Goal: Task Accomplishment & Management: Use online tool/utility

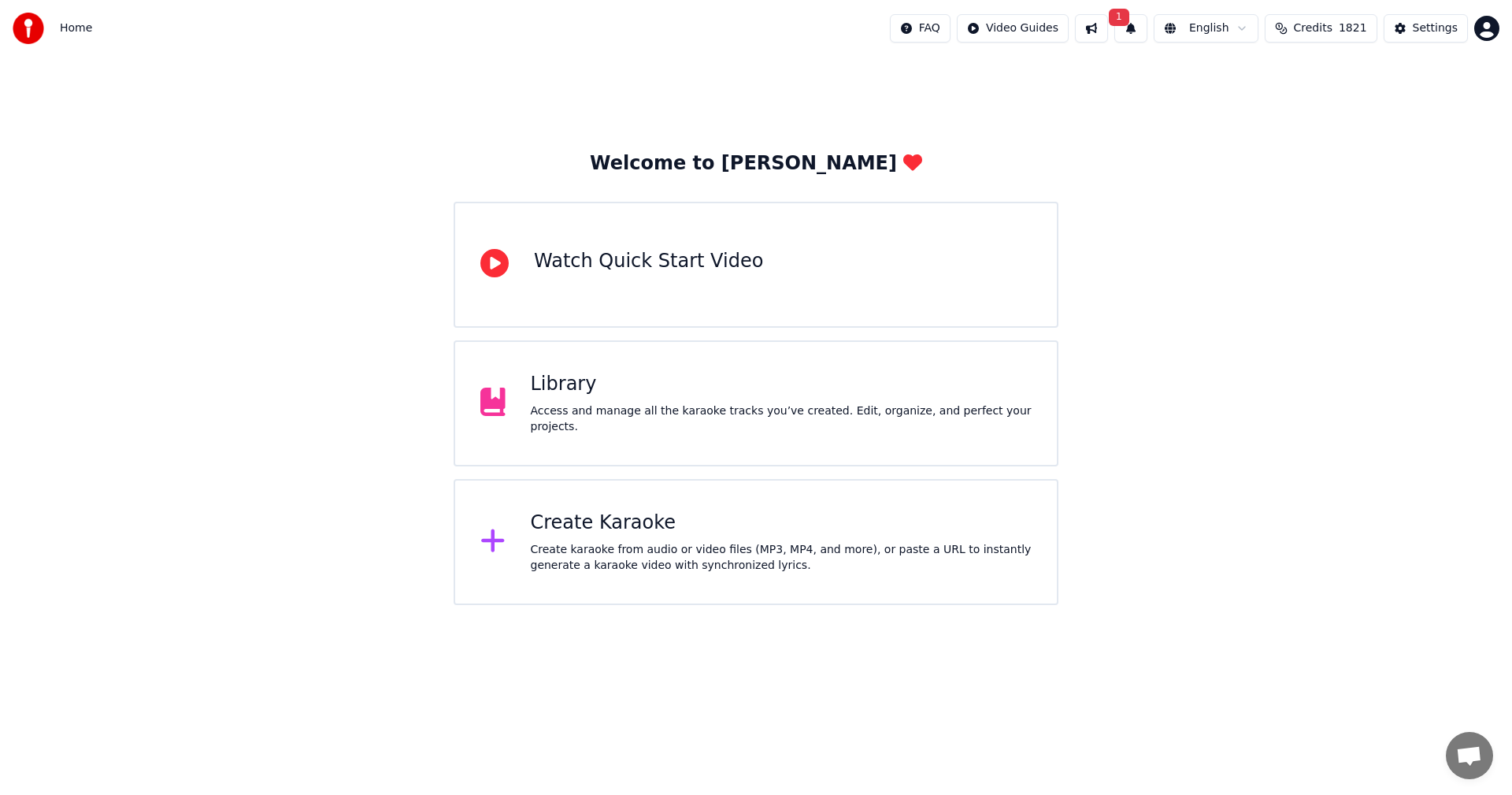
click at [1132, 12] on div "Home FAQ Video Guides 1 English Credits 1821 Settings" at bounding box center [756, 28] width 1512 height 57
click at [1131, 25] on button "1" at bounding box center [1131, 28] width 33 height 28
click at [1244, 74] on button "Update" at bounding box center [1246, 78] width 67 height 28
click at [637, 526] on div "Create Karaoke" at bounding box center [782, 523] width 502 height 25
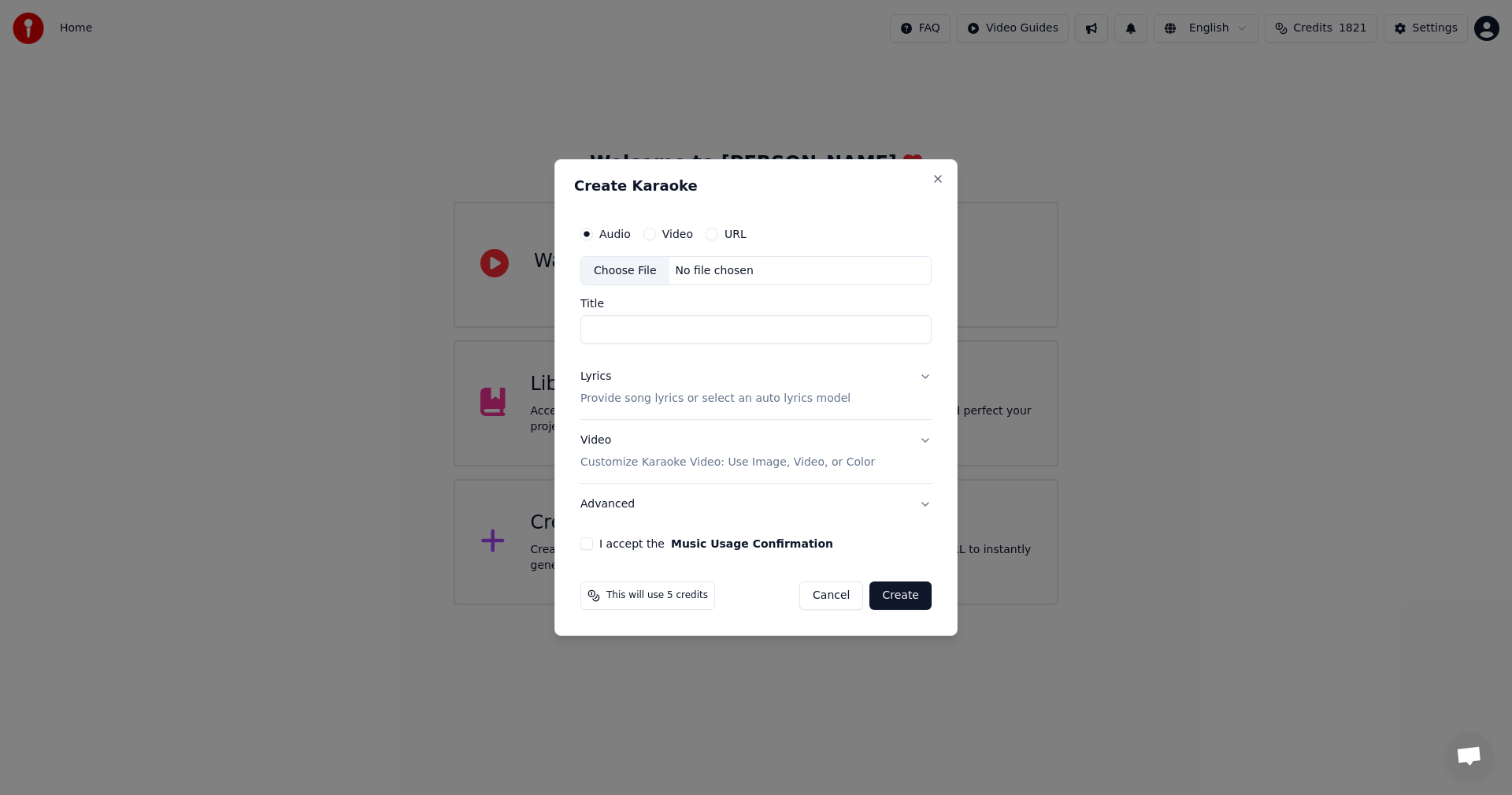
click at [624, 269] on div "Choose File" at bounding box center [625, 271] width 89 height 28
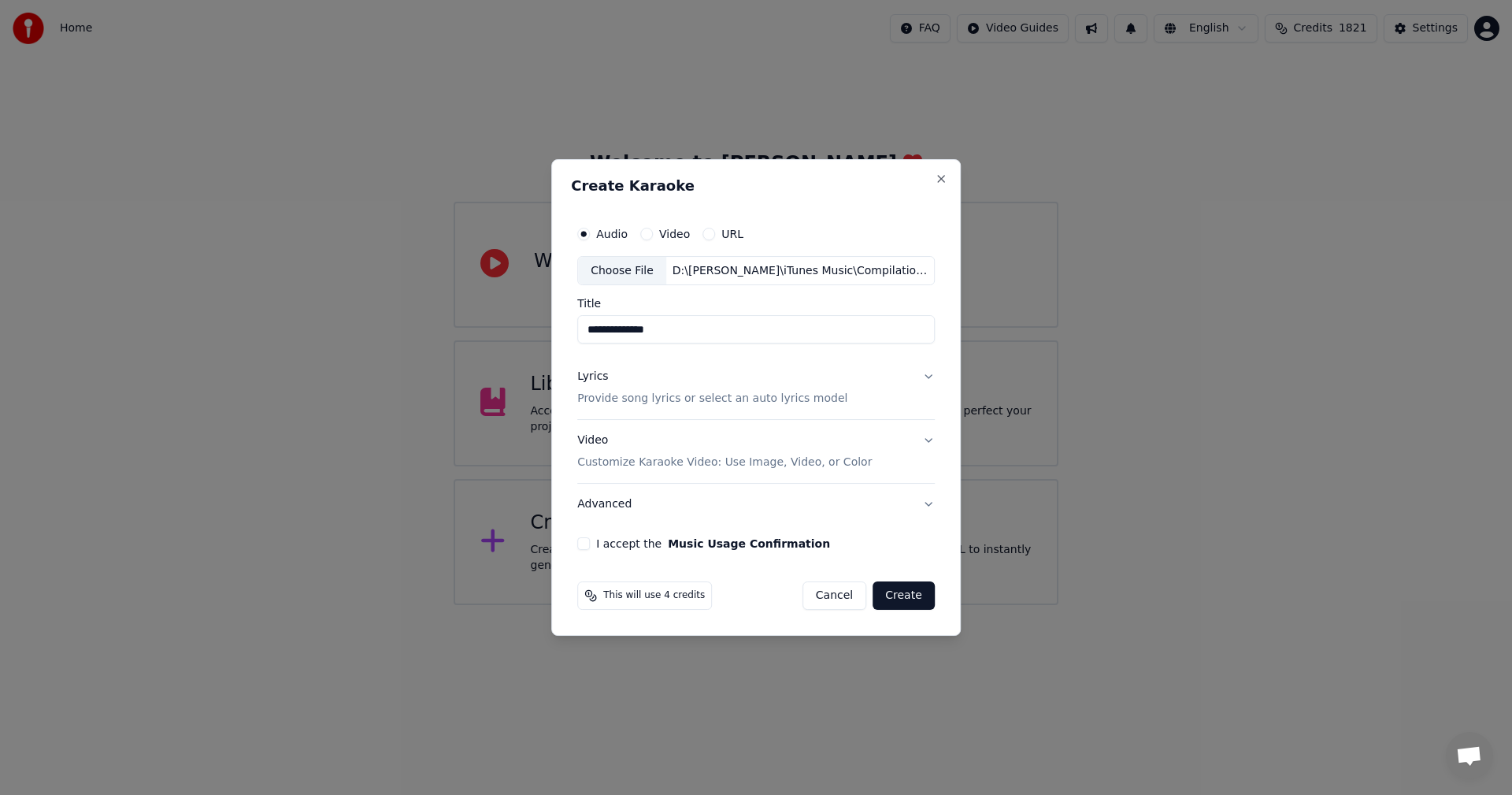
drag, startPoint x: 601, startPoint y: 334, endPoint x: 553, endPoint y: 334, distance: 48.0
click at [553, 334] on body "**********" at bounding box center [756, 302] width 1512 height 605
type input "**********"
click at [640, 399] on p "Provide song lyrics or select an auto lyrics model" at bounding box center [712, 399] width 270 height 16
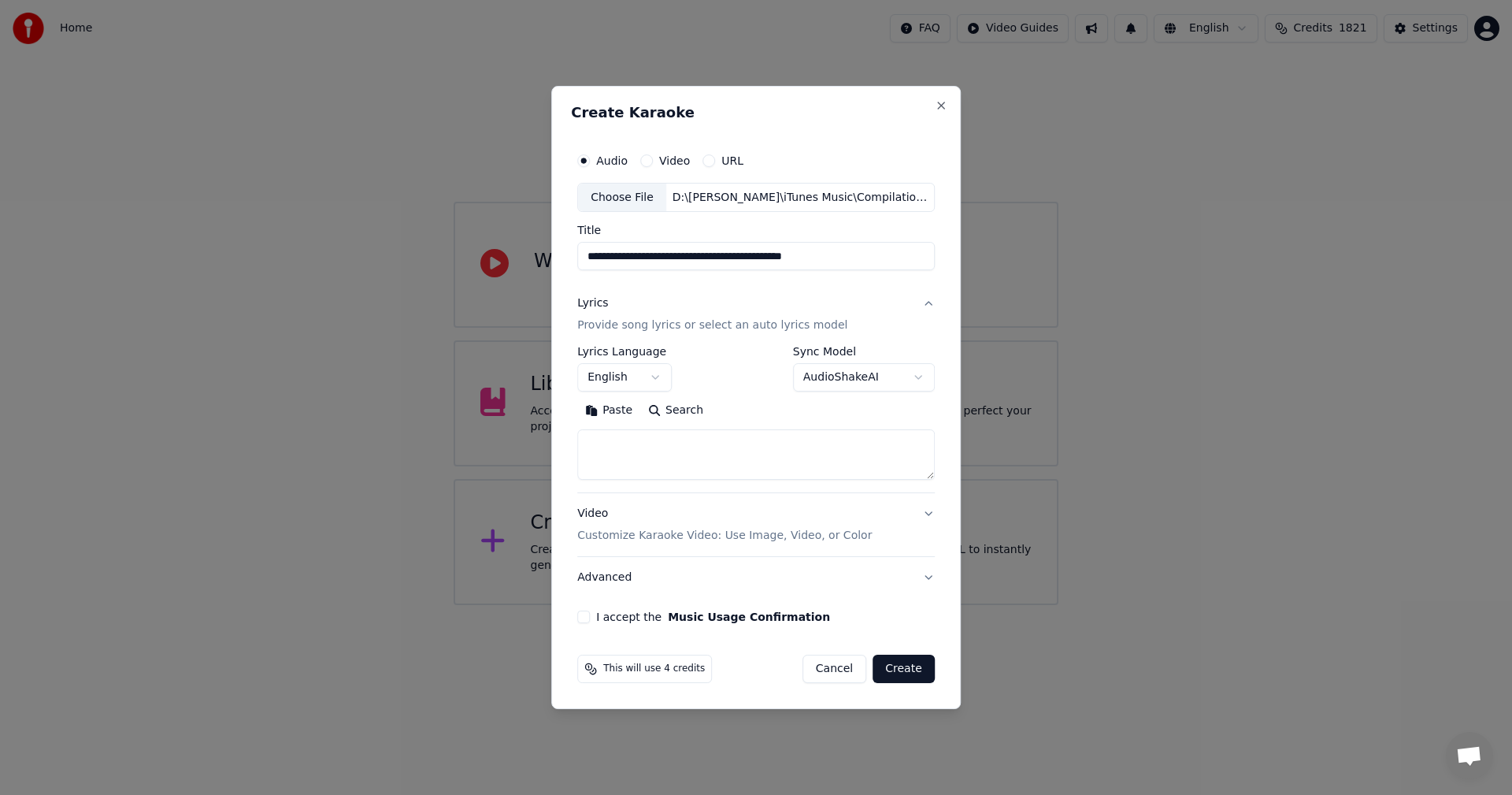
click at [630, 414] on button "Paste" at bounding box center [609, 411] width 63 height 25
drag, startPoint x: 595, startPoint y: 466, endPoint x: 609, endPoint y: 476, distance: 17.2
click at [609, 476] on textarea "**********" at bounding box center [753, 455] width 352 height 50
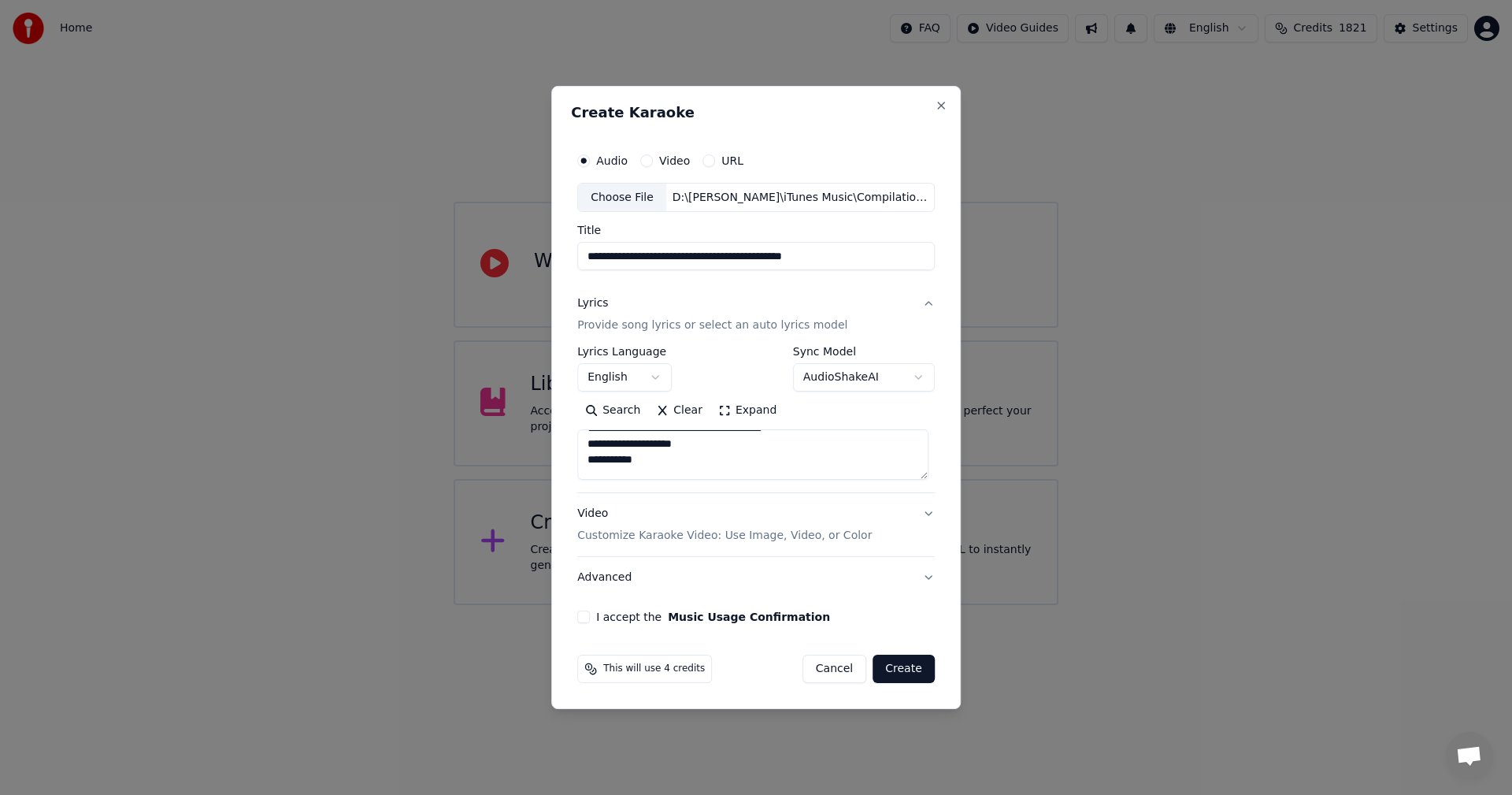
click at [794, 465] on textarea "**********" at bounding box center [753, 455] width 352 height 50
click at [588, 445] on textarea "**********" at bounding box center [753, 455] width 352 height 50
click at [593, 464] on textarea "**********" at bounding box center [753, 455] width 352 height 50
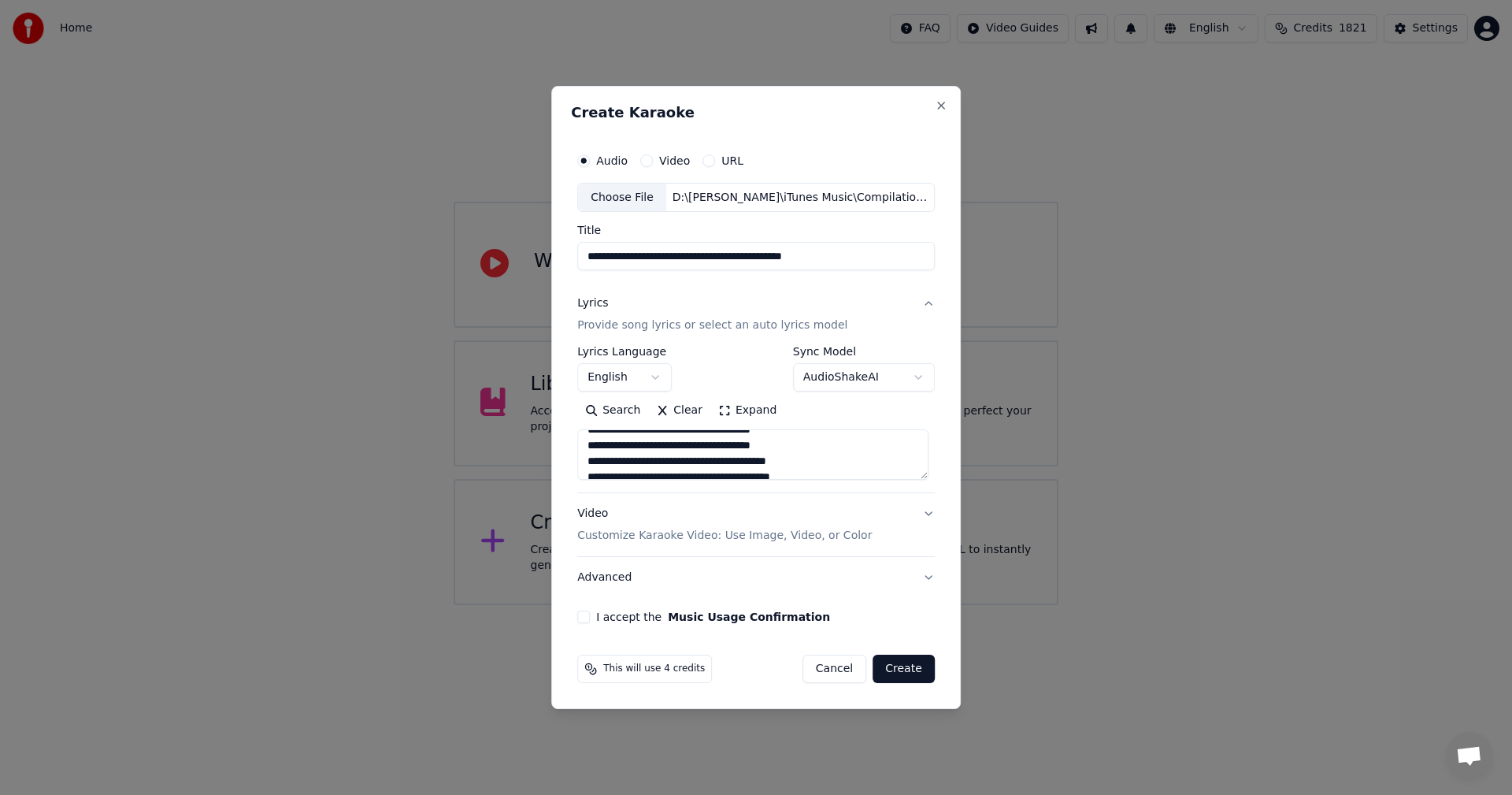
scroll to position [189, 0]
click at [595, 468] on textarea "**********" at bounding box center [753, 455] width 352 height 50
click at [668, 460] on textarea "**********" at bounding box center [753, 455] width 352 height 50
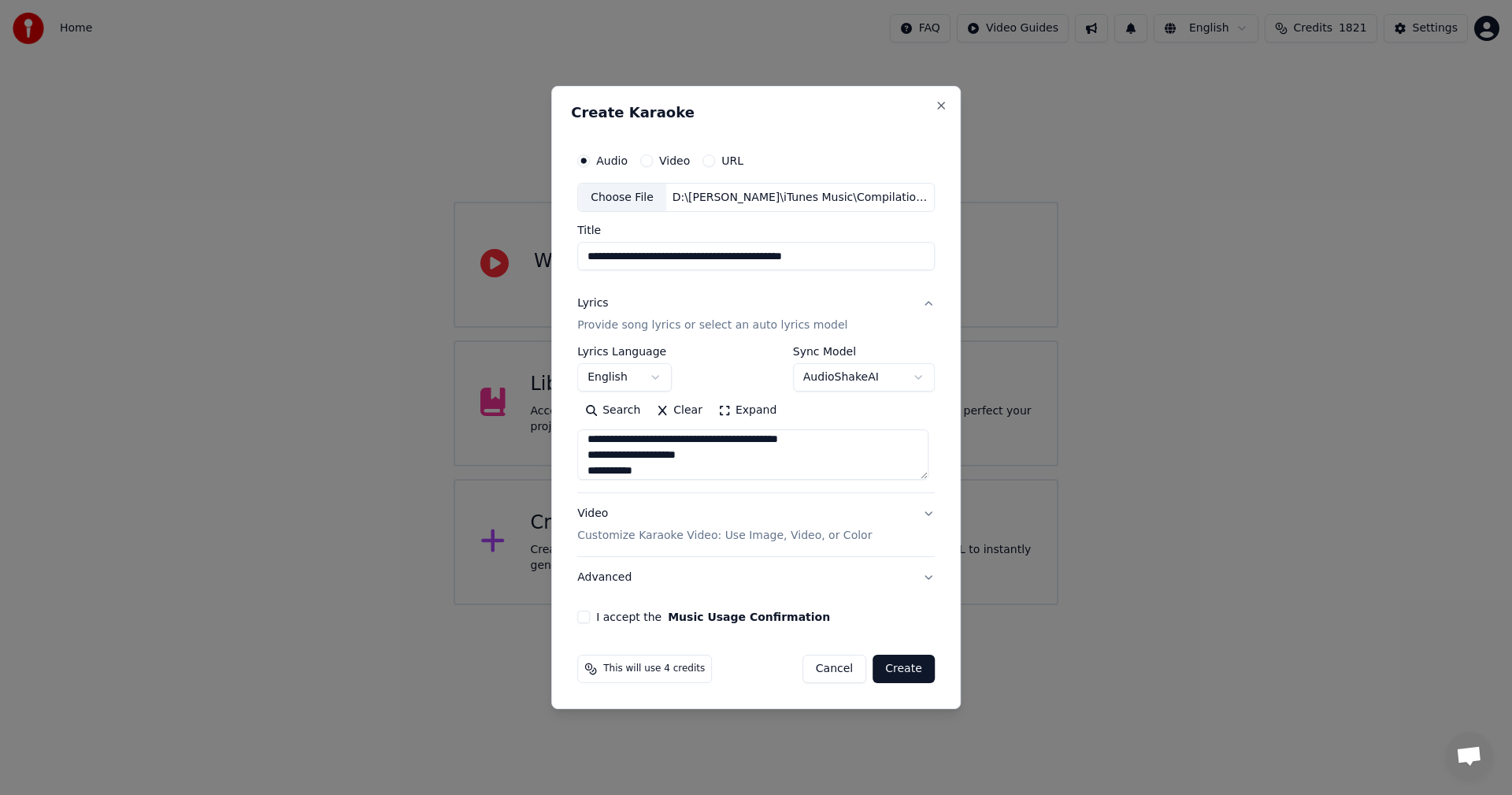
click at [596, 467] on textarea "**********" at bounding box center [753, 455] width 352 height 50
click at [594, 454] on textarea "**********" at bounding box center [753, 455] width 352 height 50
click at [668, 472] on textarea "**********" at bounding box center [753, 455] width 352 height 50
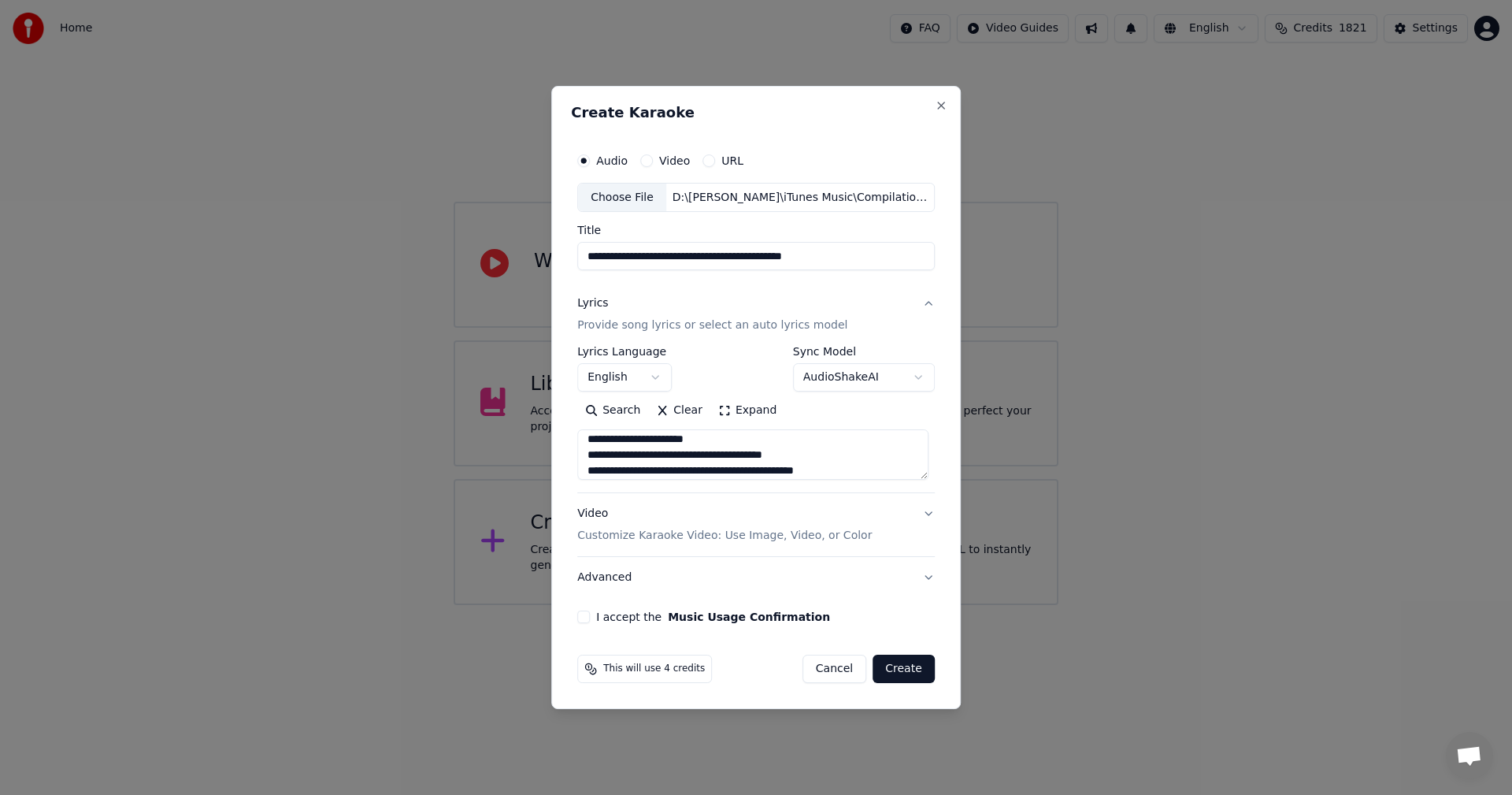
click at [723, 479] on textarea "**********" at bounding box center [753, 455] width 352 height 50
click at [723, 471] on textarea "**********" at bounding box center [753, 455] width 352 height 50
click at [882, 466] on textarea "**********" at bounding box center [753, 455] width 352 height 50
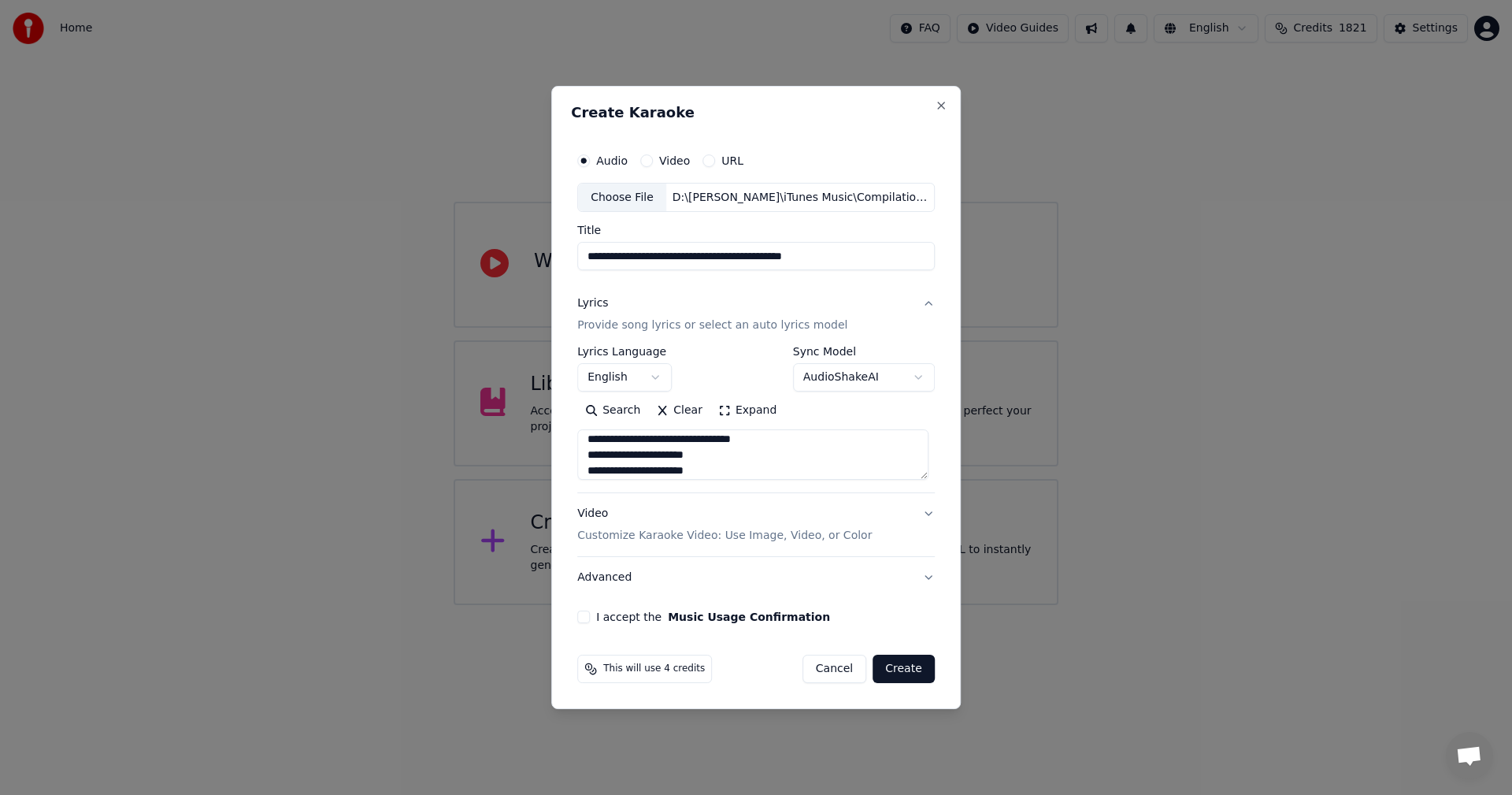
type textarea "**********"
click at [596, 516] on div "Video Customize Karaoke Video: Use Image, Video, or Color" at bounding box center [725, 525] width 294 height 38
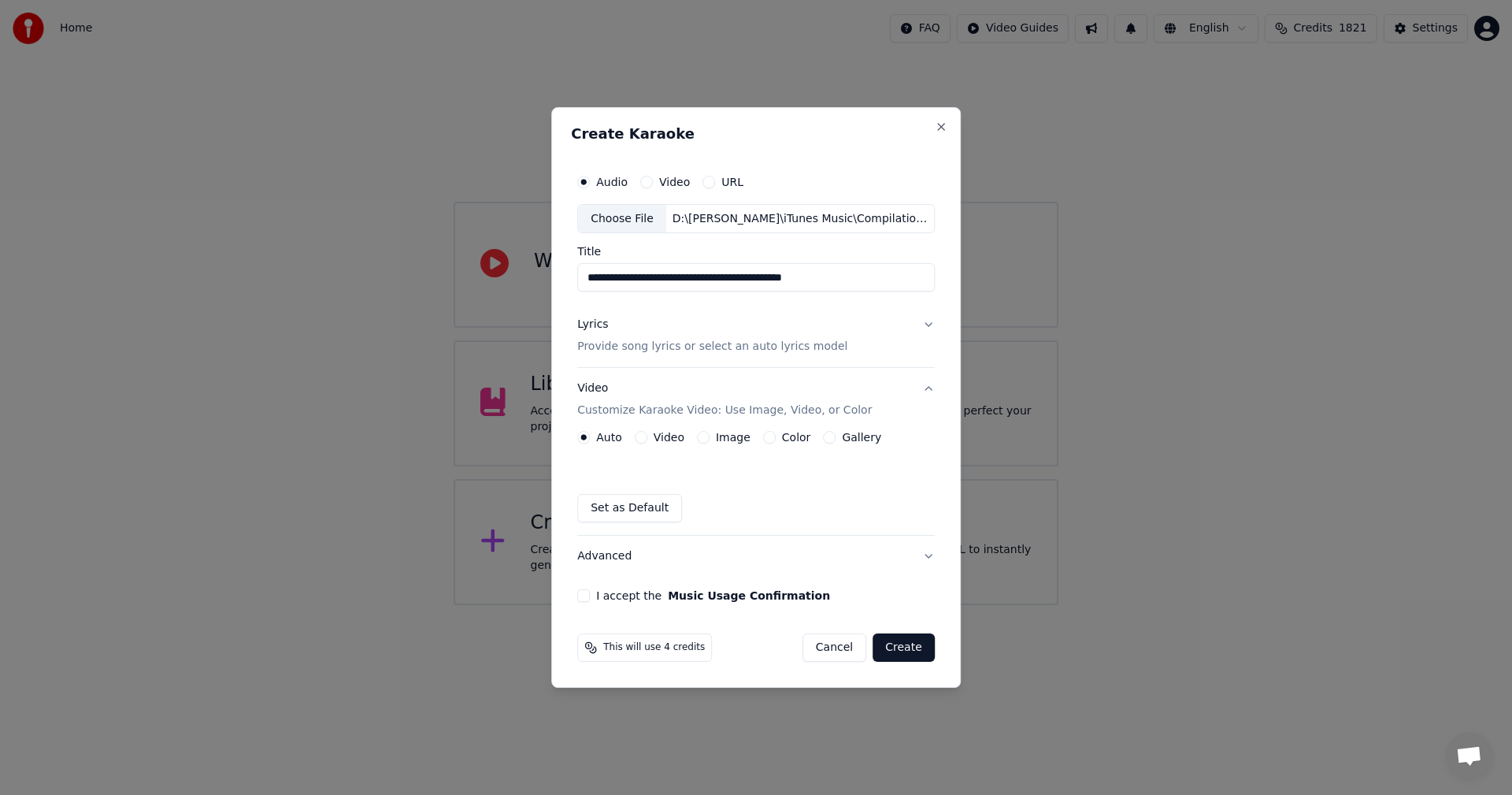
click at [727, 441] on label "Image" at bounding box center [734, 437] width 35 height 11
click at [710, 441] on button "Image" at bounding box center [703, 437] width 12 height 12
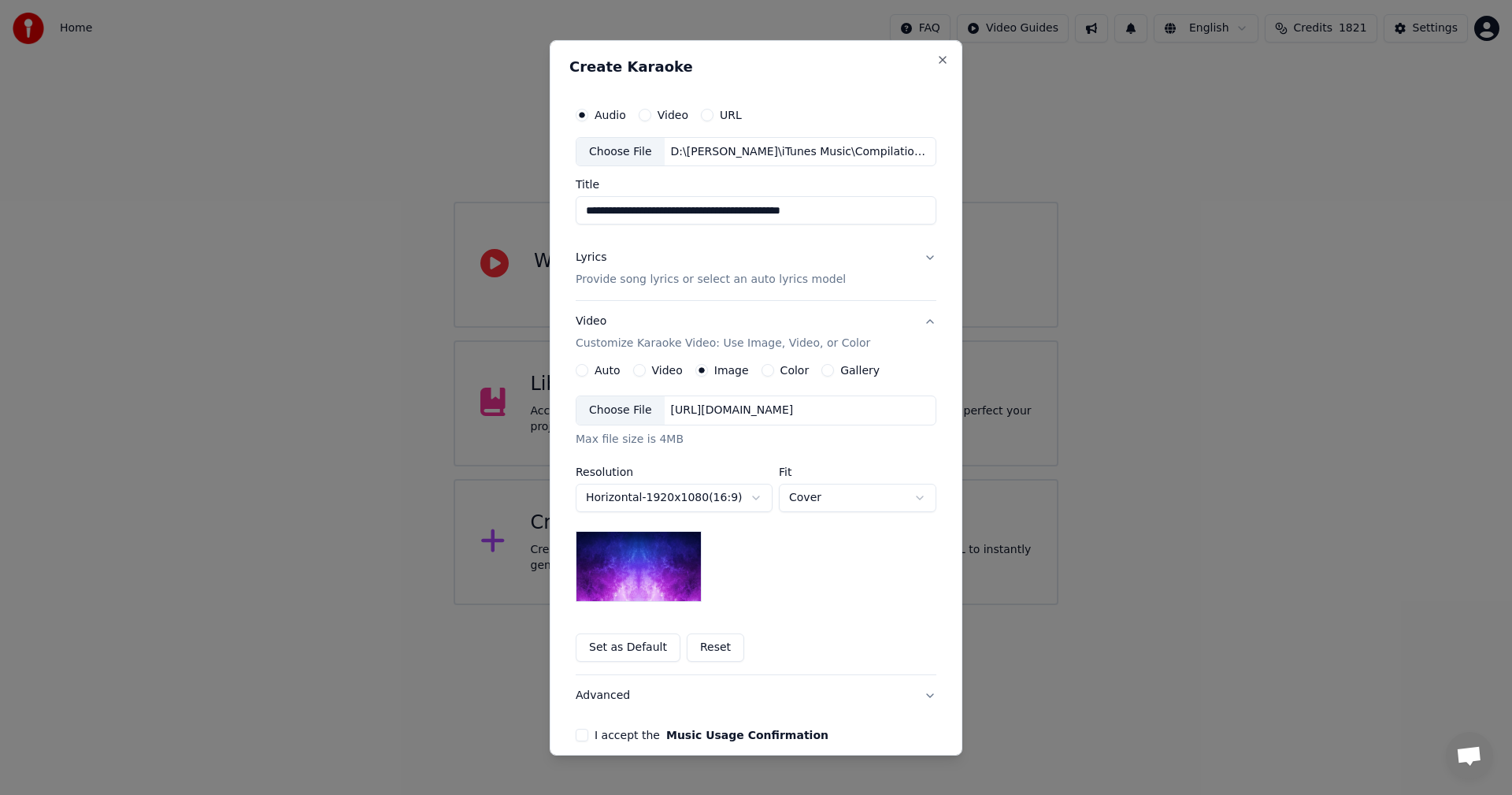
click at [615, 409] on div "Choose File" at bounding box center [620, 410] width 89 height 28
click at [798, 500] on body "**********" at bounding box center [756, 302] width 1512 height 605
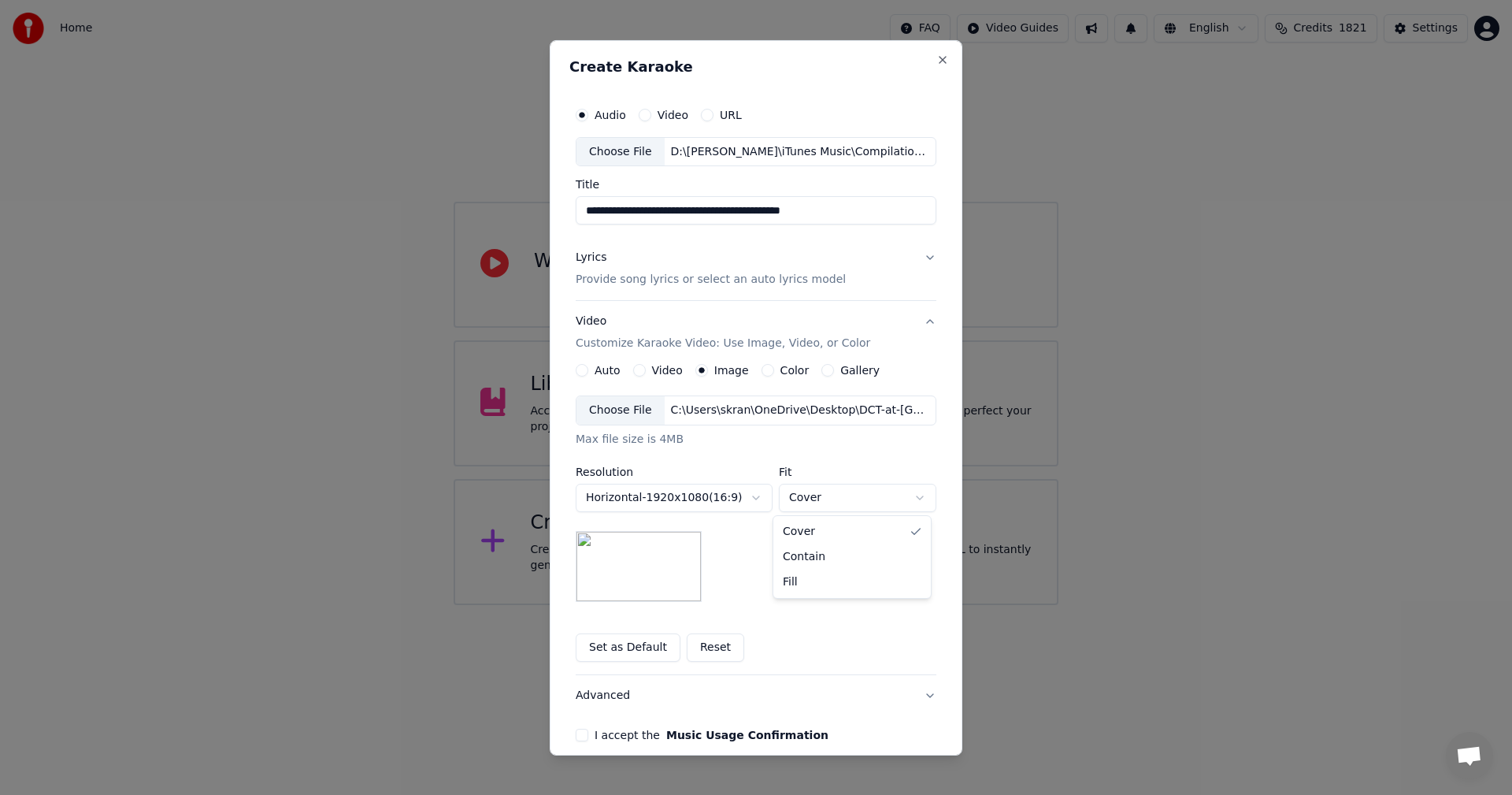
select select "*******"
click at [576, 734] on button "I accept the Music Usage Confirmation" at bounding box center [581, 735] width 12 height 12
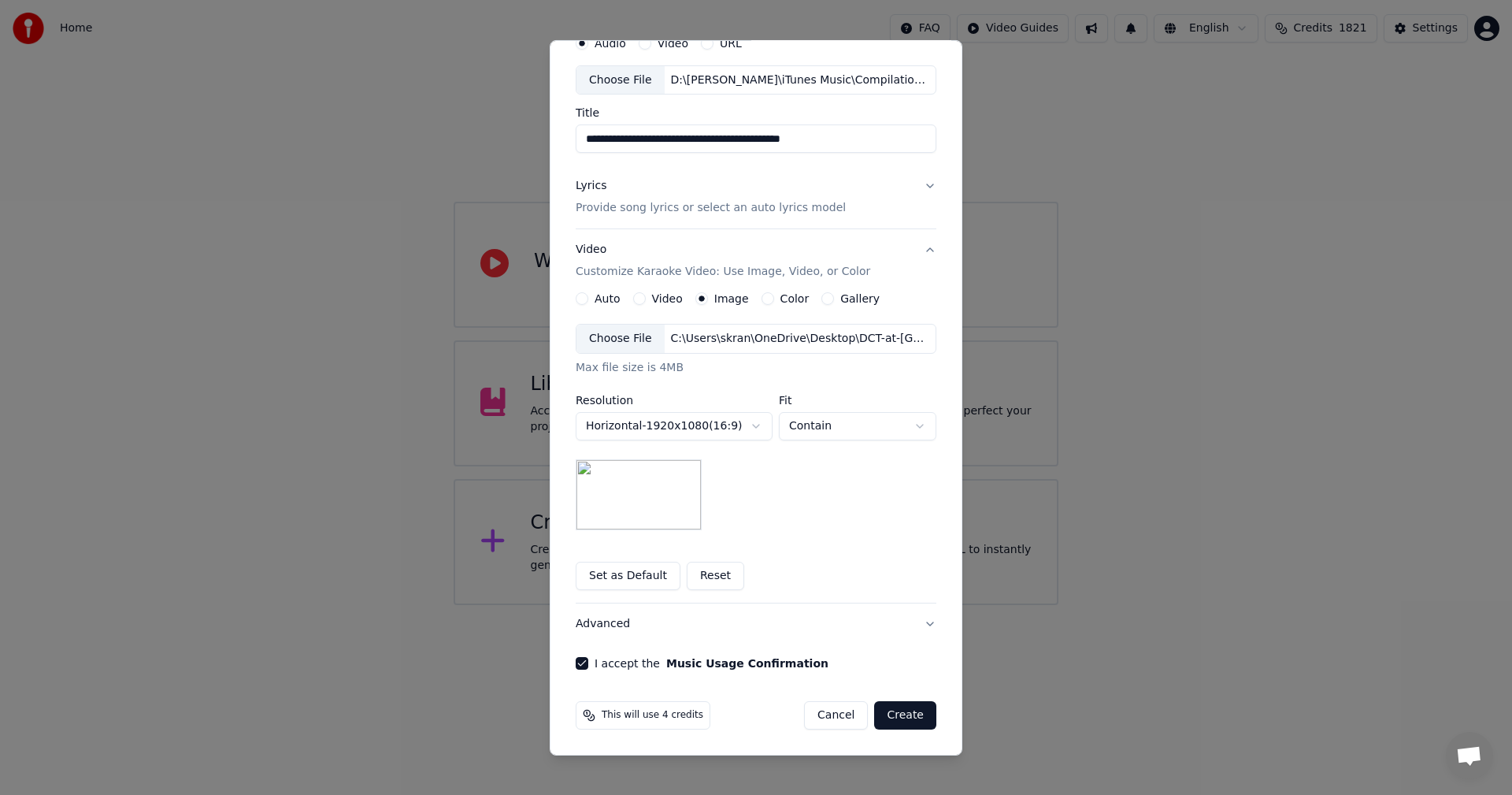
click at [904, 720] on button "Create" at bounding box center [905, 716] width 62 height 28
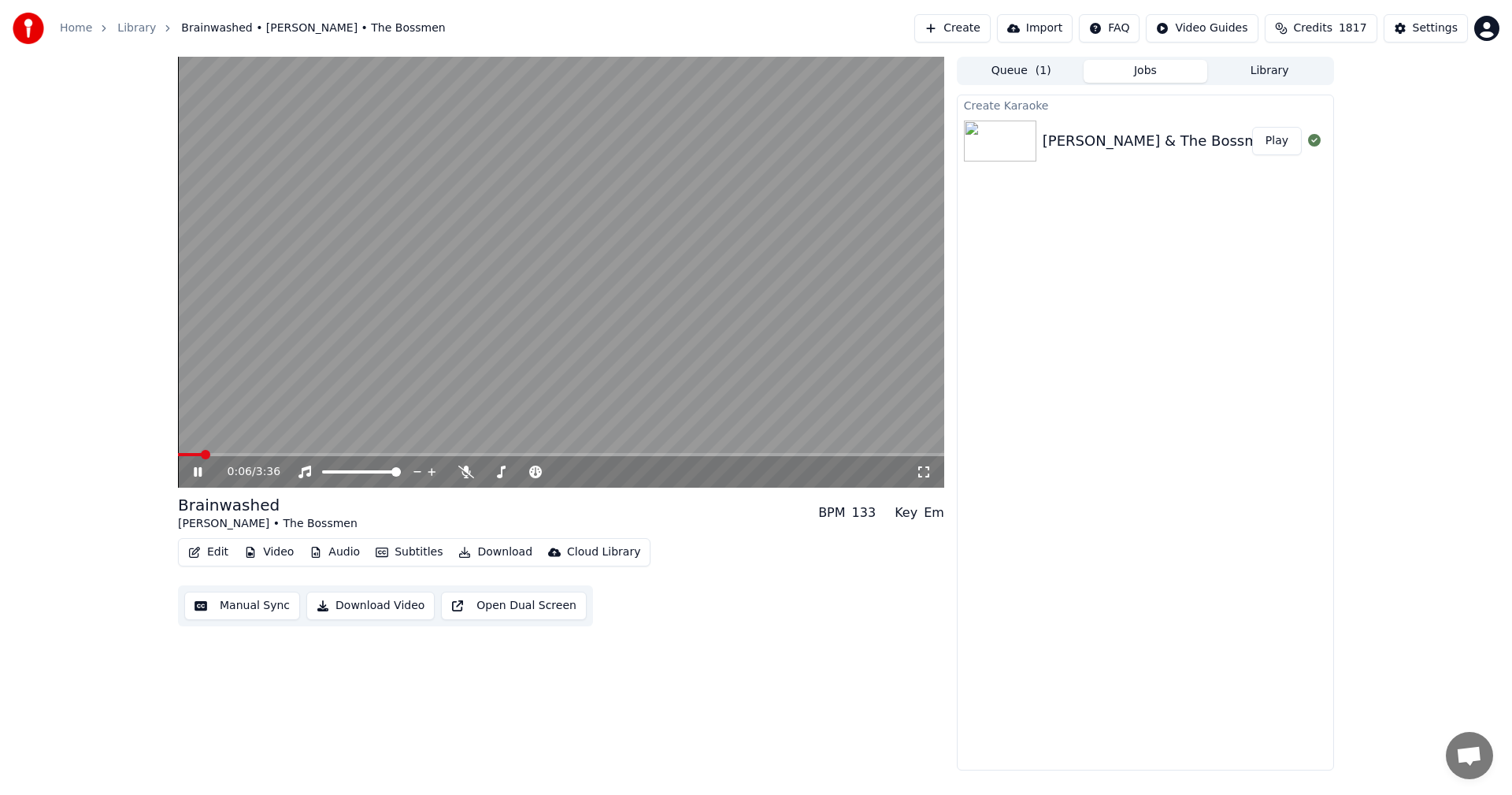
click at [201, 468] on icon at bounding box center [198, 472] width 8 height 9
click at [178, 455] on span at bounding box center [182, 454] width 9 height 9
click at [925, 471] on icon at bounding box center [923, 472] width 16 height 12
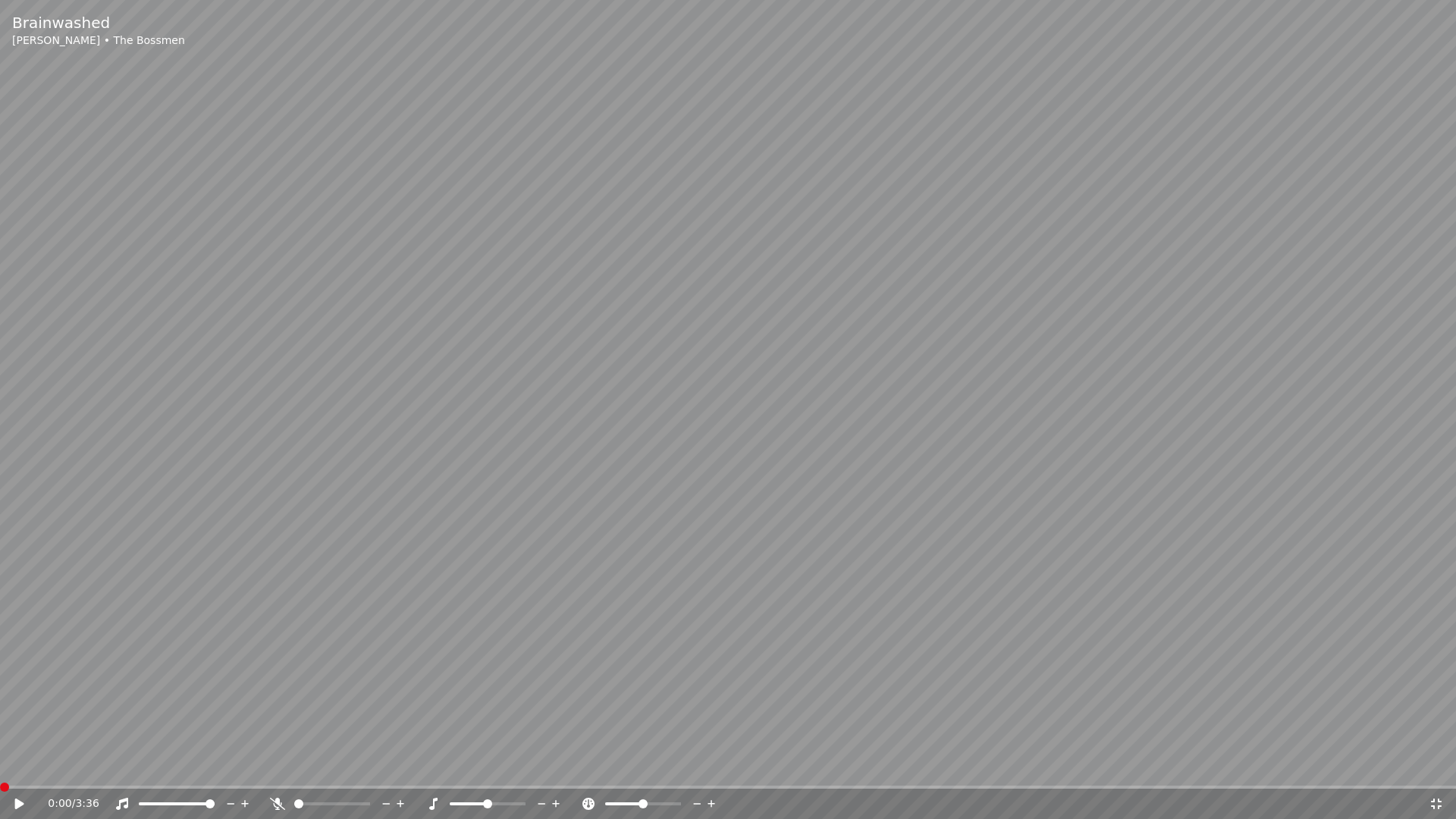
click at [15, 765] on icon at bounding box center [19, 804] width 9 height 10
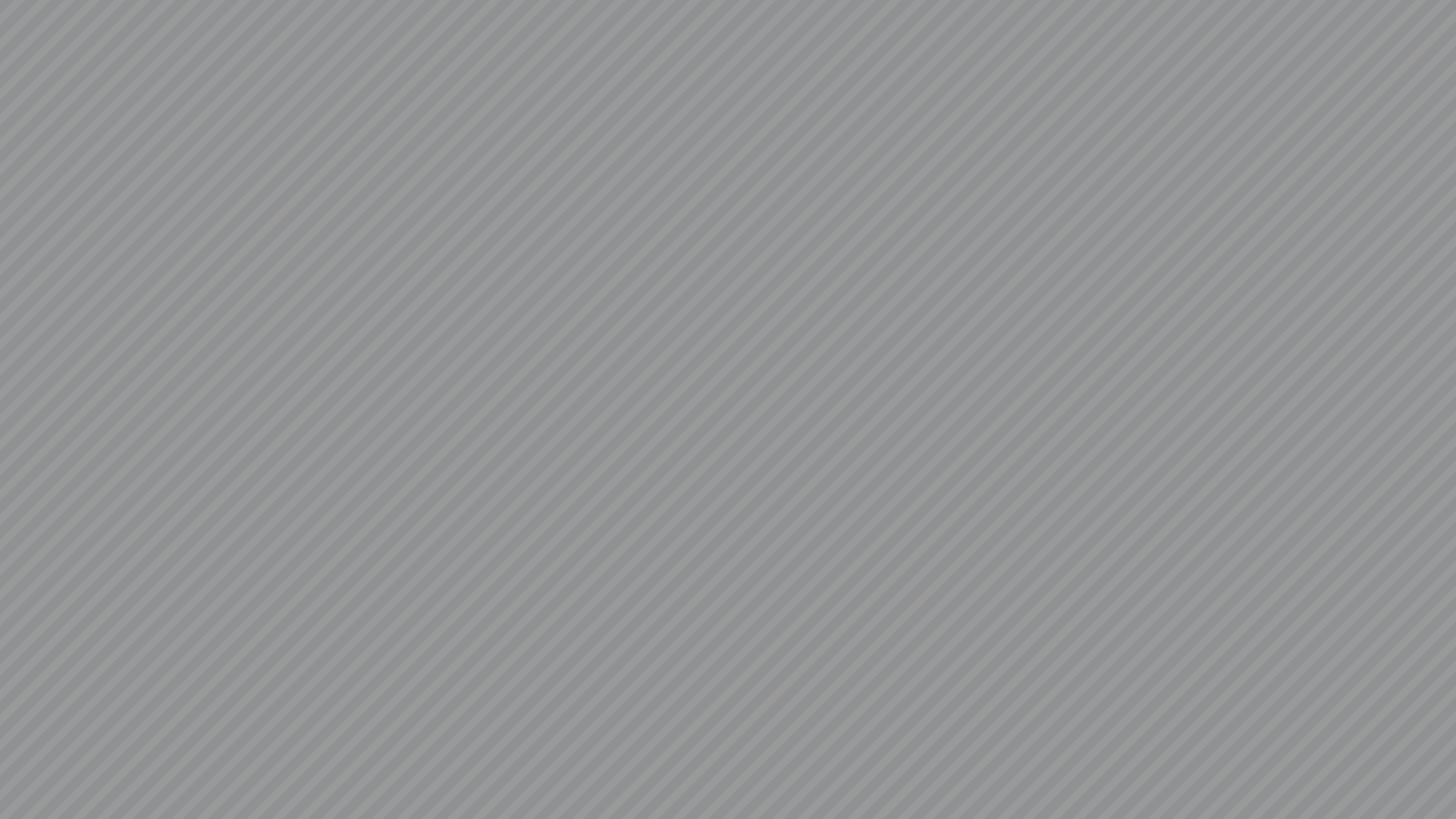
click at [1233, 660] on video at bounding box center [728, 410] width 1456 height 819
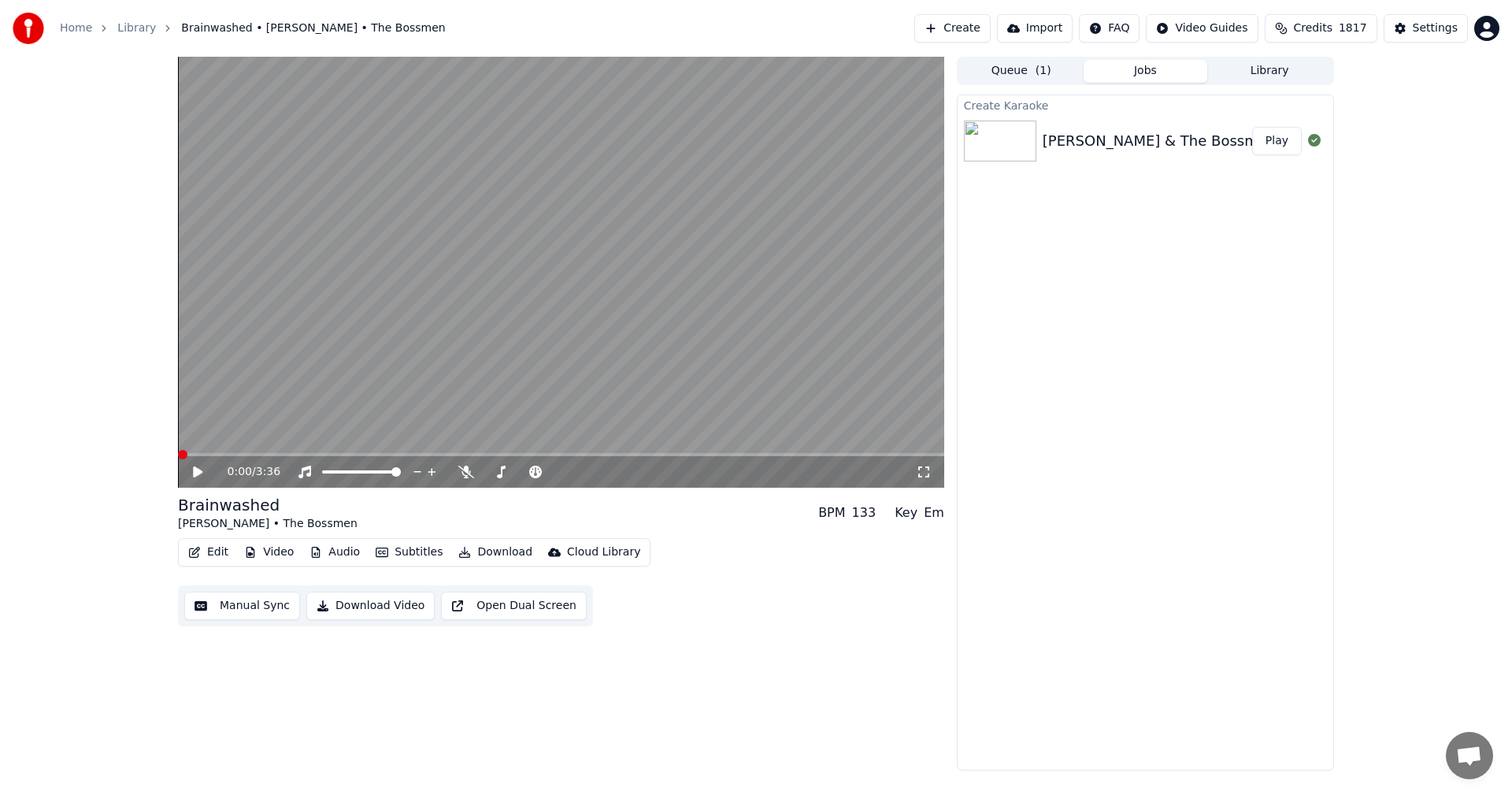
click at [178, 459] on span at bounding box center [182, 454] width 9 height 9
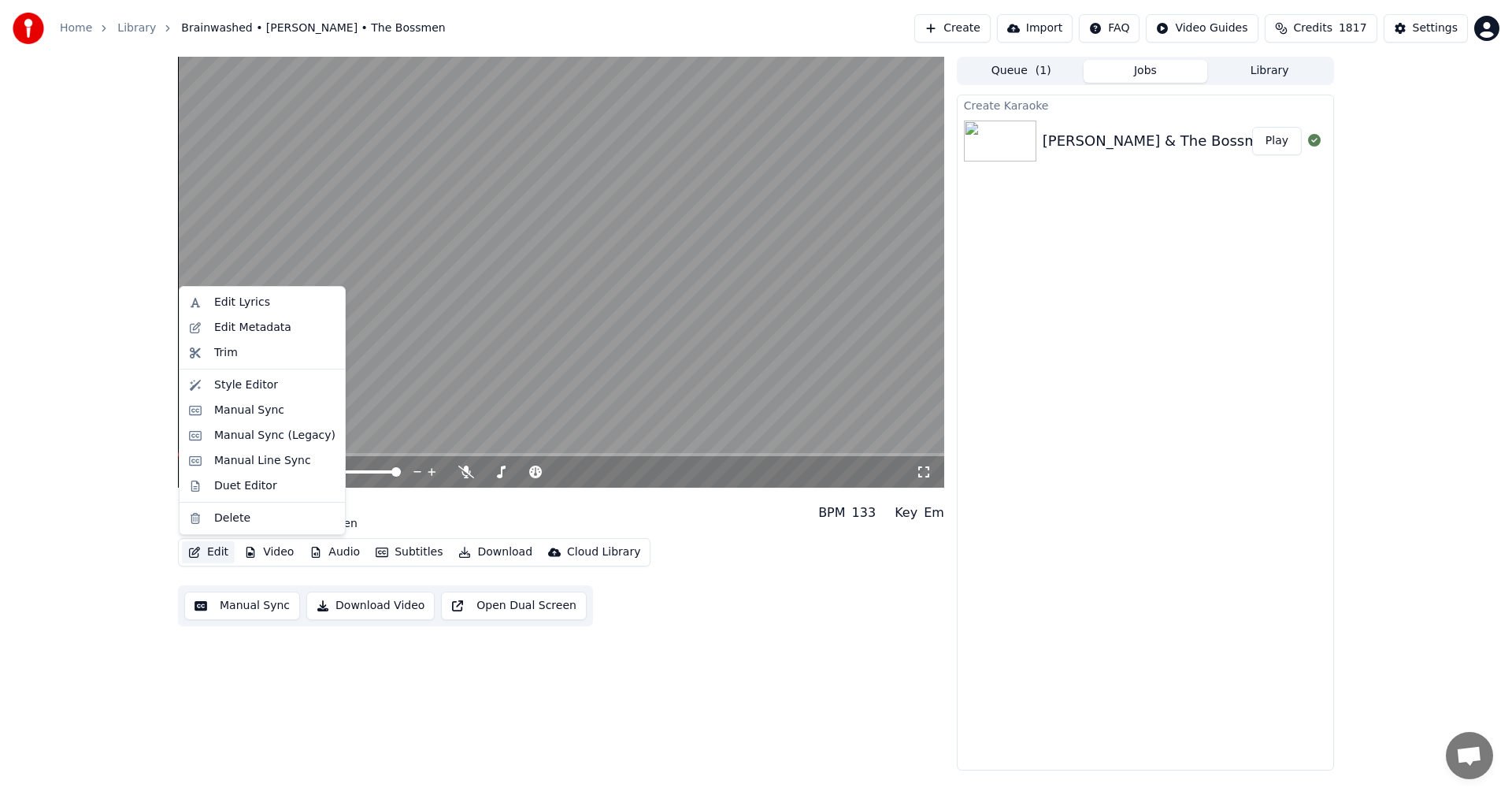
click at [207, 550] on button "Edit" at bounding box center [208, 552] width 53 height 22
click at [227, 329] on div "Edit Metadata" at bounding box center [252, 328] width 77 height 16
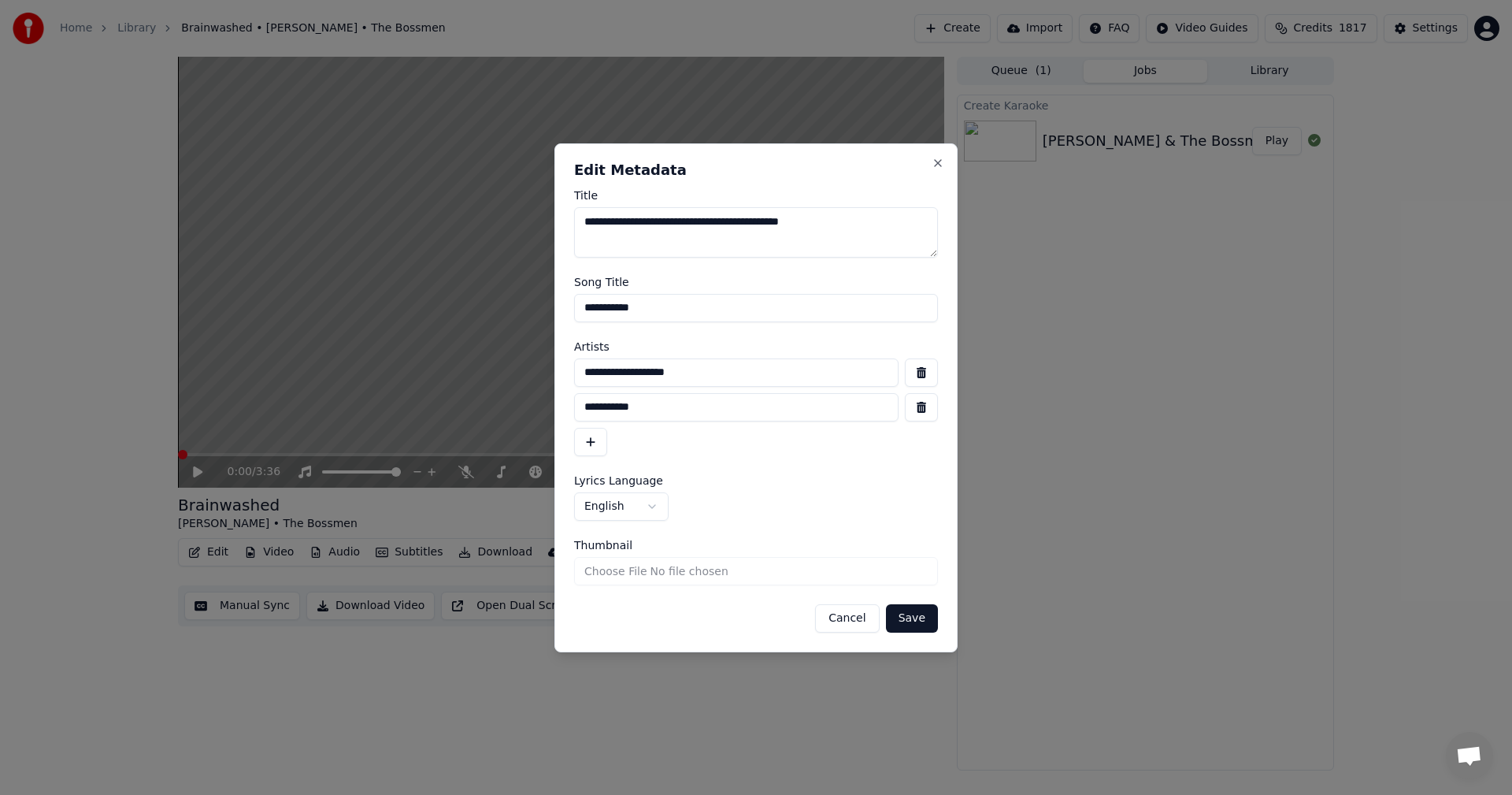
click at [918, 407] on button "button" at bounding box center [921, 407] width 33 height 28
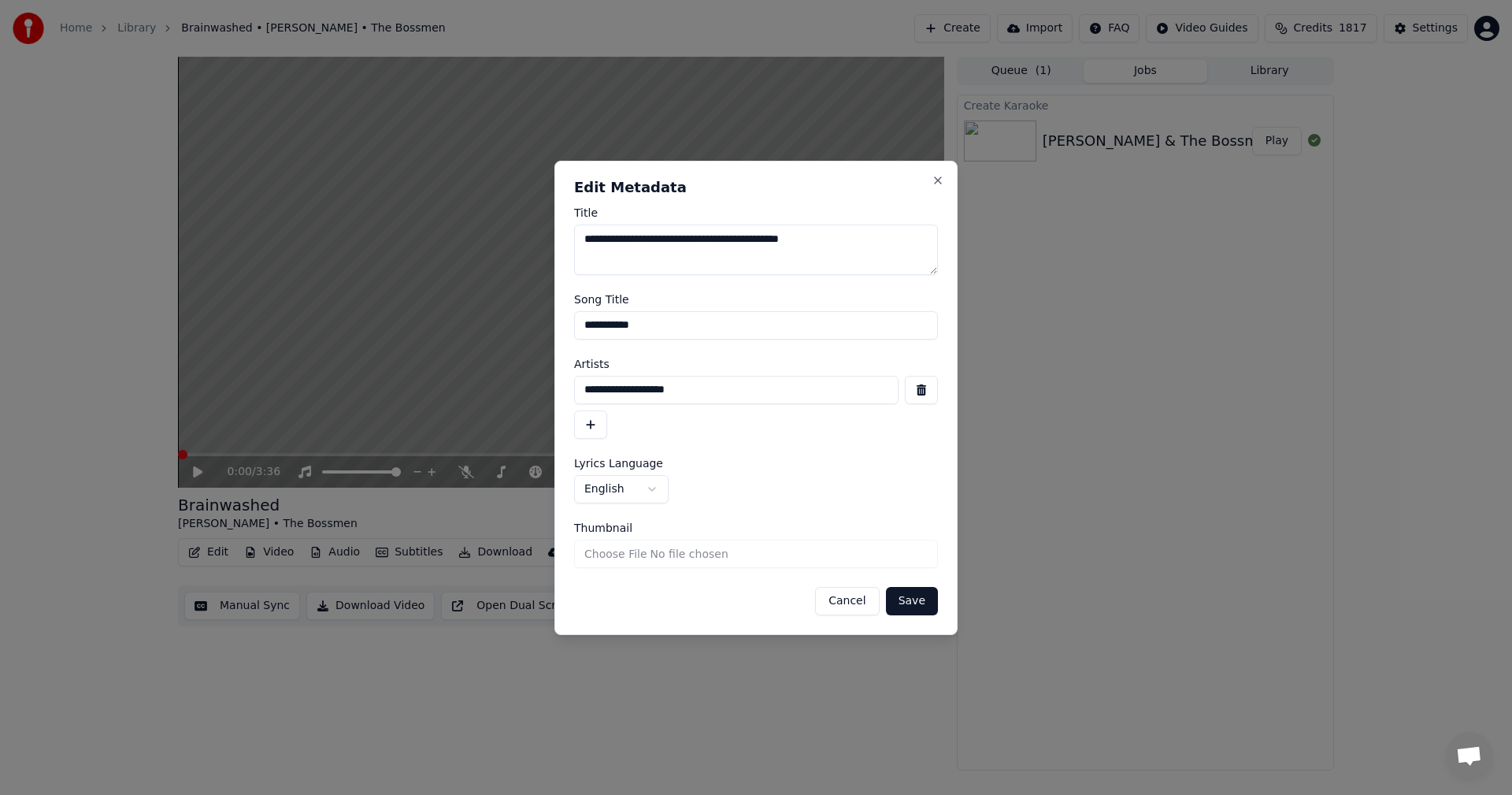
click at [744, 386] on input "**********" at bounding box center [736, 390] width 324 height 28
type input "**********"
click at [919, 600] on button "Save" at bounding box center [912, 601] width 52 height 28
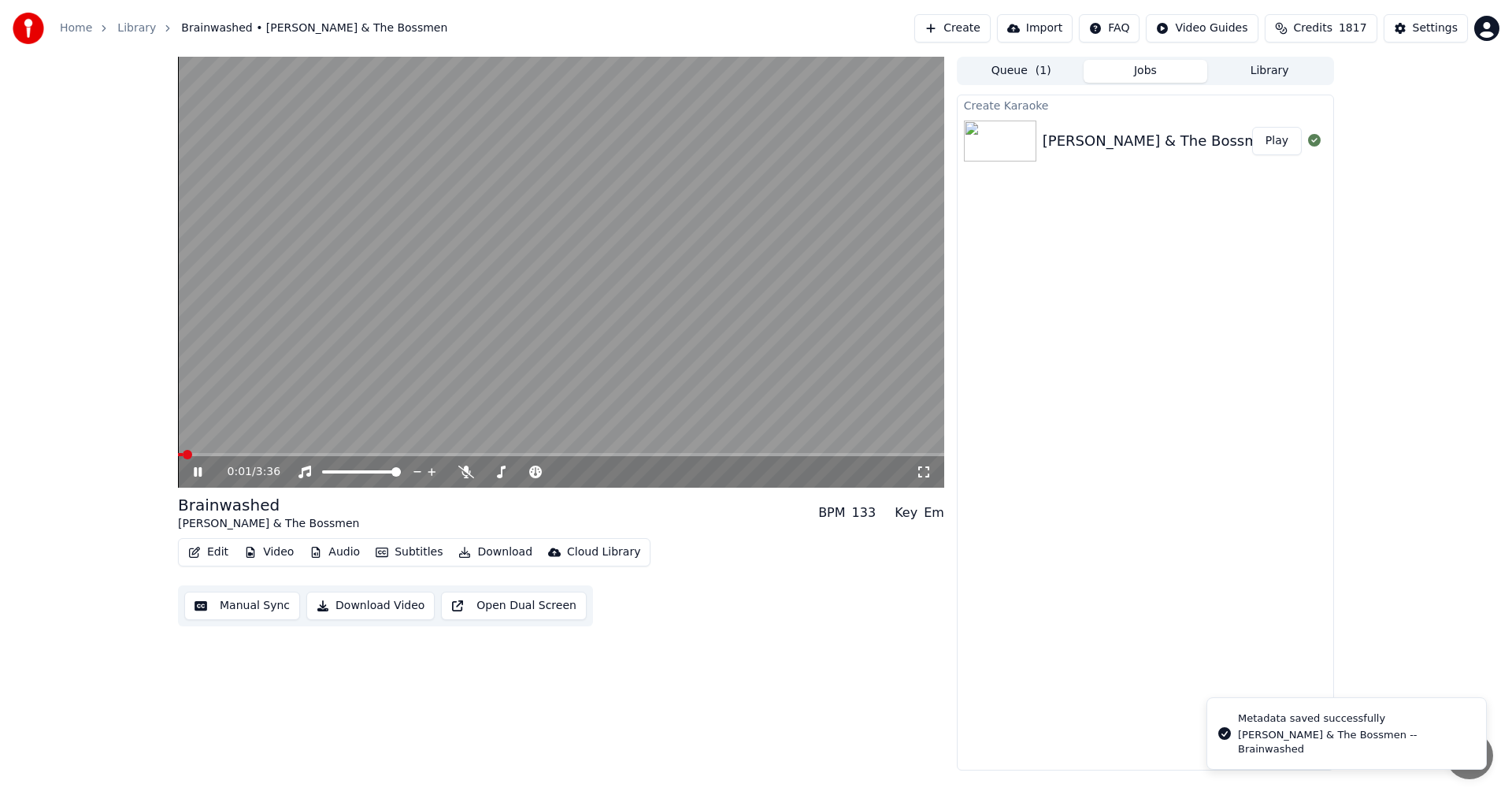
click at [924, 471] on icon at bounding box center [923, 472] width 16 height 12
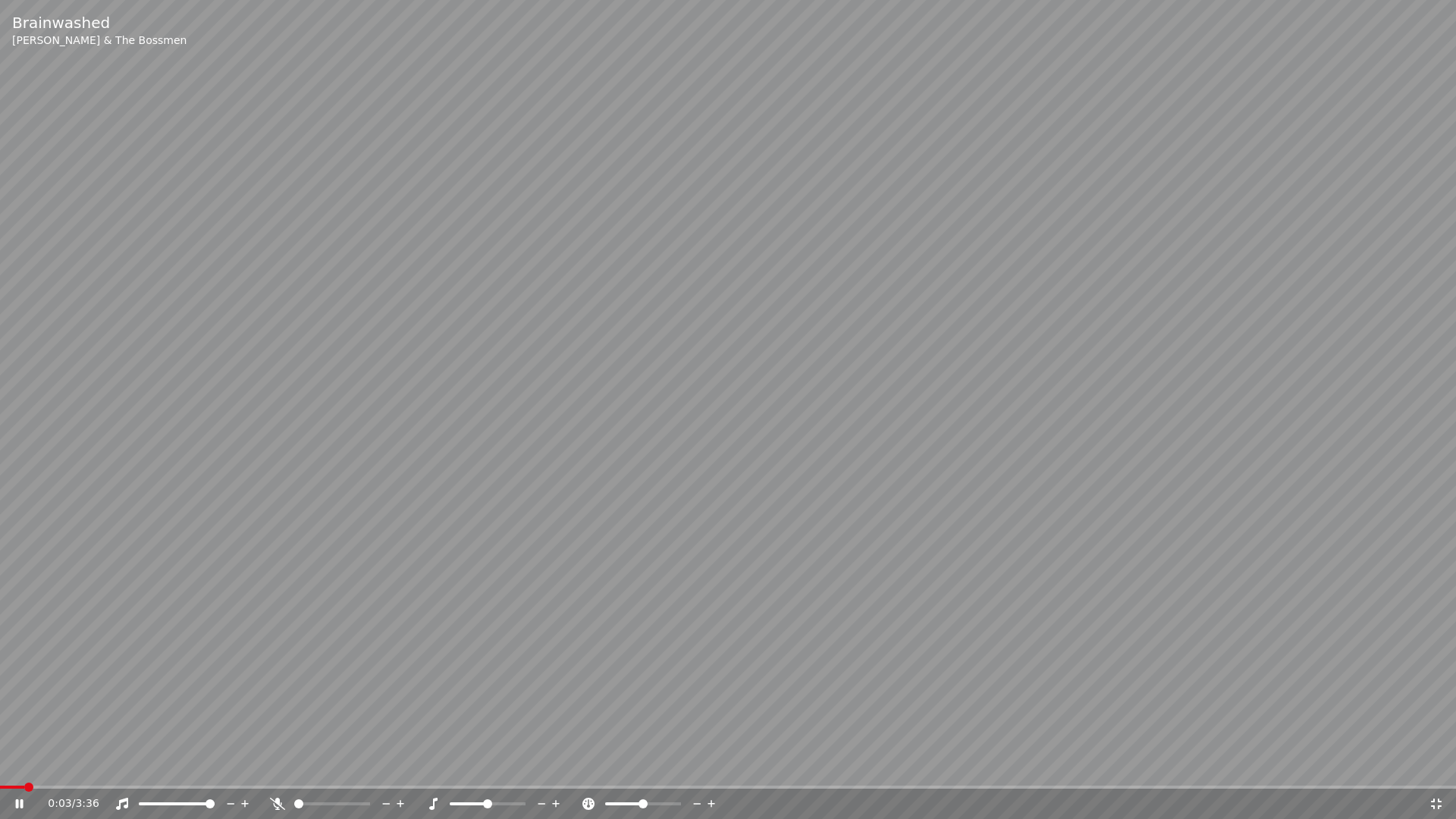
click at [14, 765] on icon at bounding box center [29, 804] width 36 height 12
click at [0, 765] on span at bounding box center [4, 787] width 9 height 9
click at [22, 765] on icon at bounding box center [29, 804] width 36 height 12
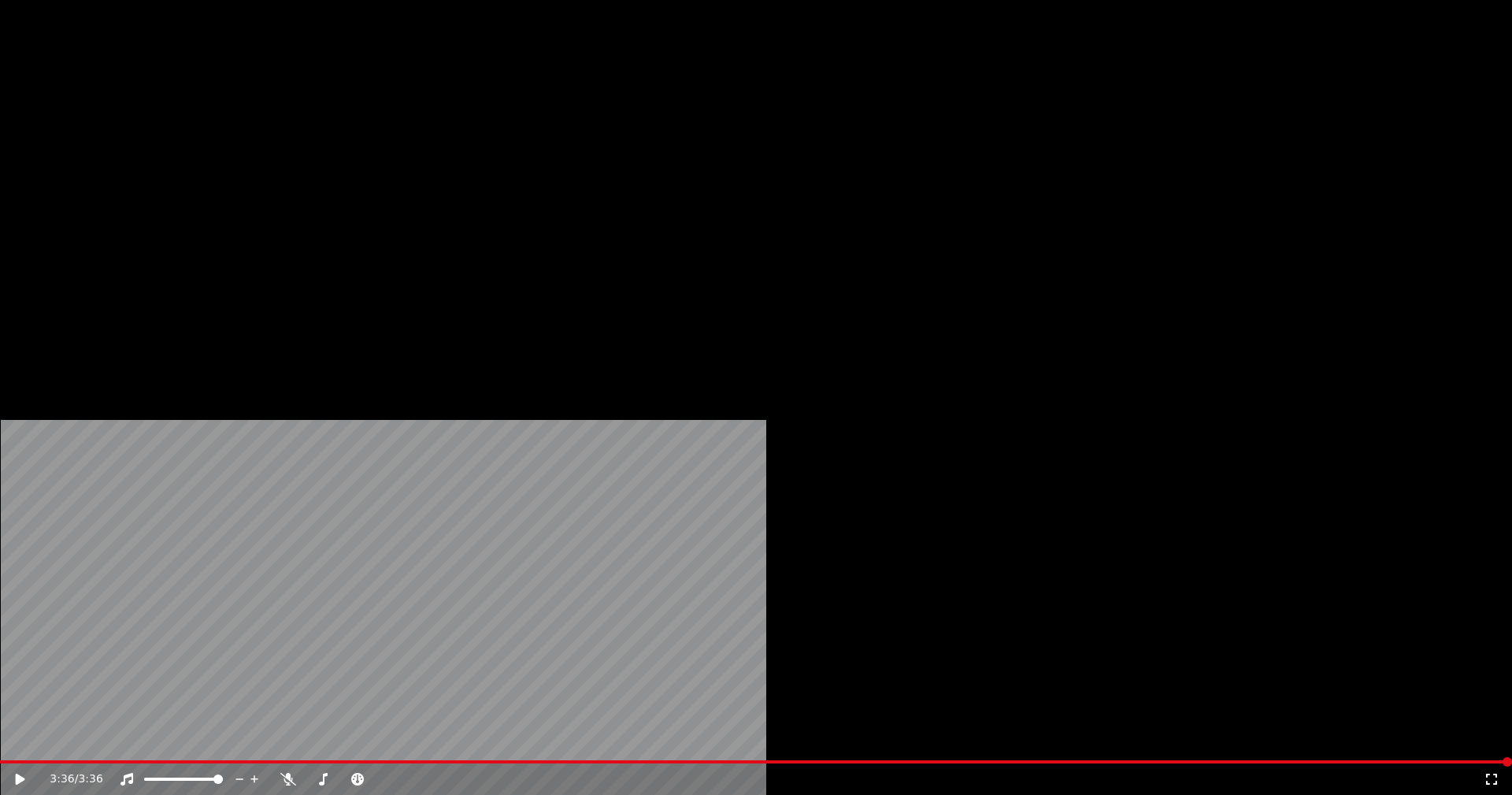
click at [203, 132] on button "Edit" at bounding box center [208, 121] width 53 height 22
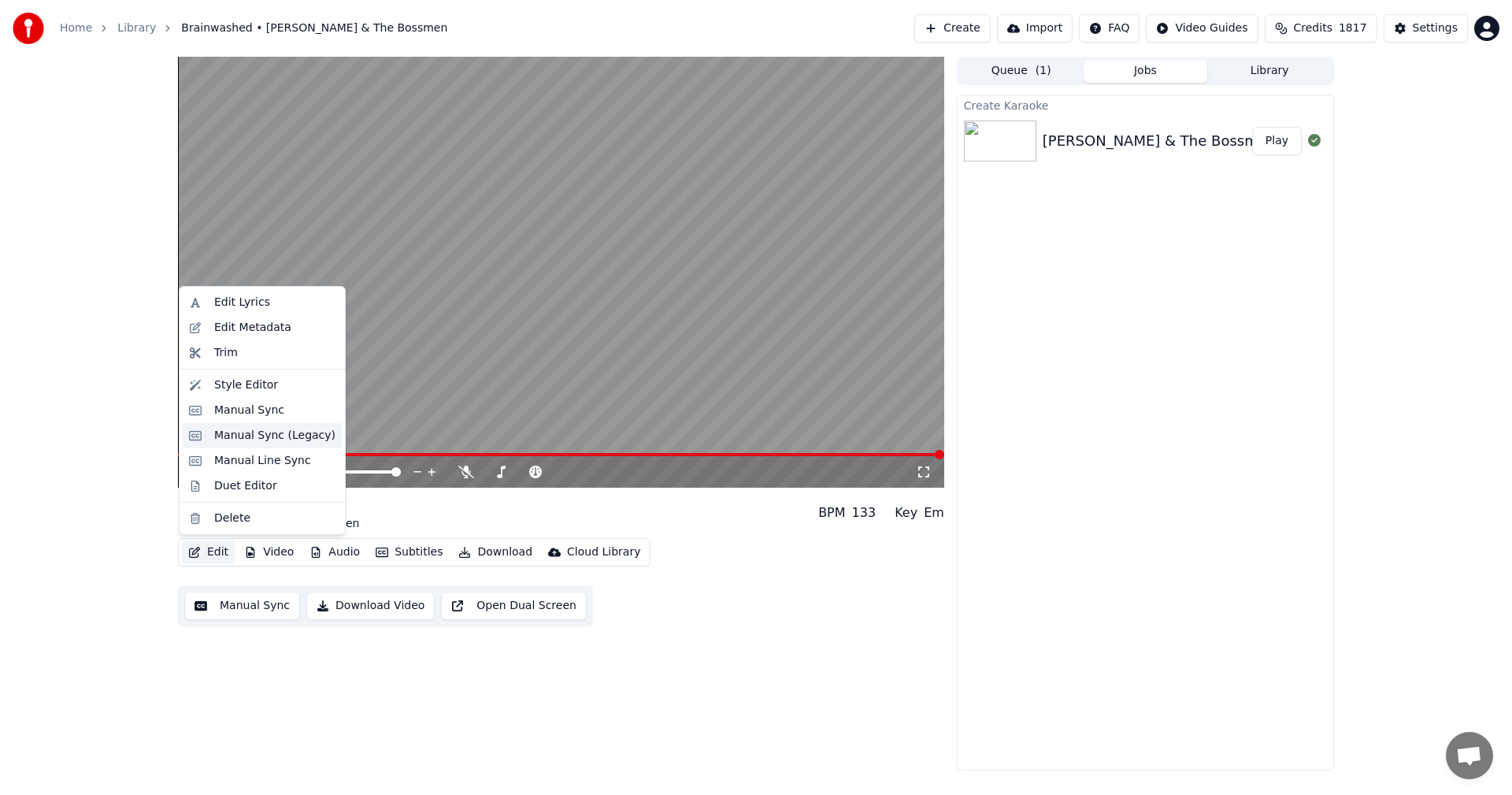
click at [223, 438] on div "Manual Sync (Legacy)" at bounding box center [275, 435] width 122 height 16
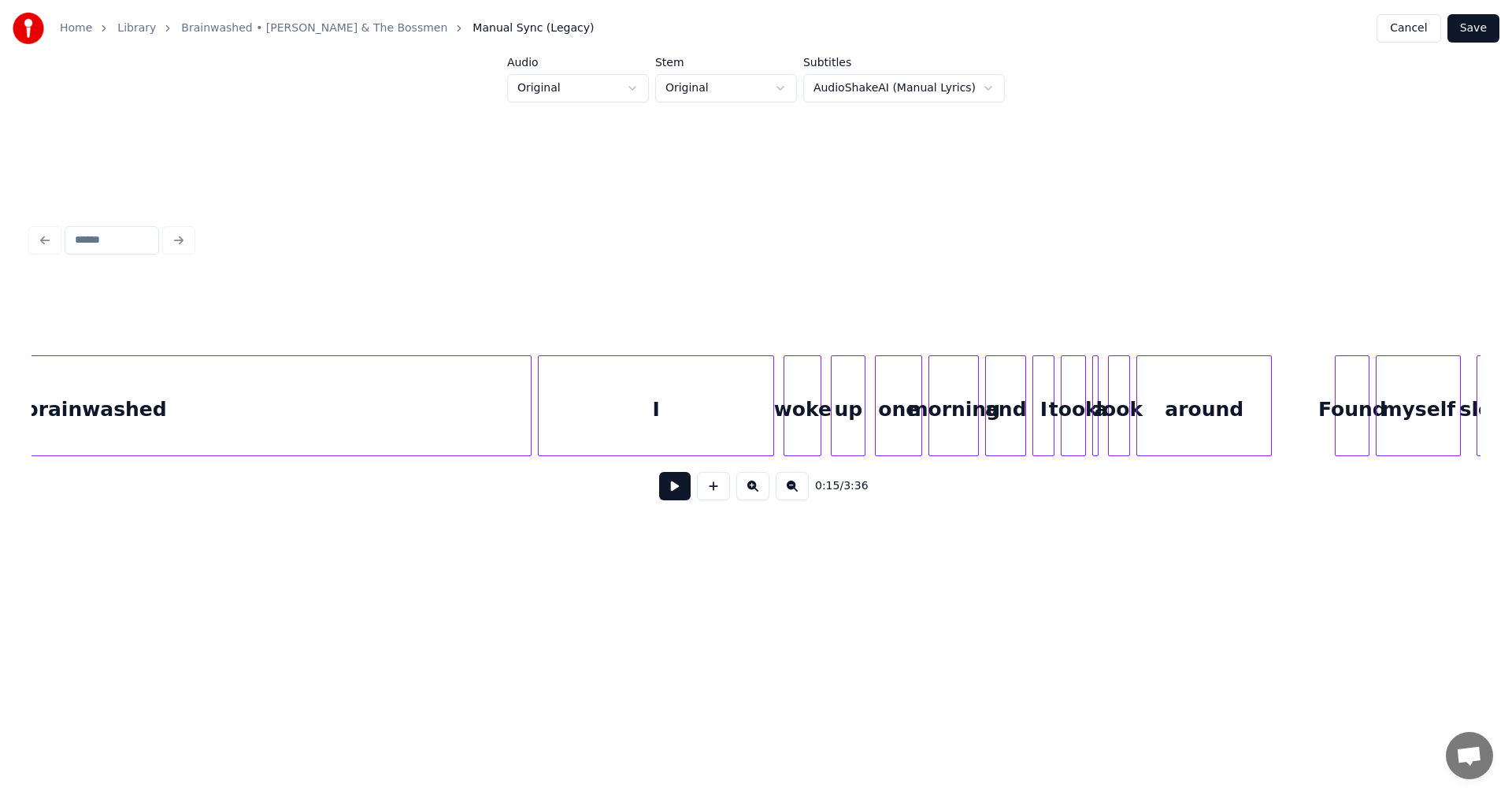
scroll to position [0, 4059]
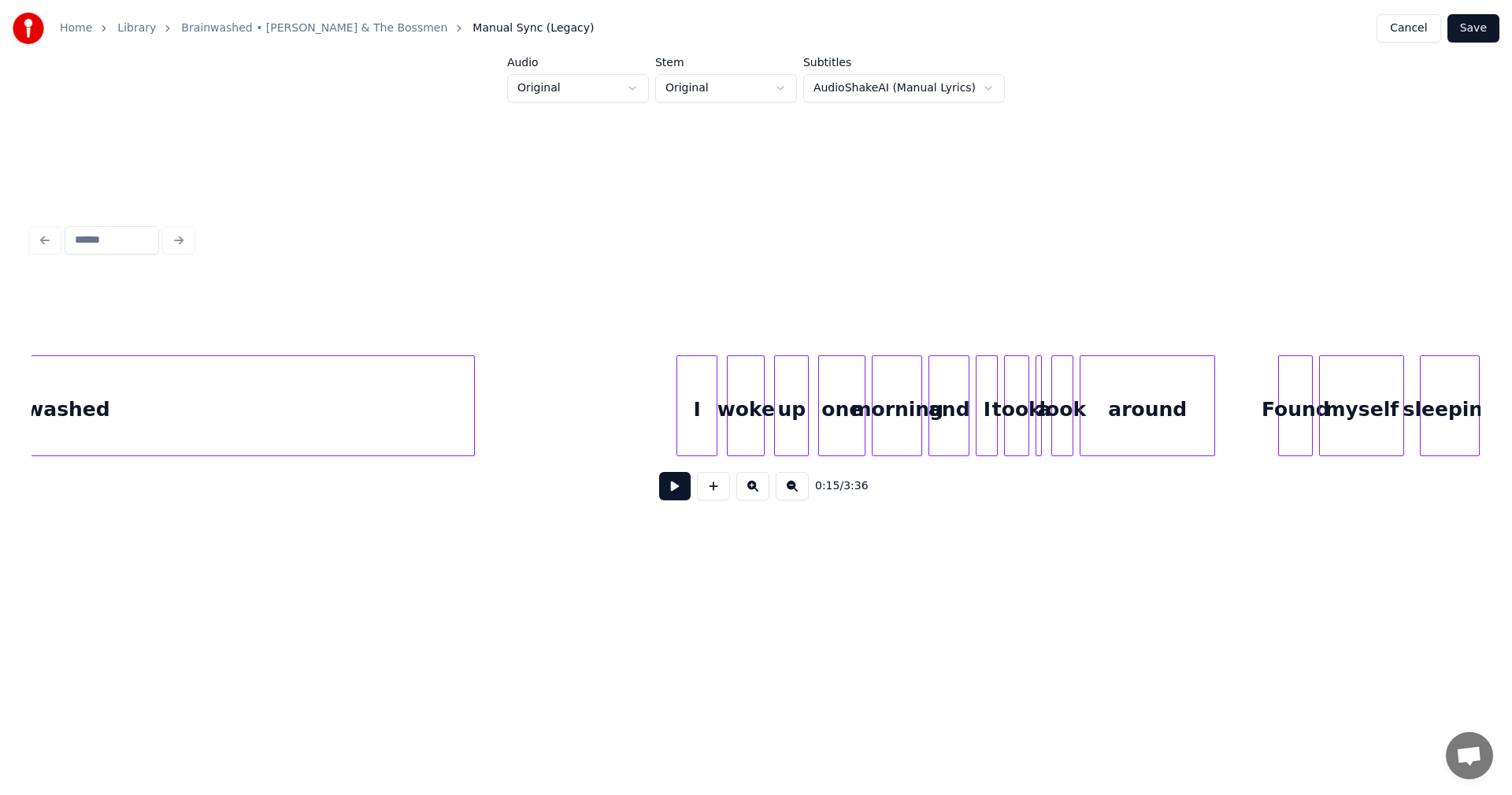
click at [681, 421] on div at bounding box center [680, 405] width 5 height 99
click at [1044, 378] on div "a" at bounding box center [1044, 409] width 16 height 108
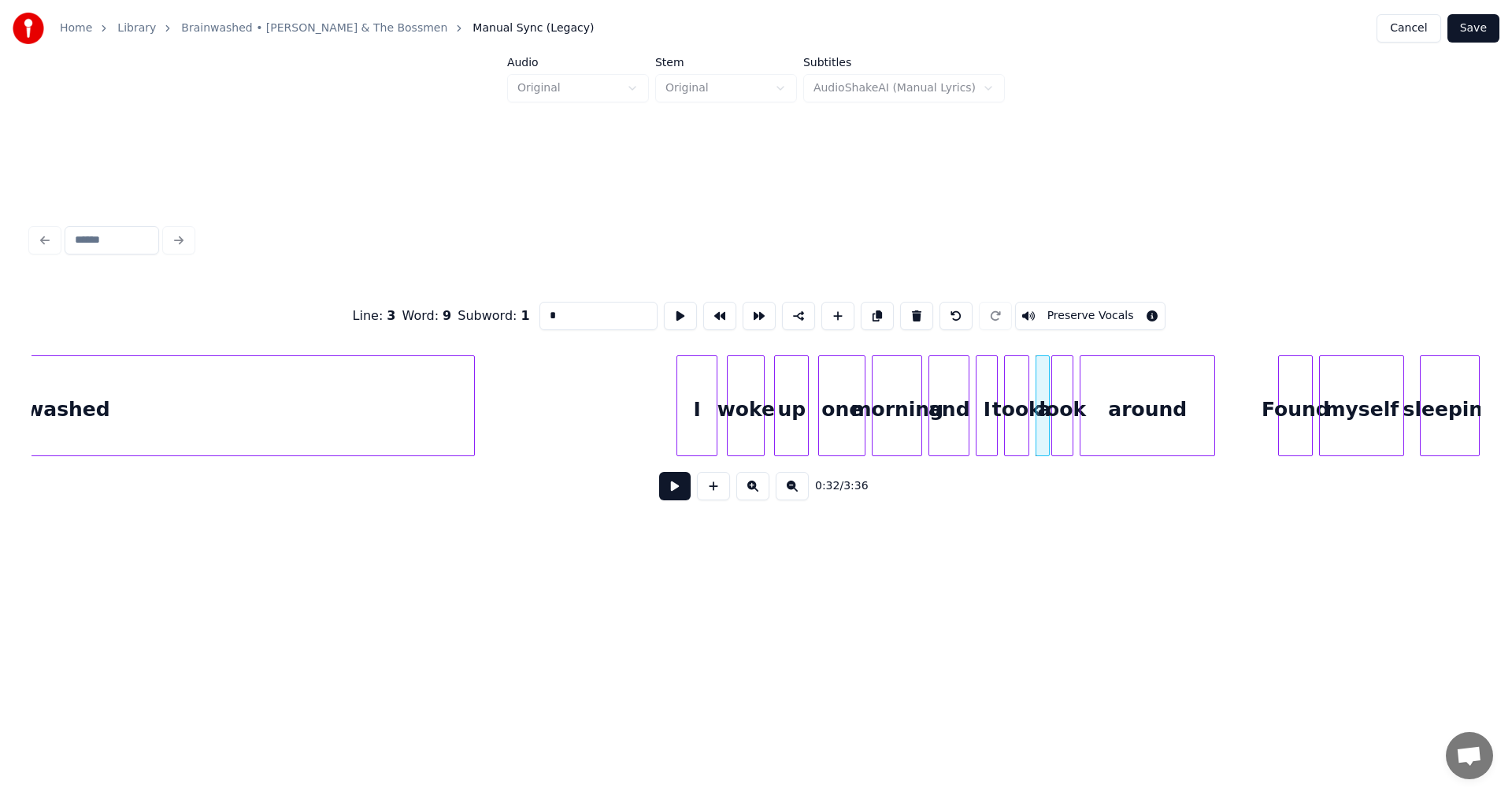
click at [1046, 380] on div at bounding box center [1047, 405] width 5 height 99
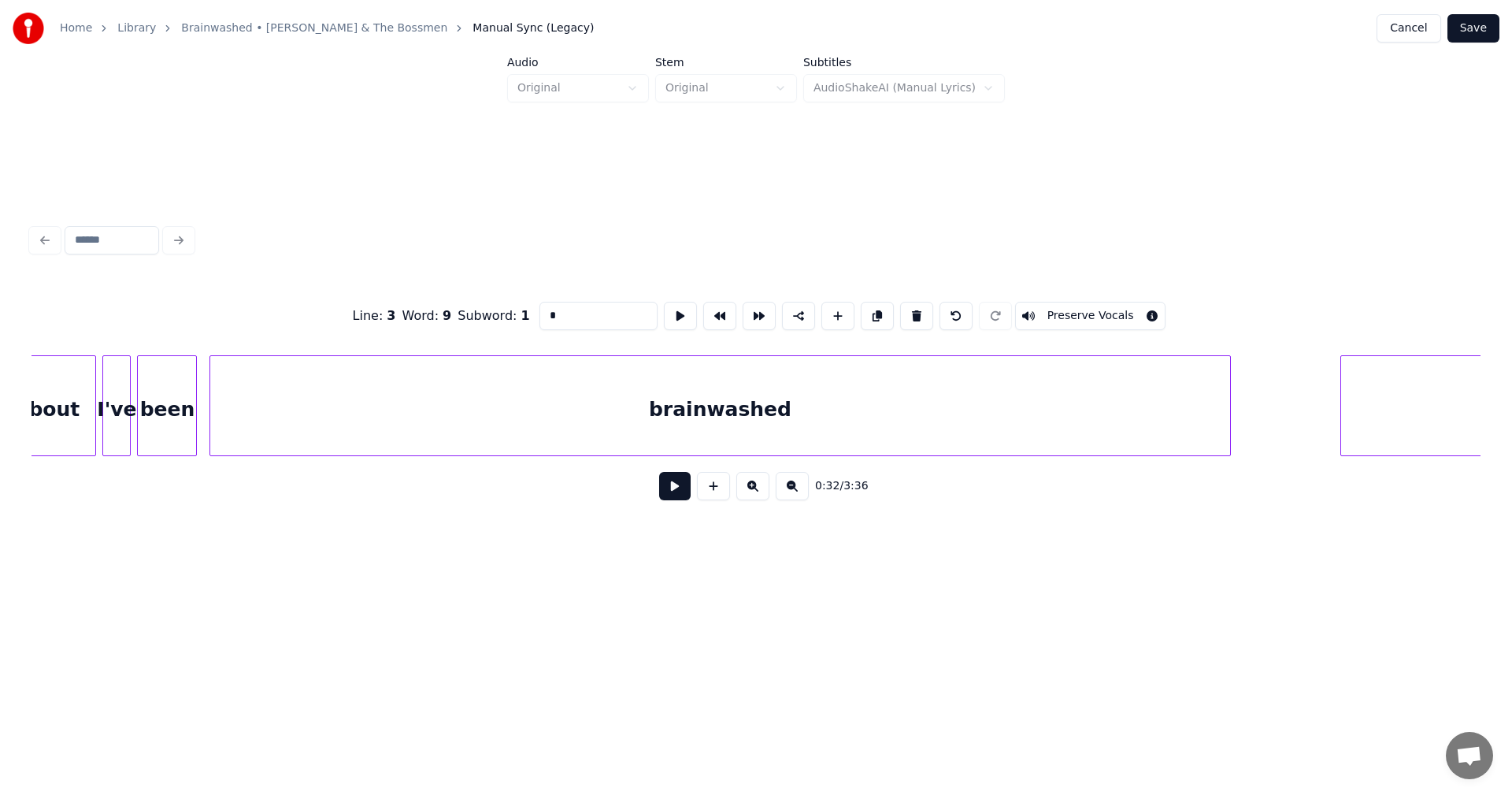
scroll to position [0, 8004]
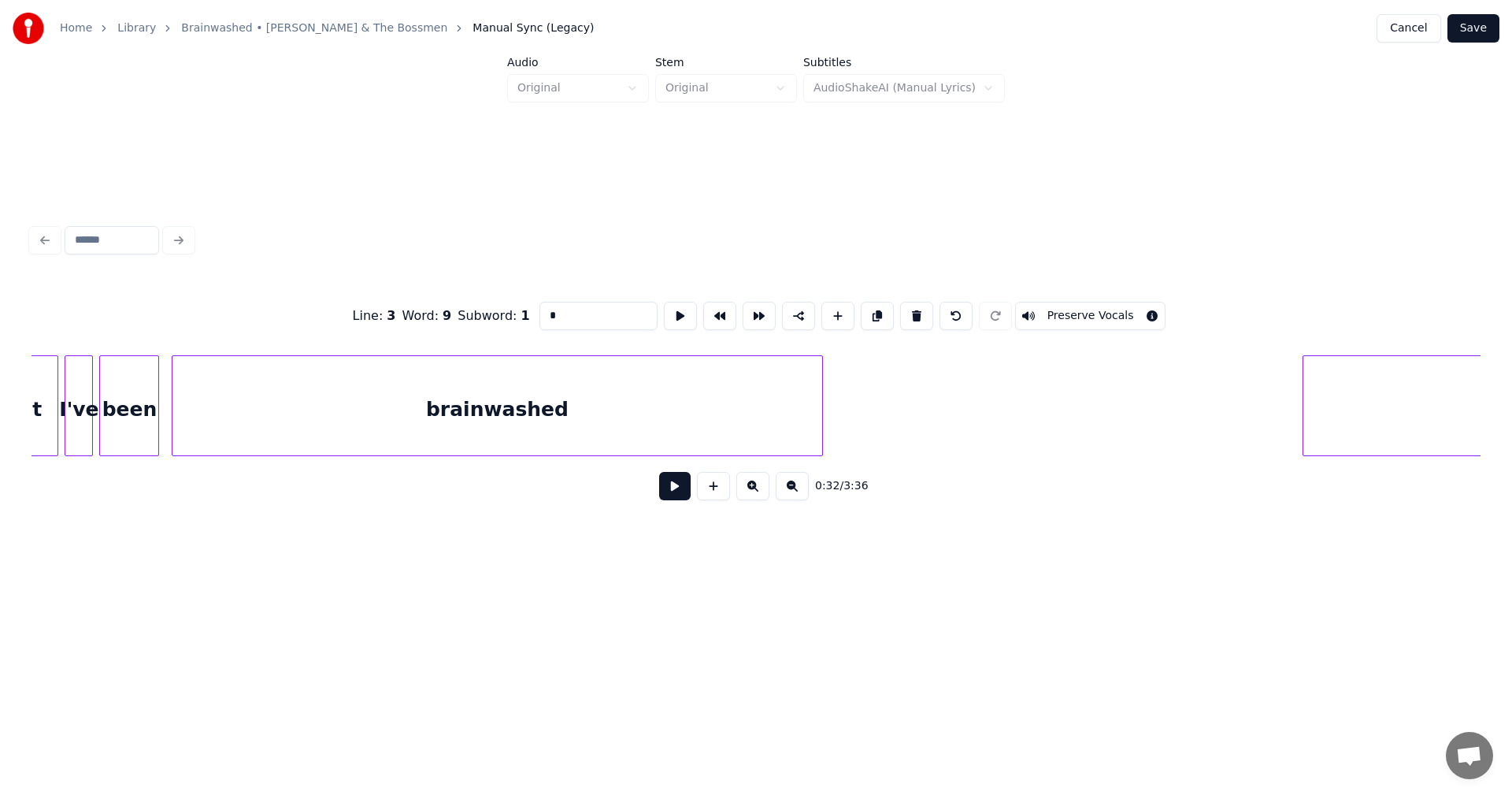
click at [817, 429] on div at bounding box center [820, 405] width 5 height 99
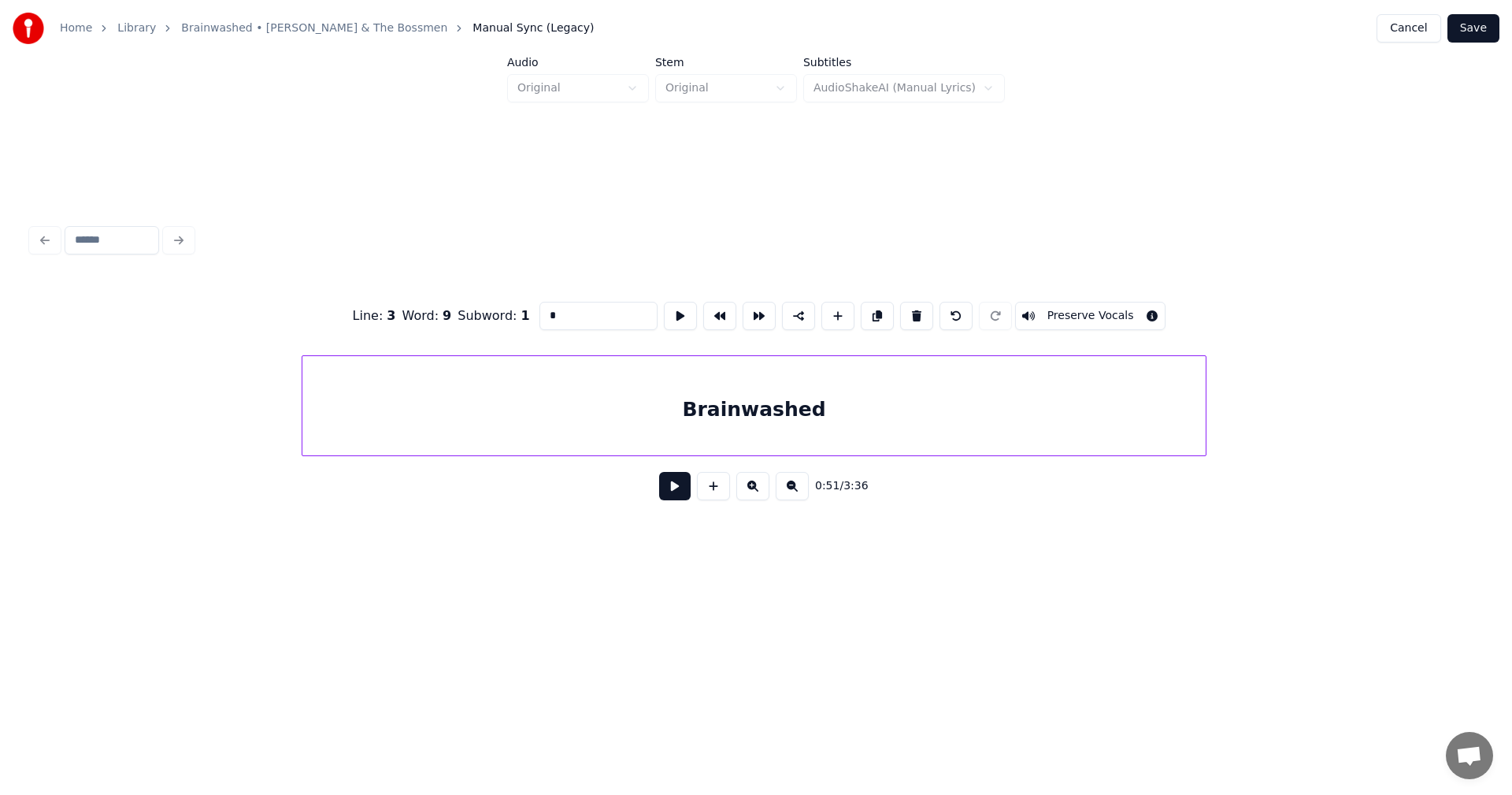
scroll to position [0, 9043]
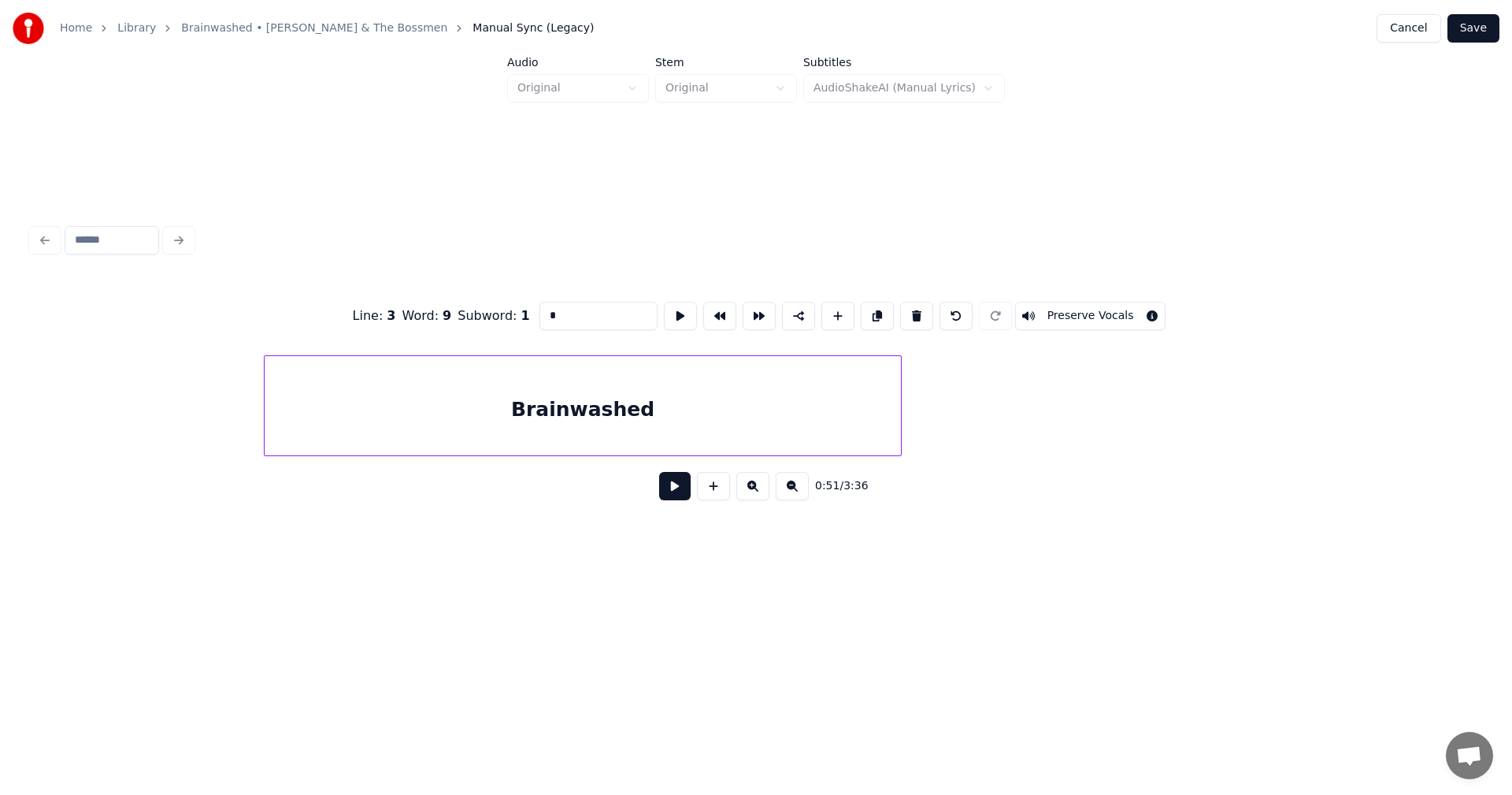
click at [898, 397] on div at bounding box center [899, 405] width 5 height 99
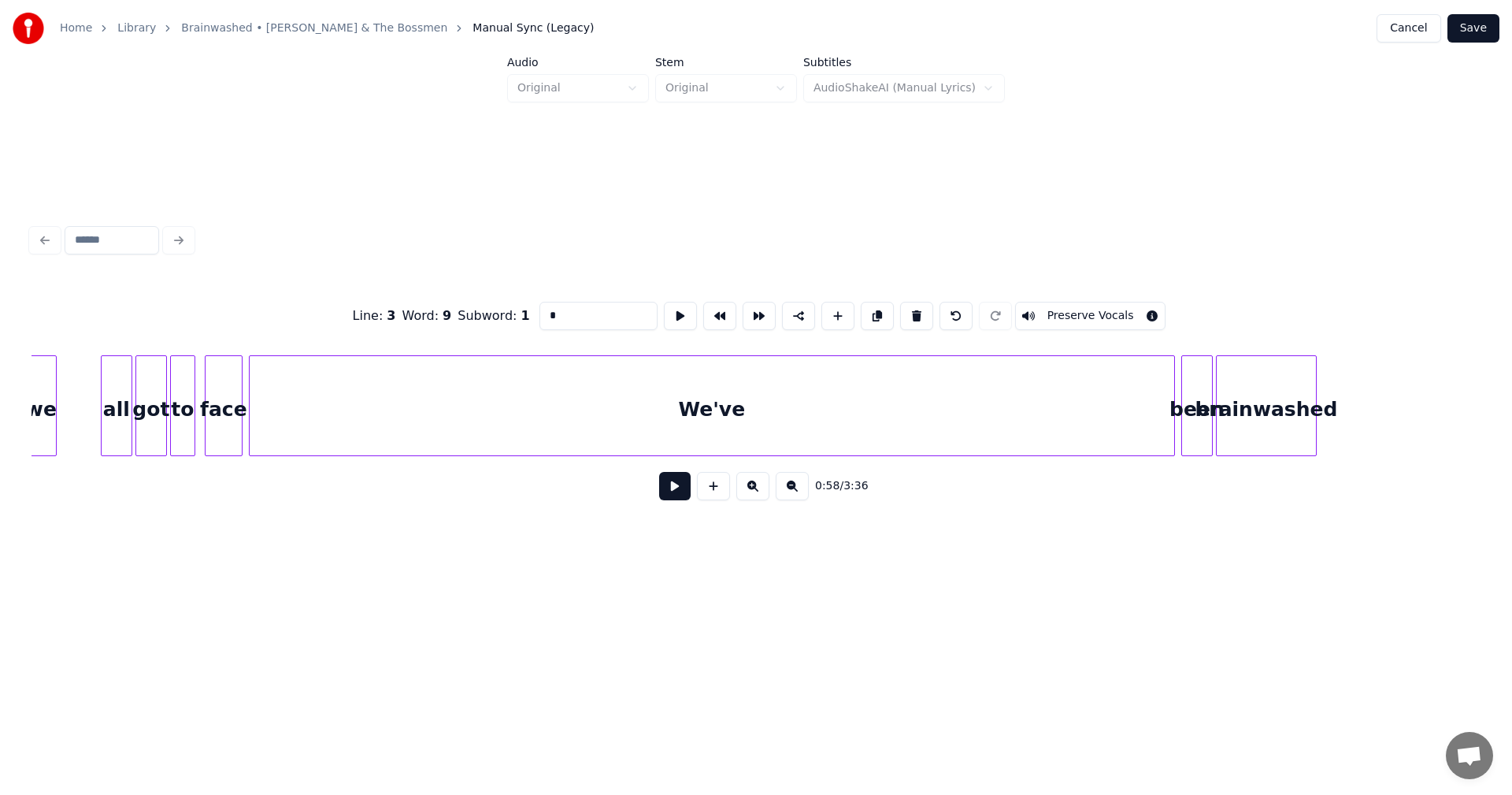
scroll to position [0, 15915]
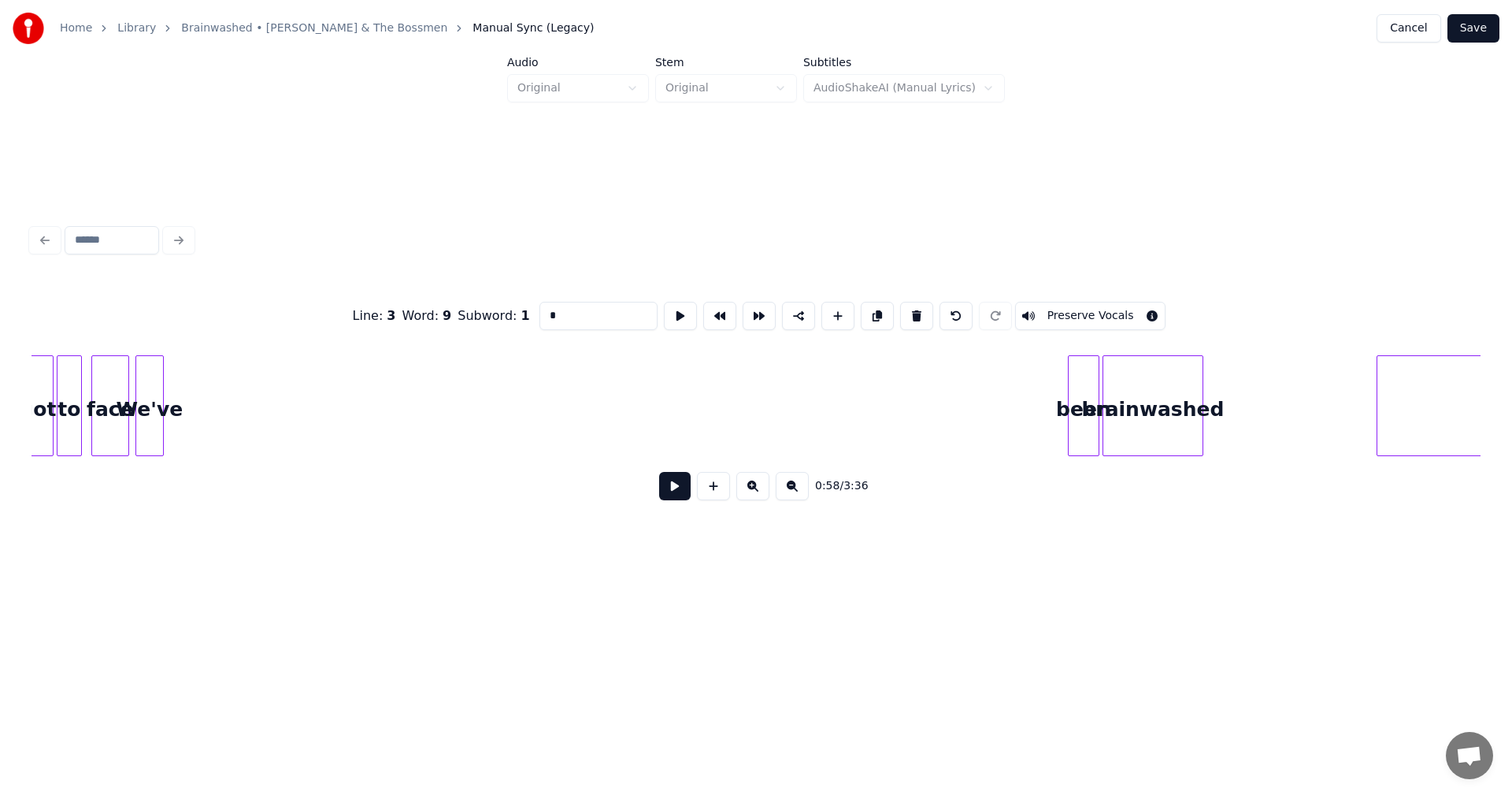
click at [160, 402] on div at bounding box center [160, 405] width 5 height 99
click at [185, 406] on div "been" at bounding box center [181, 409] width 30 height 108
click at [204, 392] on div at bounding box center [207, 405] width 5 height 99
click at [203, 390] on div "been" at bounding box center [207, 409] width 42 height 108
click at [177, 400] on div at bounding box center [178, 405] width 5 height 99
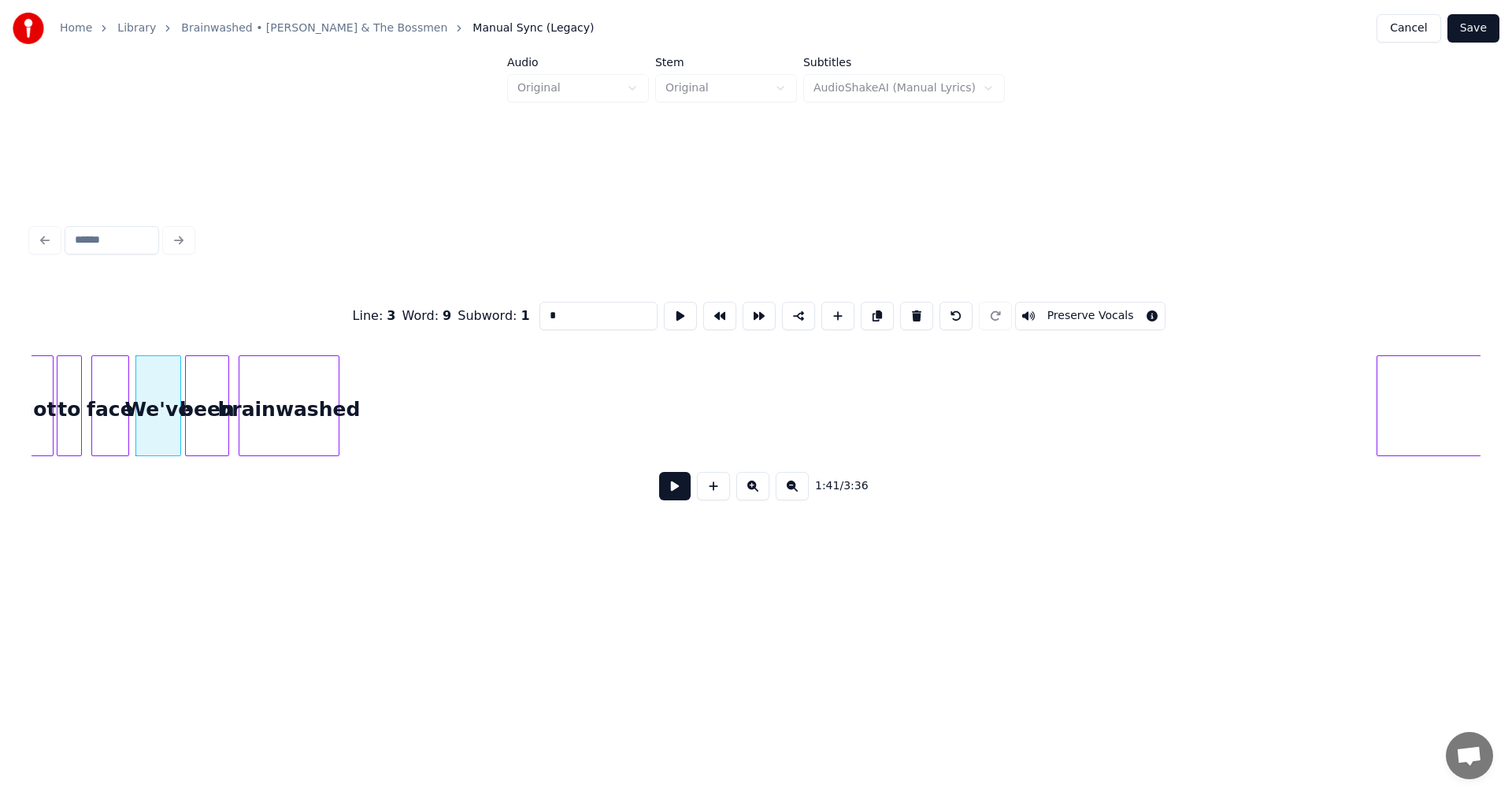
click at [310, 415] on div "brainwashed" at bounding box center [289, 409] width 99 height 108
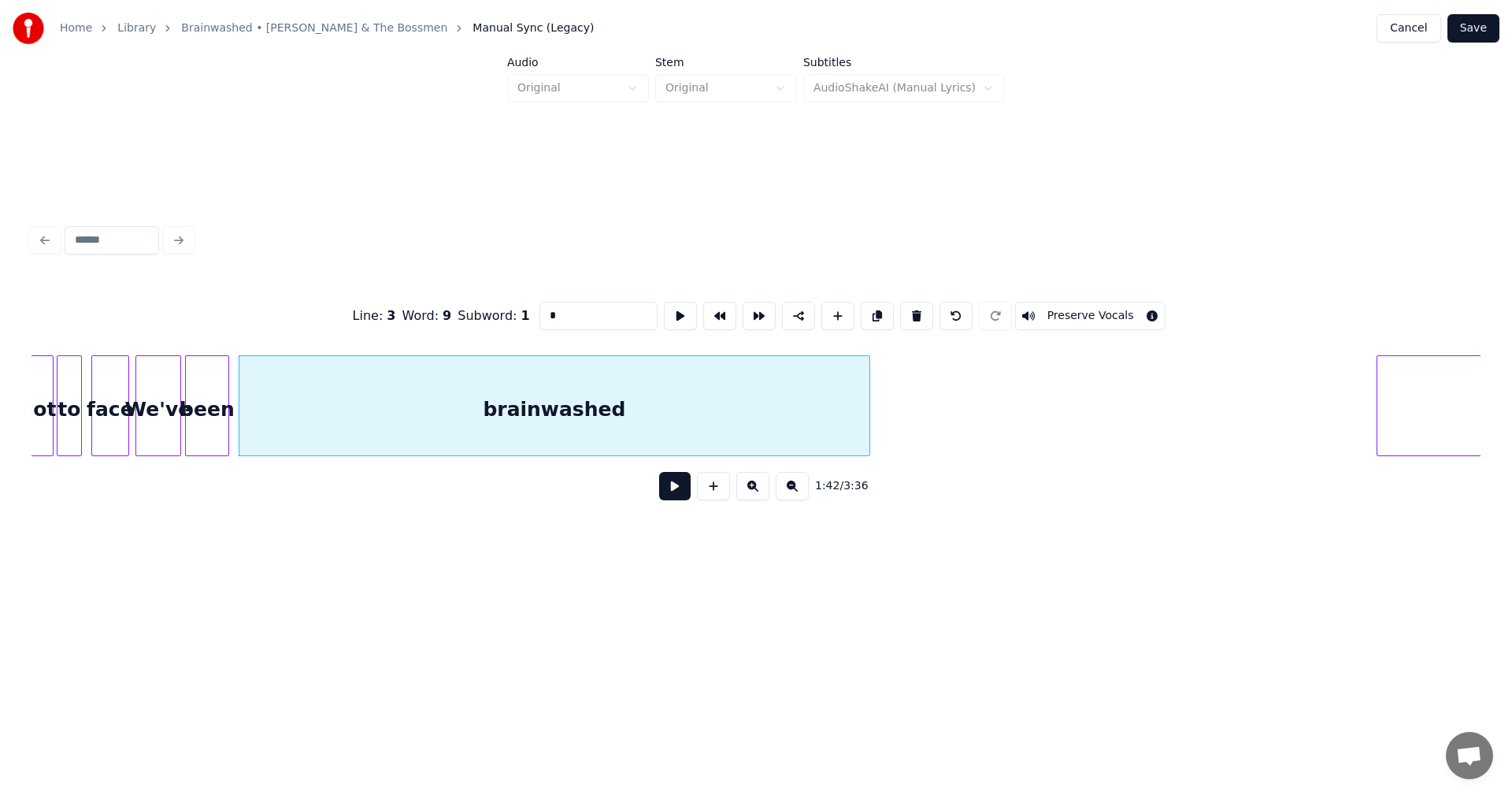
click at [867, 434] on div at bounding box center [868, 405] width 5 height 99
click at [882, 438] on div at bounding box center [882, 405] width 5 height 99
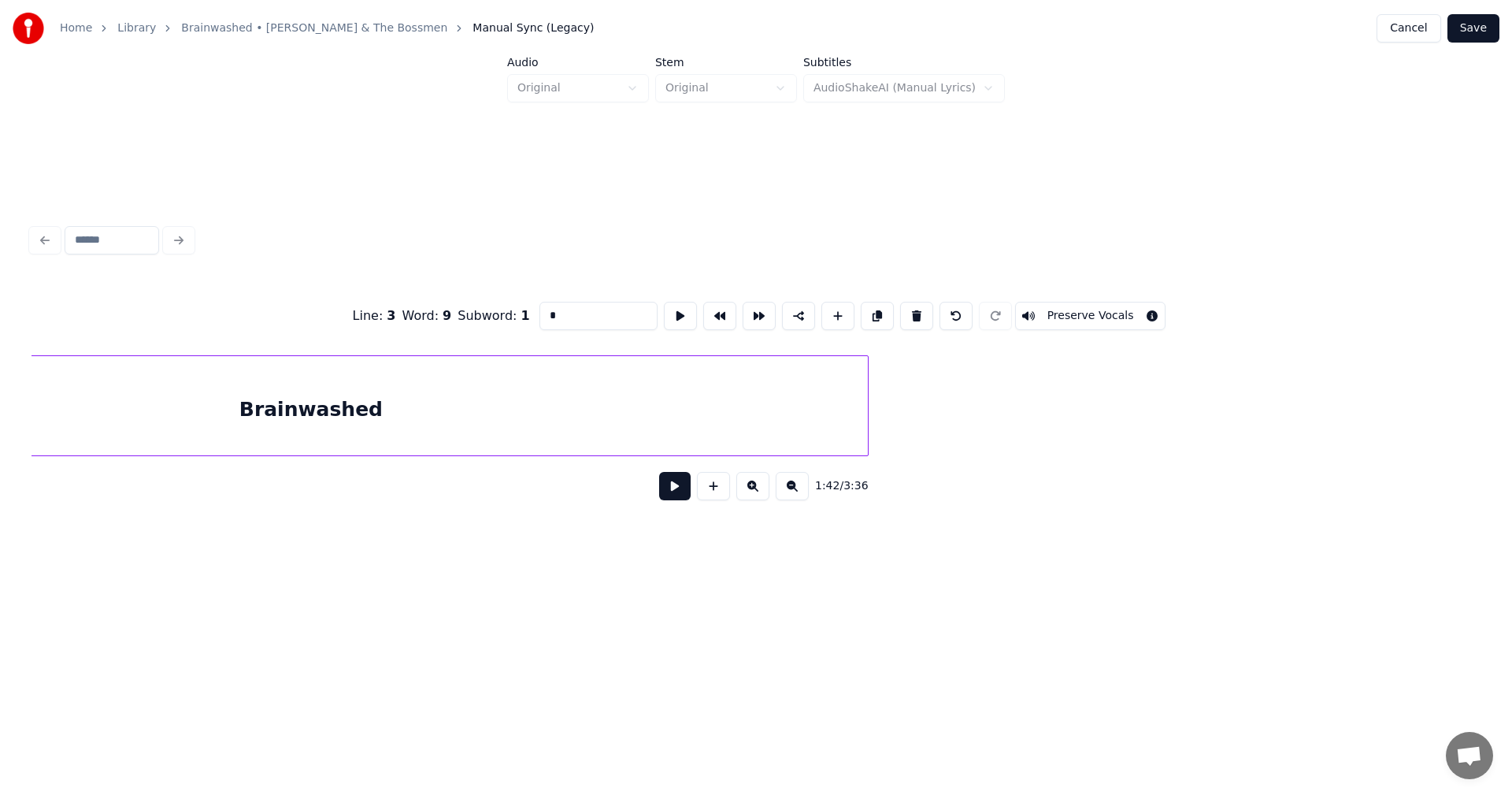
scroll to position [0, 17218]
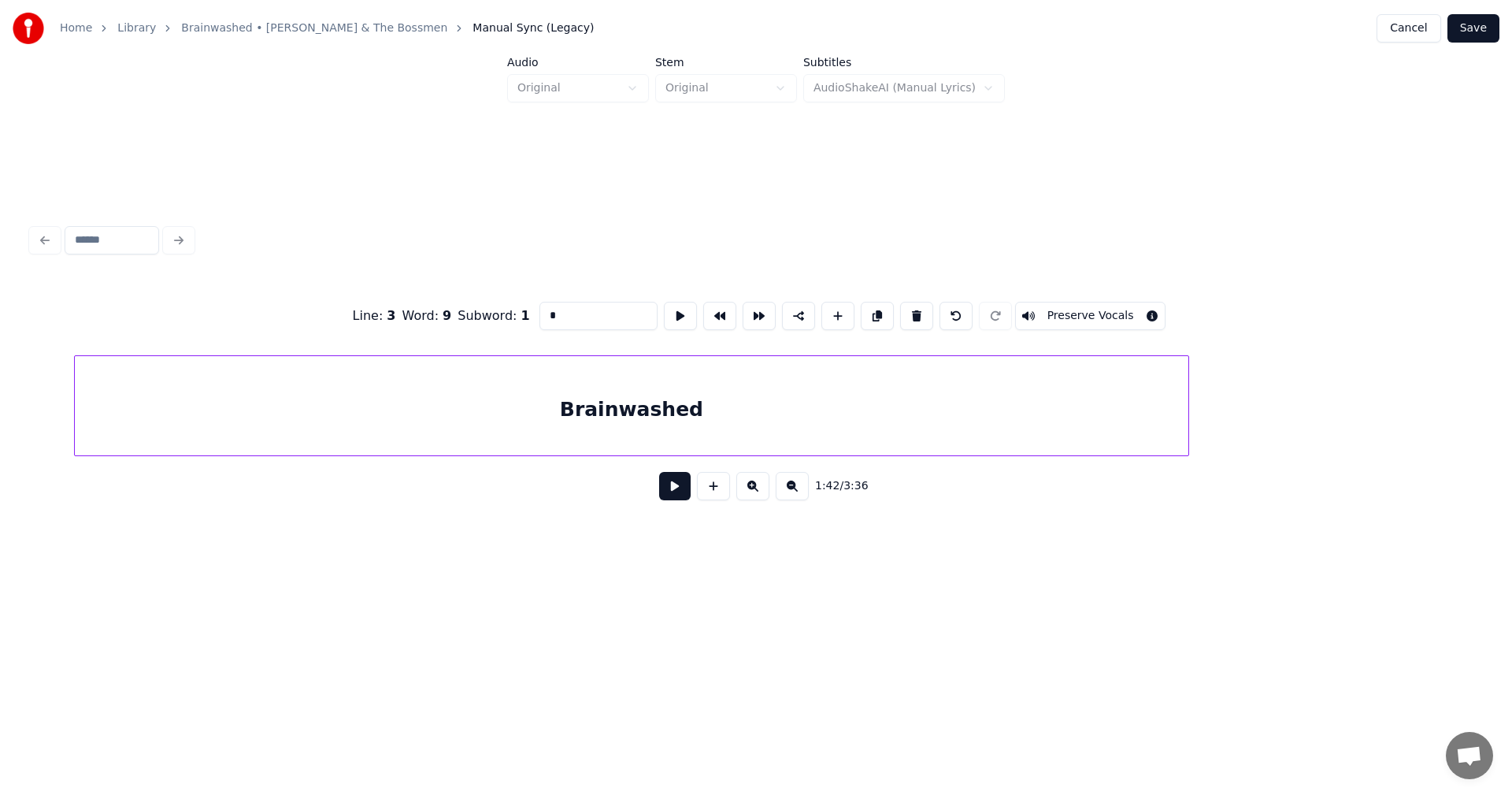
click at [1189, 410] on div "Brainwashed" at bounding box center [632, 405] width 1115 height 101
type input "**********"
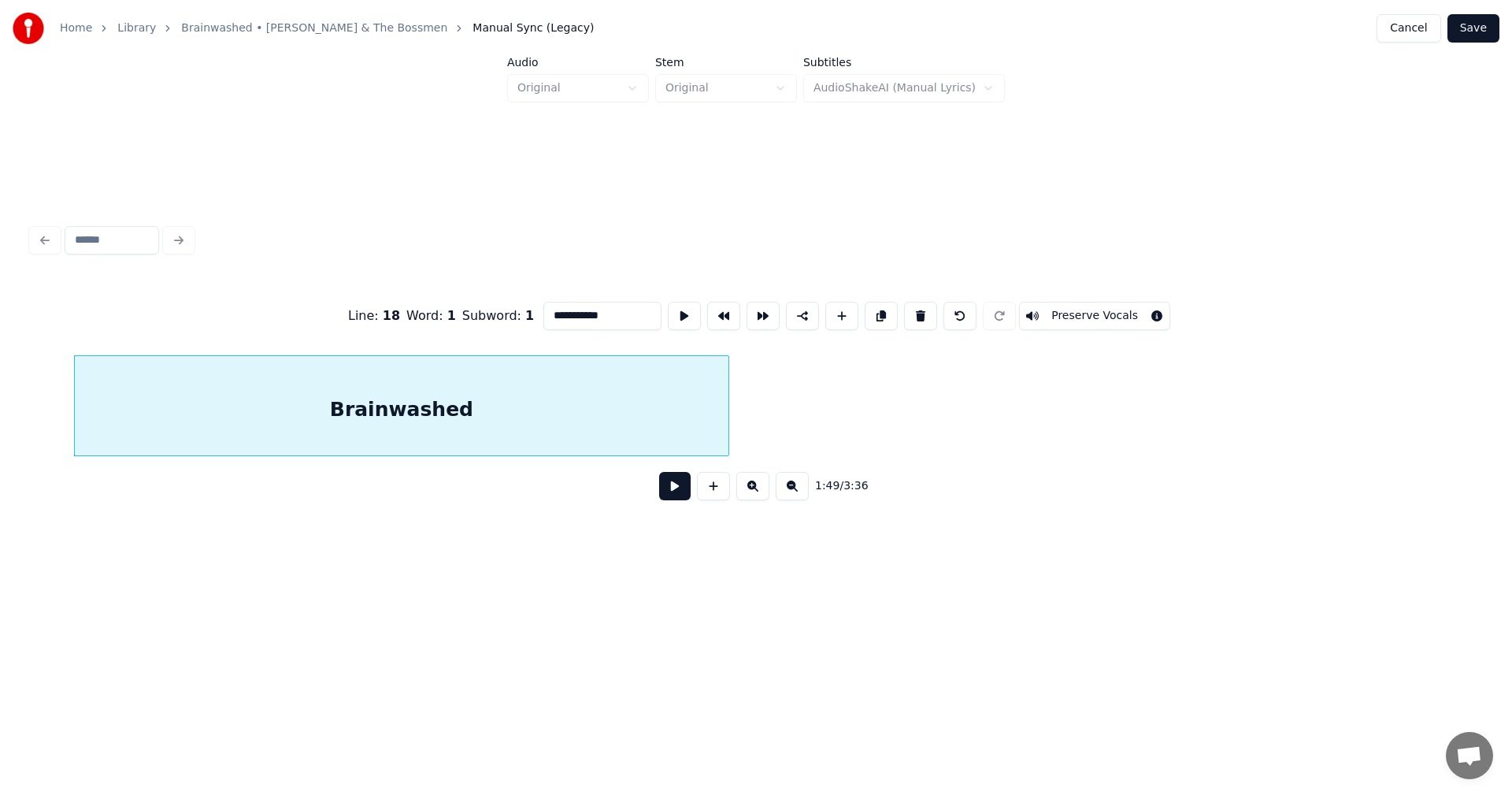
click at [725, 409] on div at bounding box center [726, 405] width 5 height 99
click at [72, 418] on div at bounding box center [74, 405] width 5 height 99
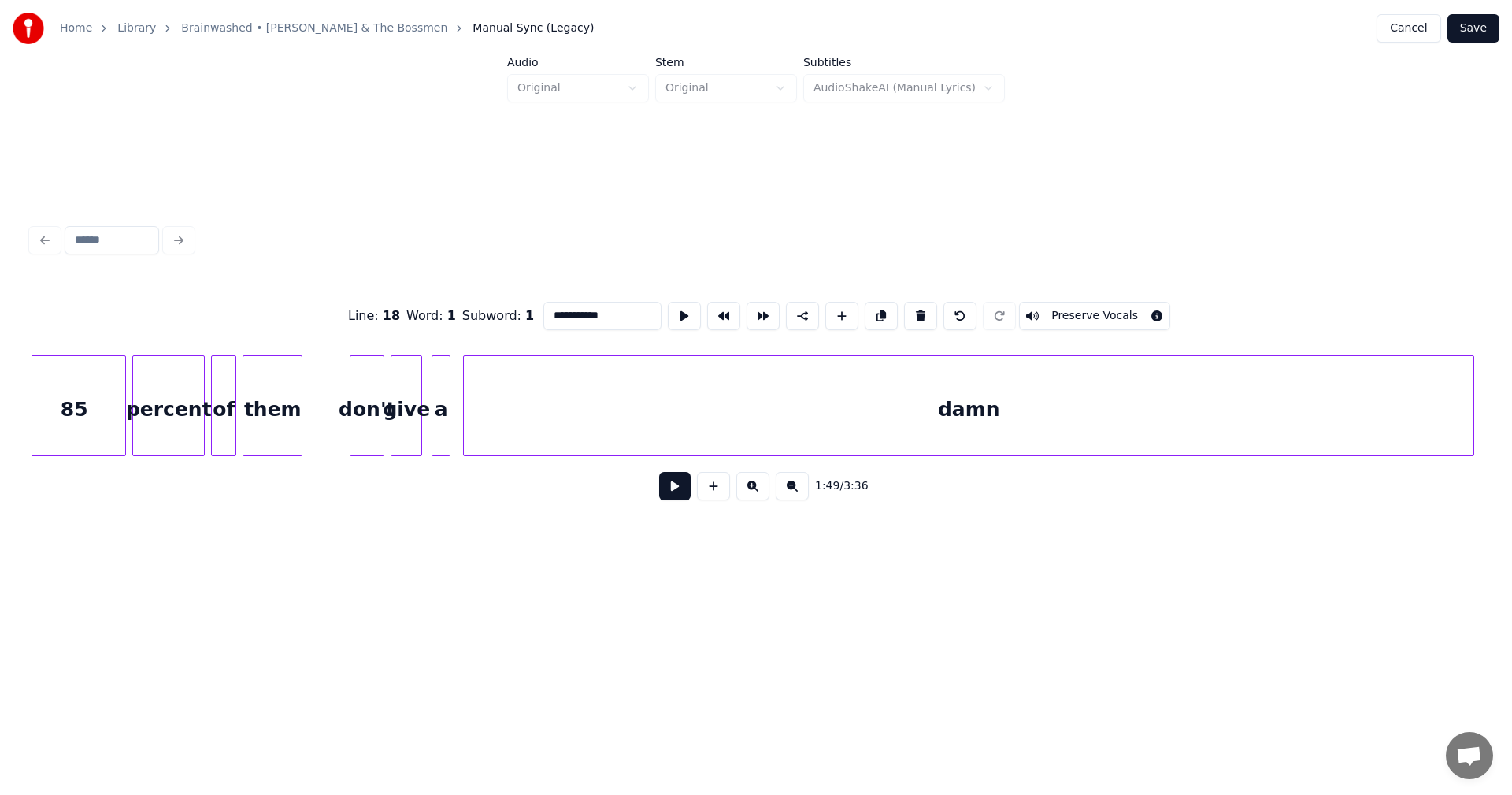
scroll to position [0, 23692]
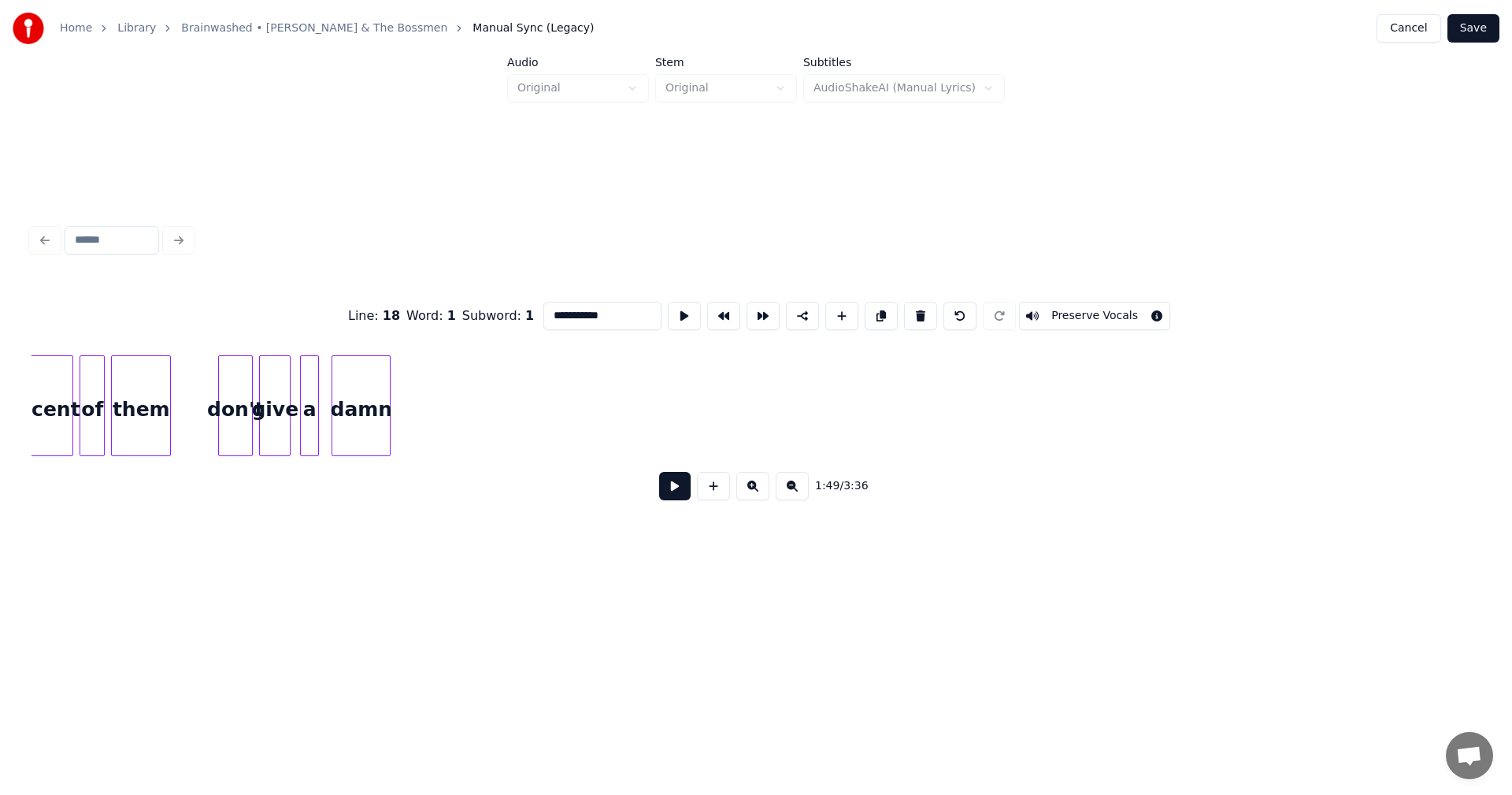
click at [388, 424] on div at bounding box center [388, 405] width 5 height 99
click at [351, 386] on div "damn" at bounding box center [351, 409] width 58 height 108
click at [371, 382] on div at bounding box center [368, 405] width 5 height 99
click at [377, 383] on div at bounding box center [375, 405] width 5 height 99
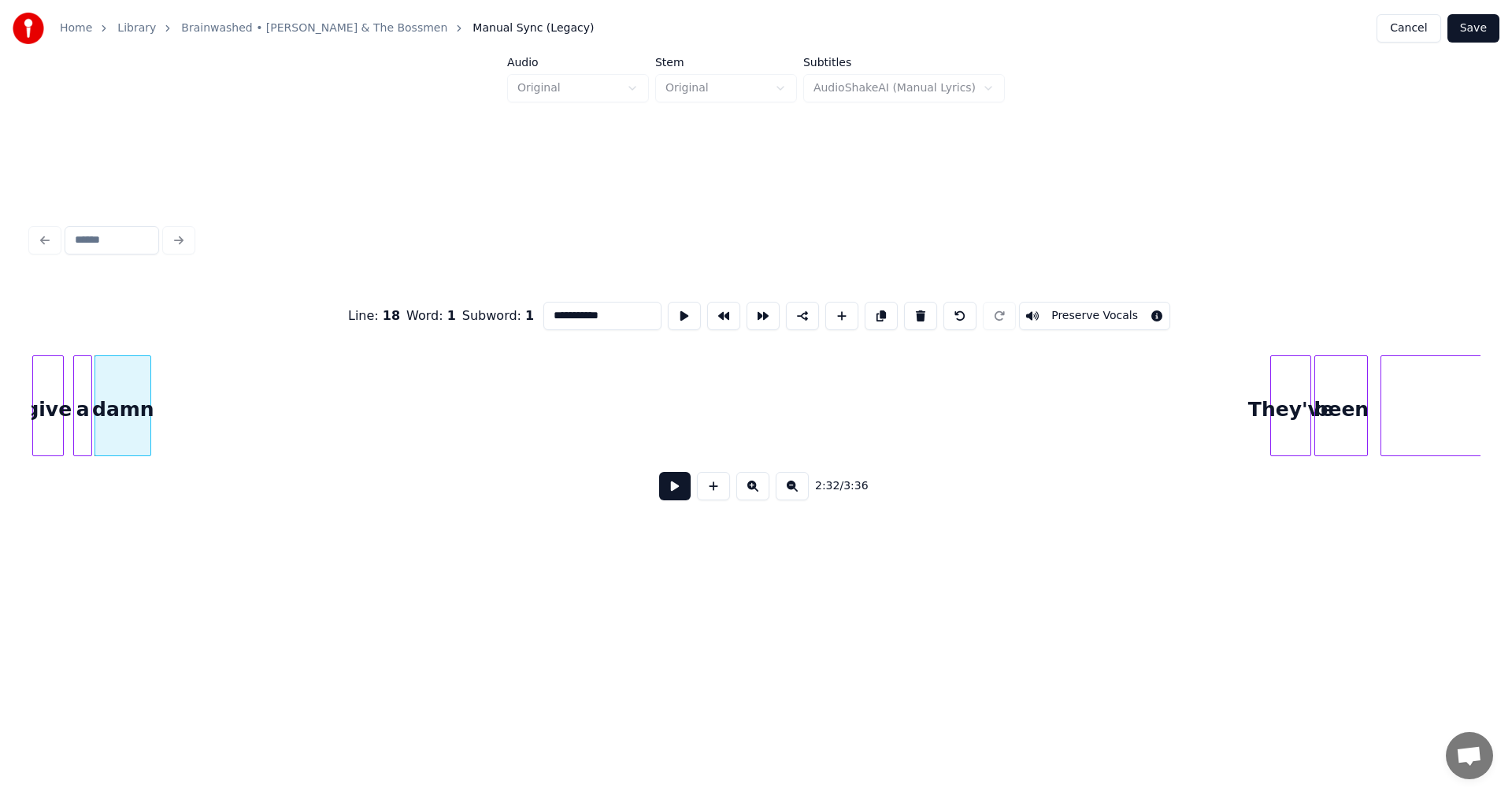
scroll to position [0, 23769]
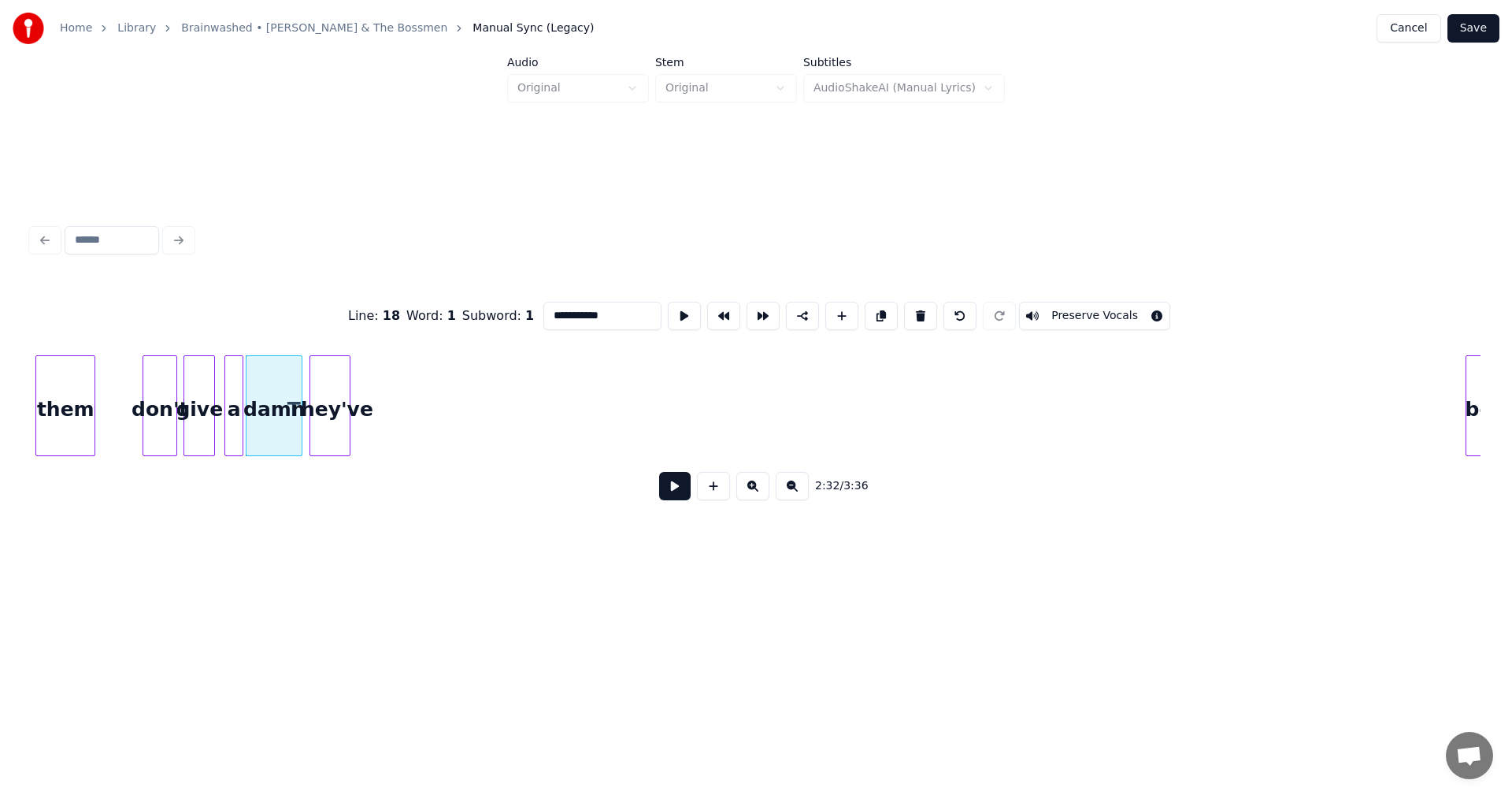
click at [323, 385] on div "They've" at bounding box center [330, 409] width 40 height 108
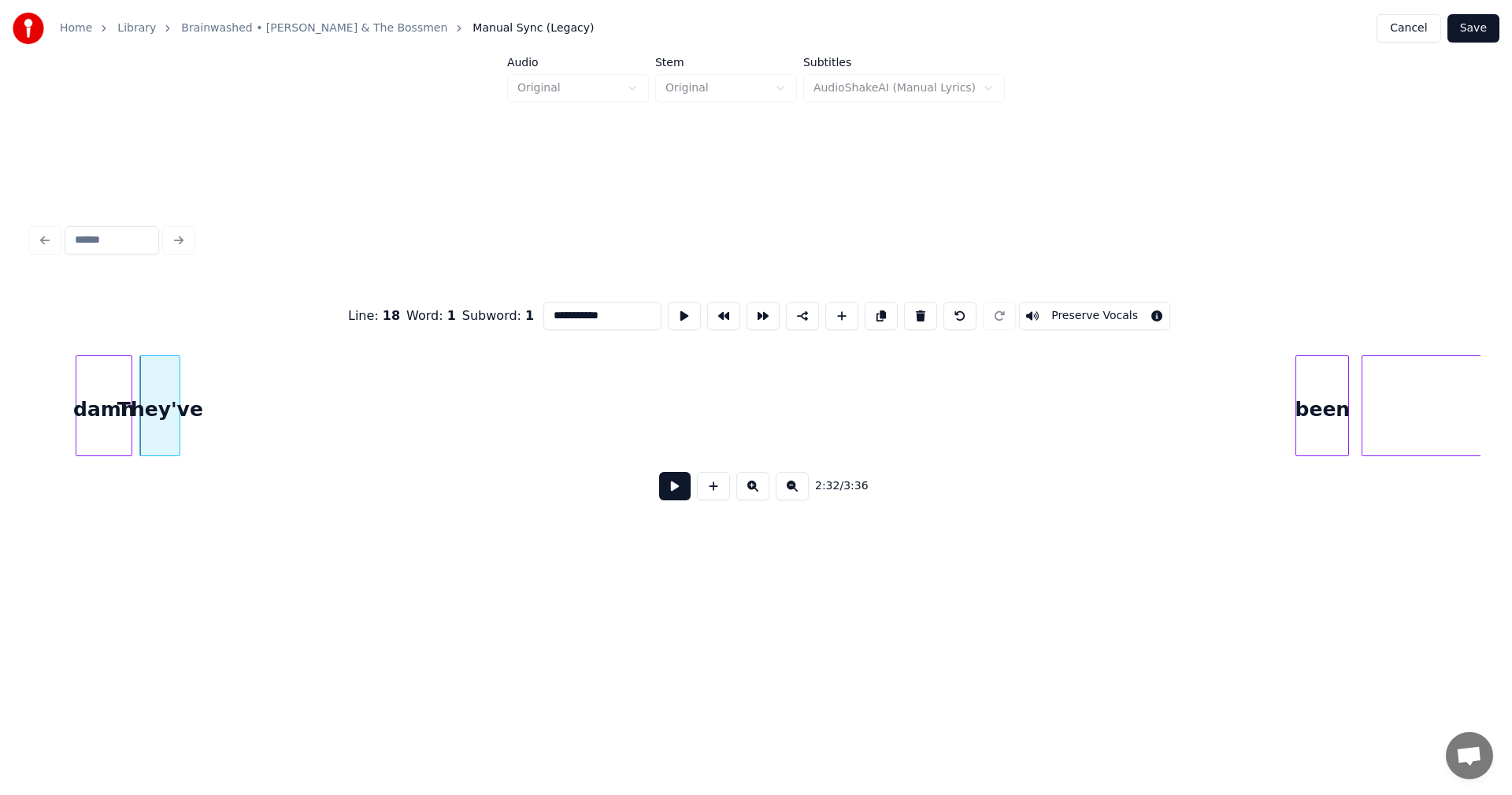
scroll to position [0, 24014]
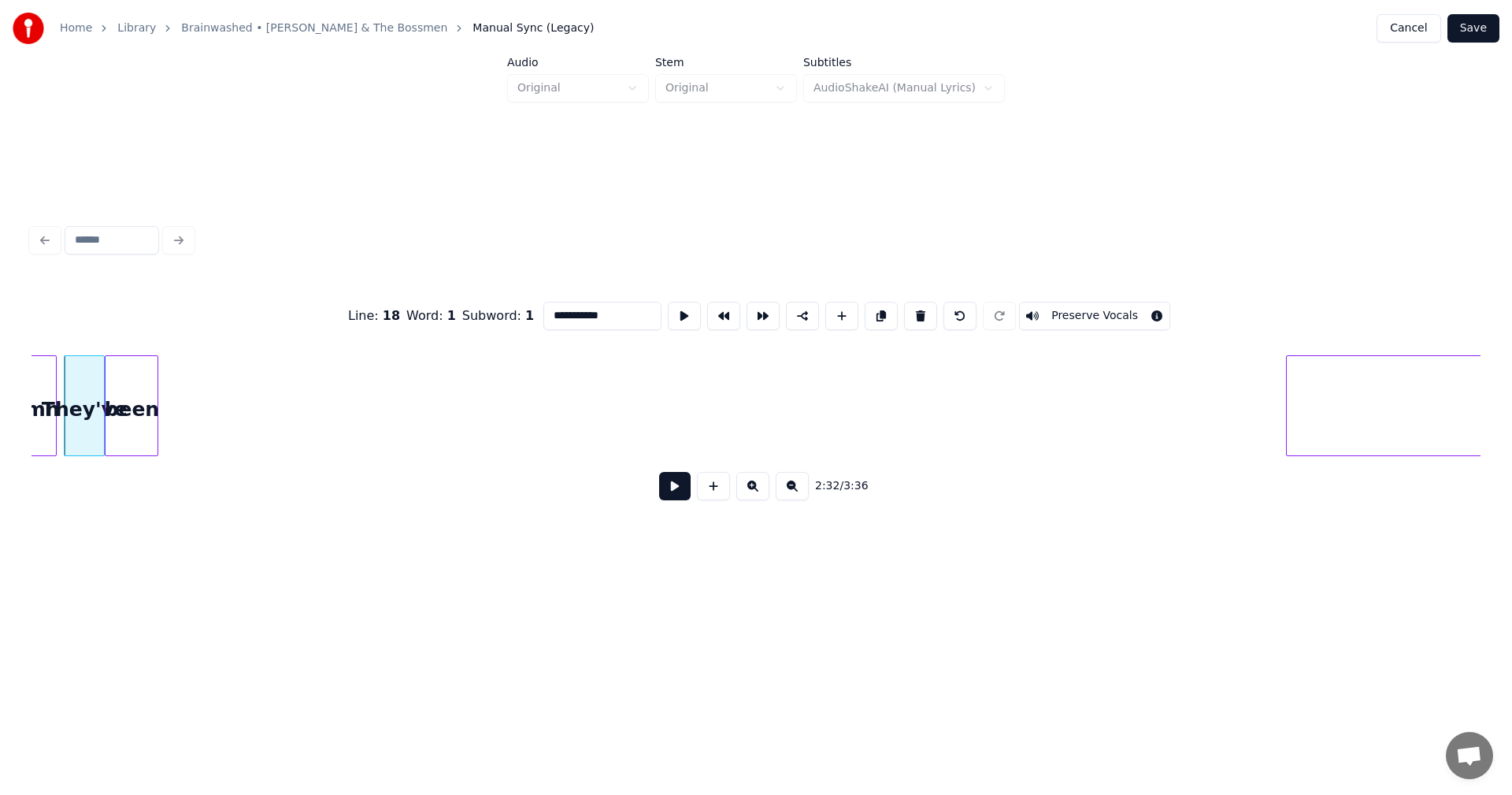
click at [136, 415] on div "been" at bounding box center [132, 409] width 52 height 108
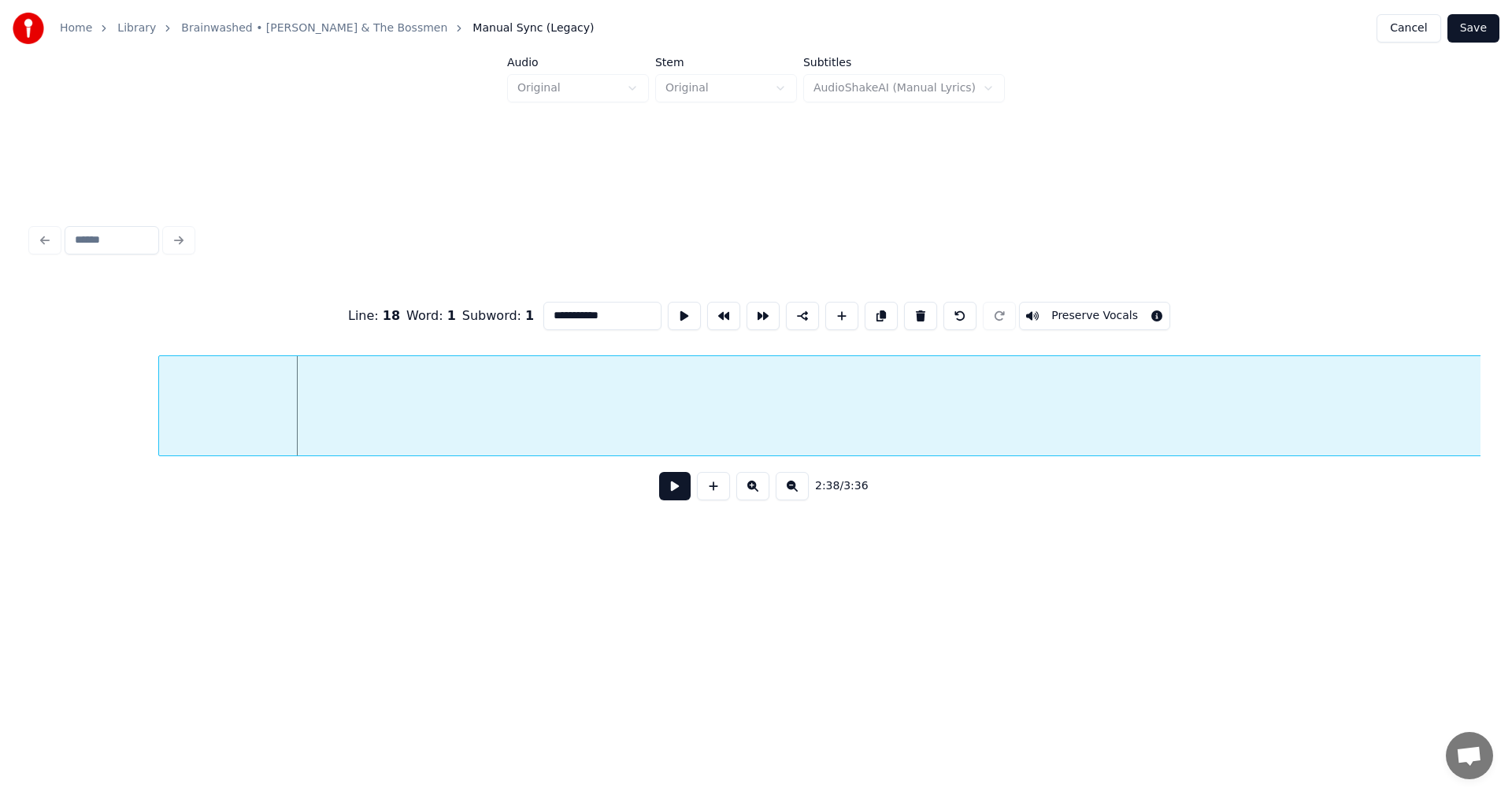
scroll to position [0, 24644]
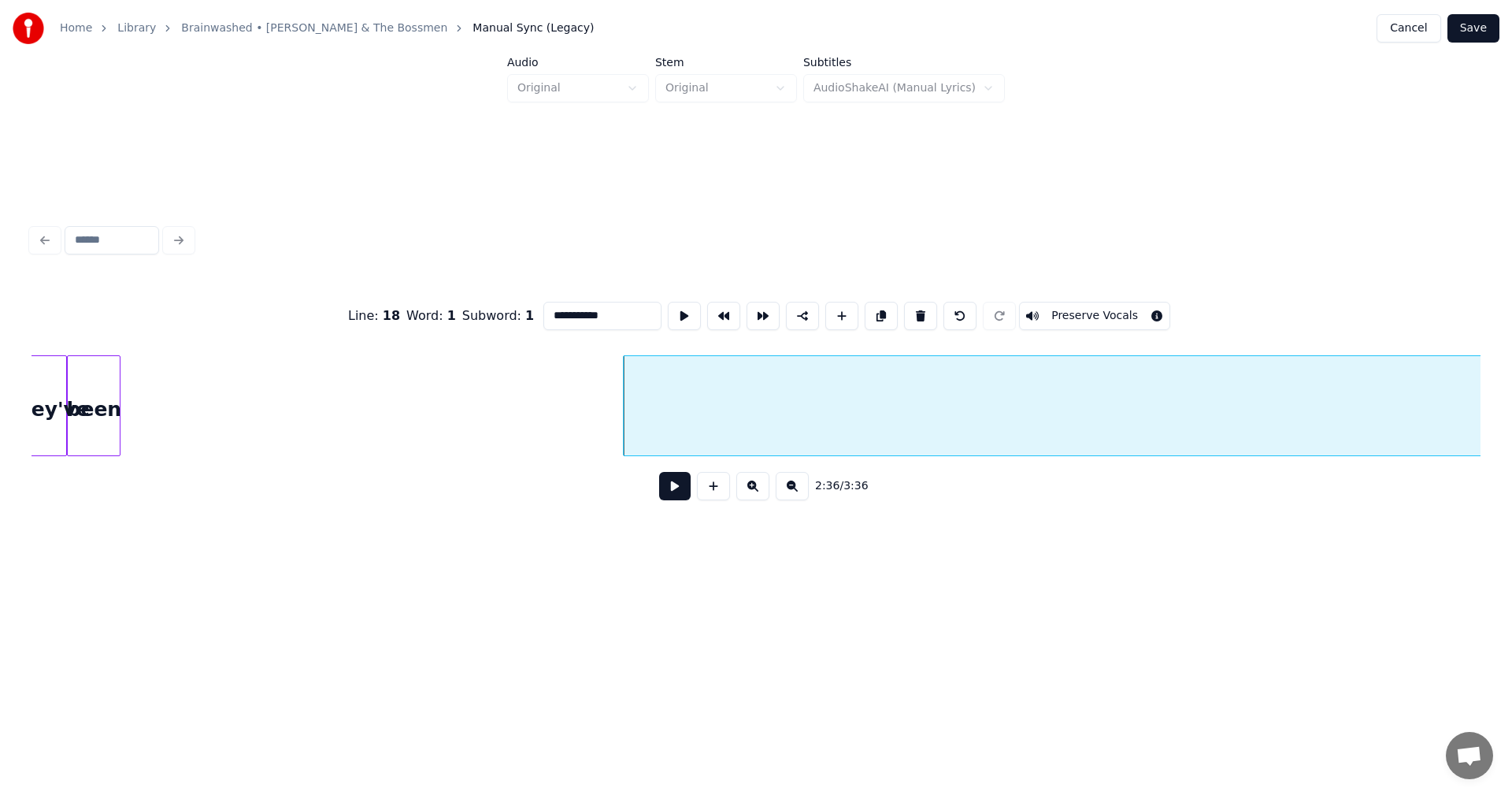
scroll to position [0, 23807]
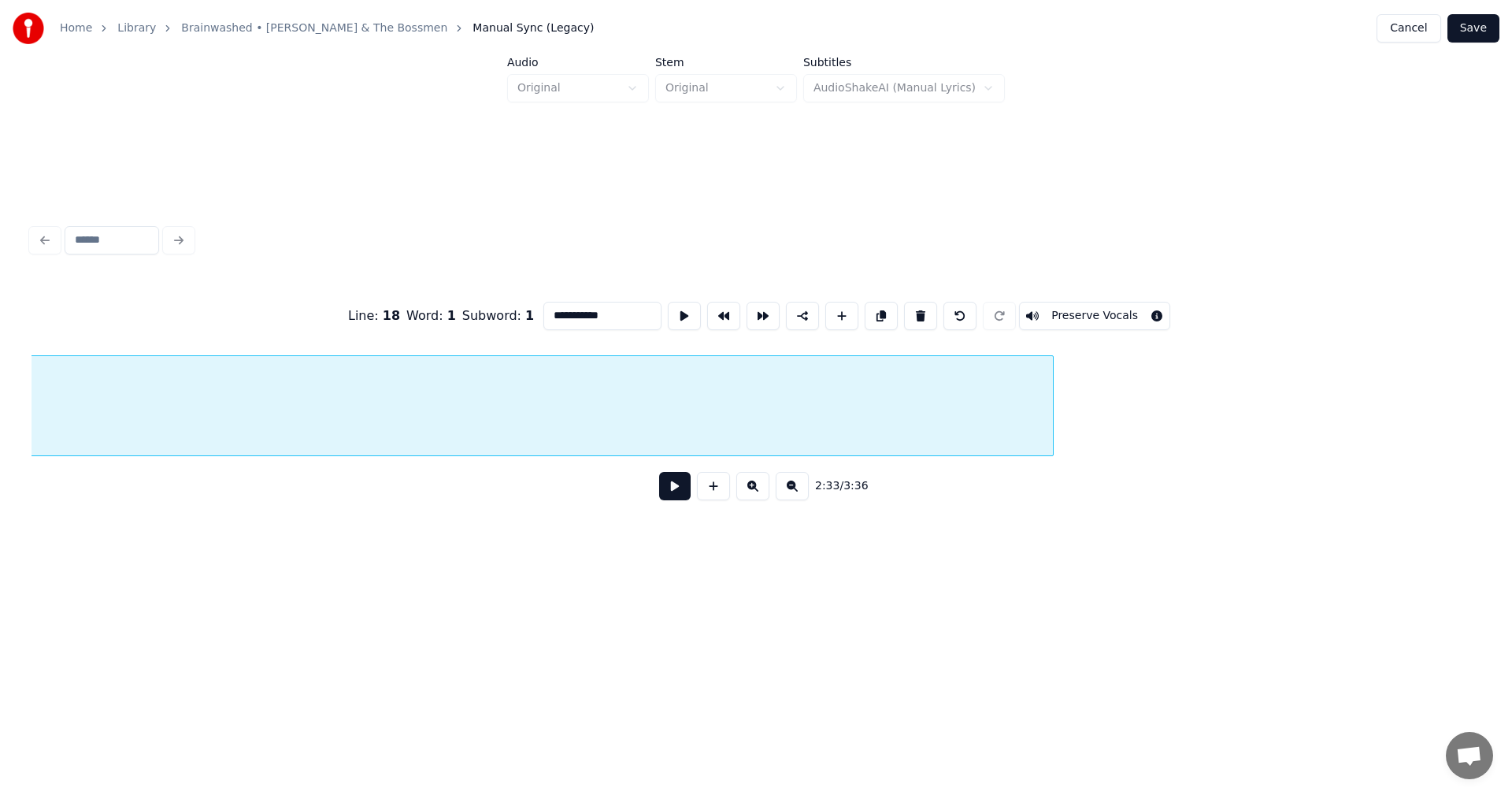
scroll to position [0, 27299]
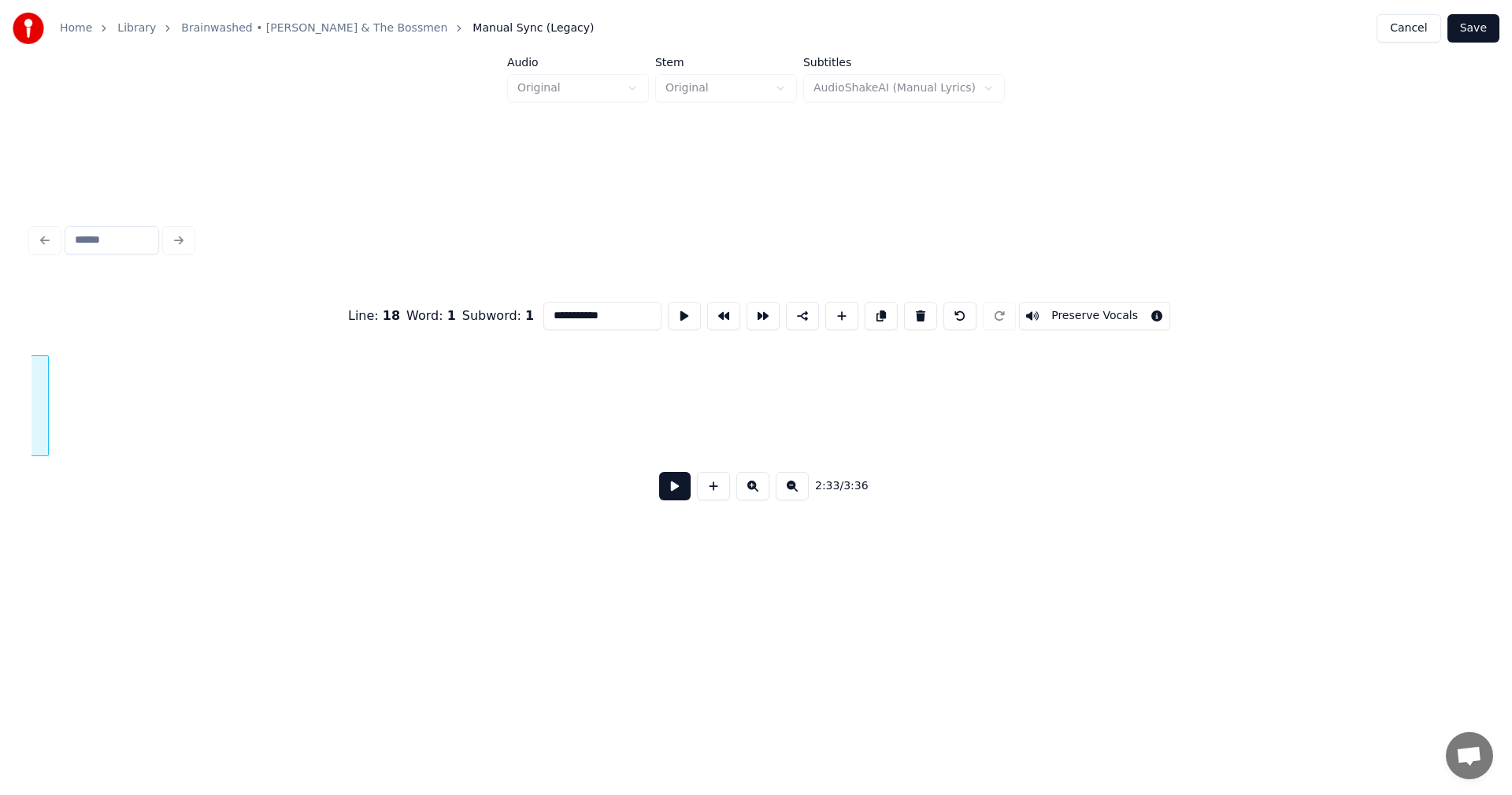
click at [44, 413] on div at bounding box center [45, 405] width 5 height 99
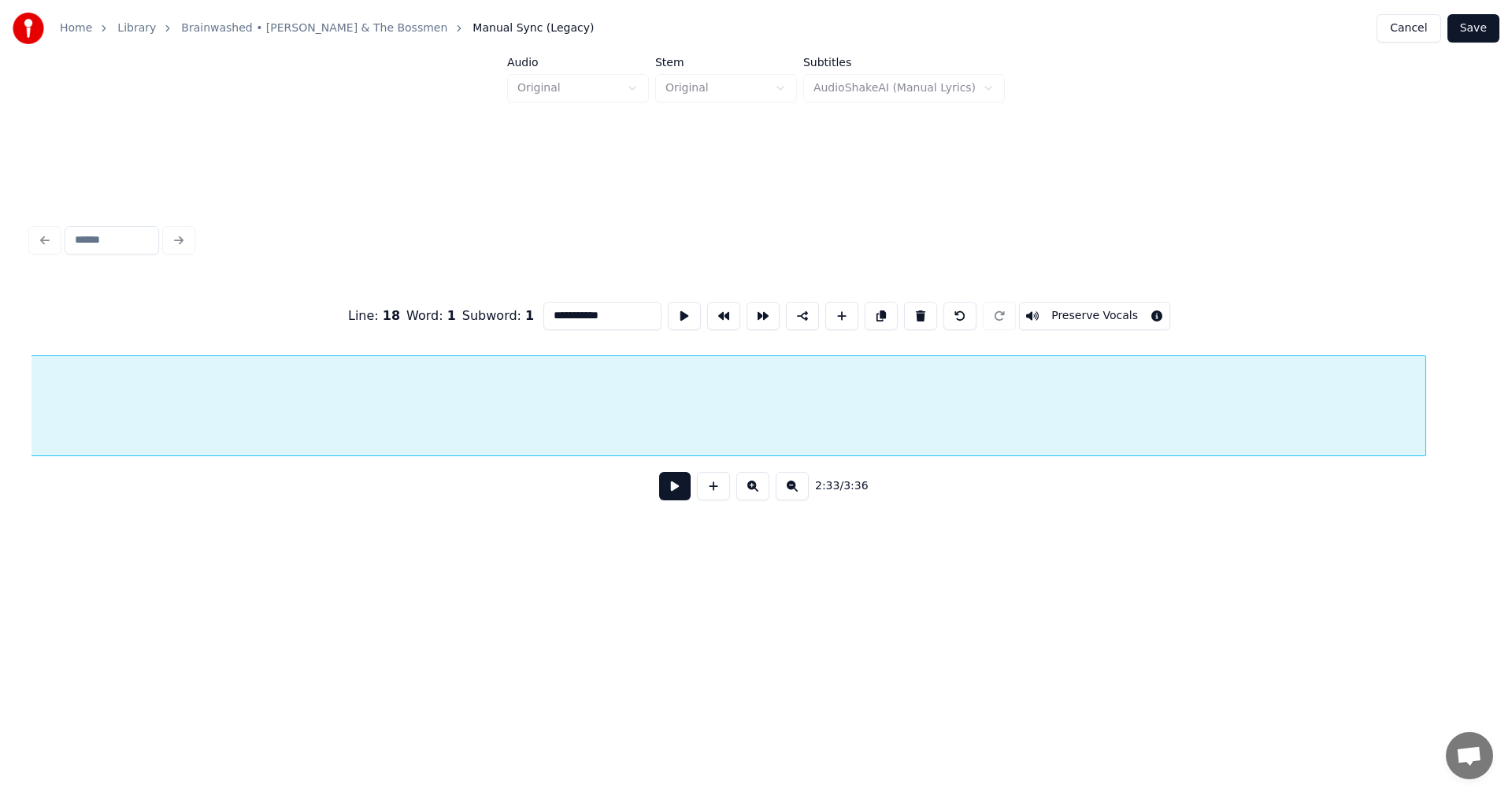
scroll to position [0, 25996]
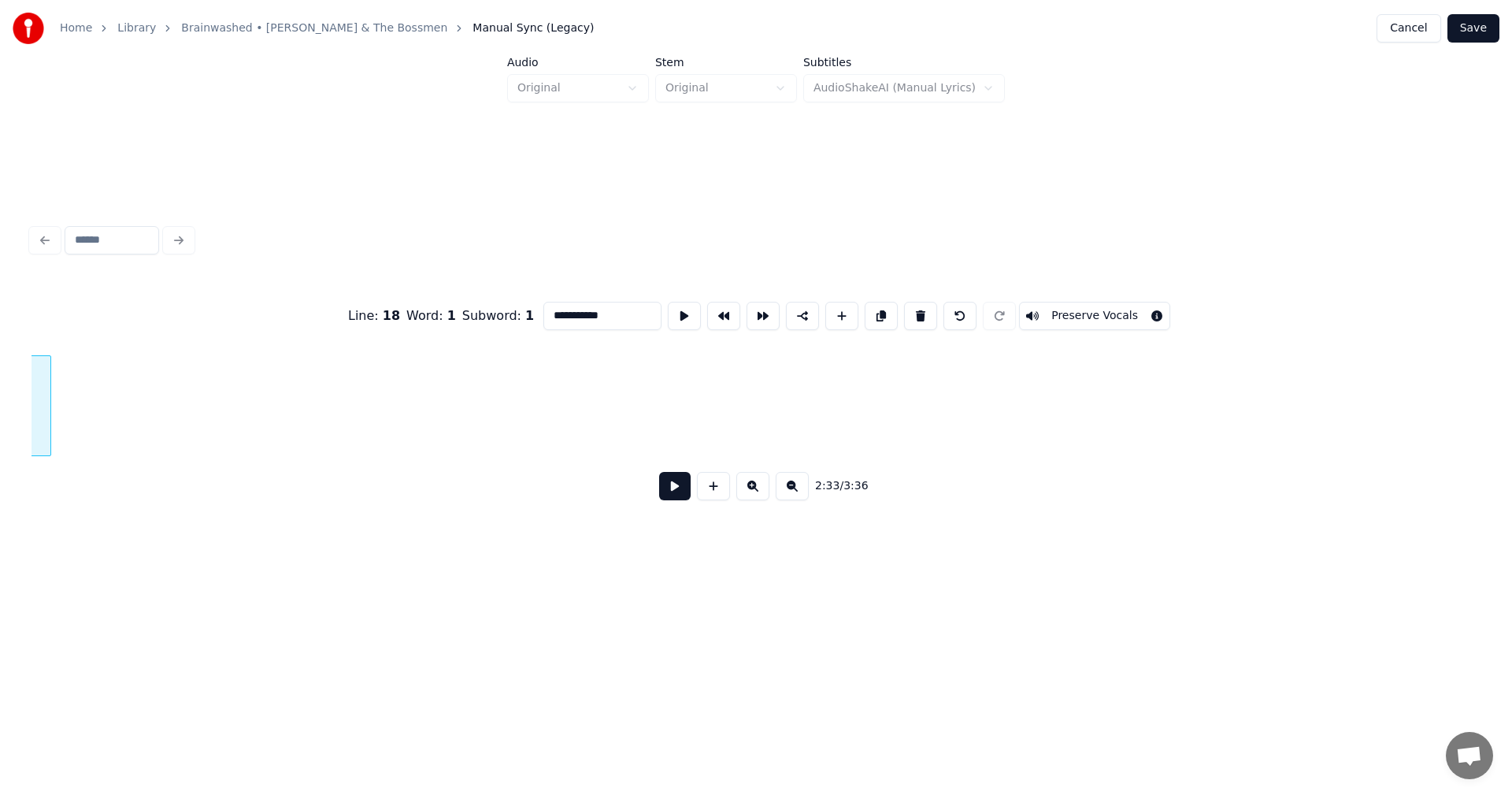
click at [49, 421] on div at bounding box center [48, 405] width 5 height 99
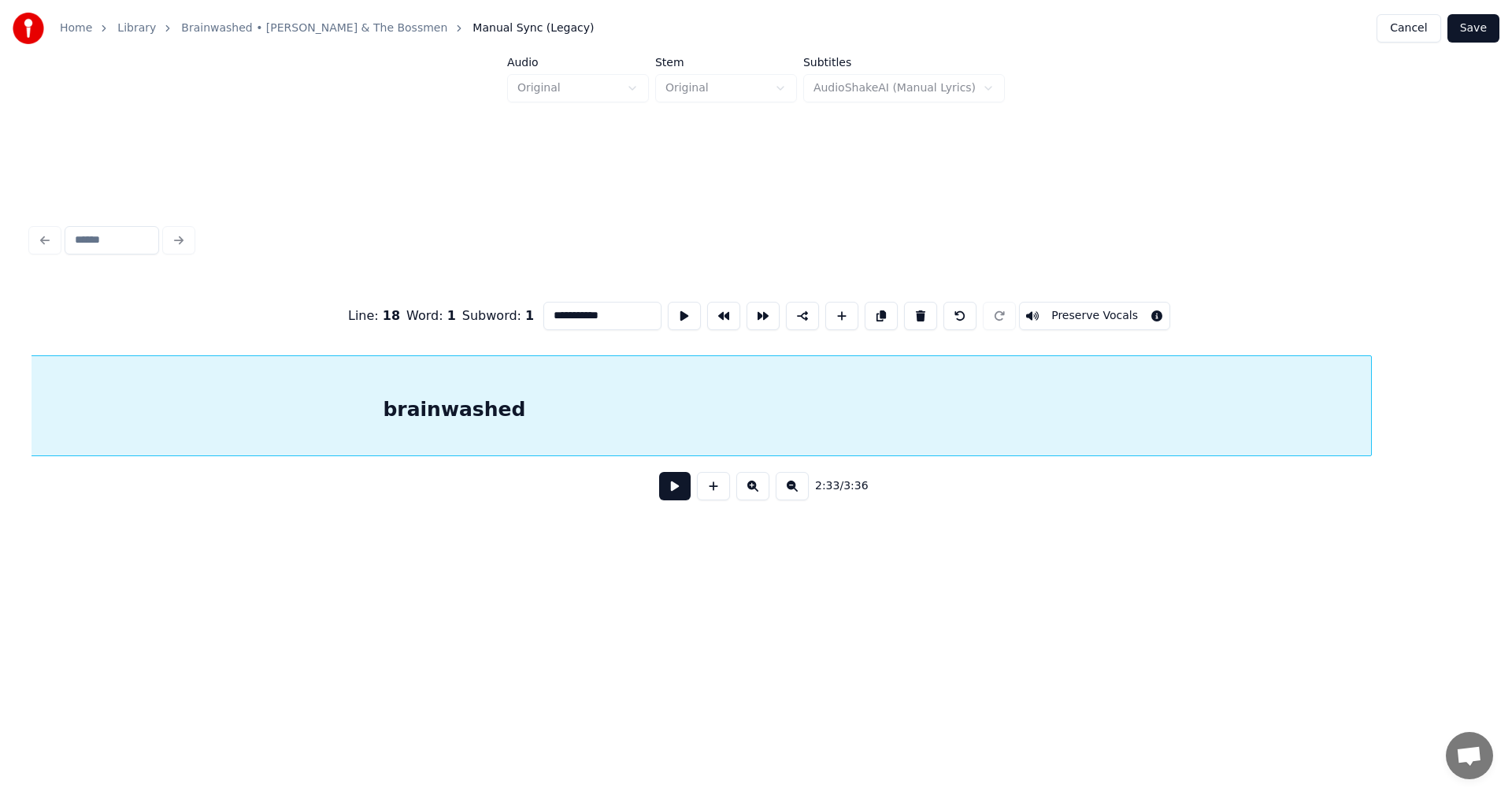
scroll to position [0, 24750]
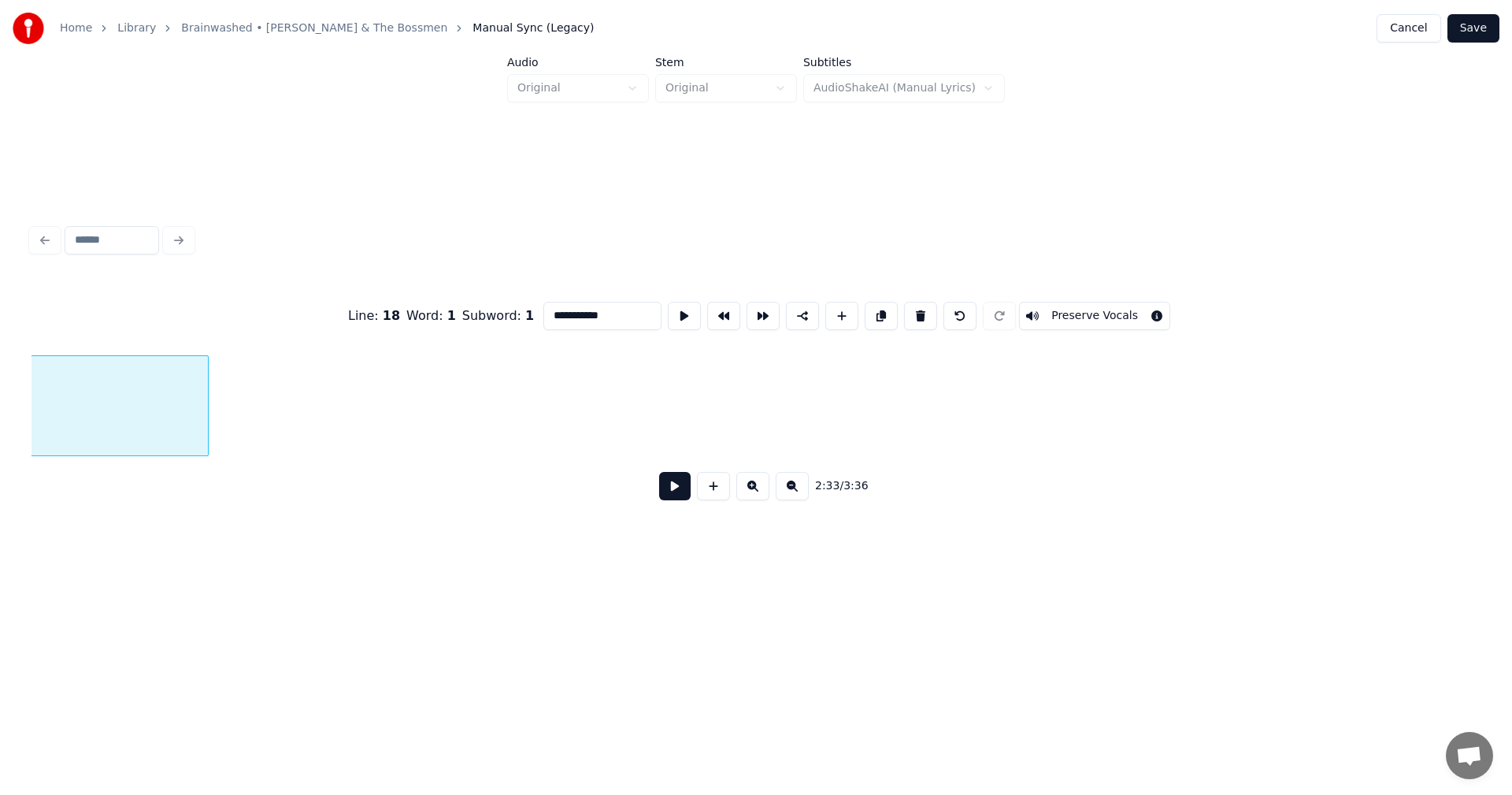
click at [203, 421] on div at bounding box center [206, 405] width 5 height 99
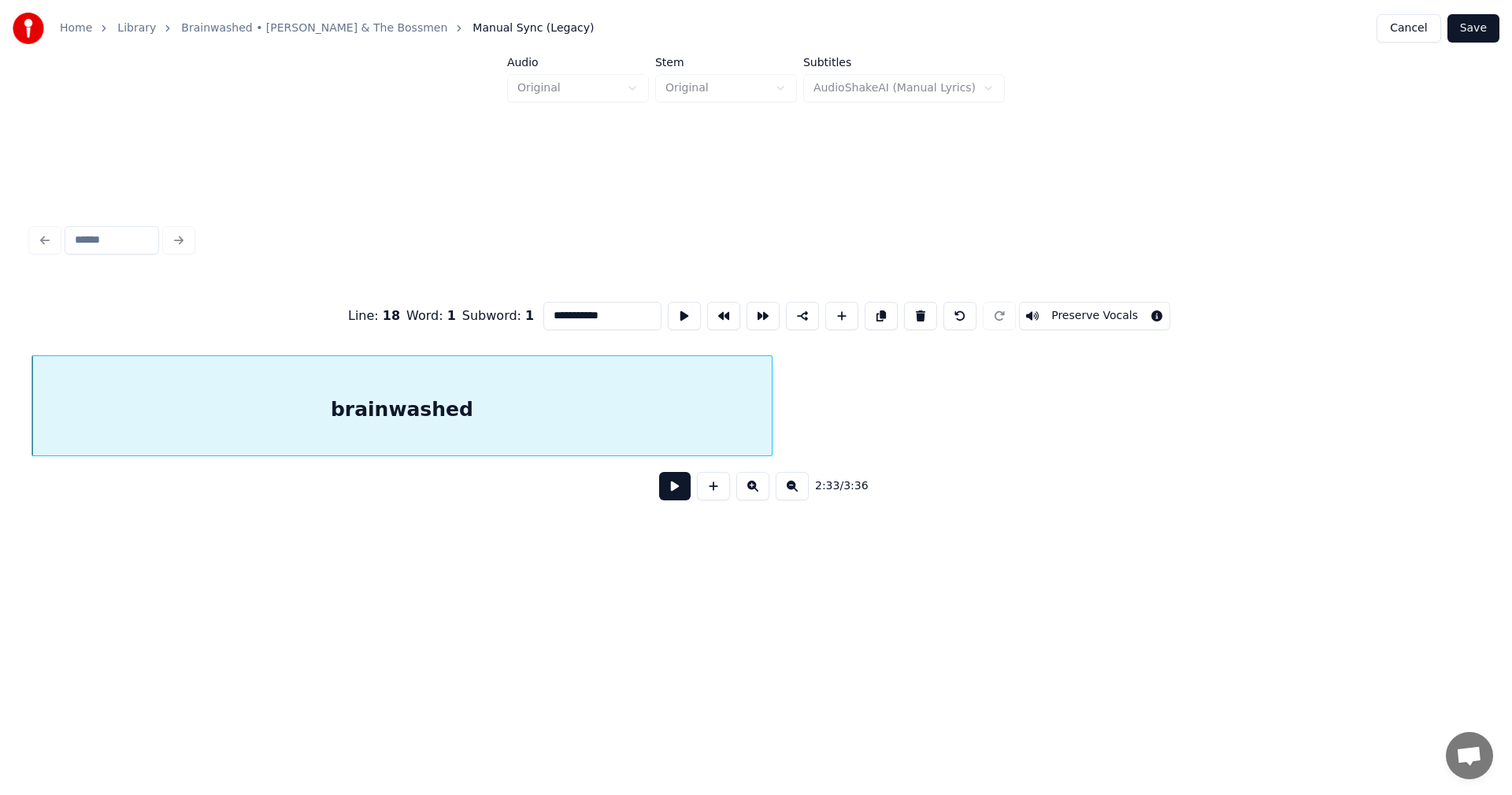
scroll to position [0, 23674]
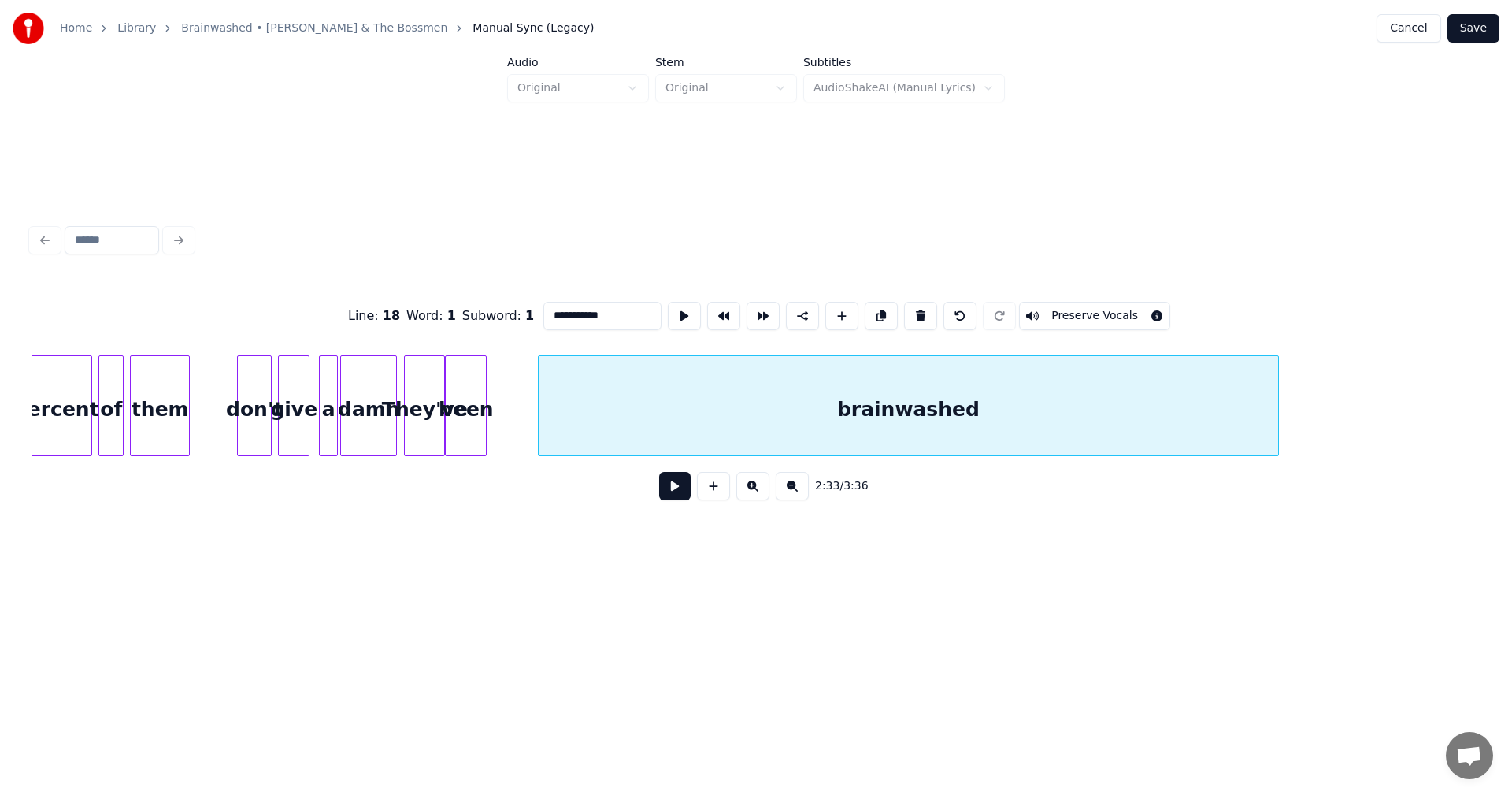
click at [481, 393] on div at bounding box center [484, 405] width 5 height 99
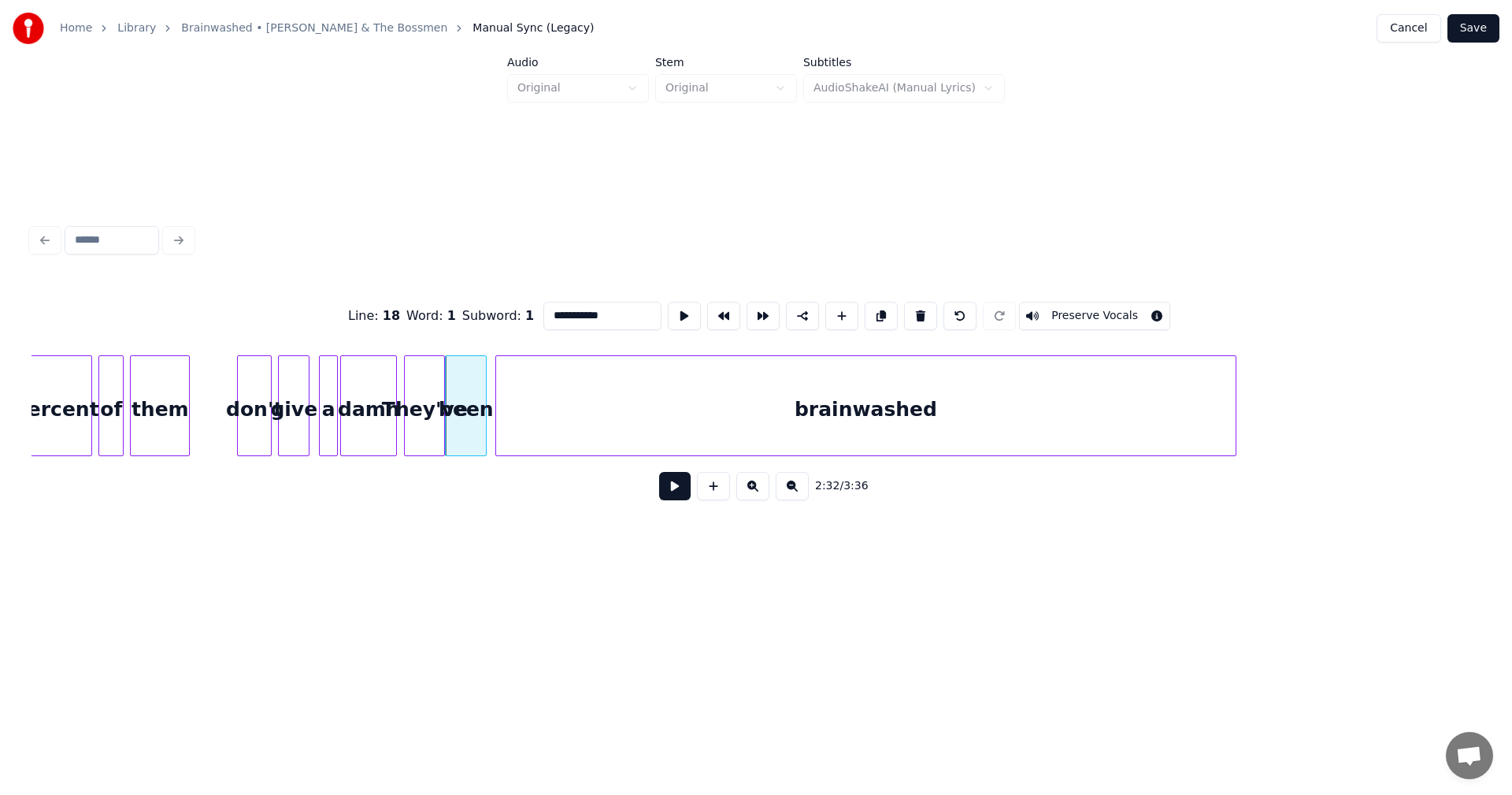
click at [613, 390] on div "brainwashed" at bounding box center [865, 409] width 739 height 108
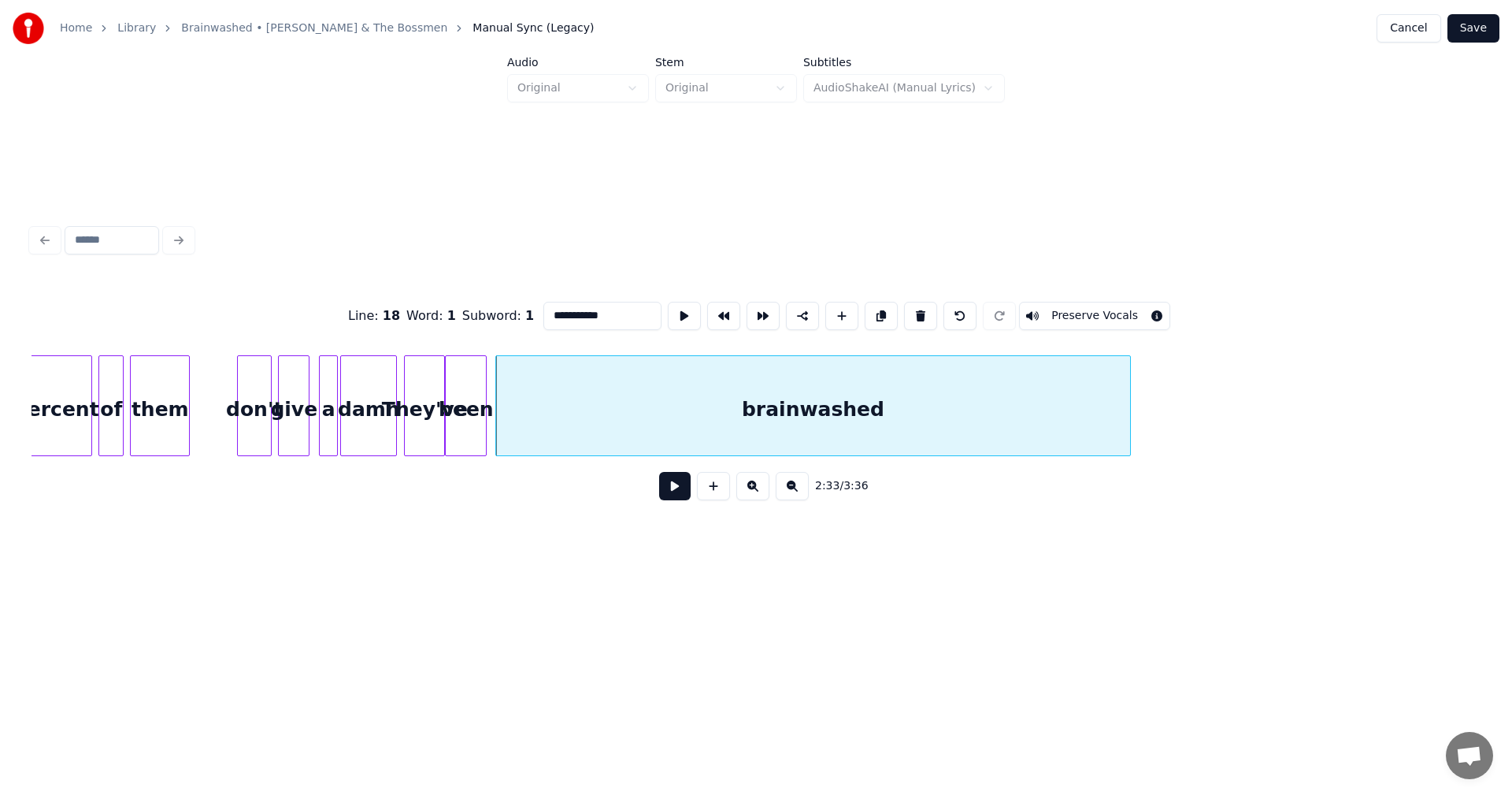
click at [1128, 402] on div at bounding box center [1128, 405] width 5 height 99
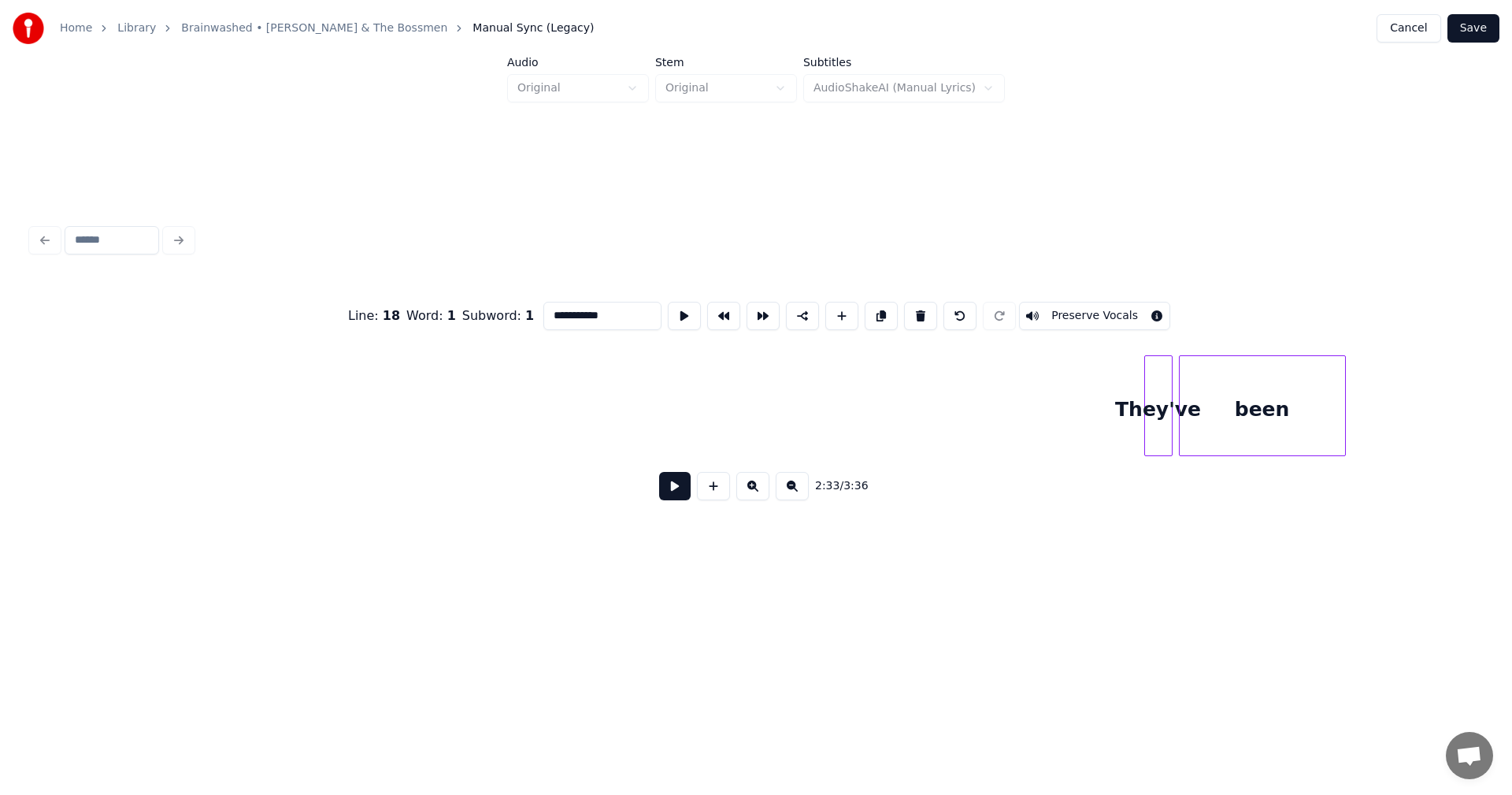
scroll to position [0, 28092]
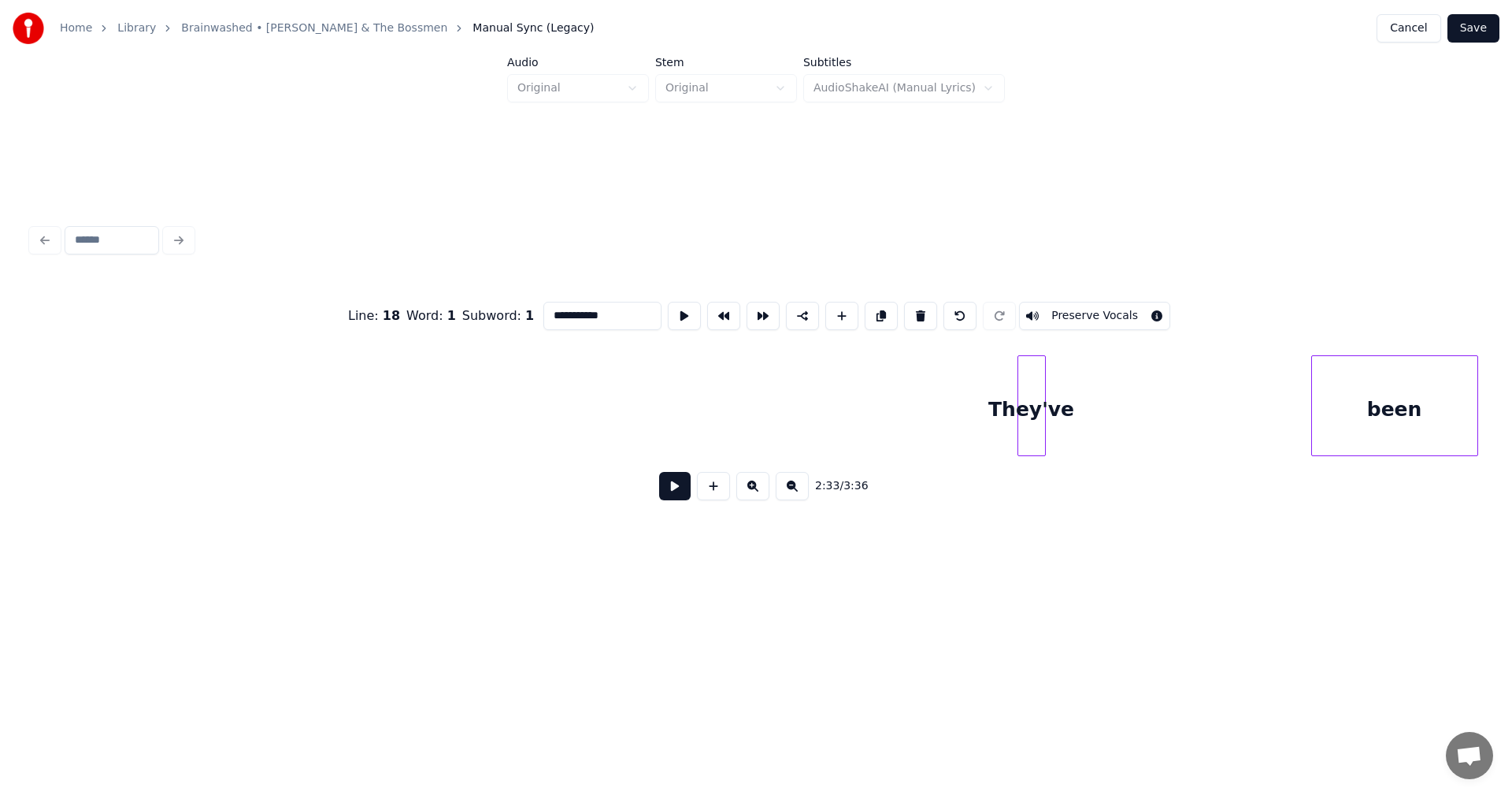
click at [1024, 403] on div "They've" at bounding box center [1031, 409] width 26 height 108
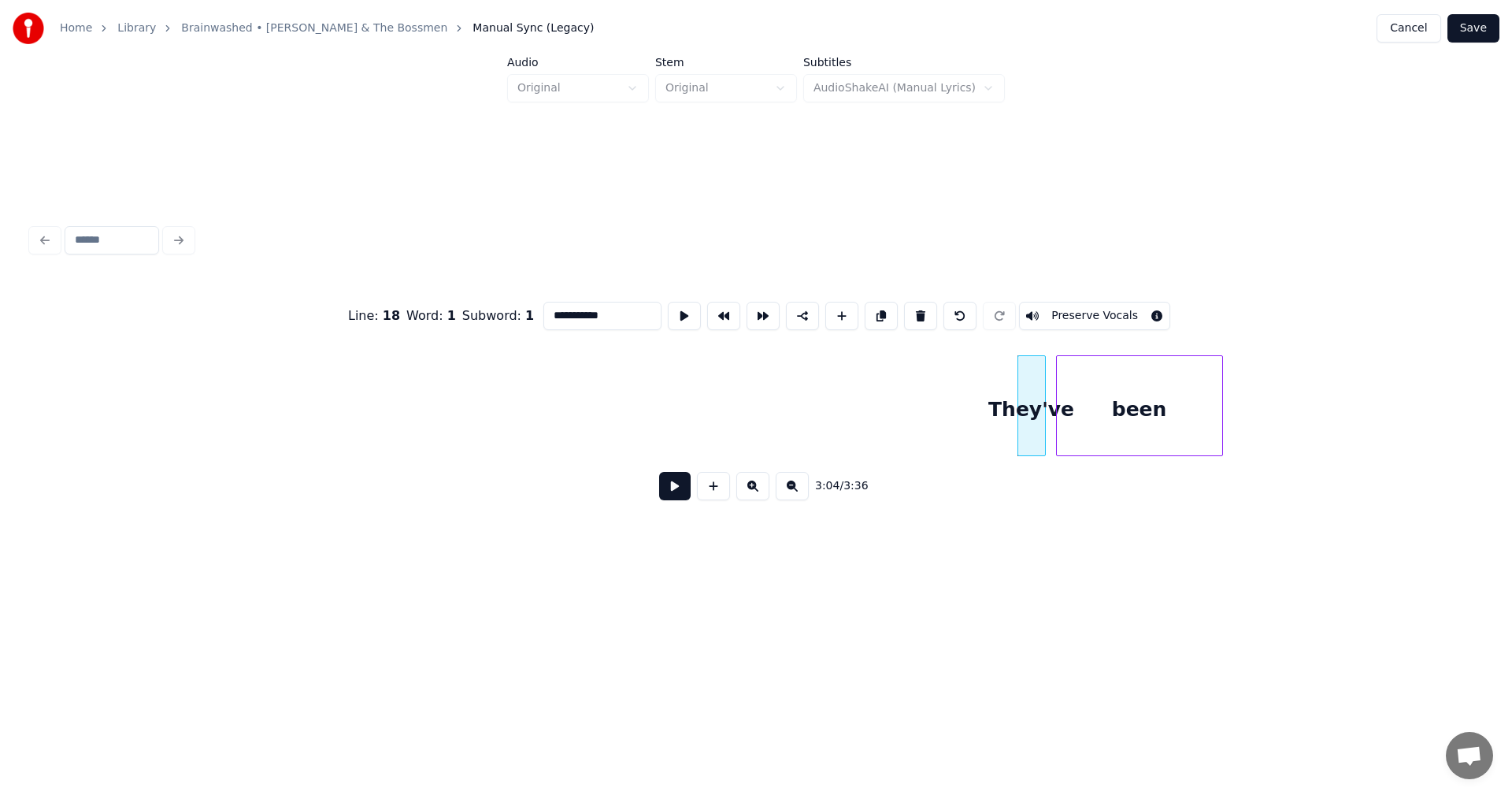
click at [1185, 394] on div "been" at bounding box center [1140, 409] width 165 height 108
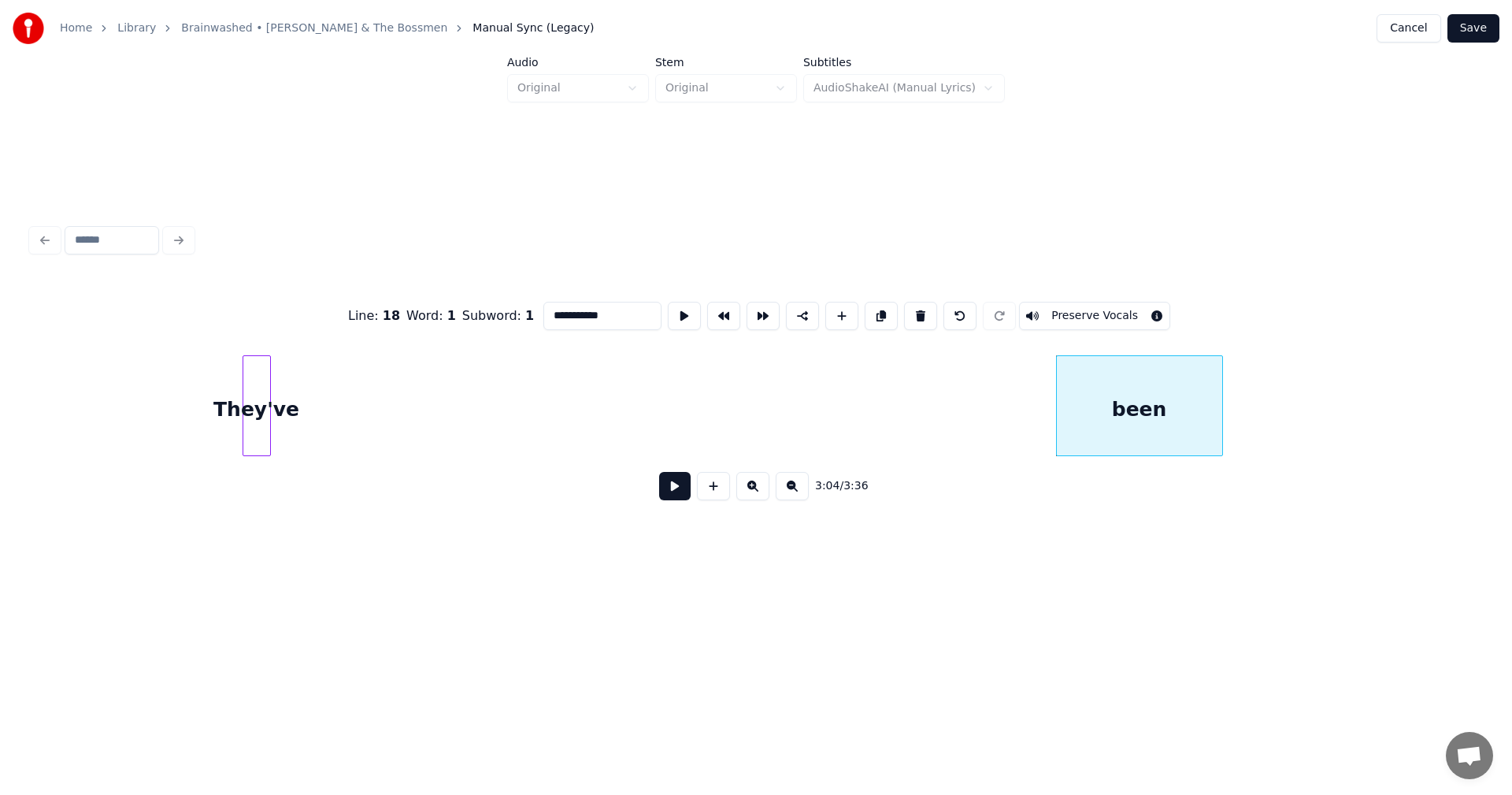
click at [261, 405] on div "They've" at bounding box center [256, 409] width 26 height 108
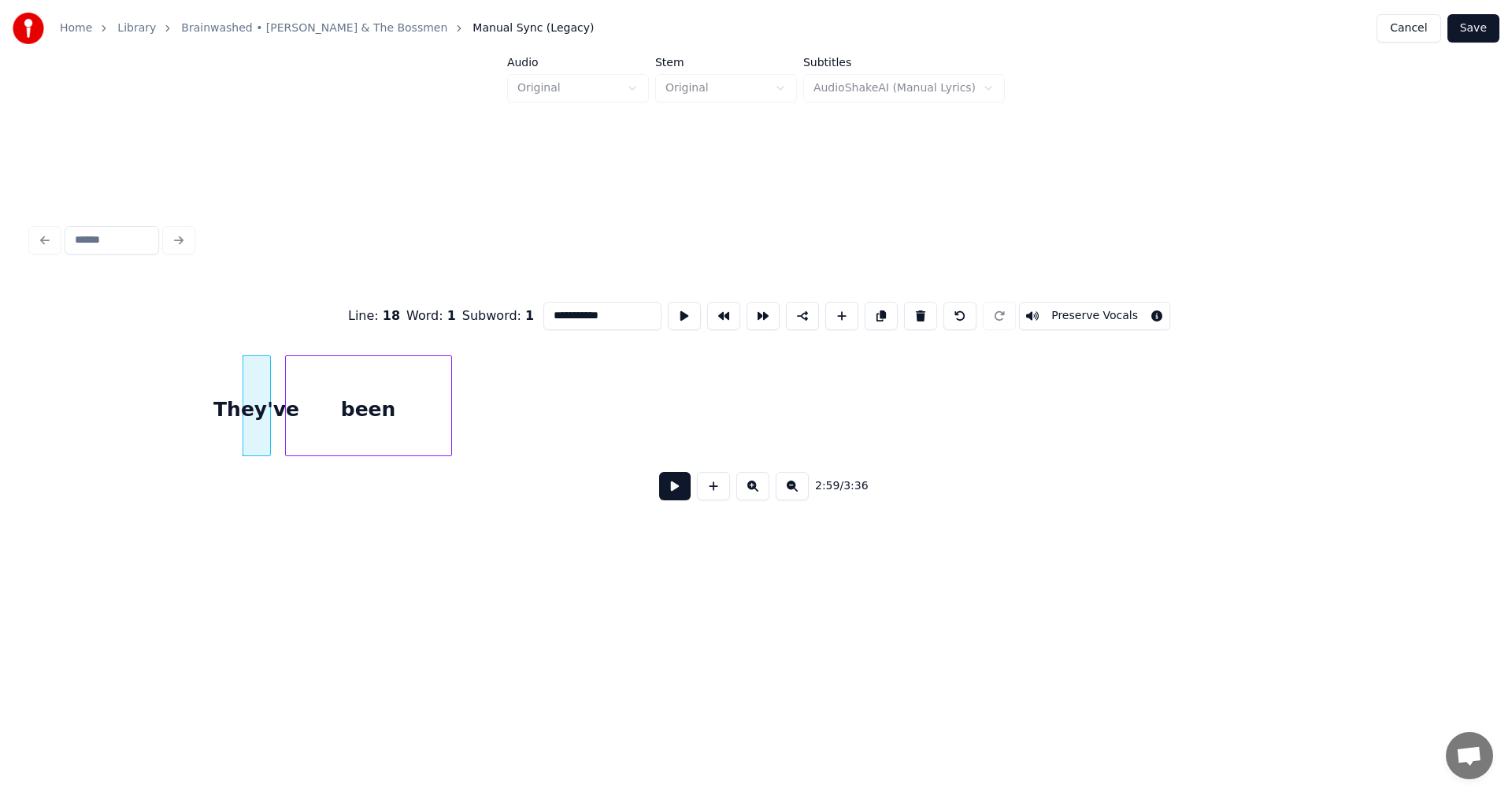
click at [363, 390] on div "been" at bounding box center [369, 409] width 165 height 108
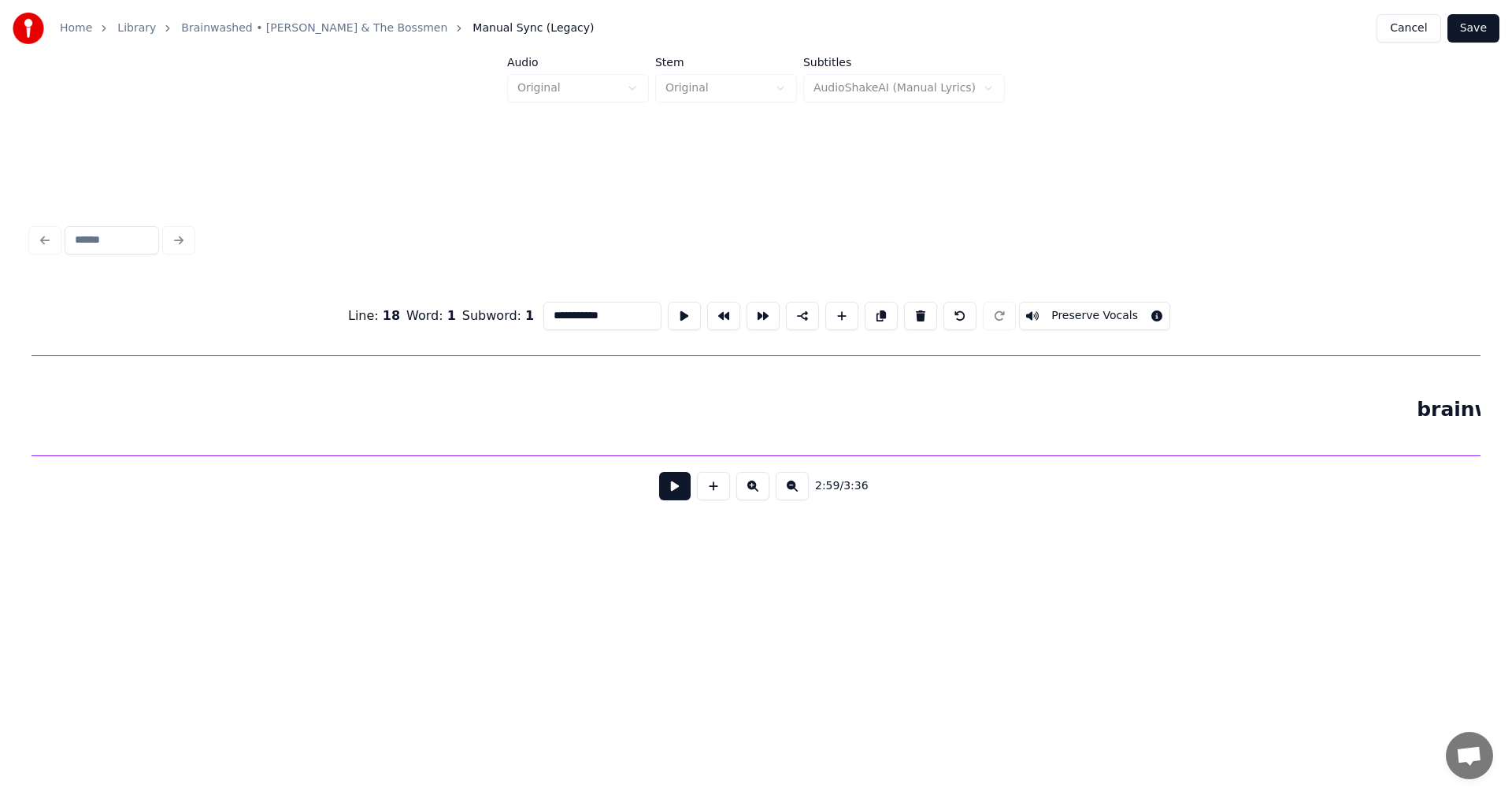
scroll to position [0, 29422]
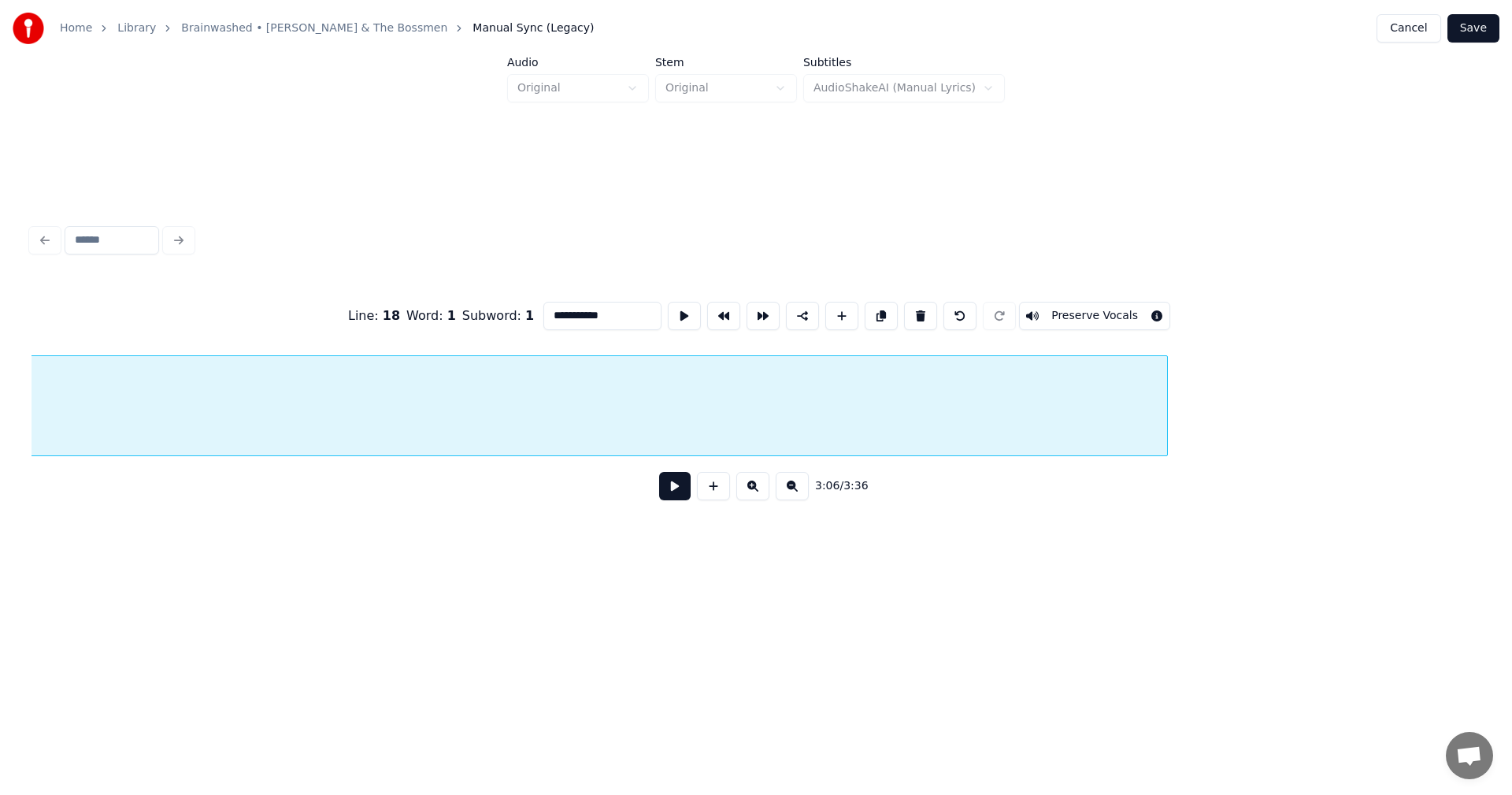
scroll to position [0, 31358]
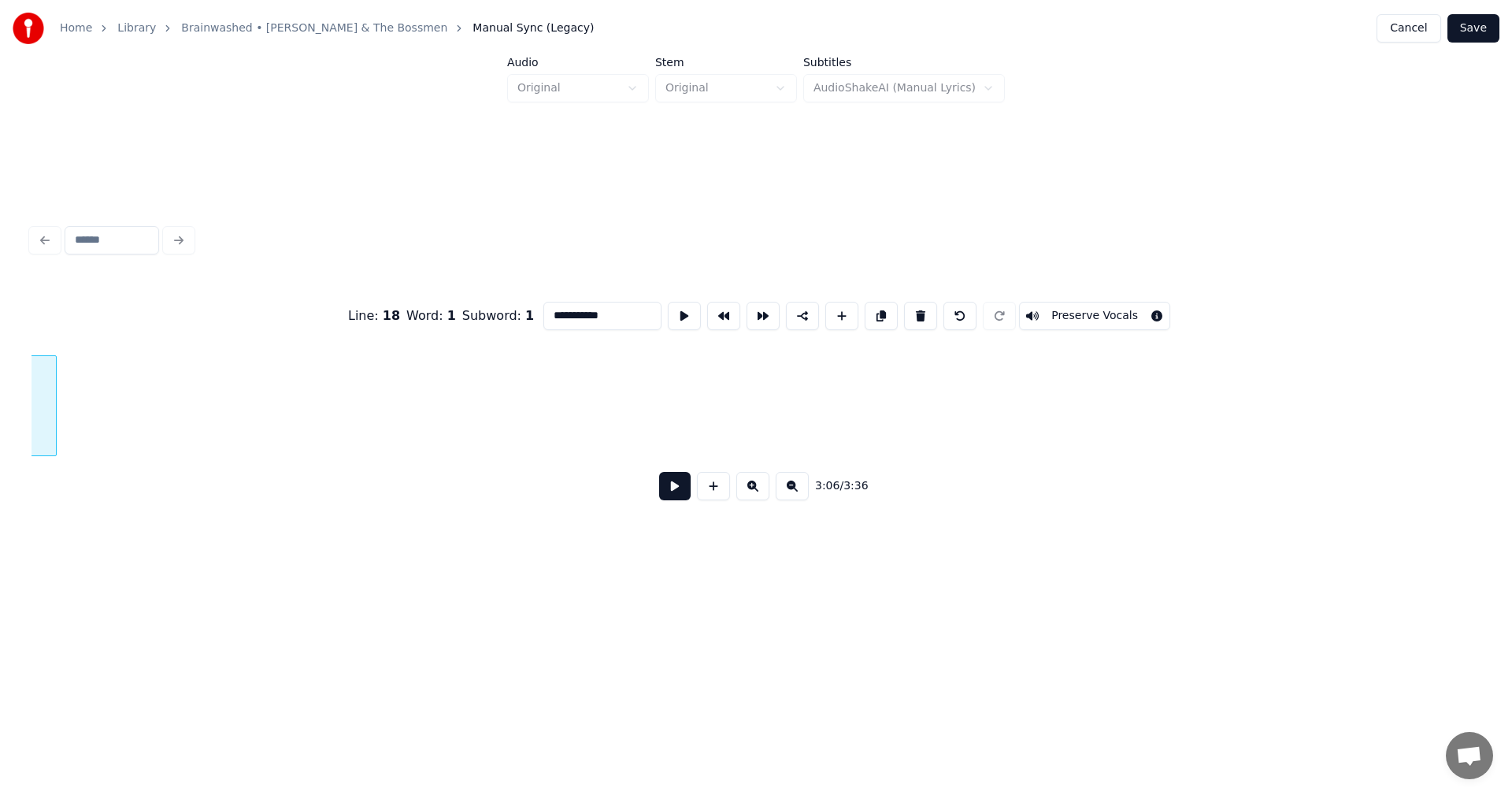
click at [53, 412] on div at bounding box center [54, 405] width 5 height 99
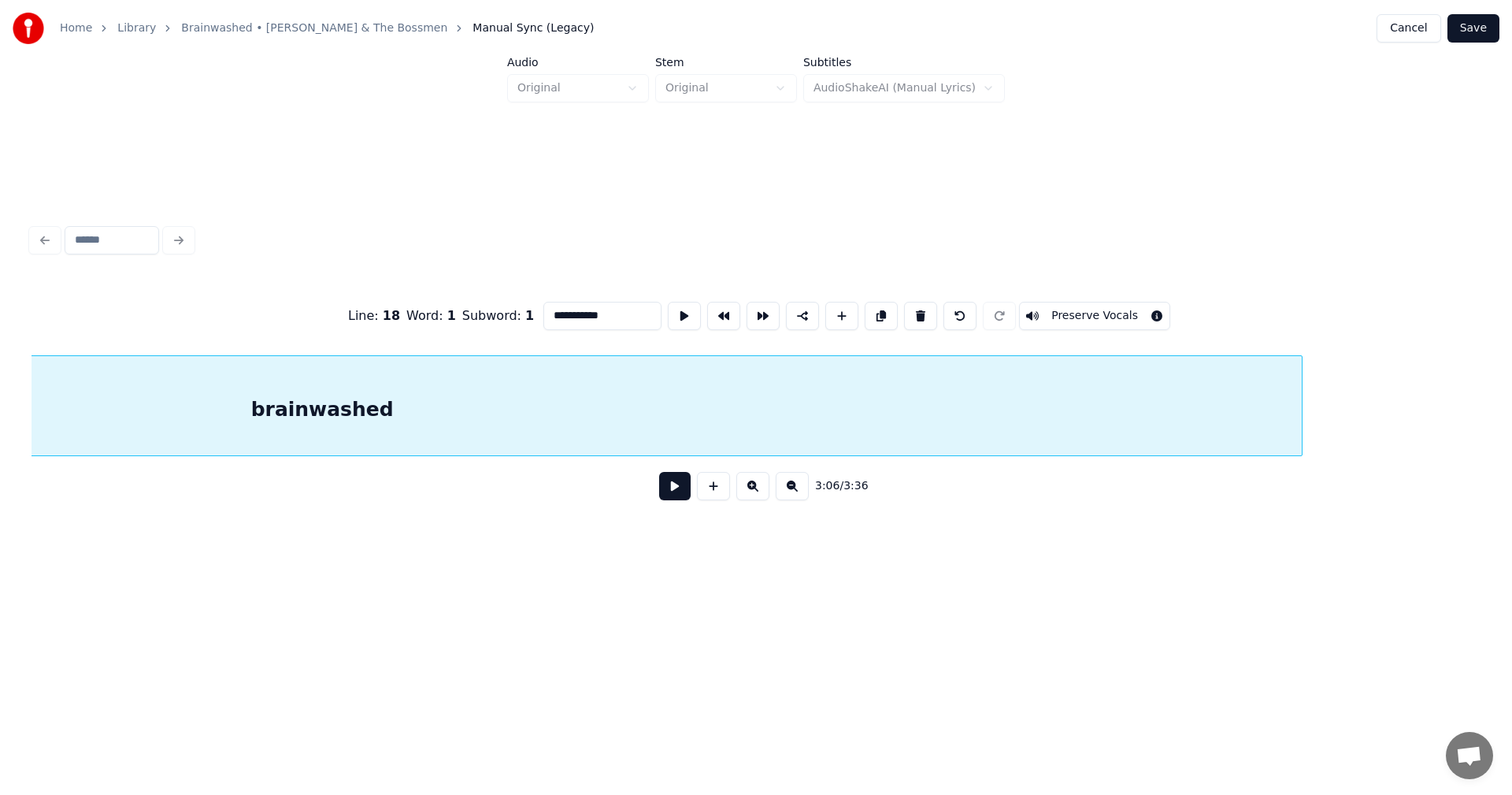
scroll to position [0, 30150]
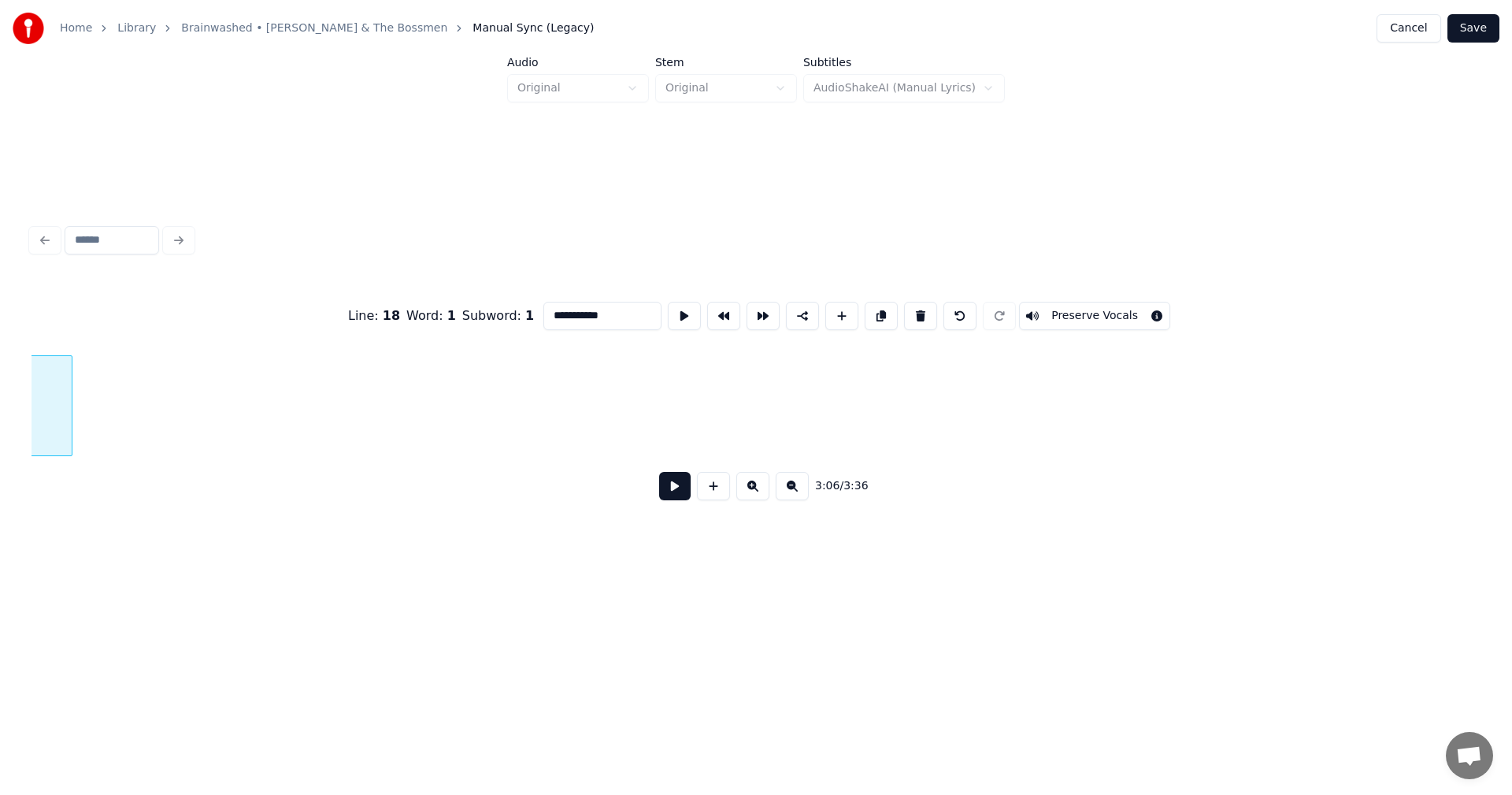
click at [69, 400] on div at bounding box center [69, 405] width 5 height 99
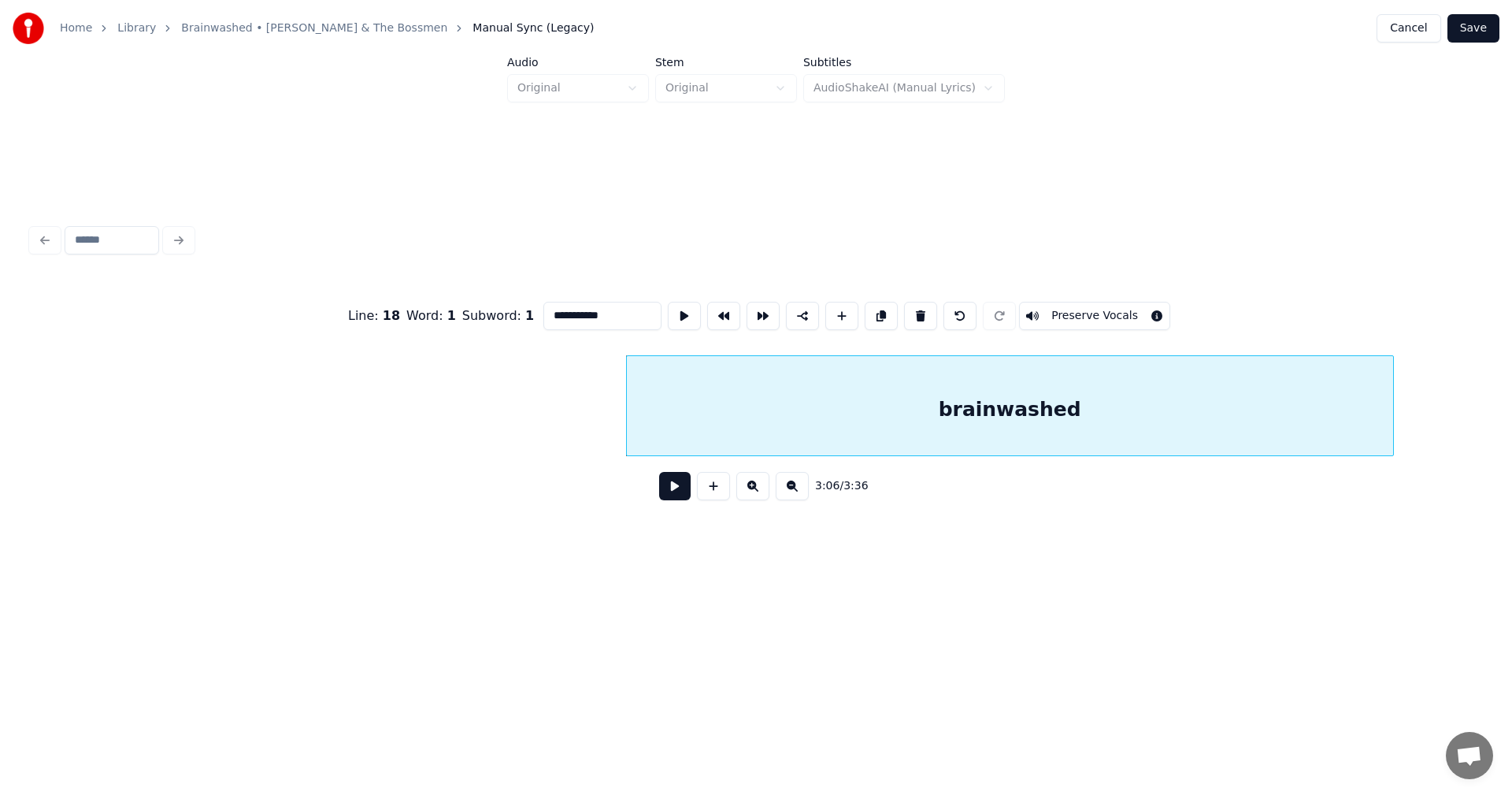
scroll to position [0, 28866]
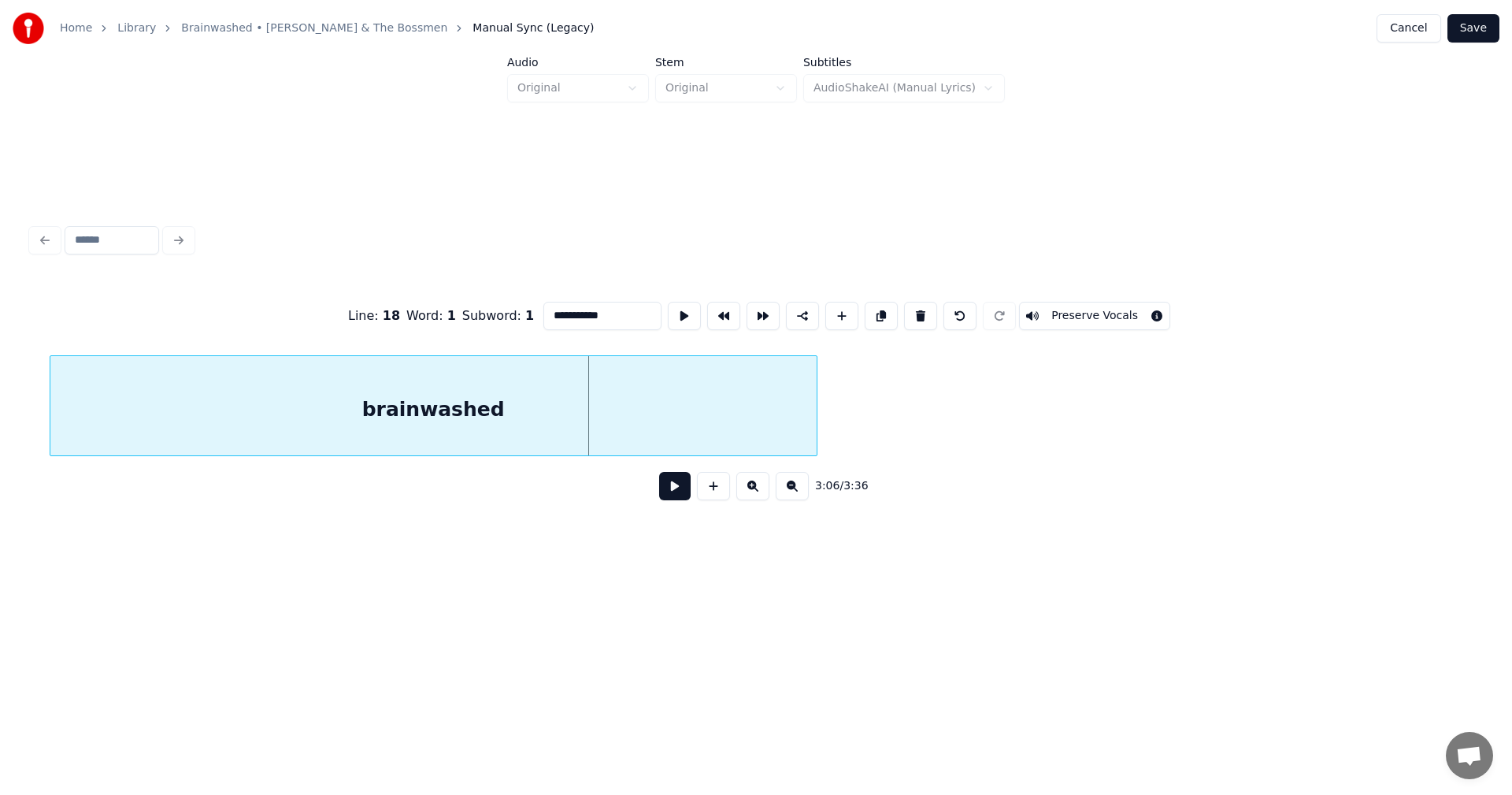
click at [705, 408] on div "brainwashed" at bounding box center [433, 409] width 767 height 108
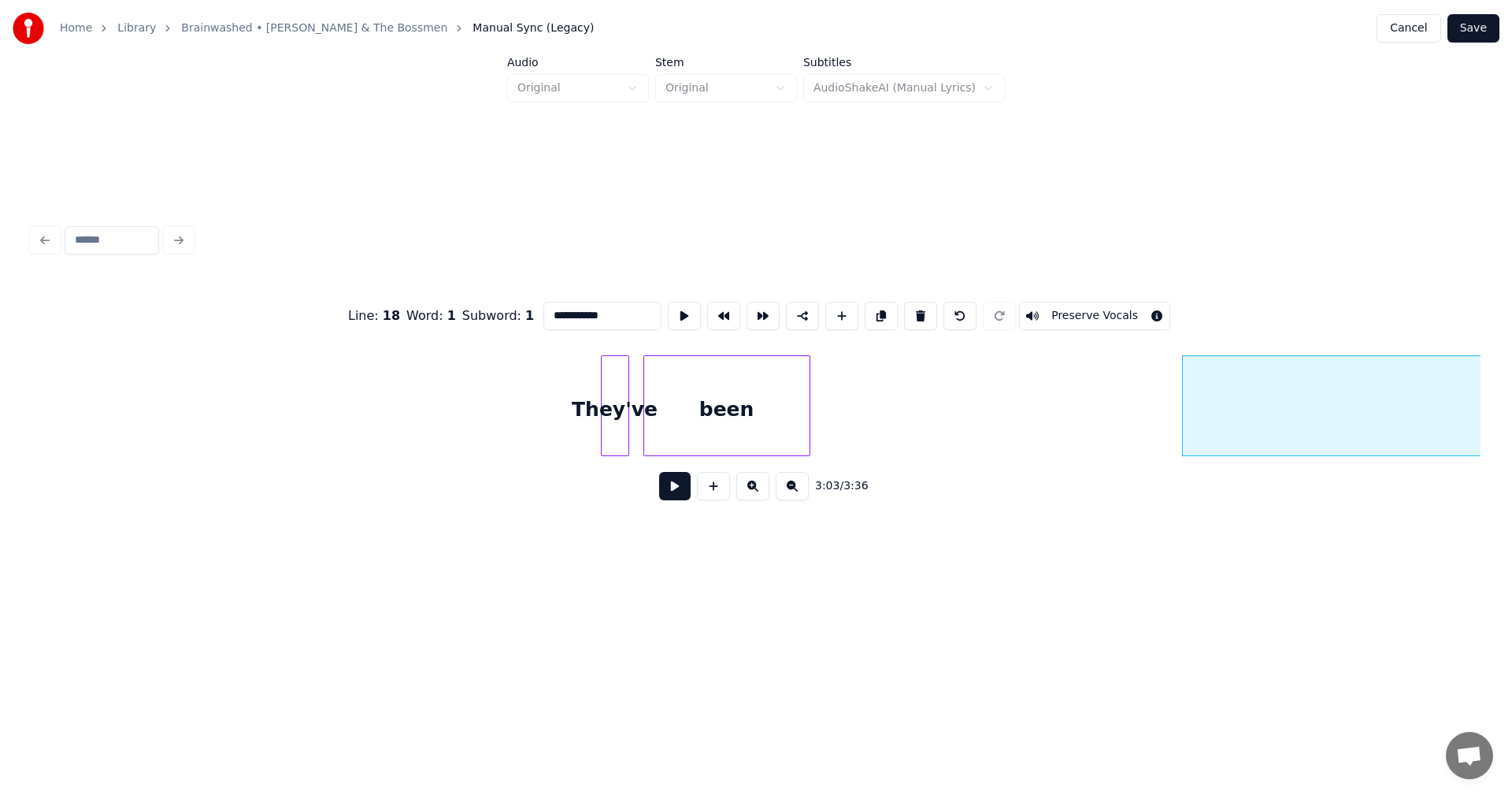
scroll to position [0, 28191]
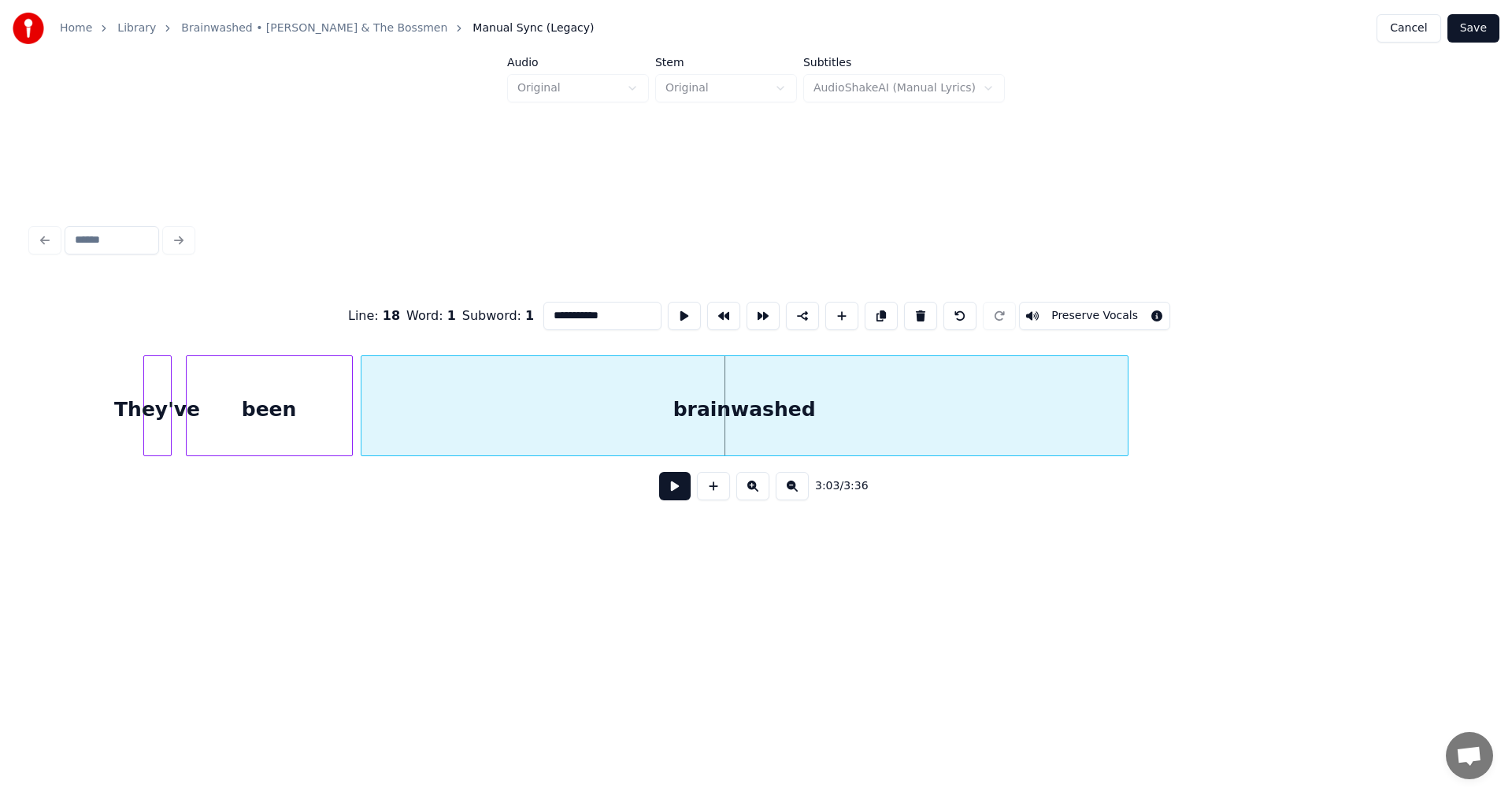
click at [965, 400] on div "brainwashed" at bounding box center [744, 409] width 767 height 108
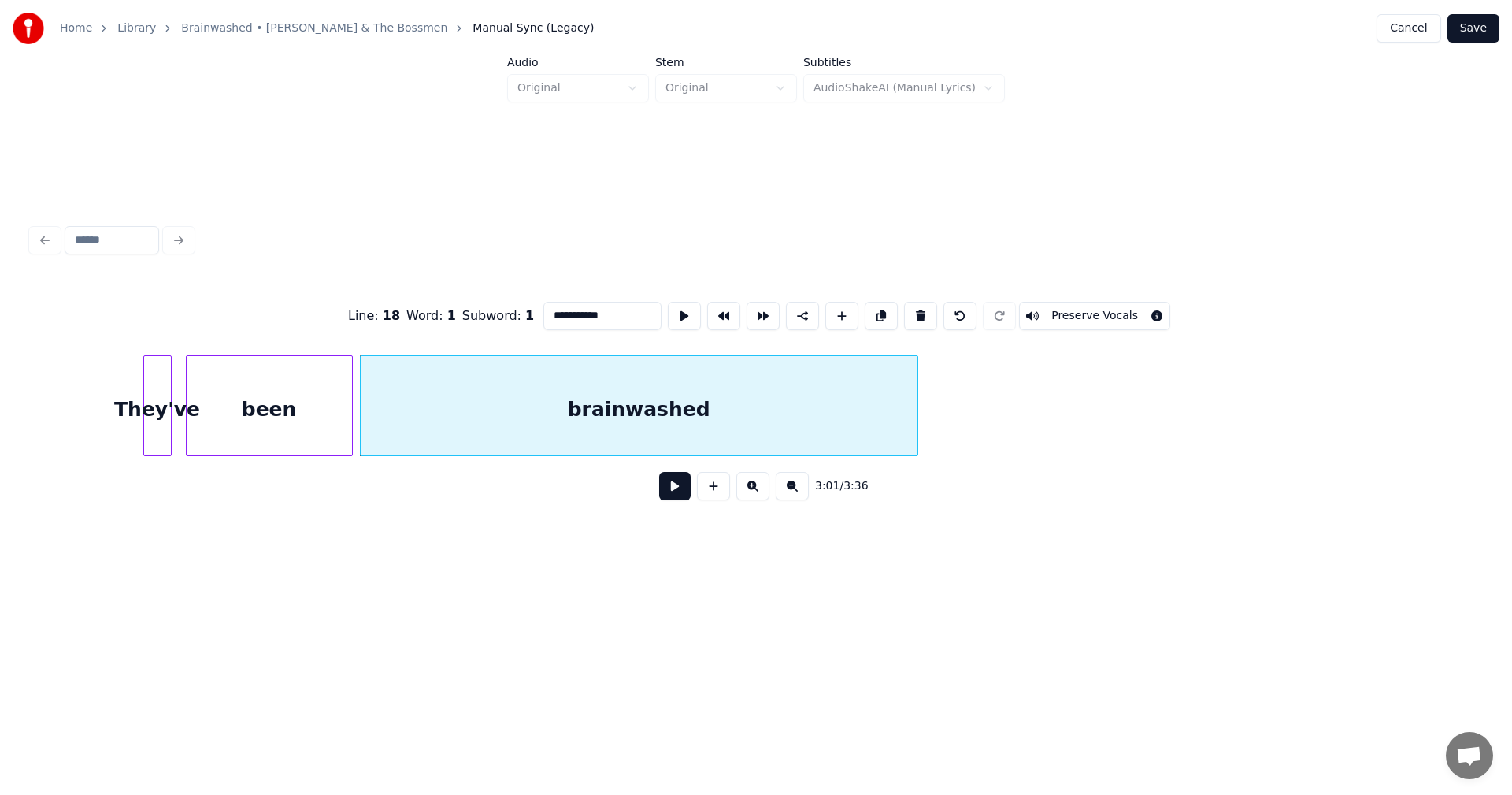
click at [916, 405] on div at bounding box center [916, 405] width 5 height 99
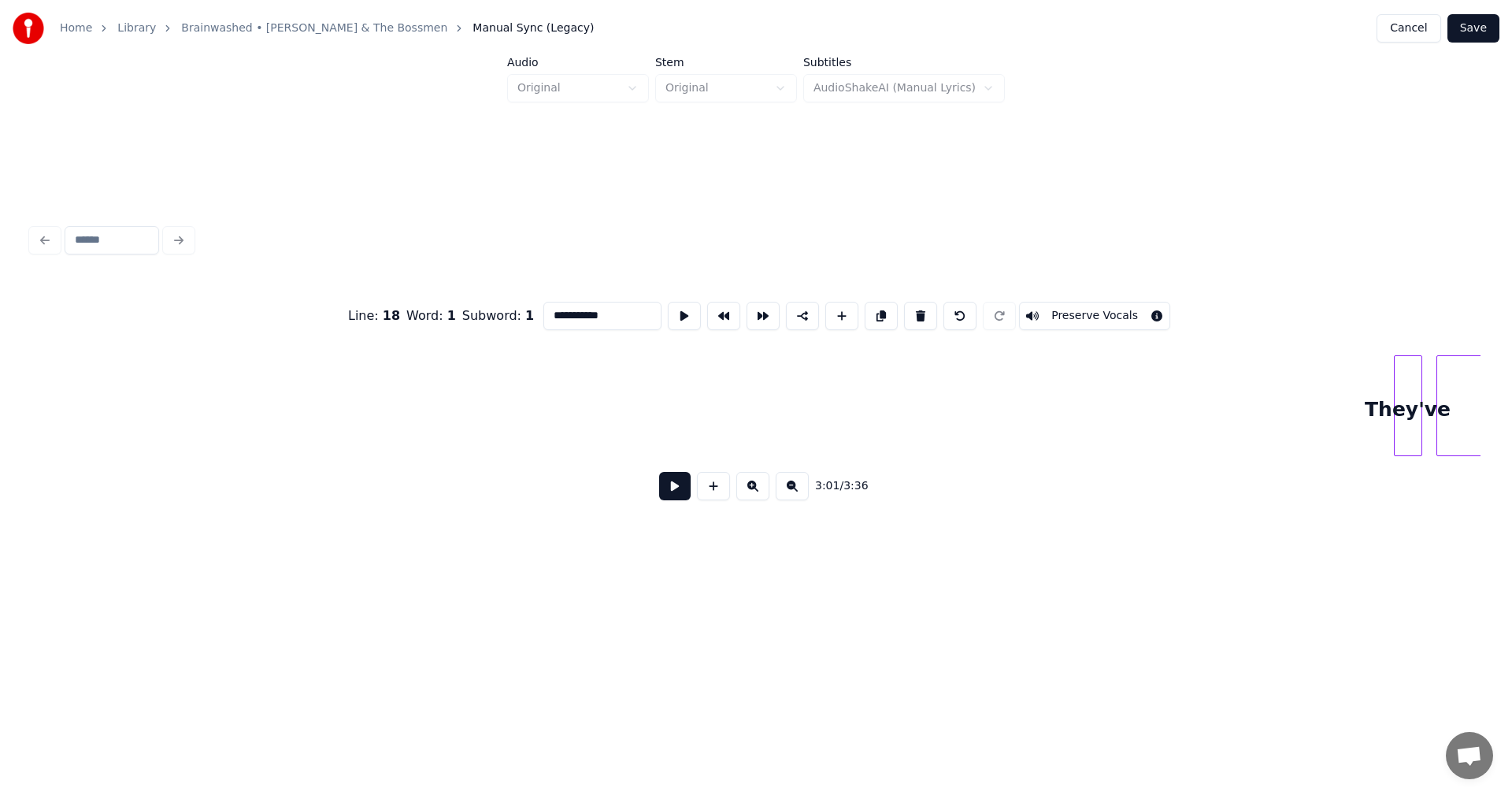
scroll to position [0, 26978]
click at [162, 399] on div "They've" at bounding box center [162, 409] width 26 height 108
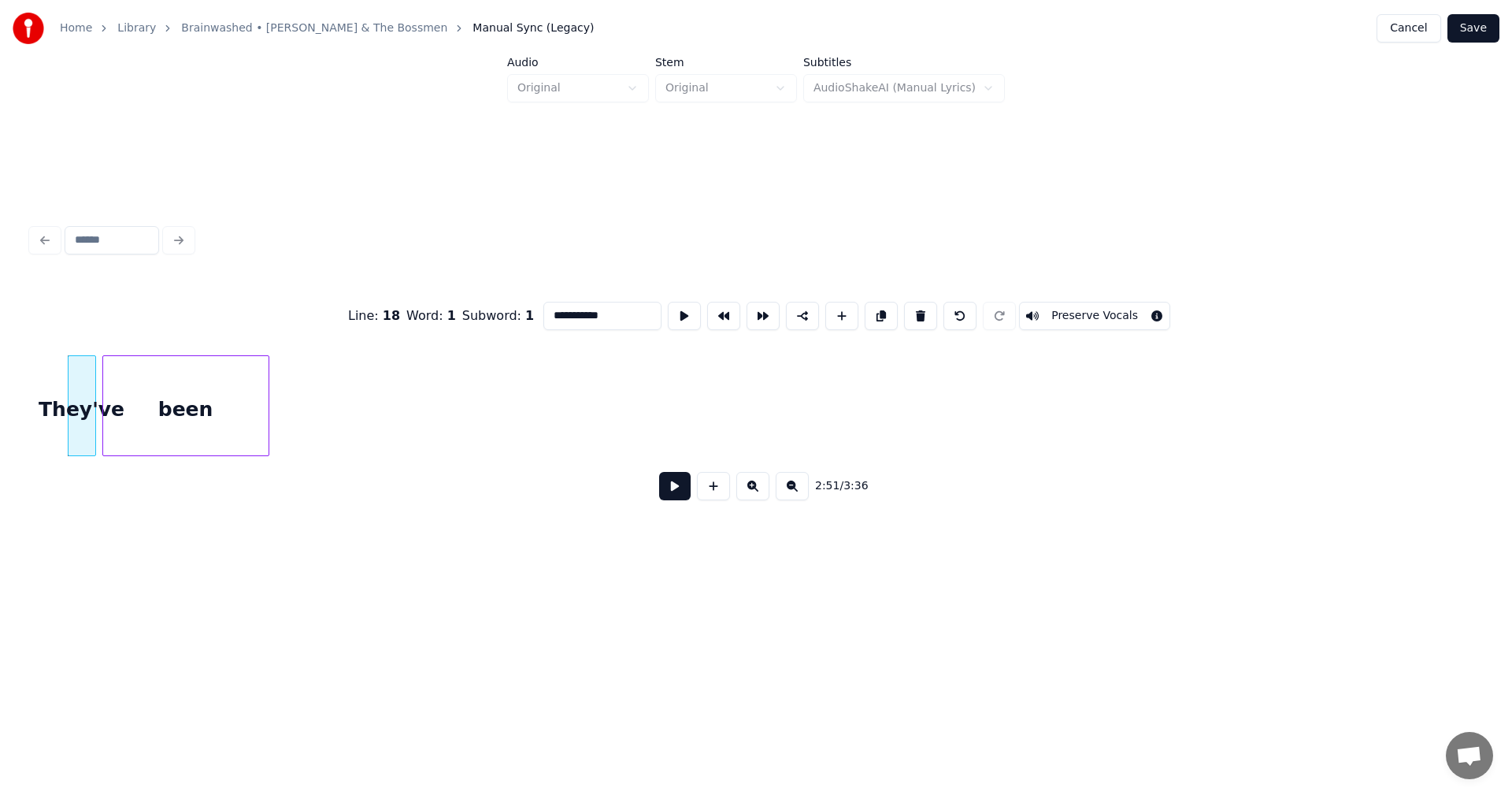
click at [218, 383] on div "been" at bounding box center [186, 409] width 165 height 108
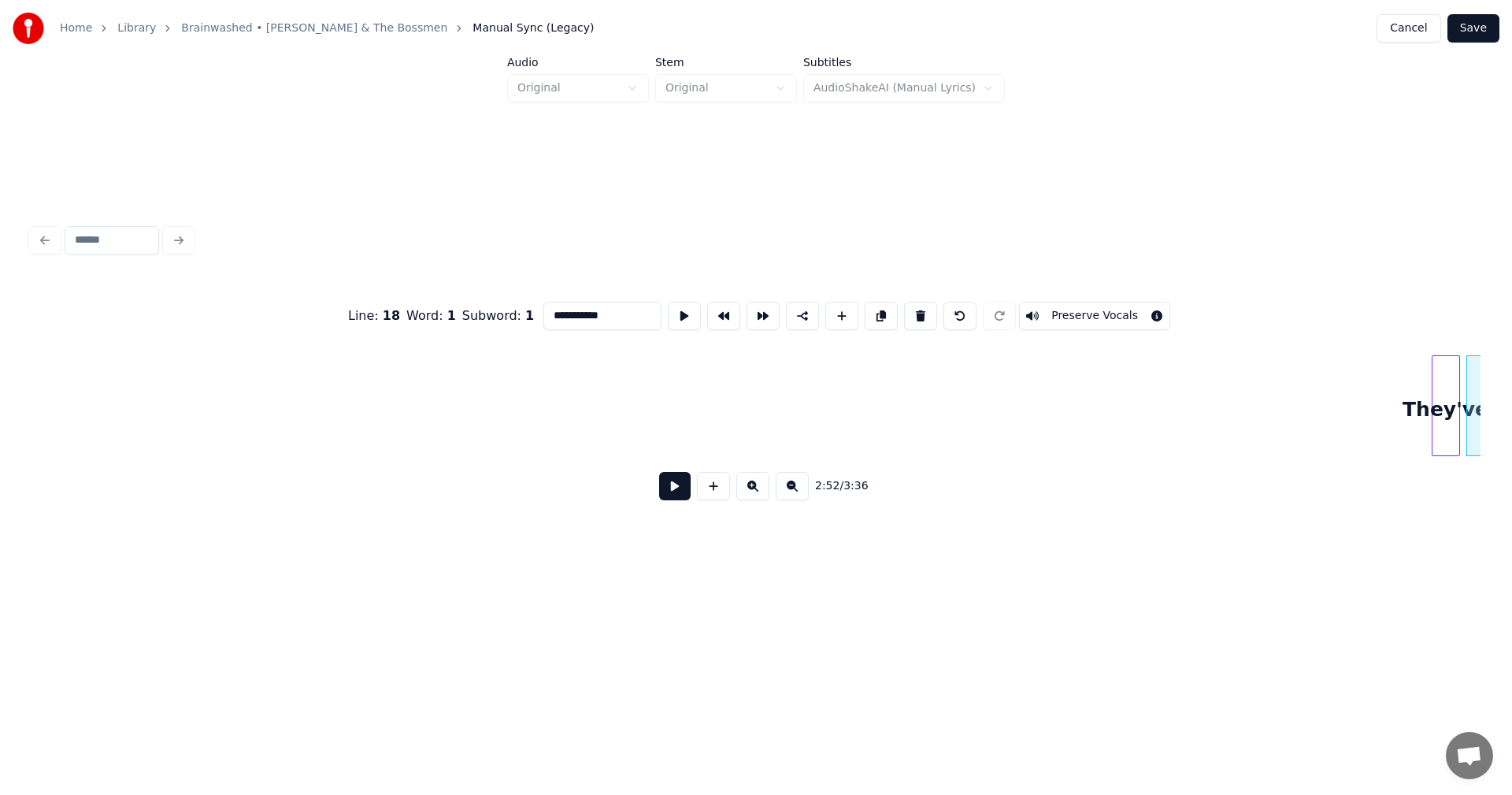
scroll to position [0, 25770]
click at [65, 396] on div "They've" at bounding box center [72, 409] width 26 height 108
click at [175, 412] on div "been" at bounding box center [120, 409] width 165 height 108
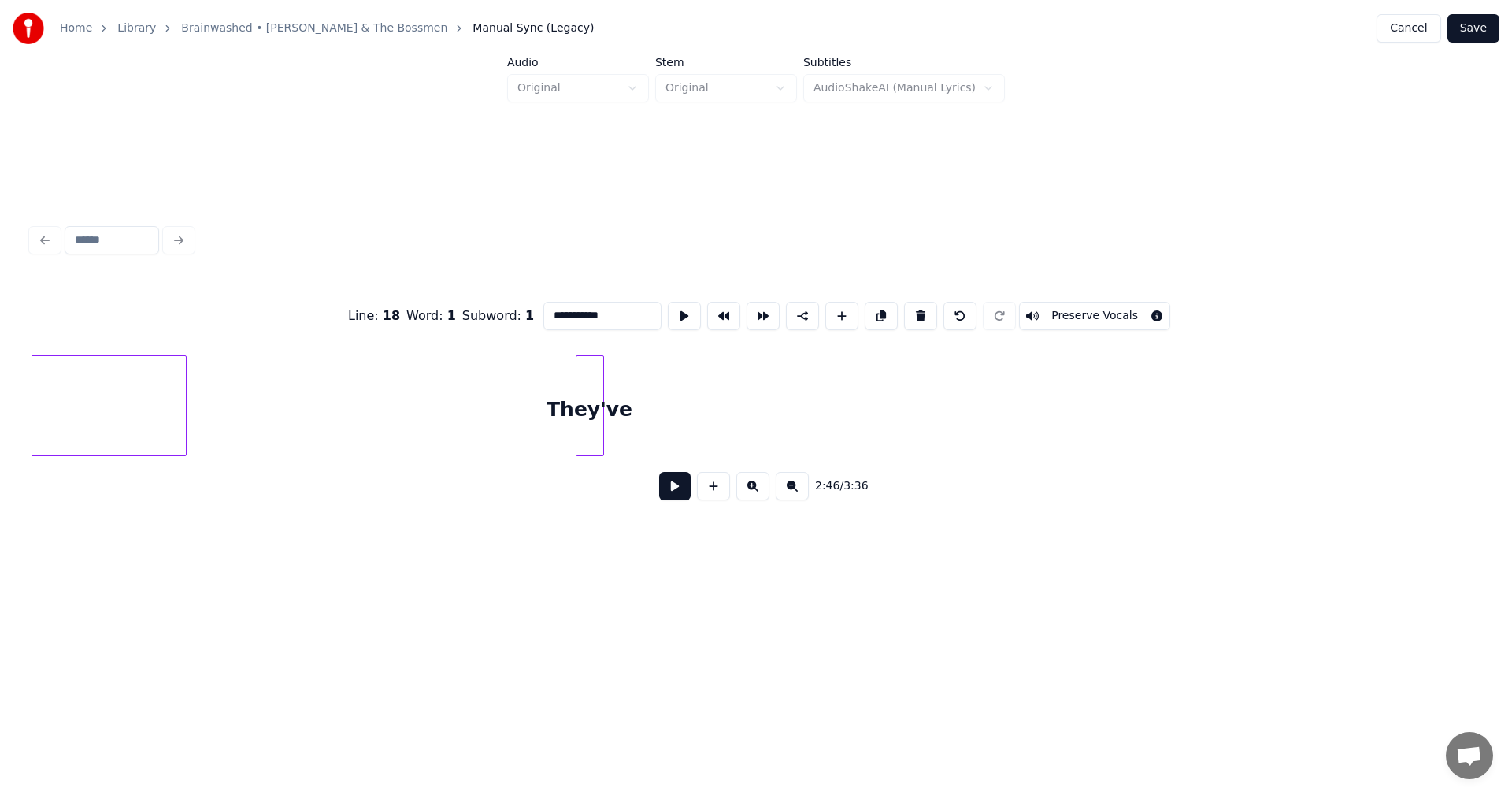
click at [586, 409] on div "They've" at bounding box center [590, 409] width 26 height 108
click at [156, 408] on div "been" at bounding box center [182, 409] width 165 height 108
click at [162, 420] on div at bounding box center [161, 405] width 5 height 99
click at [85, 408] on div at bounding box center [84, 405] width 5 height 99
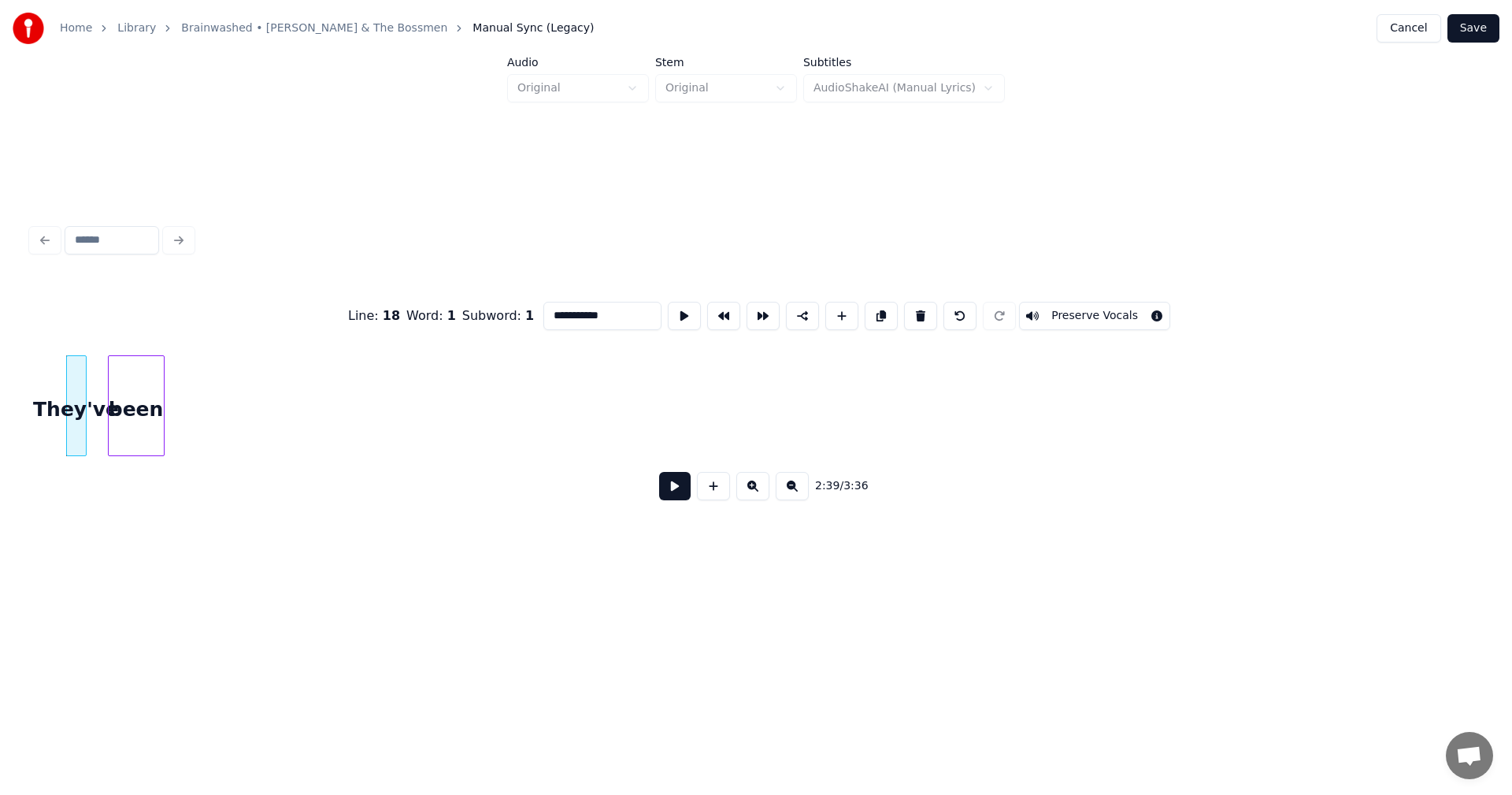
click at [108, 400] on div at bounding box center [111, 405] width 5 height 99
click at [99, 405] on div at bounding box center [102, 405] width 5 height 99
click at [152, 382] on div at bounding box center [155, 405] width 5 height 99
drag, startPoint x: 1113, startPoint y: 462, endPoint x: 1146, endPoint y: 464, distance: 33.1
click at [1146, 464] on div "**********" at bounding box center [756, 395] width 1449 height 239
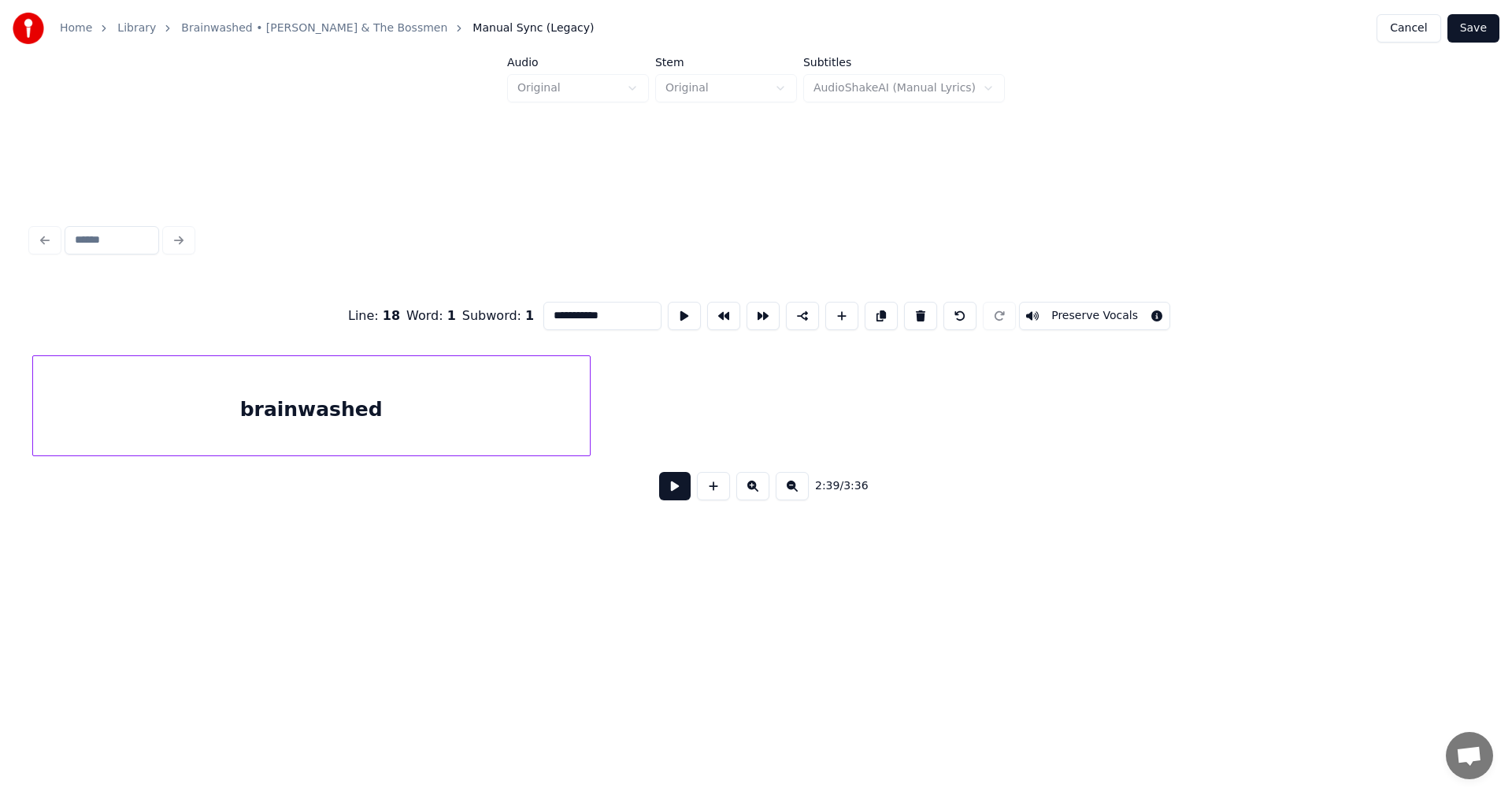
scroll to position [0, 27717]
click at [485, 400] on div "brainwashed" at bounding box center [311, 409] width 557 height 108
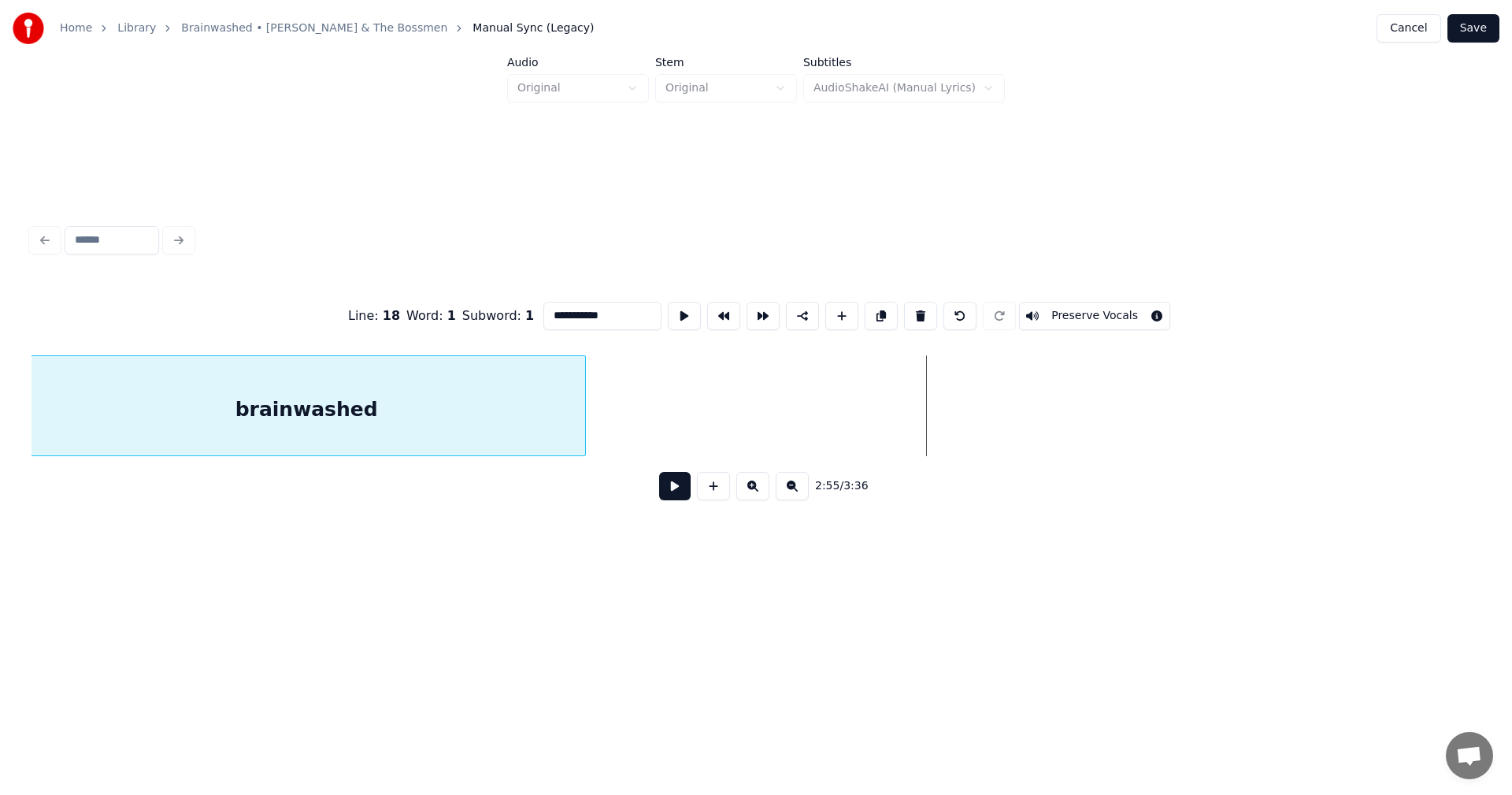
scroll to position [0, 26817]
click at [487, 391] on div "brainwashed" at bounding box center [312, 409] width 557 height 108
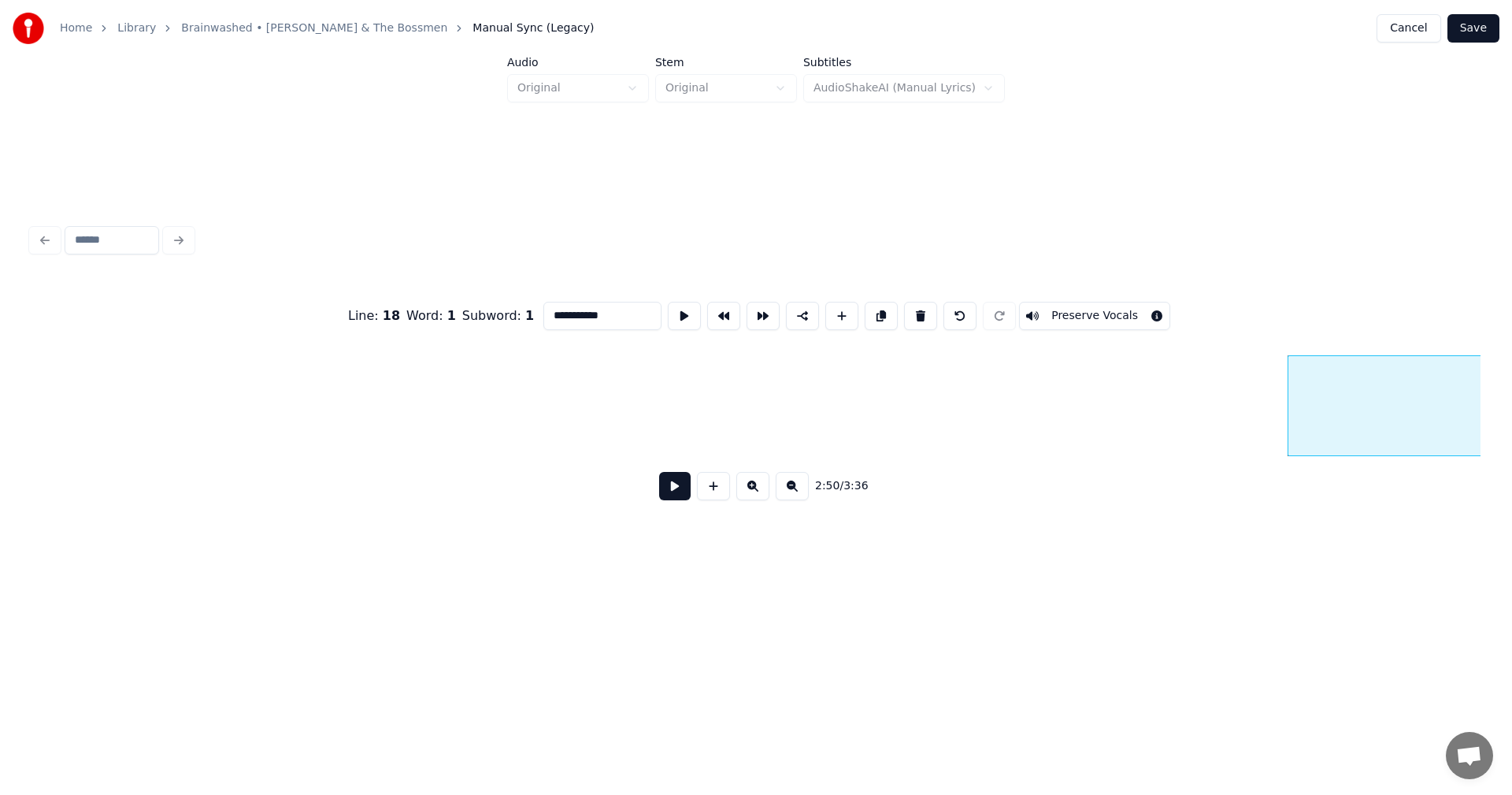
scroll to position [0, 25923]
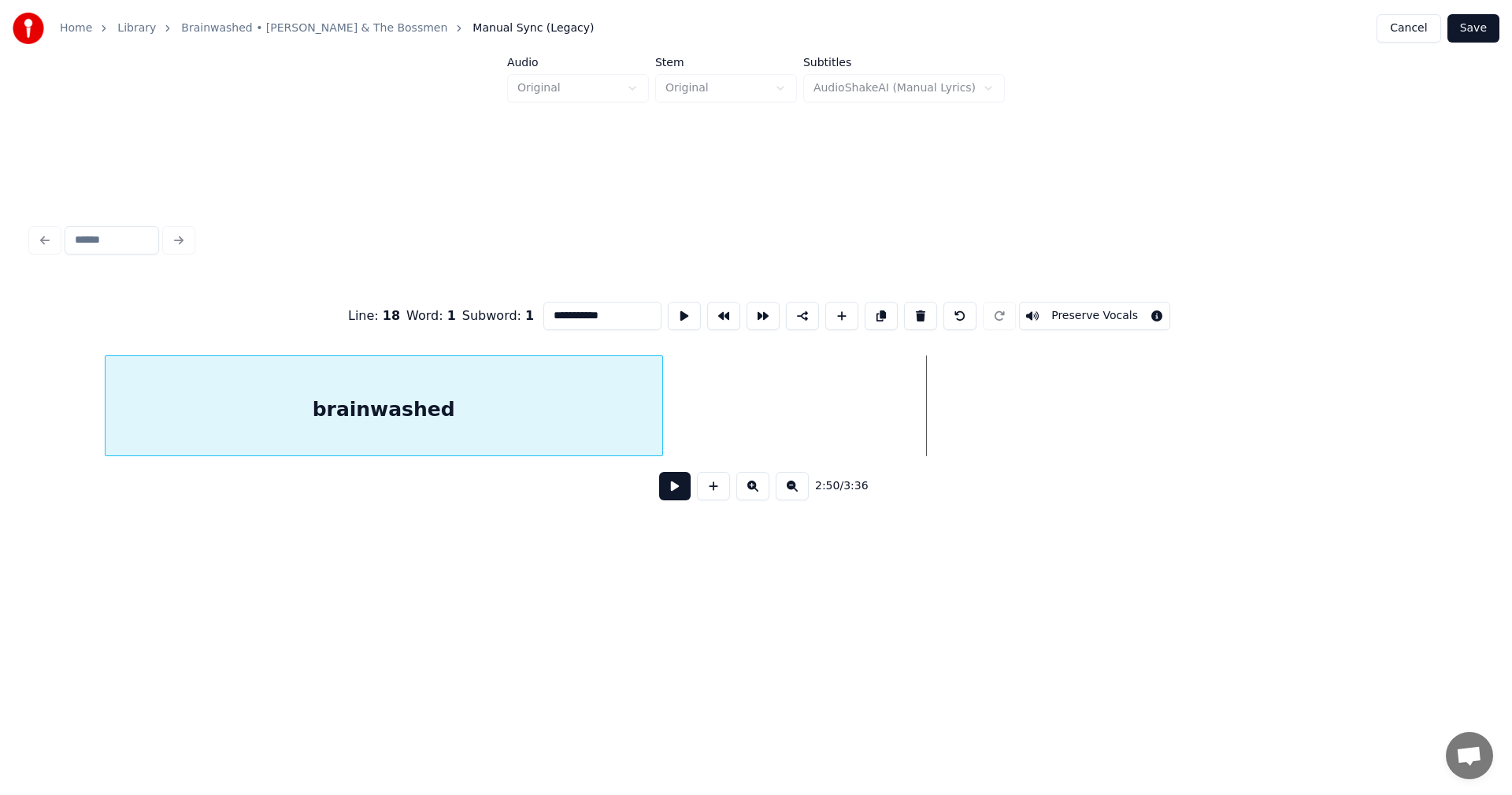
click at [519, 421] on div "brainwashed" at bounding box center [384, 409] width 557 height 108
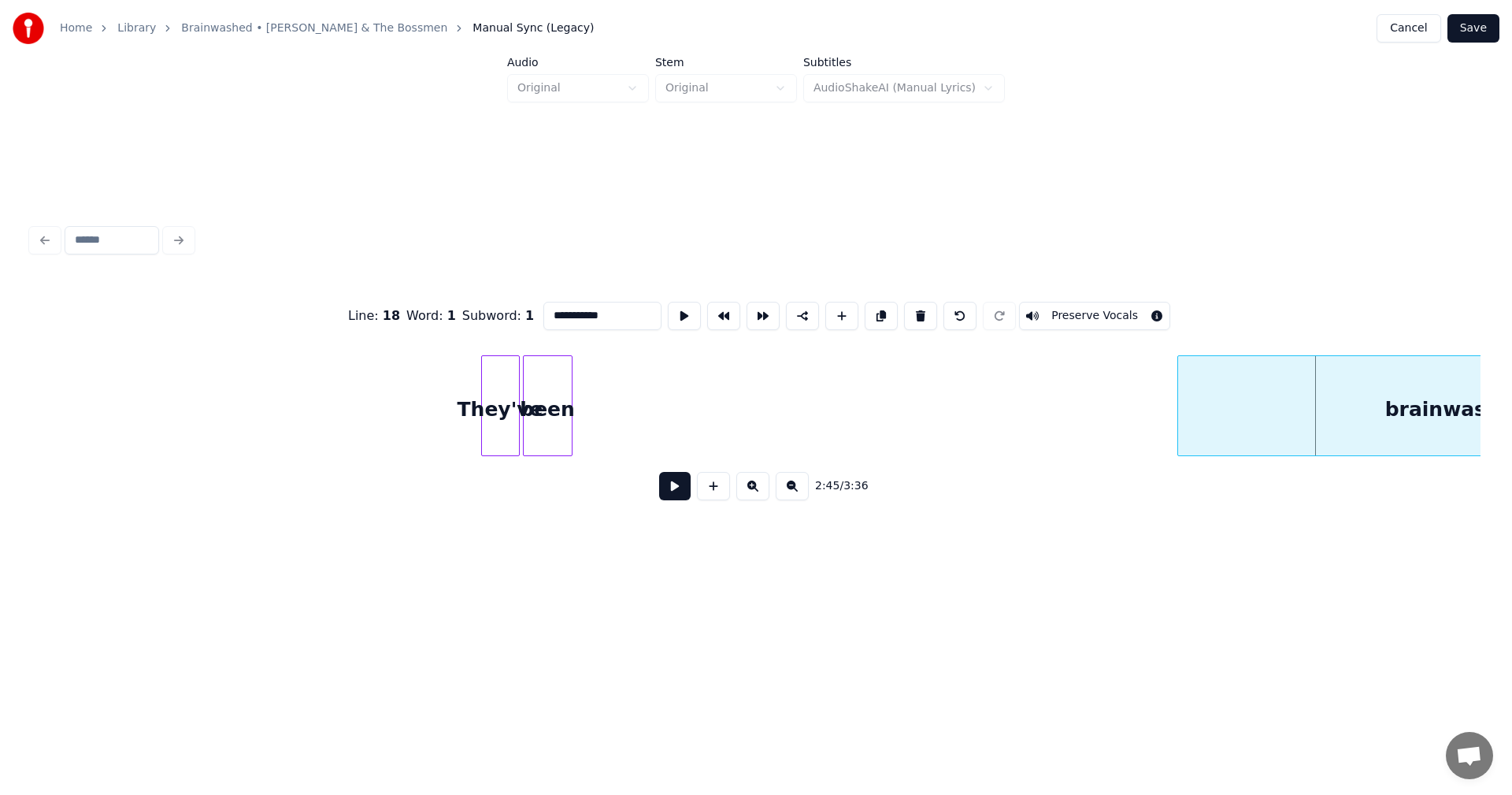
scroll to position [0, 25098]
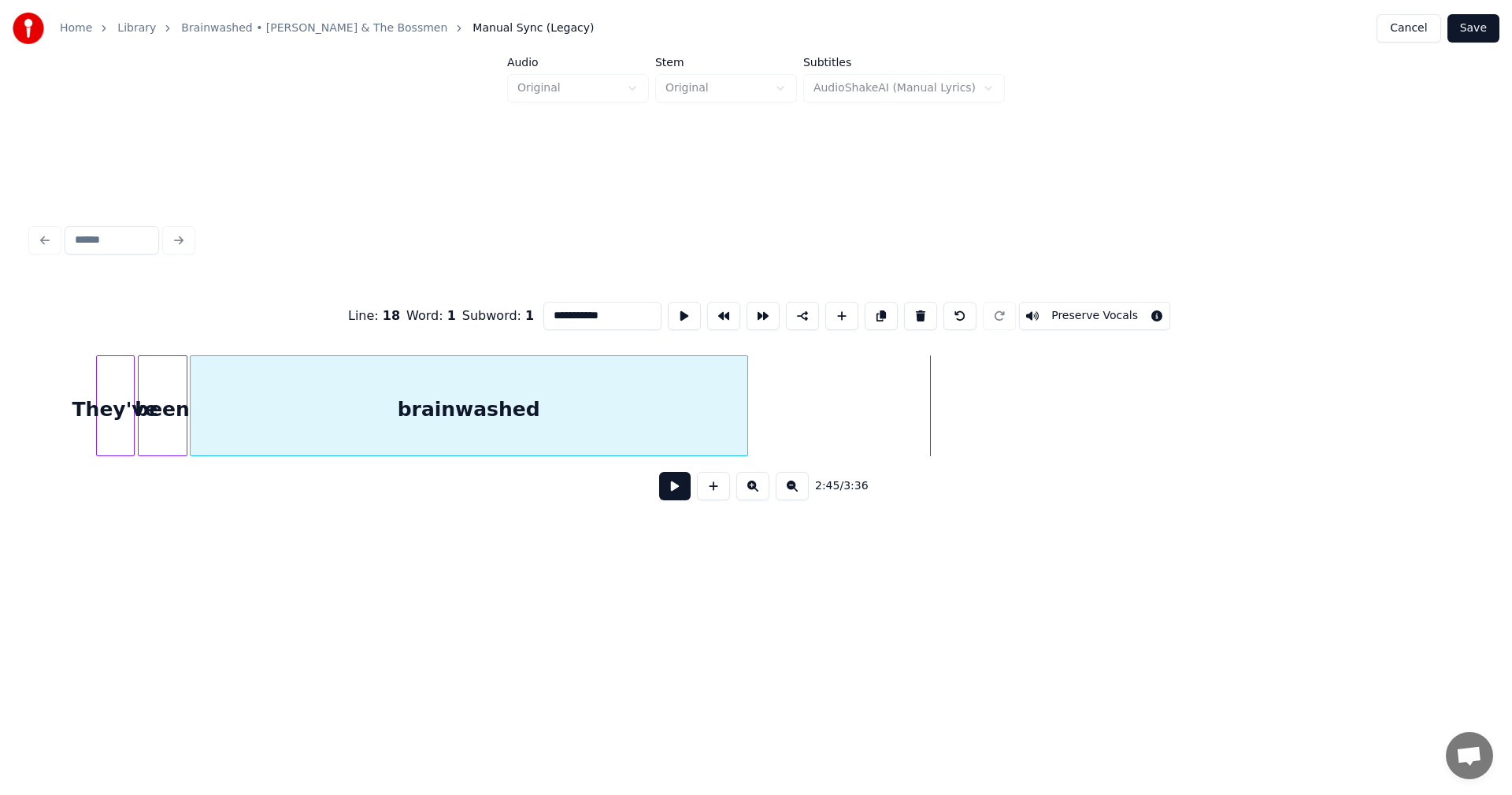
click at [648, 390] on div "brainwashed" at bounding box center [468, 409] width 557 height 108
click at [850, 396] on div at bounding box center [850, 405] width 5 height 99
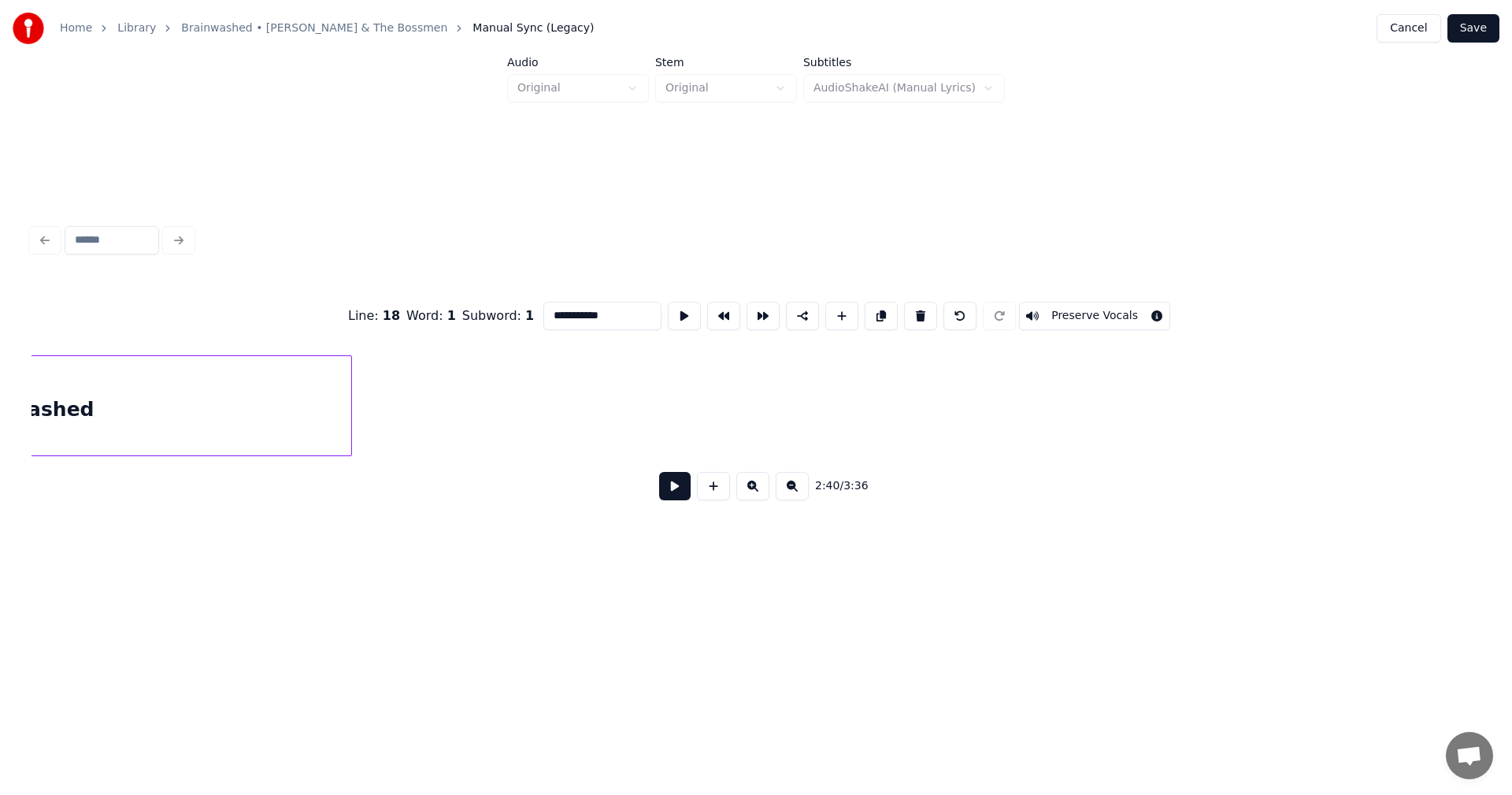
scroll to position [0, 17218]
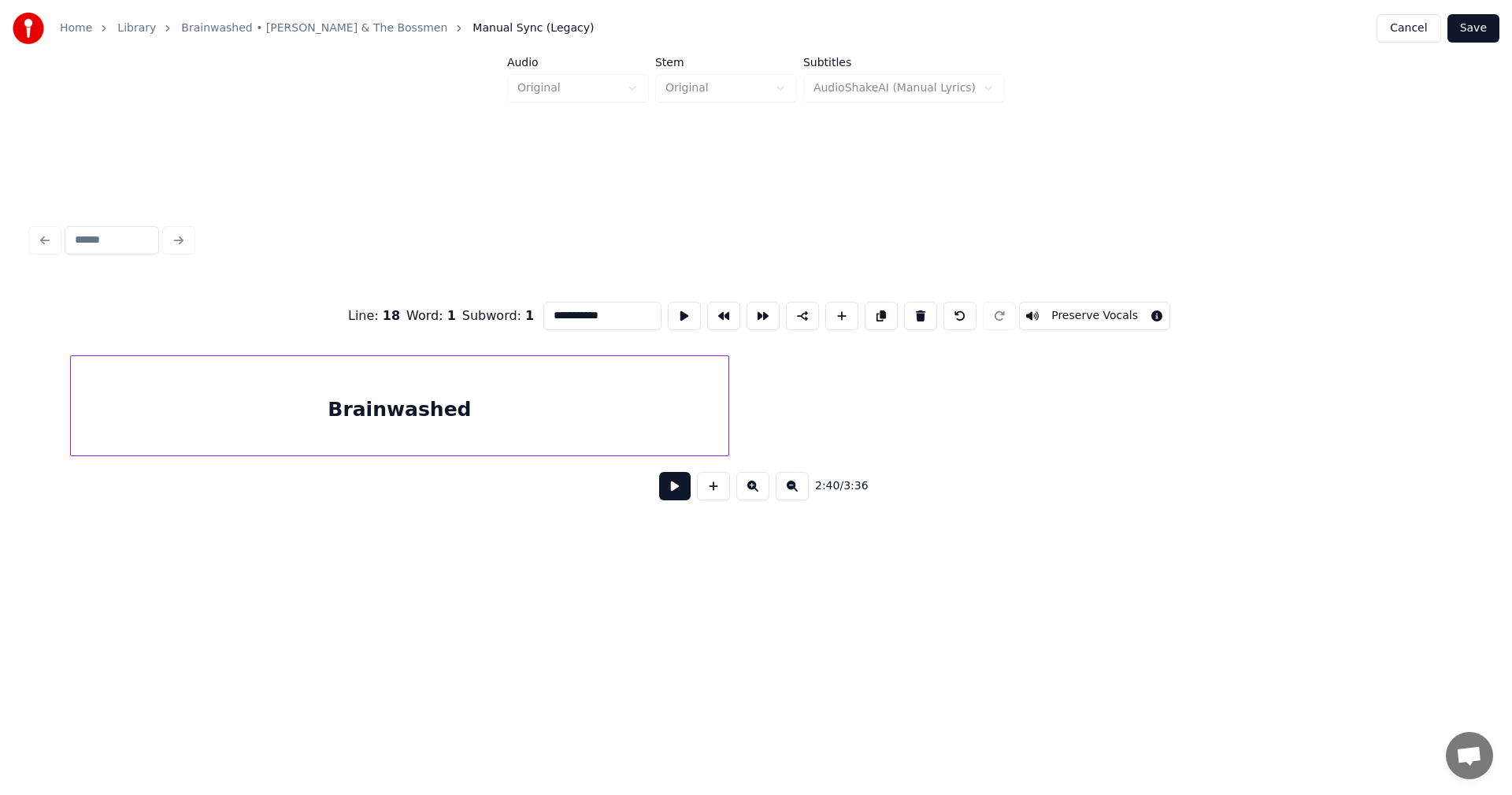
click at [605, 412] on div "Brainwashed" at bounding box center [400, 409] width 658 height 108
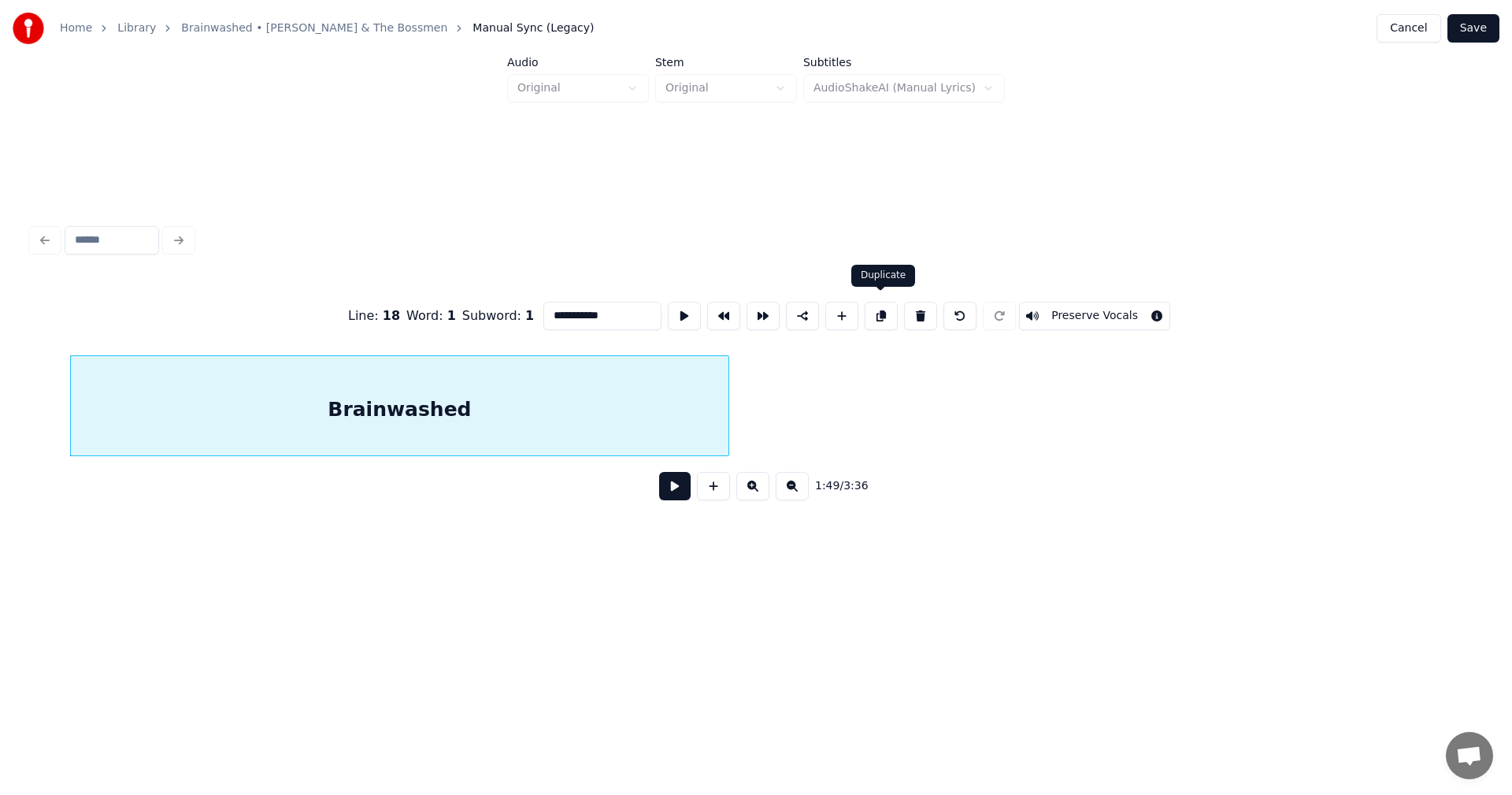
click at [886, 314] on button at bounding box center [882, 316] width 33 height 28
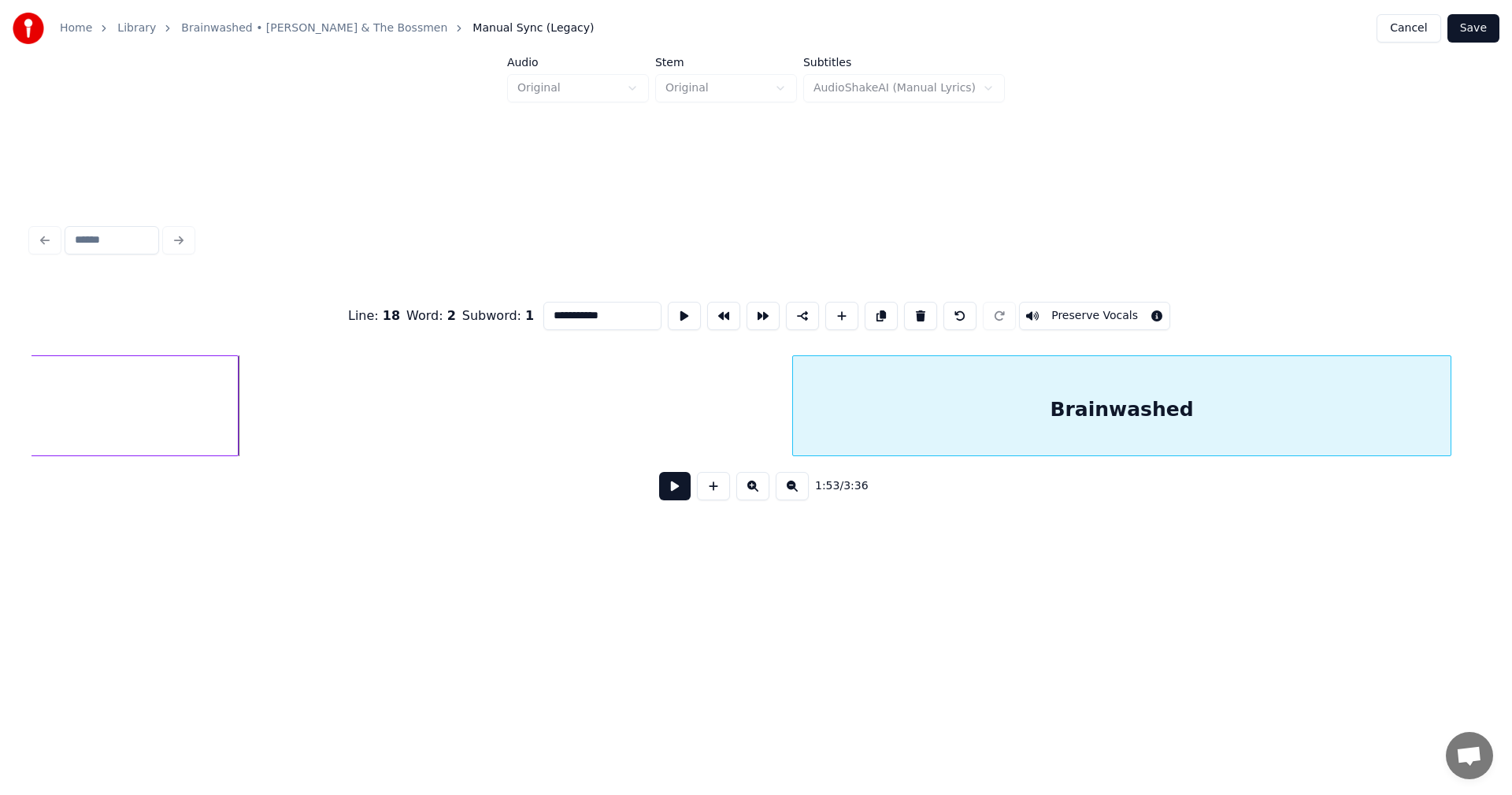
scroll to position [0, 17757]
click at [1200, 410] on div "Brainwashed" at bounding box center [1151, 409] width 658 height 108
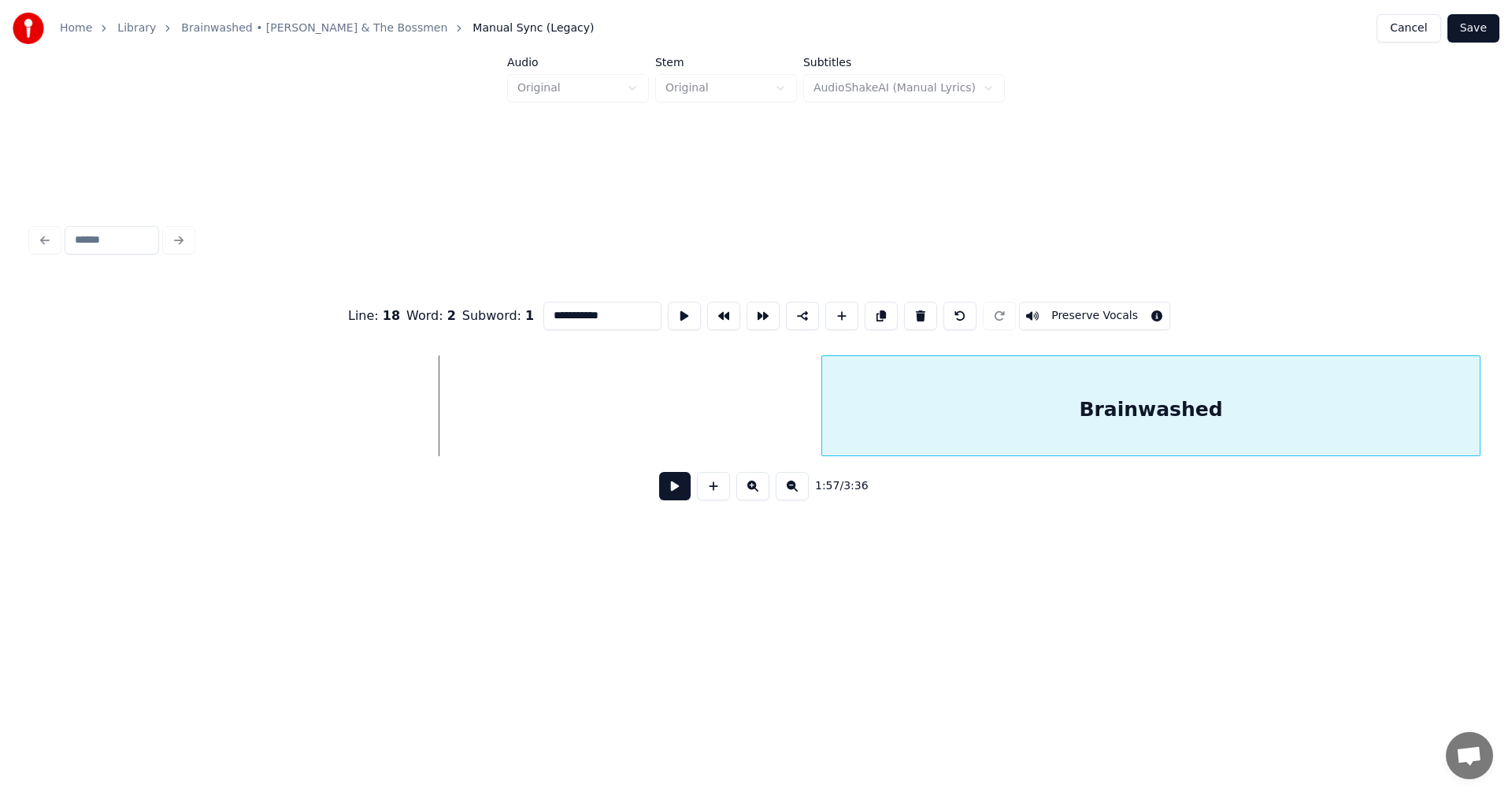
scroll to position [0, 18145]
click at [1295, 405] on div "Brainwashed" at bounding box center [1151, 409] width 658 height 108
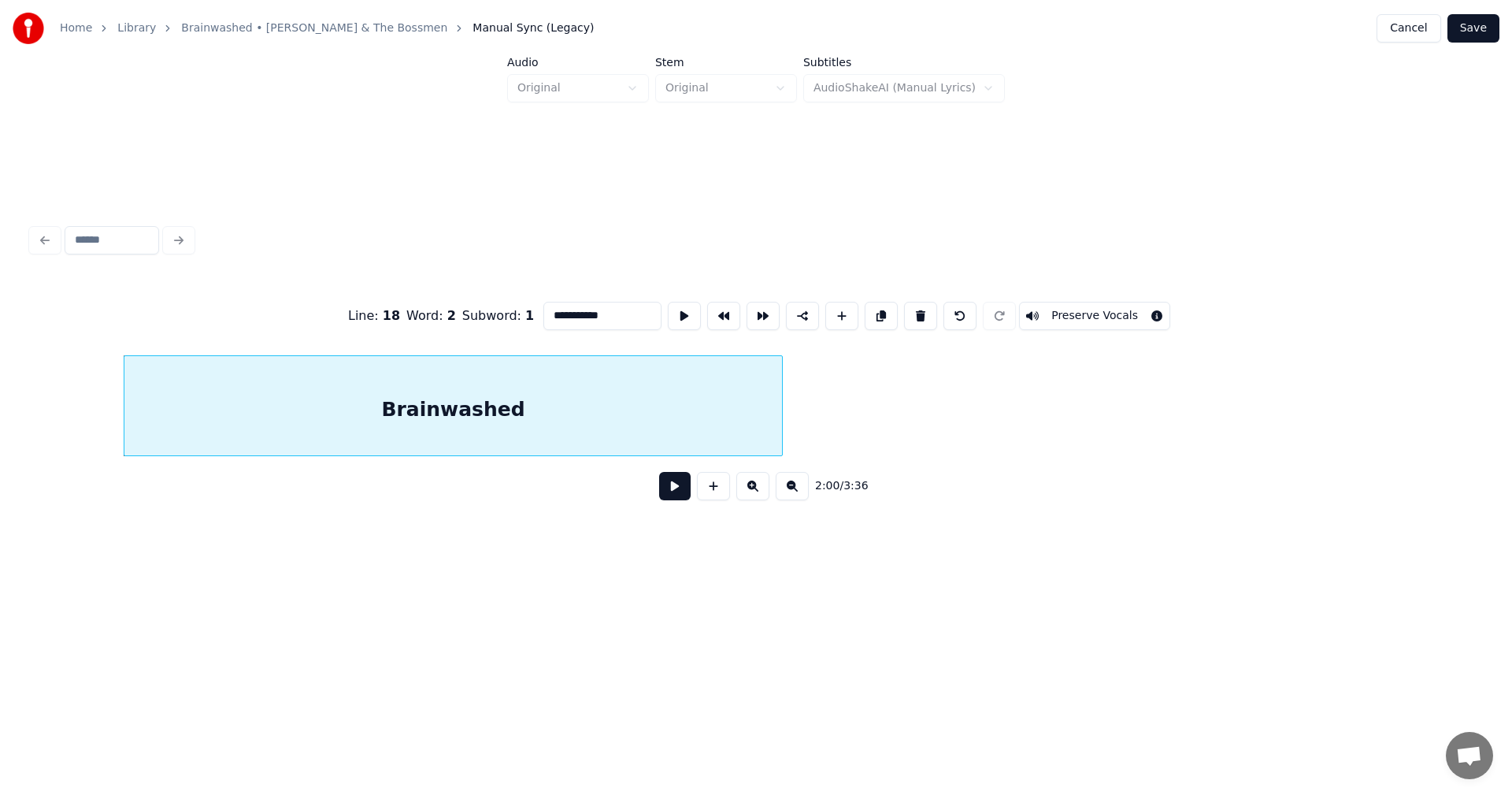
scroll to position [0, 18765]
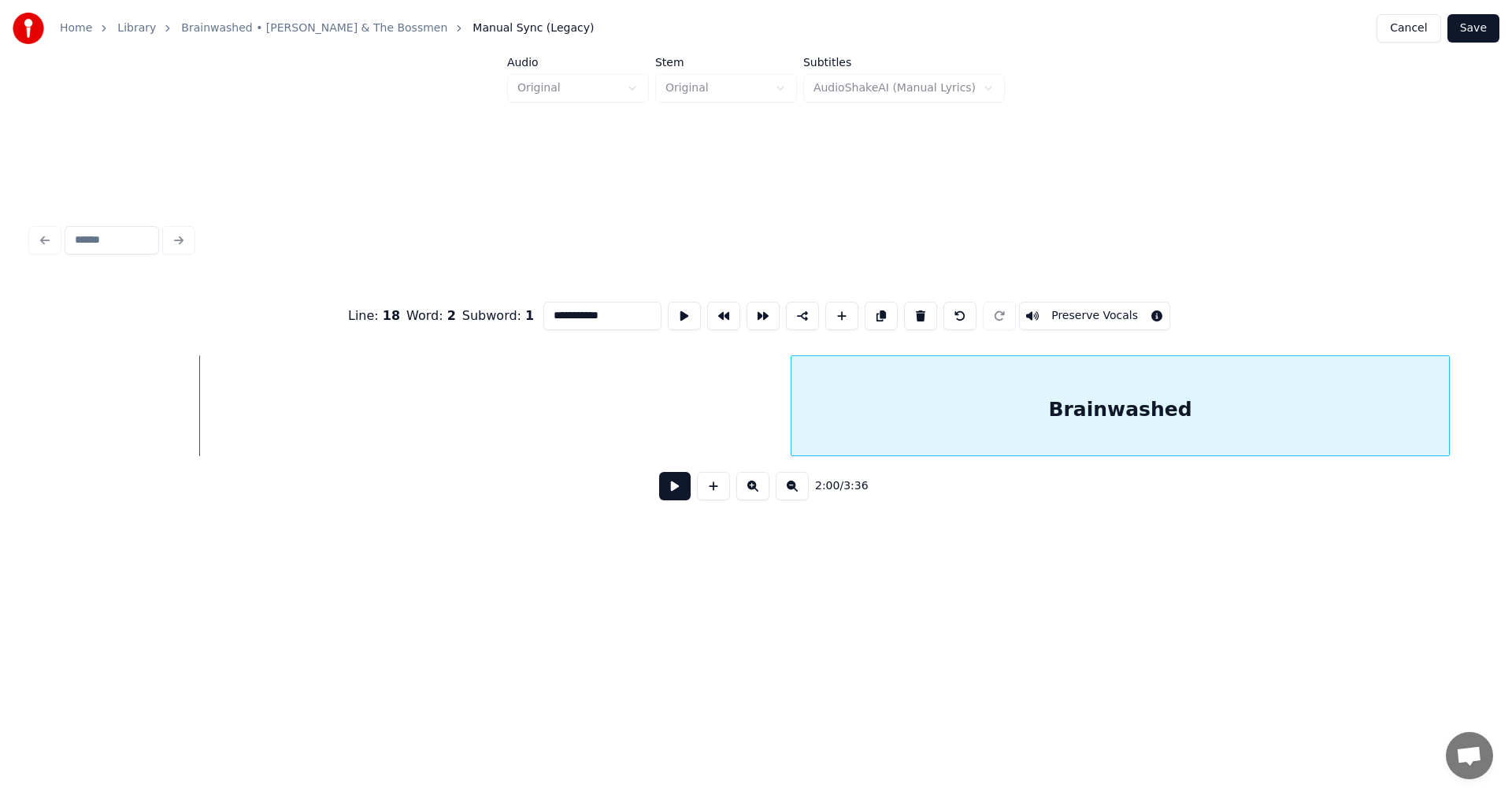
click at [1288, 406] on div "Brainwashed" at bounding box center [1120, 409] width 658 height 108
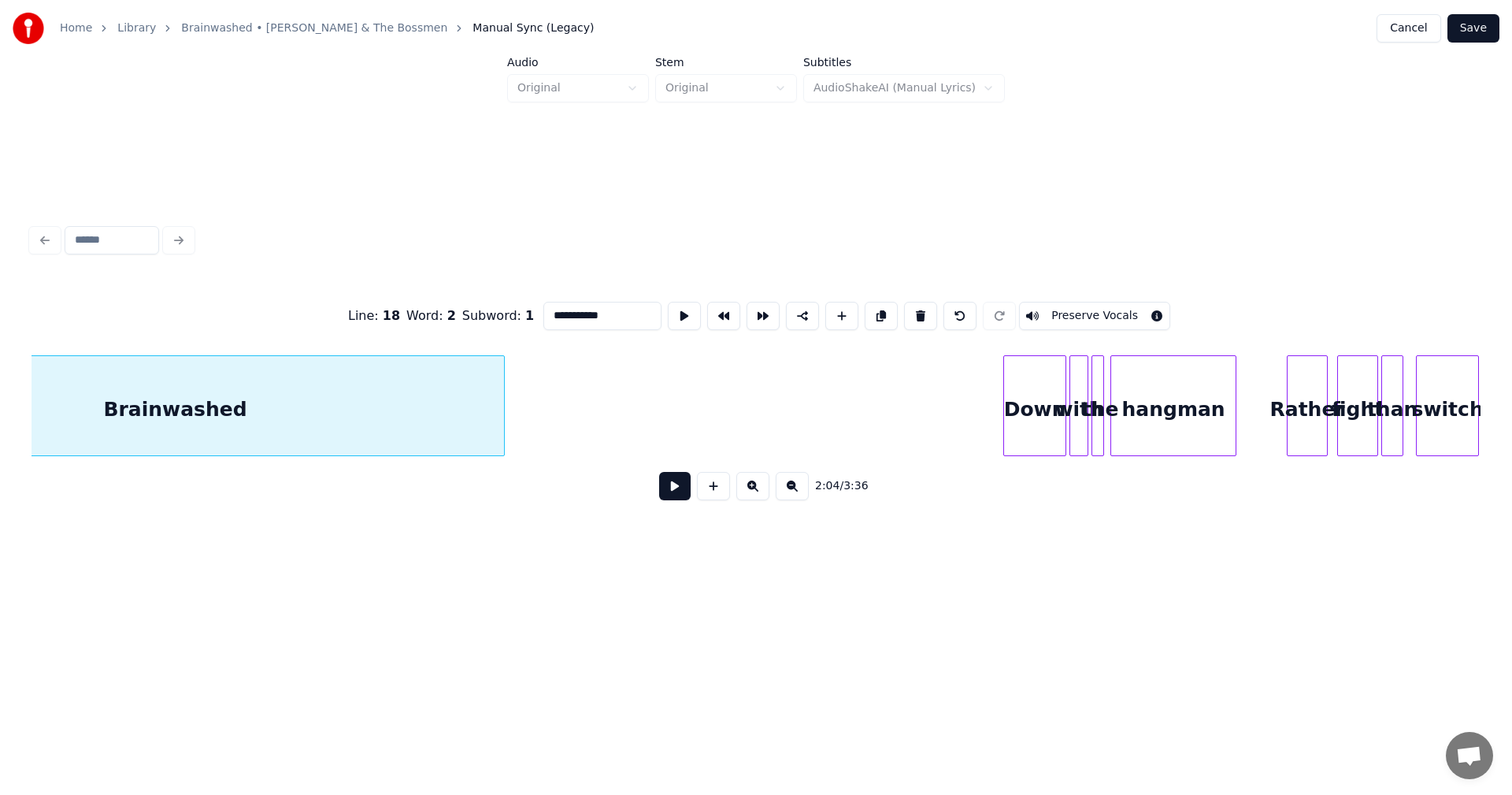
scroll to position [0, 19552]
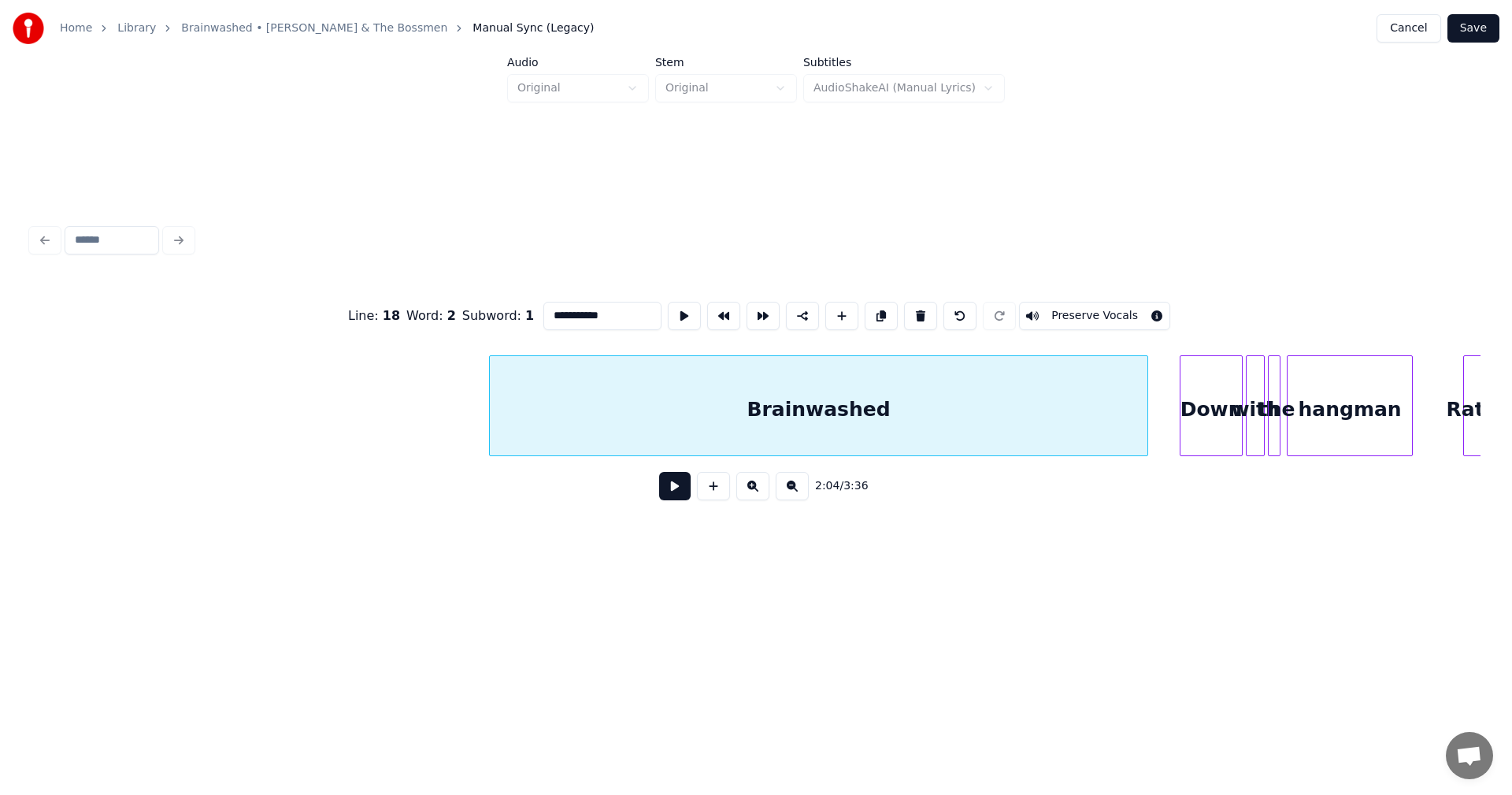
click at [790, 409] on div "Brainwashed" at bounding box center [818, 409] width 658 height 108
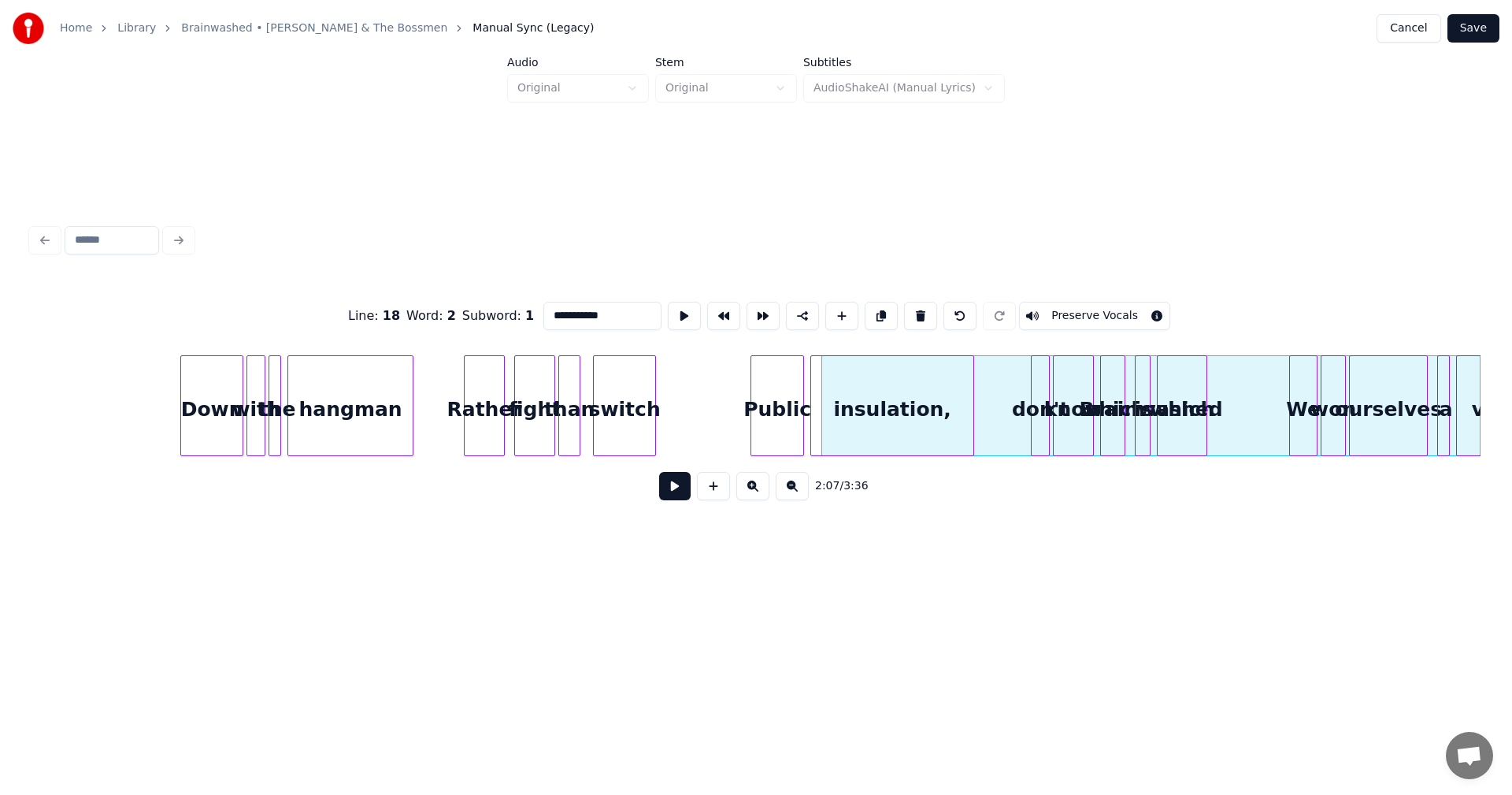
scroll to position [0, 20555]
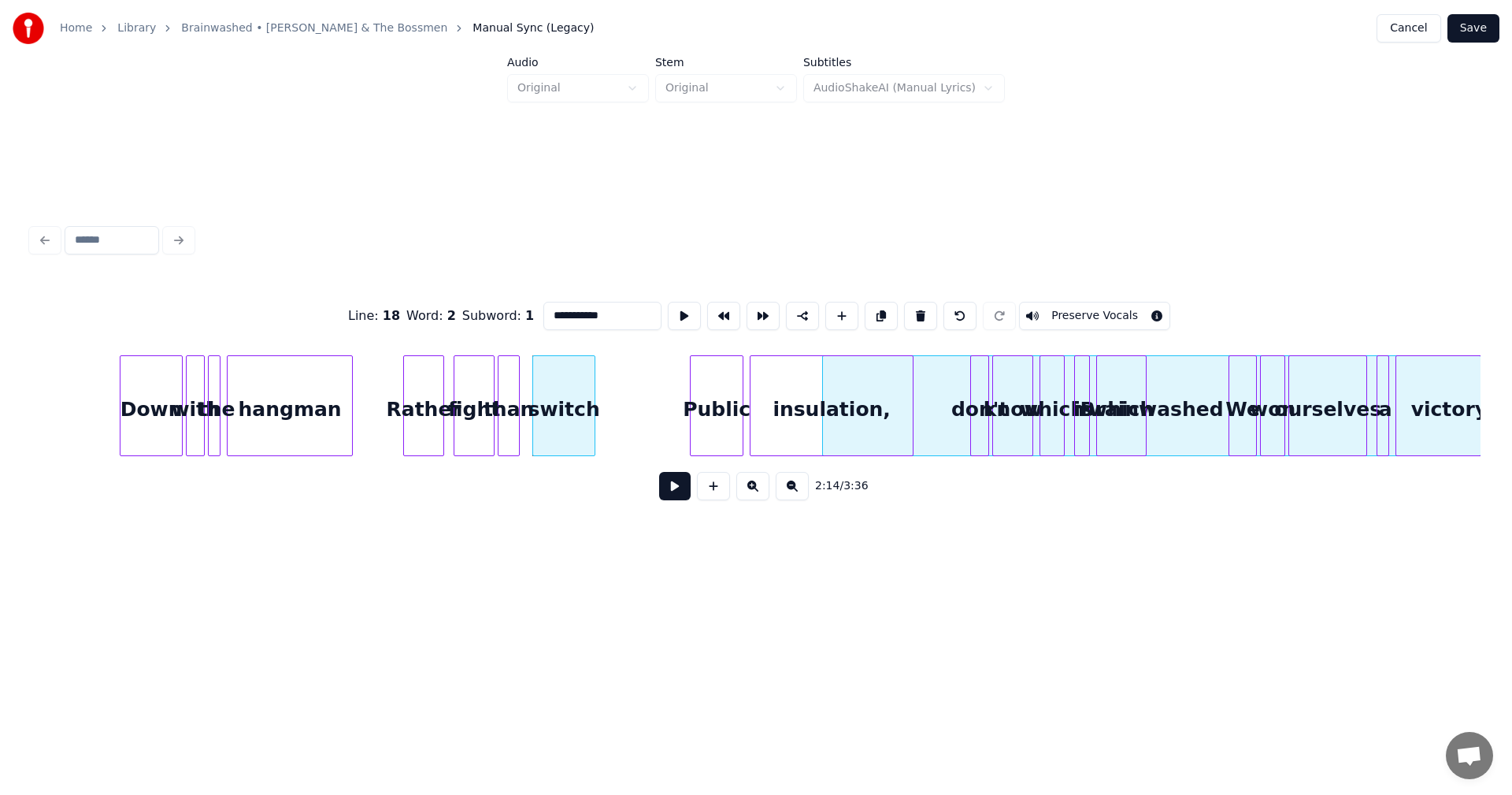
scroll to position [0, 20613]
click at [1511, 409] on div "**********" at bounding box center [756, 302] width 1512 height 604
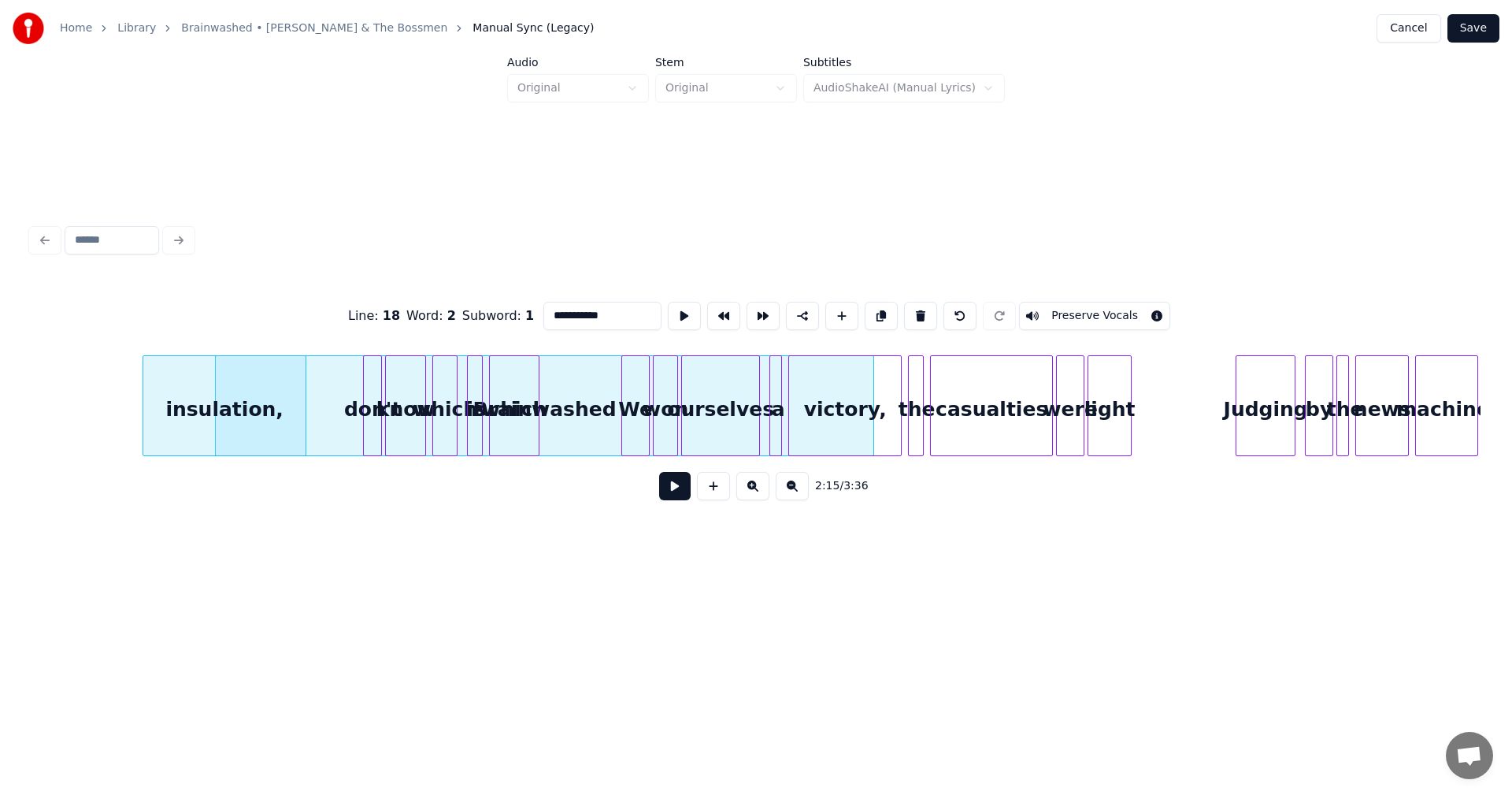
scroll to position [0, 21409]
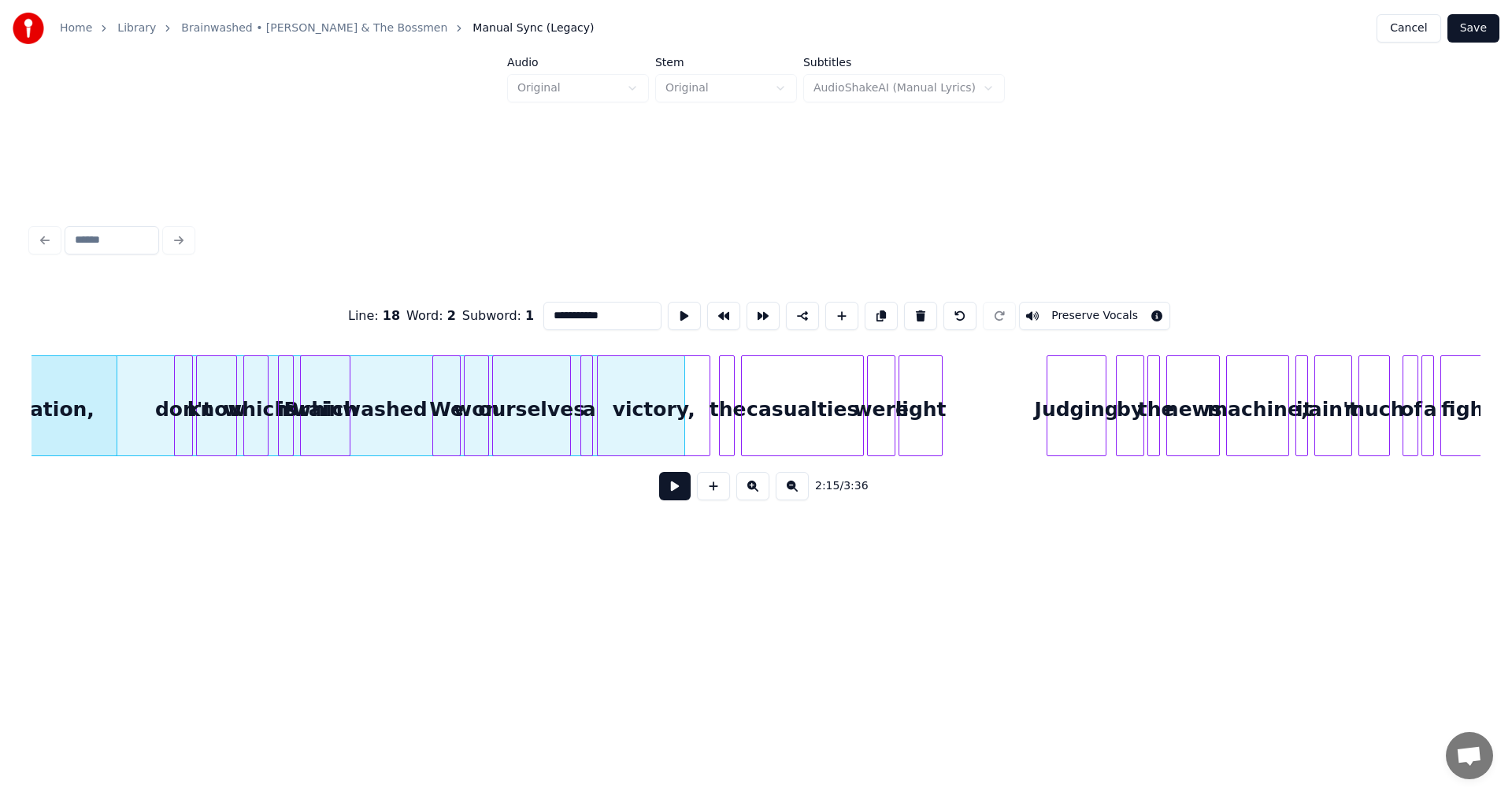
click at [653, 438] on div "victory," at bounding box center [653, 409] width 112 height 108
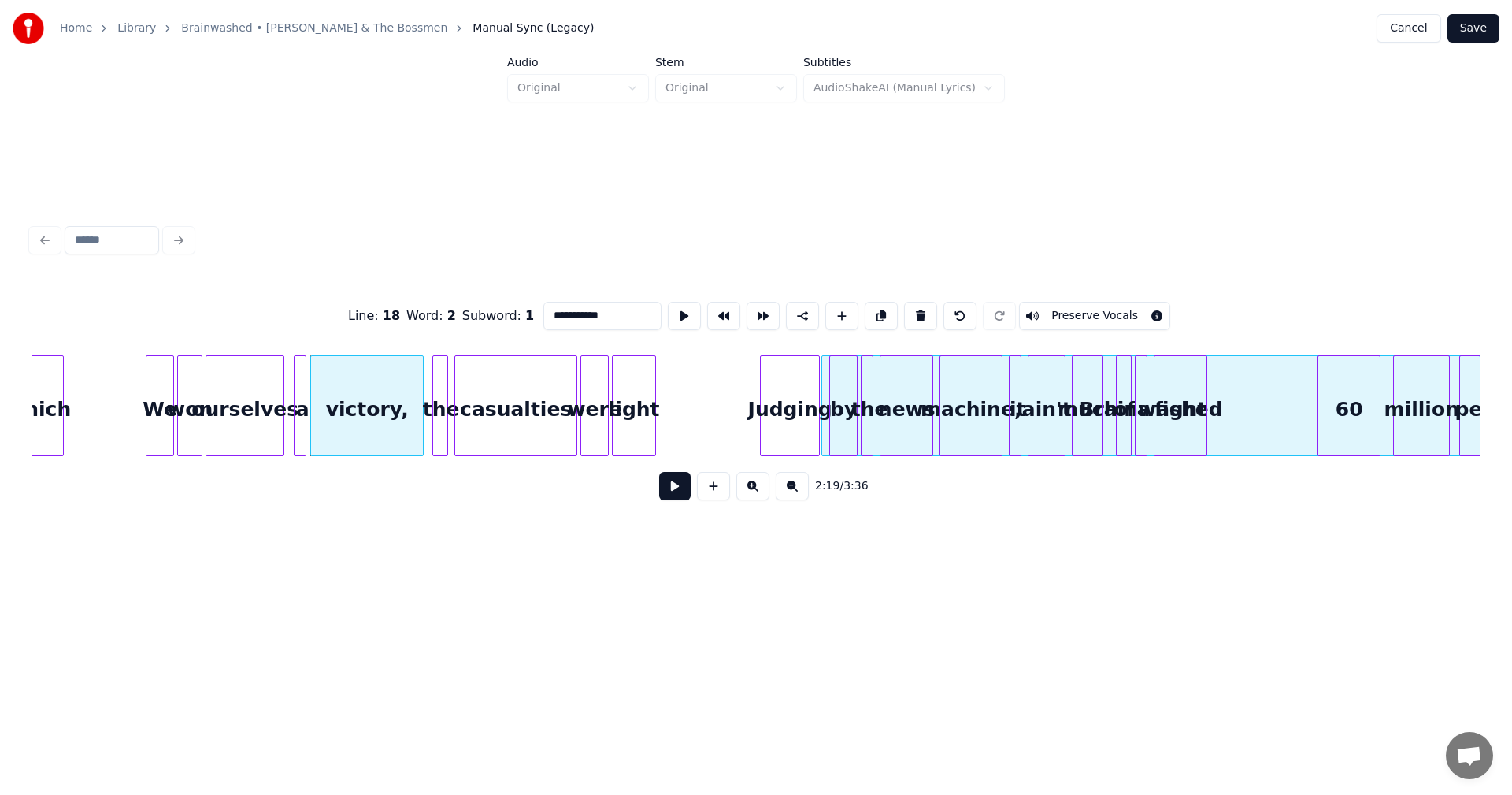
scroll to position [0, 21718]
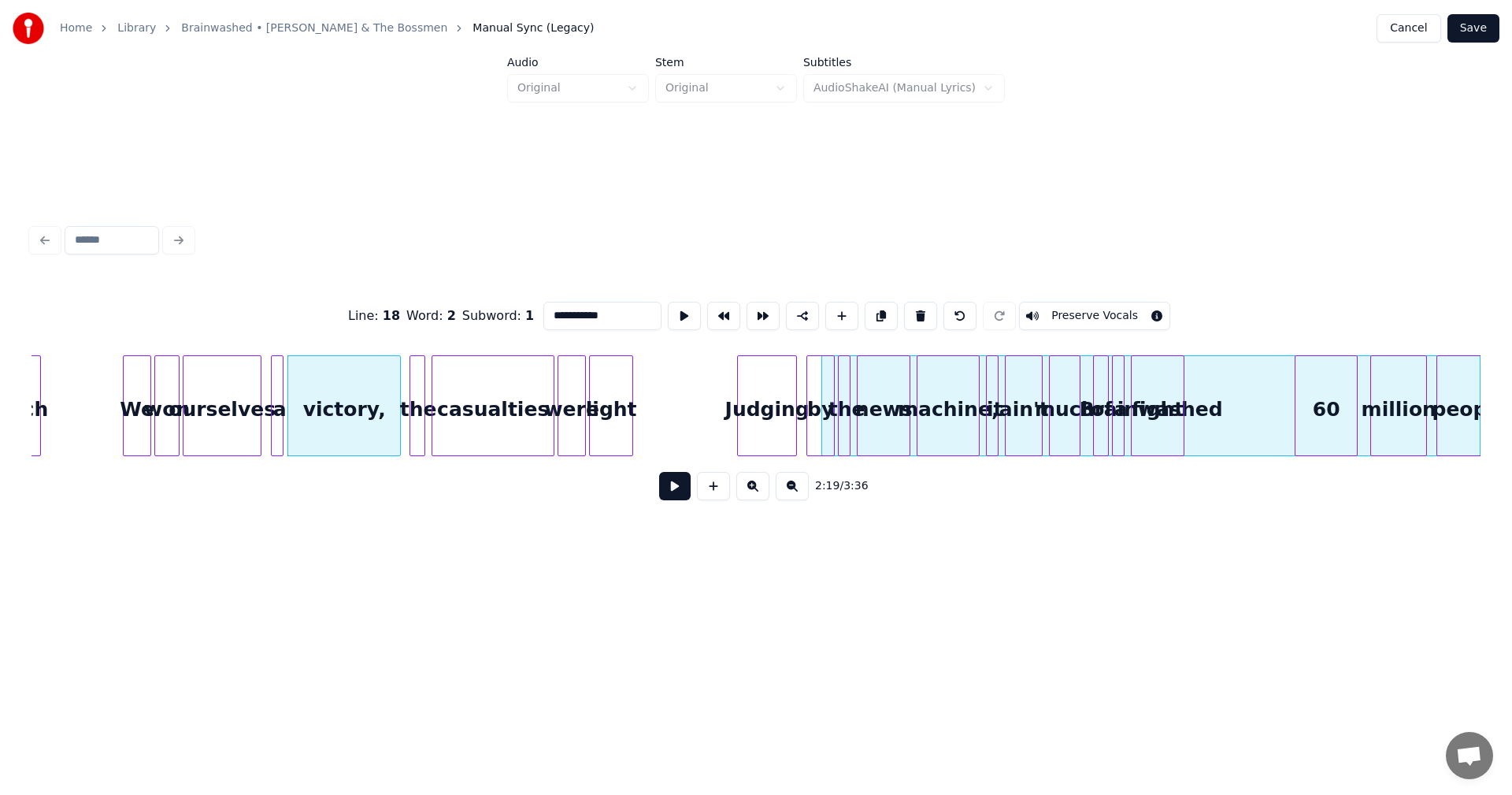
click at [1511, 393] on div "**********" at bounding box center [756, 302] width 1512 height 604
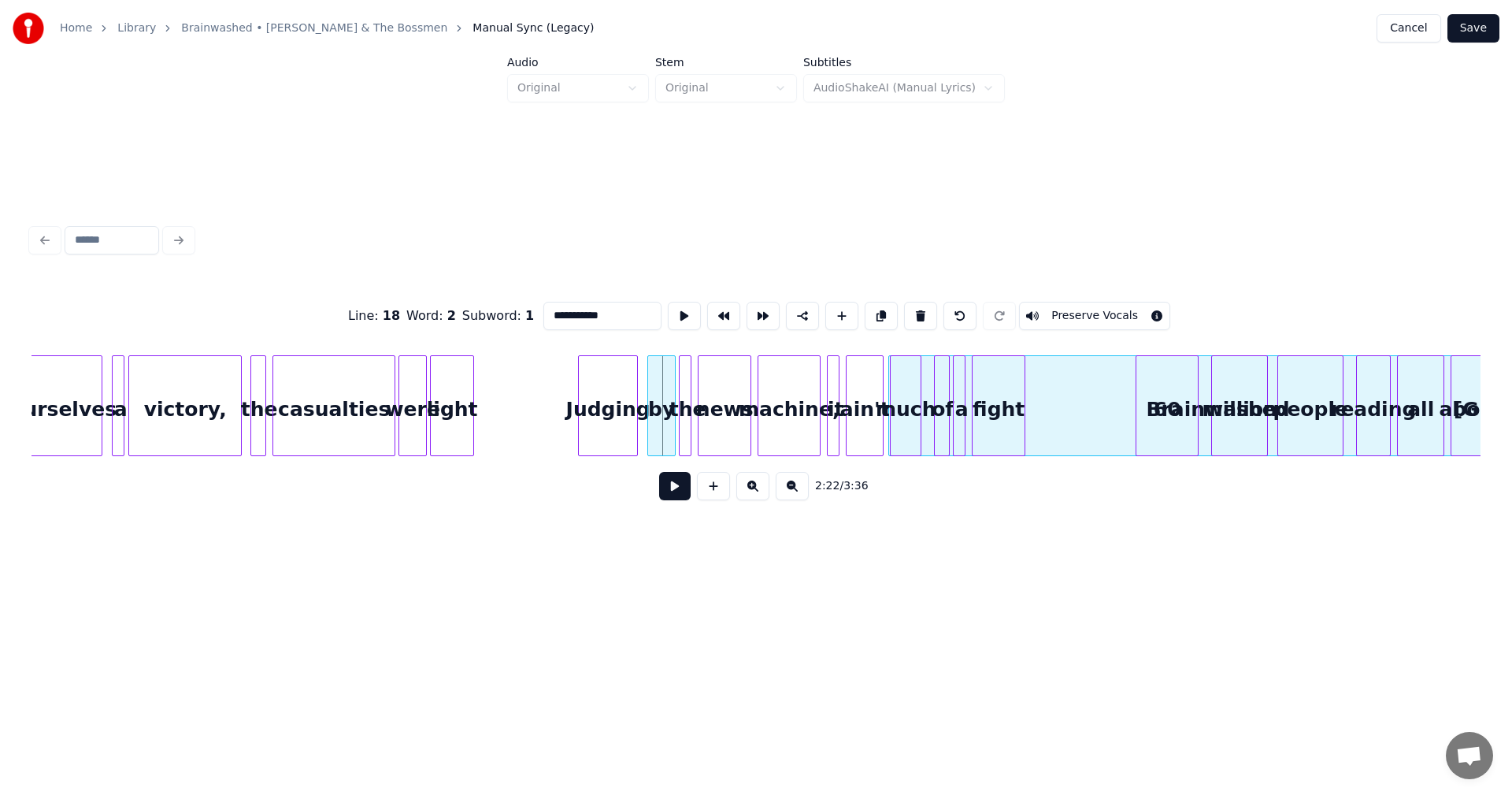
scroll to position [0, 22002]
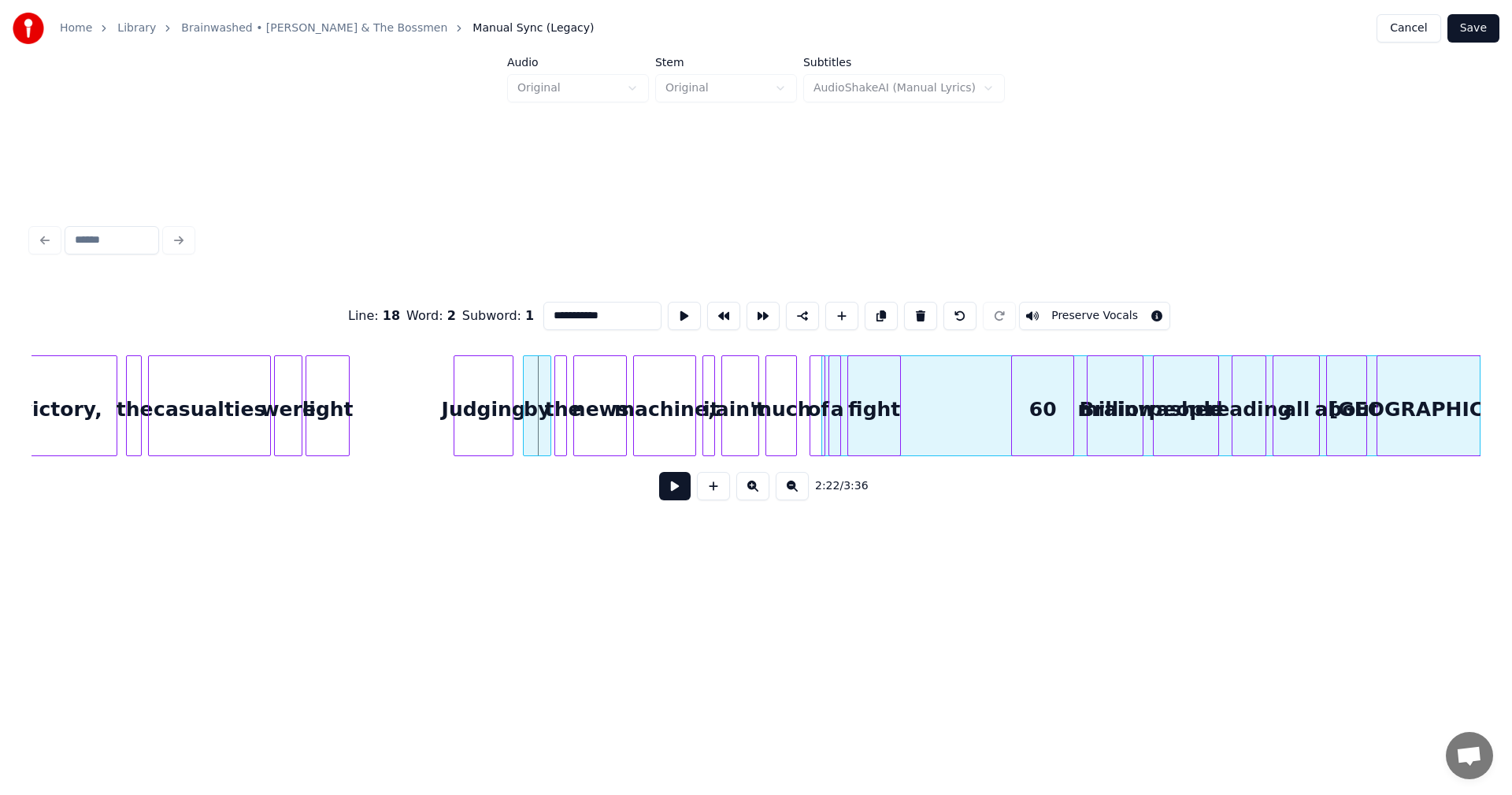
click at [1511, 415] on div "**********" at bounding box center [756, 302] width 1512 height 604
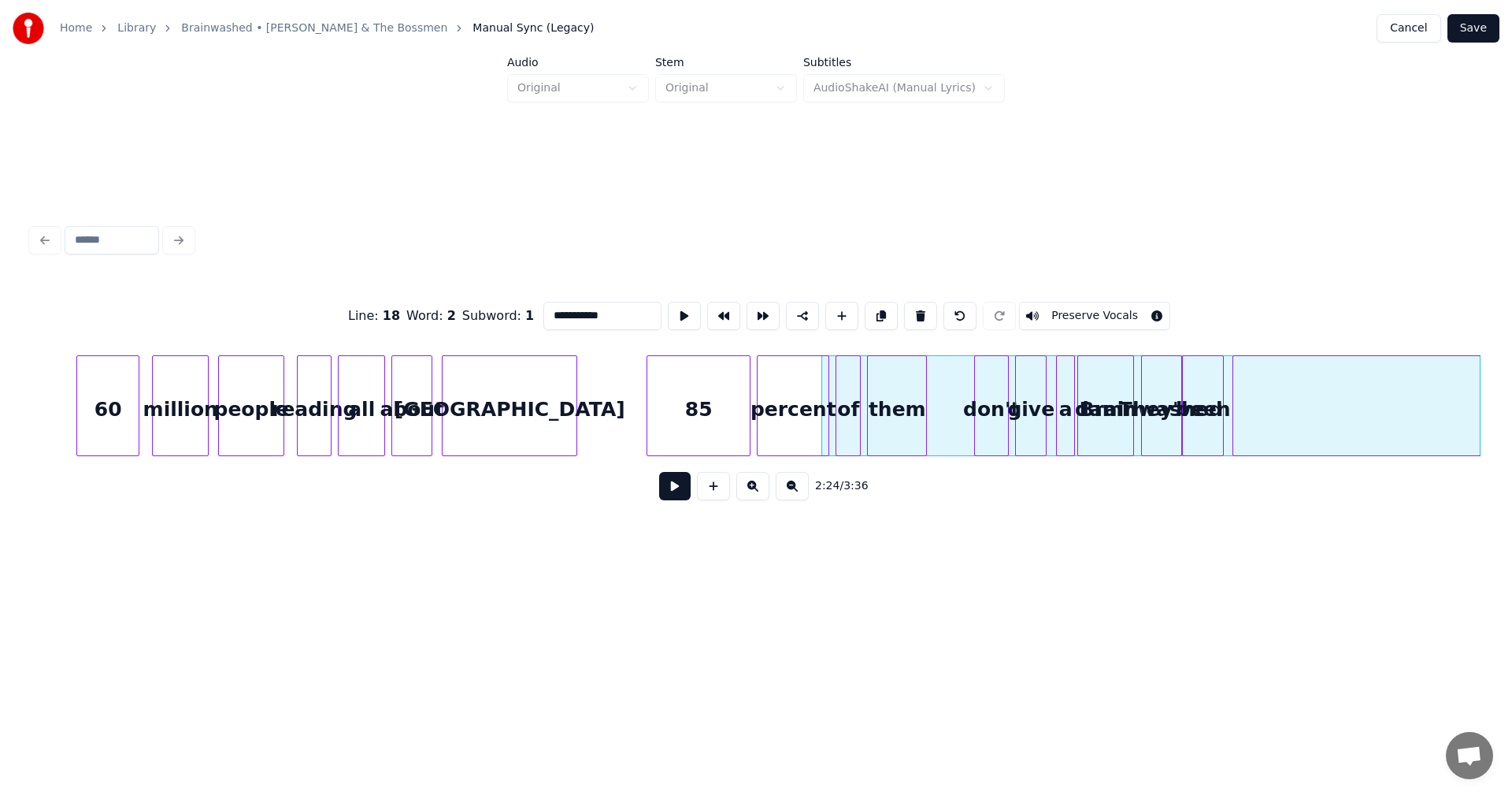
scroll to position [0, 23007]
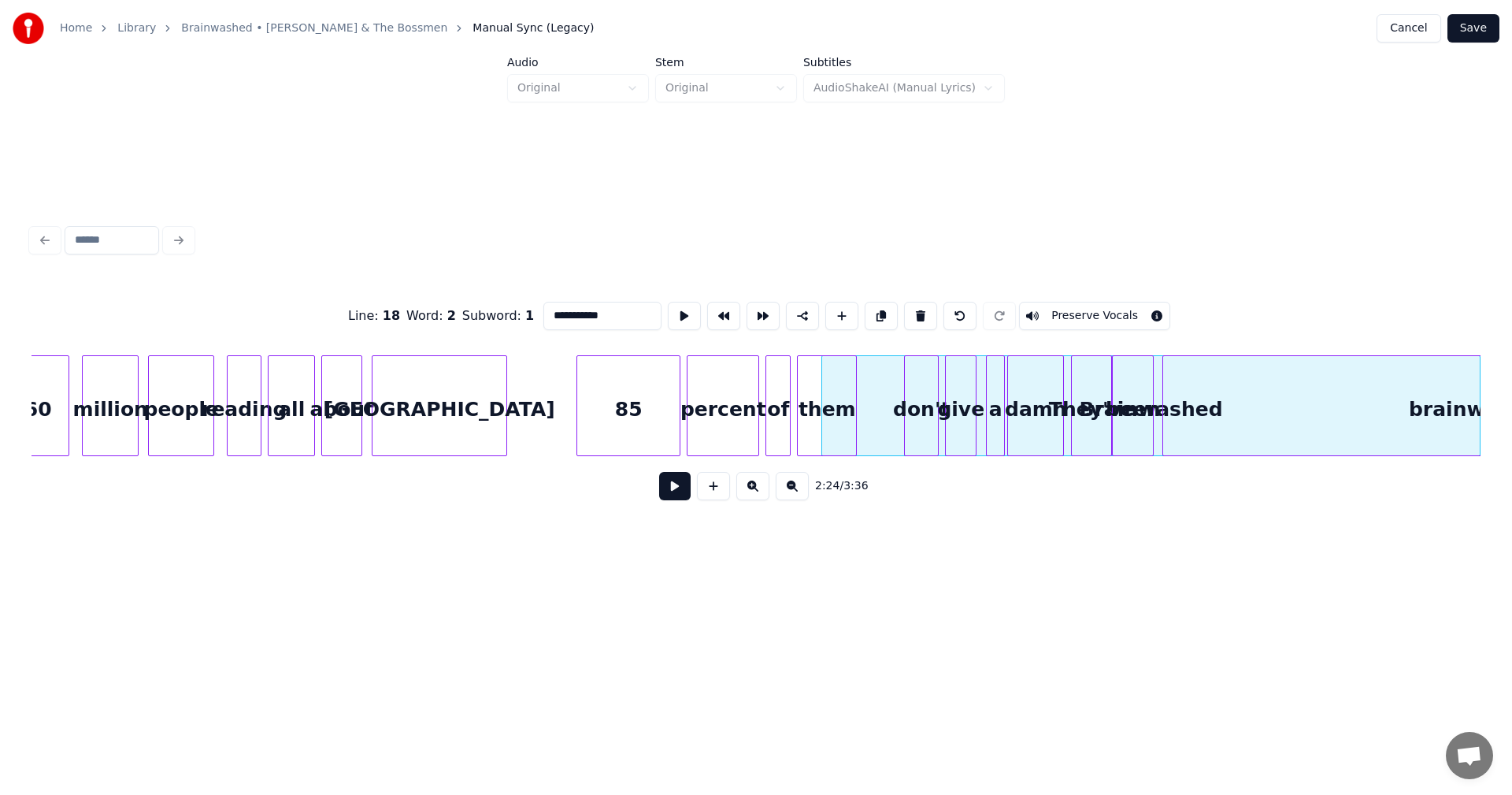
click at [1511, 437] on div "**********" at bounding box center [756, 302] width 1512 height 604
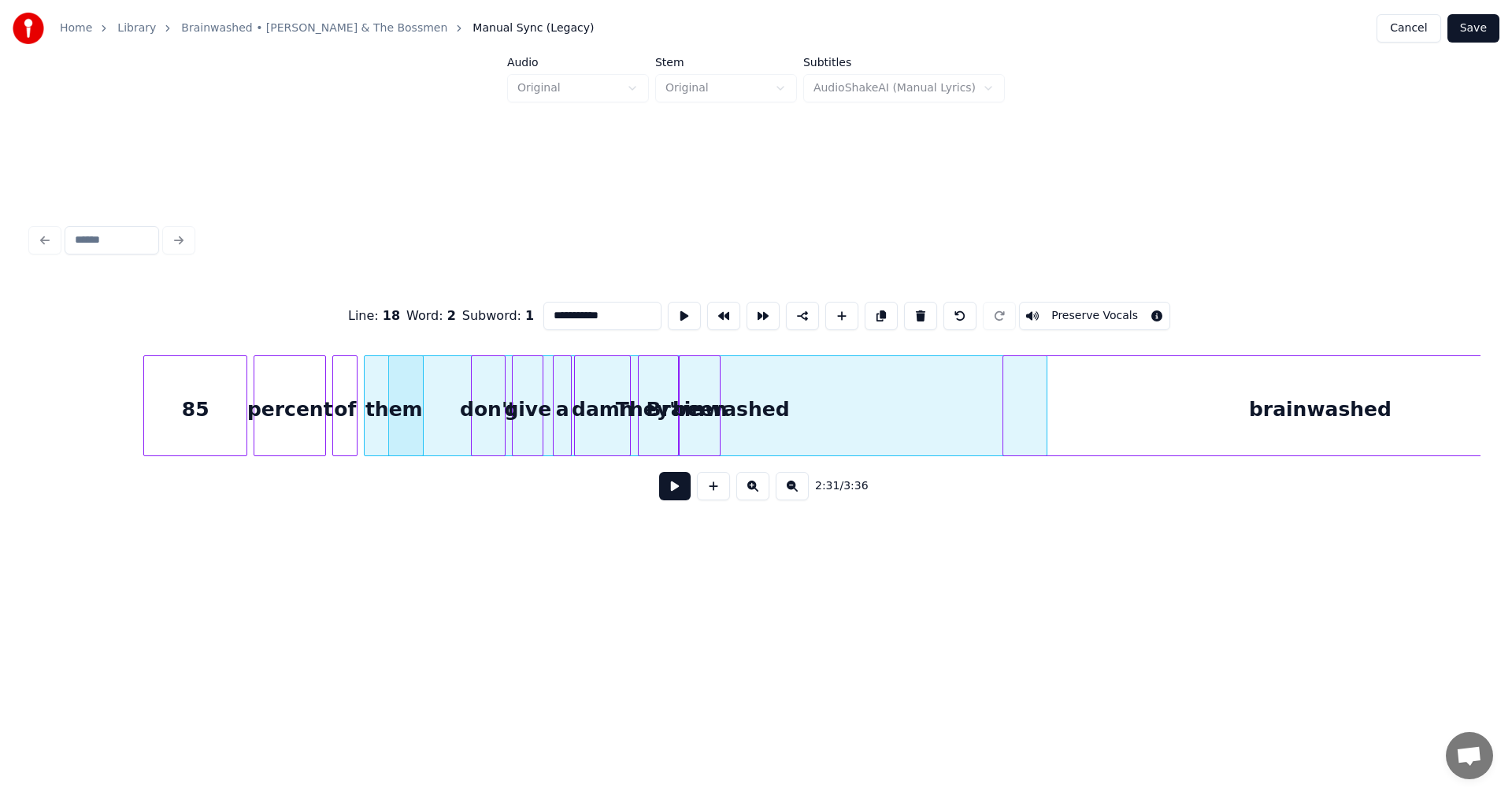
scroll to position [0, 23651]
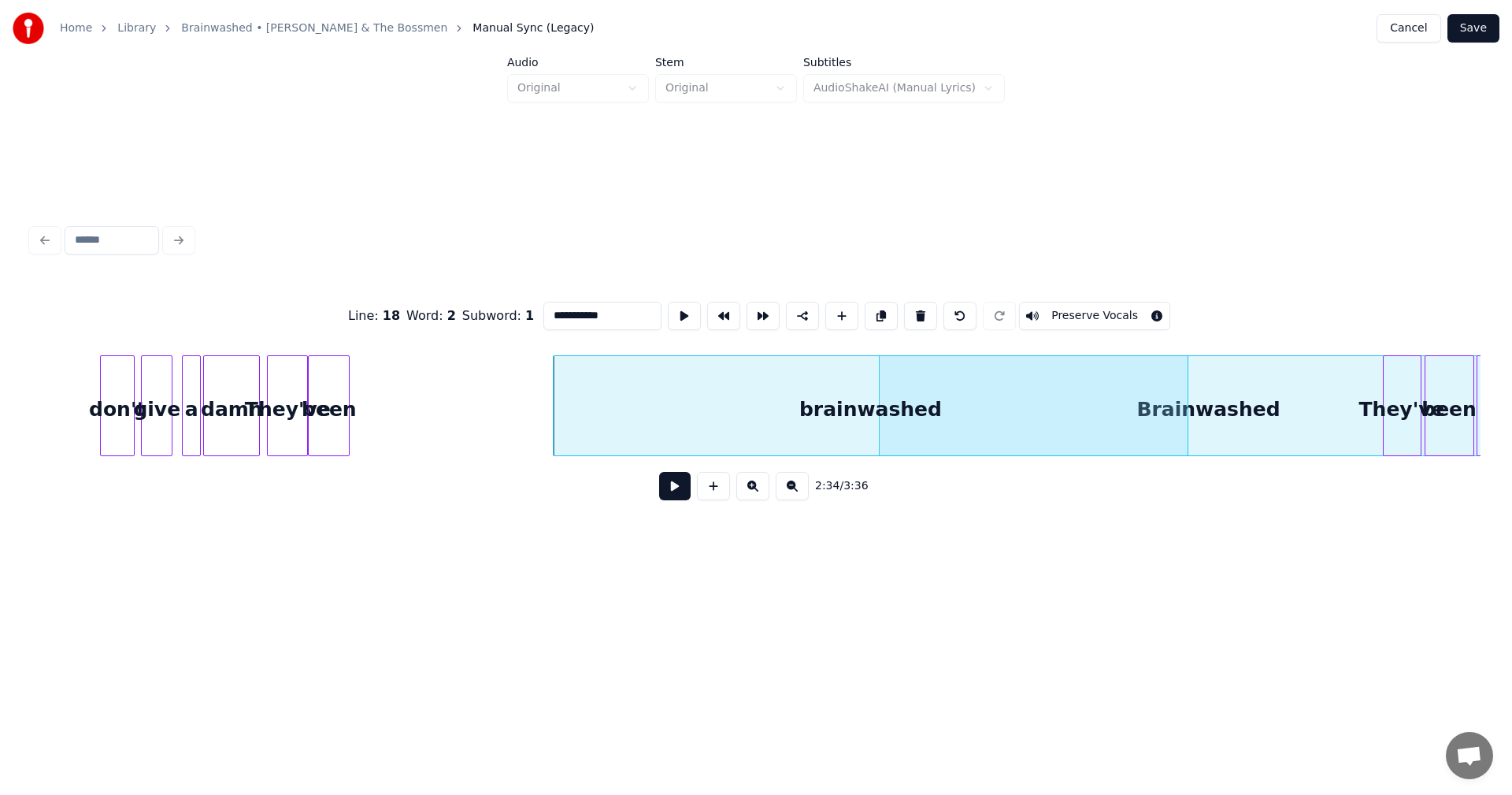
scroll to position [0, 23885]
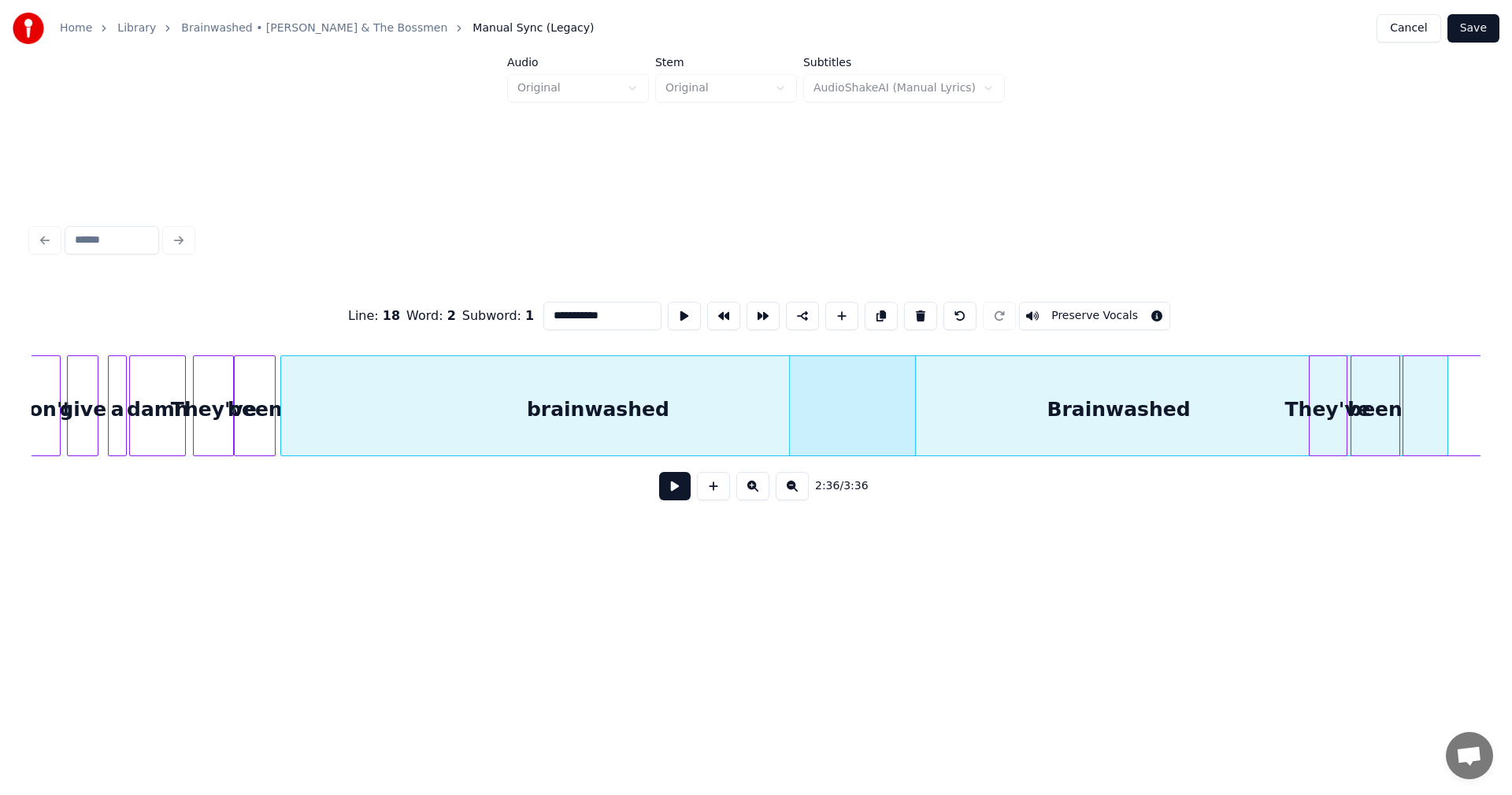
click at [504, 417] on div "brainwashed" at bounding box center [598, 409] width 634 height 108
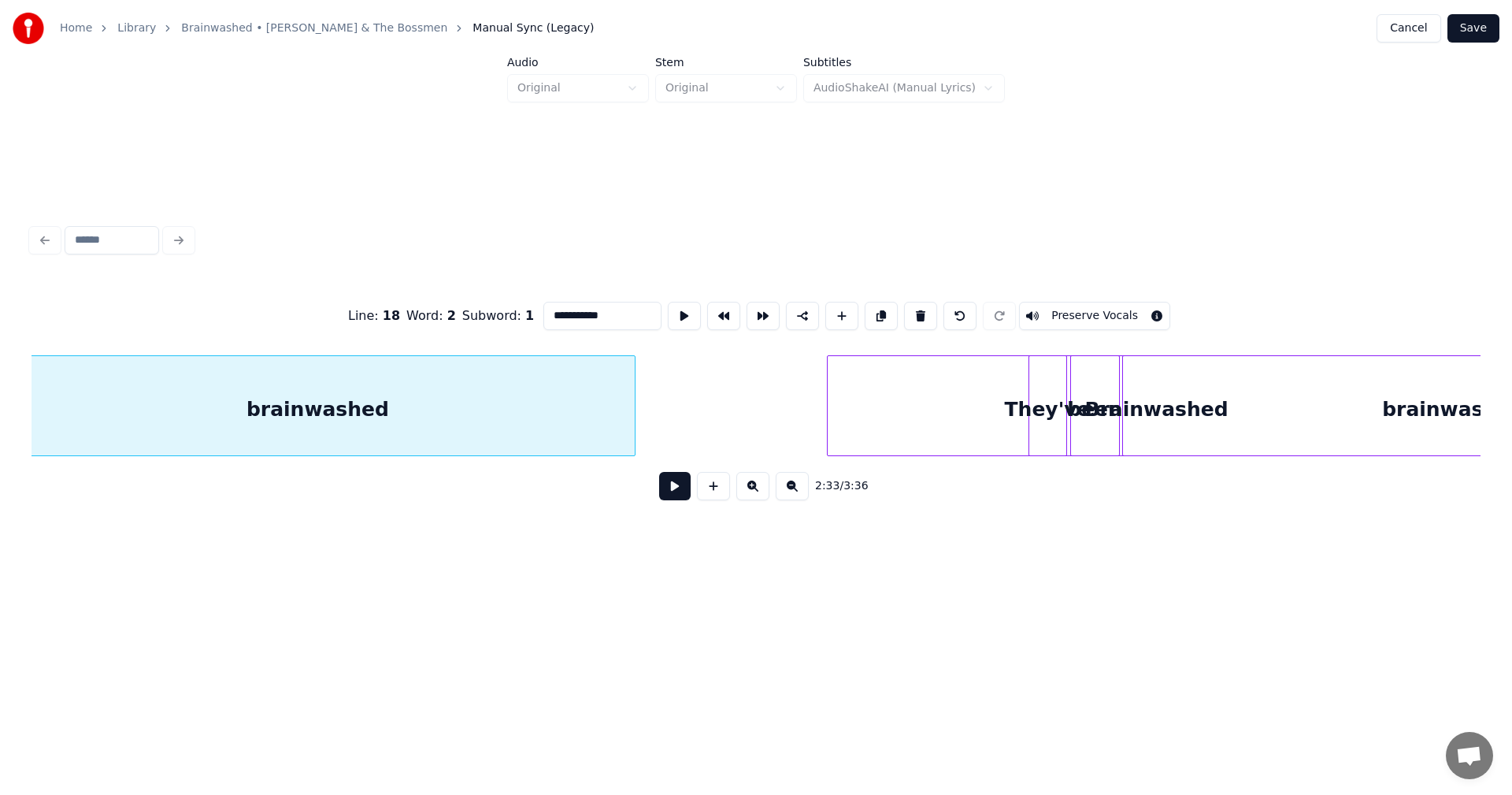
scroll to position [0, 24535]
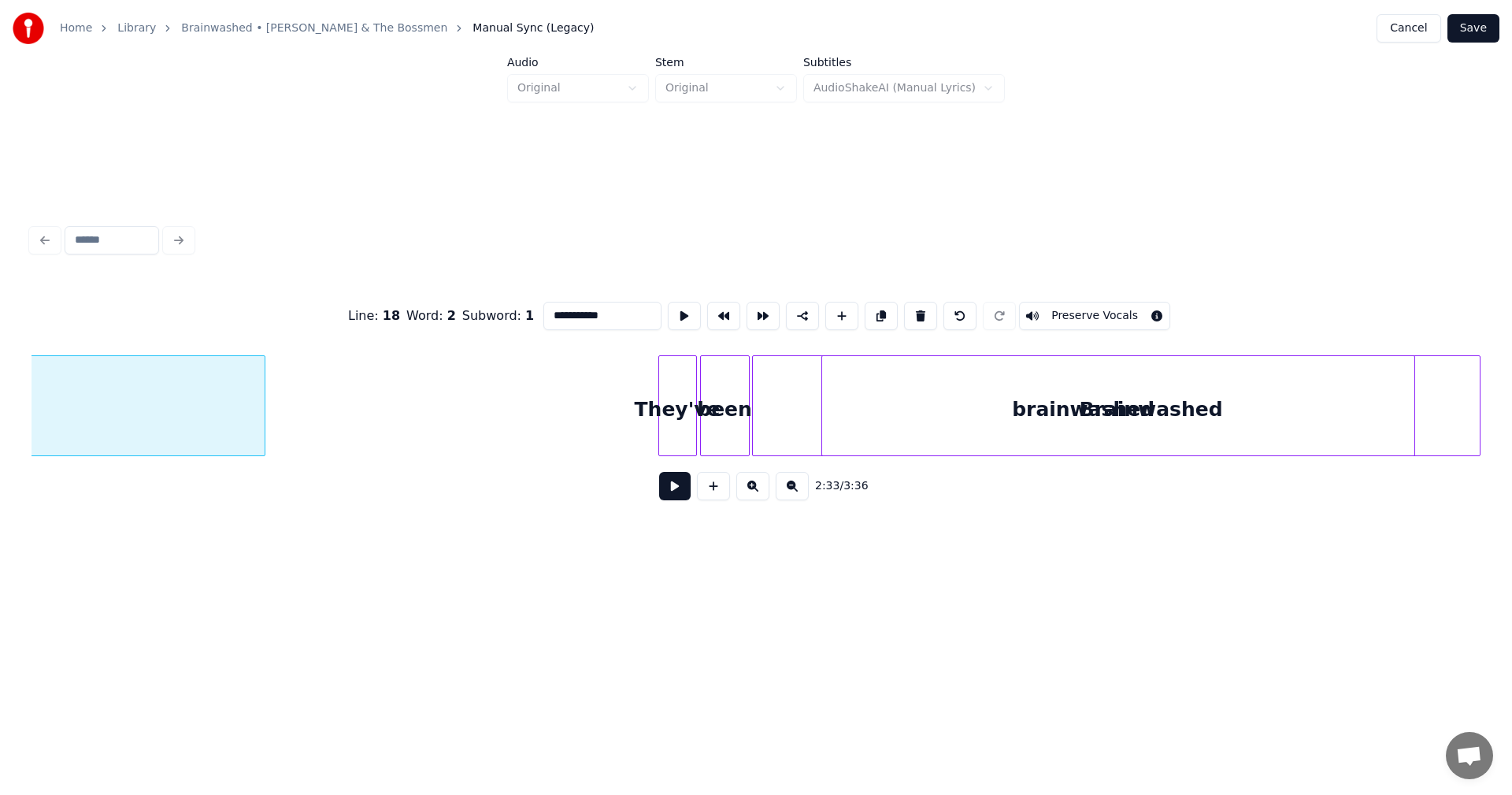
click at [1511, 403] on div "**********" at bounding box center [756, 302] width 1512 height 604
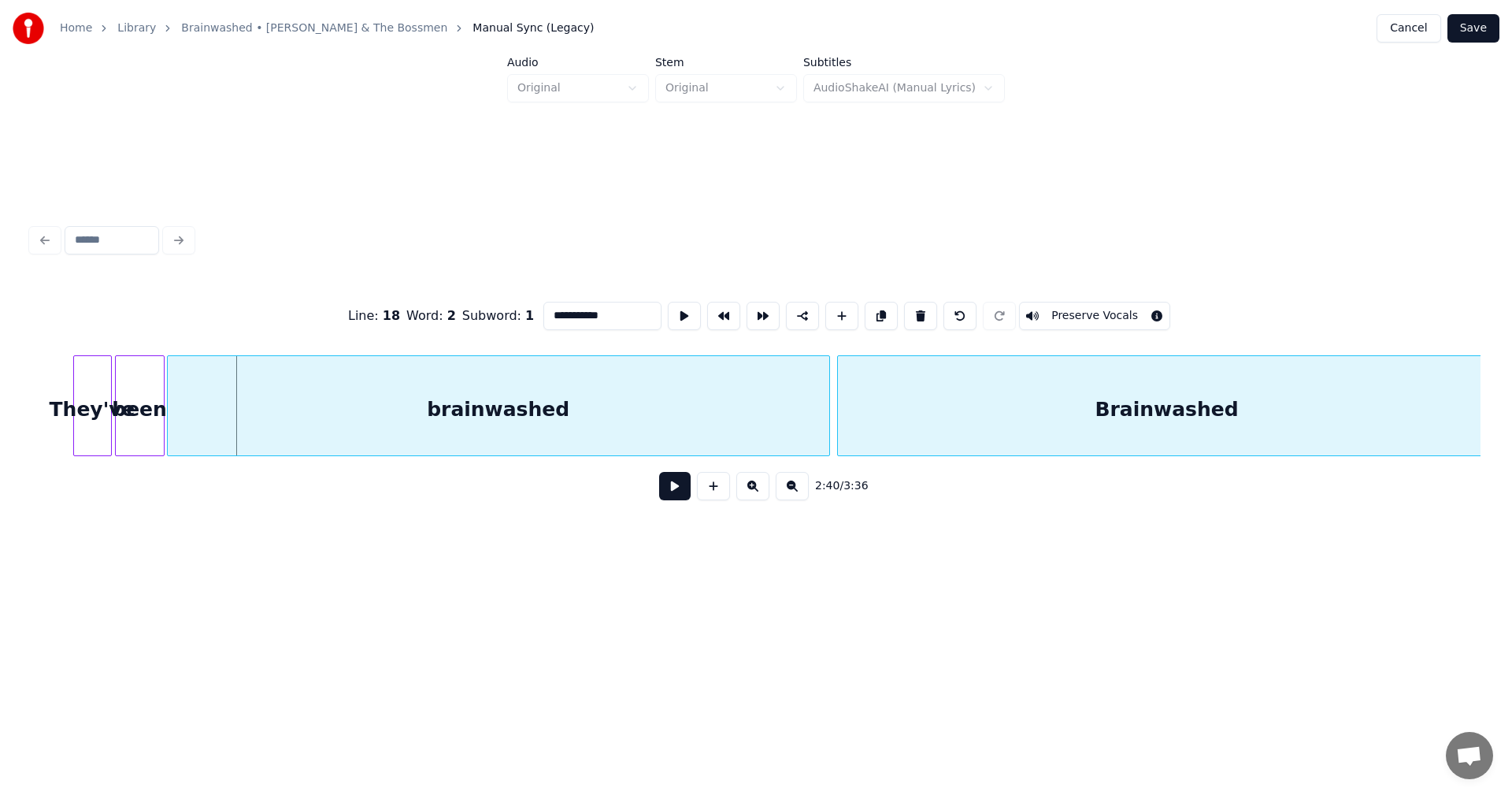
scroll to position [0, 25146]
click at [1511, 412] on div "**********" at bounding box center [756, 302] width 1512 height 604
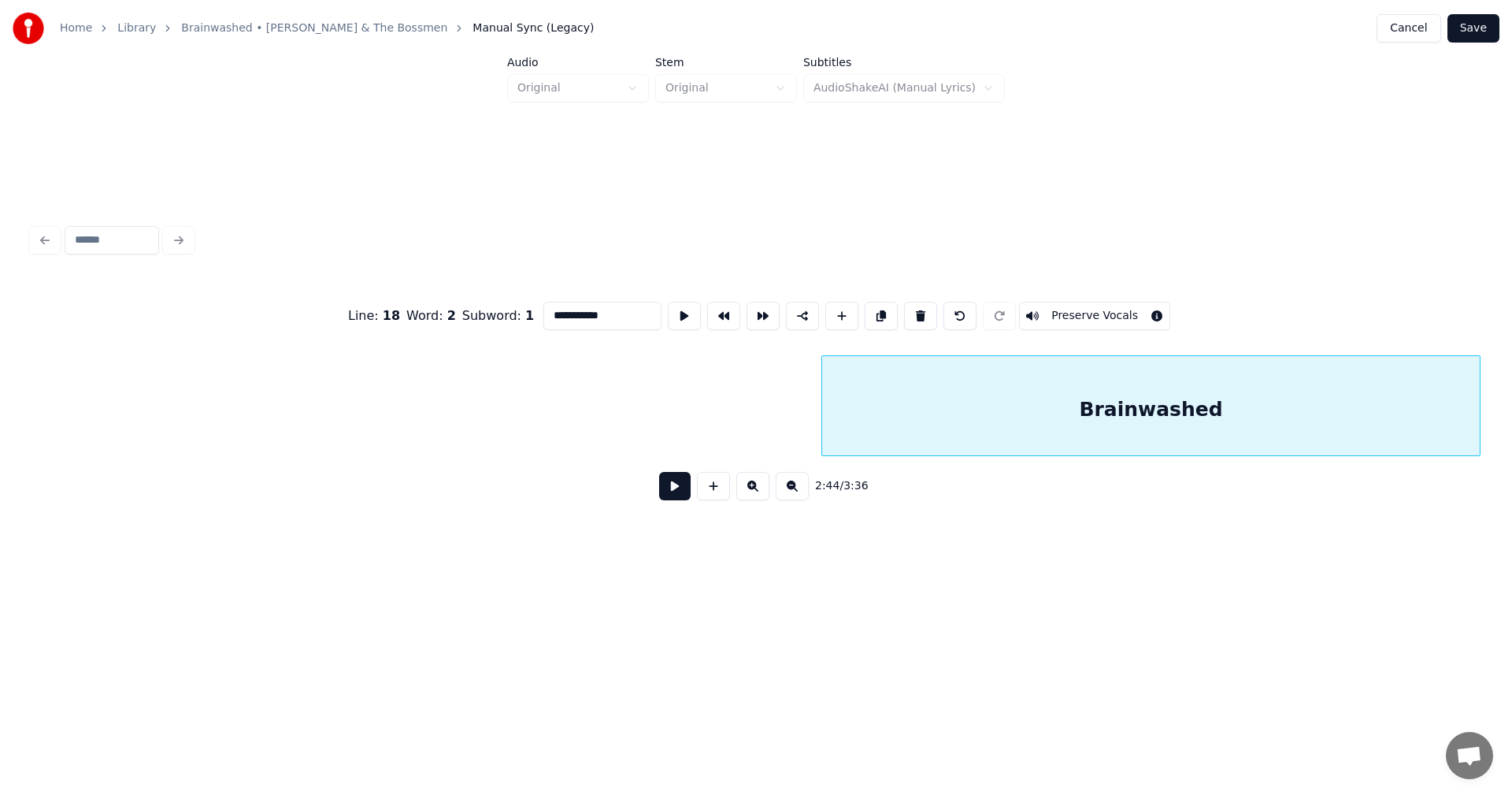
scroll to position [0, 26461]
click at [1504, 407] on div "**********" at bounding box center [756, 302] width 1512 height 604
click at [1141, 416] on div "Brainwashed" at bounding box center [1126, 409] width 658 height 108
click at [1426, 402] on div at bounding box center [1428, 405] width 5 height 99
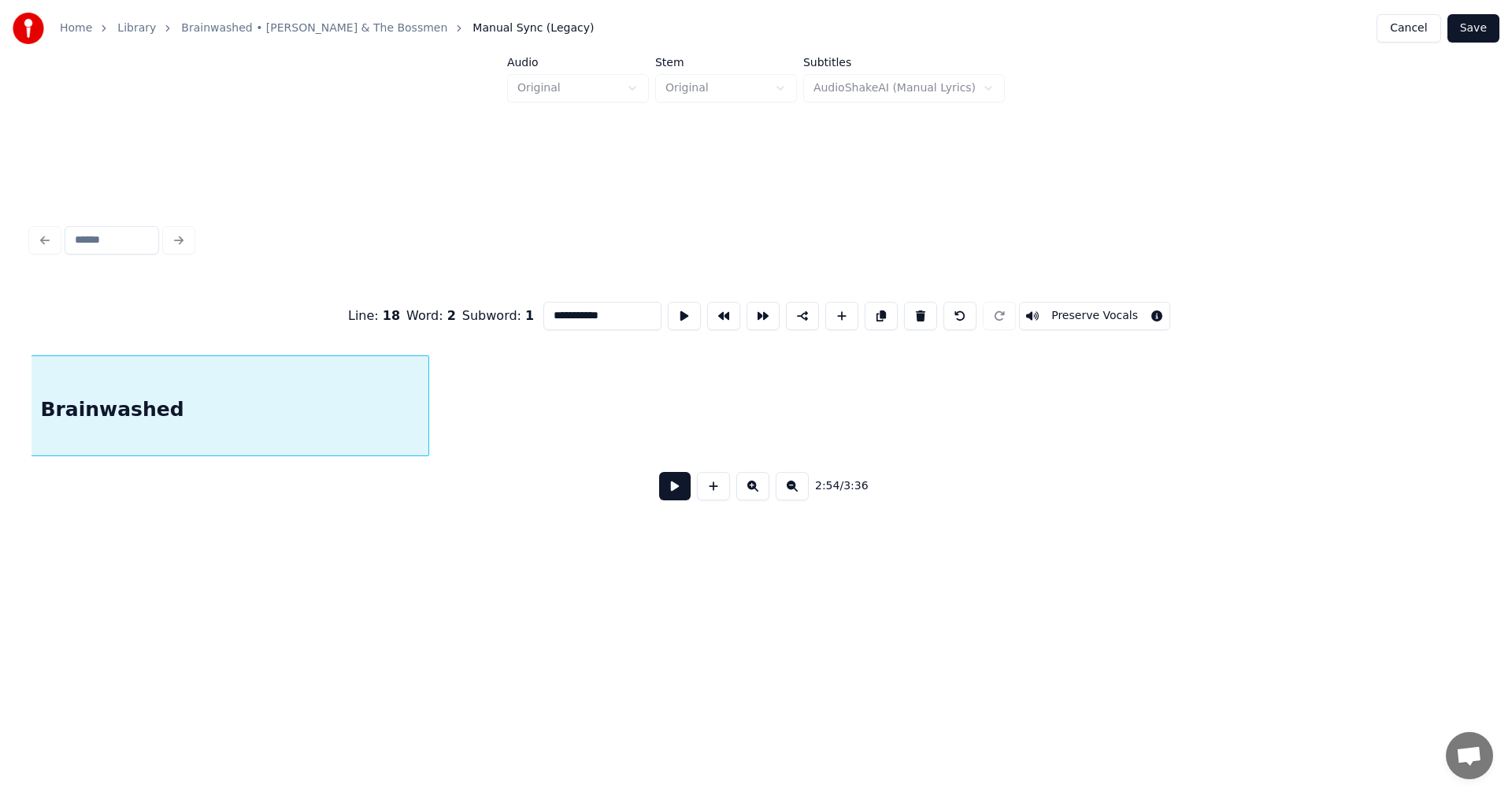
scroll to position [0, 27677]
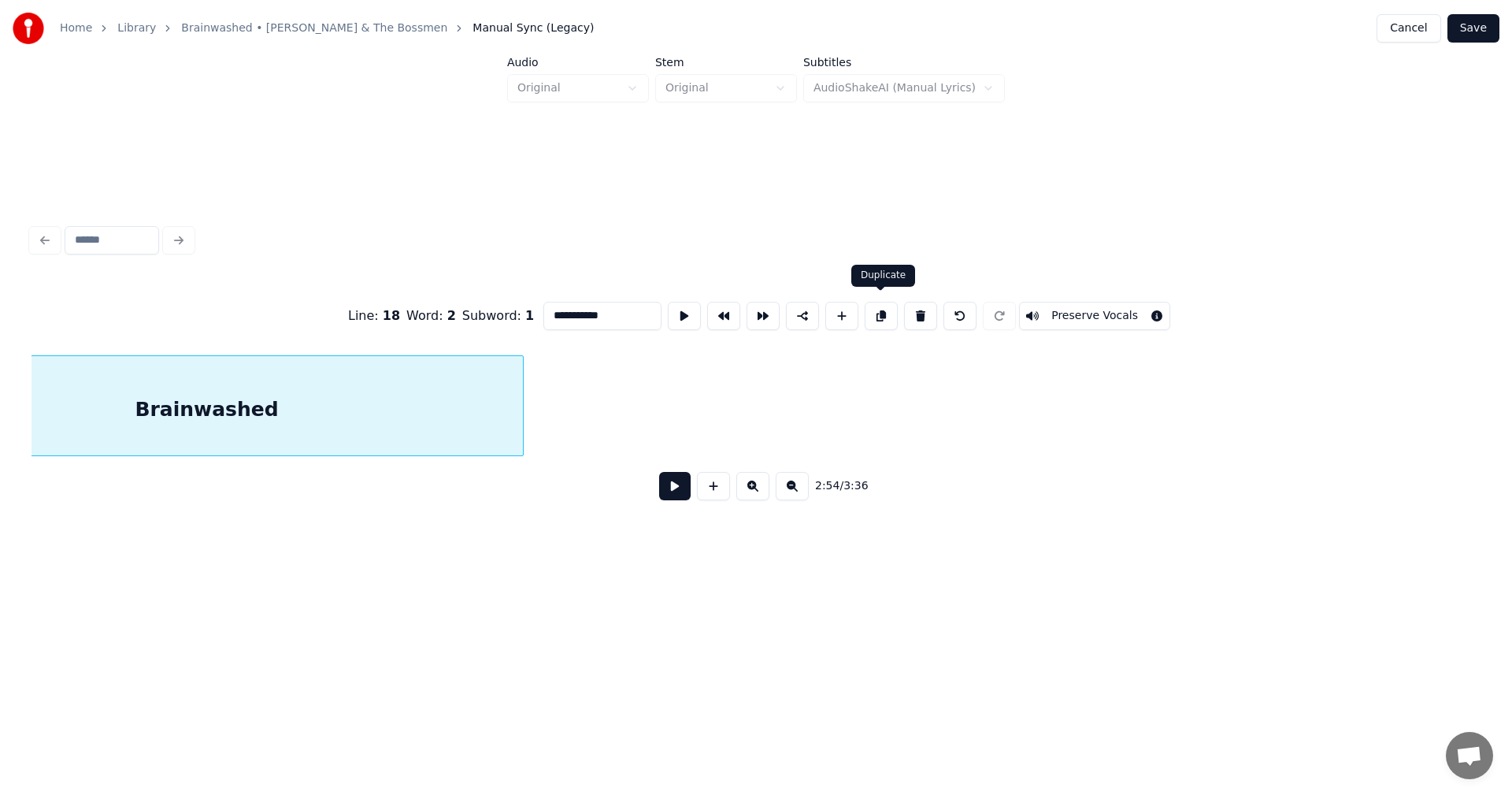
click at [884, 309] on button at bounding box center [882, 316] width 33 height 28
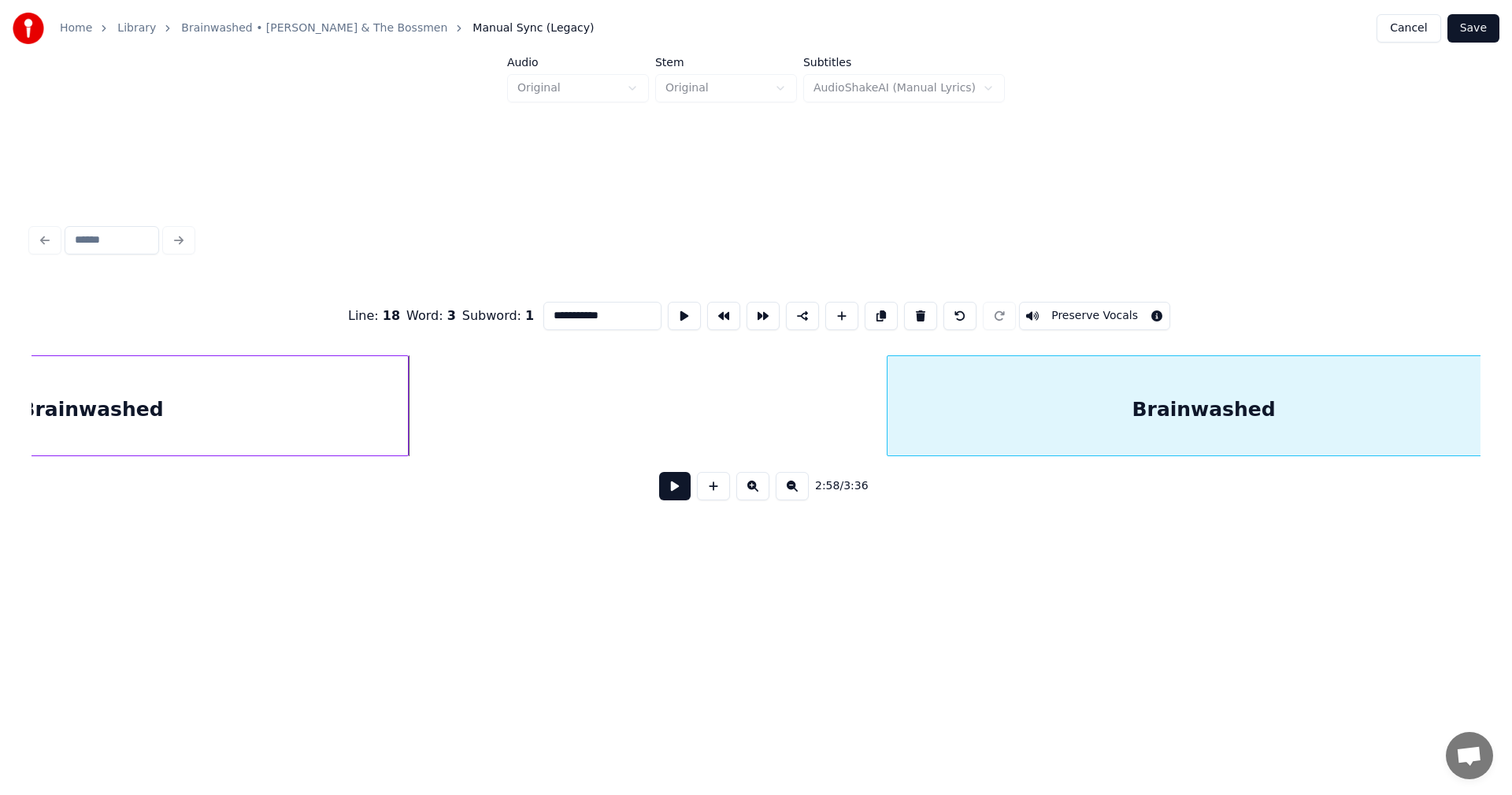
scroll to position [0, 27832]
click at [1249, 445] on div "Brainwashed" at bounding box center [1156, 409] width 633 height 108
click at [1453, 409] on div at bounding box center [1453, 405] width 5 height 99
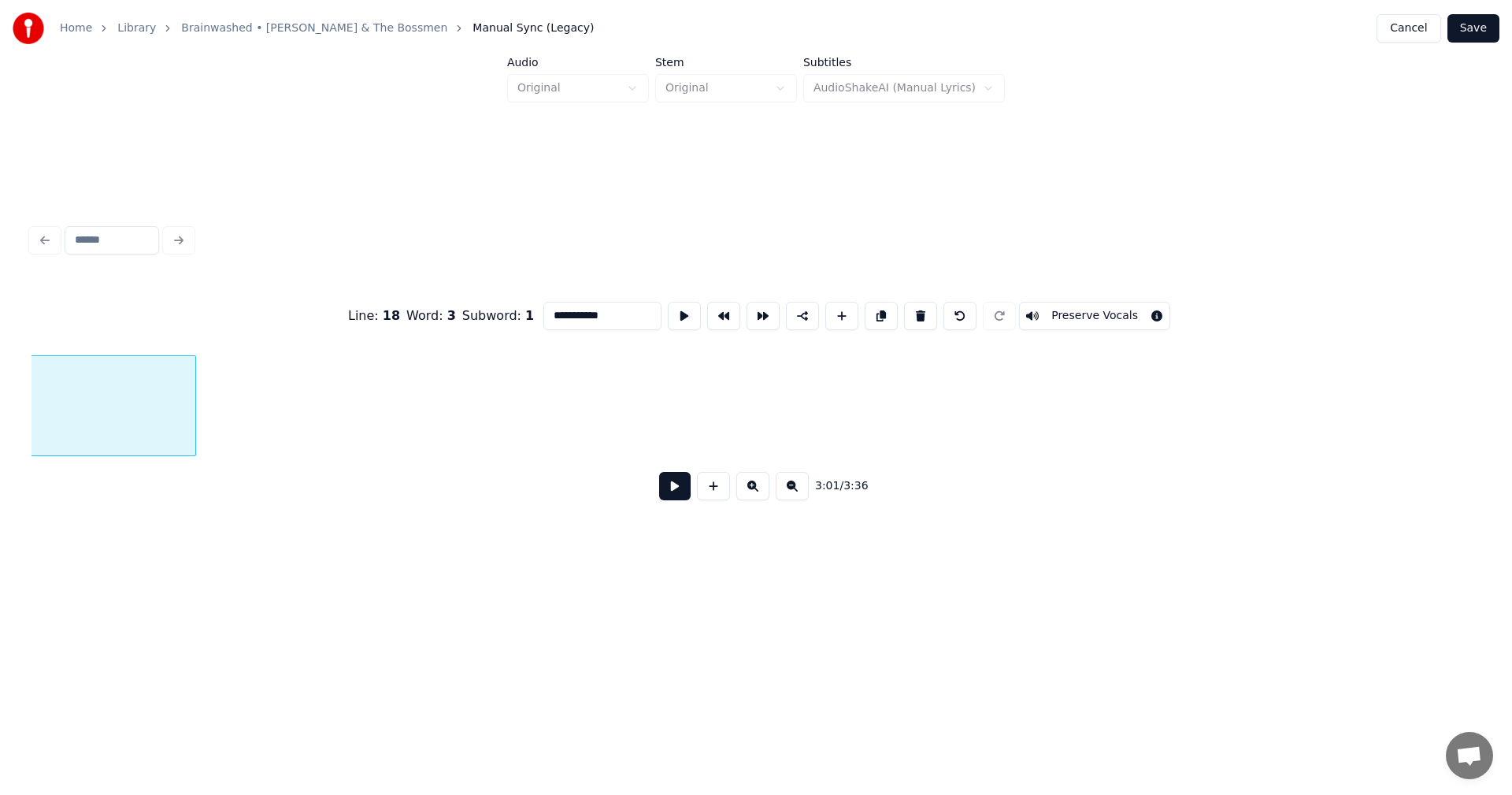
scroll to position [0, 29149]
click at [883, 314] on button at bounding box center [882, 316] width 33 height 28
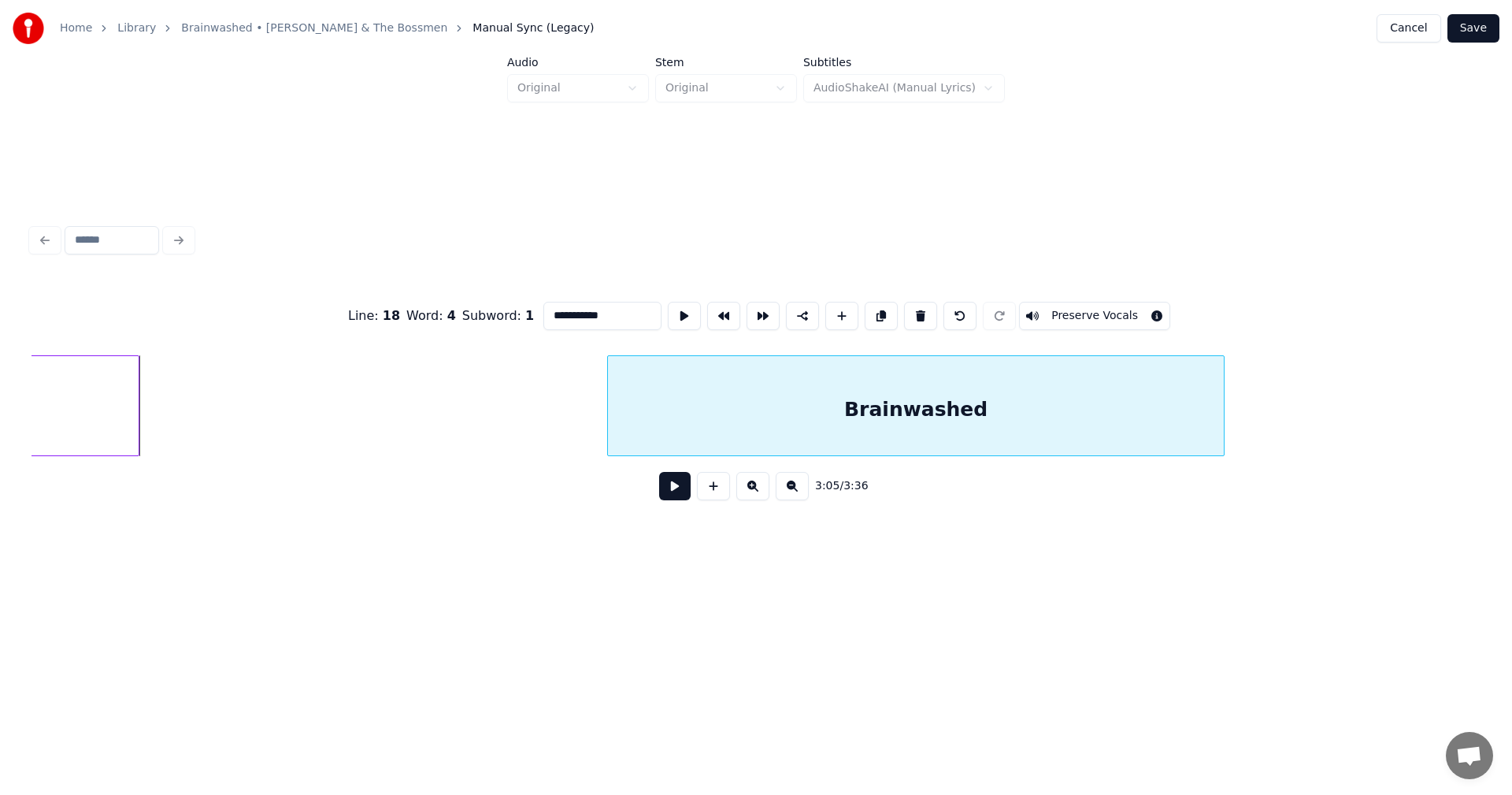
click at [806, 439] on div "Brainwashed" at bounding box center [916, 409] width 616 height 108
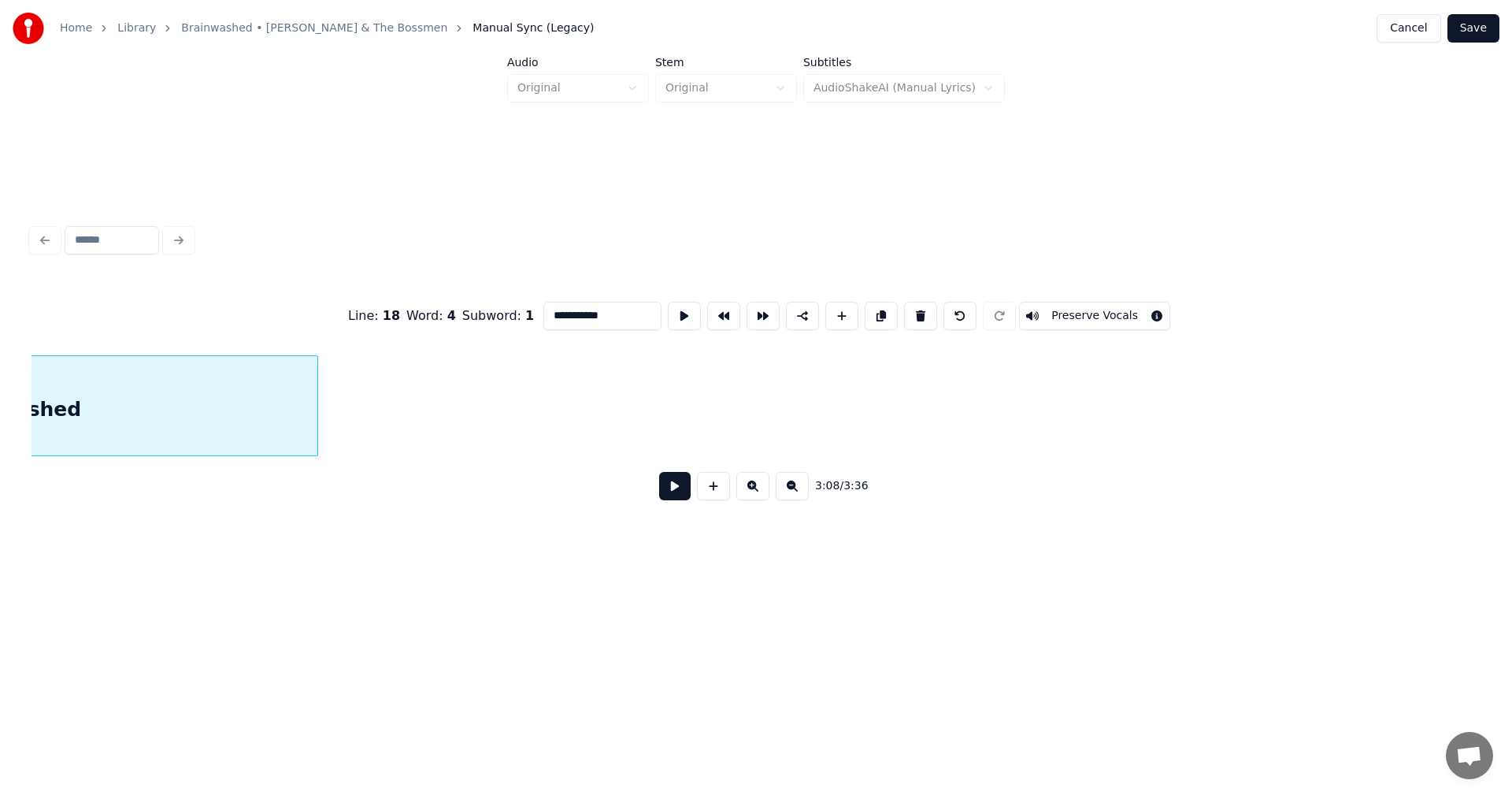
scroll to position [0, 30150]
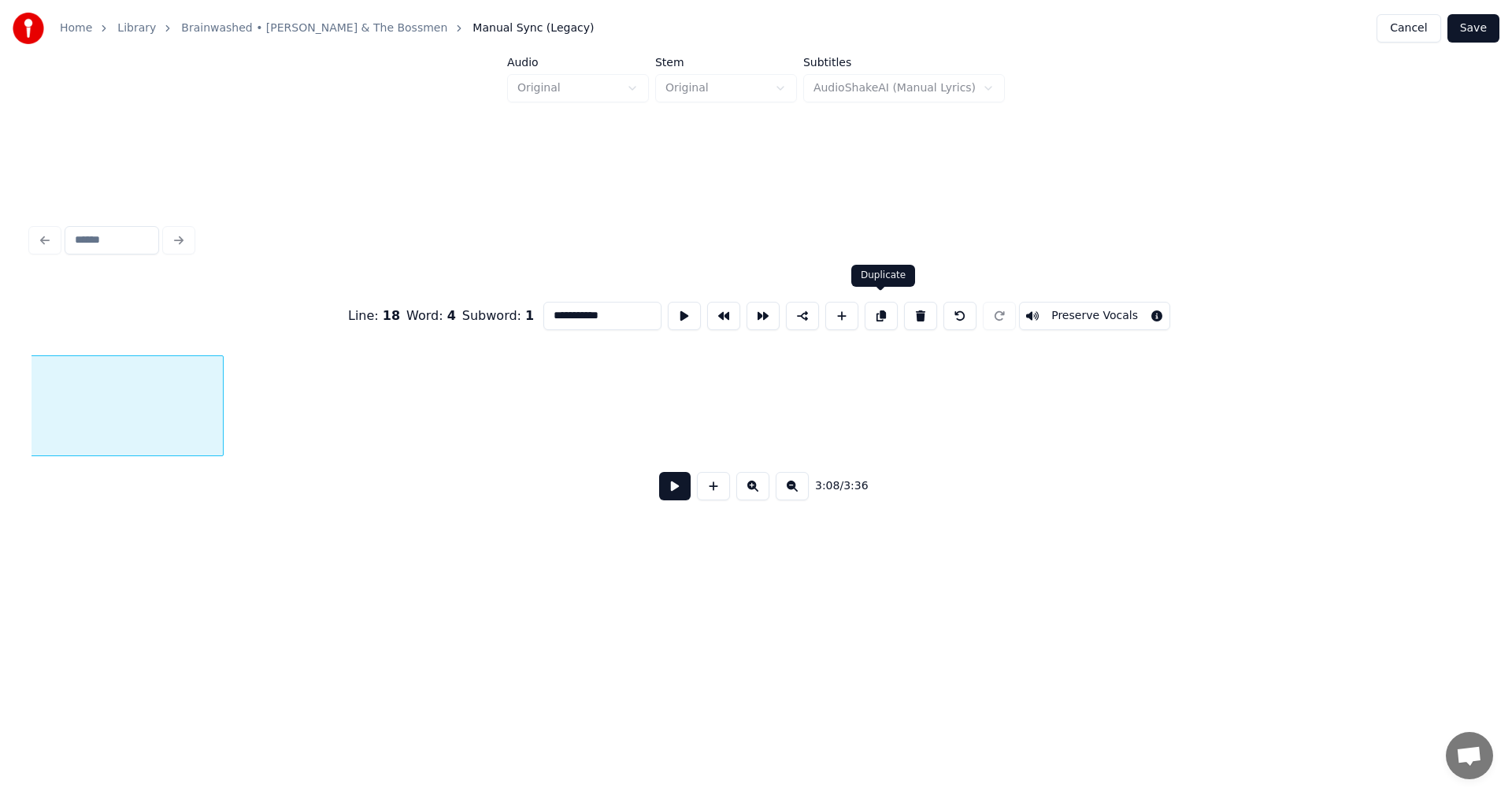
click at [888, 314] on button at bounding box center [882, 316] width 33 height 28
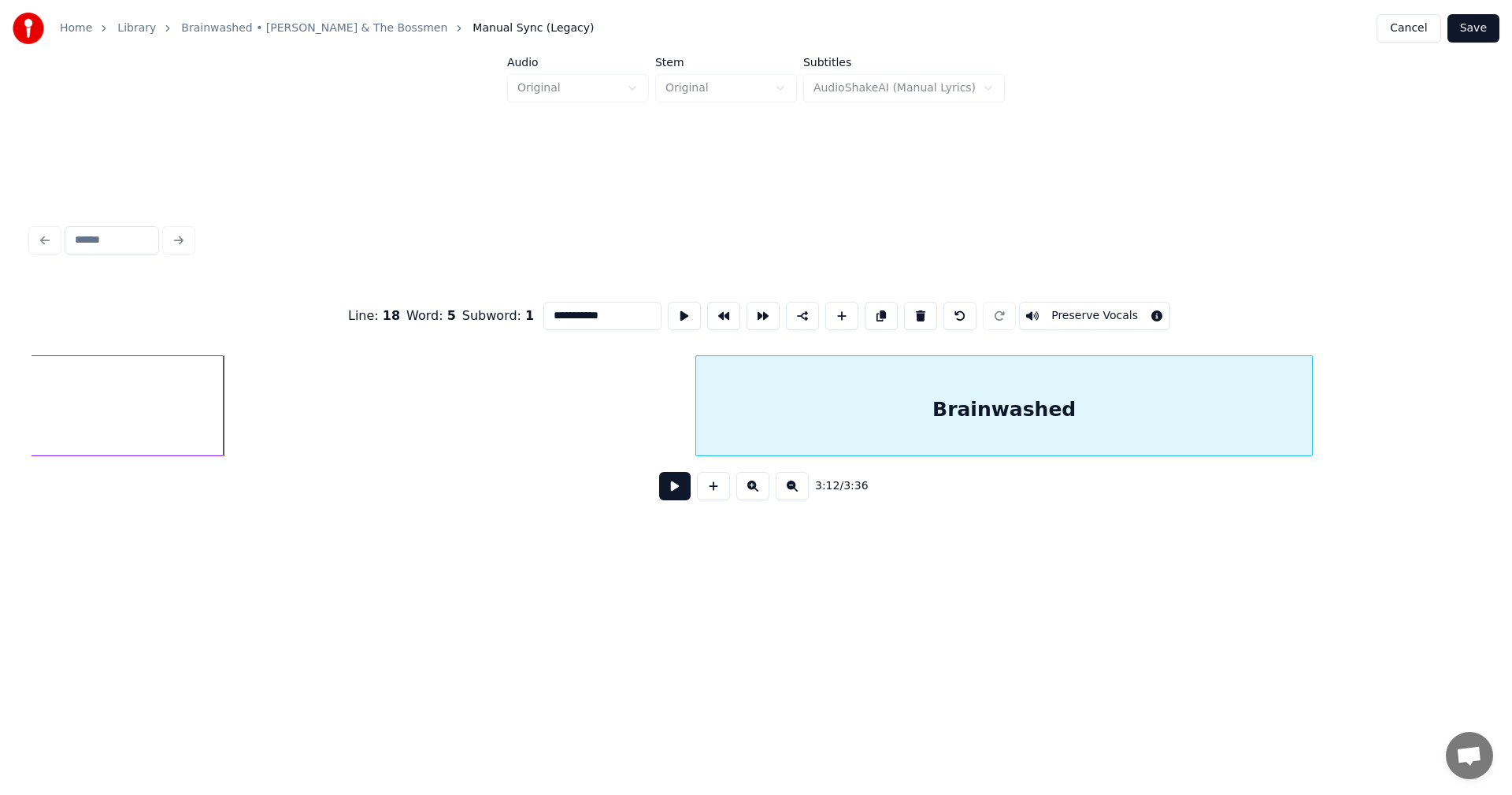
click at [1002, 484] on div "**********" at bounding box center [756, 395] width 1449 height 239
click at [1298, 392] on div at bounding box center [1298, 405] width 5 height 99
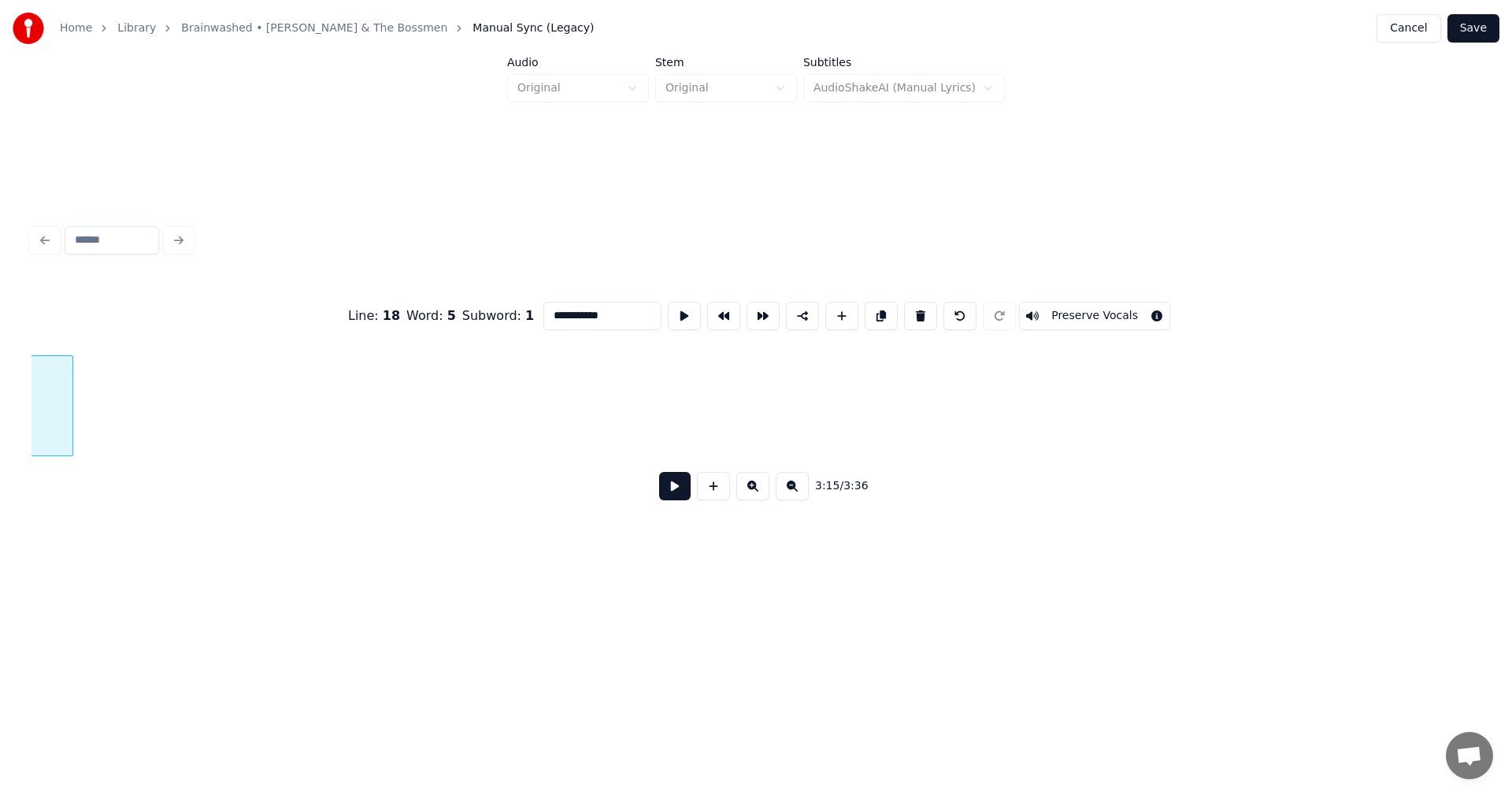
scroll to position [0, 31452]
click at [886, 309] on button at bounding box center [882, 316] width 33 height 28
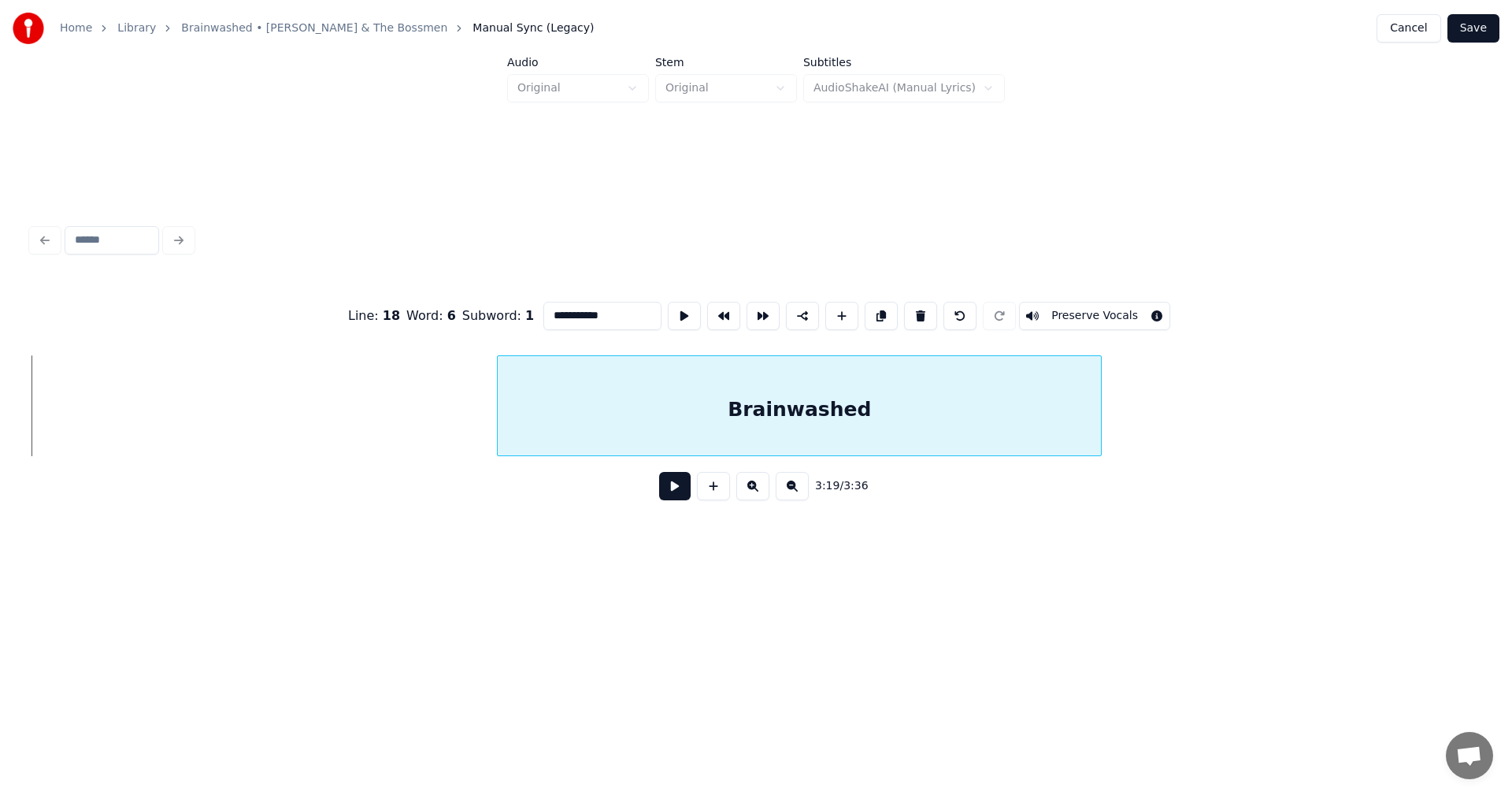
click at [876, 437] on div "Brainwashed" at bounding box center [799, 409] width 603 height 108
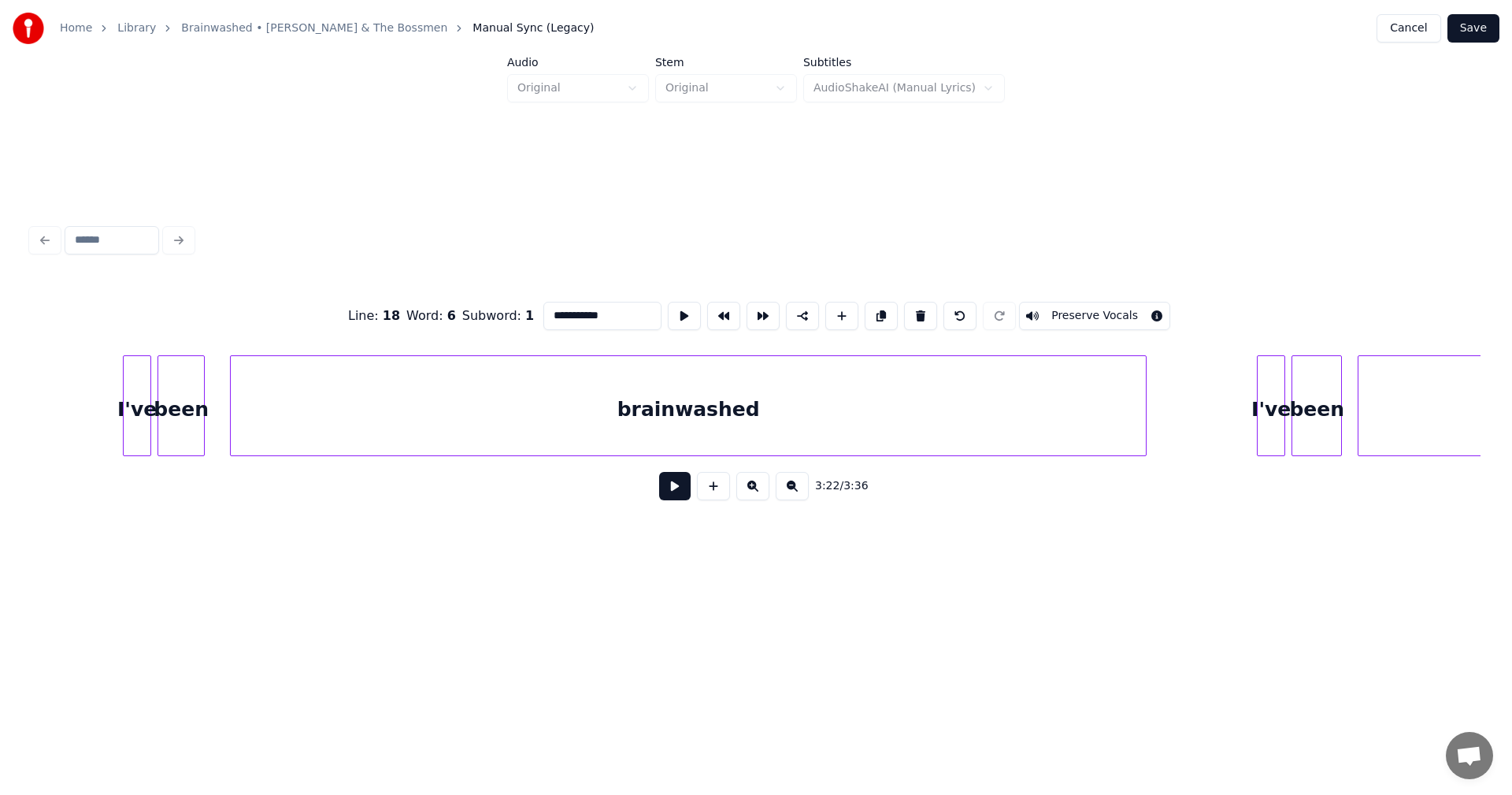
scroll to position [0, 2360]
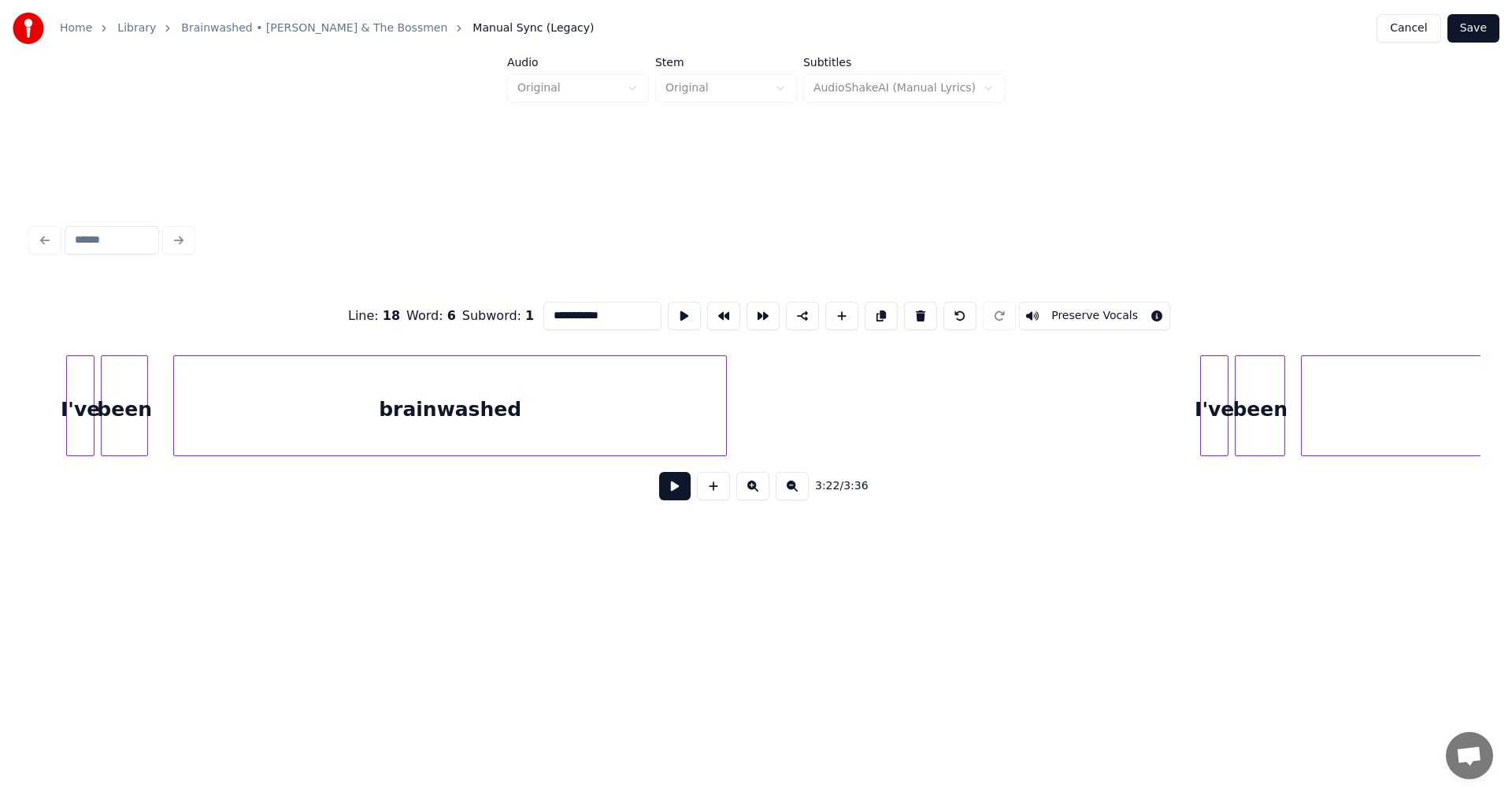
click at [725, 441] on div at bounding box center [724, 405] width 5 height 99
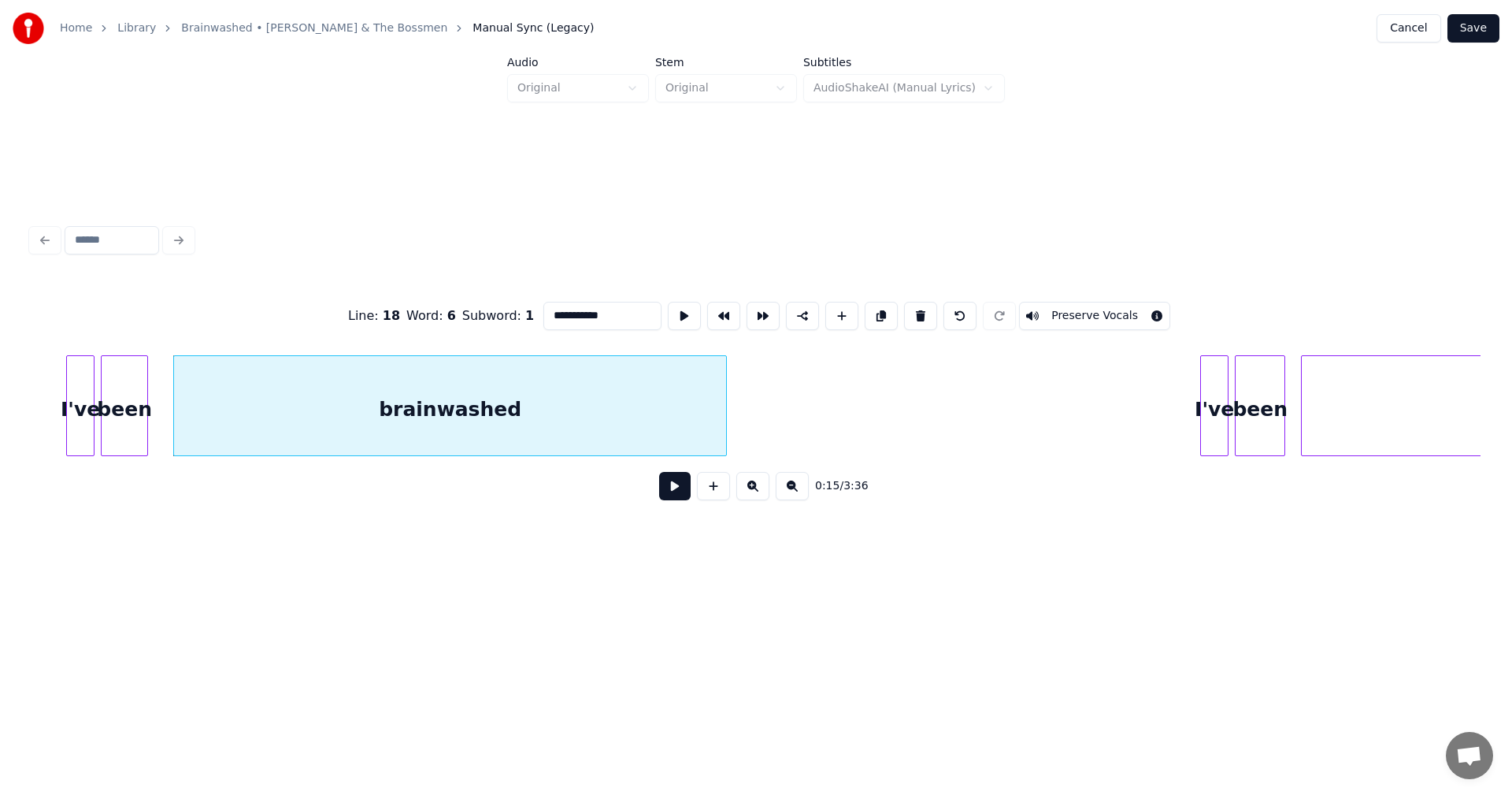
click at [1480, 36] on button "Save" at bounding box center [1473, 28] width 52 height 28
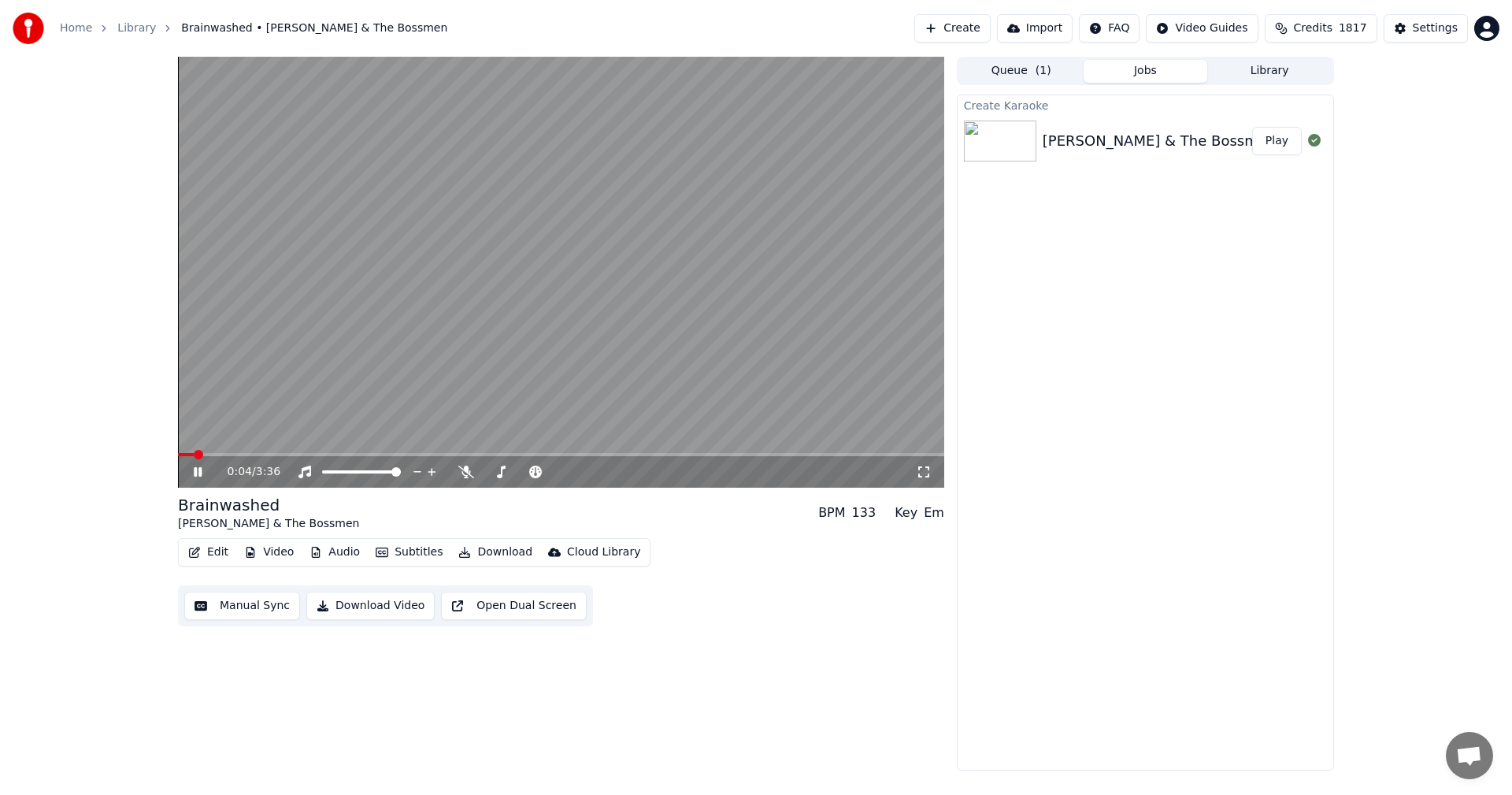
click at [198, 472] on icon at bounding box center [208, 472] width 37 height 12
click at [178, 459] on span at bounding box center [182, 454] width 9 height 9
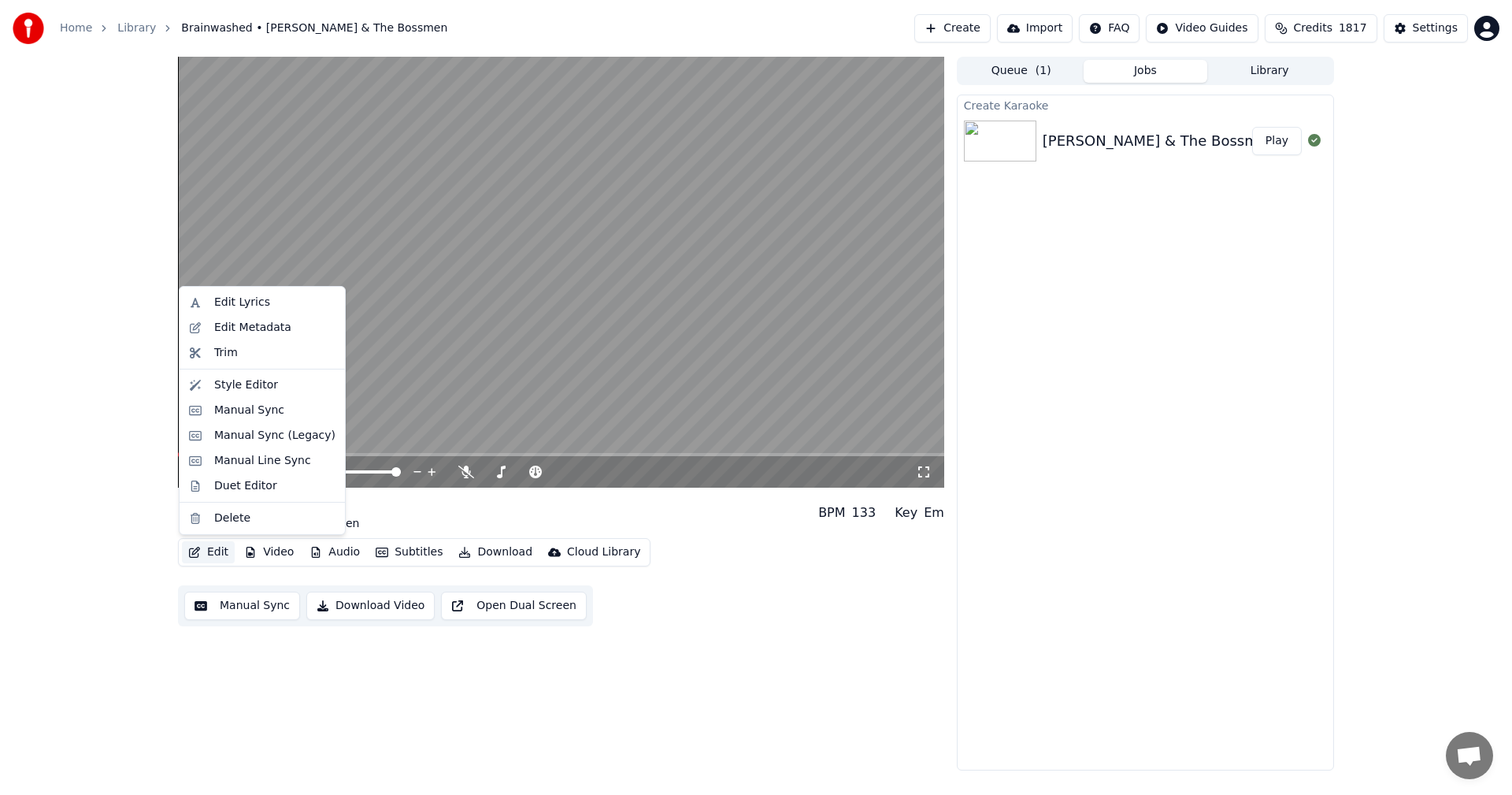
click at [208, 550] on button "Edit" at bounding box center [208, 552] width 53 height 22
click at [220, 306] on div "Edit Lyrics" at bounding box center [242, 302] width 56 height 16
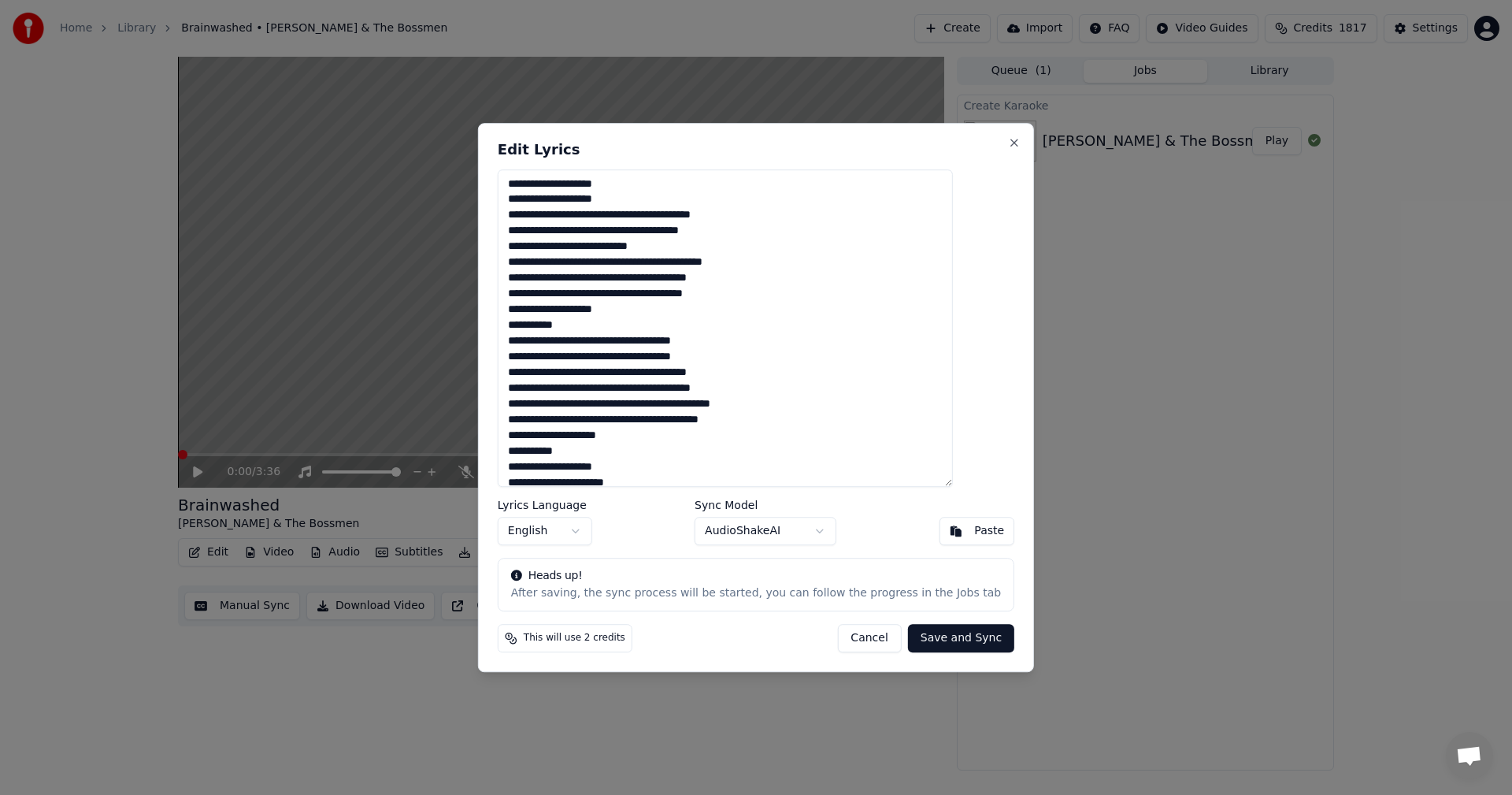
click at [656, 186] on textarea "**********" at bounding box center [725, 328] width 455 height 318
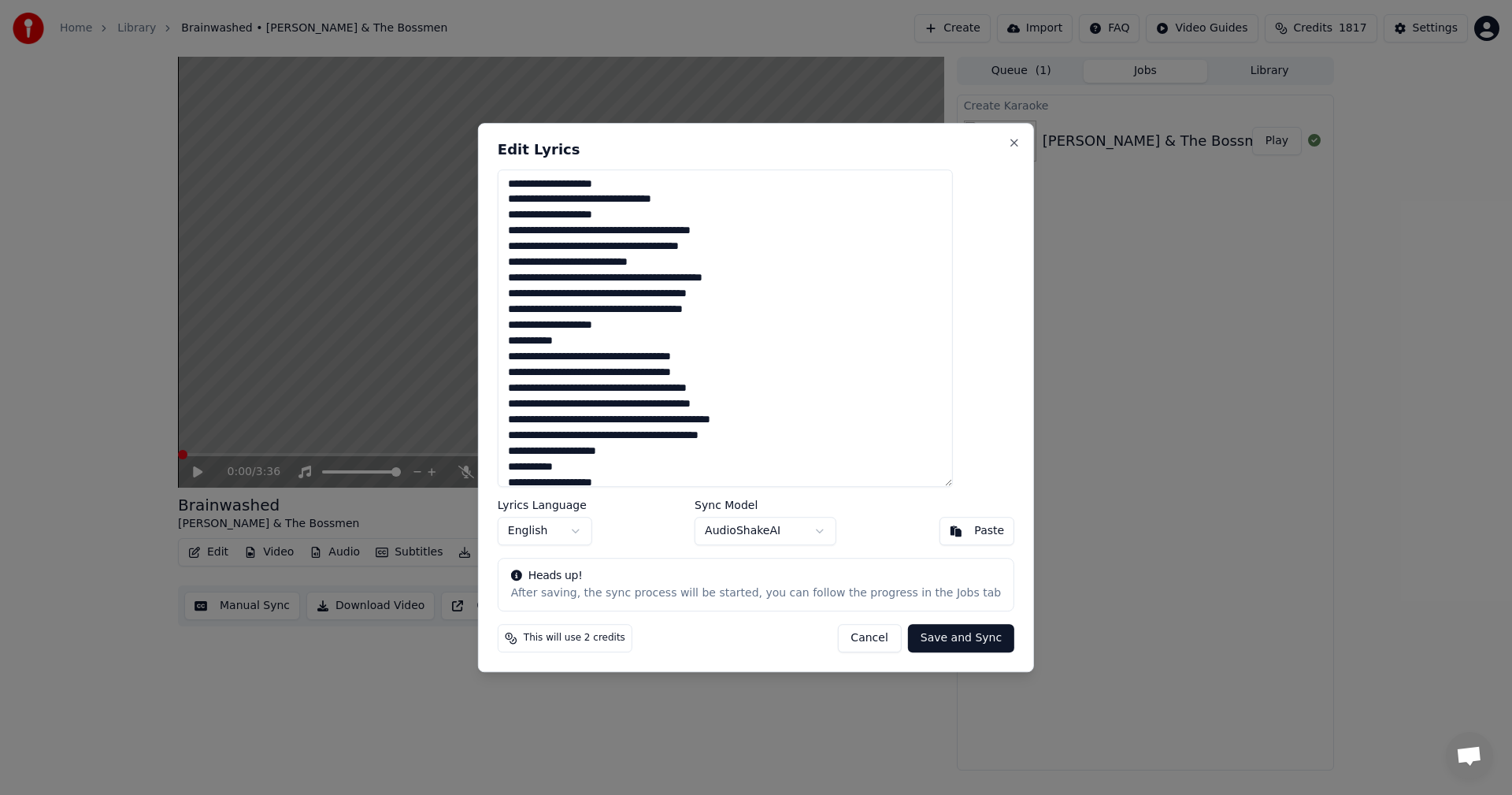
click at [660, 213] on textarea "**********" at bounding box center [725, 328] width 455 height 318
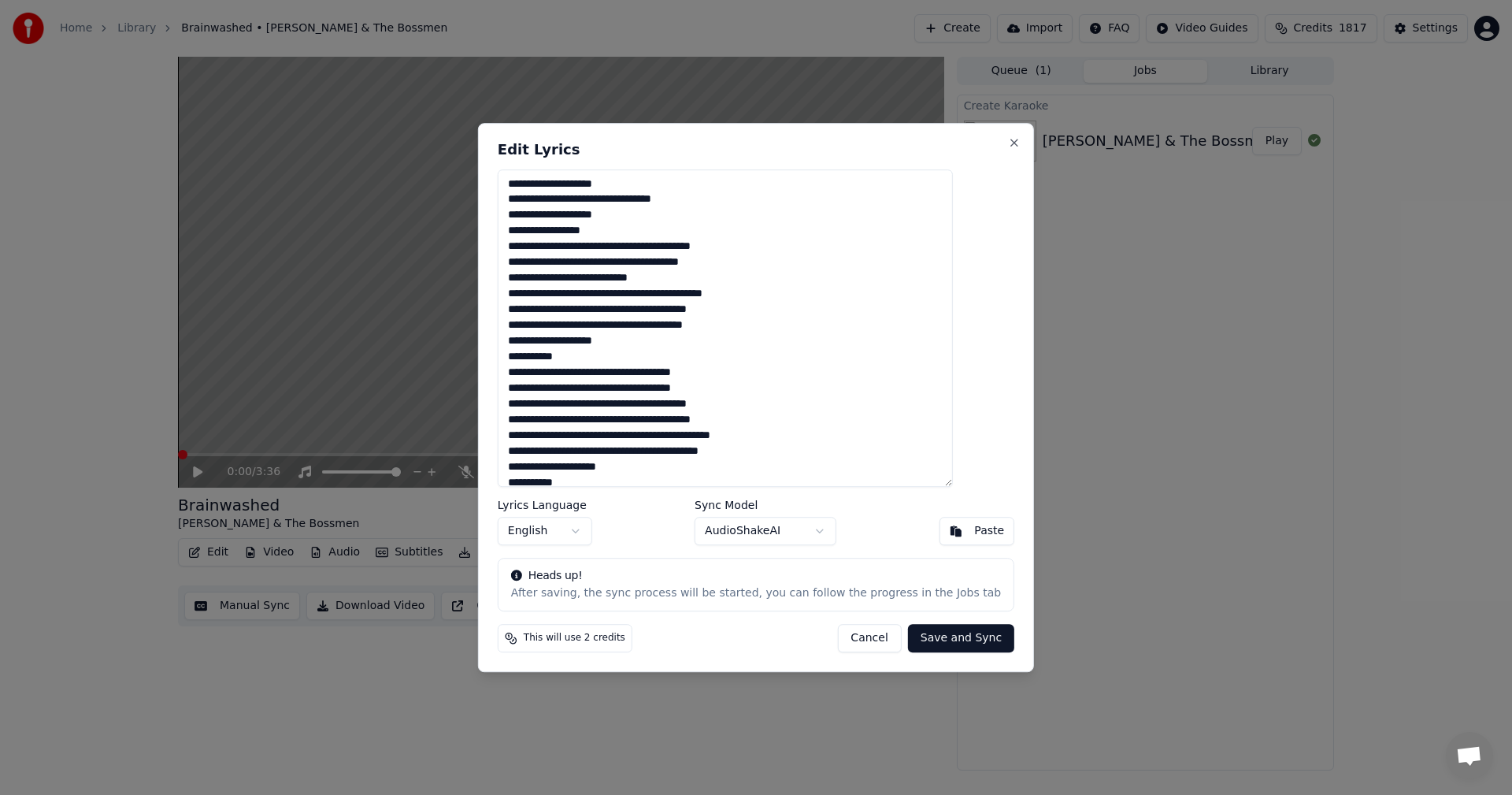
click at [541, 200] on textarea at bounding box center [725, 328] width 455 height 318
click at [540, 232] on textarea at bounding box center [725, 328] width 455 height 318
click at [667, 344] on textarea at bounding box center [725, 328] width 455 height 318
click at [614, 371] on textarea at bounding box center [725, 328] width 455 height 318
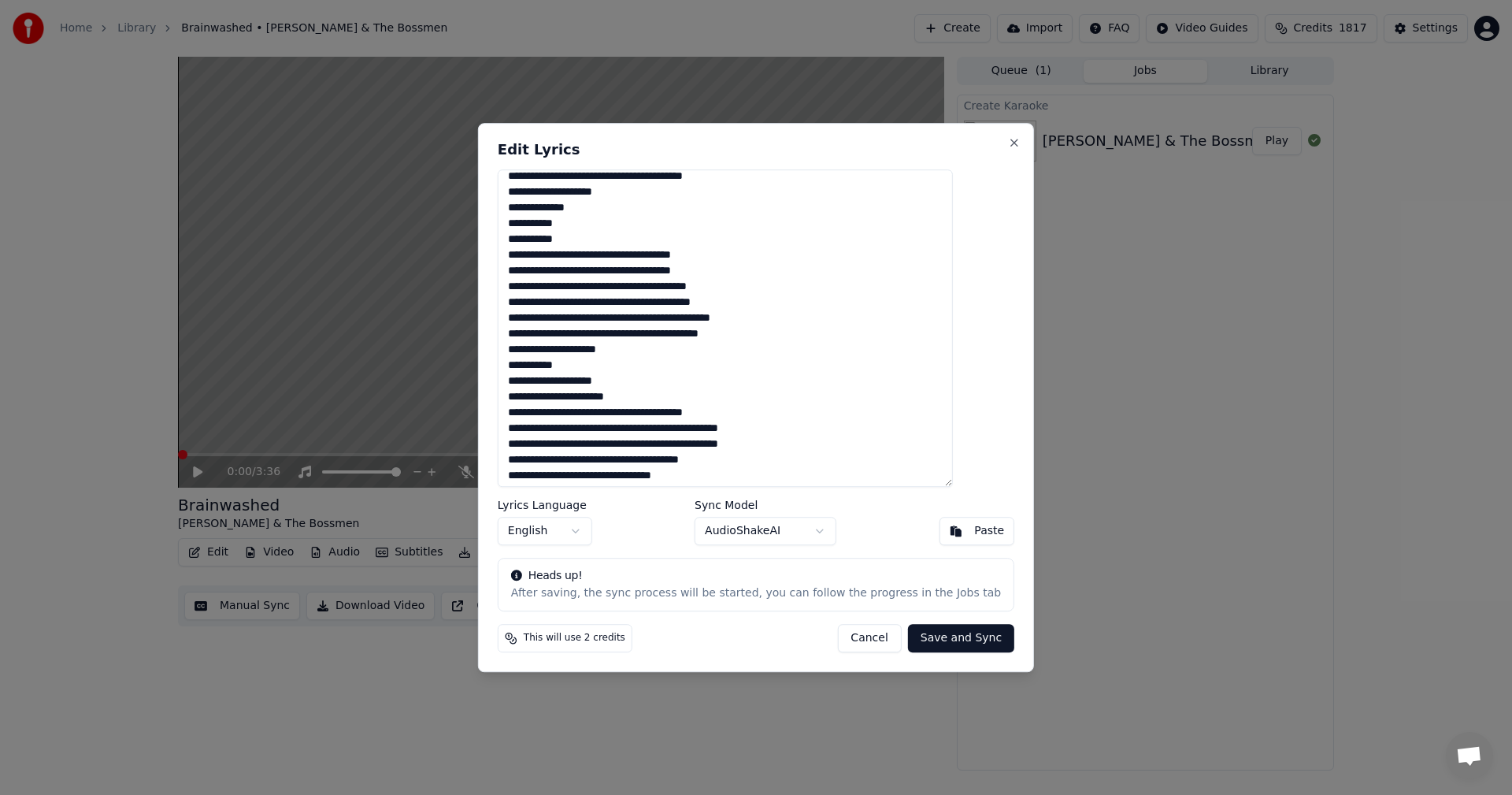
scroll to position [157, 0]
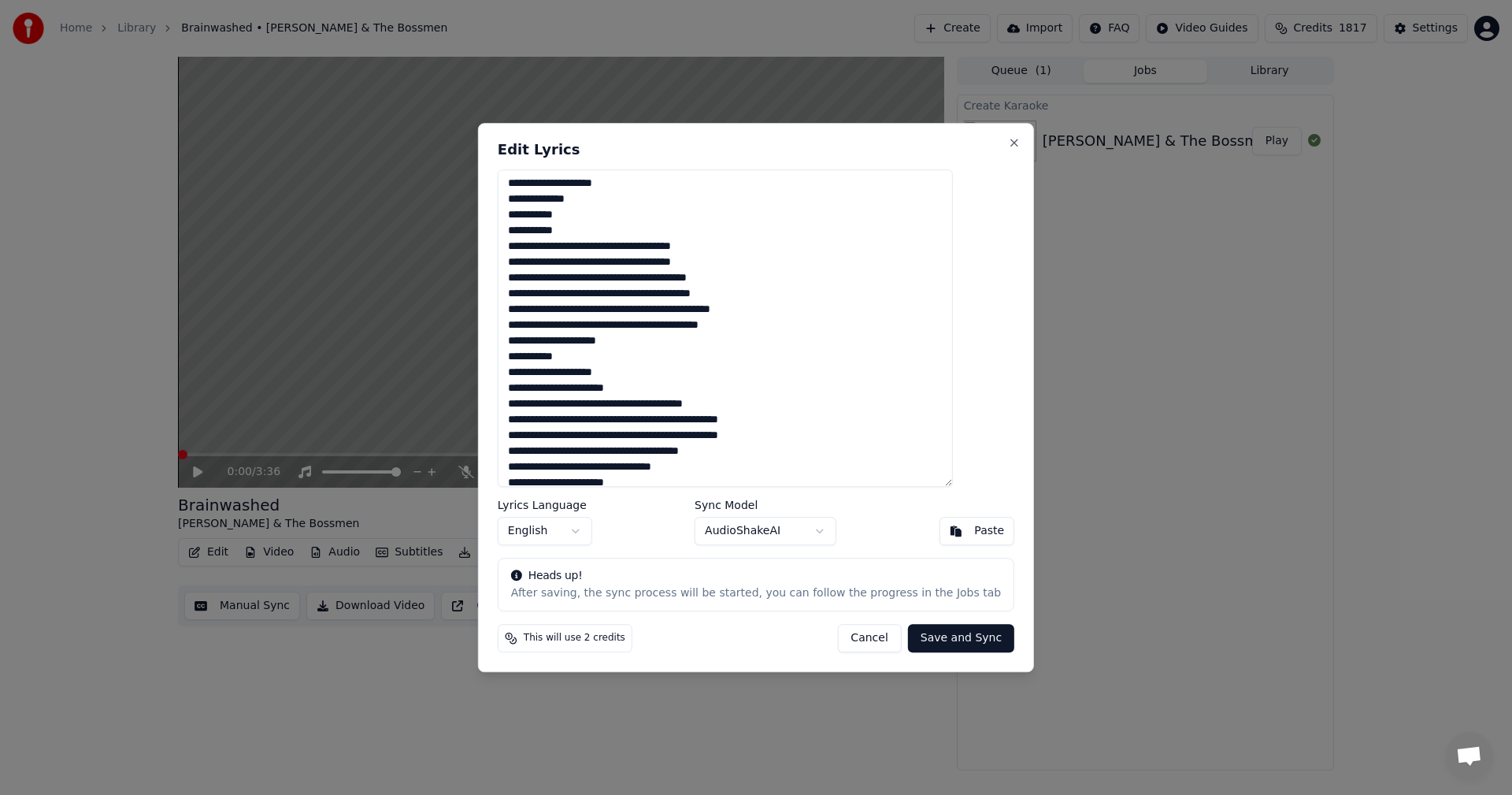
click at [695, 342] on textarea at bounding box center [725, 328] width 455 height 318
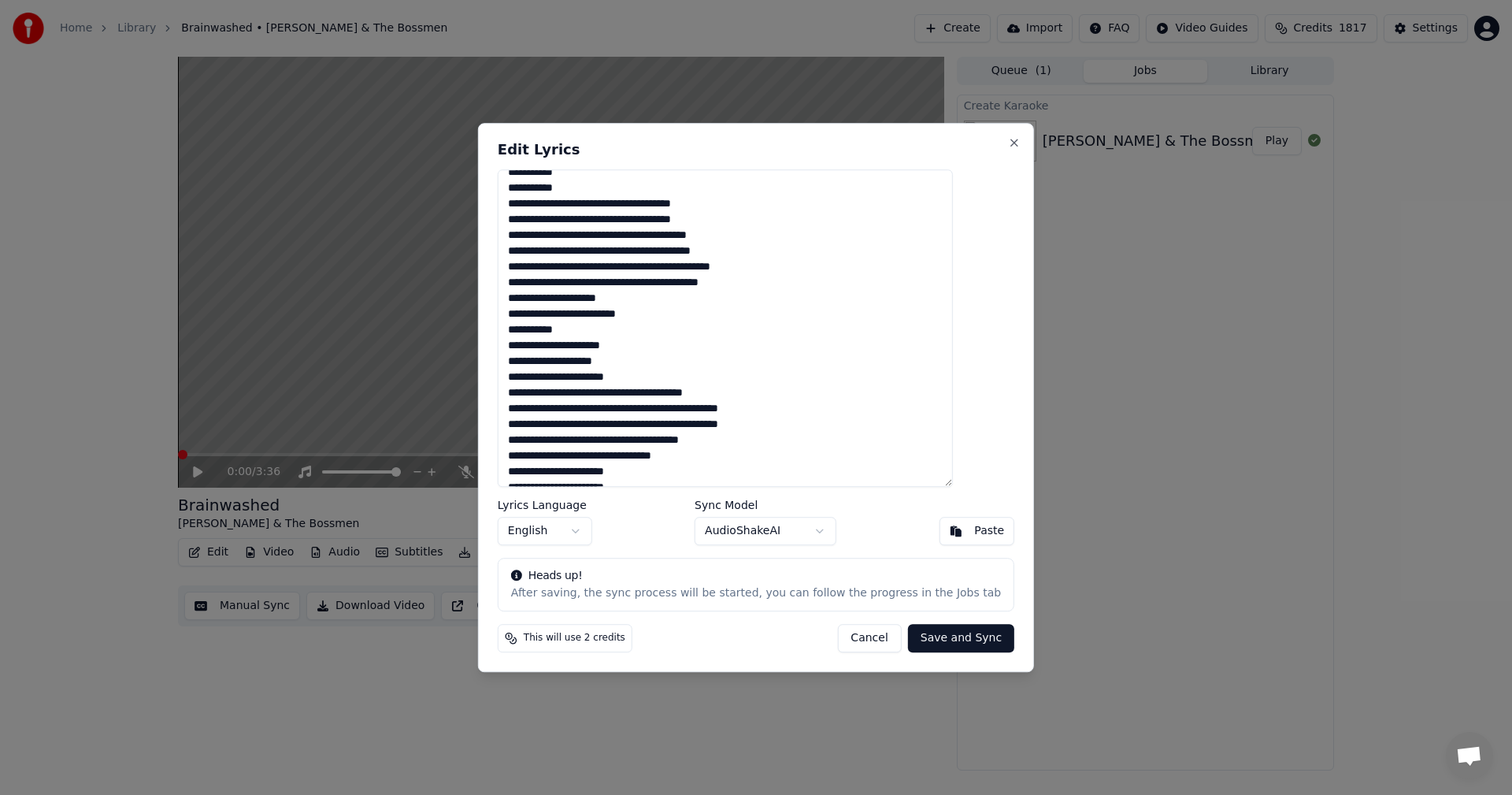
scroll to position [215, 0]
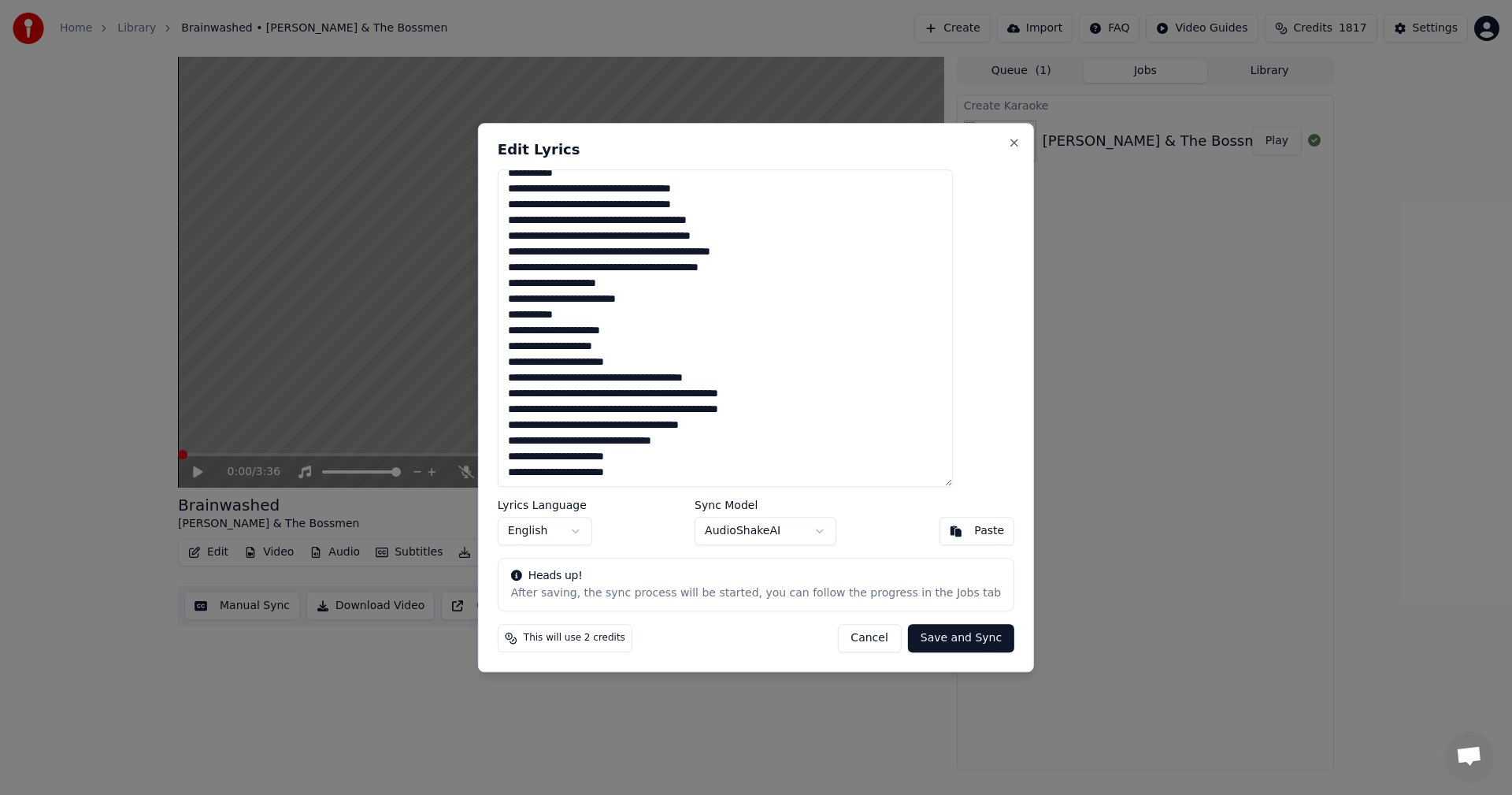
click at [674, 459] on textarea at bounding box center [725, 328] width 455 height 318
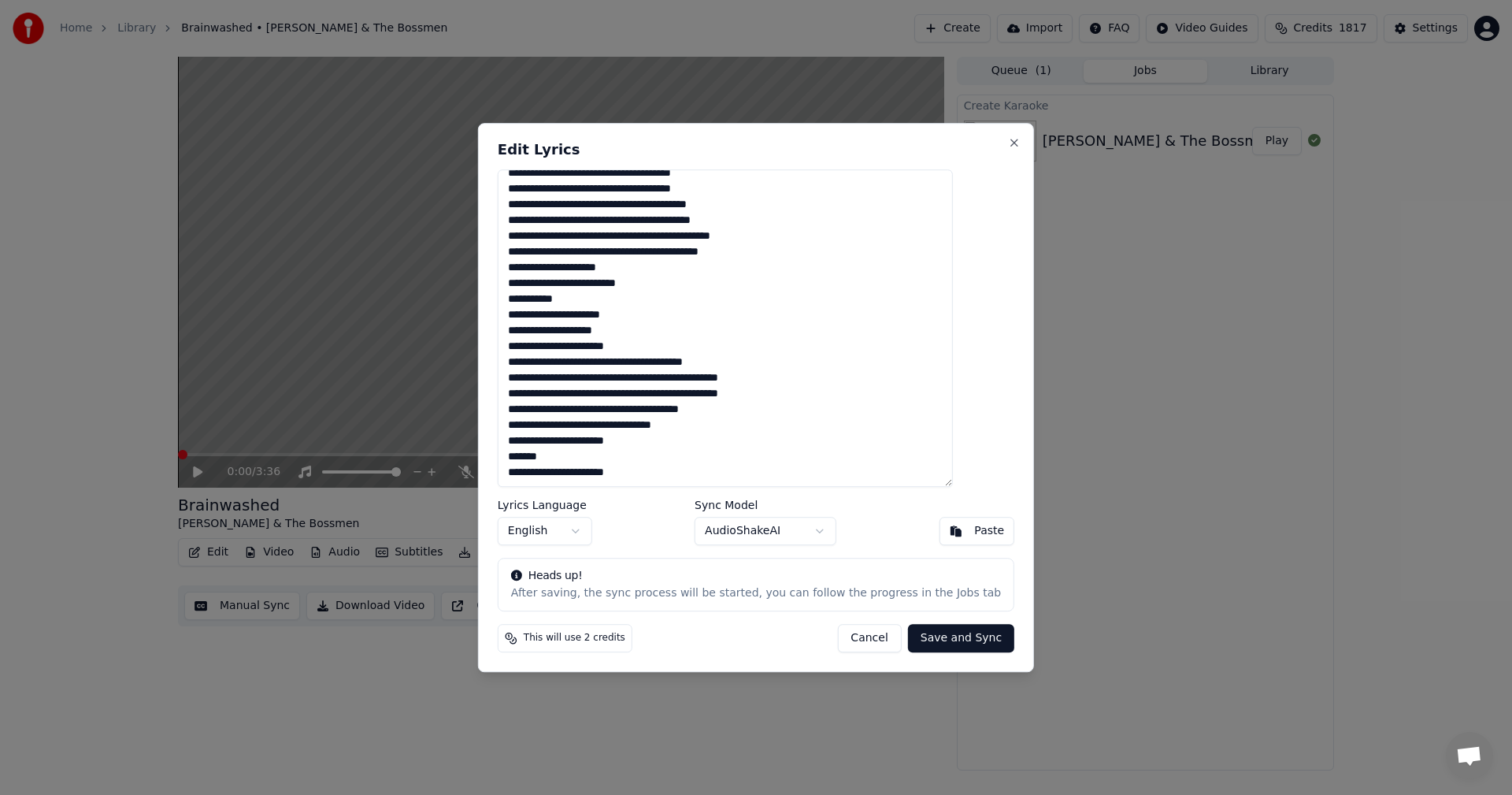
click at [856, 639] on button "Cancel" at bounding box center [868, 638] width 64 height 28
type textarea "**********"
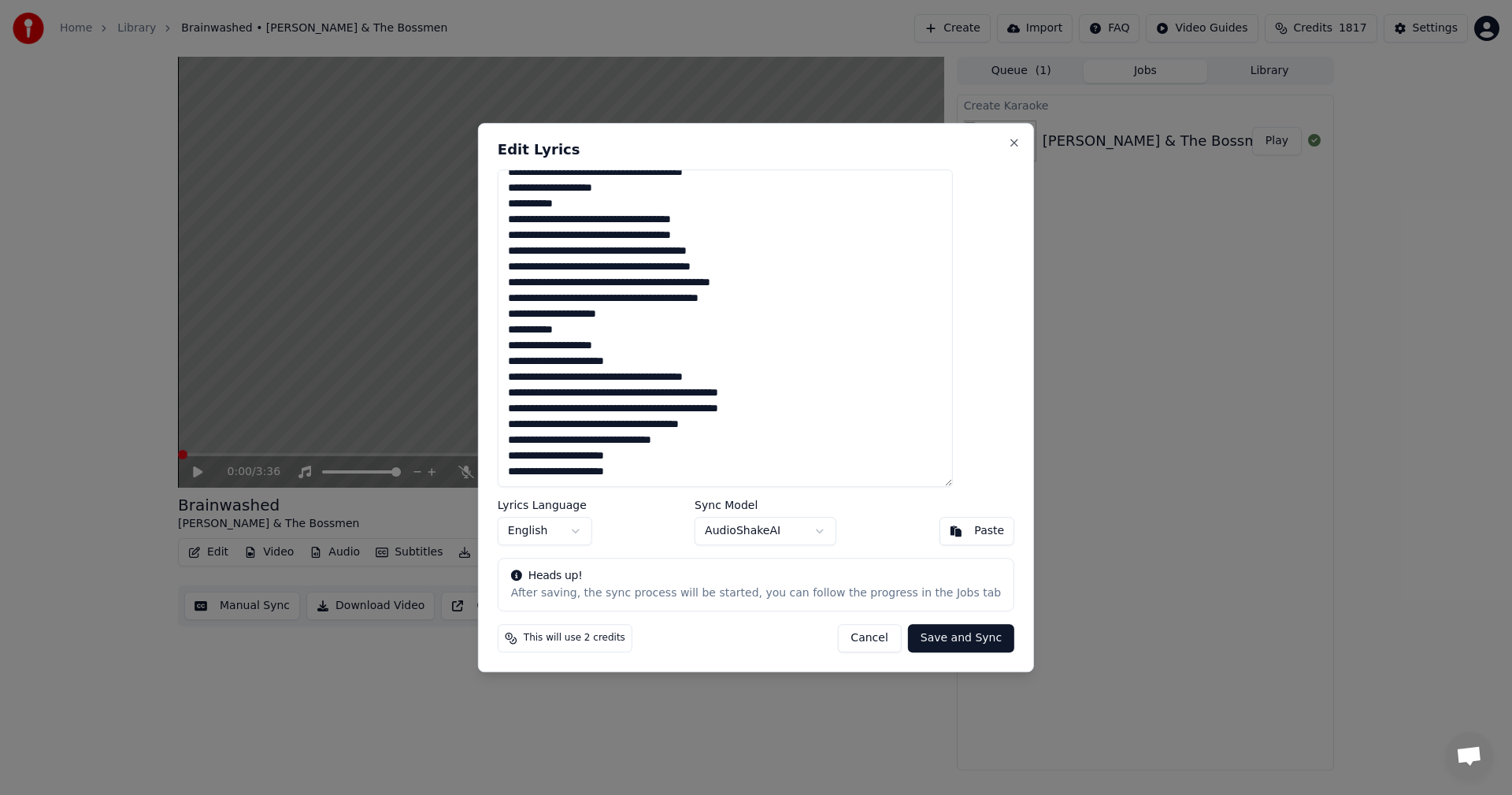
scroll to position [122, 0]
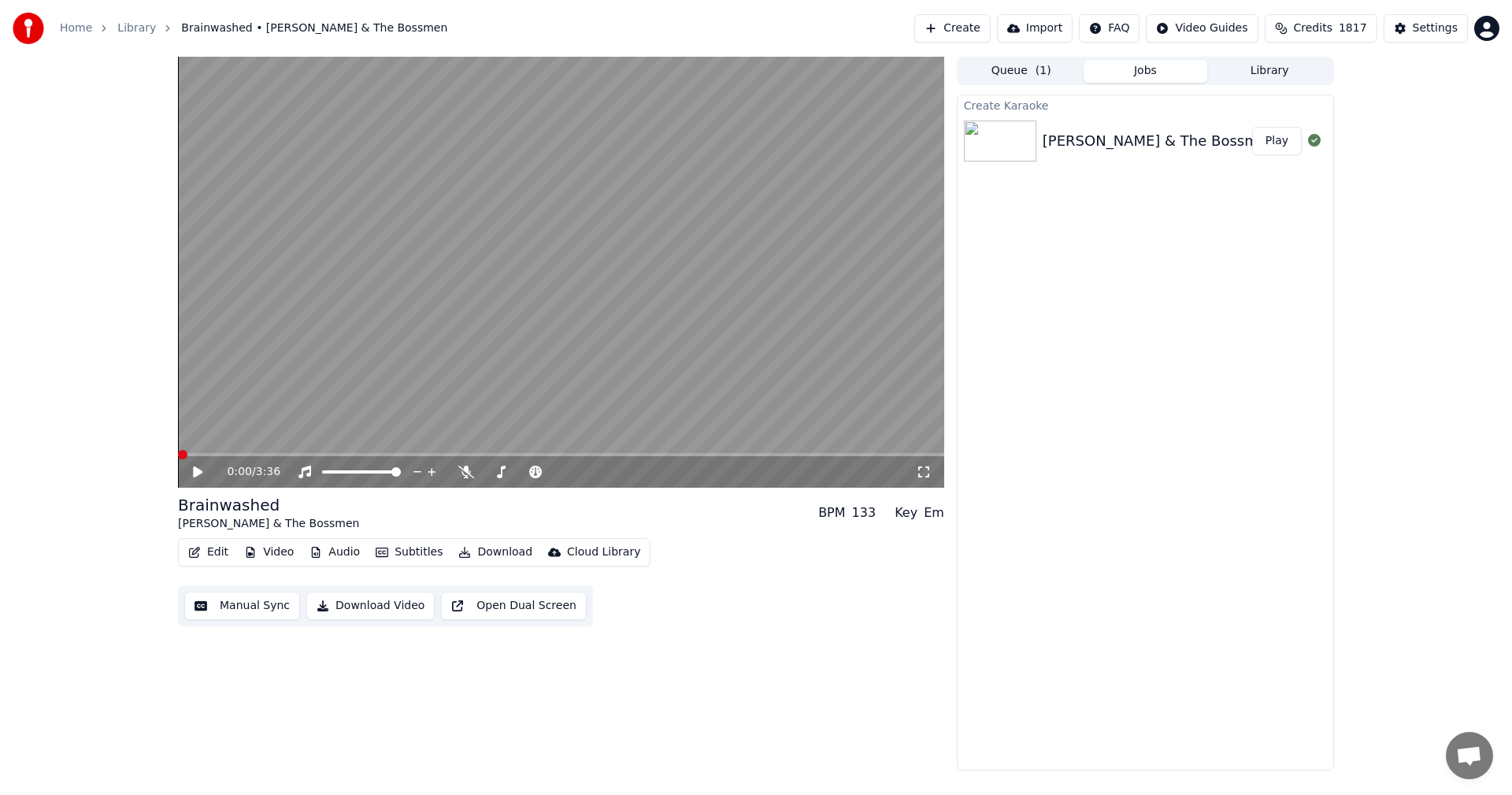
click at [212, 549] on button "Edit" at bounding box center [208, 552] width 53 height 22
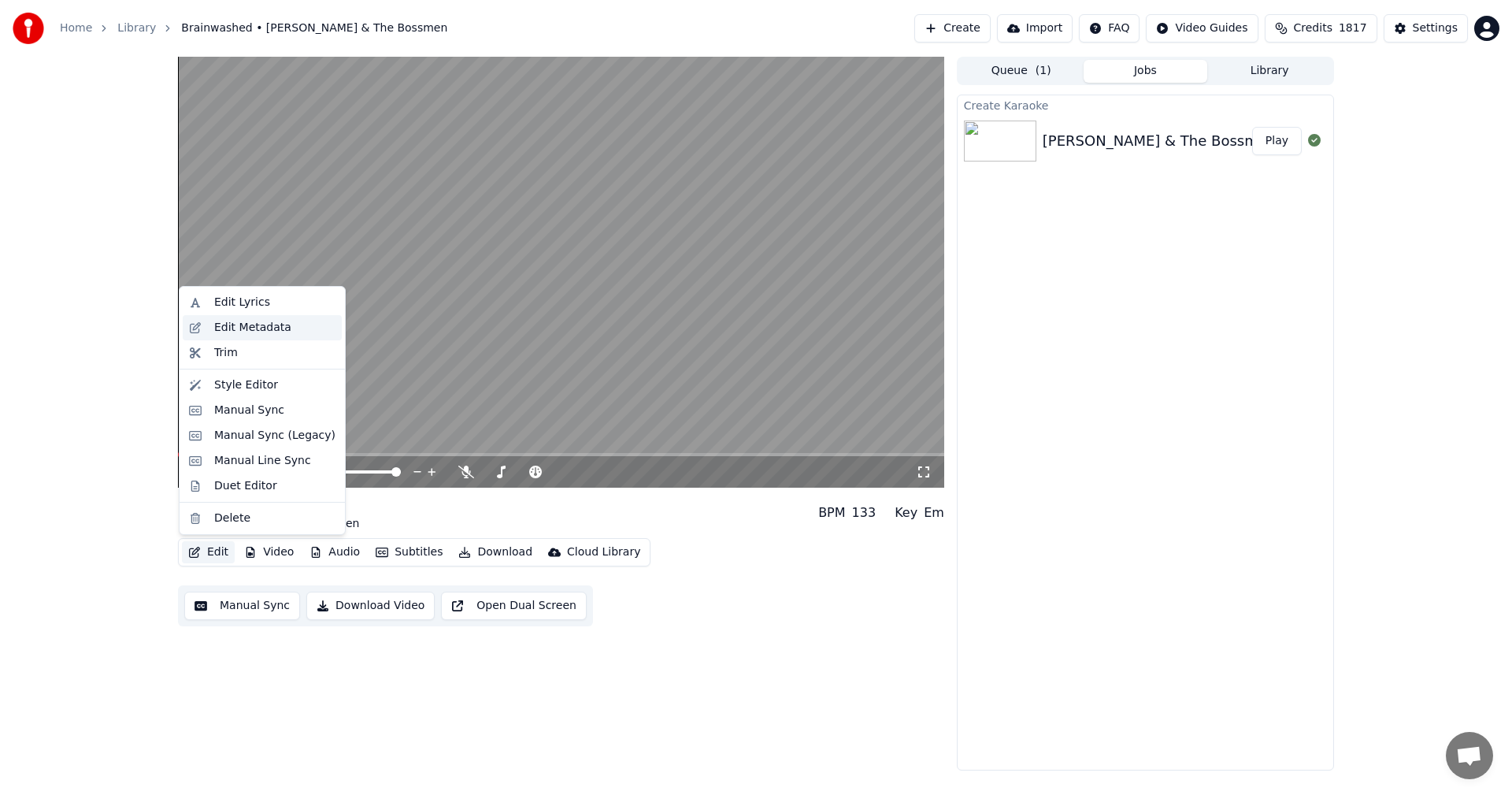
click at [227, 324] on div "Edit Metadata" at bounding box center [252, 328] width 77 height 16
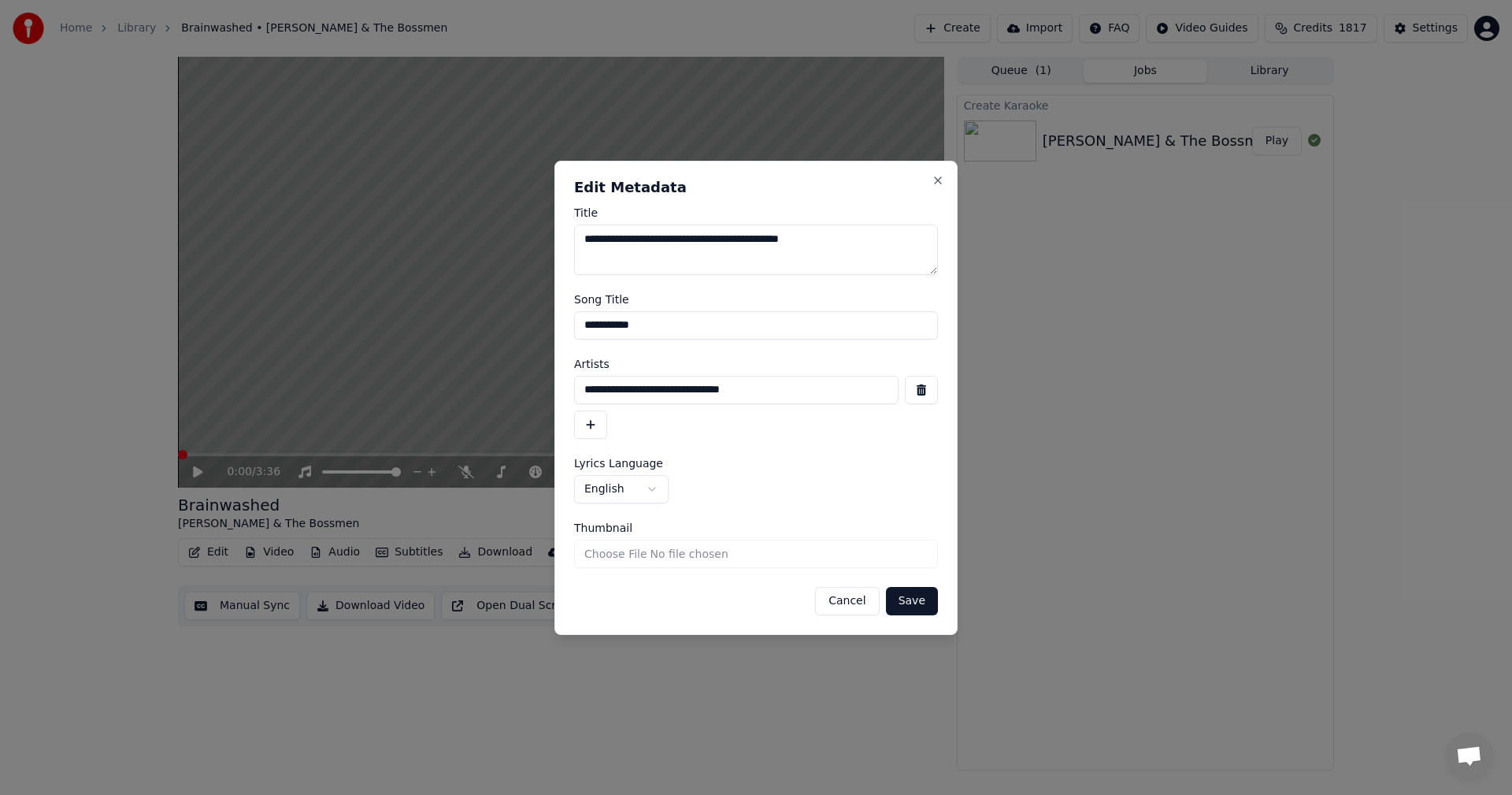
click at [842, 607] on button "Cancel" at bounding box center [847, 601] width 64 height 28
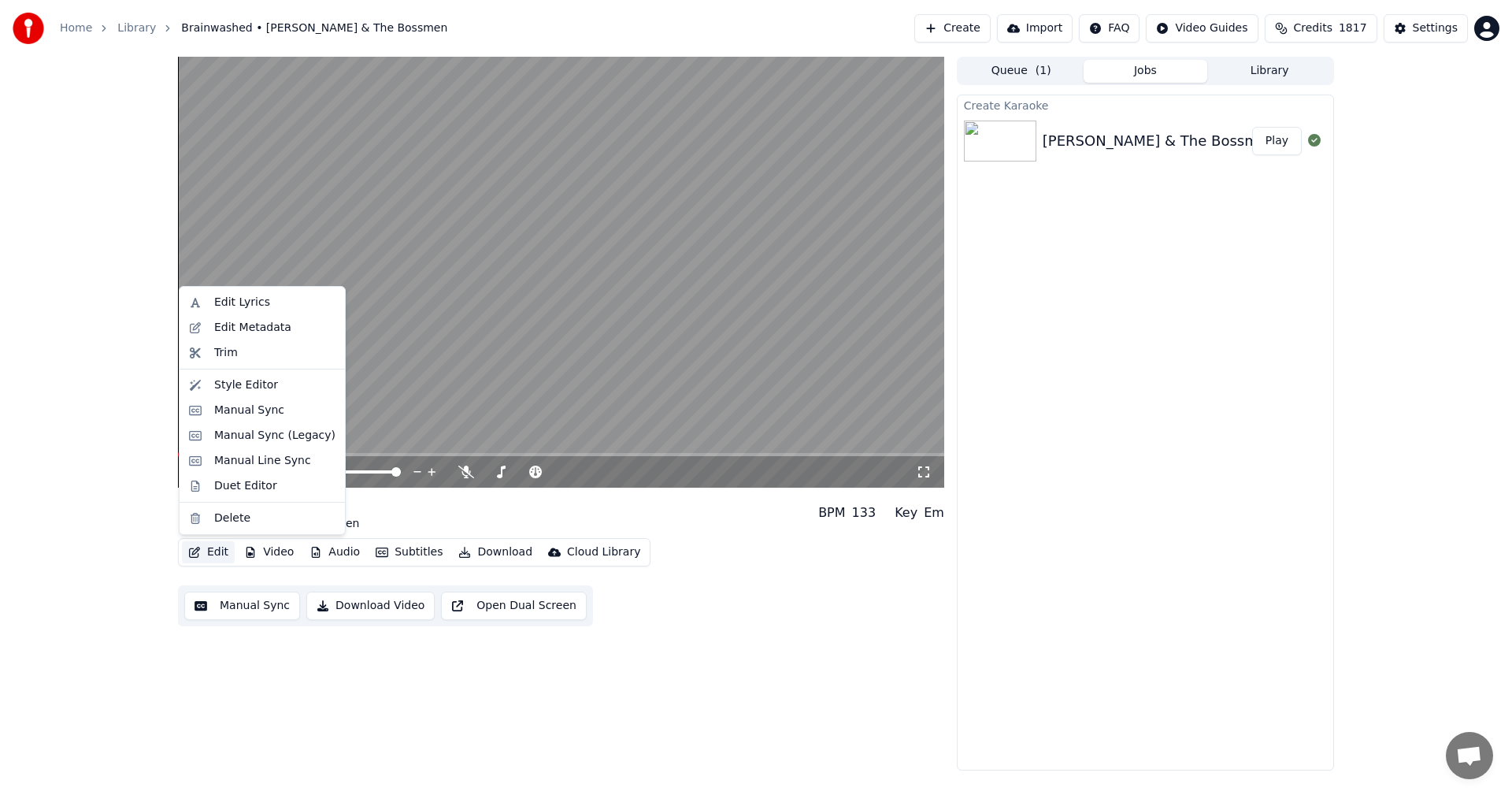
click at [199, 547] on icon "button" at bounding box center [194, 552] width 12 height 11
click at [246, 441] on div "Manual Sync (Legacy)" at bounding box center [275, 435] width 122 height 16
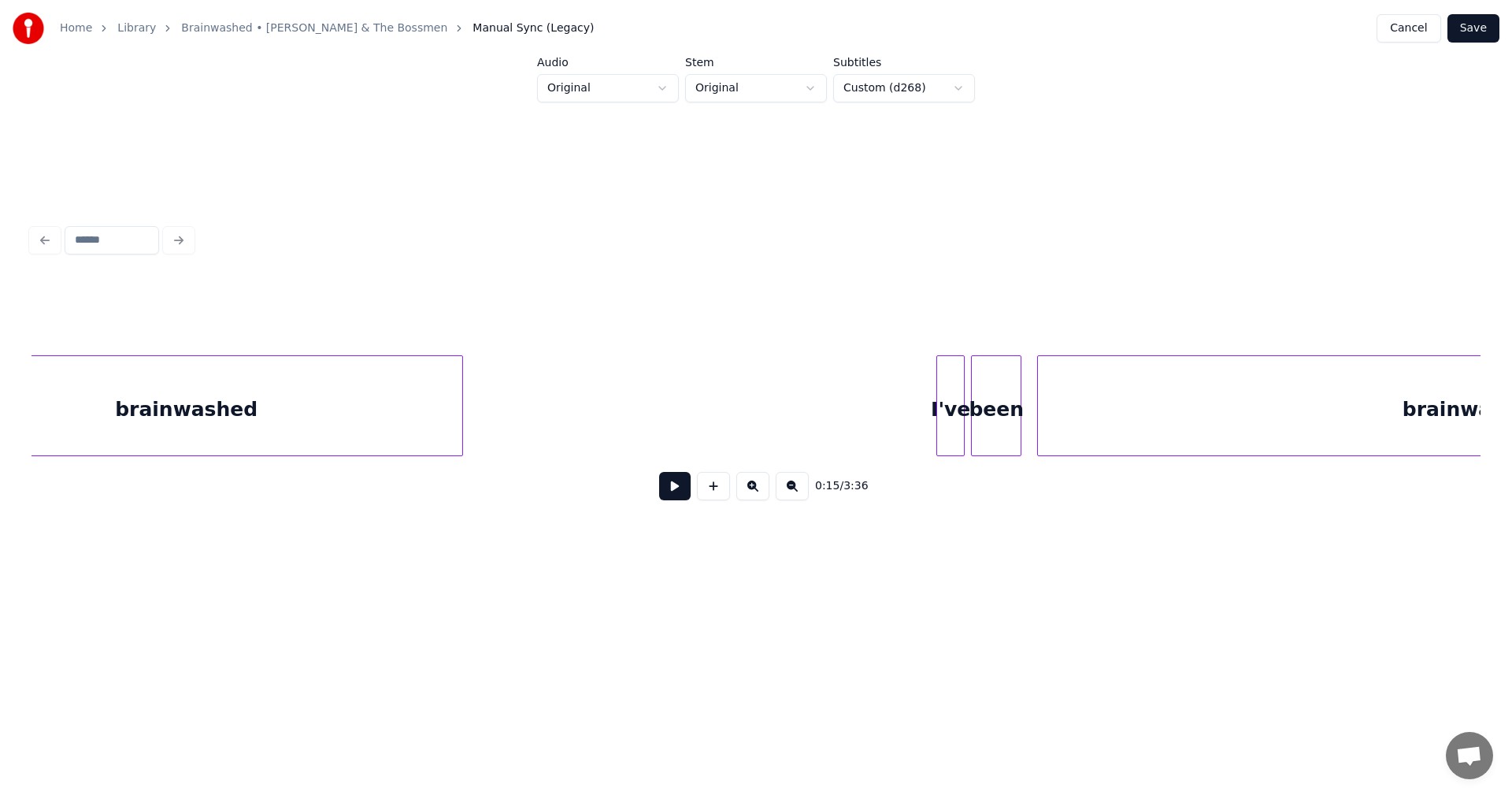
scroll to position [0, 2643]
click at [768, 498] on button at bounding box center [753, 486] width 33 height 28
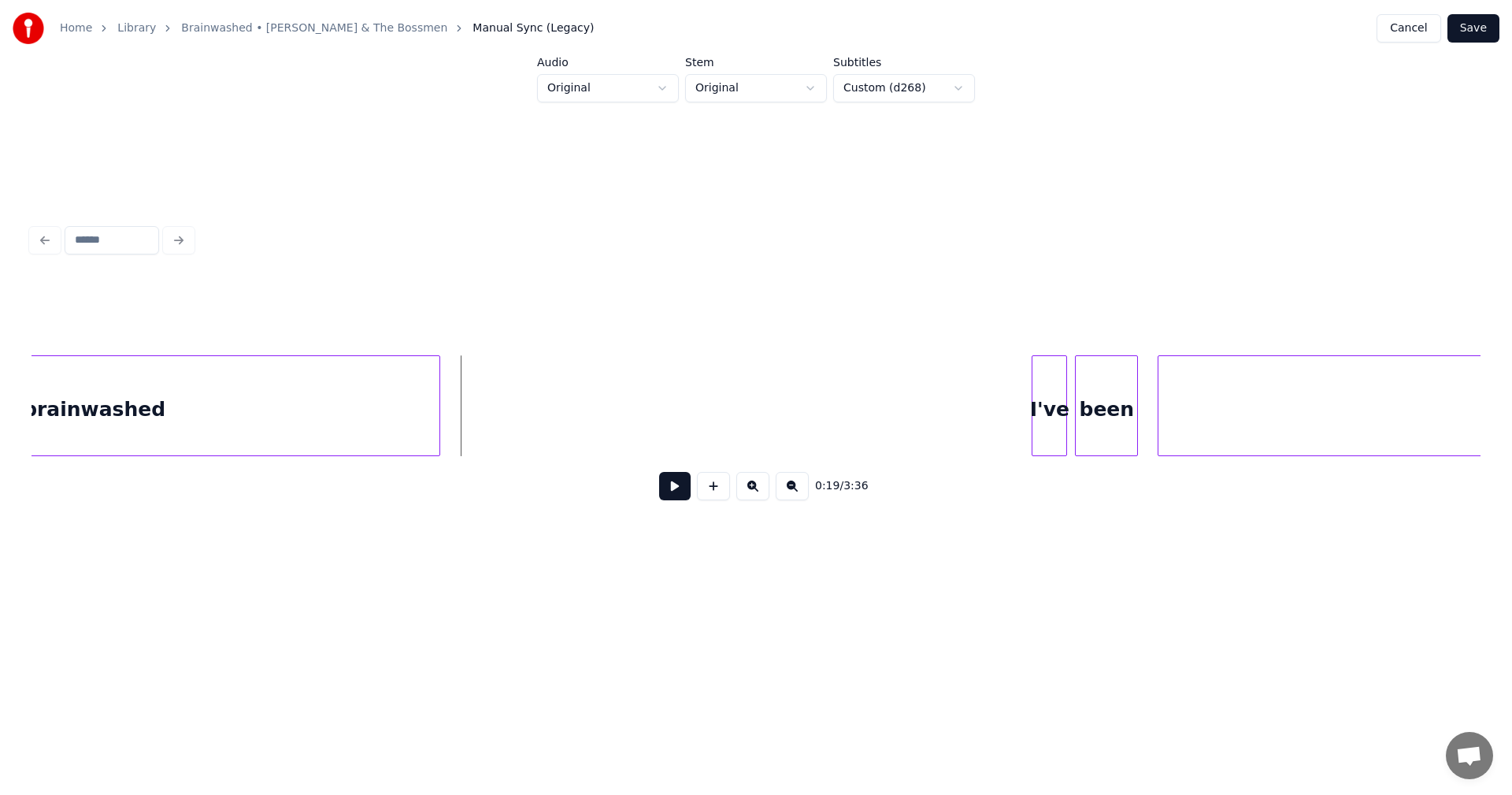
click at [795, 497] on button at bounding box center [792, 486] width 33 height 28
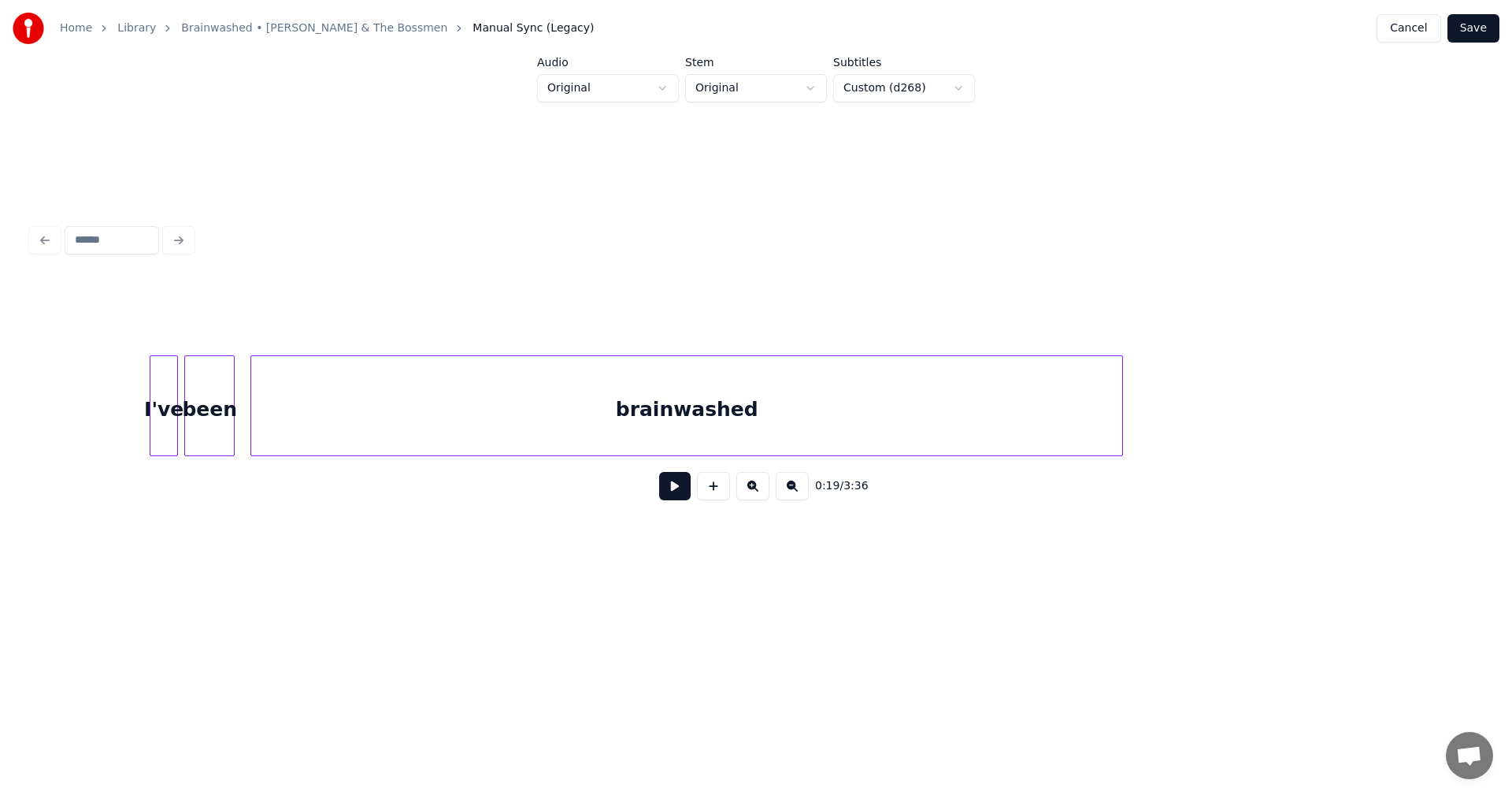
scroll to position [0, 2642]
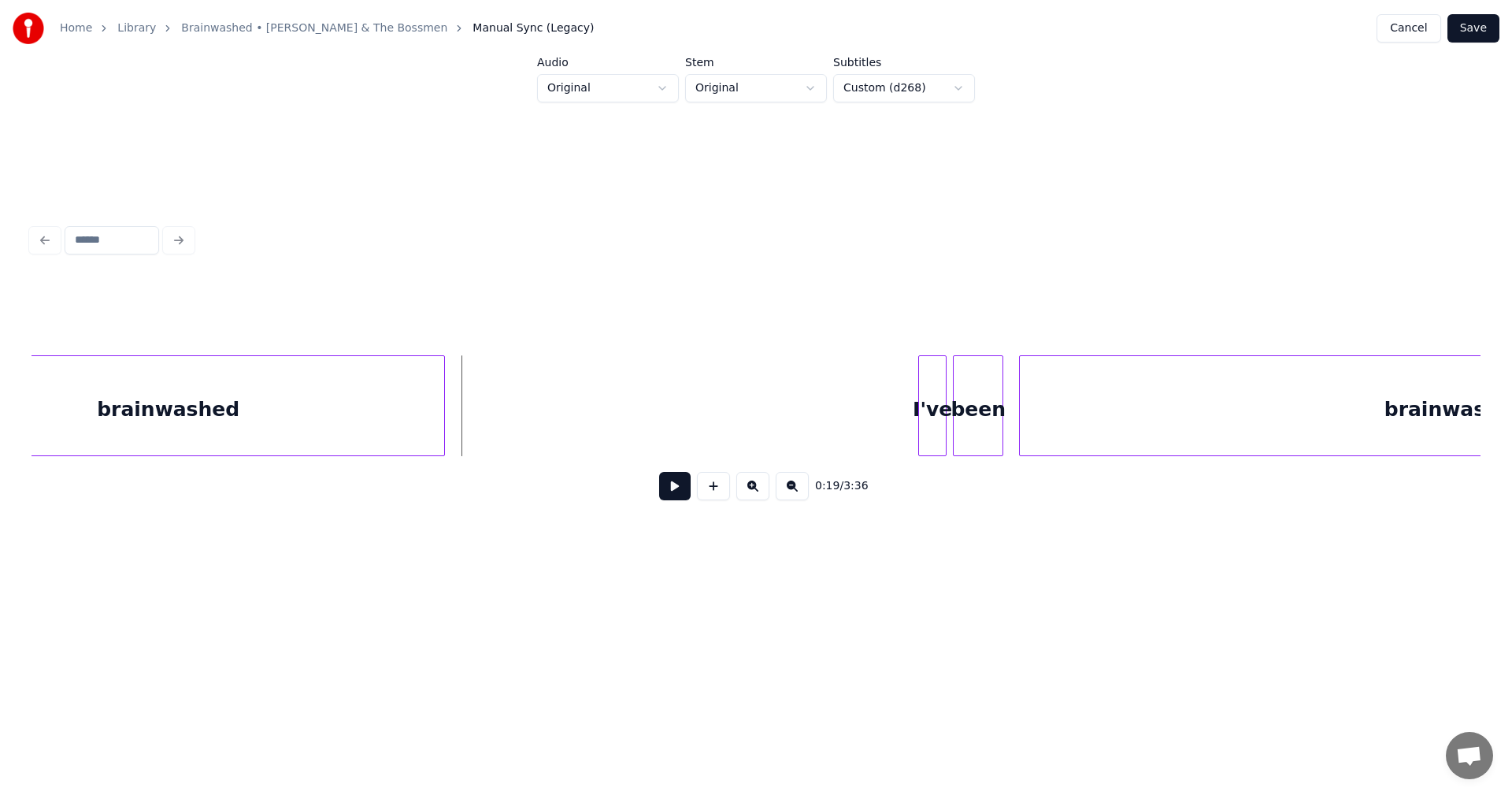
click at [142, 237] on input at bounding box center [112, 240] width 94 height 28
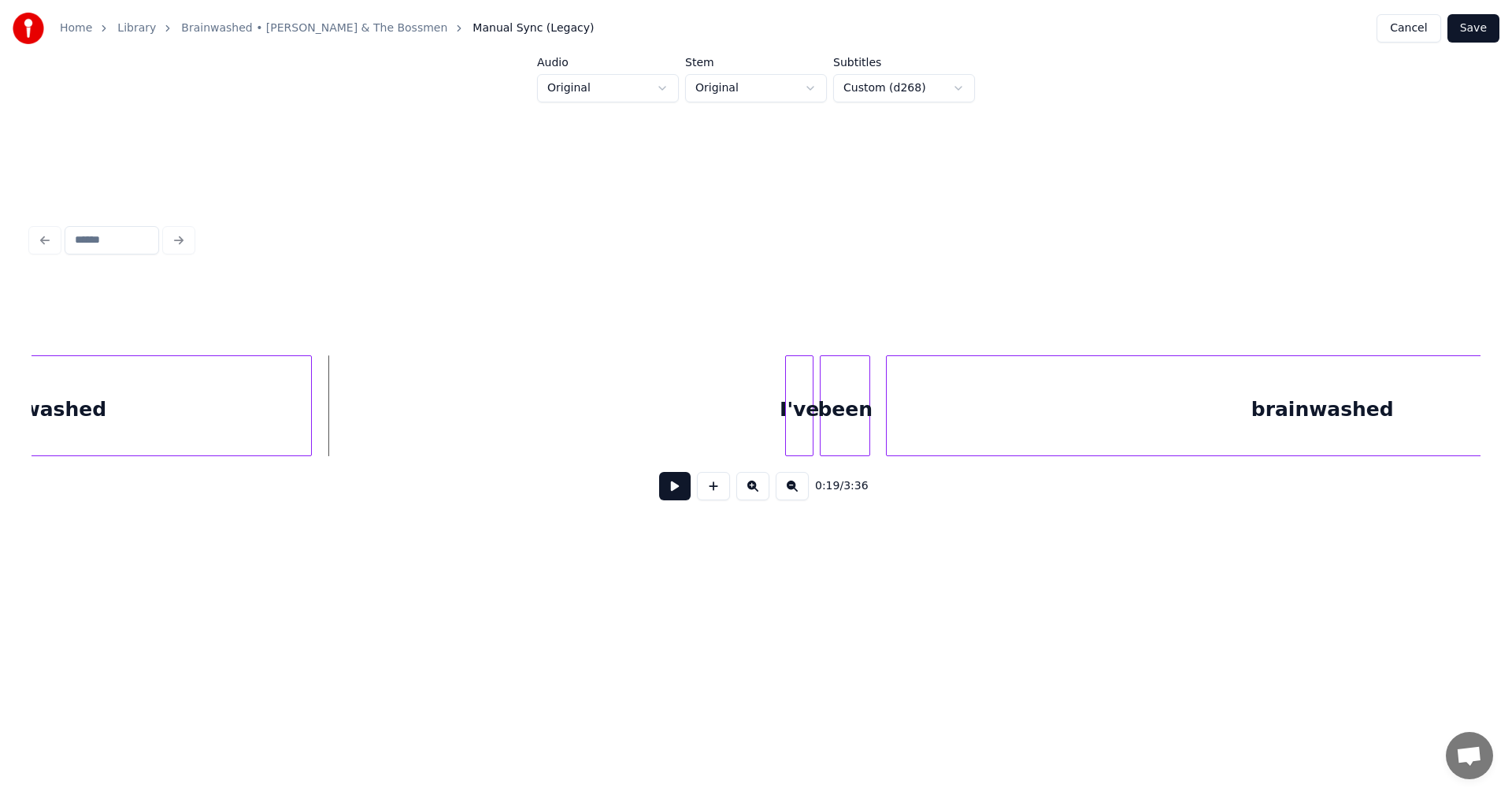
scroll to position [0, 2699]
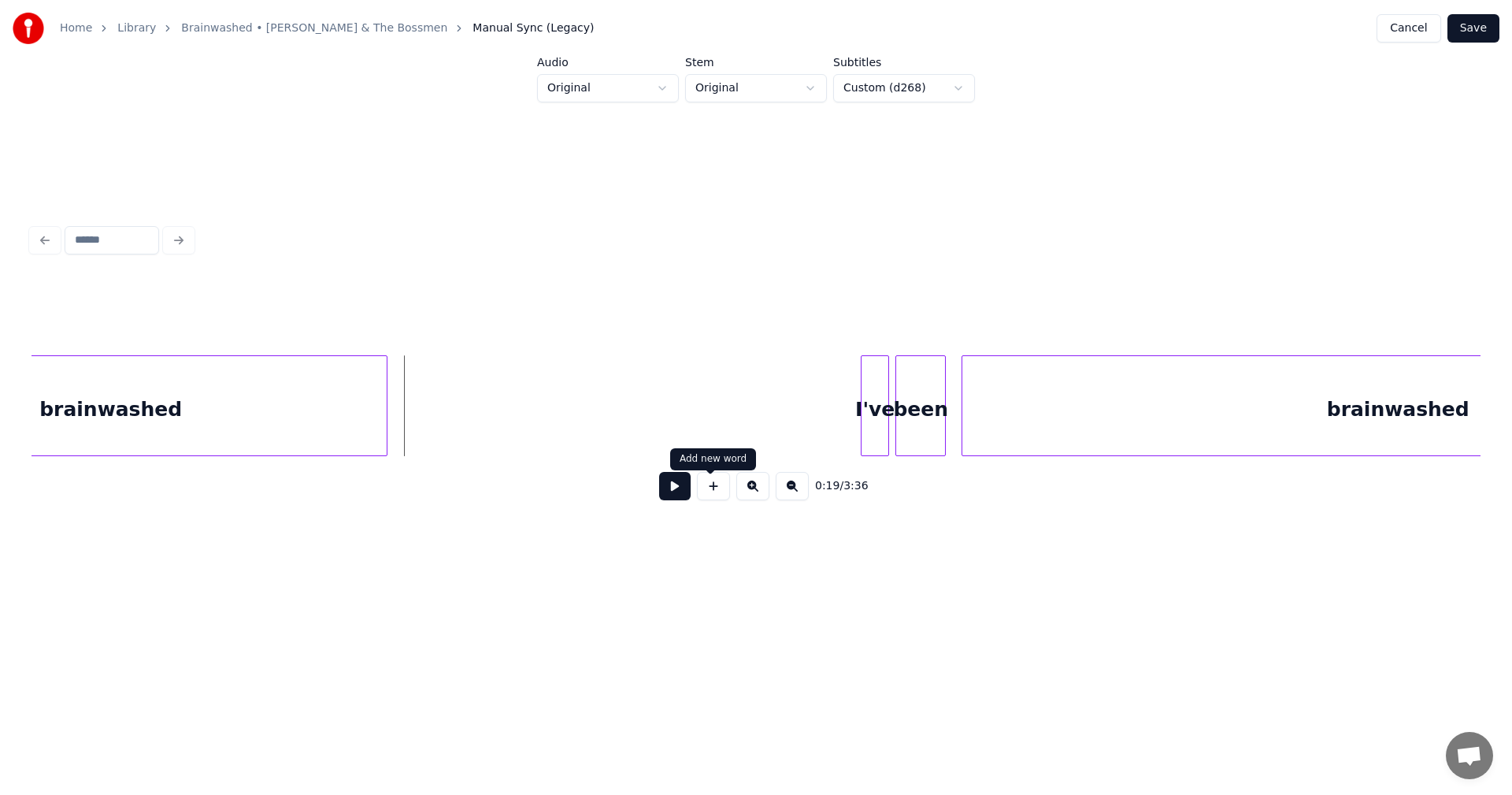
click at [707, 486] on button at bounding box center [714, 486] width 33 height 28
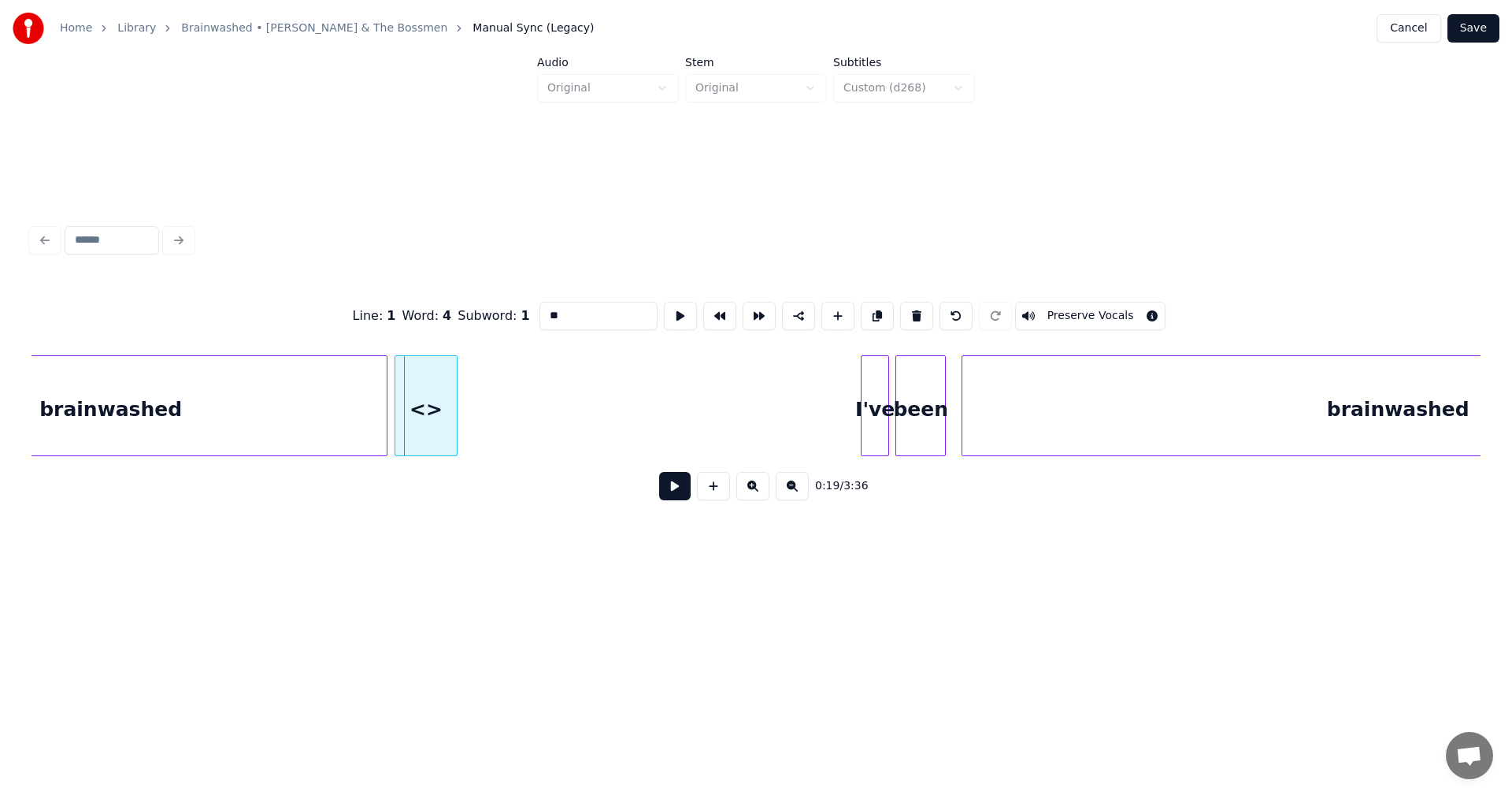
click at [438, 394] on div "<>" at bounding box center [426, 409] width 61 height 108
drag, startPoint x: 531, startPoint y: 319, endPoint x: 484, endPoint y: 305, distance: 49.0
click at [484, 305] on div "Line : 1 Word : 4 Subword : 1 ** Preserve Vocals" at bounding box center [756, 315] width 1449 height 79
click at [439, 379] on div at bounding box center [438, 405] width 5 height 99
click at [702, 495] on button at bounding box center [714, 486] width 33 height 28
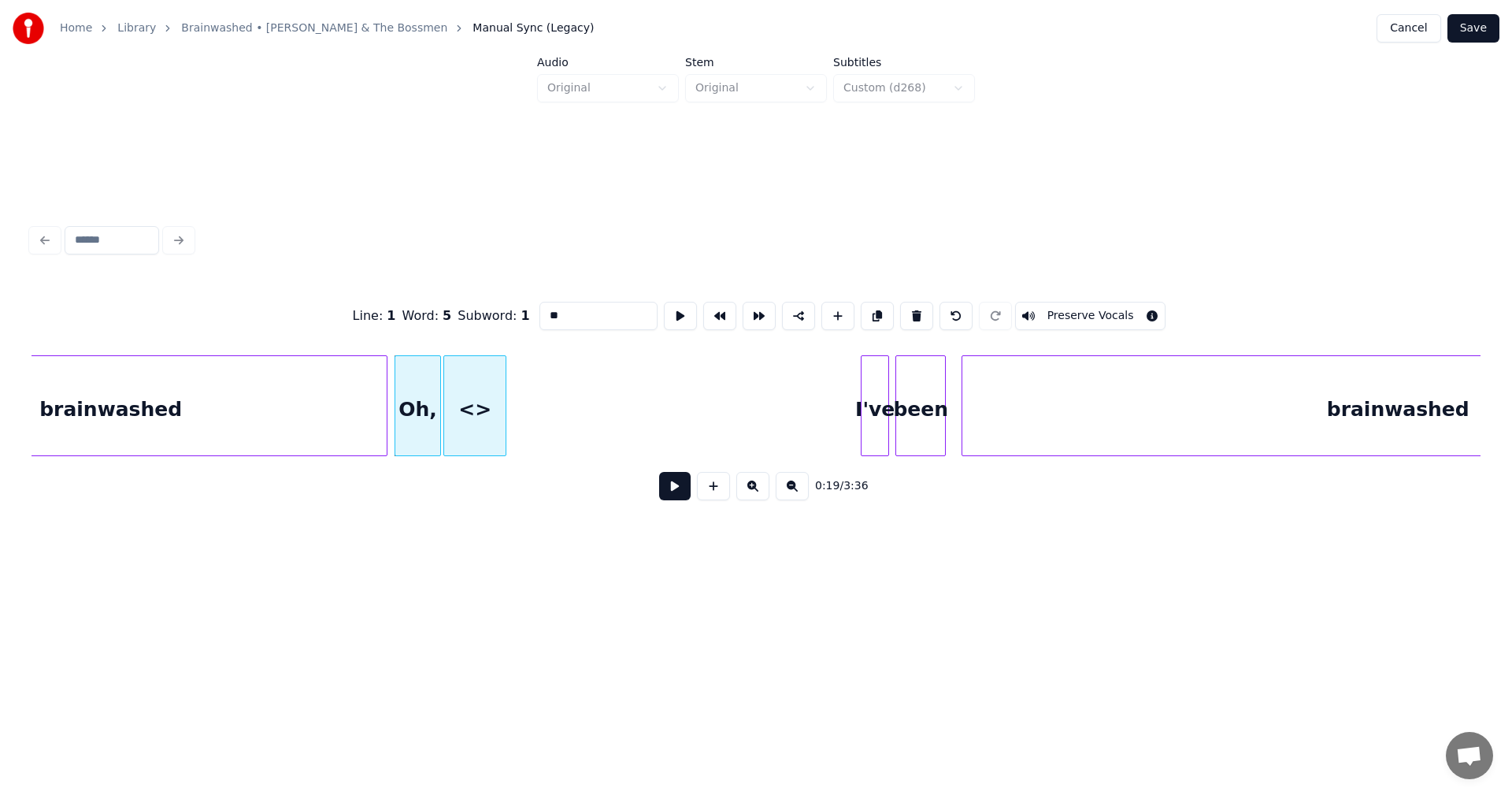
click at [499, 405] on div "<>" at bounding box center [475, 409] width 61 height 108
drag, startPoint x: 547, startPoint y: 308, endPoint x: 460, endPoint y: 303, distance: 87.1
click at [460, 303] on div "Line : 1 Word : 5 Subword : 1 ** Preserve Vocals" at bounding box center [756, 315] width 1449 height 79
click at [471, 384] on div at bounding box center [469, 405] width 5 height 99
click at [485, 385] on div "you" at bounding box center [483, 409] width 26 height 108
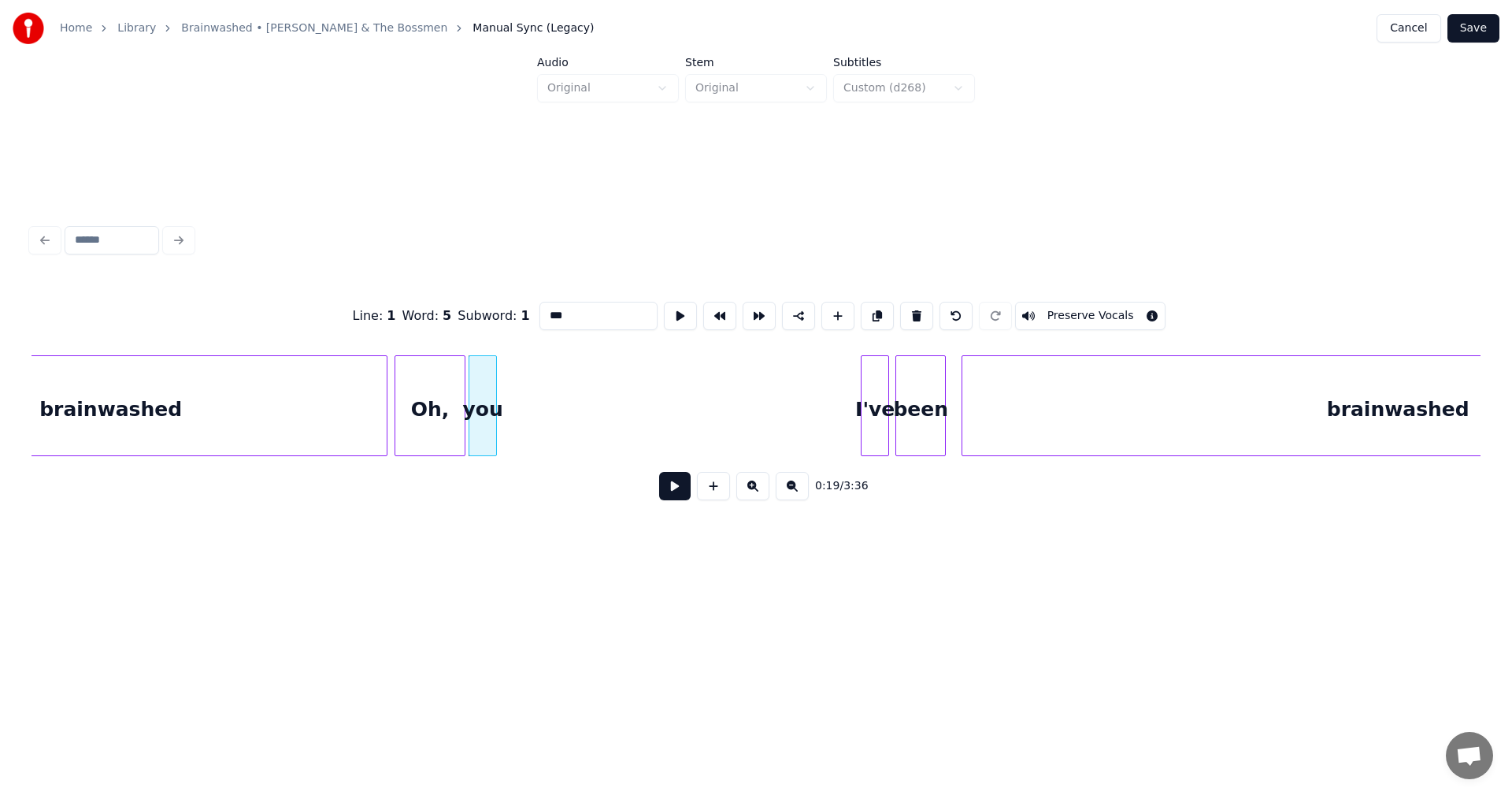
click at [462, 391] on div at bounding box center [462, 405] width 5 height 99
click at [447, 405] on div at bounding box center [447, 405] width 5 height 99
click at [471, 404] on div "you" at bounding box center [467, 409] width 26 height 108
click at [718, 493] on button at bounding box center [714, 486] width 33 height 28
click at [534, 388] on div "<>" at bounding box center [513, 409] width 61 height 108
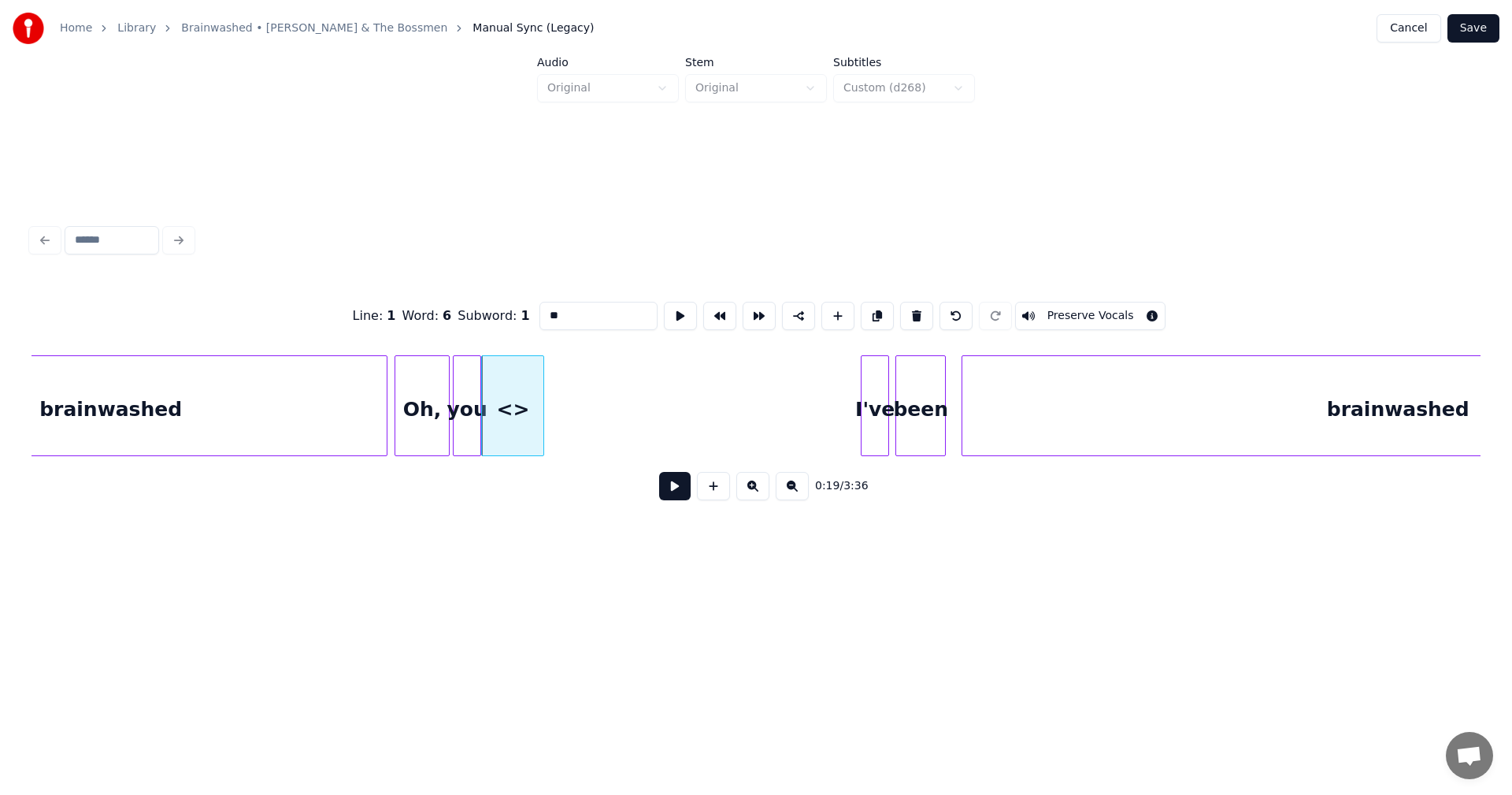
drag, startPoint x: 543, startPoint y: 312, endPoint x: 474, endPoint y: 303, distance: 69.6
click at [474, 303] on div "Line : 1 Word : 6 Subword : 1 ** Preserve Vocals" at bounding box center [756, 315] width 1449 height 79
click at [704, 496] on button at bounding box center [714, 486] width 33 height 28
click at [588, 396] on div "<>" at bounding box center [578, 409] width 61 height 108
click at [534, 395] on div at bounding box center [533, 405] width 5 height 99
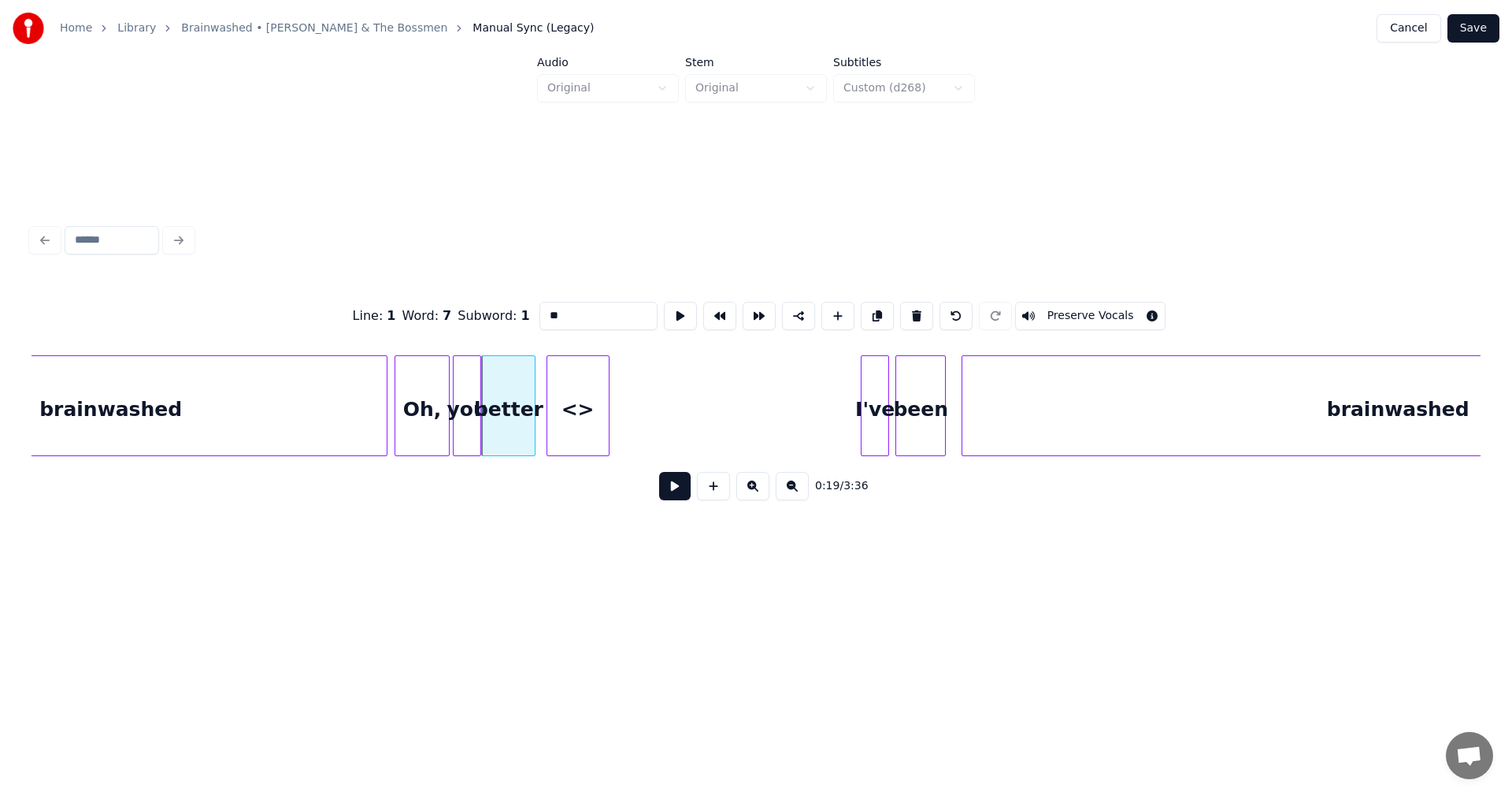
click at [586, 405] on div "<>" at bounding box center [578, 409] width 61 height 108
drag, startPoint x: 535, startPoint y: 311, endPoint x: 486, endPoint y: 304, distance: 49.5
click at [486, 304] on div "Line : 1 Word : 7 Subword : 1 ** Preserve Vocals" at bounding box center [756, 315] width 1449 height 79
type input "*"
click at [568, 386] on div "believe" at bounding box center [570, 409] width 61 height 108
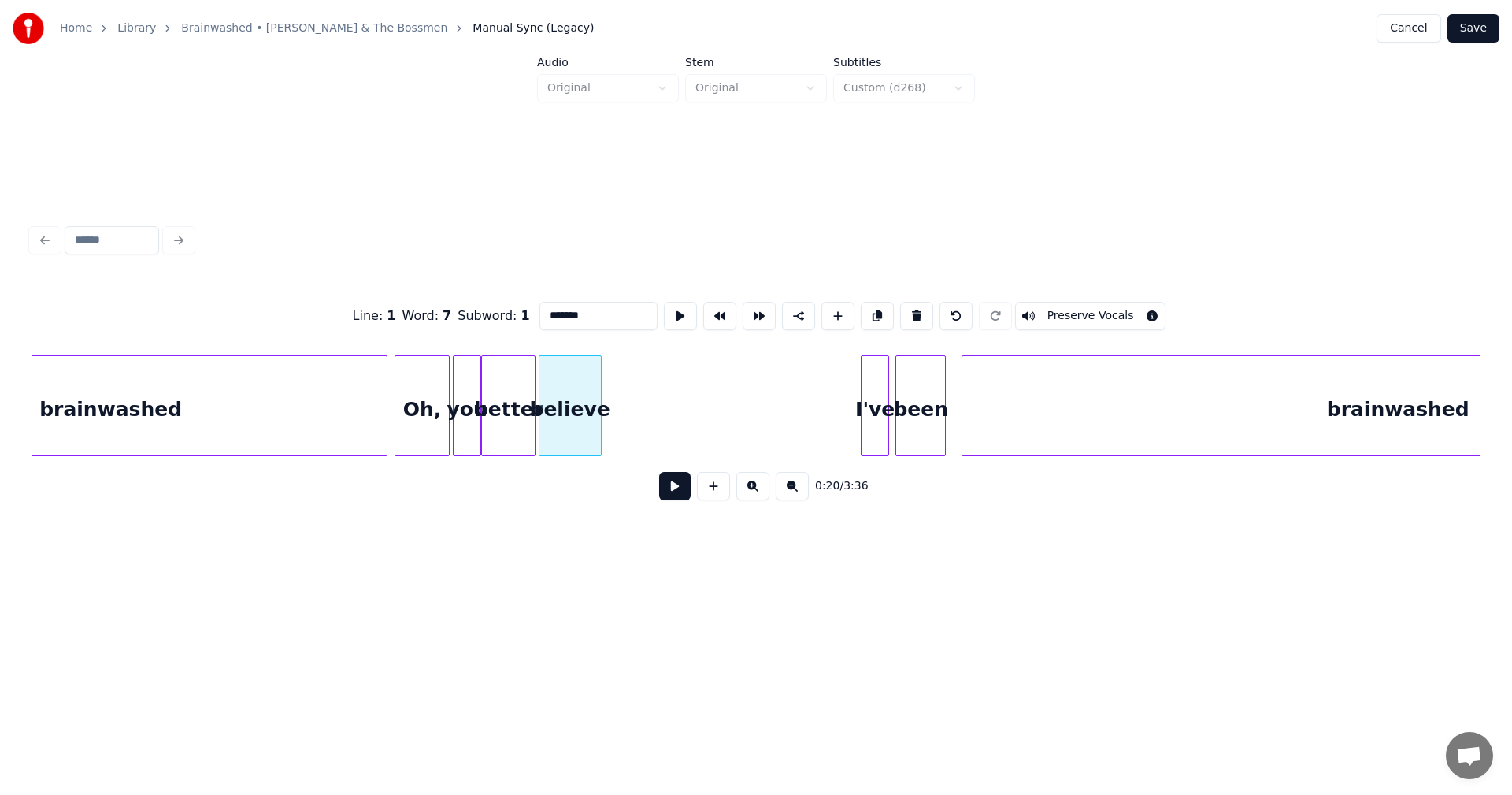
click at [712, 494] on button at bounding box center [714, 486] width 33 height 28
click at [657, 414] on div "<>" at bounding box center [635, 409] width 61 height 108
drag, startPoint x: 554, startPoint y: 321, endPoint x: 503, endPoint y: 312, distance: 51.8
click at [503, 312] on div "Line : 1 Word : 8 Subword : 1 ** Preserve Vocals" at bounding box center [756, 315] width 1449 height 79
click at [640, 383] on div at bounding box center [639, 405] width 5 height 99
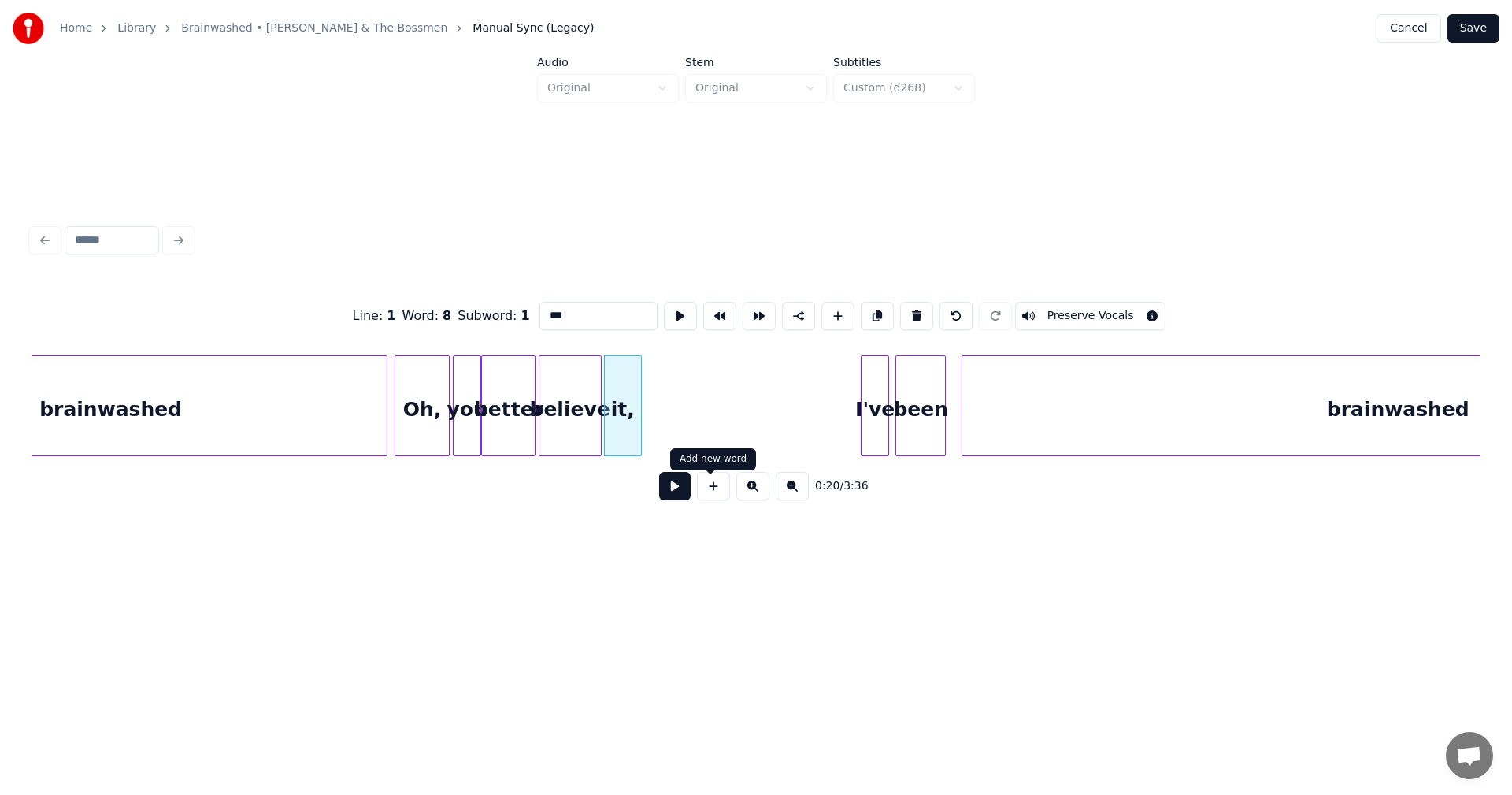
click at [715, 493] on button at bounding box center [714, 486] width 33 height 28
click at [687, 407] on div "<>" at bounding box center [677, 409] width 61 height 108
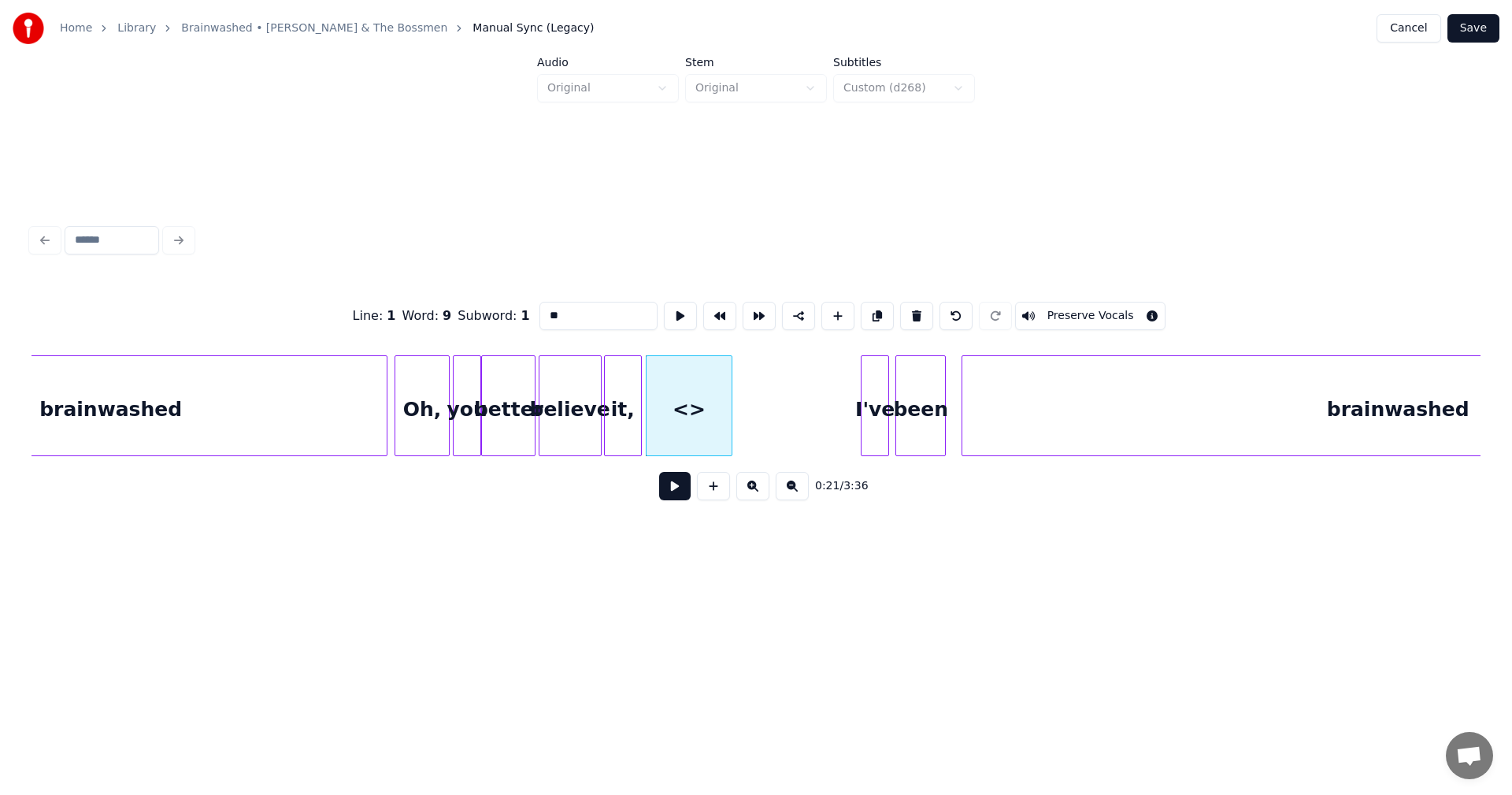
click at [730, 414] on div at bounding box center [730, 405] width 5 height 99
drag, startPoint x: 538, startPoint y: 309, endPoint x: 484, endPoint y: 290, distance: 57.2
click at [484, 290] on div "Line : 1 Word : 9 Subword : 1 ** Preserve Vocals" at bounding box center [756, 315] width 1449 height 79
click at [682, 387] on div "honey" at bounding box center [706, 409] width 85 height 108
click at [636, 405] on div "it," at bounding box center [642, 409] width 36 height 108
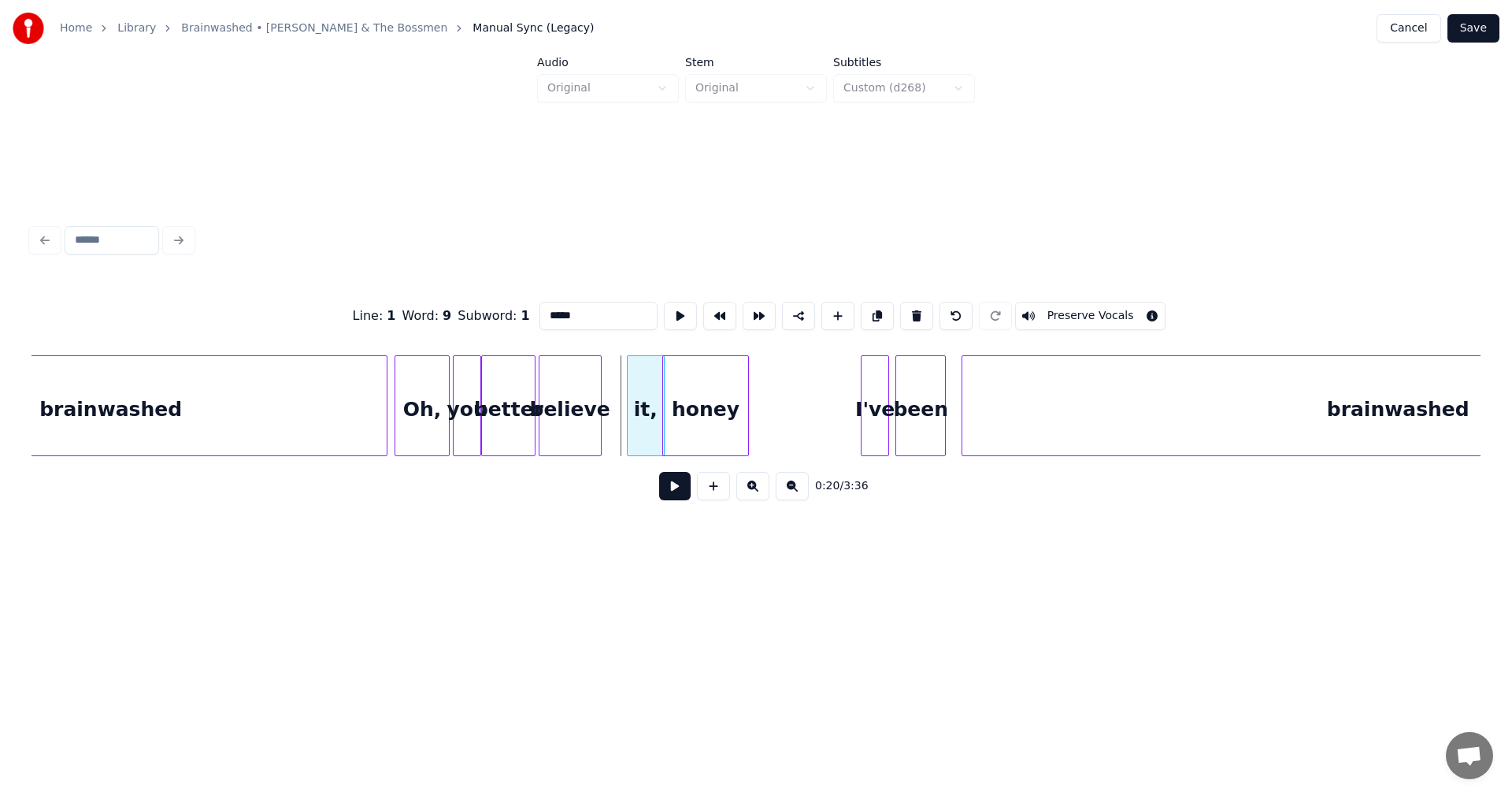
click at [645, 409] on div "it," at bounding box center [646, 409] width 36 height 108
click at [613, 411] on div at bounding box center [615, 405] width 5 height 99
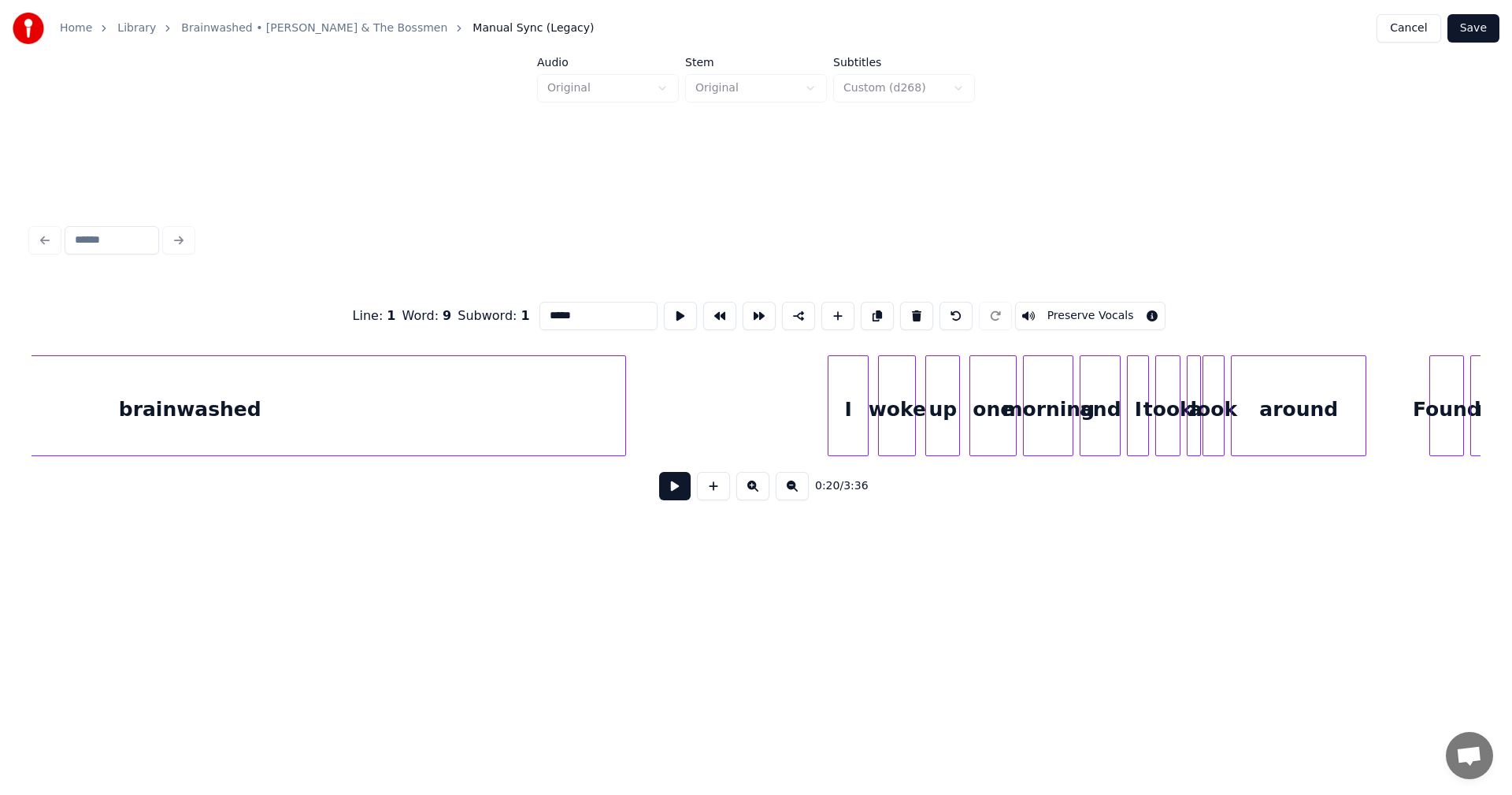
scroll to position [0, 3926]
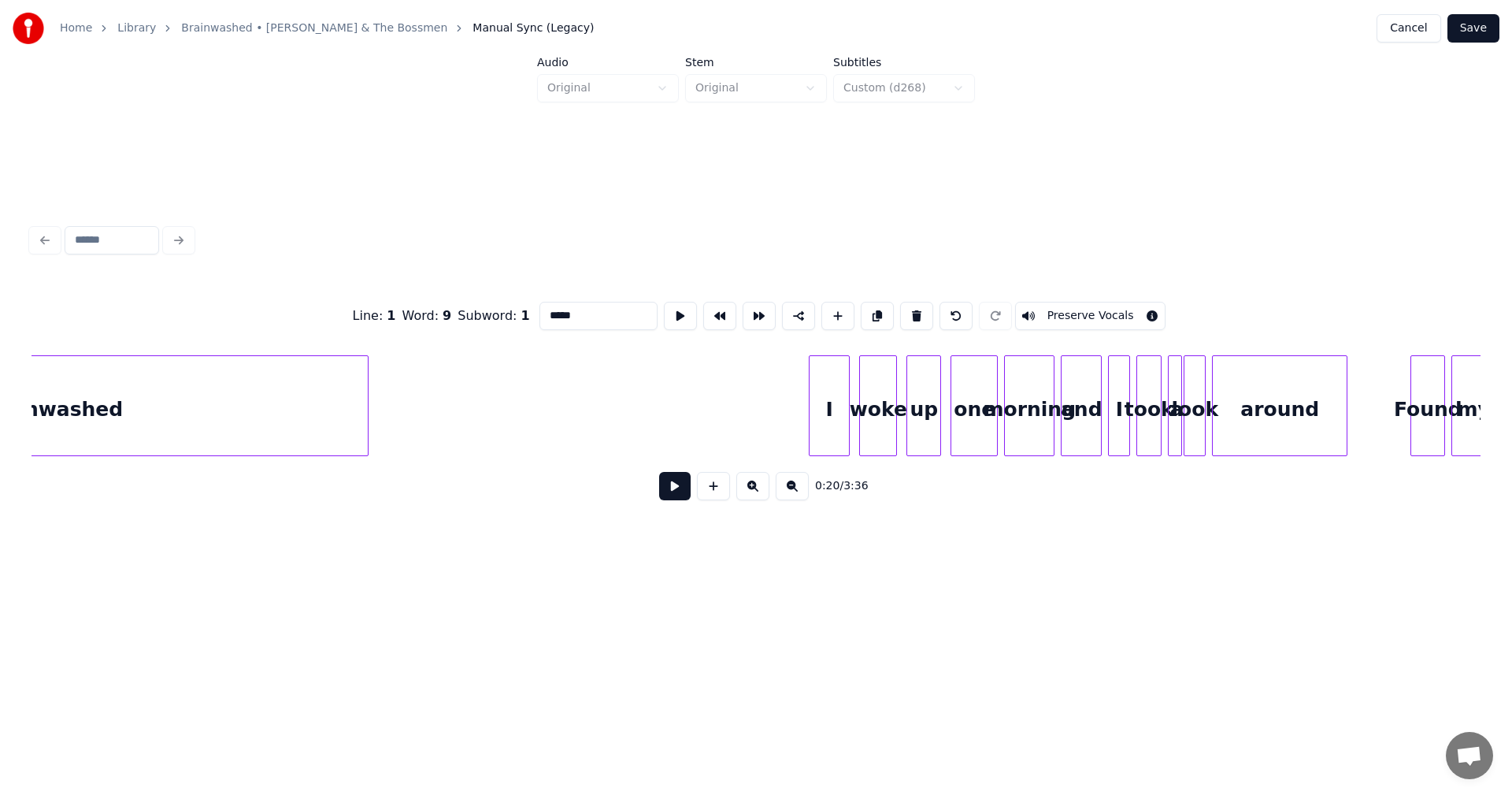
click at [365, 386] on div at bounding box center [366, 405] width 5 height 99
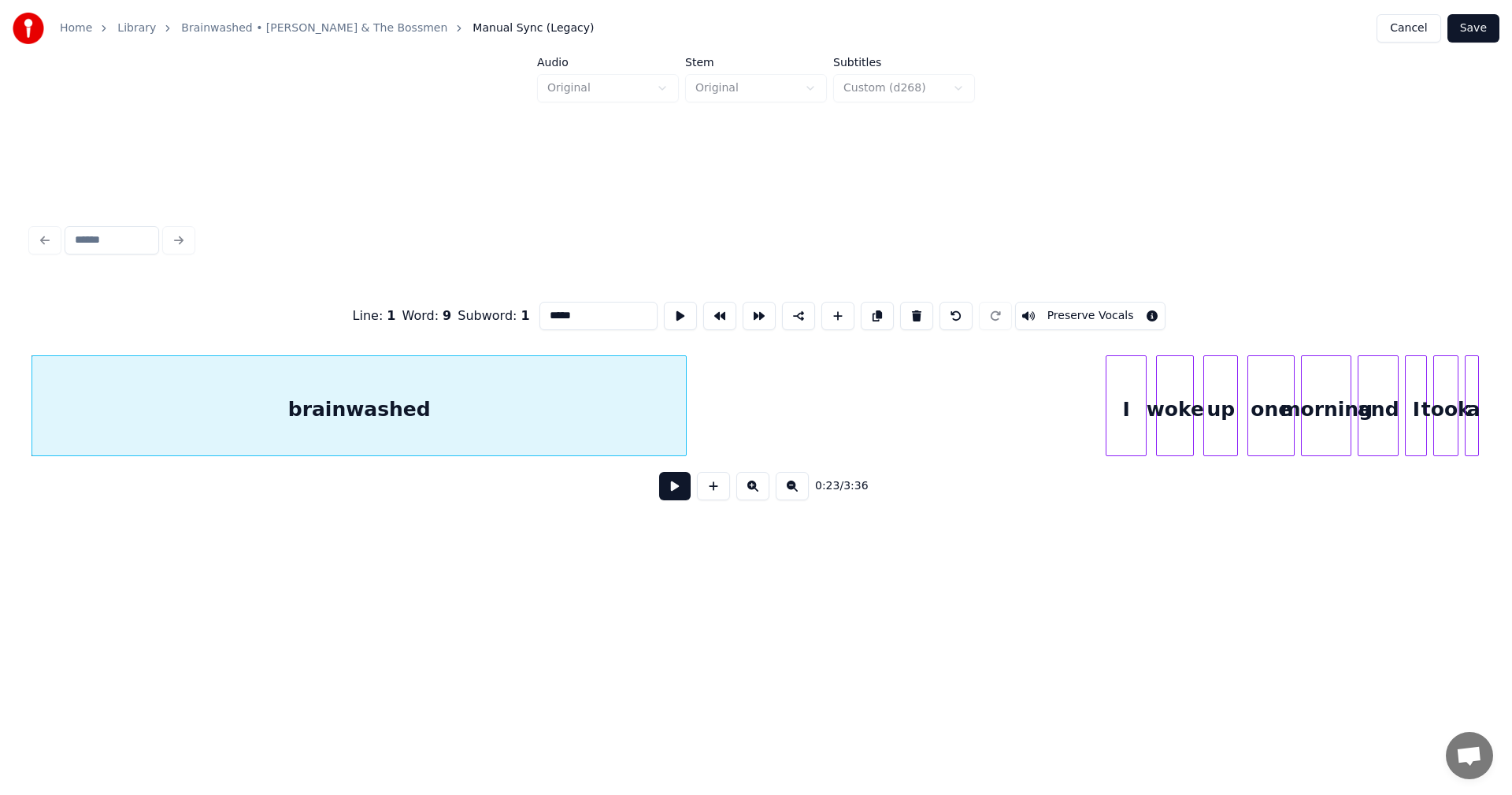
click at [684, 408] on div at bounding box center [684, 405] width 5 height 99
click at [716, 500] on button at bounding box center [714, 486] width 33 height 28
click at [737, 428] on div "<>" at bounding box center [720, 409] width 61 height 108
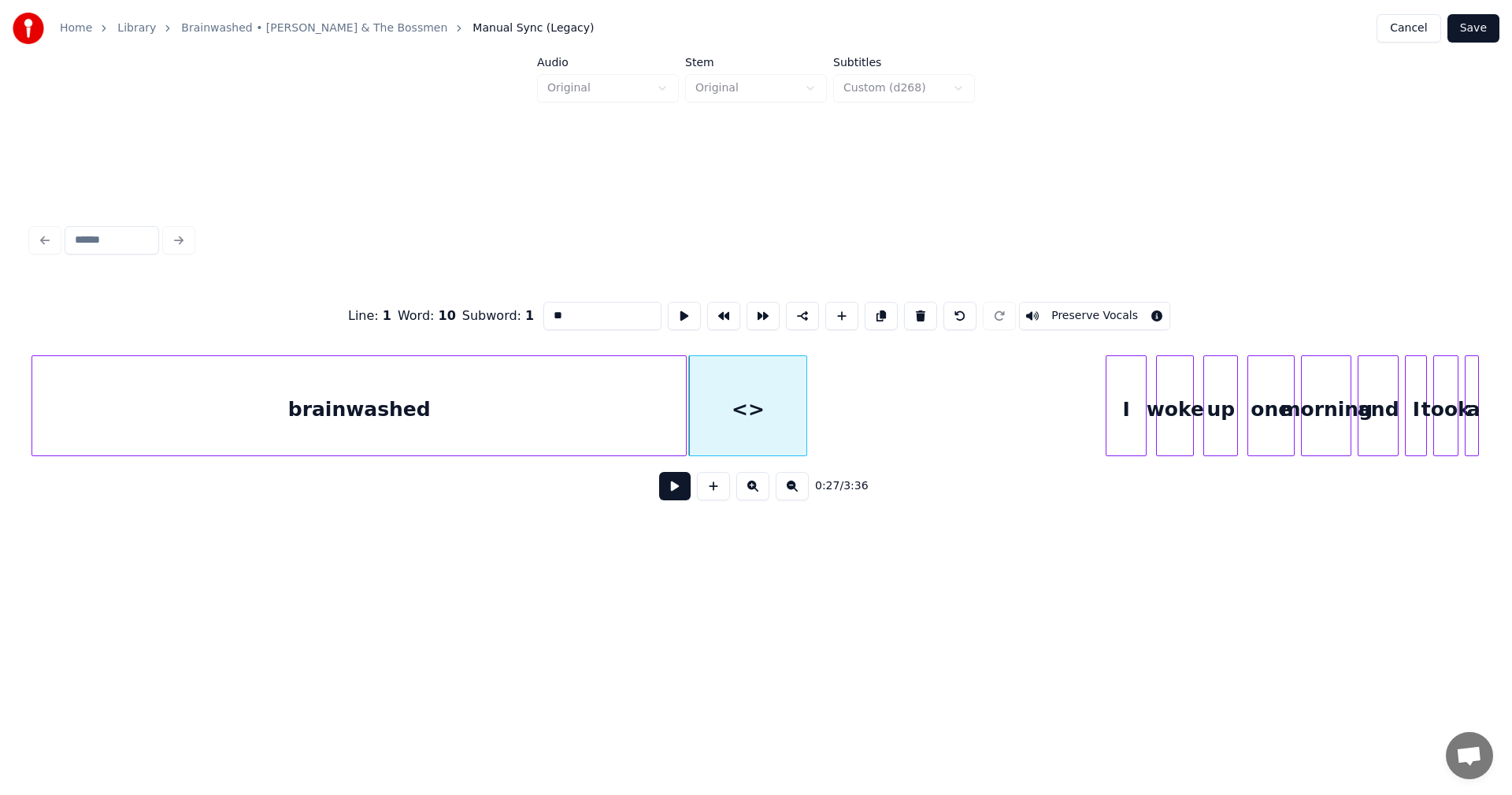
click at [801, 418] on div at bounding box center [804, 405] width 5 height 99
drag, startPoint x: 554, startPoint y: 306, endPoint x: 500, endPoint y: 306, distance: 54.0
click at [500, 306] on div "Line : 1 Word : 10 Subword : 1 ** Preserve Vocals" at bounding box center [756, 315] width 1449 height 79
click at [723, 500] on button at bounding box center [714, 486] width 33 height 28
click at [859, 401] on div "<>" at bounding box center [838, 409] width 61 height 108
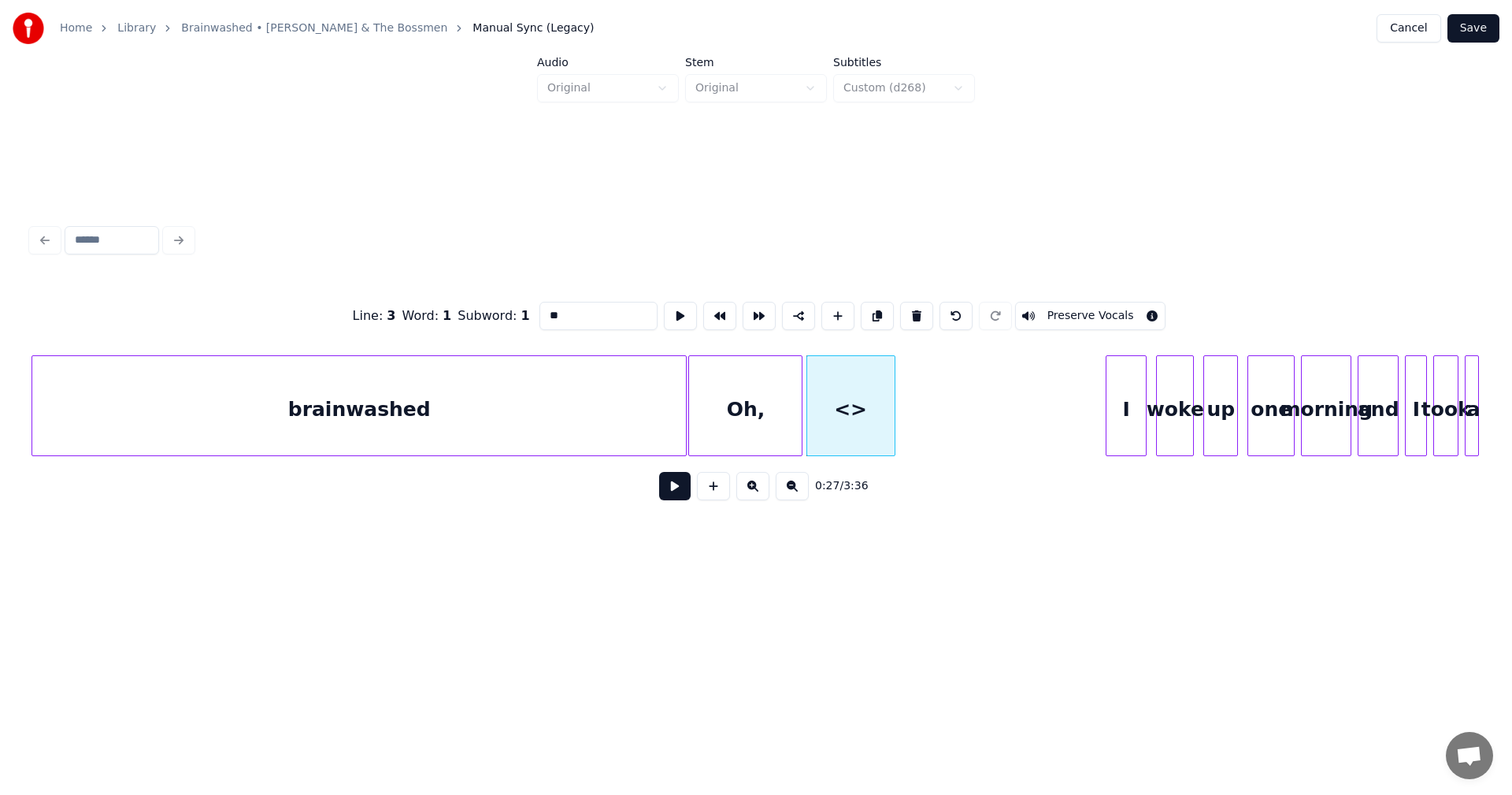
click at [893, 412] on div at bounding box center [892, 405] width 5 height 99
click at [494, 307] on div "Line : 3 Word : 1 Subword : 1 ** Preserve Vocals" at bounding box center [756, 315] width 1449 height 79
click at [708, 500] on button at bounding box center [714, 486] width 33 height 28
click at [945, 413] on div "<>" at bounding box center [929, 409] width 61 height 108
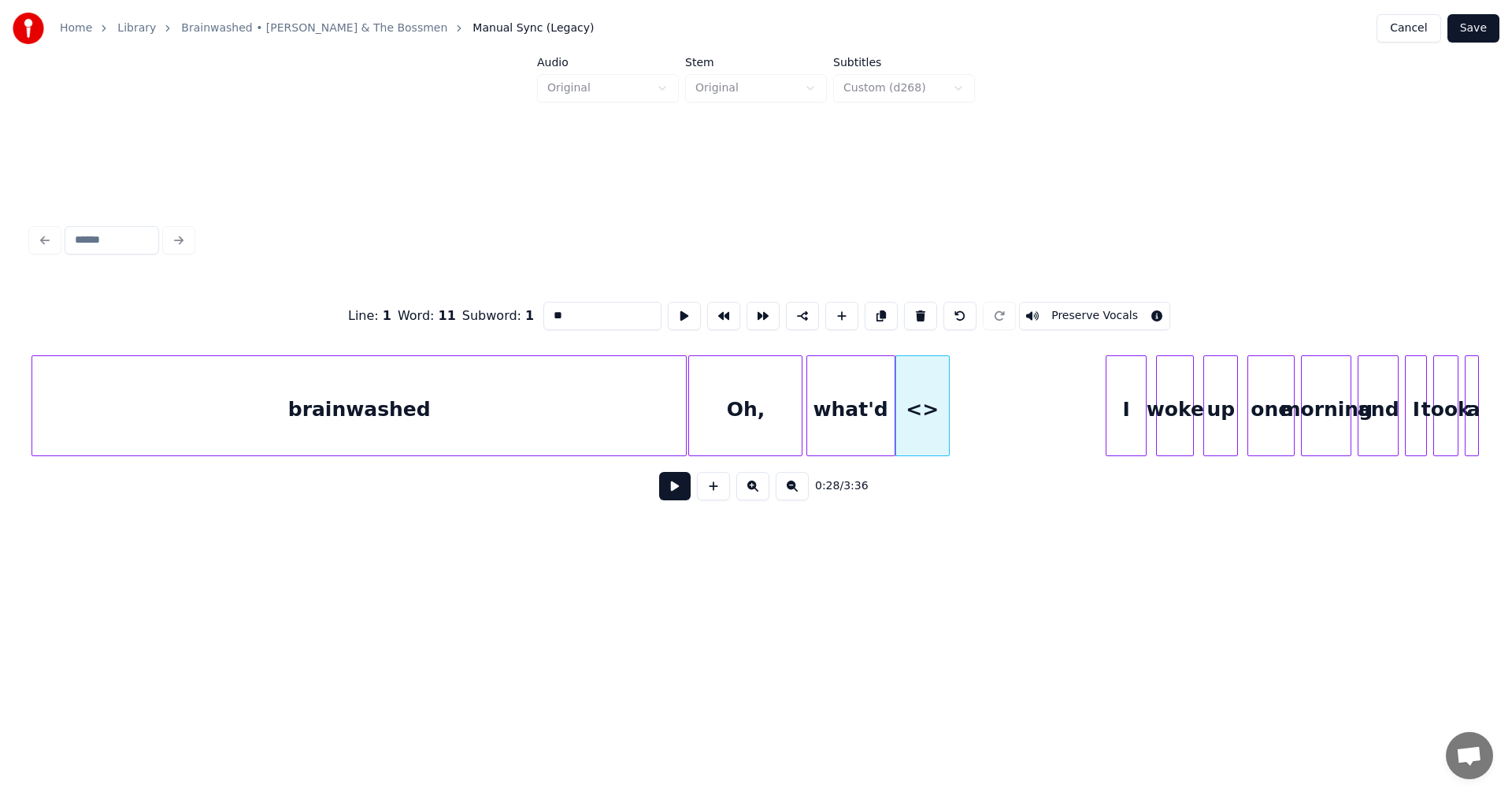
click at [948, 405] on div at bounding box center [947, 405] width 5 height 99
drag, startPoint x: 562, startPoint y: 309, endPoint x: 438, endPoint y: 274, distance: 128.8
click at [422, 280] on div "Line : 1 Word : 11 Subword : 1 ** Preserve Vocals" at bounding box center [756, 315] width 1449 height 79
click at [711, 499] on button at bounding box center [714, 486] width 33 height 28
click at [990, 390] on div "<>" at bounding box center [988, 409] width 61 height 108
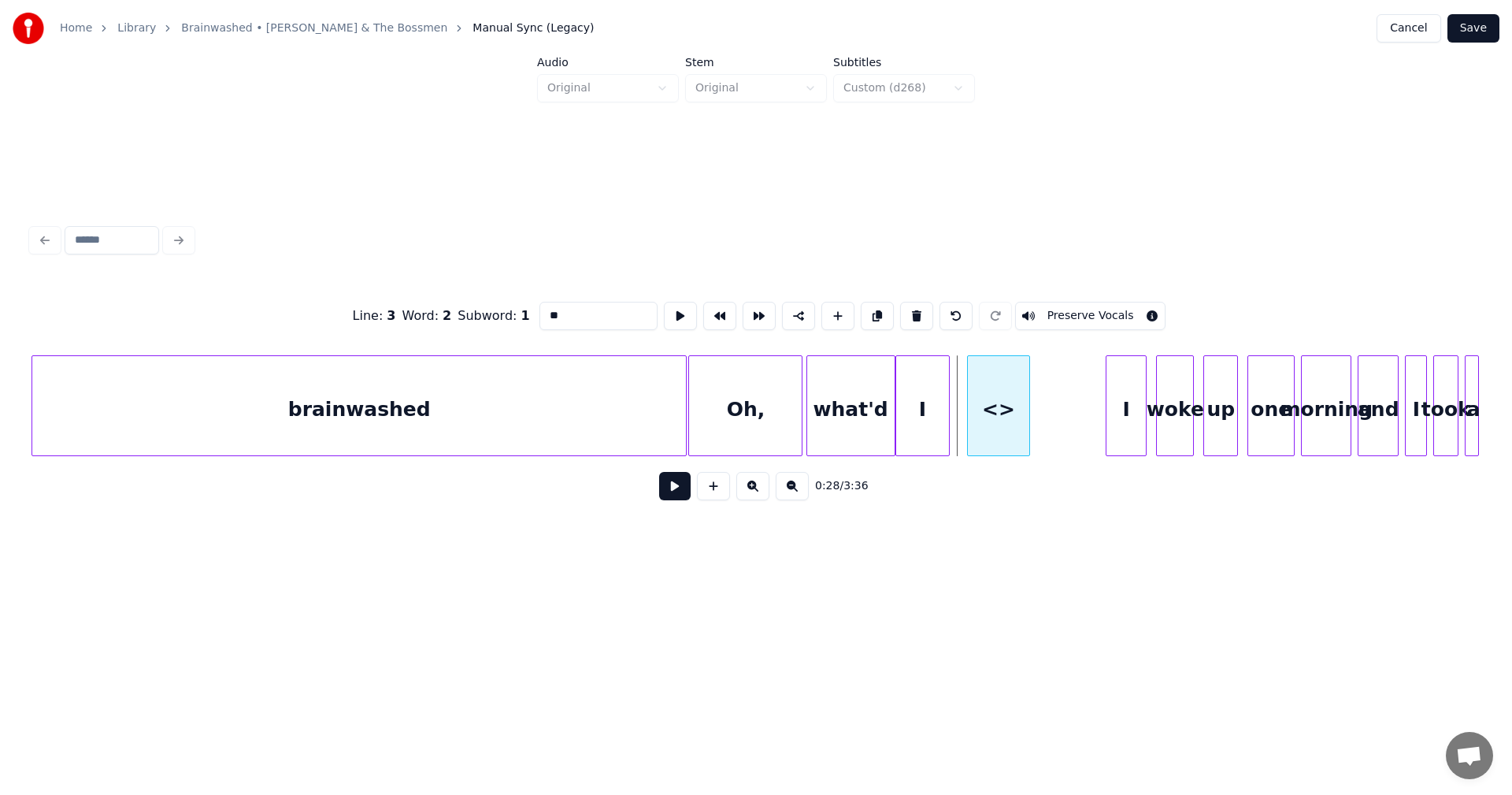
click at [1005, 400] on div "<>" at bounding box center [998, 409] width 61 height 108
click at [955, 395] on div at bounding box center [957, 405] width 5 height 99
click at [1033, 400] on div "<>" at bounding box center [1004, 405] width 63 height 101
click at [964, 396] on div at bounding box center [967, 405] width 5 height 99
drag, startPoint x: 534, startPoint y: 312, endPoint x: 485, endPoint y: 302, distance: 50.0
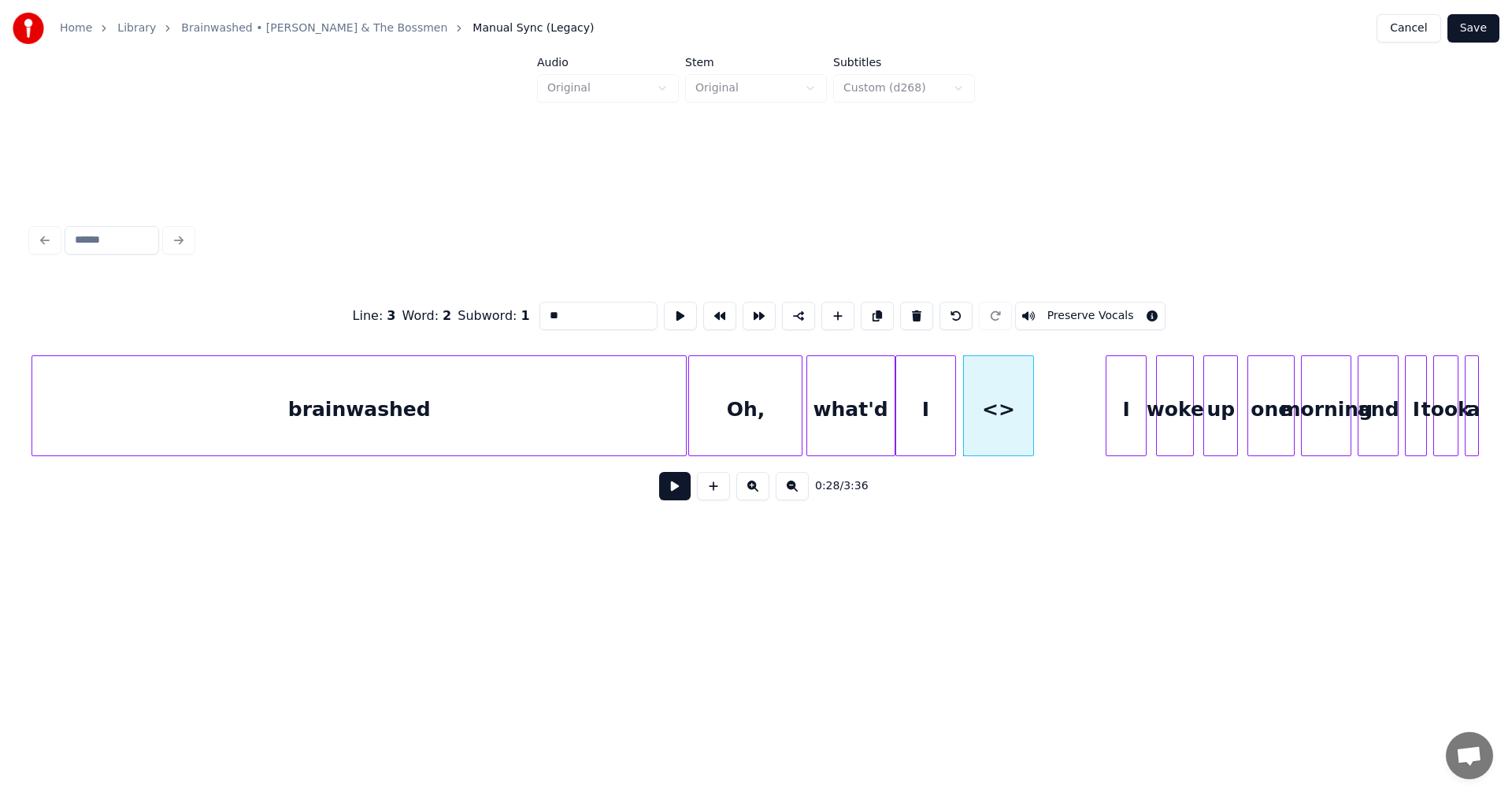
click at [485, 302] on div "Line : 3 Word : 2 Subword : 1 ** Preserve Vocals" at bounding box center [756, 315] width 1449 height 79
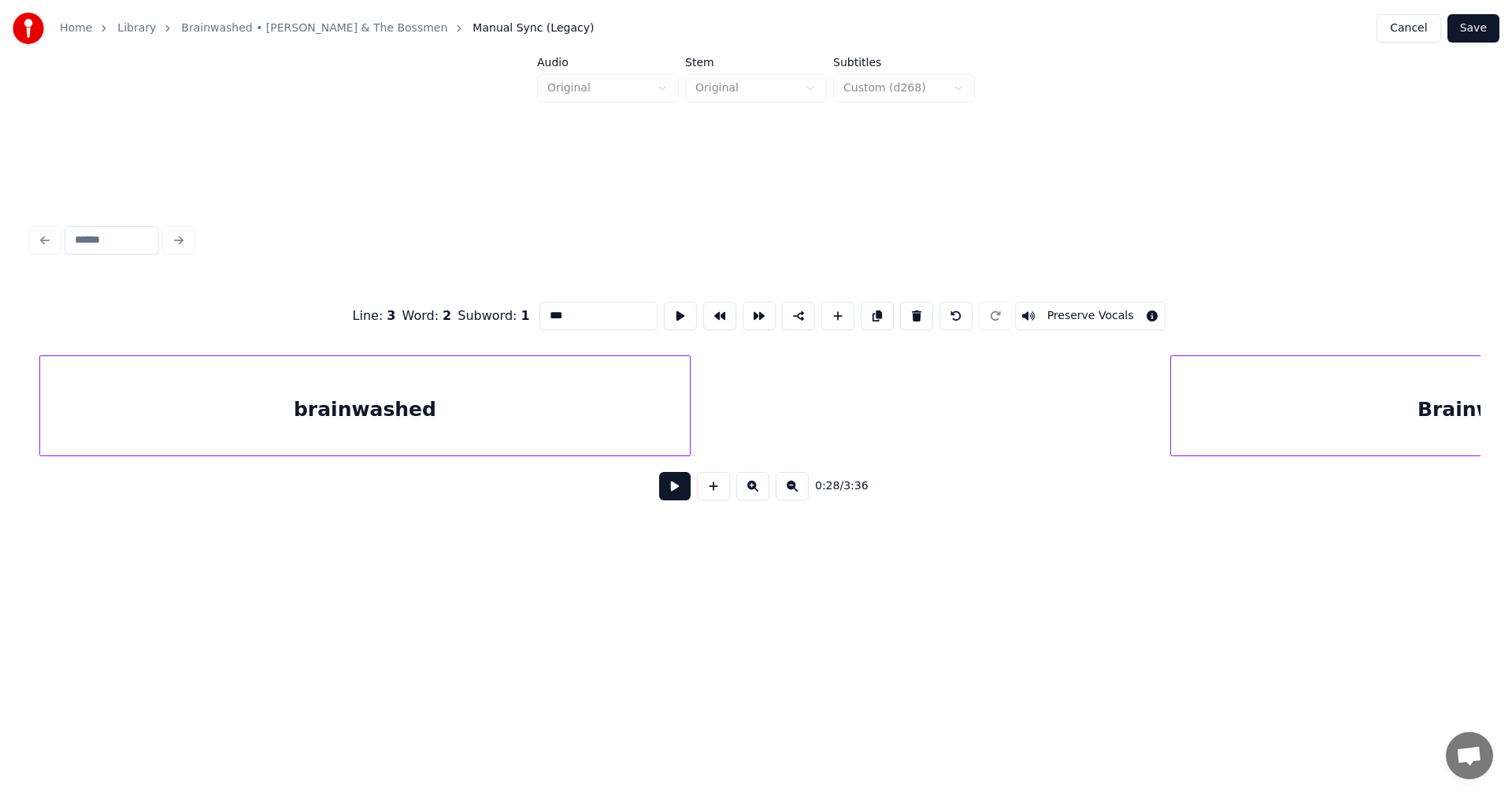
scroll to position [0, 8061]
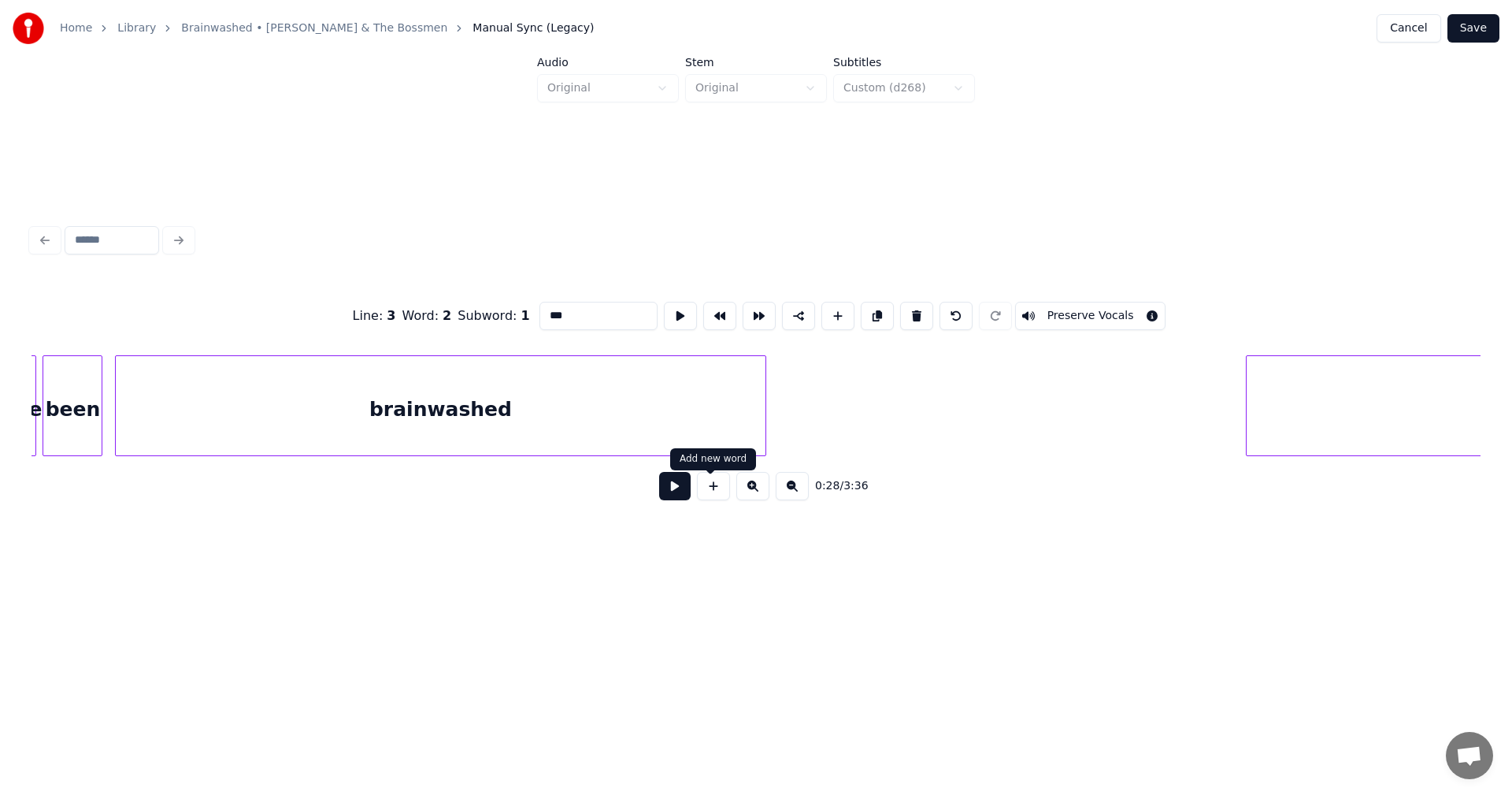
click at [715, 500] on button at bounding box center [714, 486] width 33 height 28
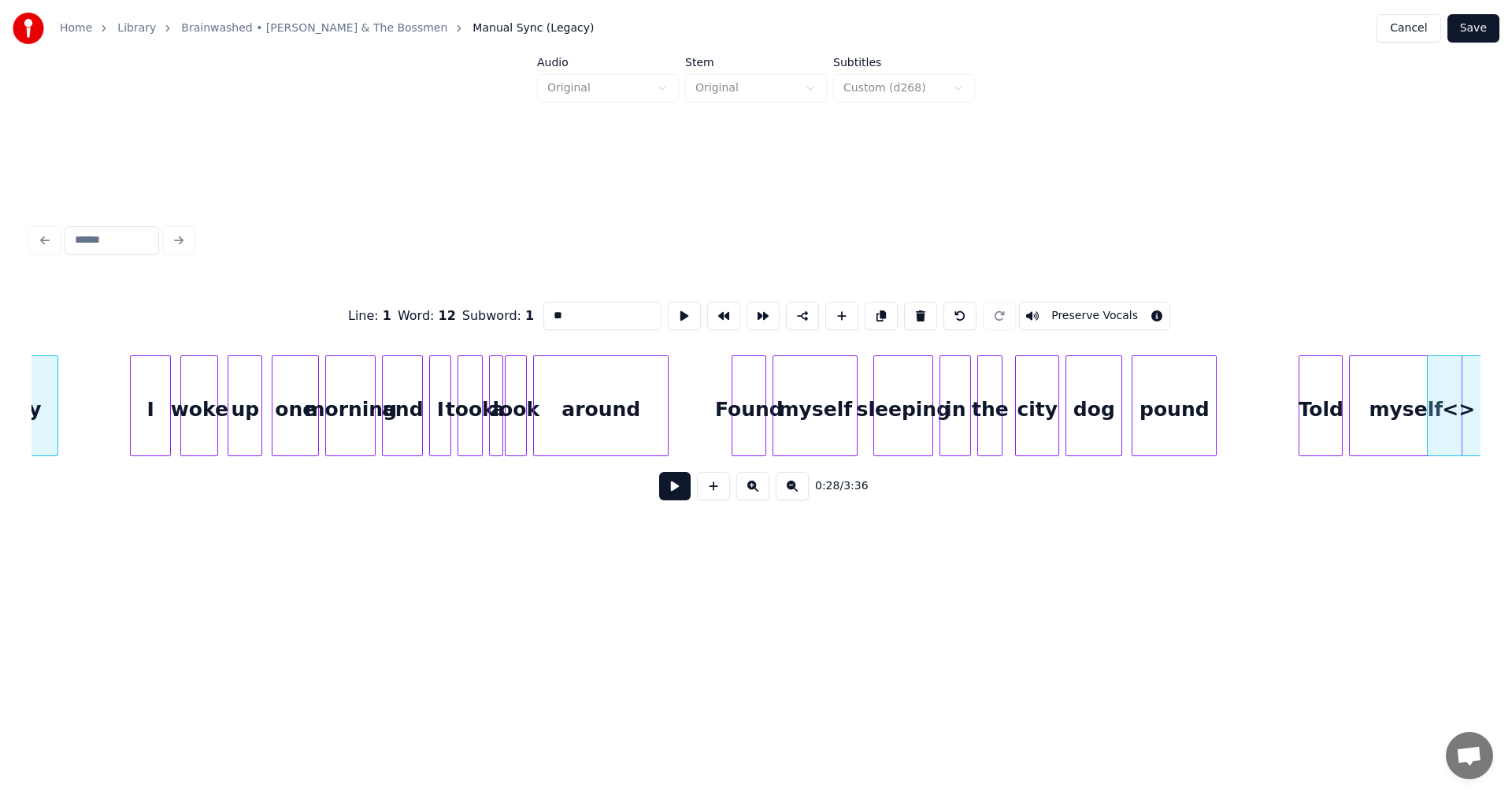
scroll to position [0, 4615]
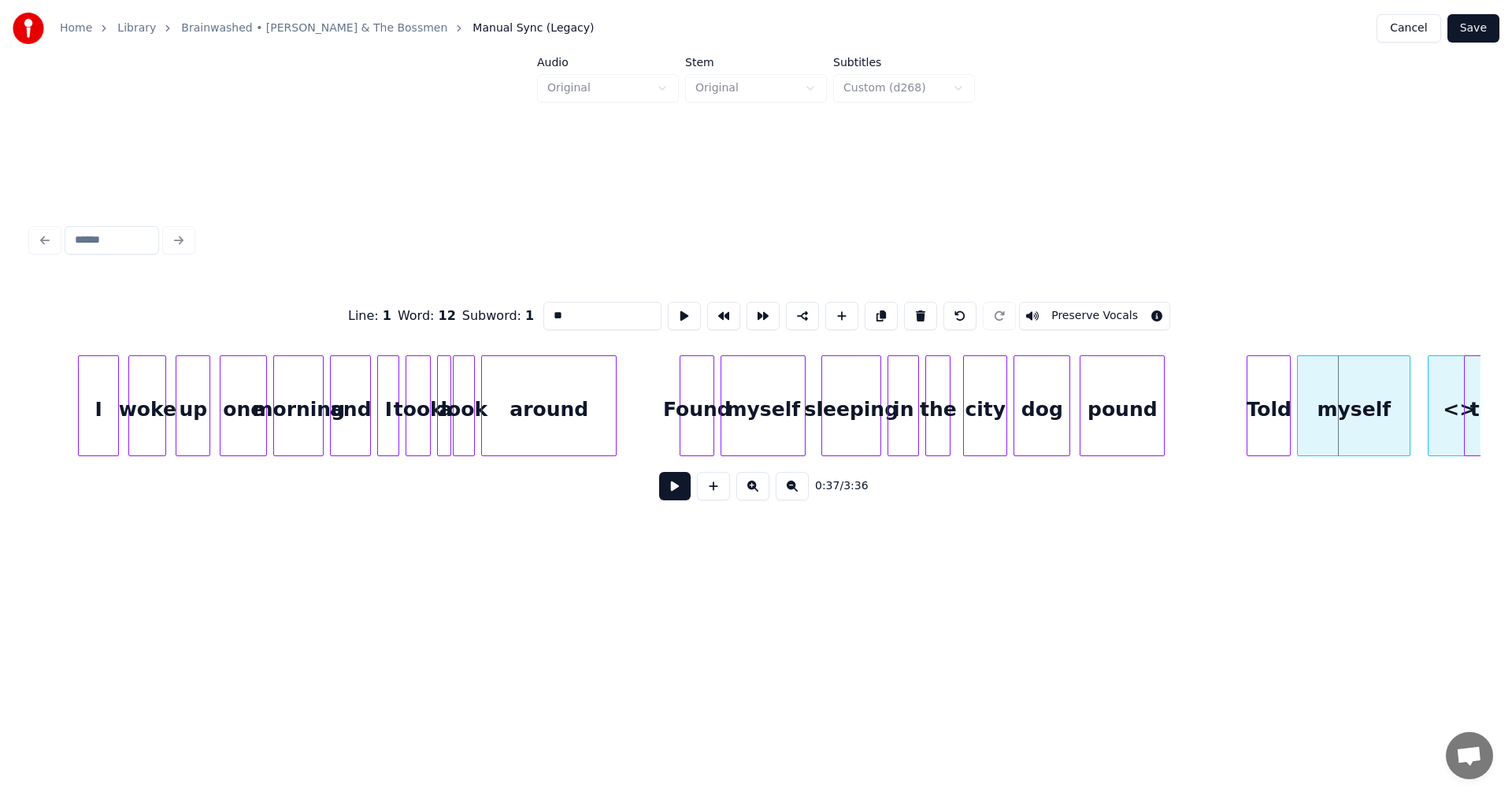
scroll to position [0, 4677]
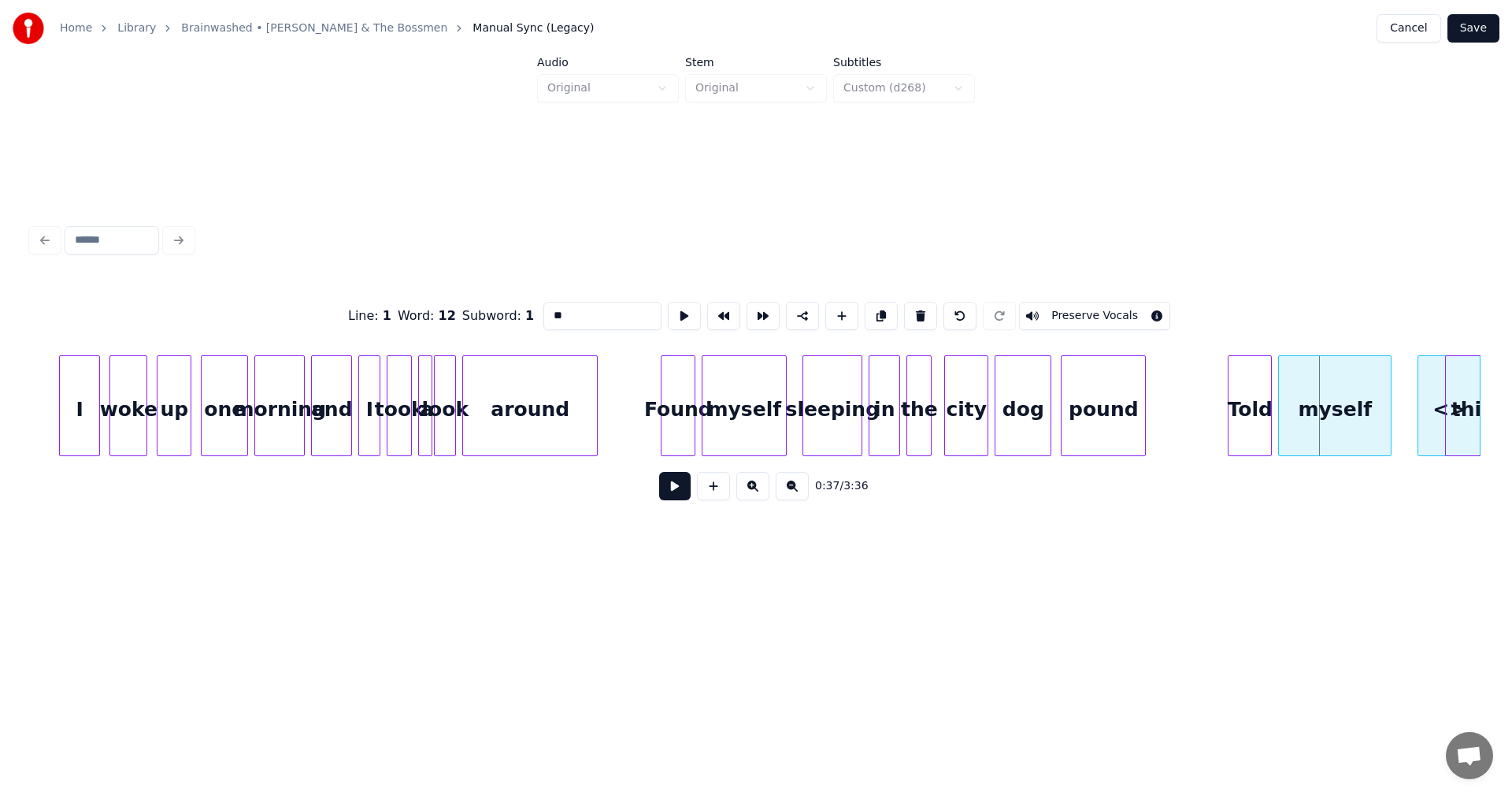
click at [1500, 429] on div "Home Library Brainwashed • [PERSON_NAME] & The Bossmen Manual Sync (Legacy) Can…" at bounding box center [756, 302] width 1512 height 604
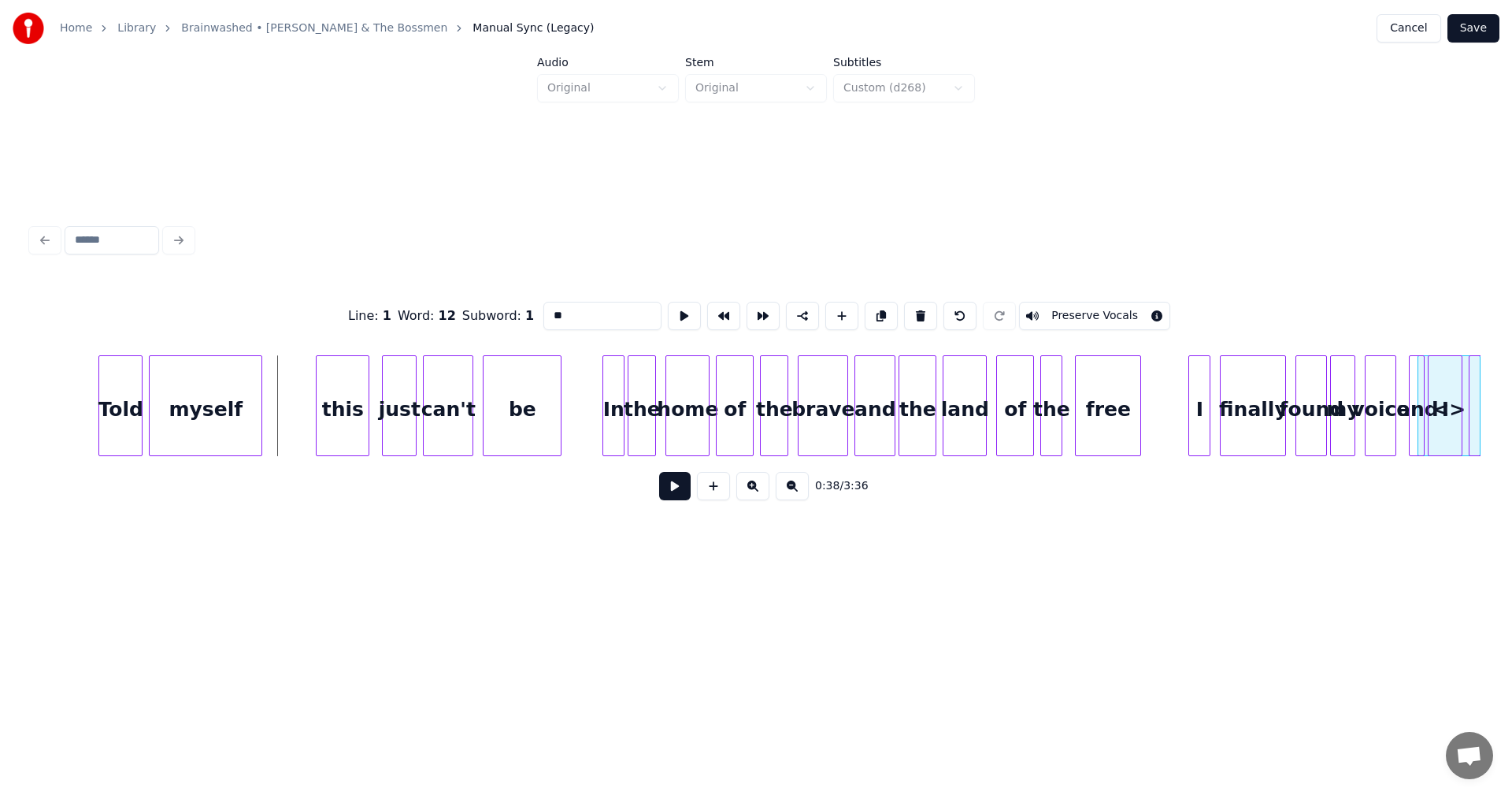
scroll to position [0, 5850]
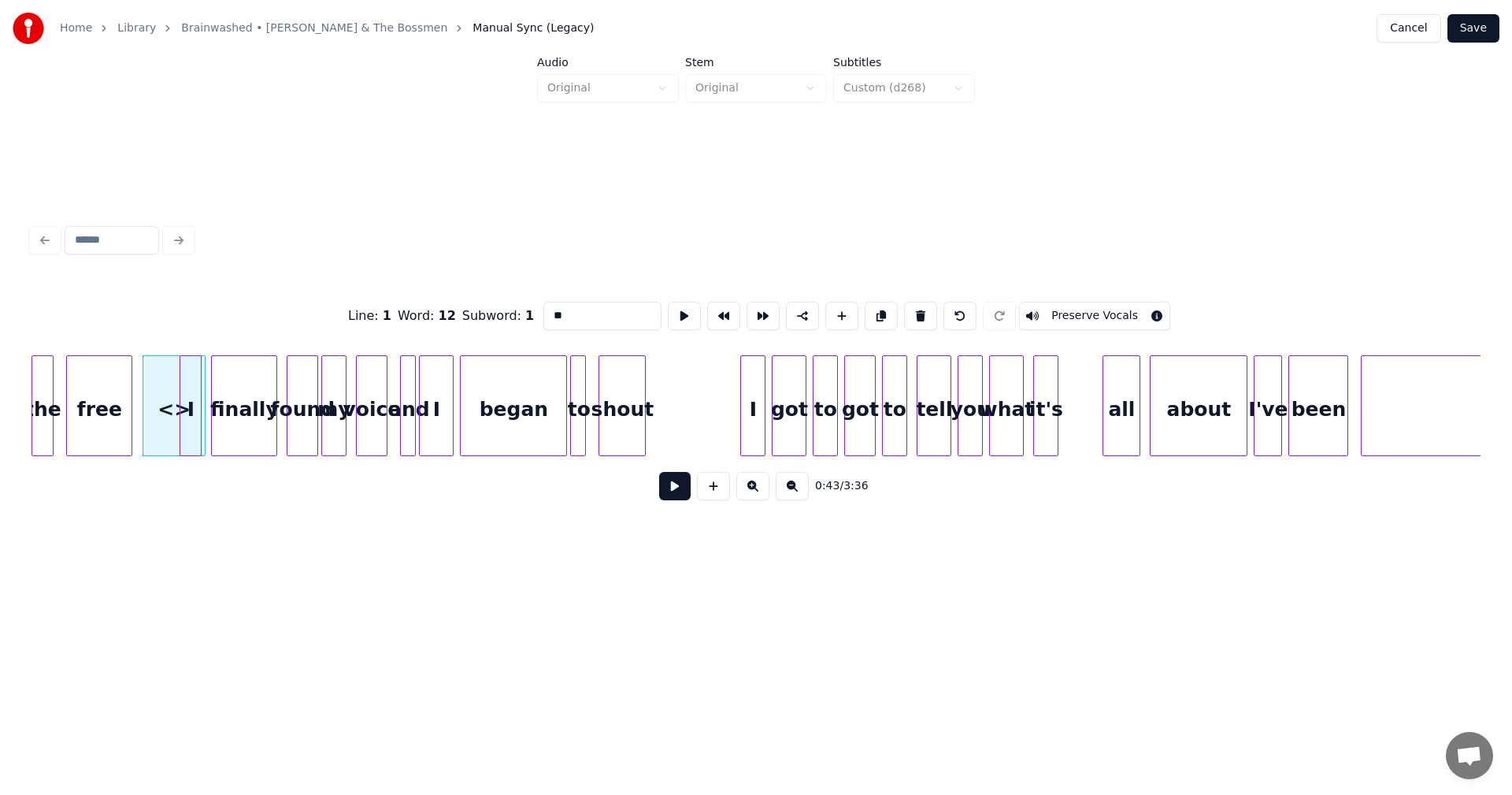
scroll to position [0, 6872]
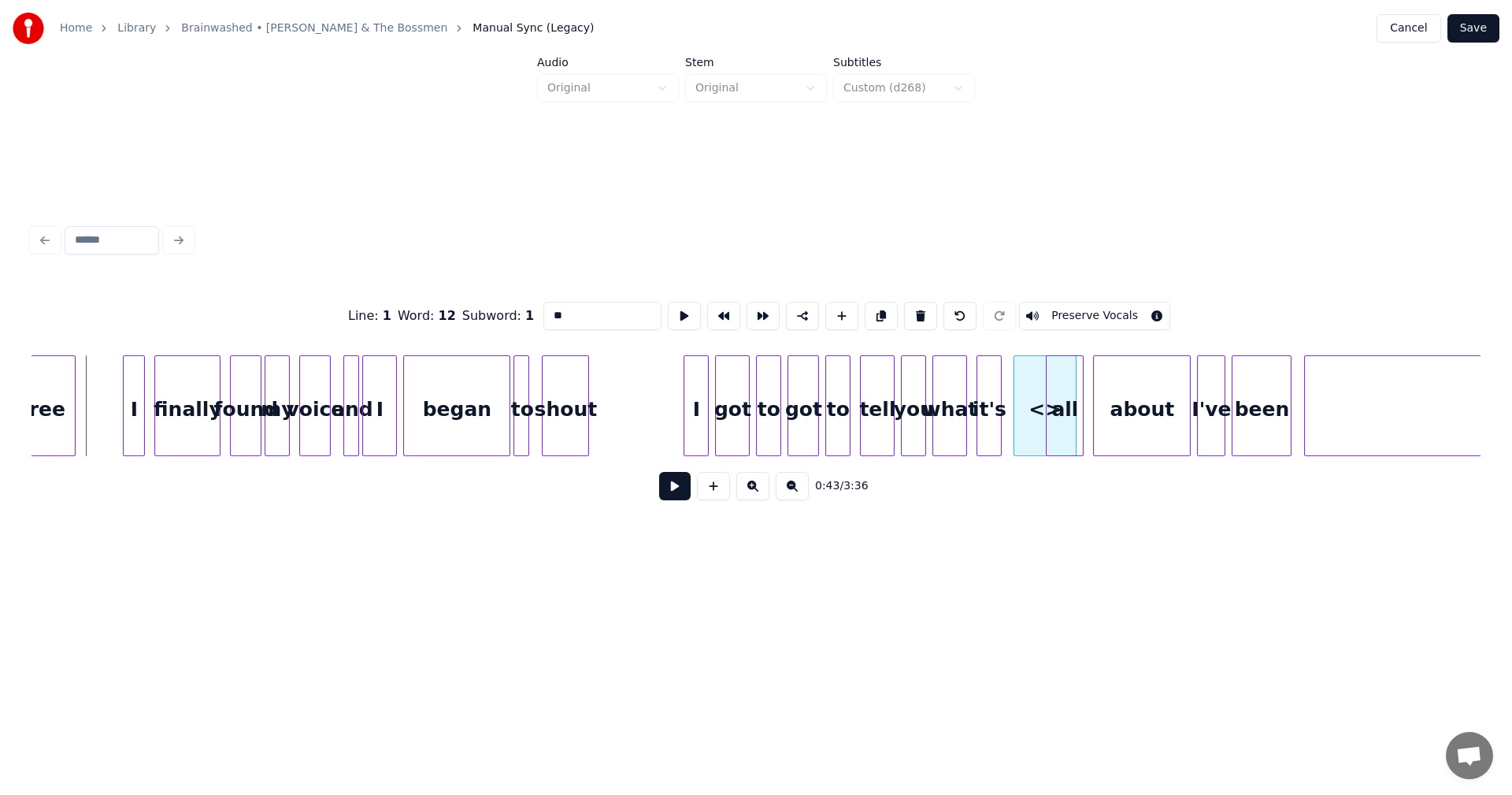
click at [1043, 404] on div "<>" at bounding box center [1045, 409] width 61 height 108
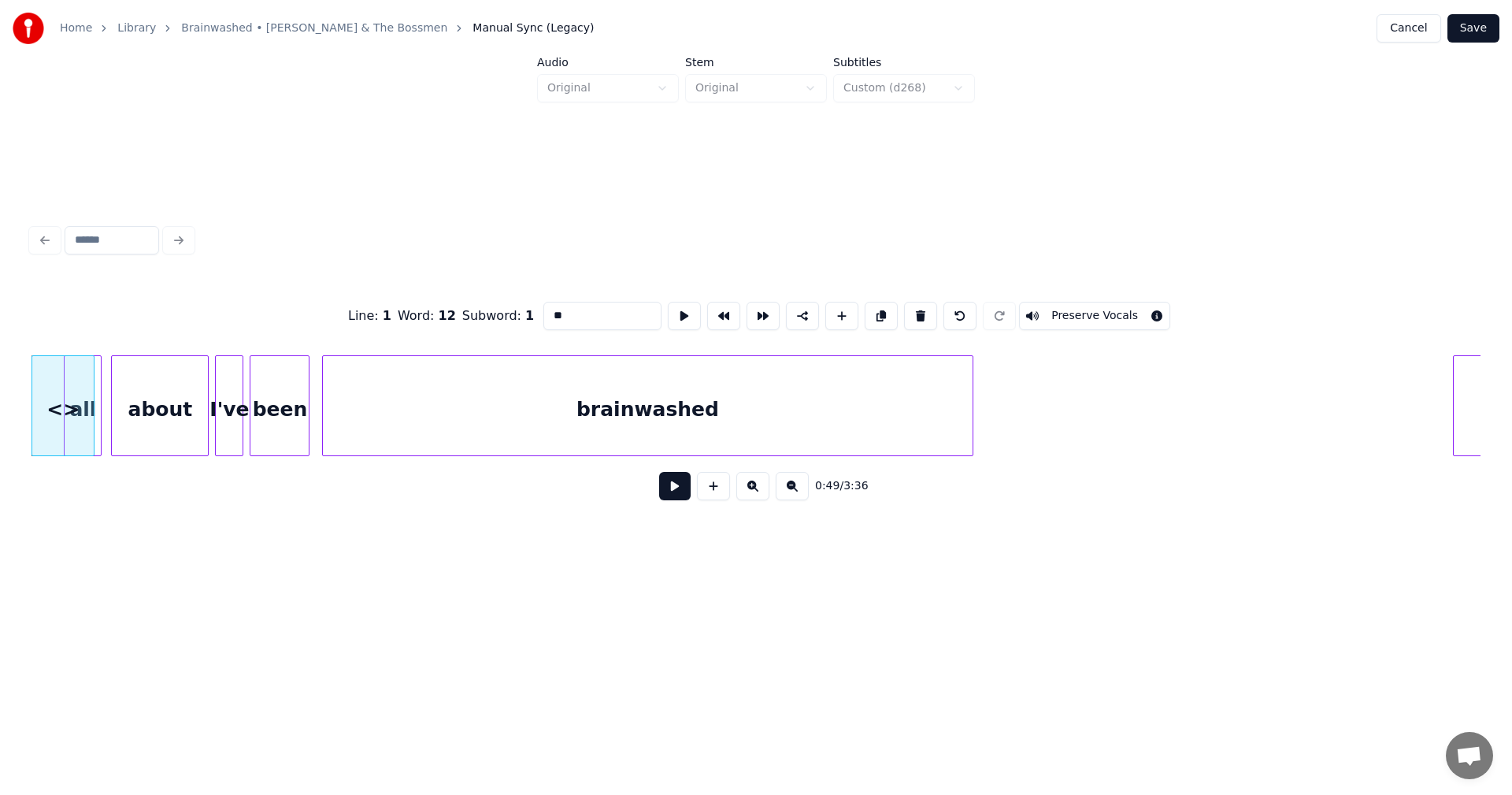
scroll to position [0, 7797]
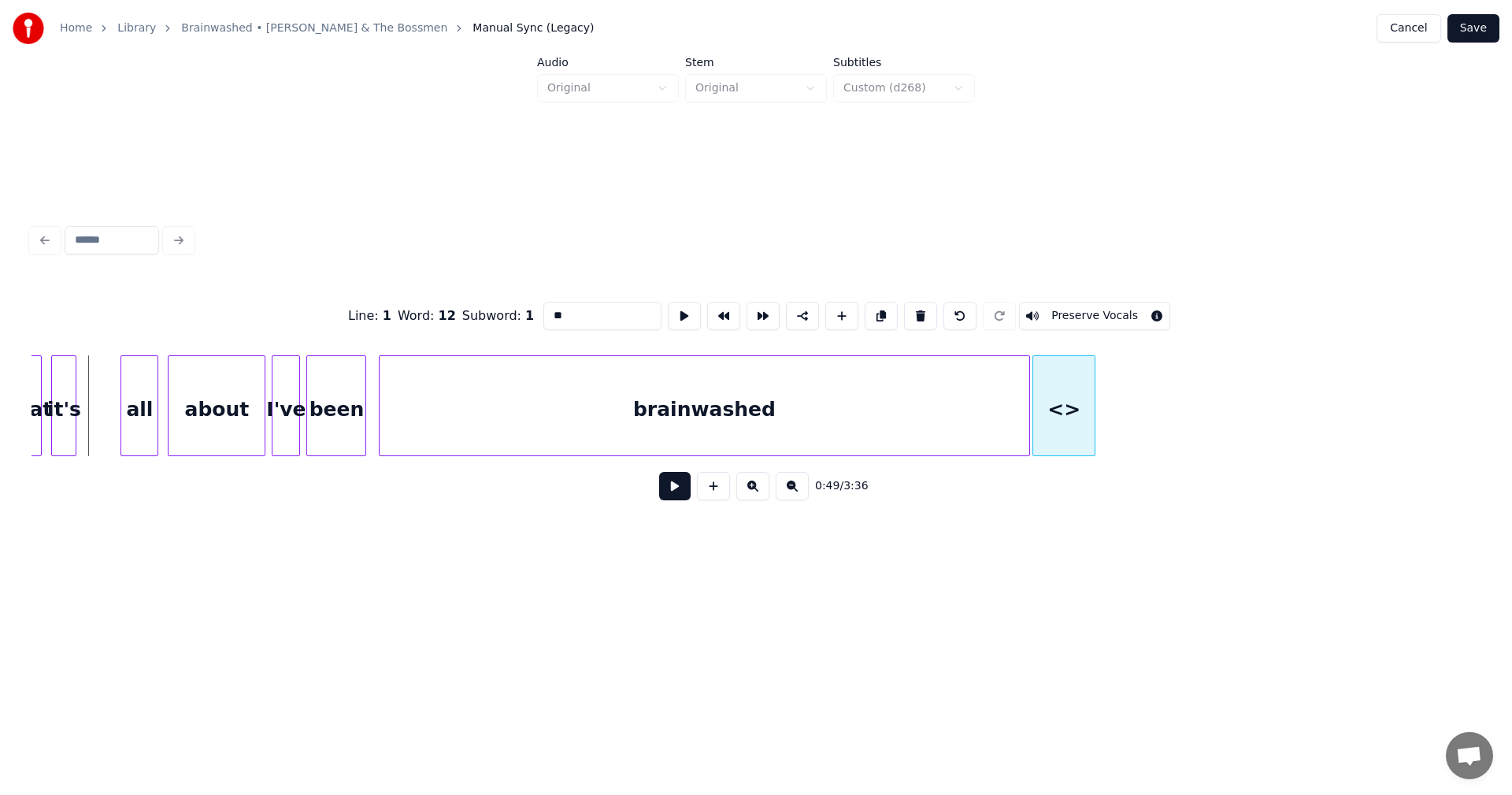
click at [1048, 406] on div "<>" at bounding box center [1064, 409] width 61 height 108
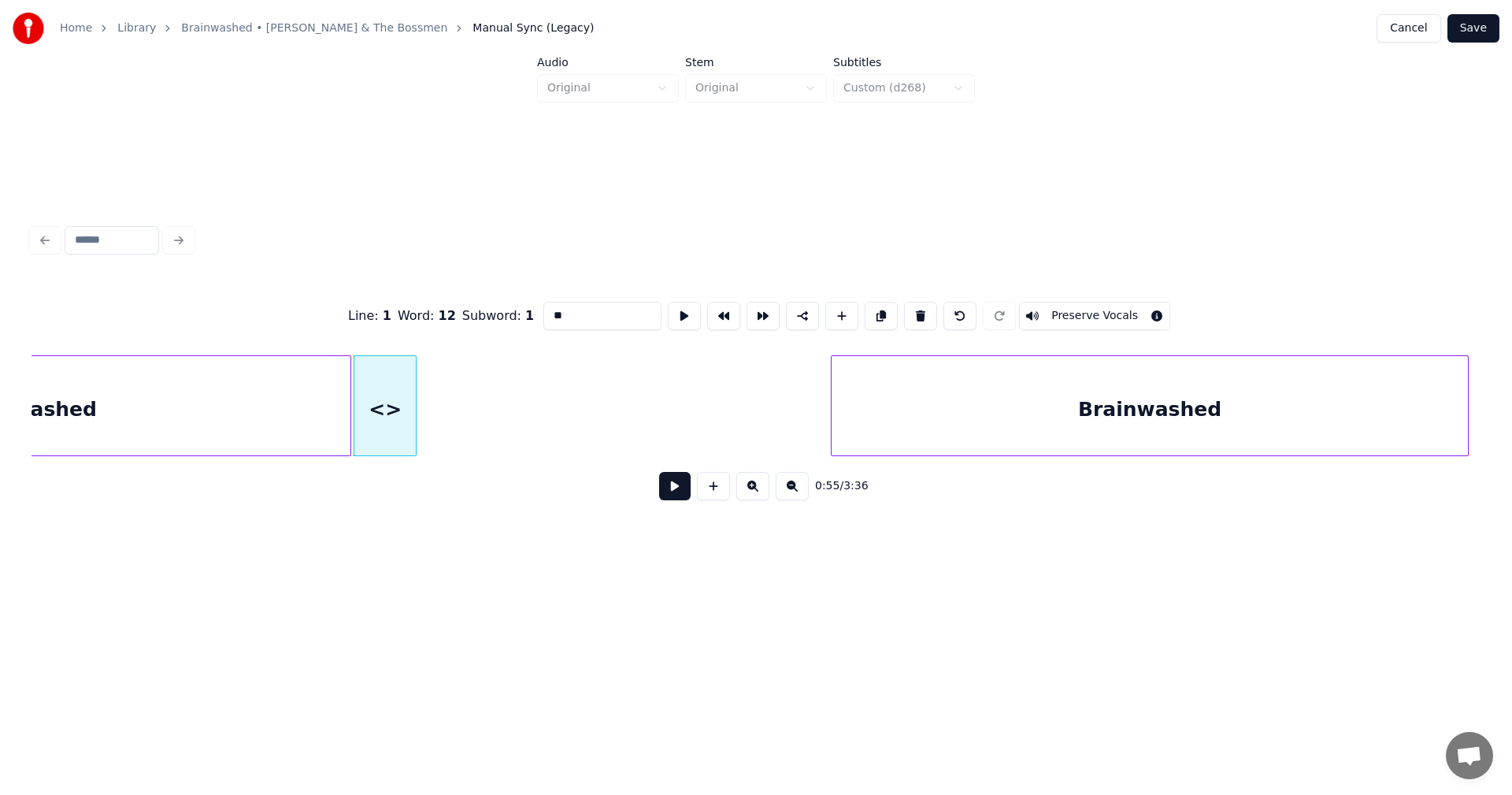
scroll to position [0, 8495]
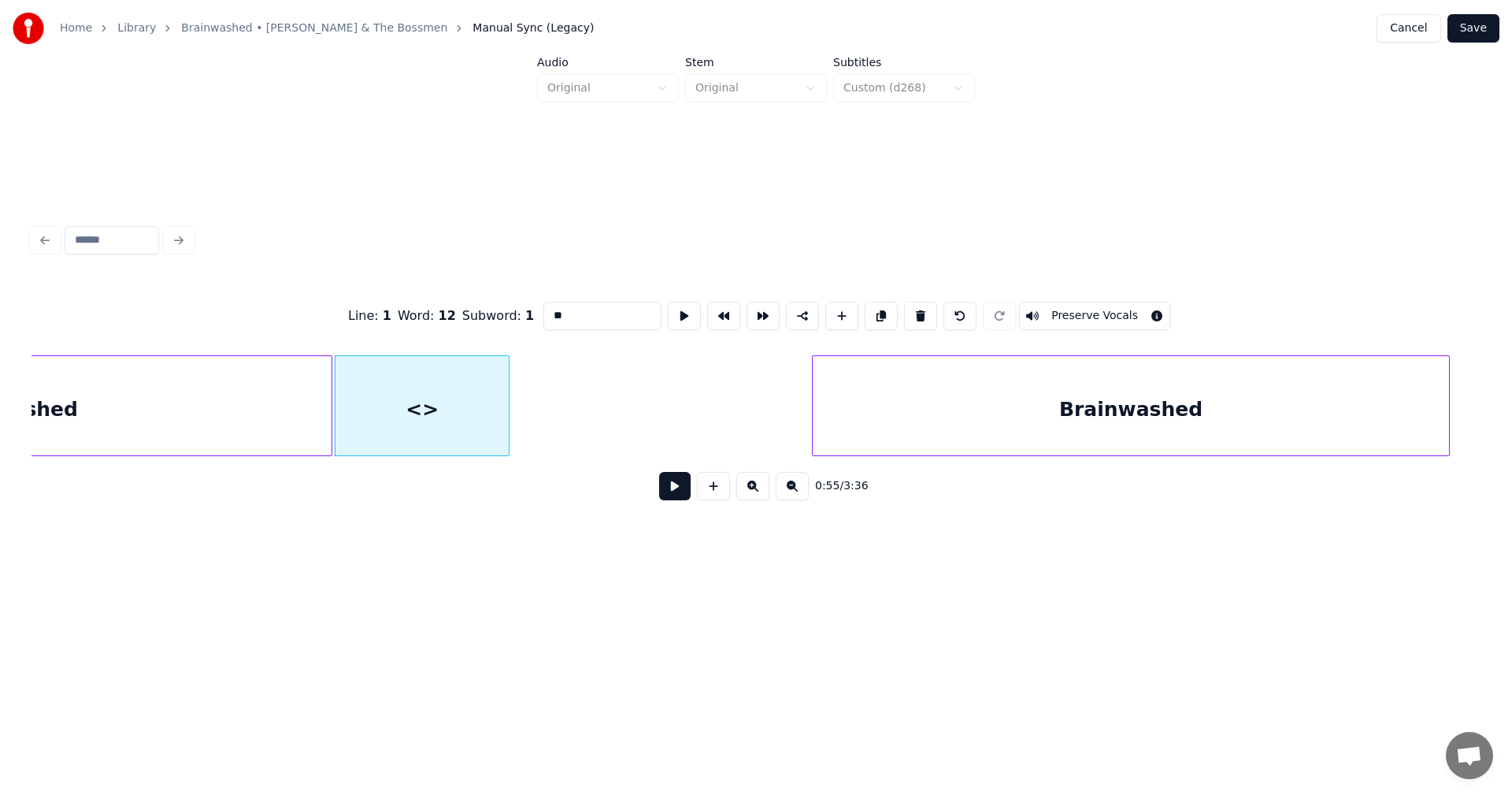
click at [506, 398] on div at bounding box center [506, 405] width 5 height 99
drag, startPoint x: 562, startPoint y: 314, endPoint x: 471, endPoint y: 295, distance: 93.0
click at [471, 295] on div "Line : 1 Word : 12 Subword : 1 ** Preserve Vocals" at bounding box center [756, 315] width 1449 height 79
click at [725, 497] on button at bounding box center [714, 486] width 33 height 28
click at [542, 394] on div "<>" at bounding box center [547, 409] width 61 height 108
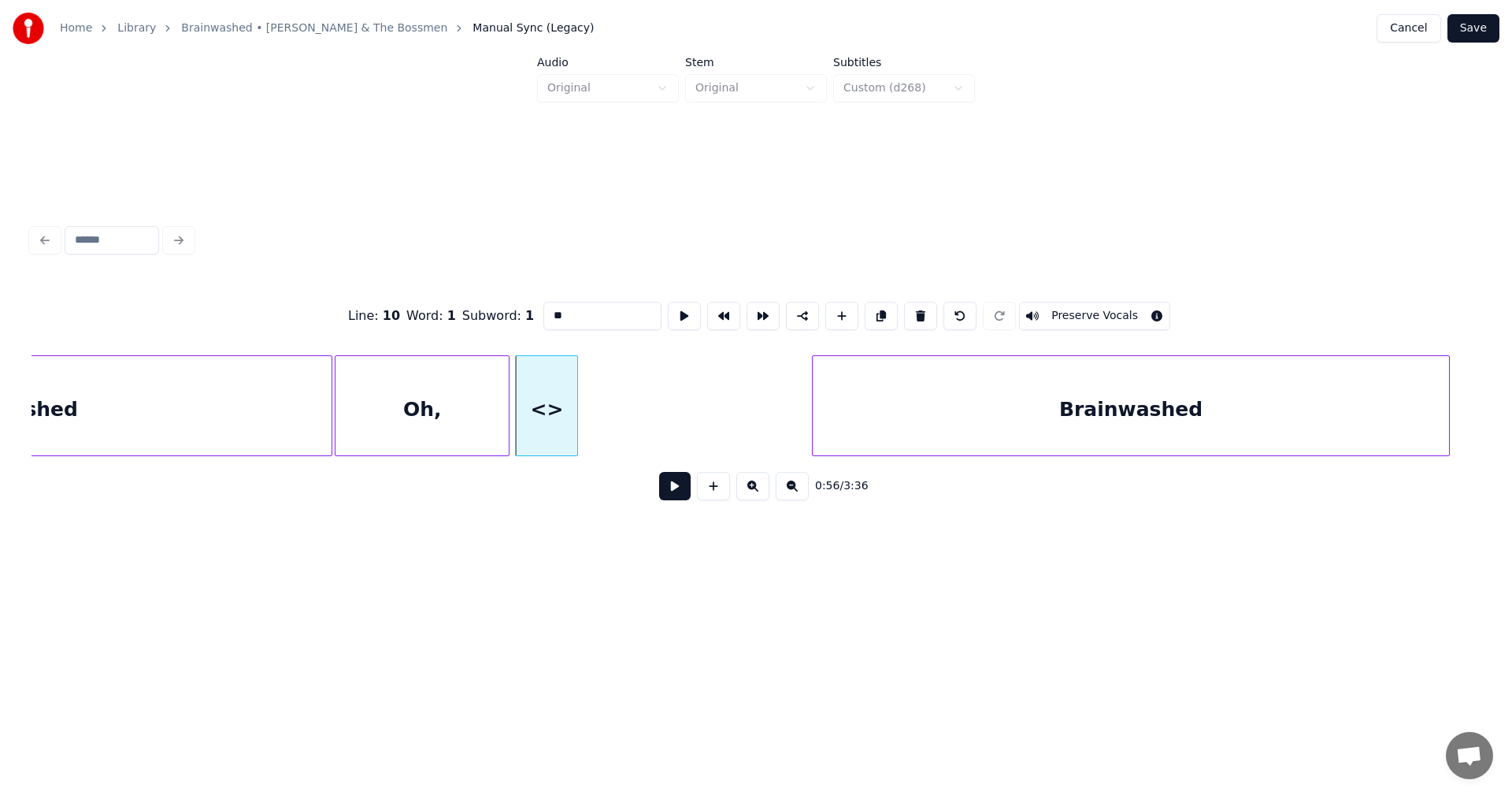
drag, startPoint x: 554, startPoint y: 305, endPoint x: 519, endPoint y: 309, distance: 35.2
click at [543, 309] on input "**" at bounding box center [602, 316] width 118 height 28
type input "*"
click at [548, 401] on div "yes" at bounding box center [546, 409] width 61 height 108
click at [586, 386] on div at bounding box center [586, 405] width 5 height 99
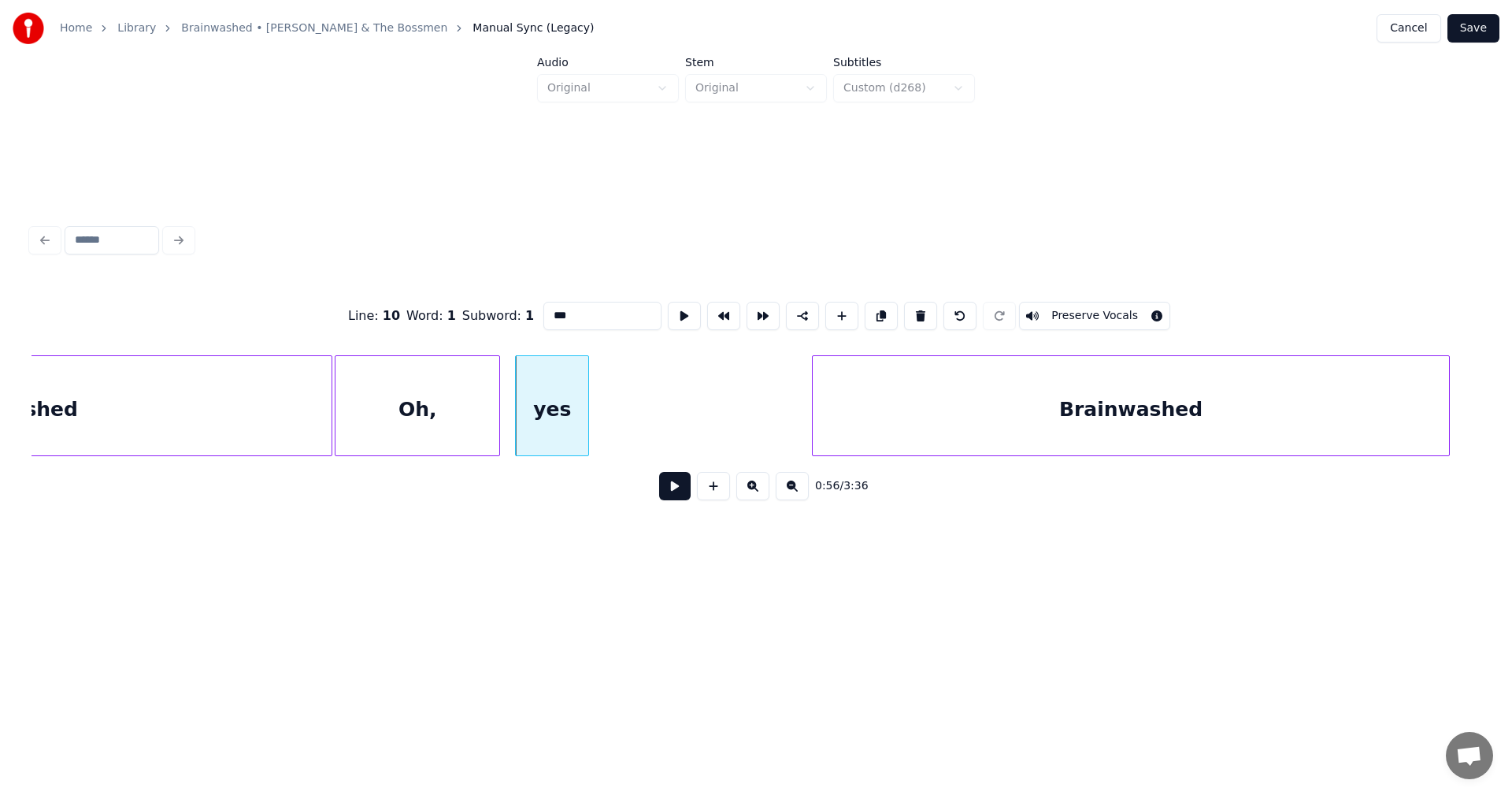
click at [498, 395] on div at bounding box center [497, 405] width 5 height 99
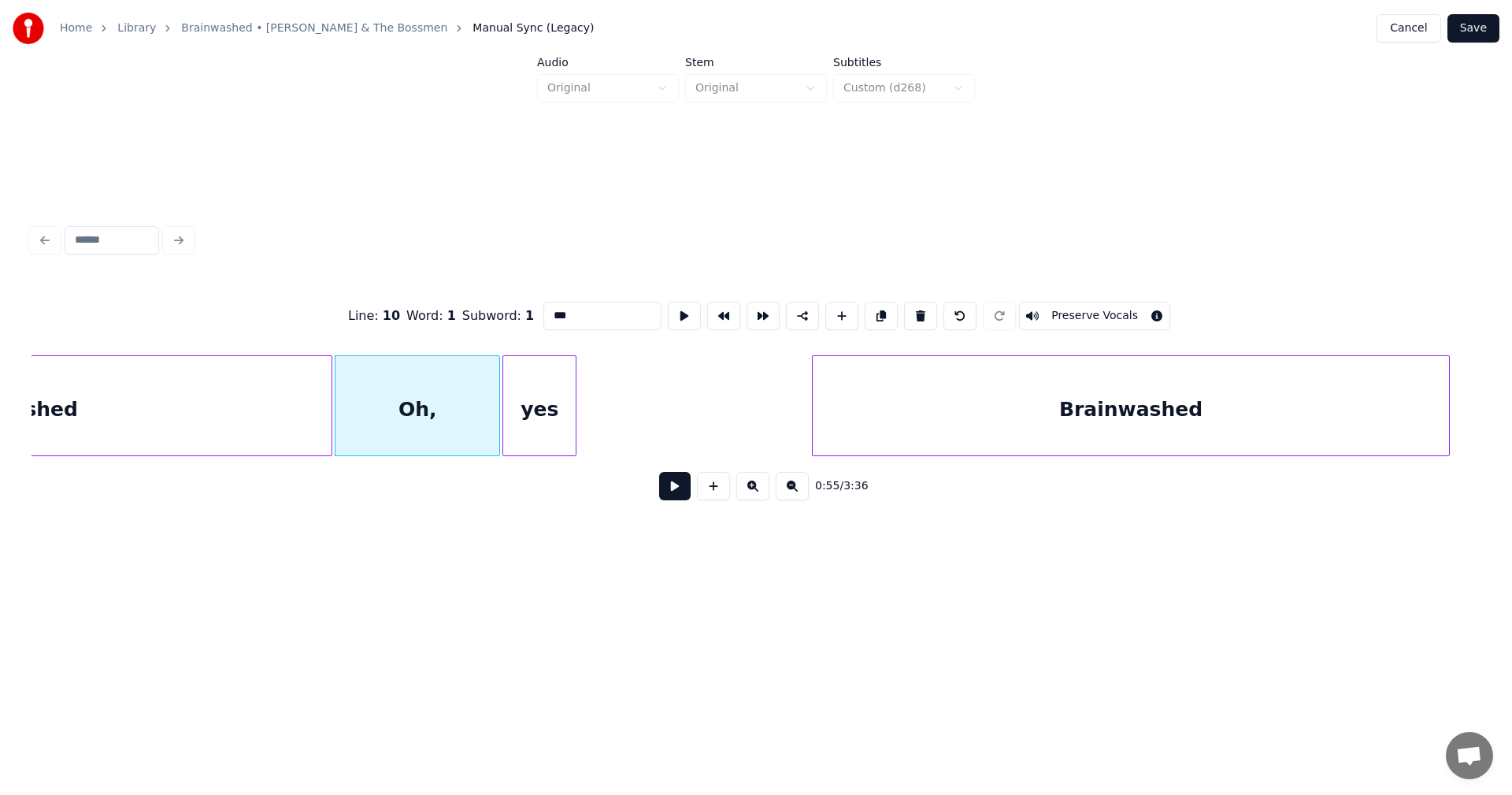
click at [565, 400] on div "yes" at bounding box center [540, 409] width 73 height 108
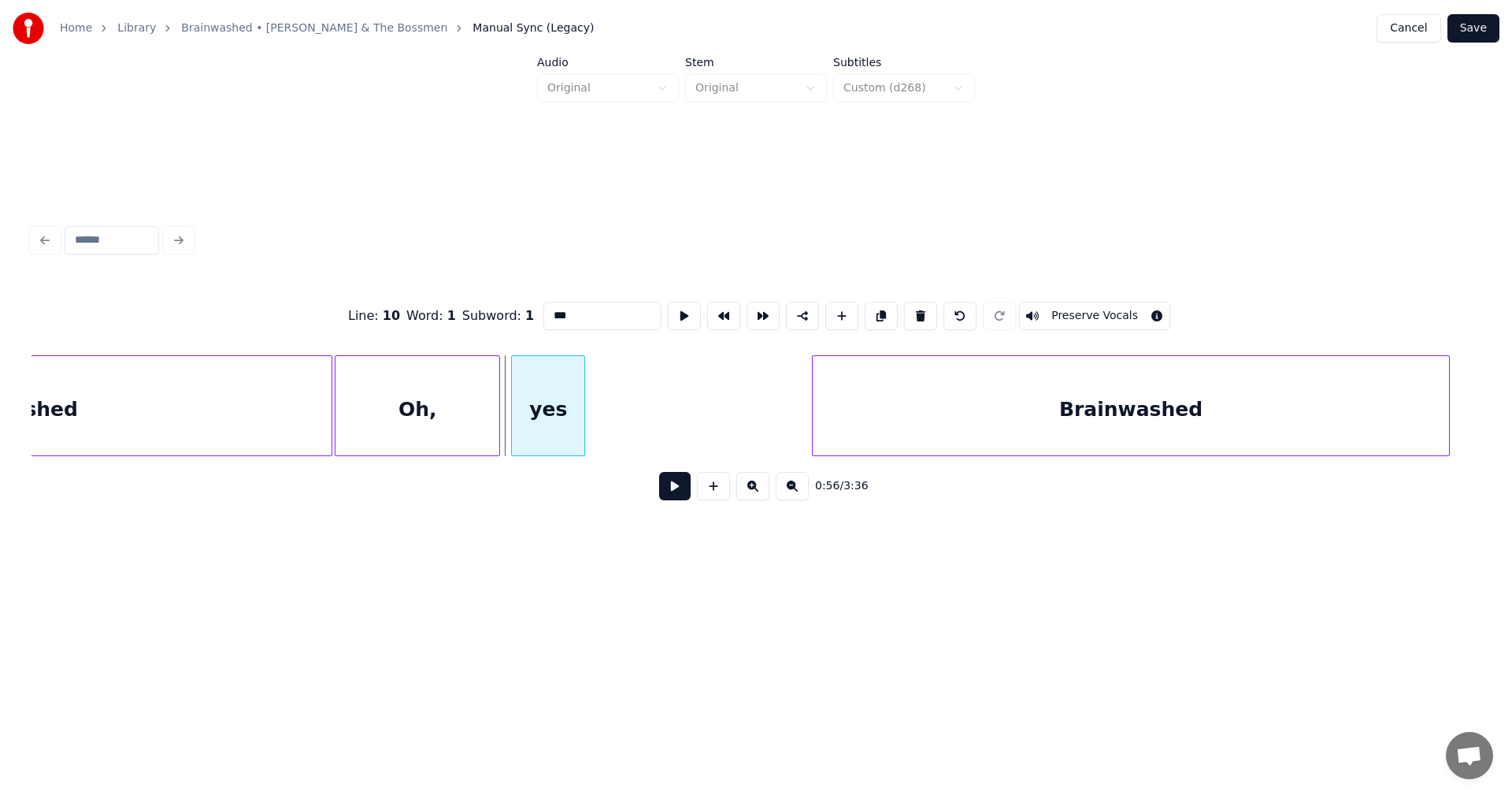
click at [586, 400] on div "yes" at bounding box center [548, 405] width 74 height 101
click at [505, 405] on div at bounding box center [505, 405] width 5 height 99
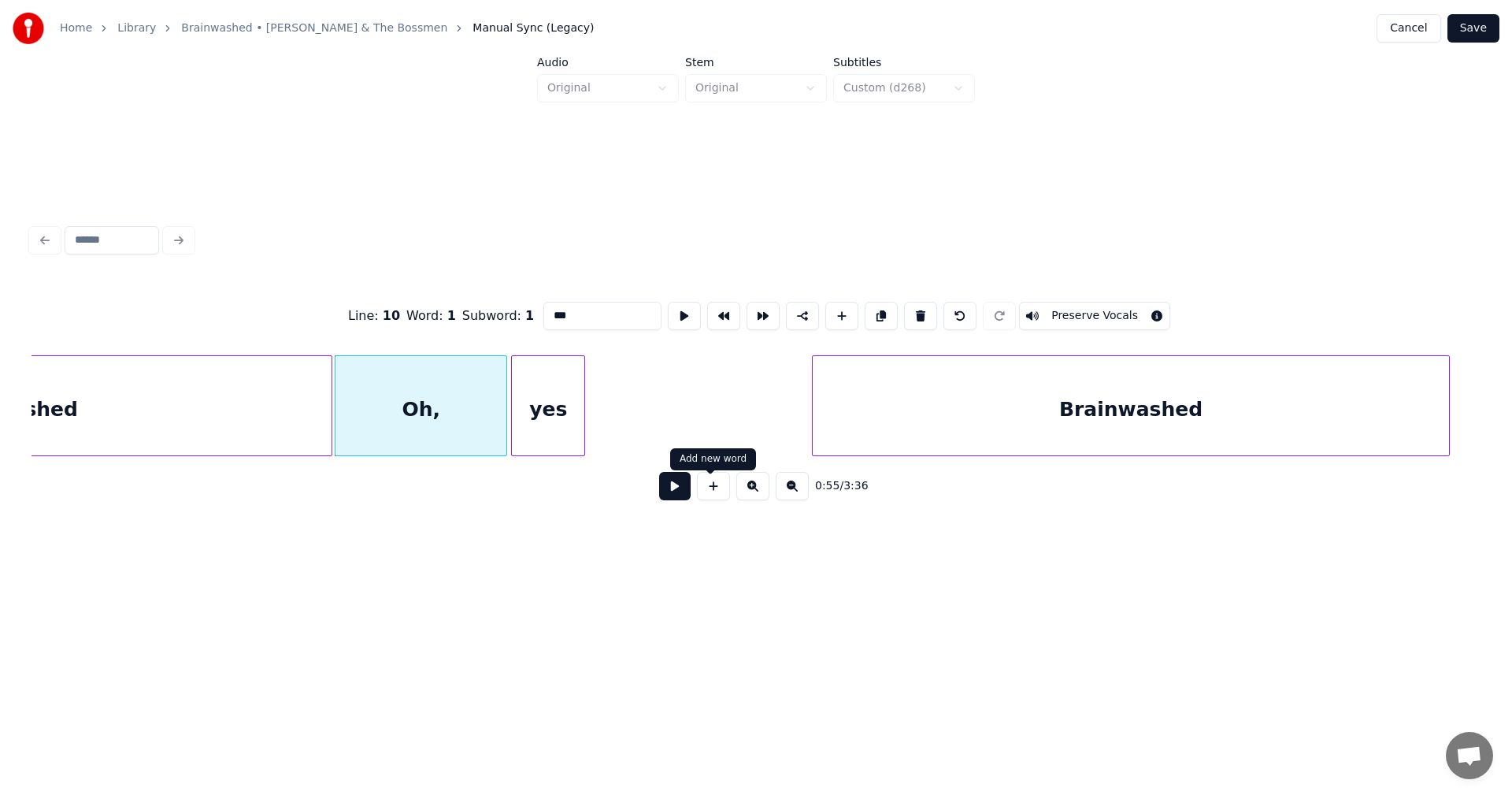
click at [717, 498] on button at bounding box center [714, 486] width 33 height 28
click at [624, 443] on div "<>" at bounding box center [617, 409] width 61 height 108
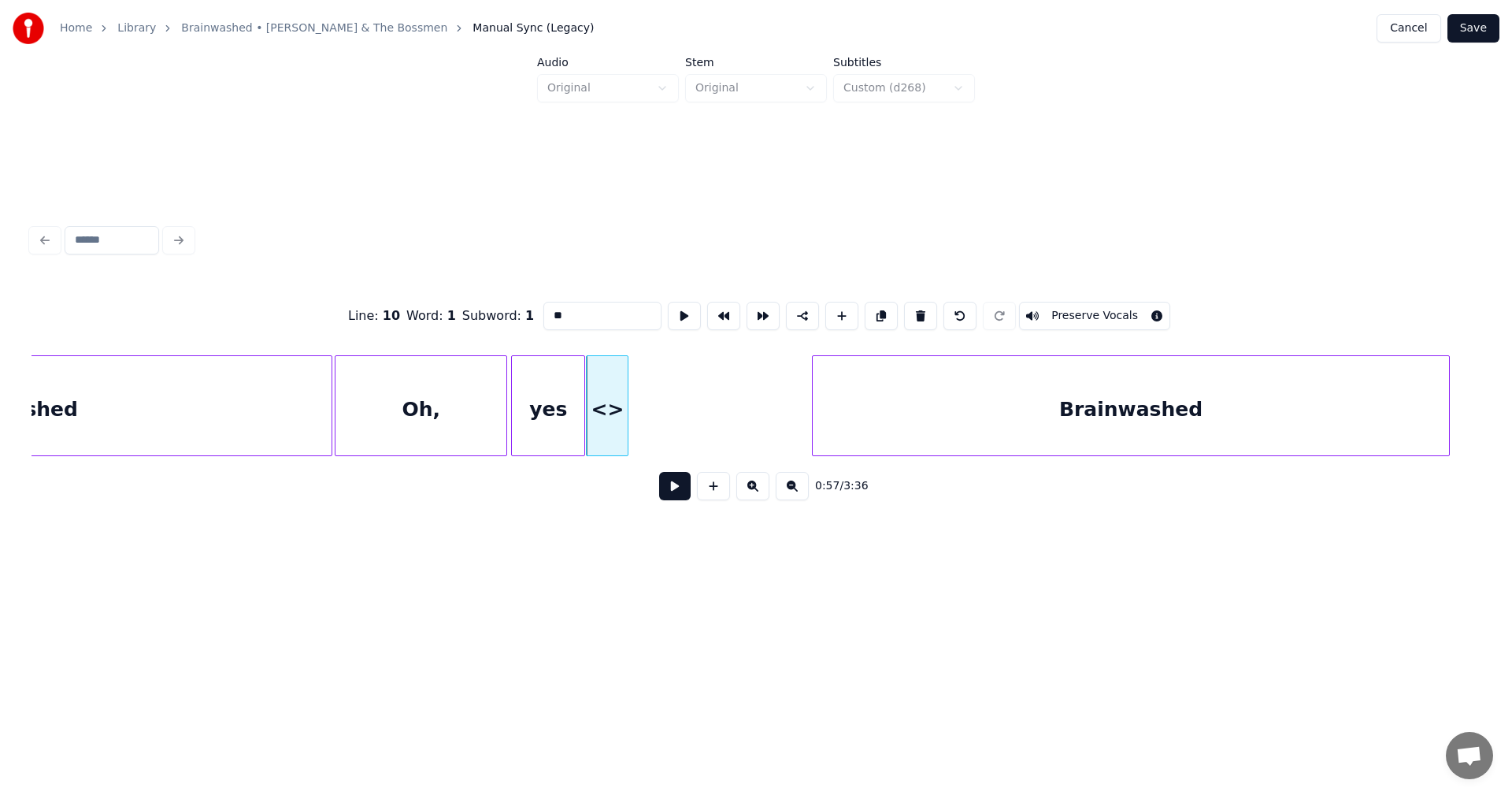
click at [624, 413] on div at bounding box center [625, 405] width 5 height 99
drag, startPoint x: 536, startPoint y: 317, endPoint x: 500, endPoint y: 311, distance: 36.5
click at [500, 311] on div "Line : 10 Word : 1 Subword : 1 ** Preserve Vocals" at bounding box center [756, 315] width 1449 height 79
drag, startPoint x: 543, startPoint y: 298, endPoint x: 543, endPoint y: 307, distance: 9.0
click at [543, 303] on input "**" at bounding box center [602, 316] width 118 height 28
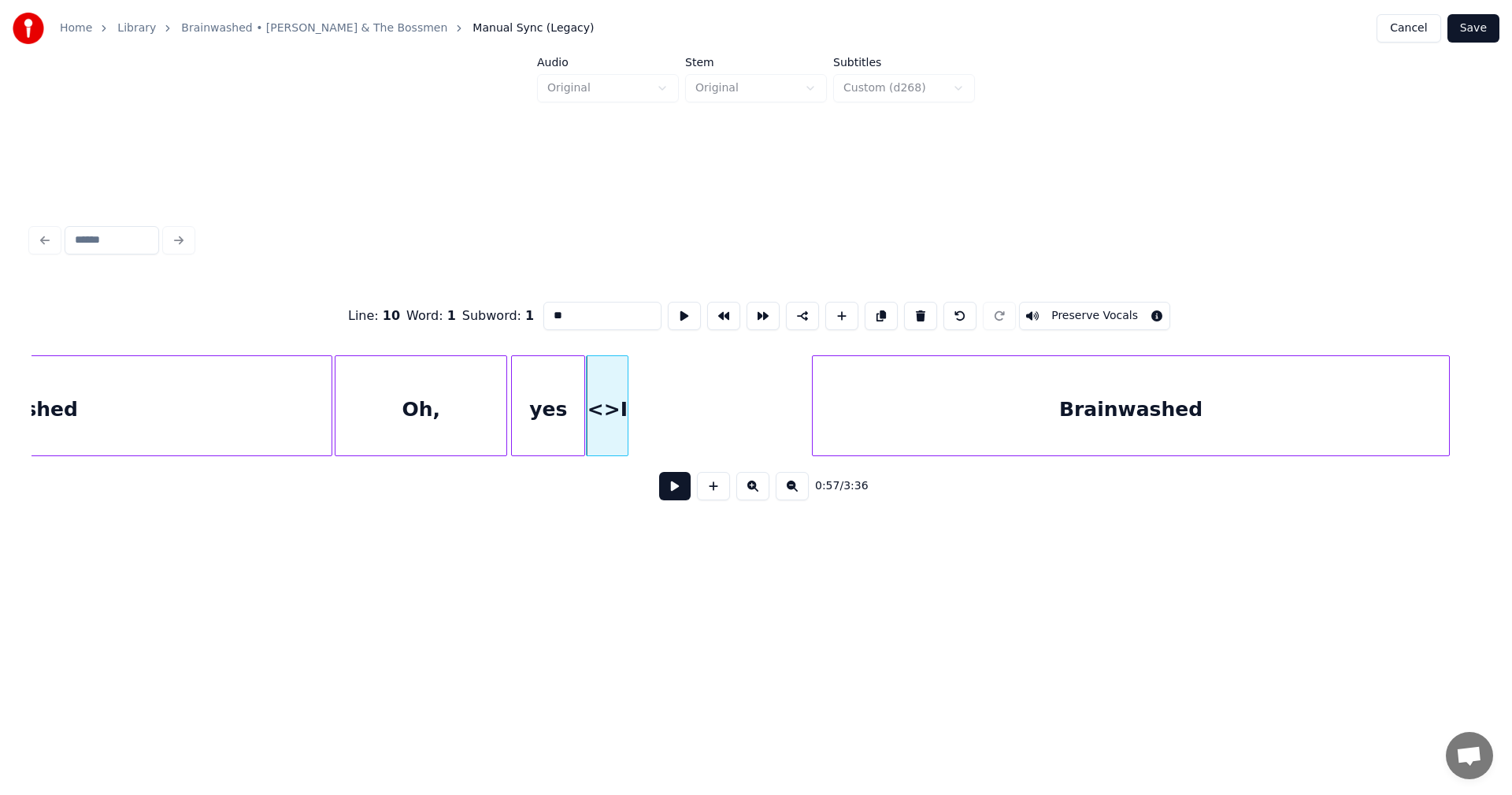
drag, startPoint x: 543, startPoint y: 309, endPoint x: 445, endPoint y: 296, distance: 98.9
click at [438, 298] on div "Line : 10 Word : 1 Subword : 1 ** Preserve Vocals" at bounding box center [756, 315] width 1449 height 79
click at [713, 497] on button at bounding box center [714, 486] width 33 height 28
click at [661, 414] on div "<>" at bounding box center [666, 409] width 61 height 108
click at [631, 403] on div at bounding box center [633, 405] width 5 height 99
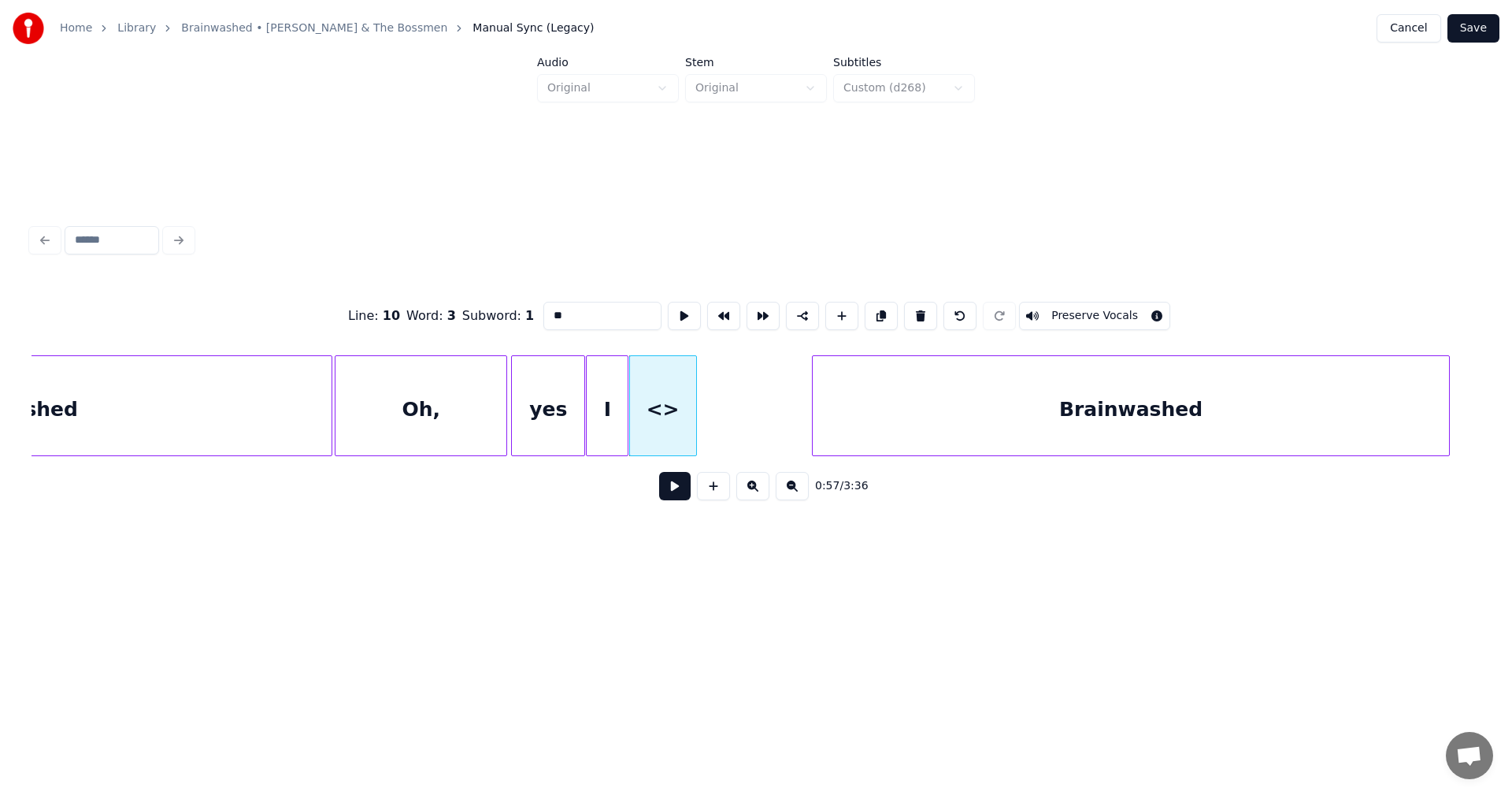
drag, startPoint x: 501, startPoint y: 302, endPoint x: 489, endPoint y: 299, distance: 12.4
click at [489, 299] on div "Line : 10 Word : 3 Subword : 1 ** Preserve Vocals" at bounding box center [756, 315] width 1449 height 79
type input "*"
click at [705, 395] on div at bounding box center [707, 405] width 5 height 99
click at [709, 497] on button at bounding box center [714, 486] width 33 height 28
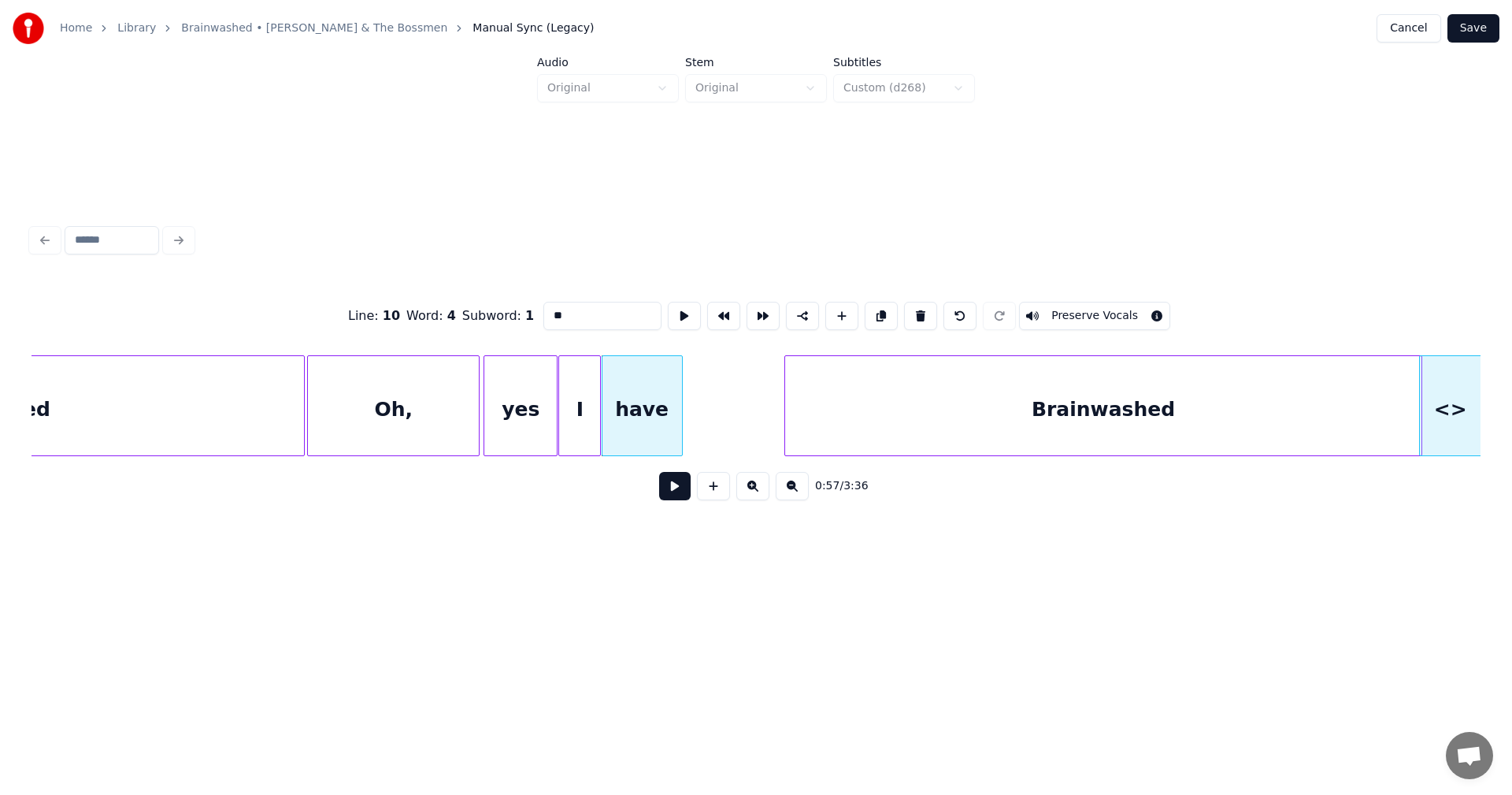
scroll to position [0, 8528]
click at [1506, 406] on div "Home Library Brainwashed • [PERSON_NAME] & The Bossmen Manual Sync (Legacy) Can…" at bounding box center [756, 302] width 1512 height 604
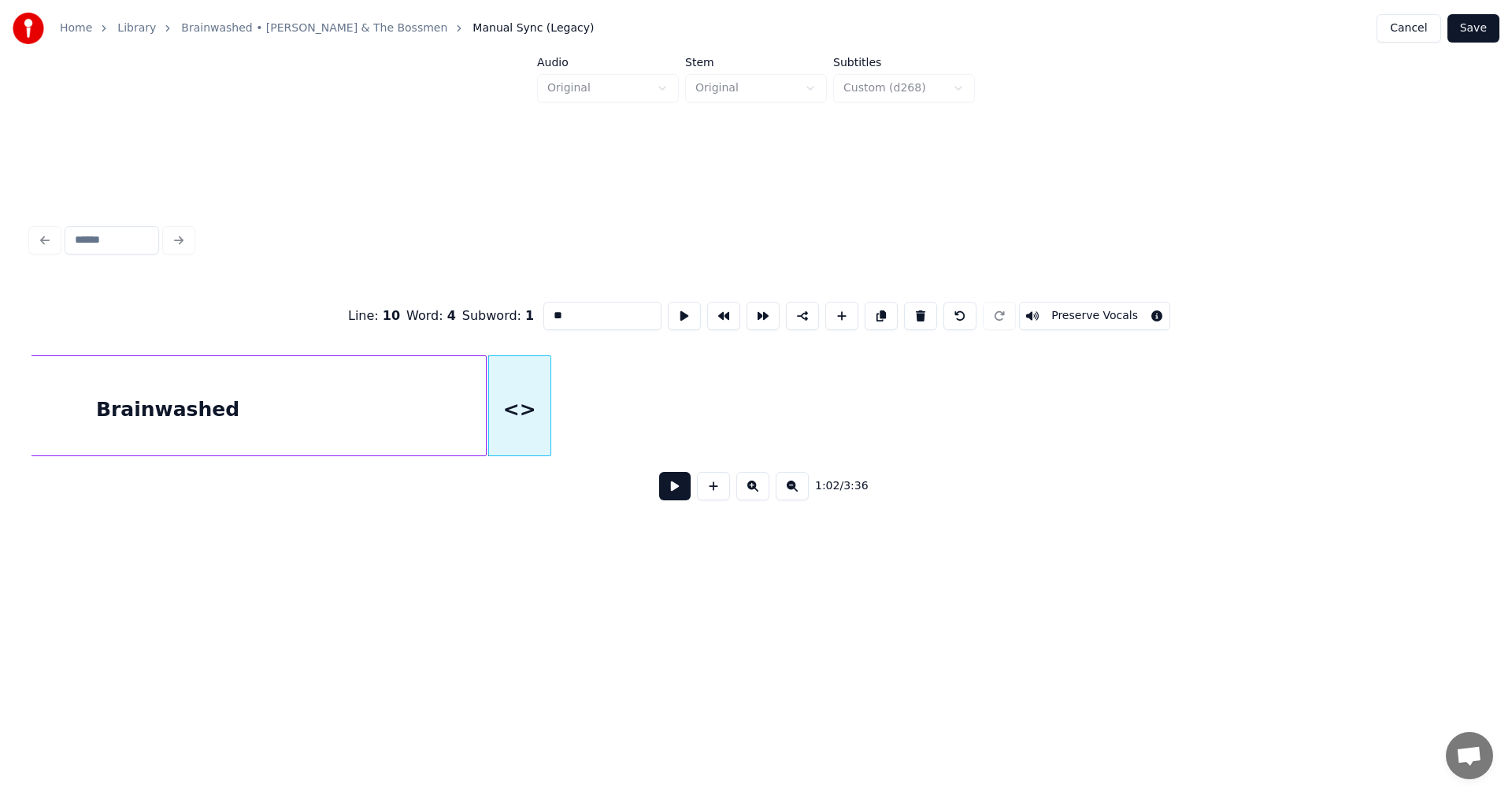
scroll to position [0, 9534]
click at [551, 421] on div at bounding box center [551, 405] width 5 height 99
drag, startPoint x: 580, startPoint y: 313, endPoint x: 510, endPoint y: 298, distance: 71.6
click at [543, 302] on input "**" at bounding box center [602, 316] width 118 height 28
drag, startPoint x: 533, startPoint y: 308, endPoint x: 438, endPoint y: 312, distance: 95.1
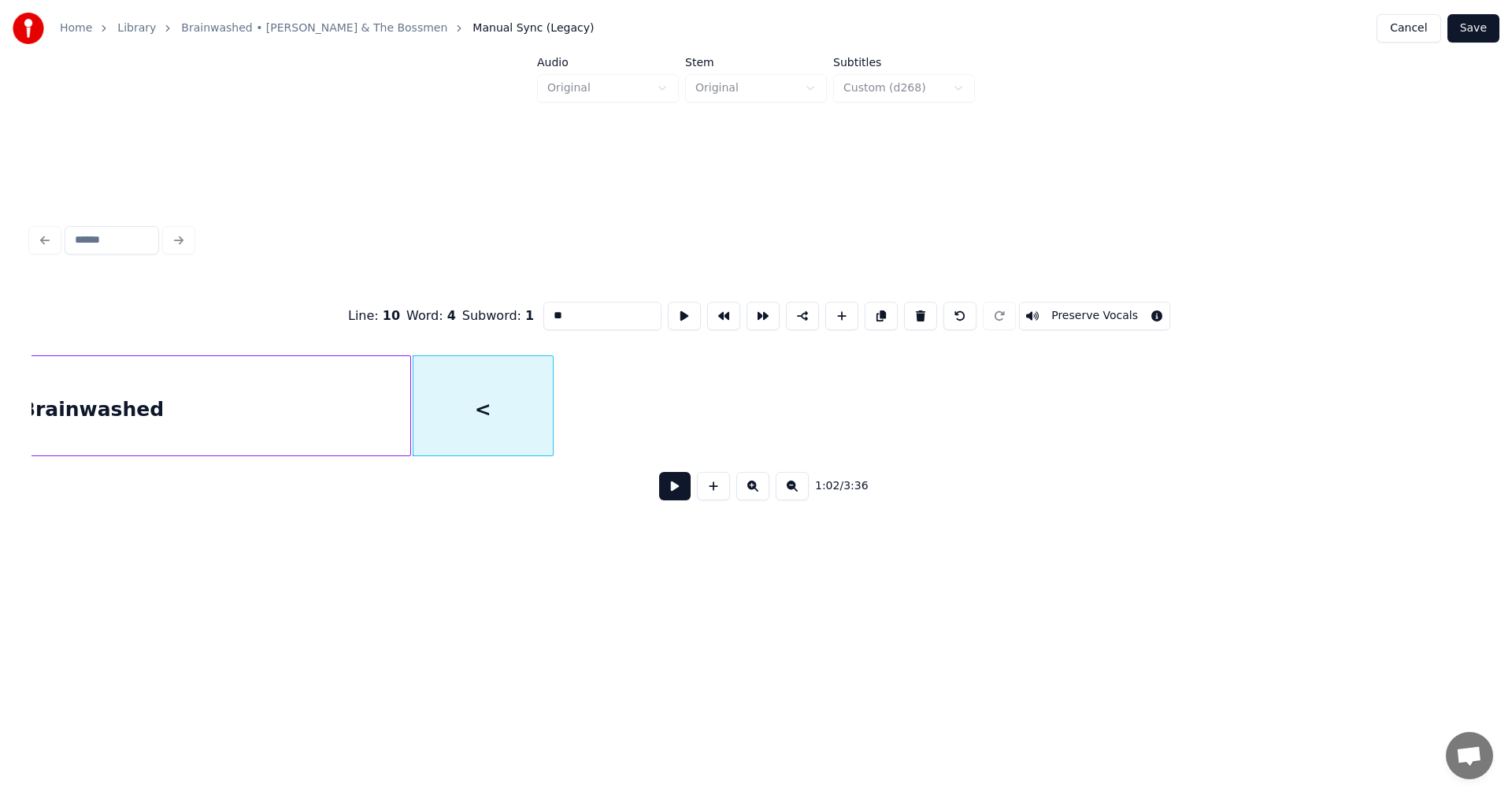
click at [437, 312] on div "Line : 10 Word : 4 Subword : 1 ** Preserve Vocals" at bounding box center [756, 315] width 1449 height 79
click at [488, 419] on div "<>," at bounding box center [483, 409] width 140 height 108
drag, startPoint x: 534, startPoint y: 305, endPoint x: 500, endPoint y: 305, distance: 34.0
click at [500, 305] on div "Line : 10 Word : 4 Subword : 1 ** Preserve Vocals" at bounding box center [756, 315] width 1449 height 79
click at [528, 414] on div ">" at bounding box center [483, 409] width 140 height 108
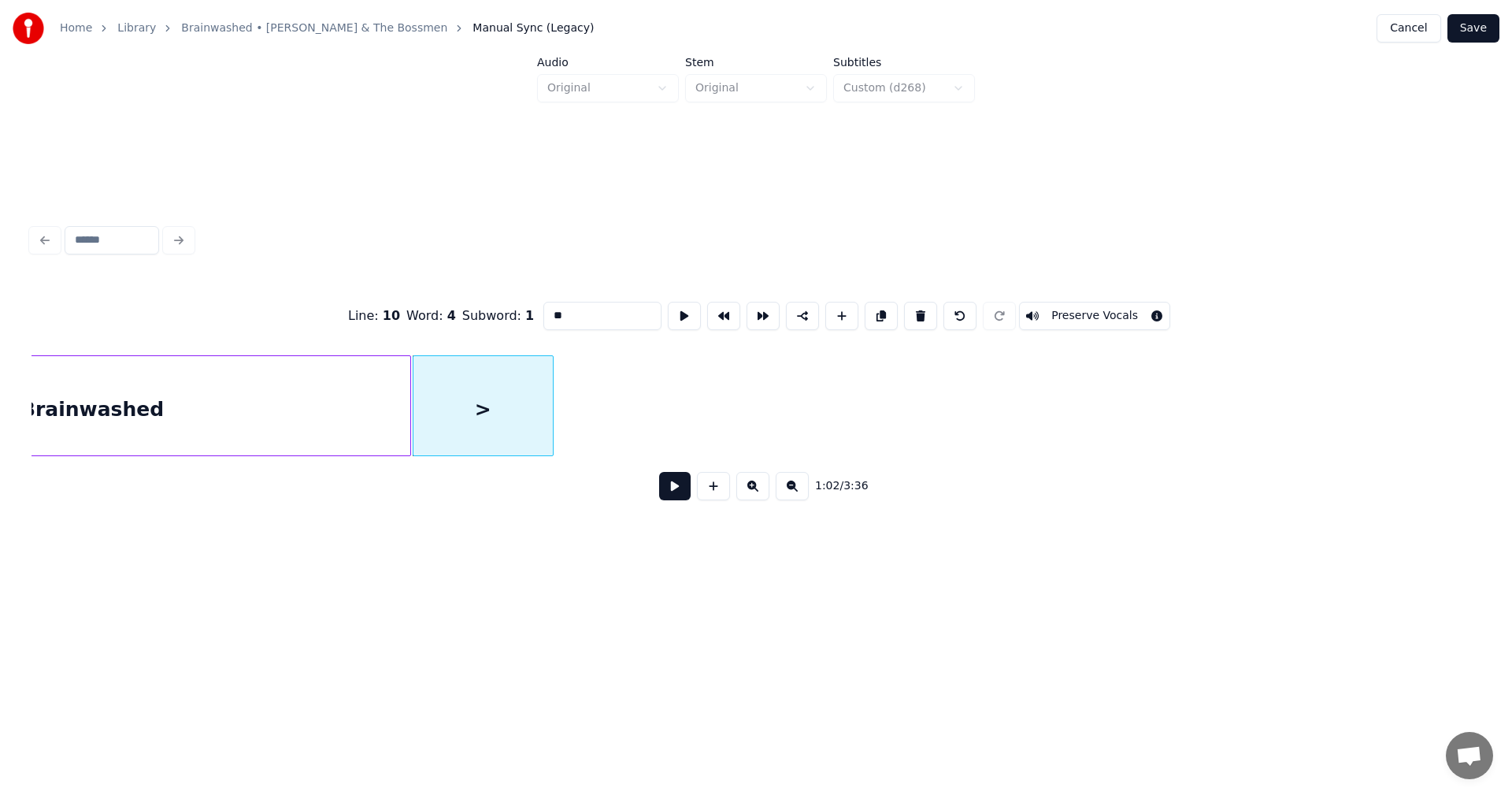
click at [496, 422] on div ">" at bounding box center [483, 409] width 140 height 108
click at [503, 412] on div ">" at bounding box center [517, 409] width 140 height 108
click at [917, 312] on button at bounding box center [921, 316] width 33 height 28
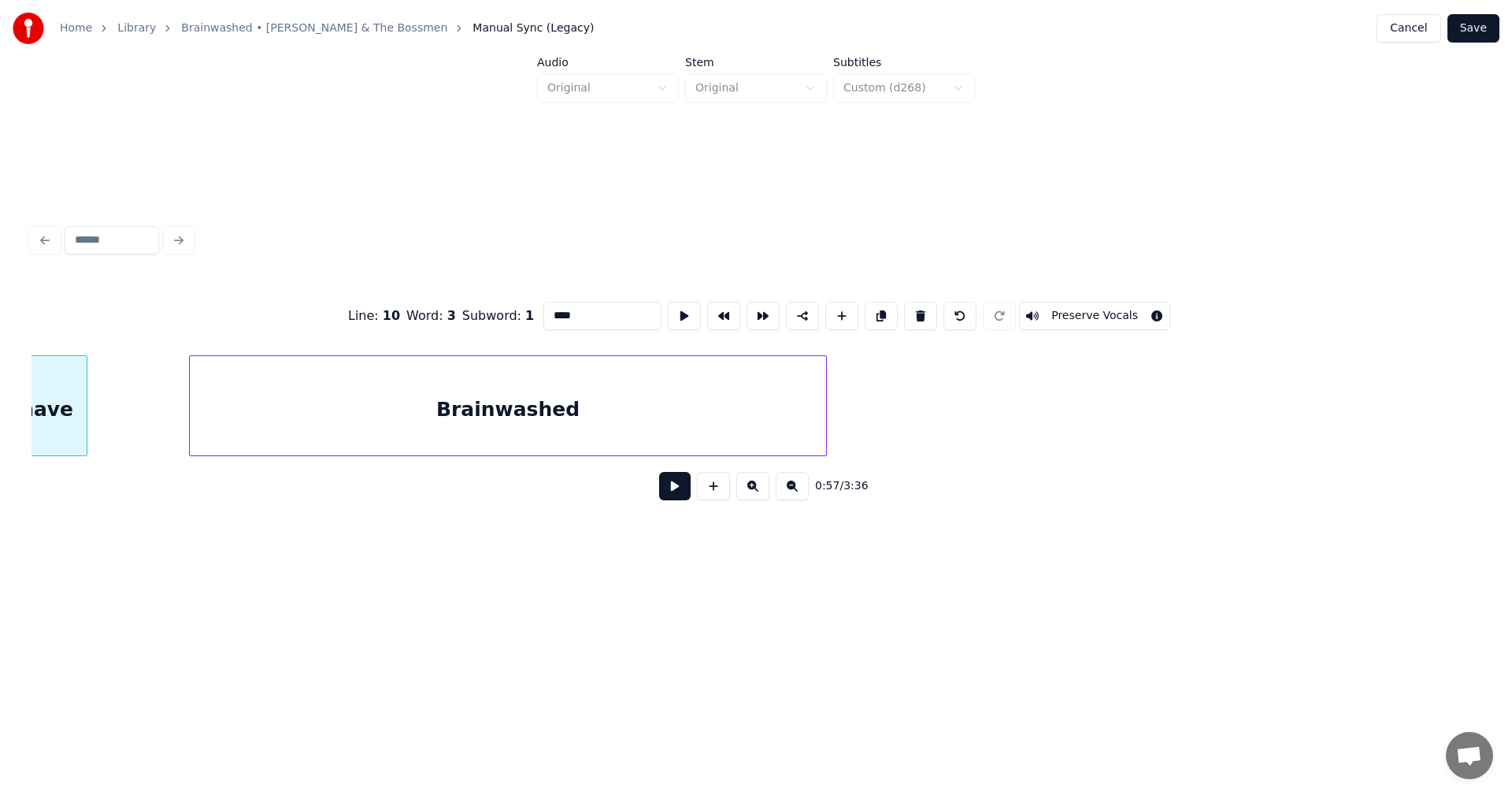
scroll to position [0, 8892]
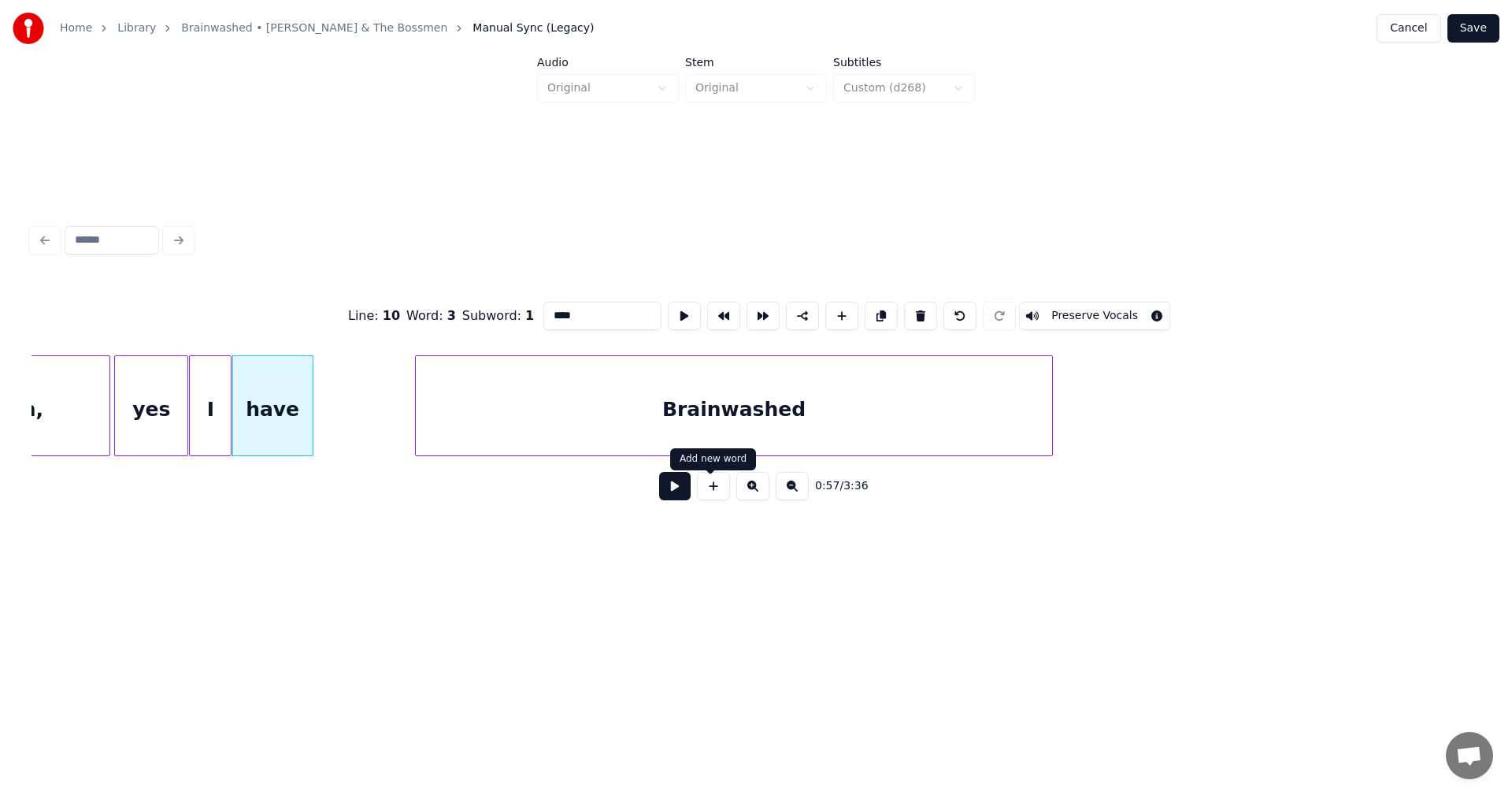
click at [715, 499] on button at bounding box center [714, 486] width 33 height 28
click at [1108, 414] on div "<>" at bounding box center [1093, 409] width 61 height 108
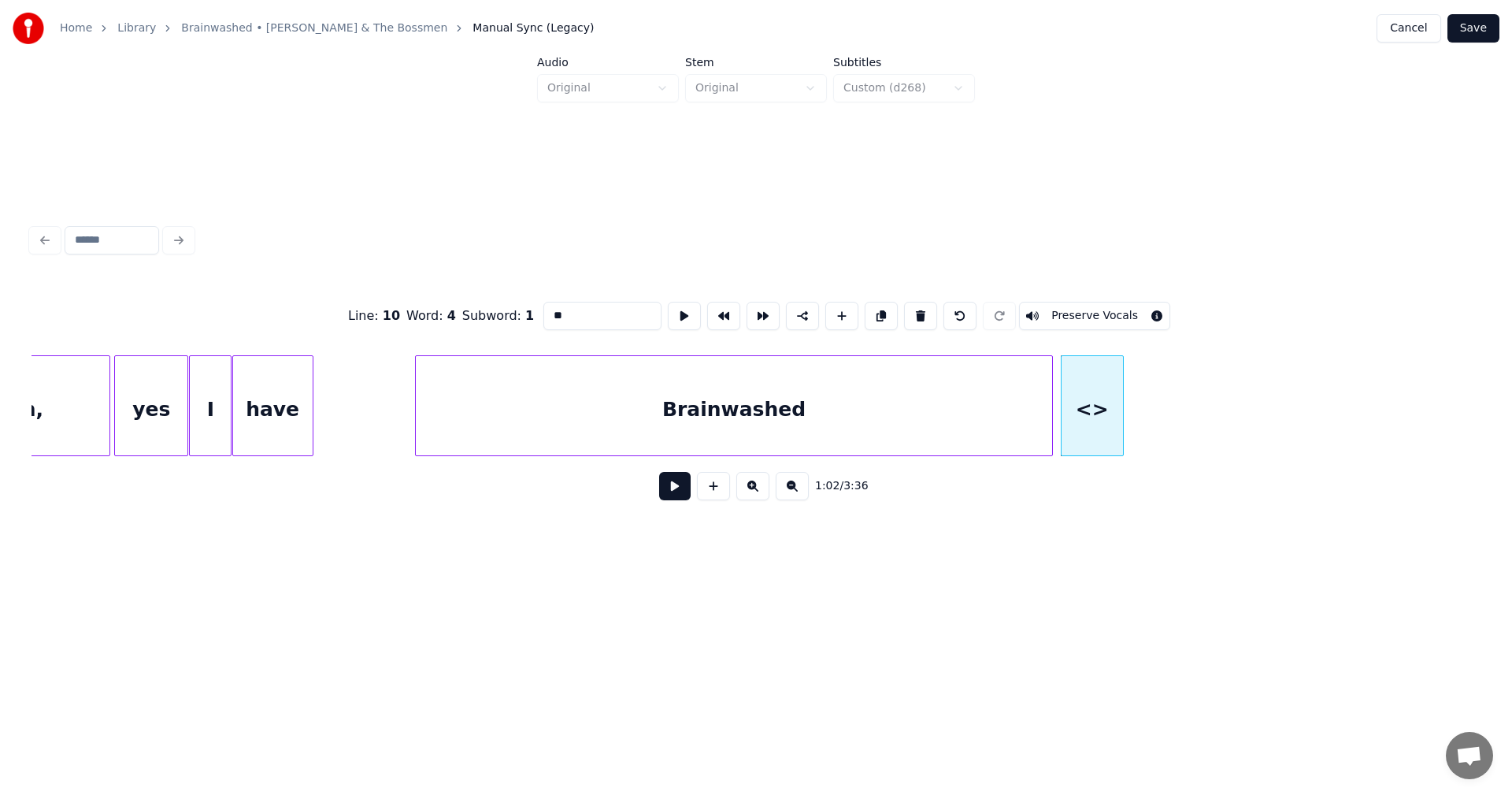
drag, startPoint x: 538, startPoint y: 313, endPoint x: 450, endPoint y: 295, distance: 89.8
click at [450, 295] on div "Line : 10 Word : 4 Subword : 1 ** Preserve Vocals" at bounding box center [756, 315] width 1449 height 79
click at [543, 309] on input "**" at bounding box center [602, 316] width 118 height 28
drag, startPoint x: 532, startPoint y: 309, endPoint x: 520, endPoint y: 309, distance: 12.0
click at [543, 309] on input "**" at bounding box center [602, 316] width 118 height 28
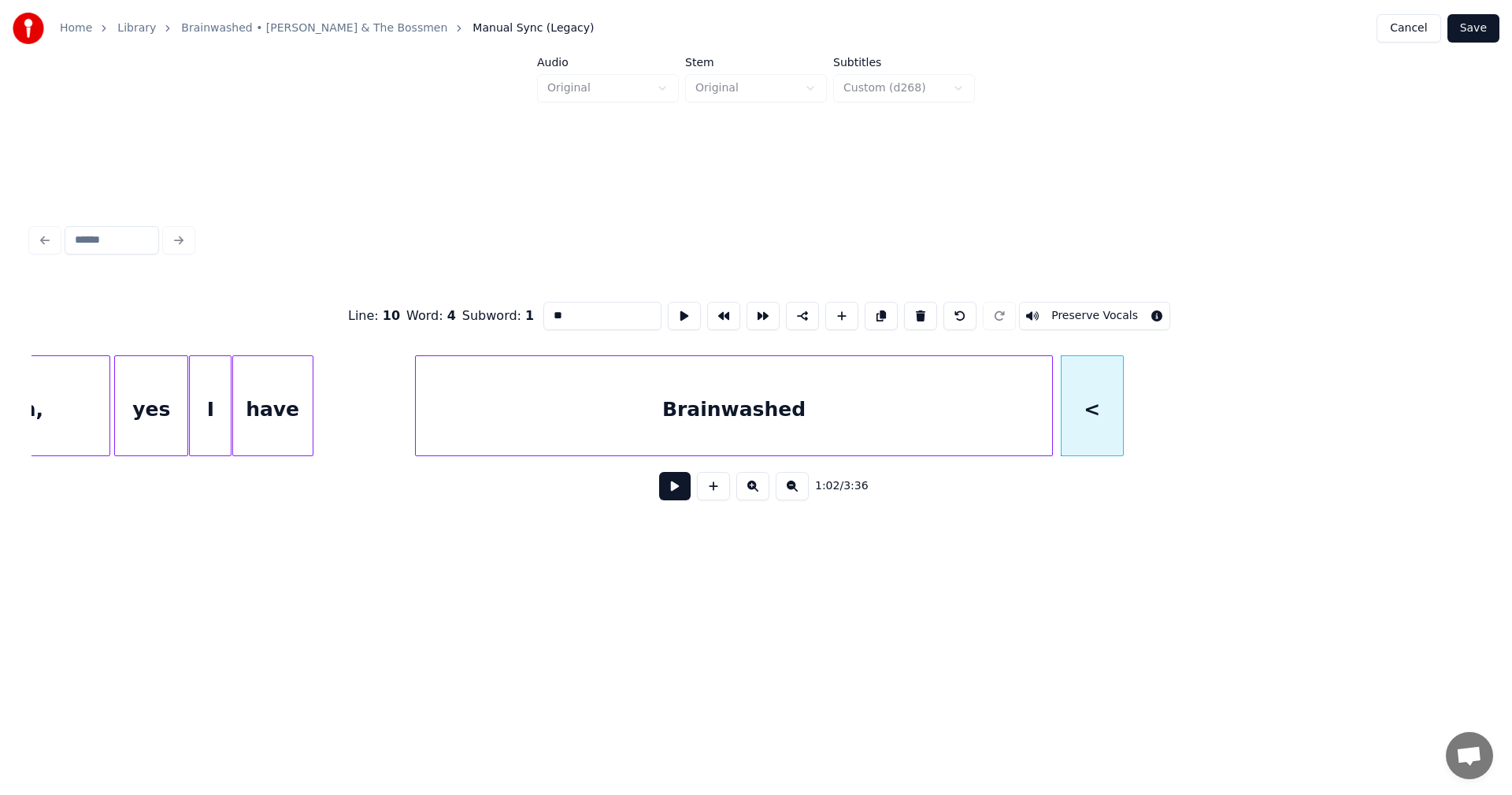
drag, startPoint x: 572, startPoint y: 309, endPoint x: 504, endPoint y: 305, distance: 68.1
click at [504, 305] on div "Line : 10 Word : 4 Subword : 1 ** Preserve Vocals" at bounding box center [756, 315] width 1449 height 79
drag, startPoint x: 538, startPoint y: 310, endPoint x: 486, endPoint y: 307, distance: 52.1
click at [486, 307] on div "Line : 10 Word : 4 Subword : 1 ** Preserve Vocals" at bounding box center [756, 315] width 1449 height 79
click at [1201, 421] on div at bounding box center [1203, 405] width 5 height 99
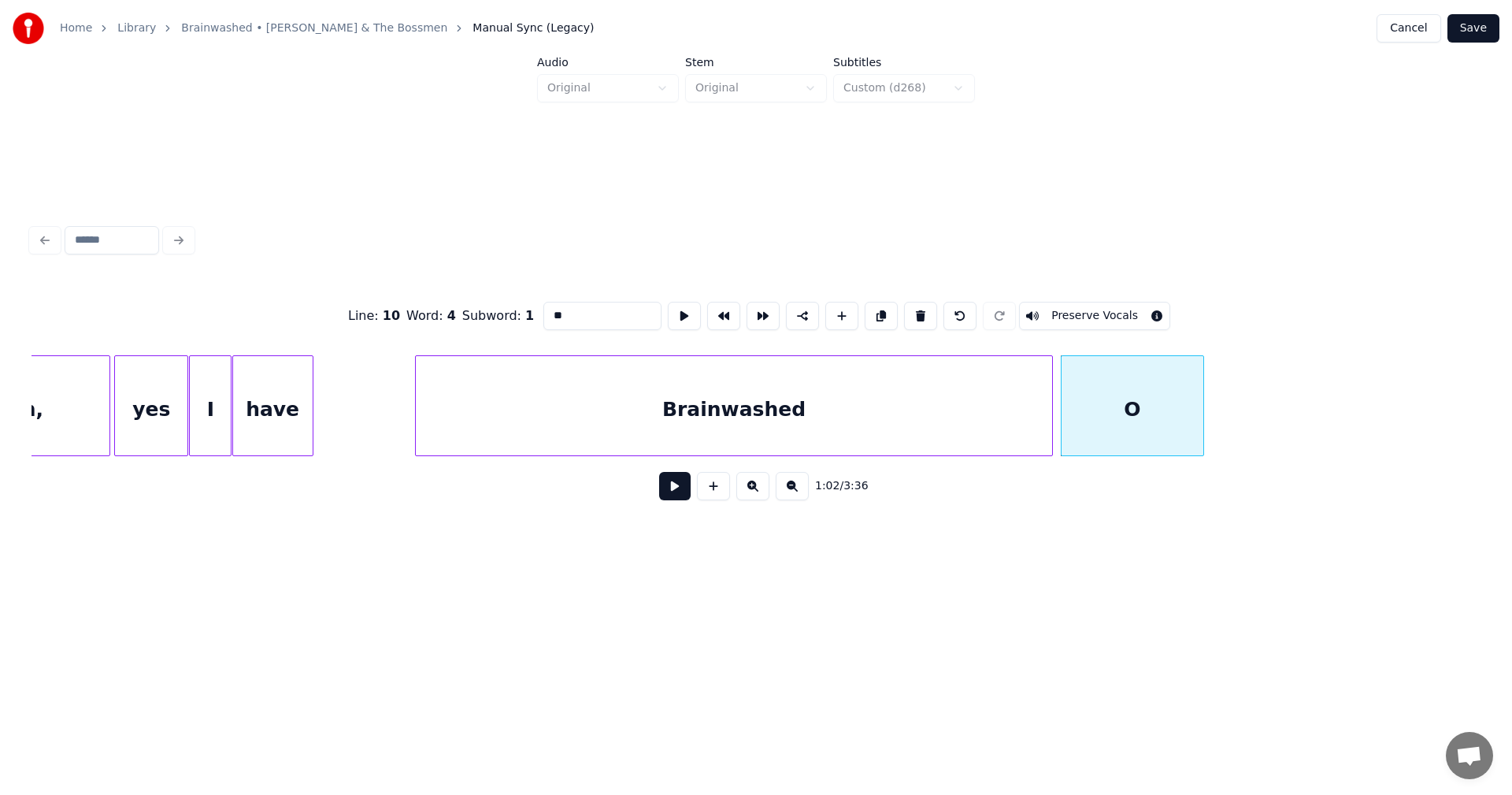
click at [1156, 416] on div "O" at bounding box center [1132, 409] width 141 height 108
drag, startPoint x: 572, startPoint y: 307, endPoint x: 471, endPoint y: 297, distance: 101.5
click at [471, 297] on div "Line : 10 Word : 4 Subword : 1 ** Preserve Vocals" at bounding box center [756, 315] width 1449 height 79
drag, startPoint x: 551, startPoint y: 309, endPoint x: 446, endPoint y: 304, distance: 105.1
click at [446, 304] on div "Line : 10 Word : 4 Subword : 1 ** Preserve Vocals" at bounding box center [756, 315] width 1449 height 79
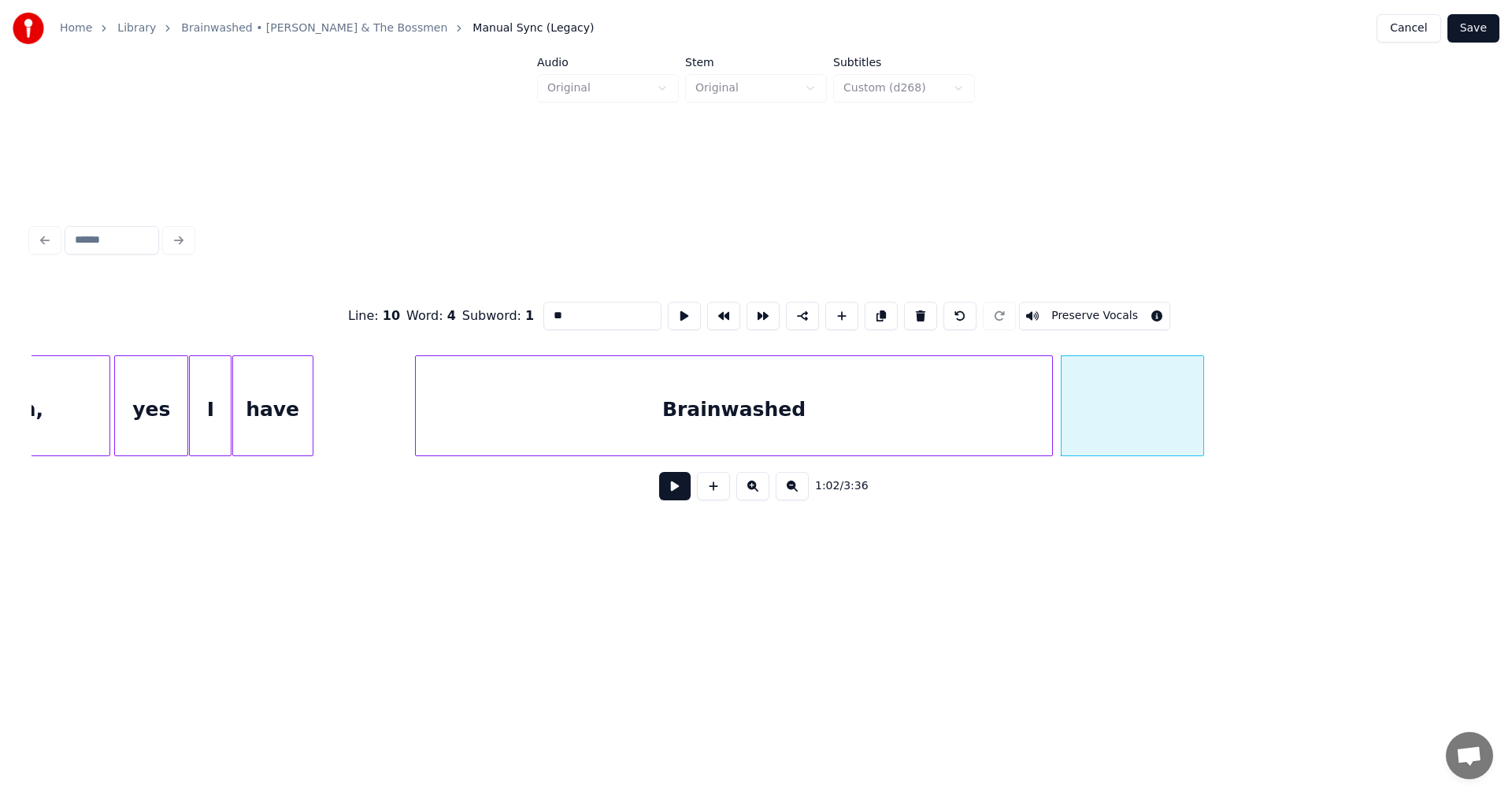
click at [543, 309] on input "**" at bounding box center [602, 316] width 118 height 28
click at [1179, 425] on div "<>h" at bounding box center [1132, 409] width 141 height 108
click at [929, 316] on button at bounding box center [921, 316] width 33 height 28
type input "****"
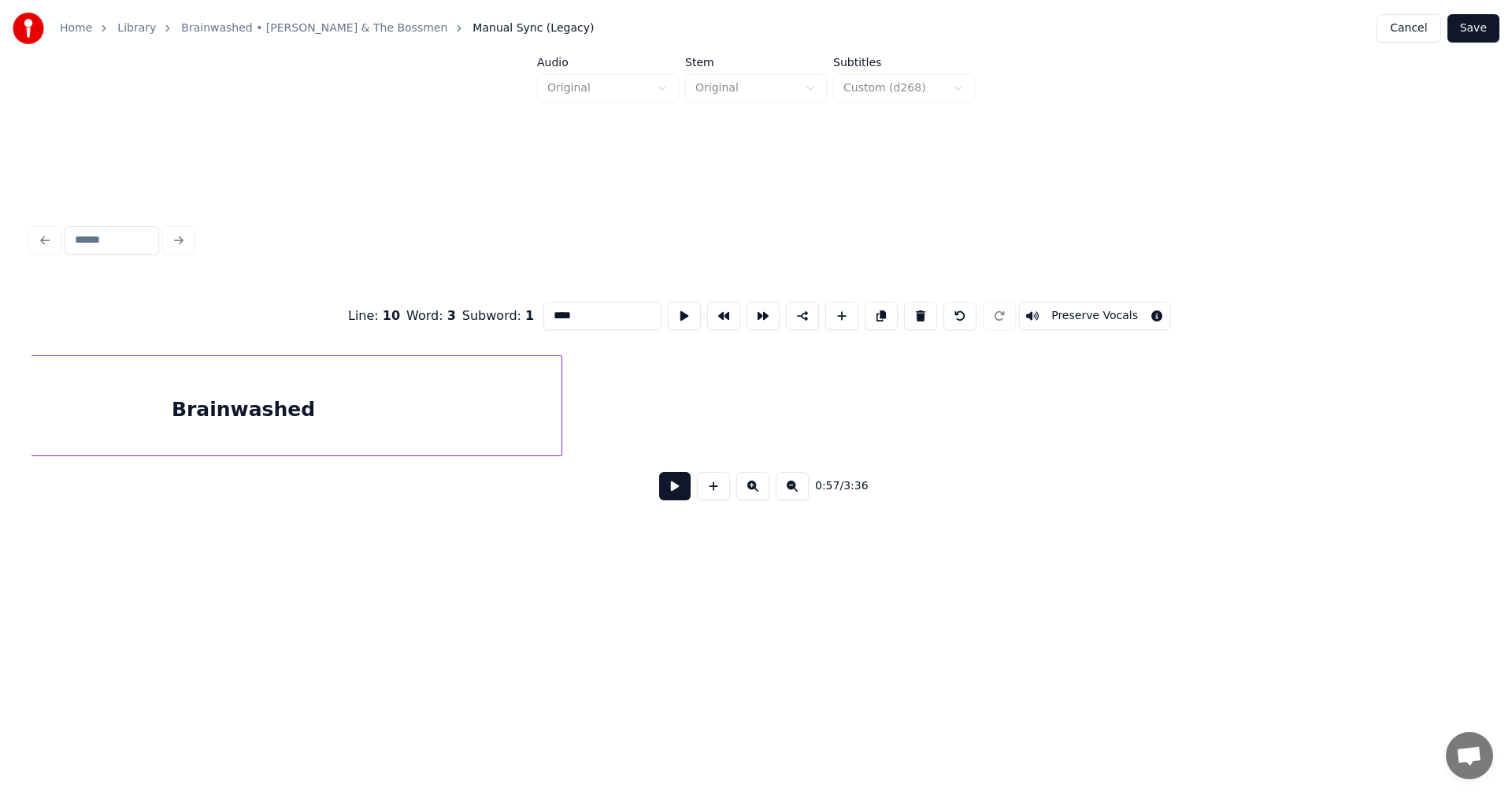
scroll to position [0, 8986]
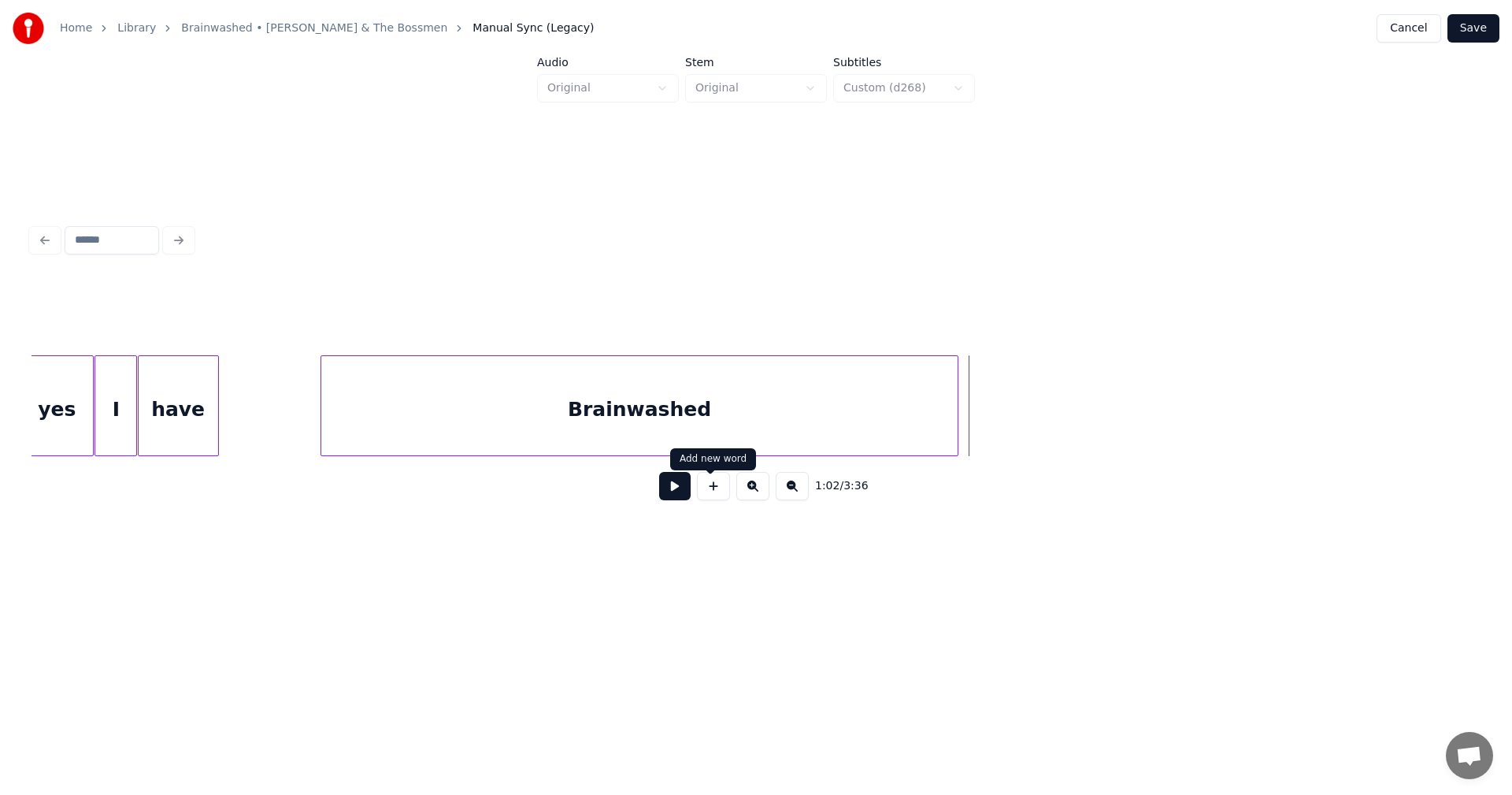
click at [715, 497] on button at bounding box center [714, 486] width 33 height 28
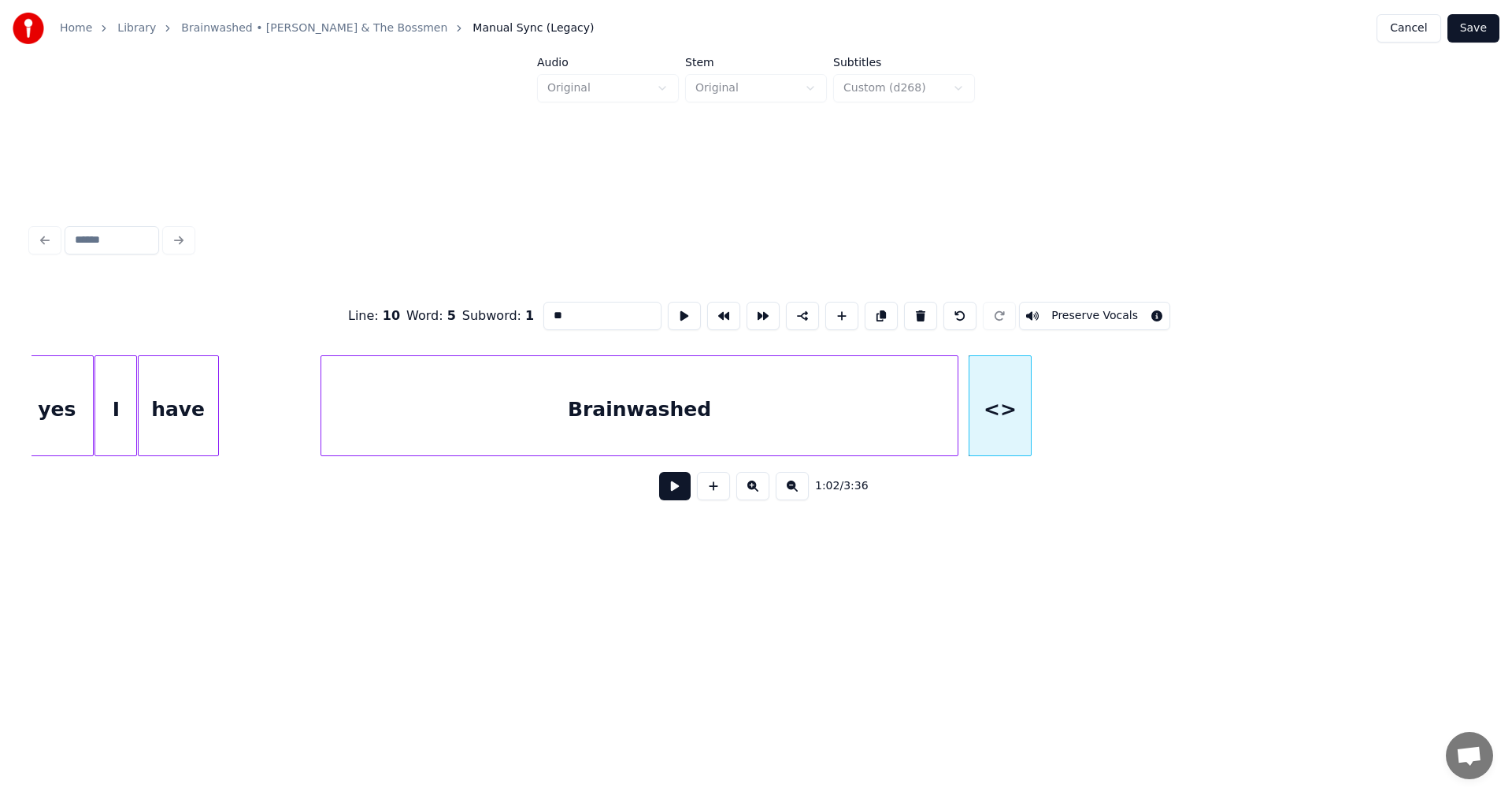
drag, startPoint x: 594, startPoint y: 320, endPoint x: 404, endPoint y: 298, distance: 191.3
click at [404, 298] on div "Line : 10 Word : 5 Subword : 1 ** Preserve Vocals" at bounding box center [756, 315] width 1449 height 79
click at [1092, 402] on div at bounding box center [1092, 405] width 5 height 99
click at [709, 500] on button at bounding box center [714, 486] width 33 height 28
click at [1150, 393] on div "<>" at bounding box center [1129, 409] width 61 height 108
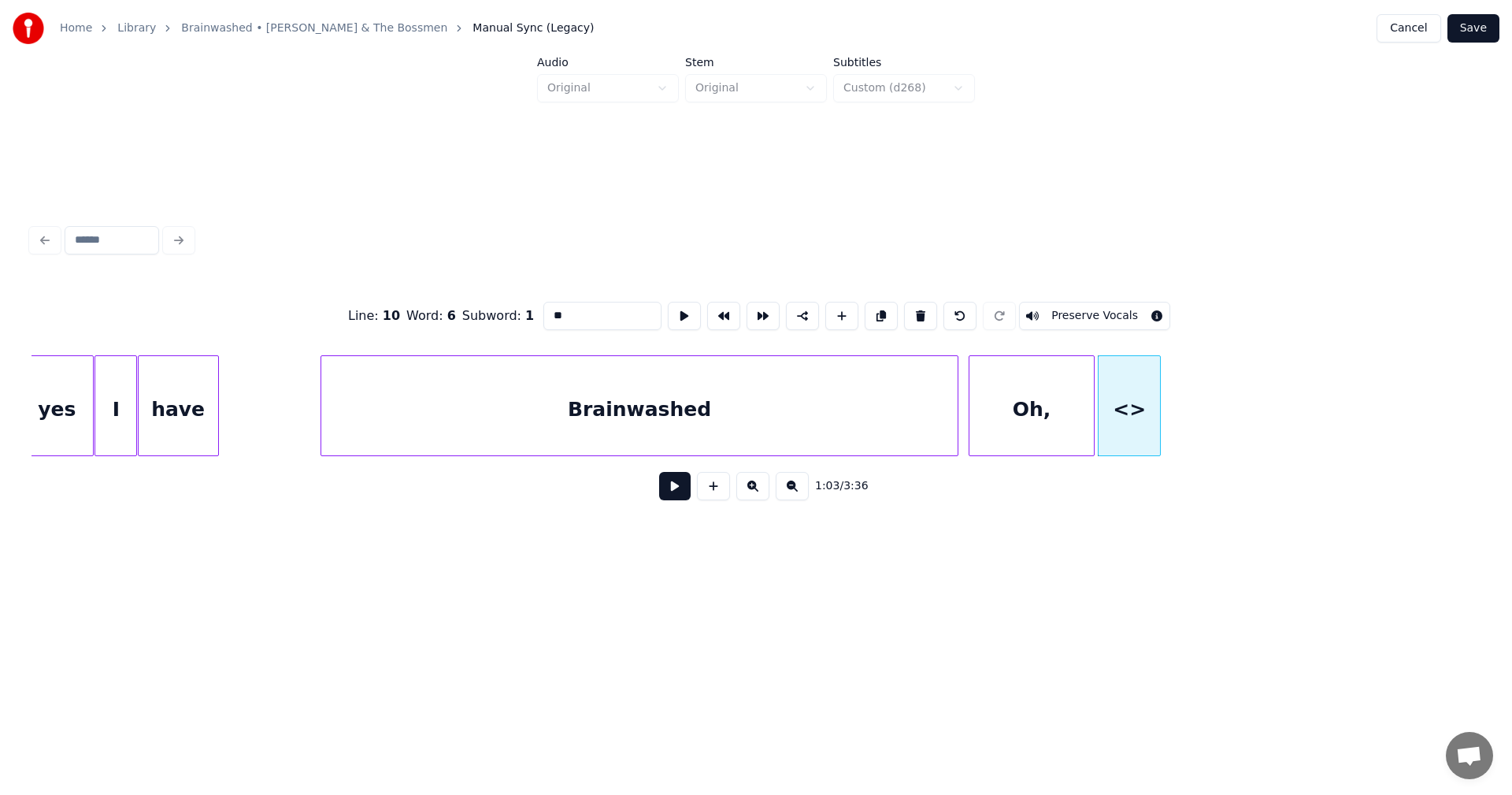
drag, startPoint x: 553, startPoint y: 308, endPoint x: 447, endPoint y: 309, distance: 106.0
click at [447, 309] on div "Line : 10 Word : 6 Subword : 1 ** Preserve Vocals" at bounding box center [756, 315] width 1449 height 79
click at [1155, 388] on div at bounding box center [1155, 405] width 5 height 99
click at [708, 500] on button at bounding box center [714, 486] width 33 height 28
click at [1205, 391] on div "<>" at bounding box center [1194, 409] width 61 height 108
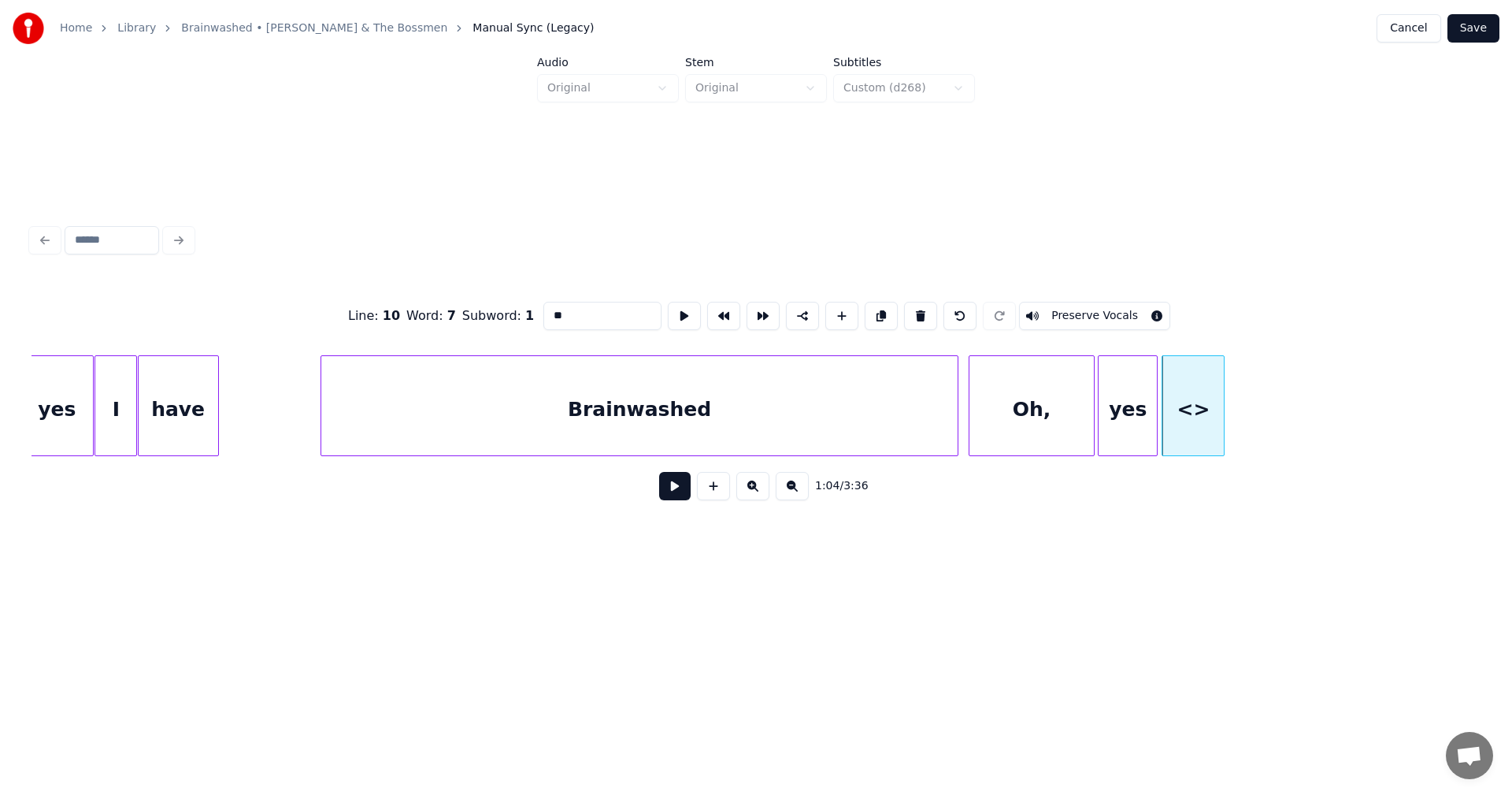
drag, startPoint x: 565, startPoint y: 306, endPoint x: 414, endPoint y: 295, distance: 151.4
click at [404, 305] on div "Line : 10 Word : 7 Subword : 1 ** Preserve Vocals" at bounding box center [756, 315] width 1449 height 79
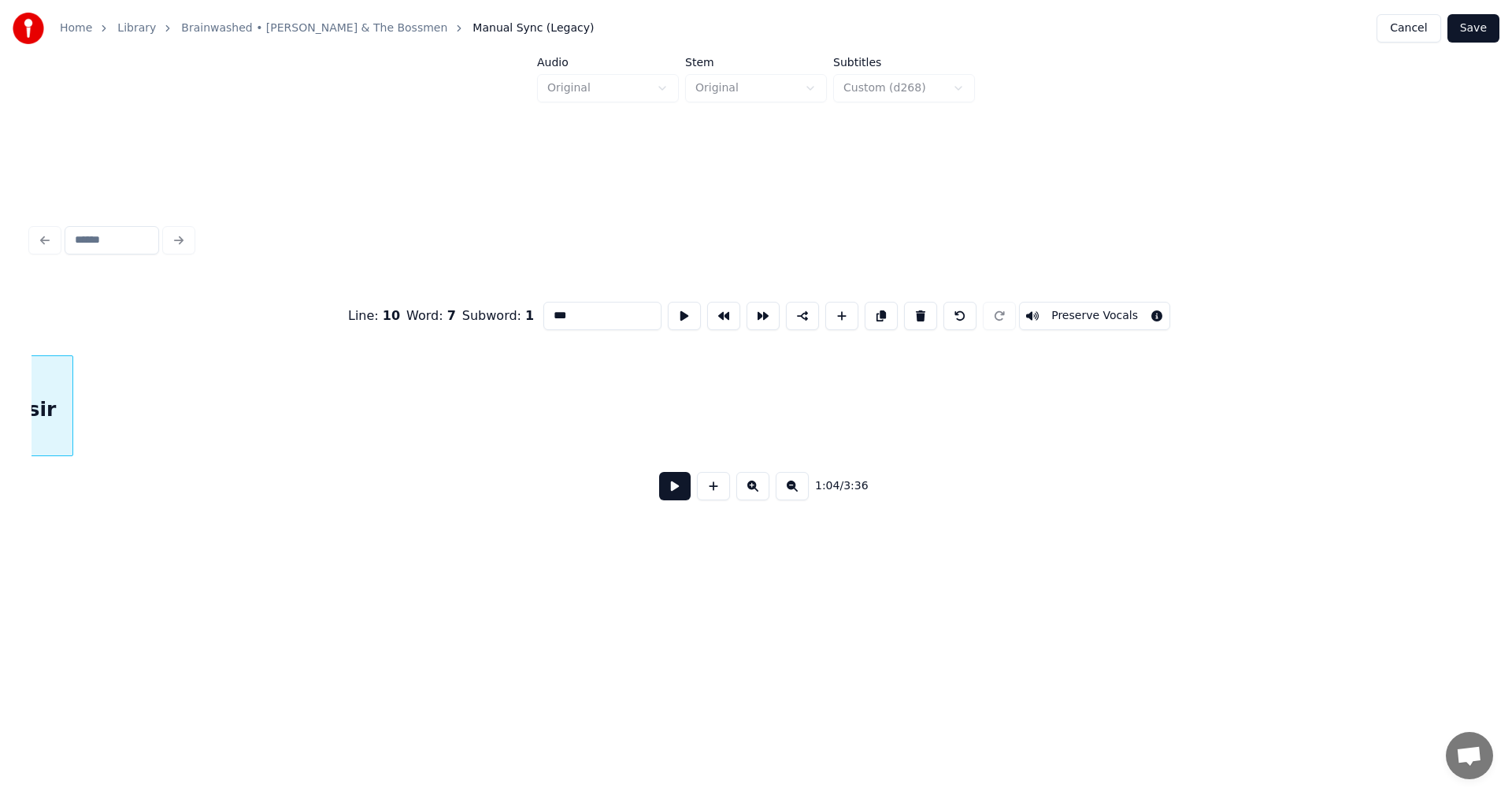
scroll to position [0, 9893]
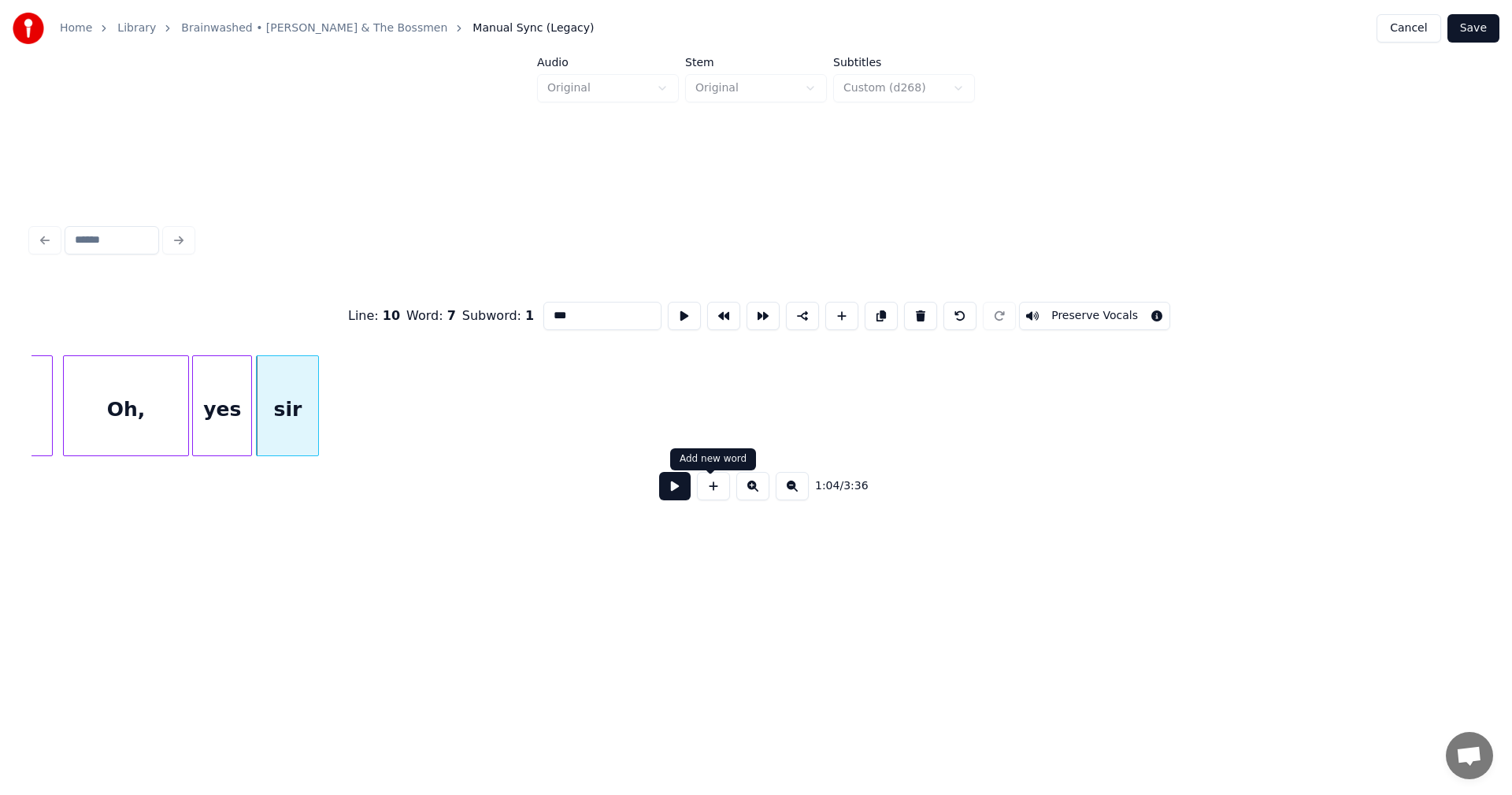
click at [711, 488] on button at bounding box center [714, 486] width 33 height 28
click at [457, 401] on div "<>" at bounding box center [452, 409] width 61 height 108
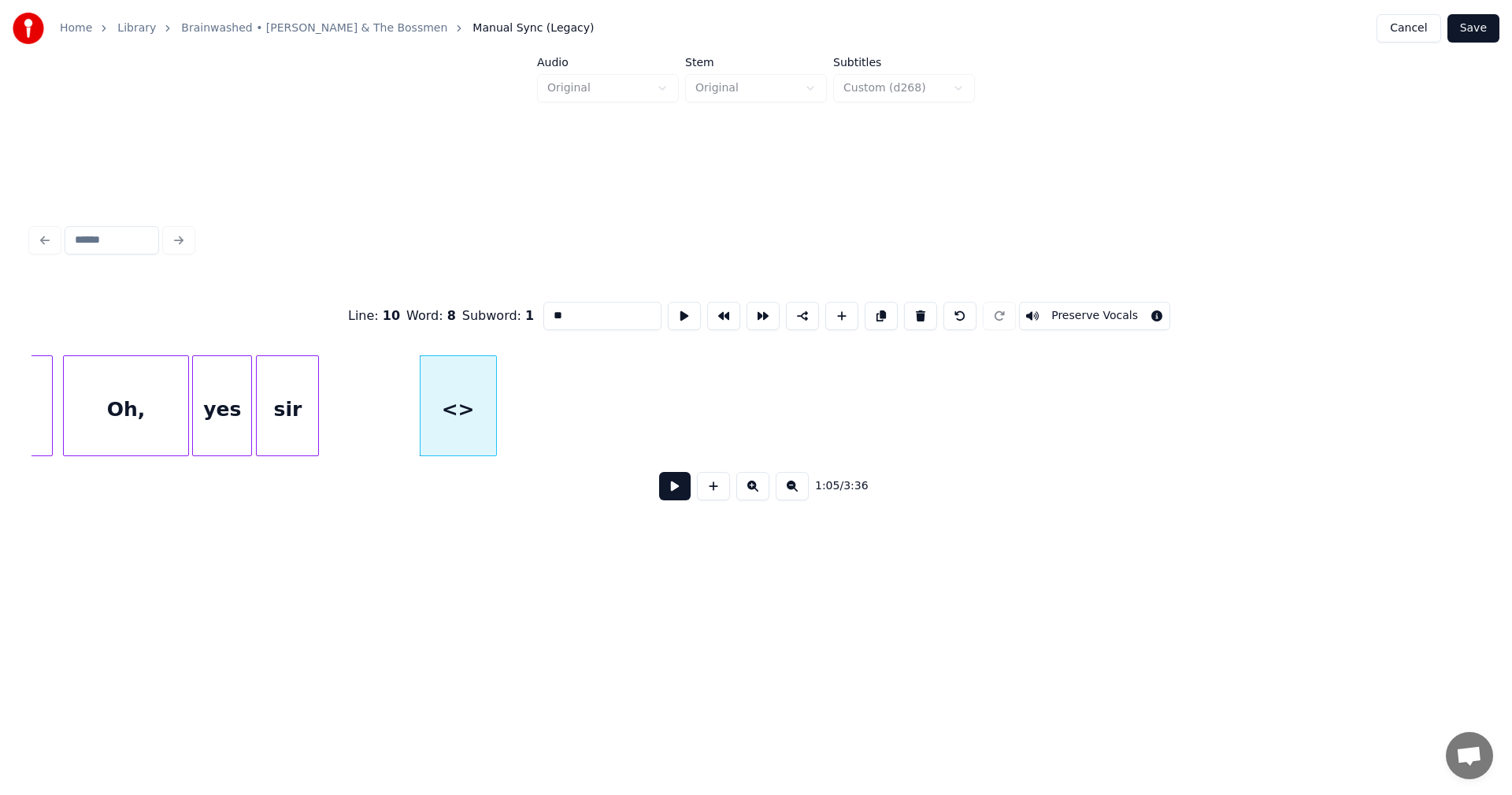
click at [494, 399] on div at bounding box center [494, 405] width 5 height 99
drag, startPoint x: 565, startPoint y: 306, endPoint x: 490, endPoint y: 311, distance: 75.2
click at [490, 311] on div "Line : 10 Word : 8 Subword : 1 ** Preserve Vocals" at bounding box center [756, 315] width 1449 height 79
type input "***"
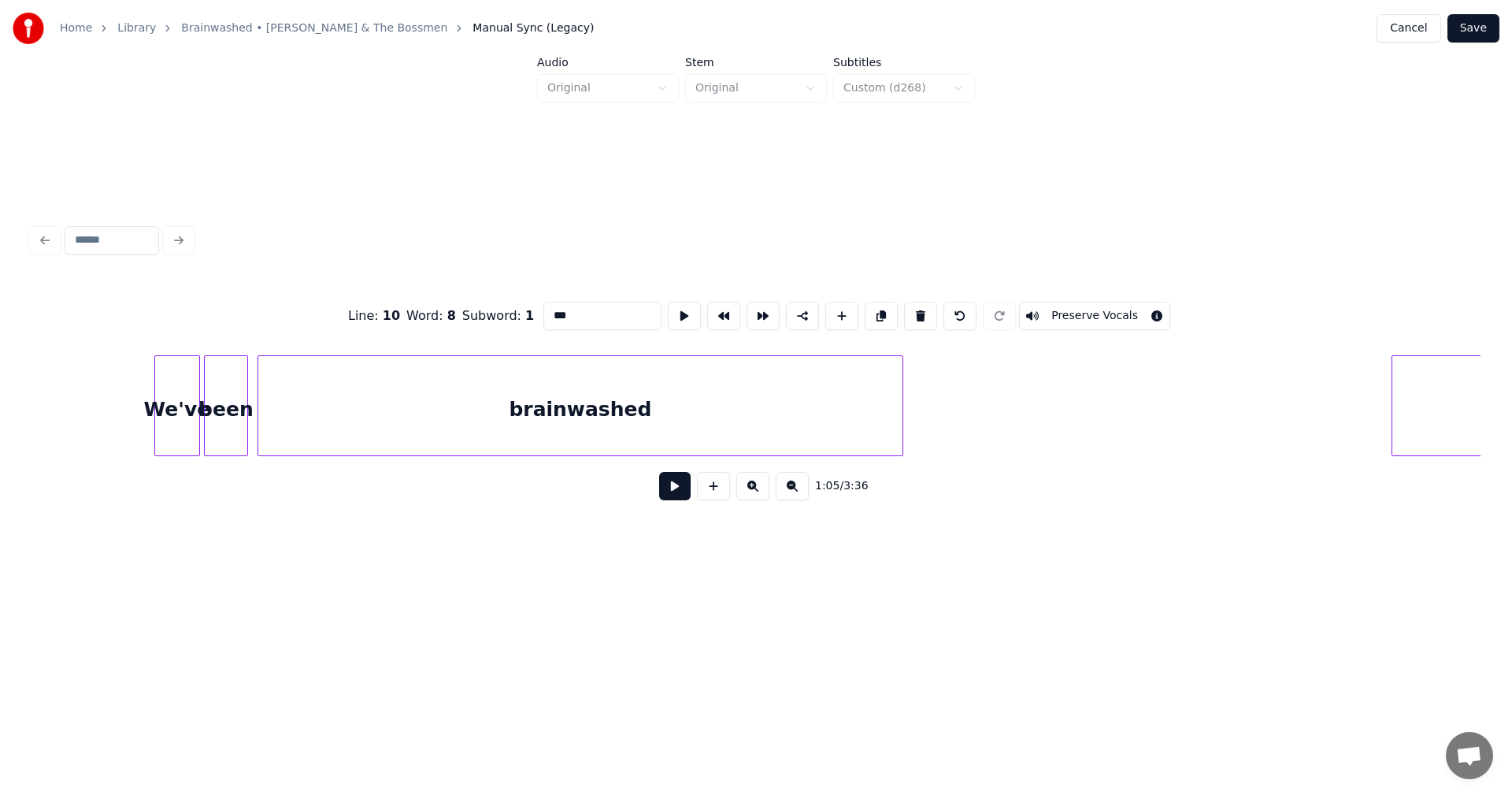
scroll to position [0, 16084]
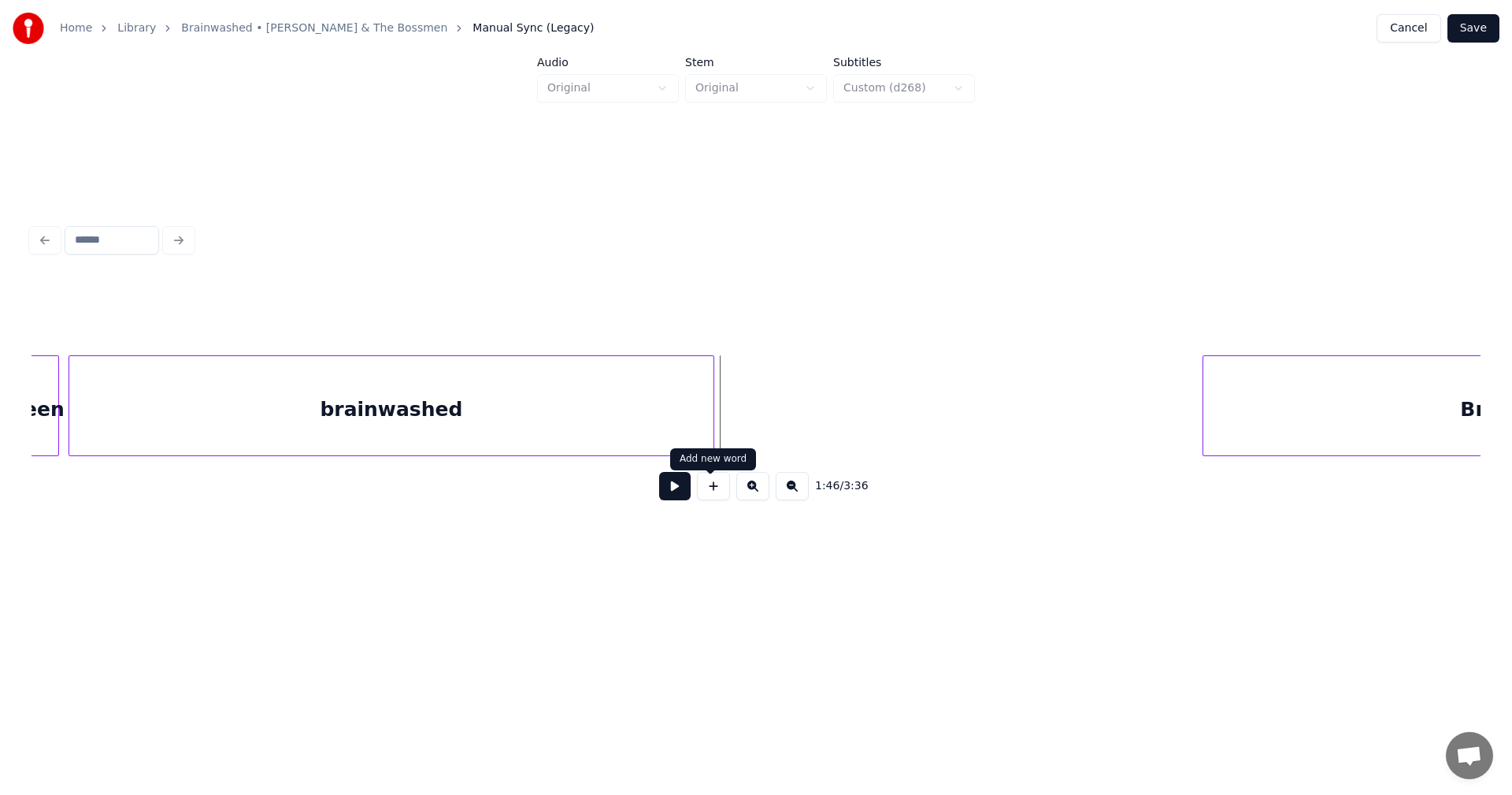
click at [706, 497] on button at bounding box center [714, 486] width 33 height 28
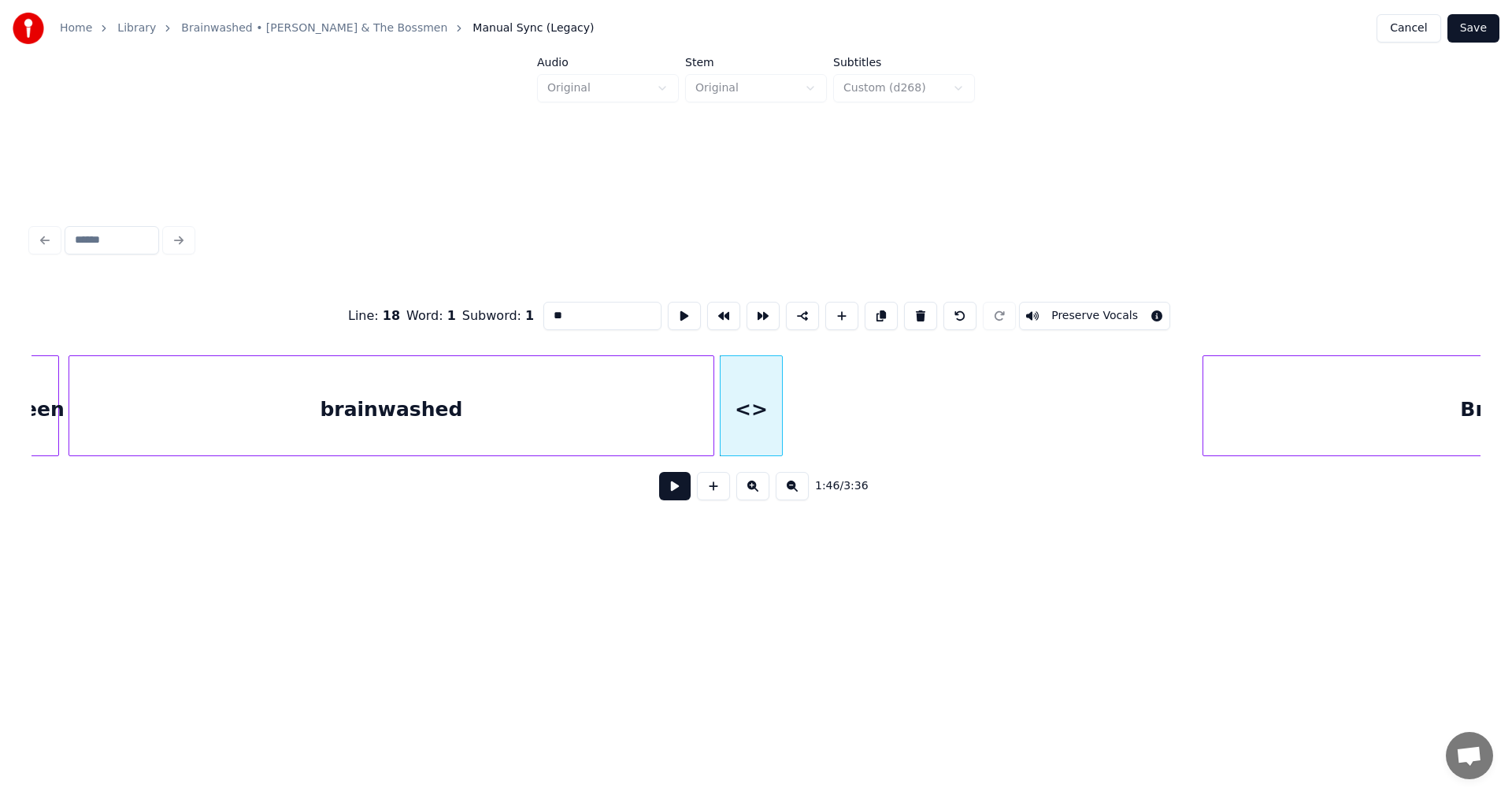
drag, startPoint x: 542, startPoint y: 307, endPoint x: 497, endPoint y: 304, distance: 45.1
click at [497, 304] on div "Line : 18 Word : 1 Subword : 1 ** Preserve Vocals" at bounding box center [756, 315] width 1449 height 79
click at [715, 500] on button at bounding box center [714, 486] width 33 height 28
click at [834, 413] on div "<>" at bounding box center [816, 409] width 61 height 108
drag, startPoint x: 557, startPoint y: 304, endPoint x: 485, endPoint y: 310, distance: 72.2
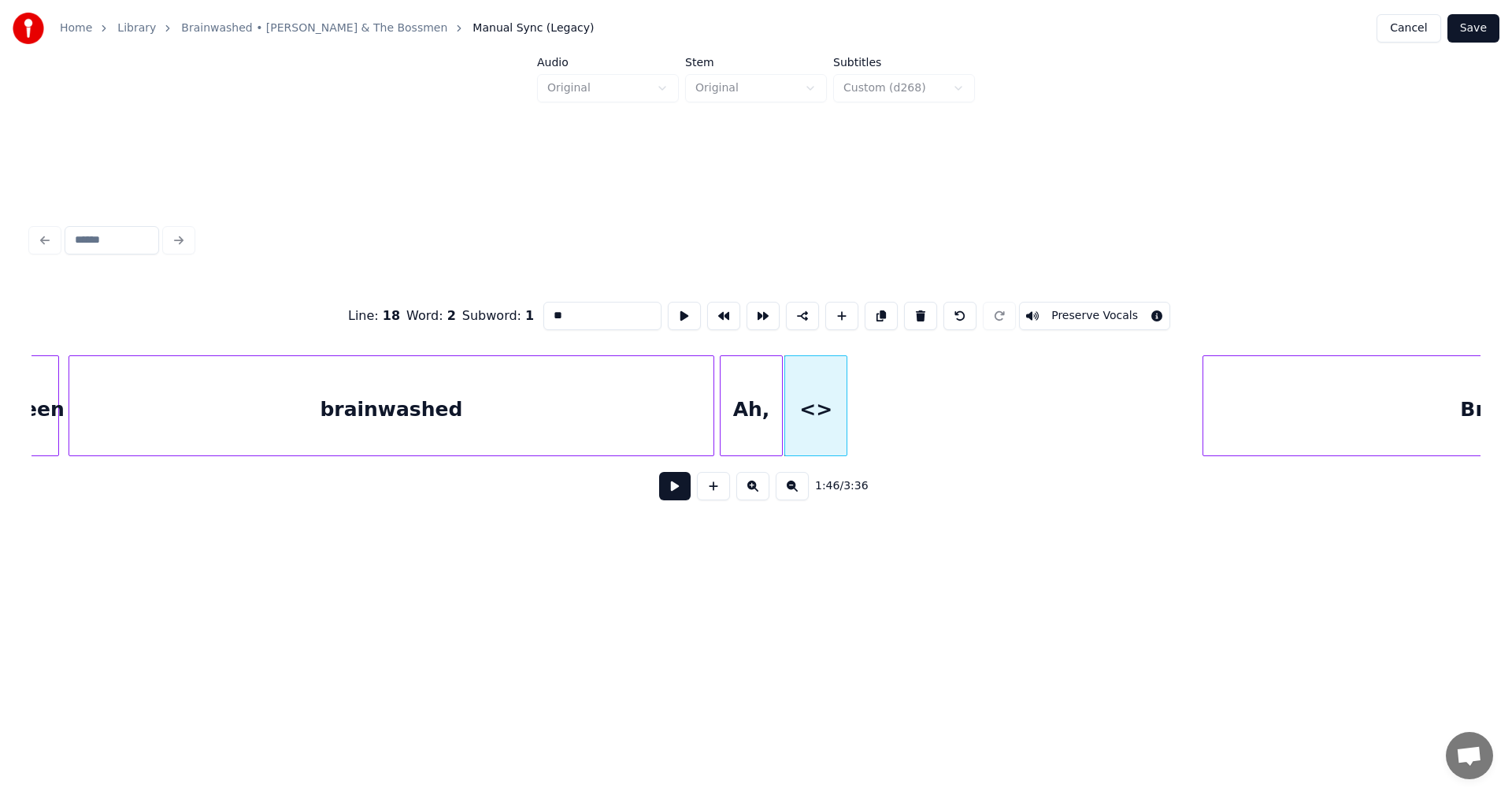
click at [485, 310] on div "Line : 18 Word : 2 Subword : 1 ** Preserve Vocals" at bounding box center [756, 315] width 1449 height 79
type input "*"
click at [710, 496] on button at bounding box center [714, 486] width 33 height 28
click at [883, 416] on div "<>" at bounding box center [887, 409] width 61 height 108
click at [834, 395] on div at bounding box center [835, 405] width 5 height 99
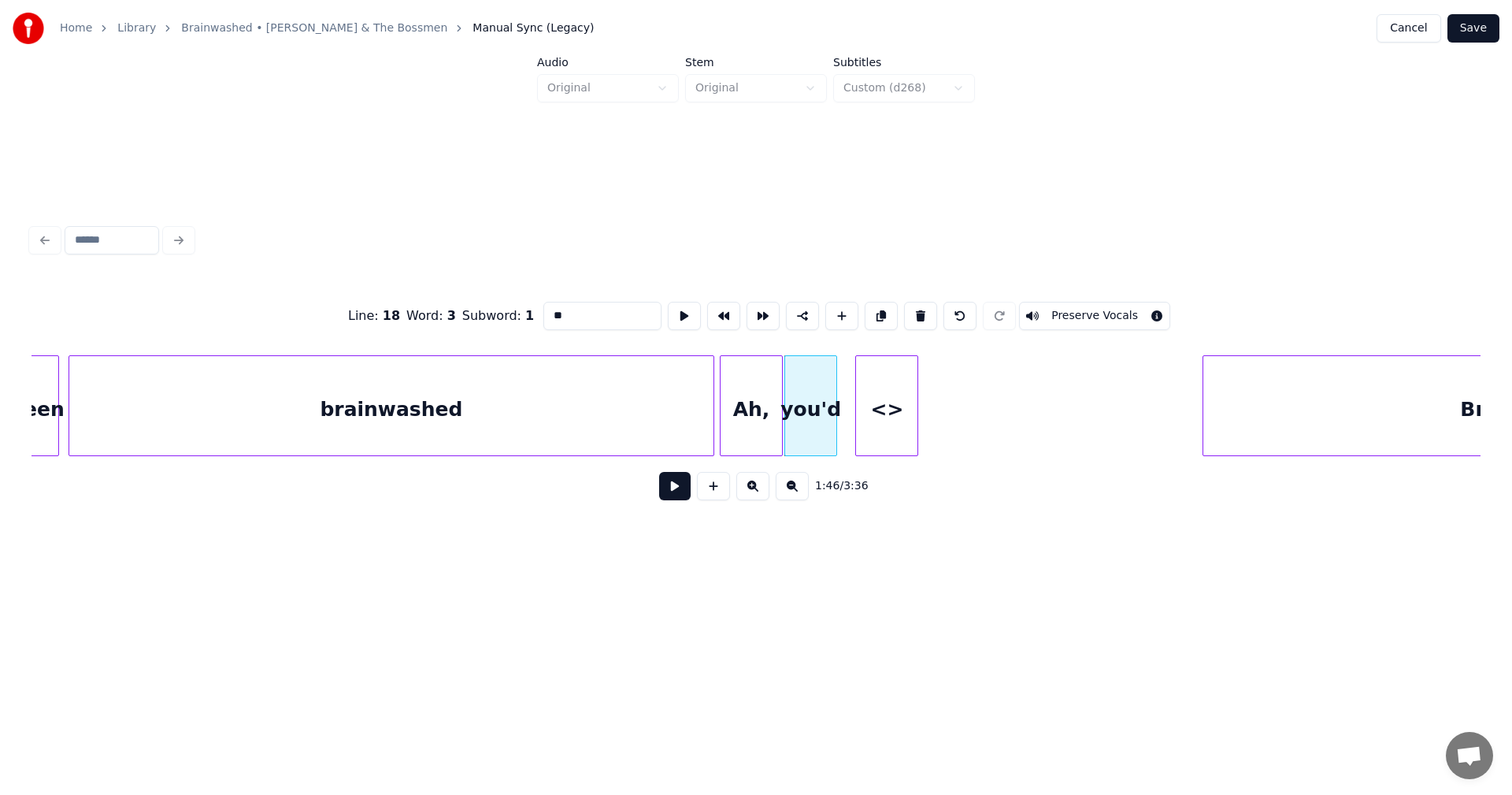
drag, startPoint x: 581, startPoint y: 308, endPoint x: 430, endPoint y: 308, distance: 151.0
click at [430, 308] on div "Line : 18 Word : 3 Subword : 1 ** Preserve Vocals" at bounding box center [756, 315] width 1449 height 79
click at [886, 421] on div "<>" at bounding box center [887, 409] width 61 height 108
type input "*"
click at [864, 370] on div "better" at bounding box center [871, 409] width 61 height 108
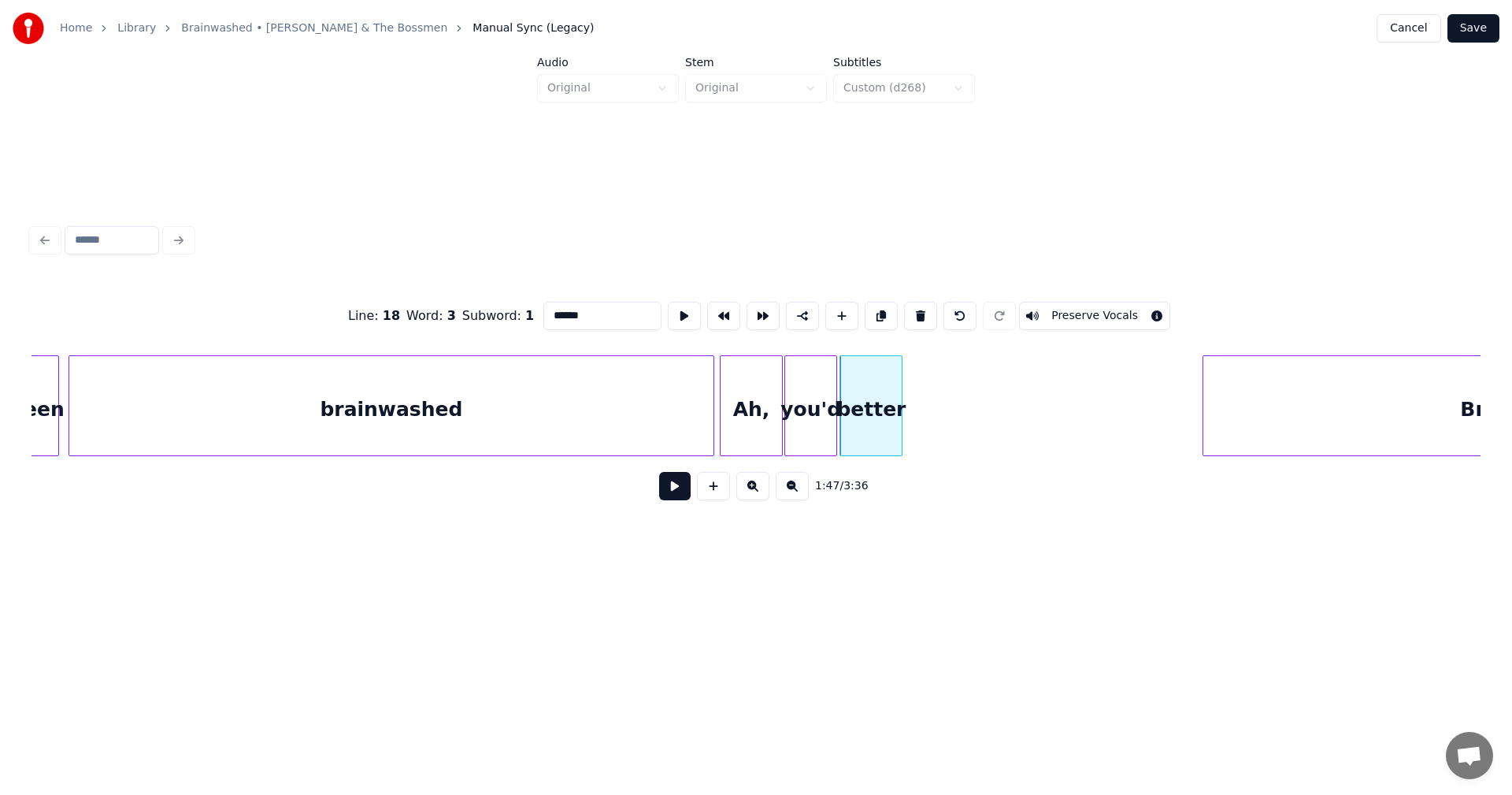
type input "******"
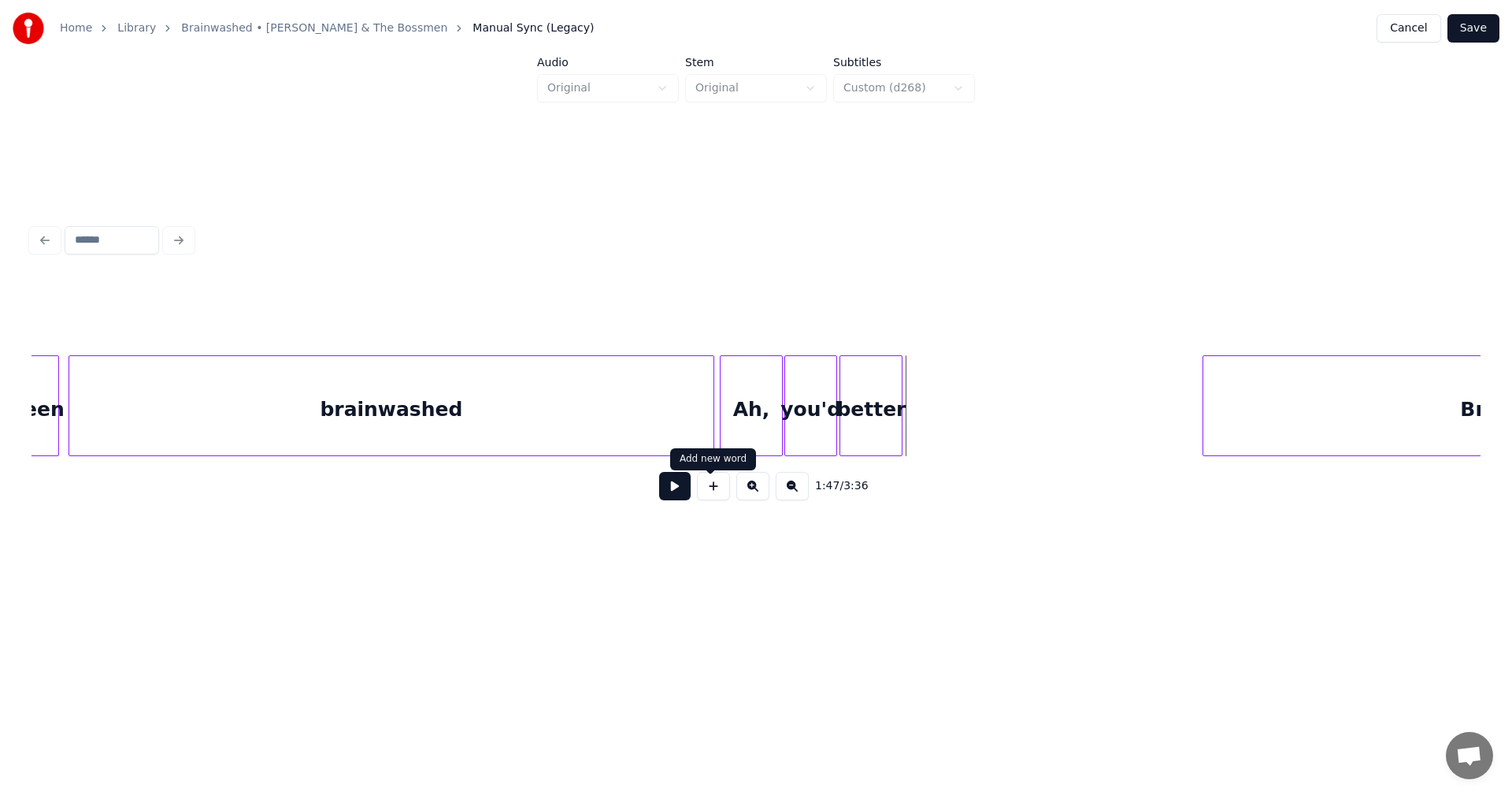
click at [713, 490] on button at bounding box center [714, 486] width 33 height 28
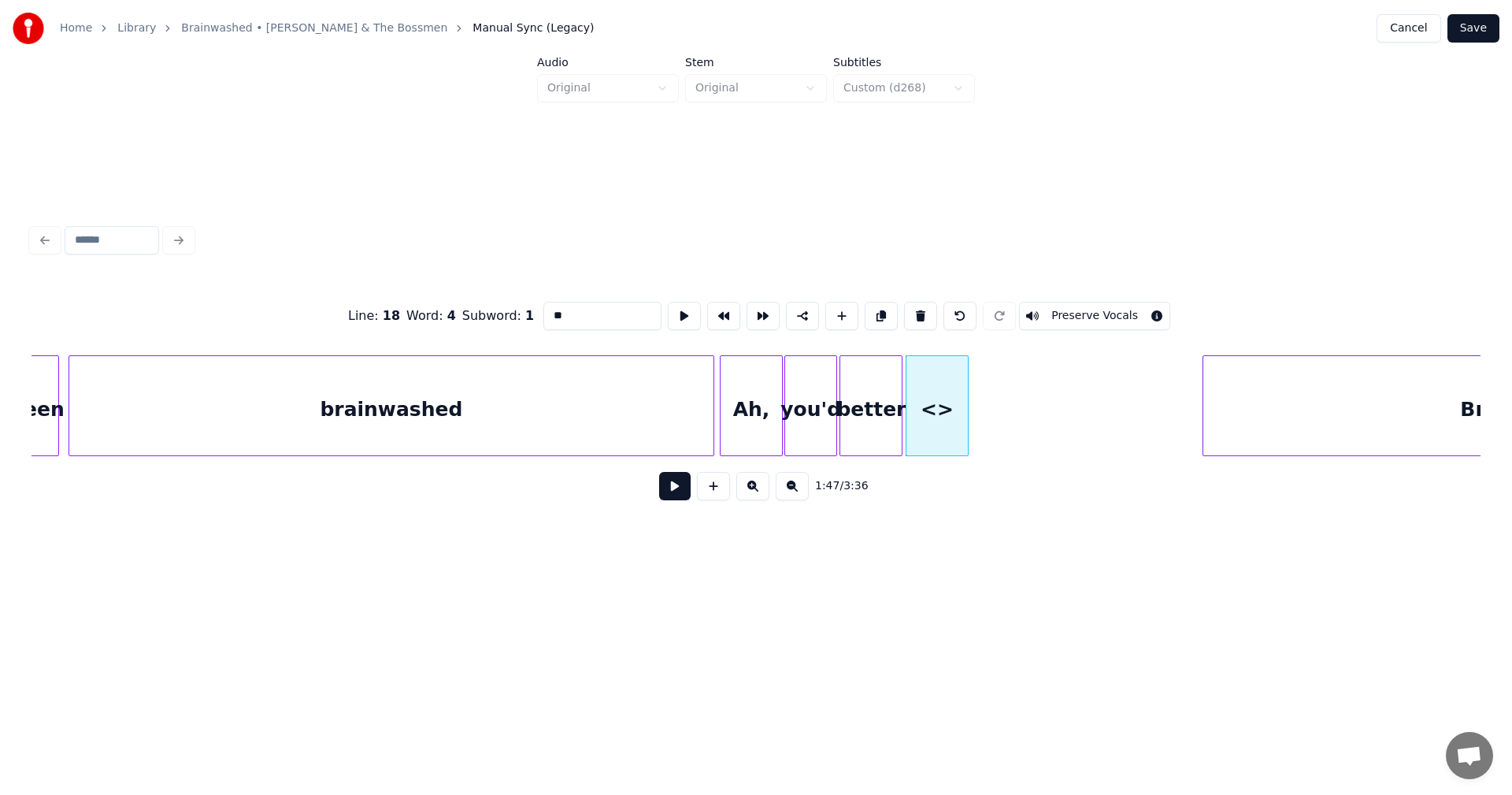
drag, startPoint x: 472, startPoint y: 308, endPoint x: 513, endPoint y: 307, distance: 41.0
click at [476, 310] on div "Subword : 1" at bounding box center [498, 315] width 72 height 19
drag, startPoint x: 542, startPoint y: 303, endPoint x: 498, endPoint y: 308, distance: 44.3
click at [498, 308] on div "Line : 18 Word : 4 Subword : 1 ** Preserve Vocals" at bounding box center [756, 315] width 1449 height 79
type input "*******"
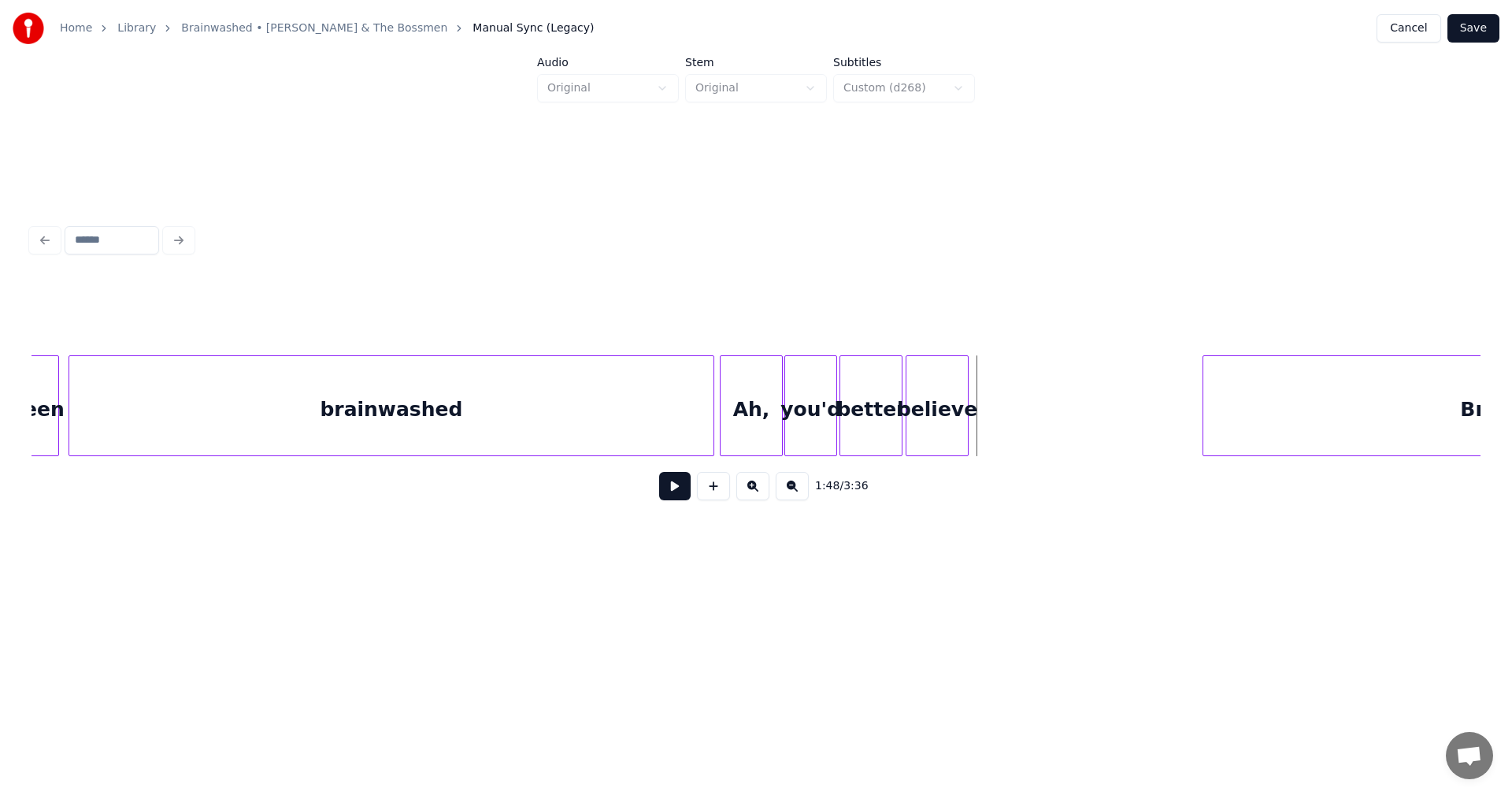
click at [714, 497] on button at bounding box center [714, 486] width 33 height 28
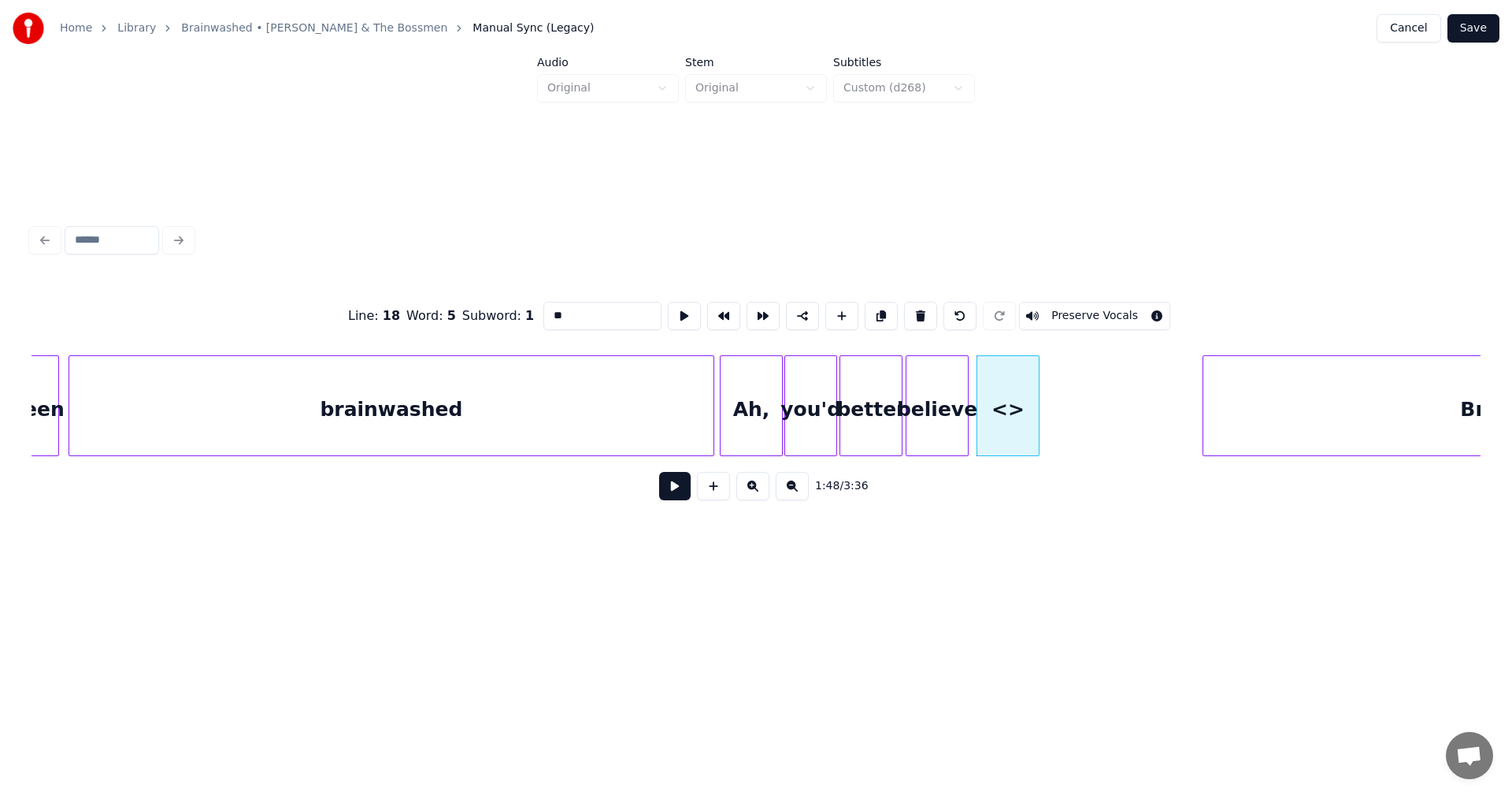
drag, startPoint x: 568, startPoint y: 305, endPoint x: 443, endPoint y: 306, distance: 125.0
click at [443, 306] on div "Line : 18 Word : 5 Subword : 1 ** Preserve Vocals" at bounding box center [756, 315] width 1449 height 79
click at [1006, 400] on div at bounding box center [1007, 405] width 5 height 99
click at [957, 403] on div at bounding box center [956, 405] width 5 height 99
click at [1020, 413] on div "it" at bounding box center [1012, 409] width 31 height 108
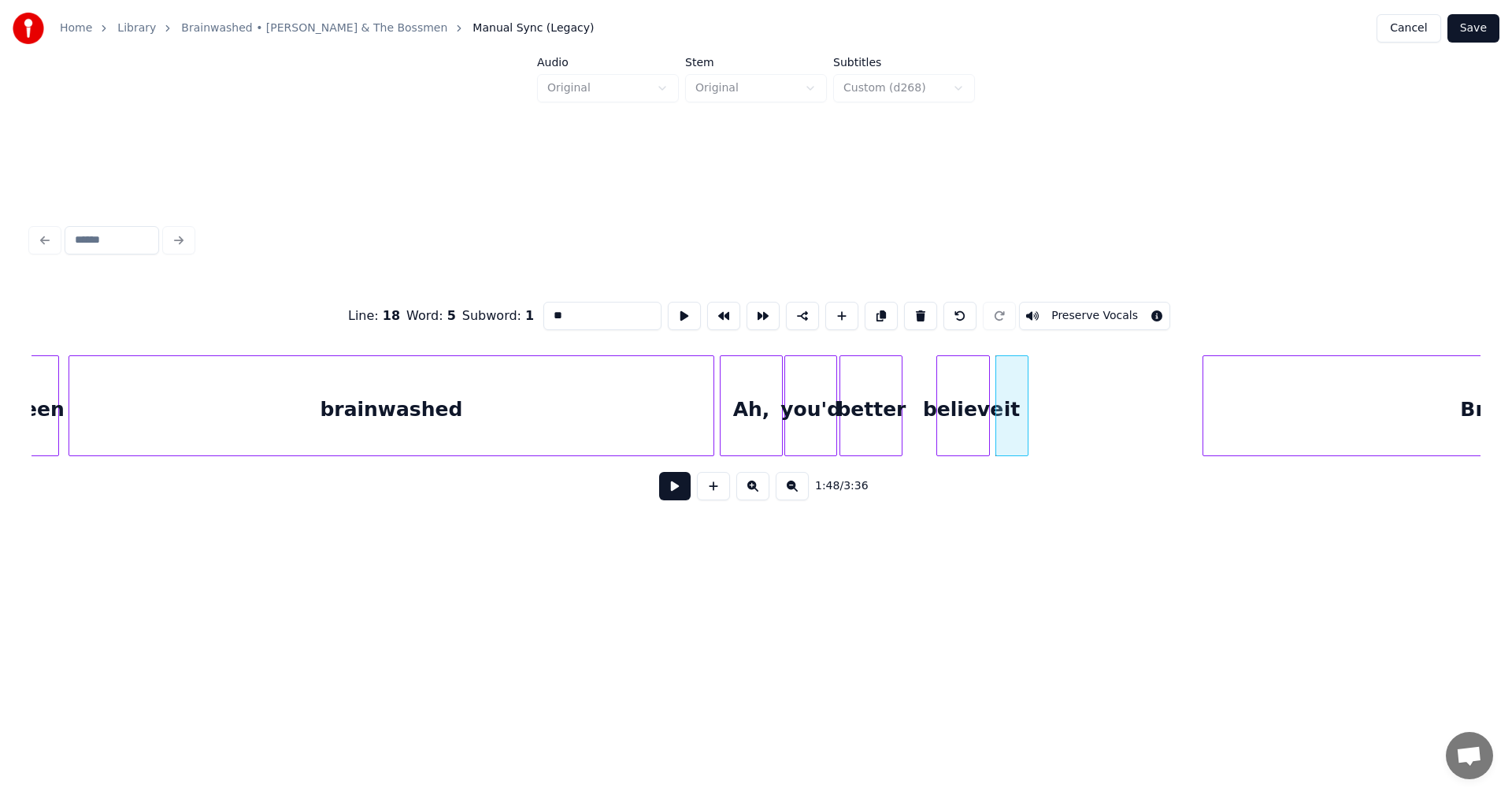
click at [965, 424] on div "believe" at bounding box center [963, 409] width 52 height 108
click at [937, 409] on div "believe" at bounding box center [963, 409] width 52 height 108
click at [933, 401] on div at bounding box center [935, 405] width 5 height 99
click at [902, 413] on div "better" at bounding box center [901, 409] width 61 height 108
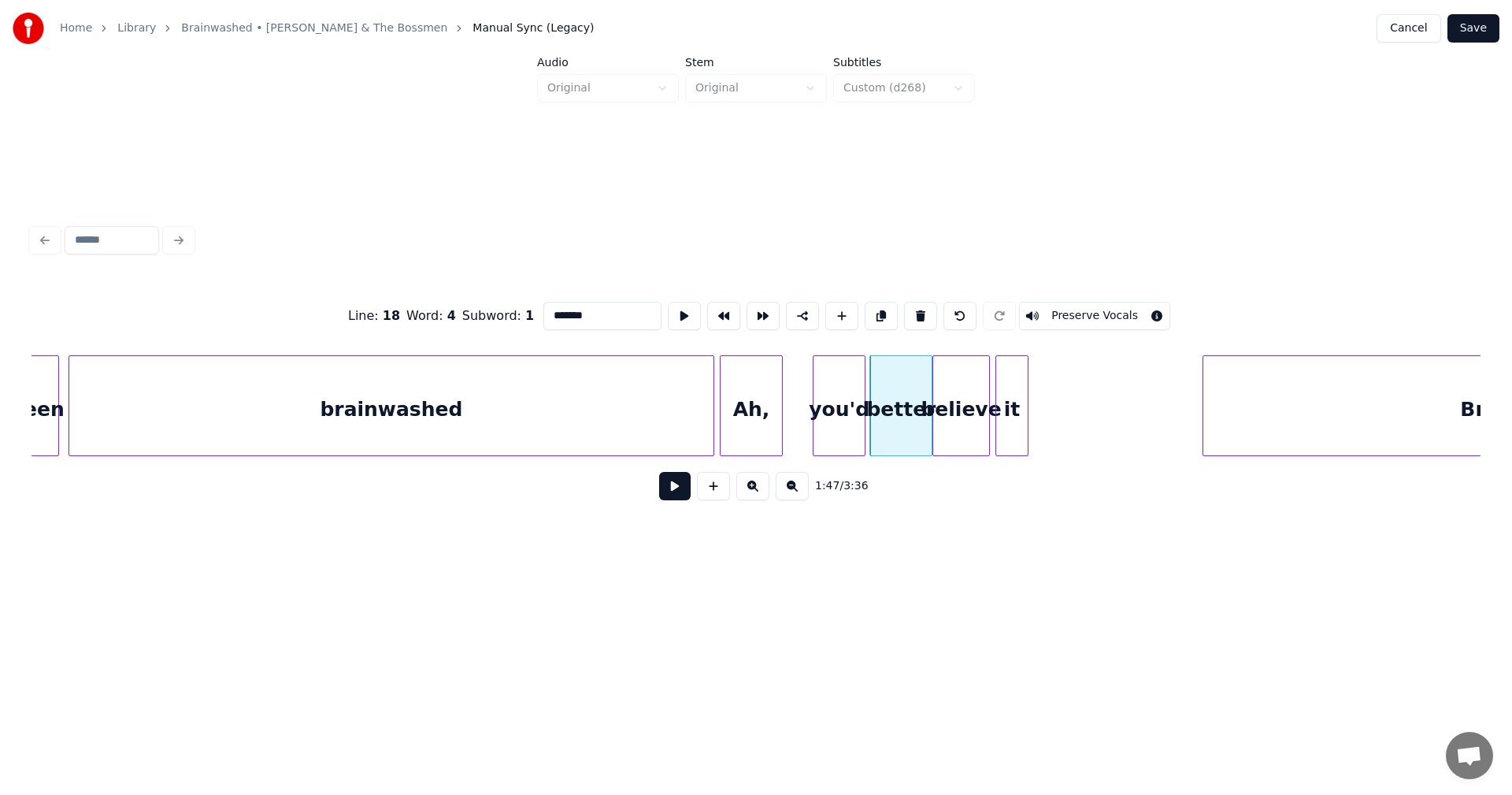
click at [840, 414] on div "you'd" at bounding box center [840, 409] width 51 height 108
click at [888, 387] on div at bounding box center [887, 405] width 5 height 99
click at [948, 389] on div at bounding box center [947, 405] width 5 height 99
click at [914, 391] on div "better" at bounding box center [915, 409] width 47 height 108
click at [867, 398] on div "you'd" at bounding box center [862, 409] width 51 height 108
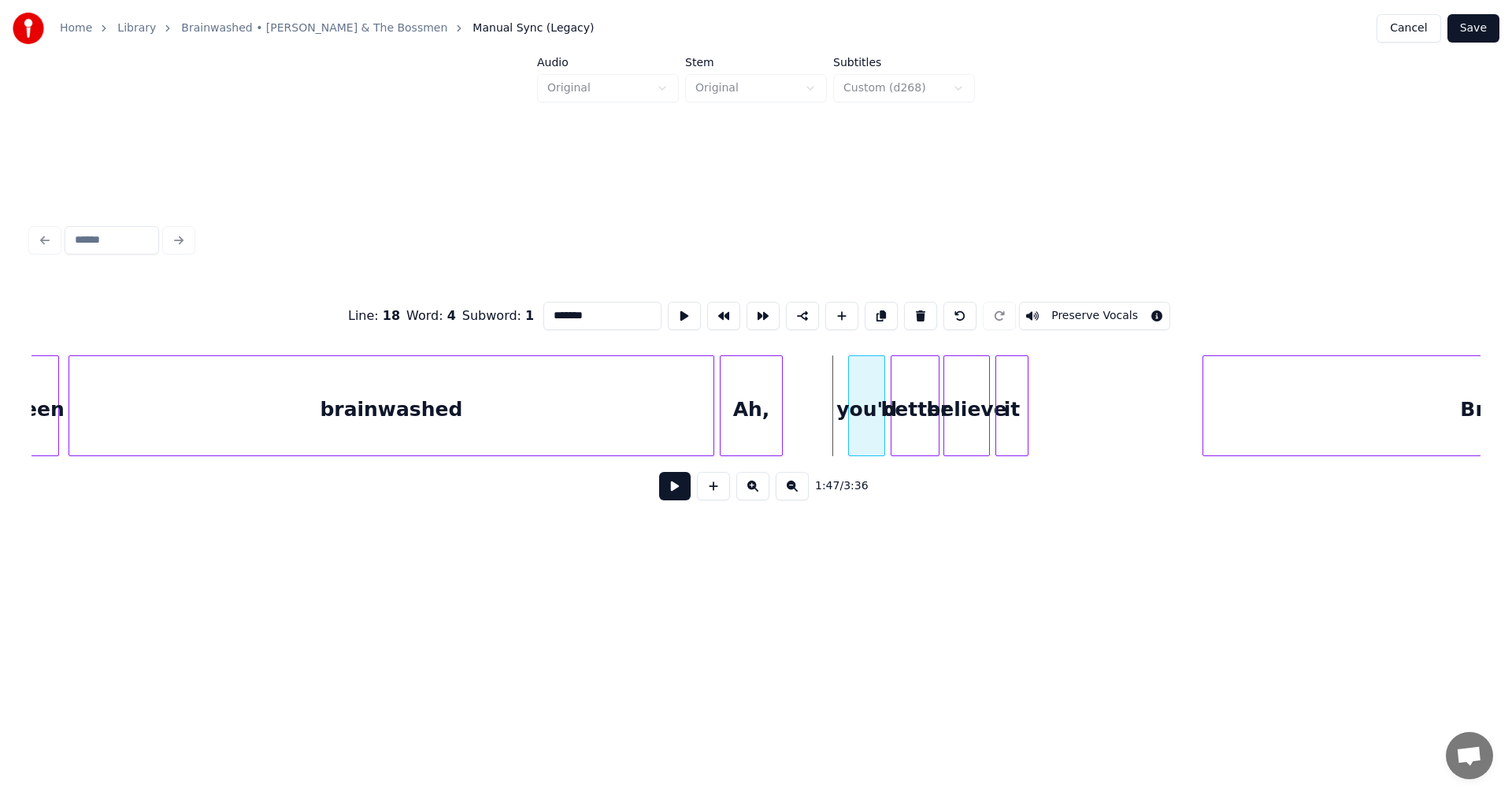
click at [850, 400] on div at bounding box center [852, 405] width 5 height 99
click at [843, 388] on div at bounding box center [842, 405] width 5 height 99
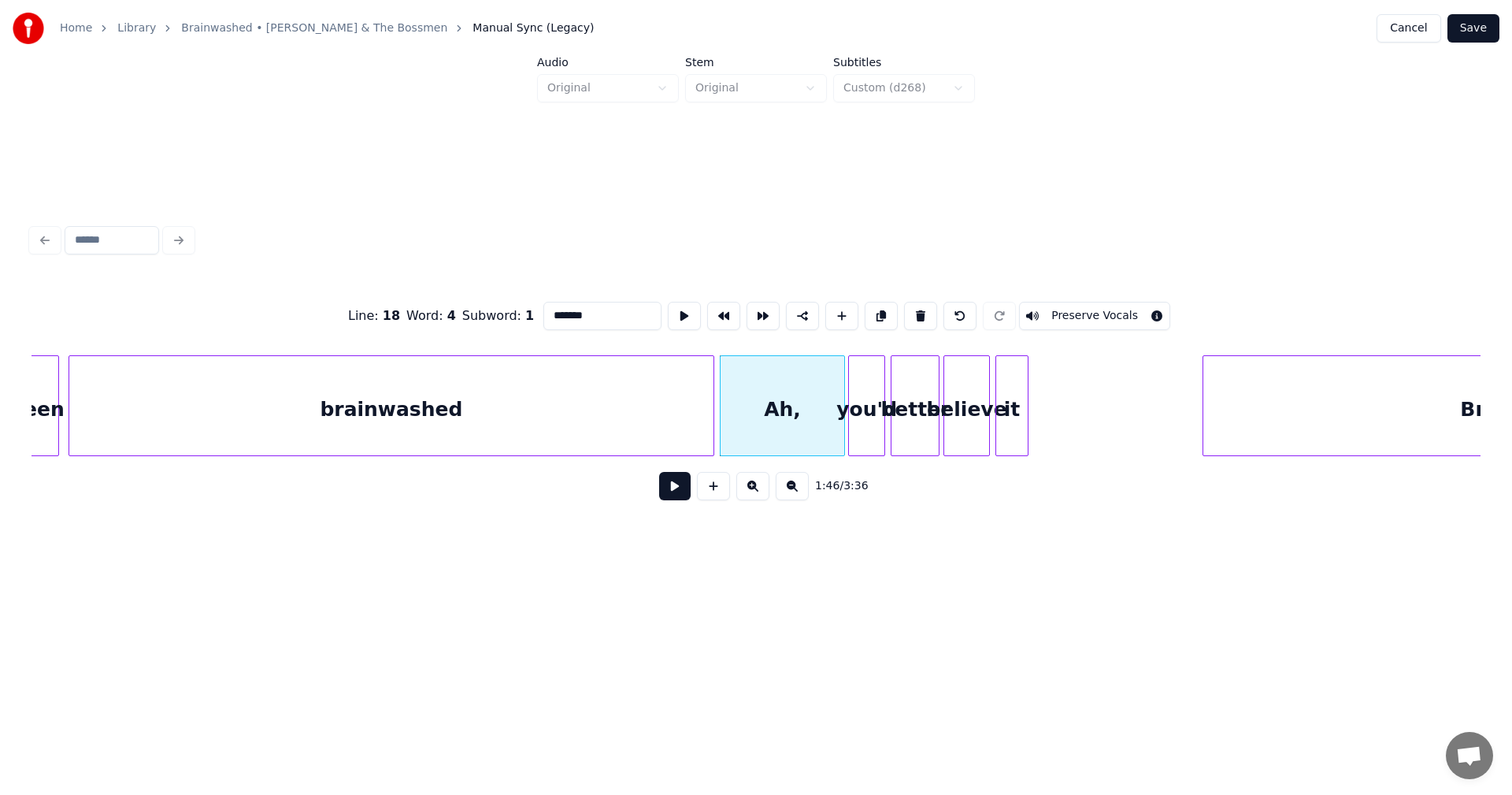
type input "*******"
drag, startPoint x: 760, startPoint y: 463, endPoint x: 815, endPoint y: 473, distance: 55.9
click at [815, 473] on div "1:46 / 3:36" at bounding box center [756, 486] width 1449 height 60
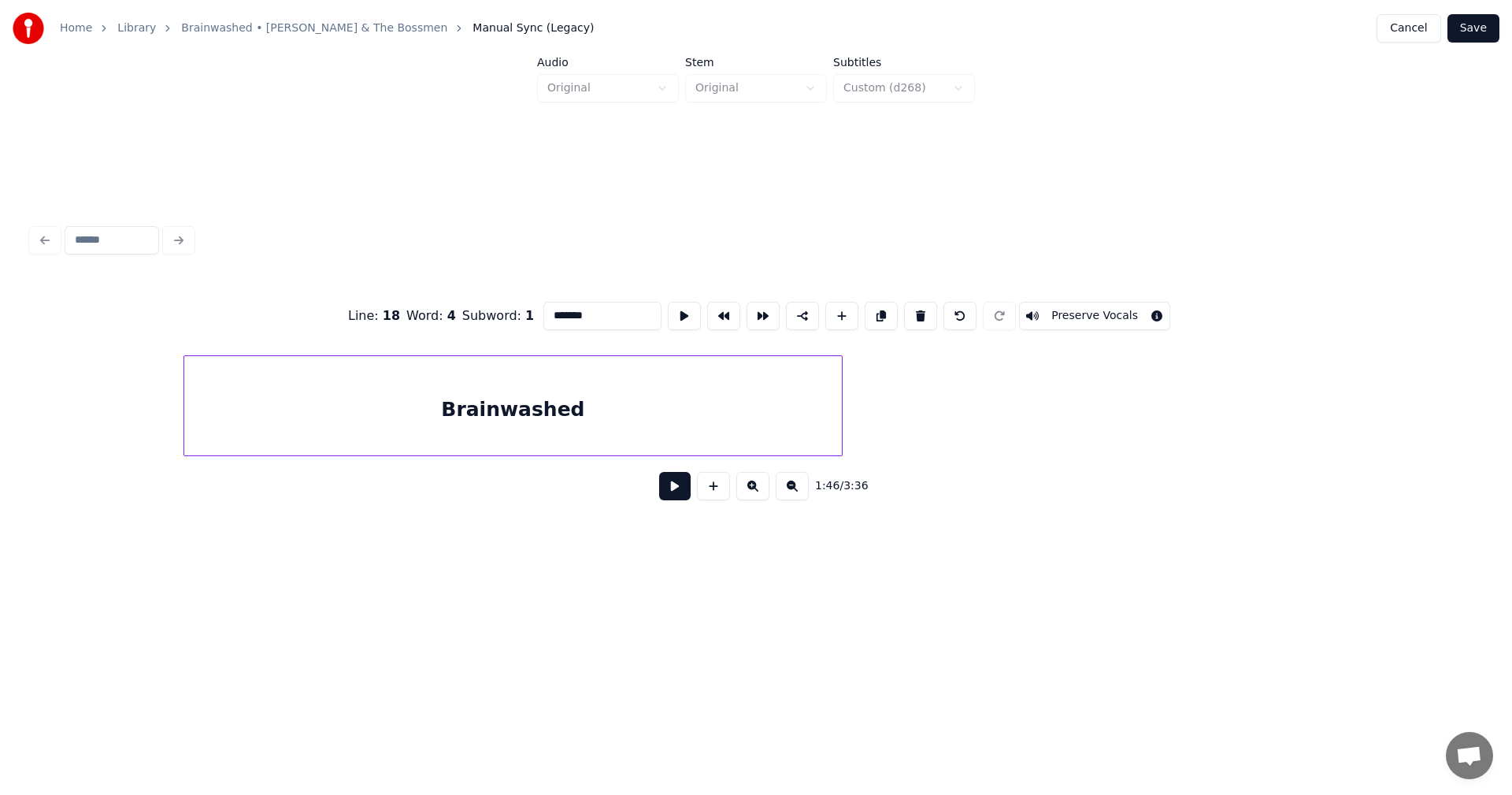
scroll to position [0, 17142]
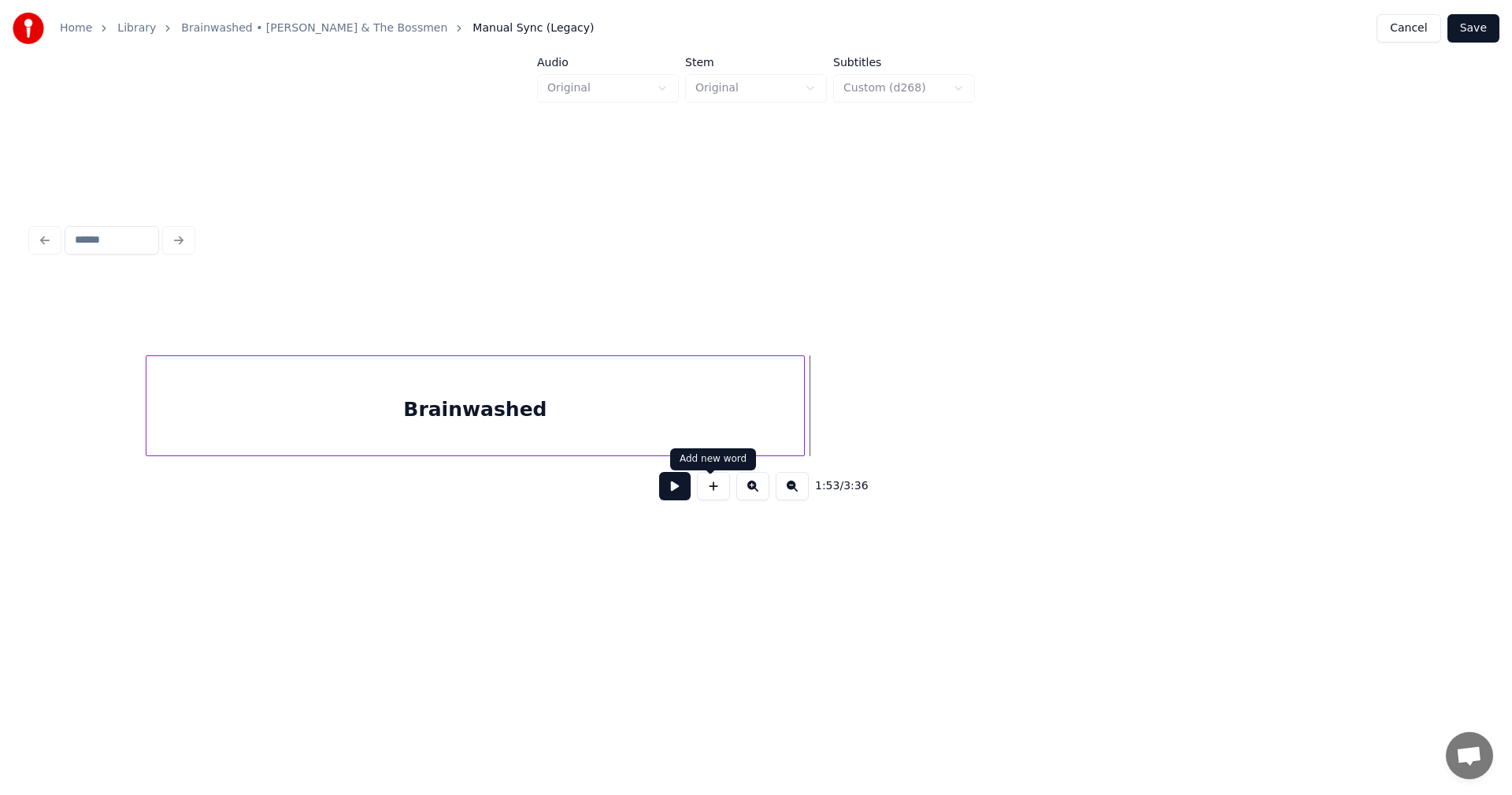
click at [712, 496] on button at bounding box center [714, 486] width 33 height 28
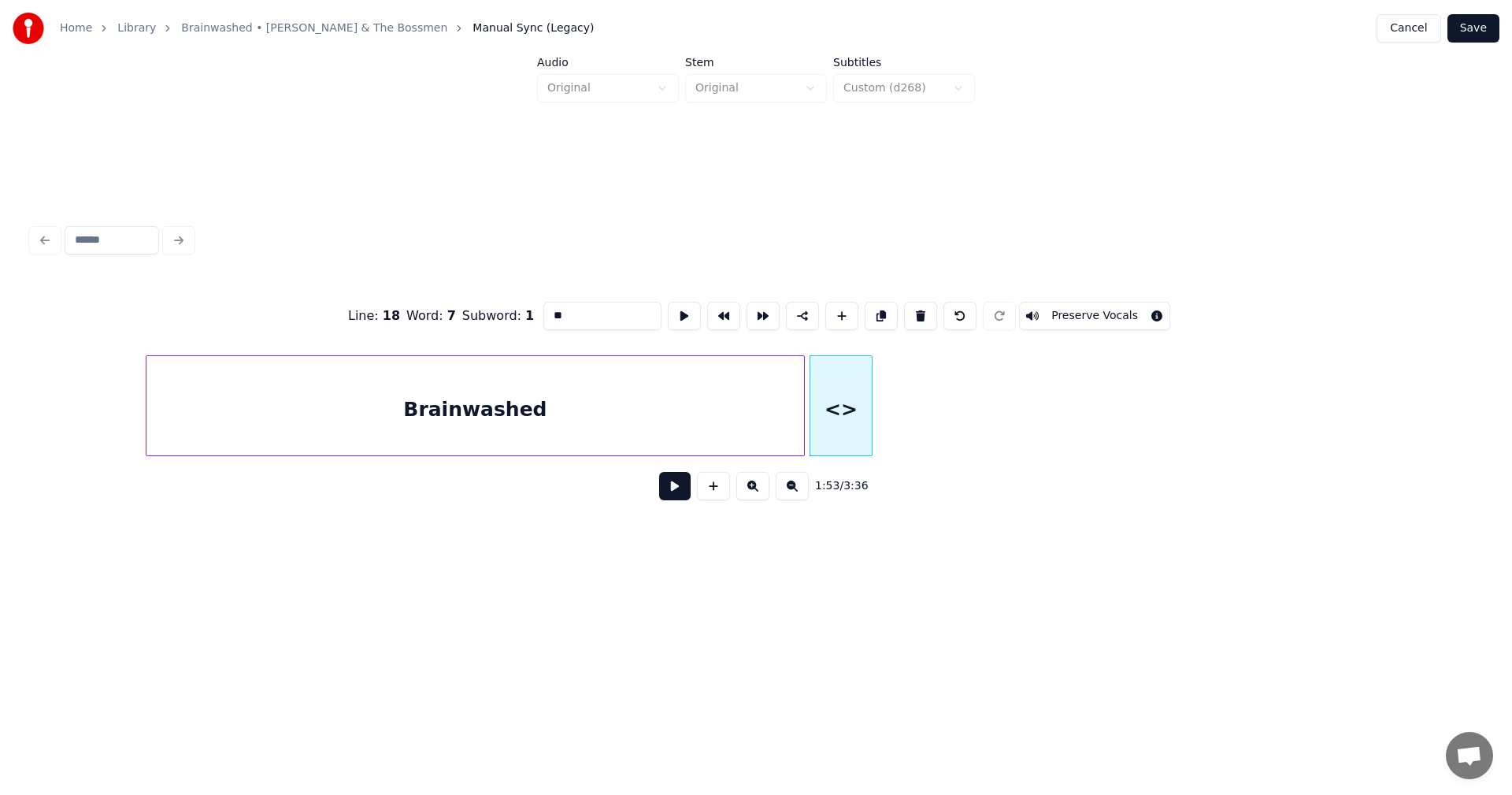
drag, startPoint x: 534, startPoint y: 314, endPoint x: 496, endPoint y: 316, distance: 38.1
click at [496, 316] on div "Line : 18 Word : 7 Subword : 1 ** Preserve Vocals" at bounding box center [756, 315] width 1449 height 79
type input "**"
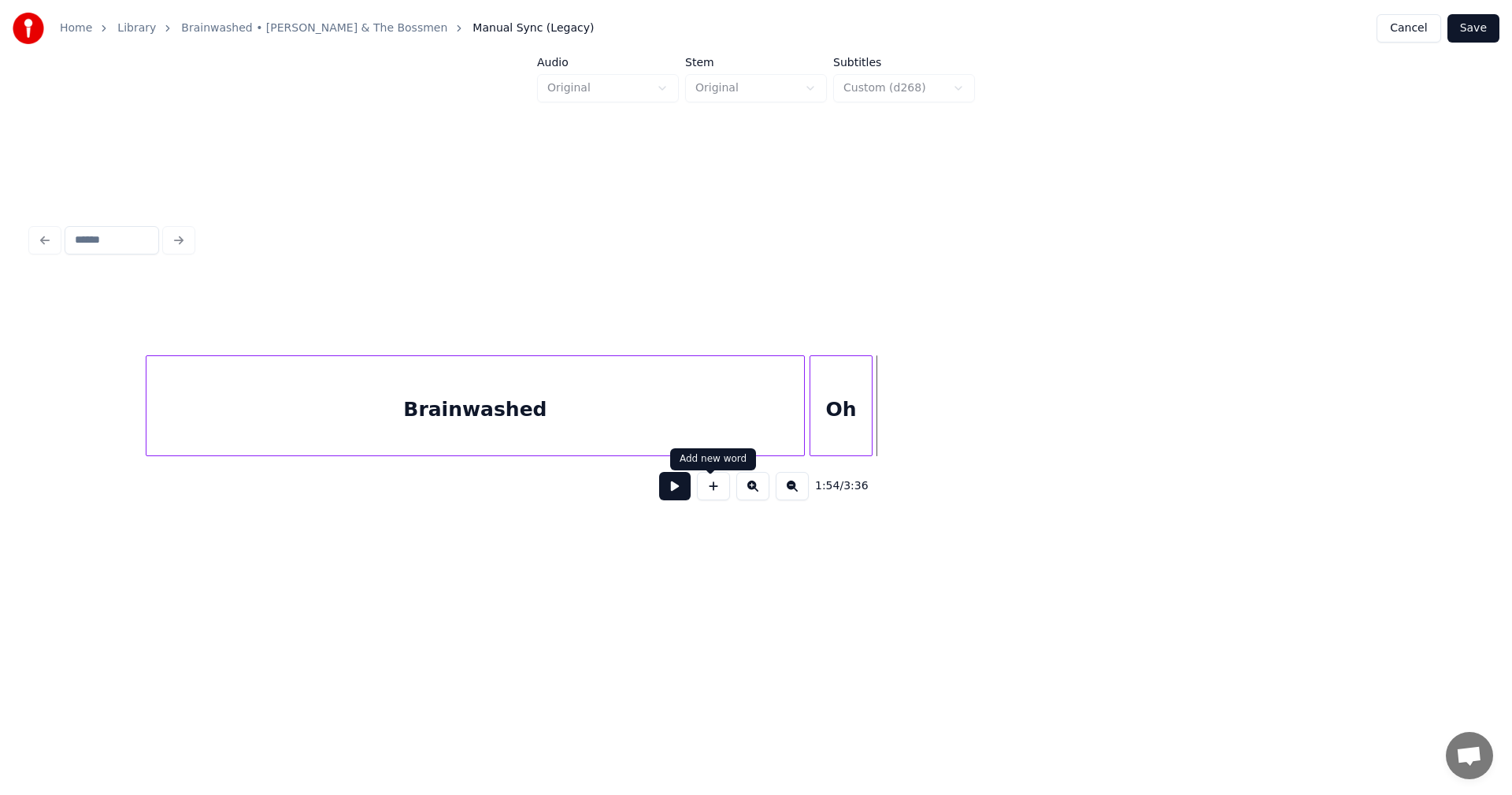
click at [716, 496] on button at bounding box center [714, 486] width 33 height 28
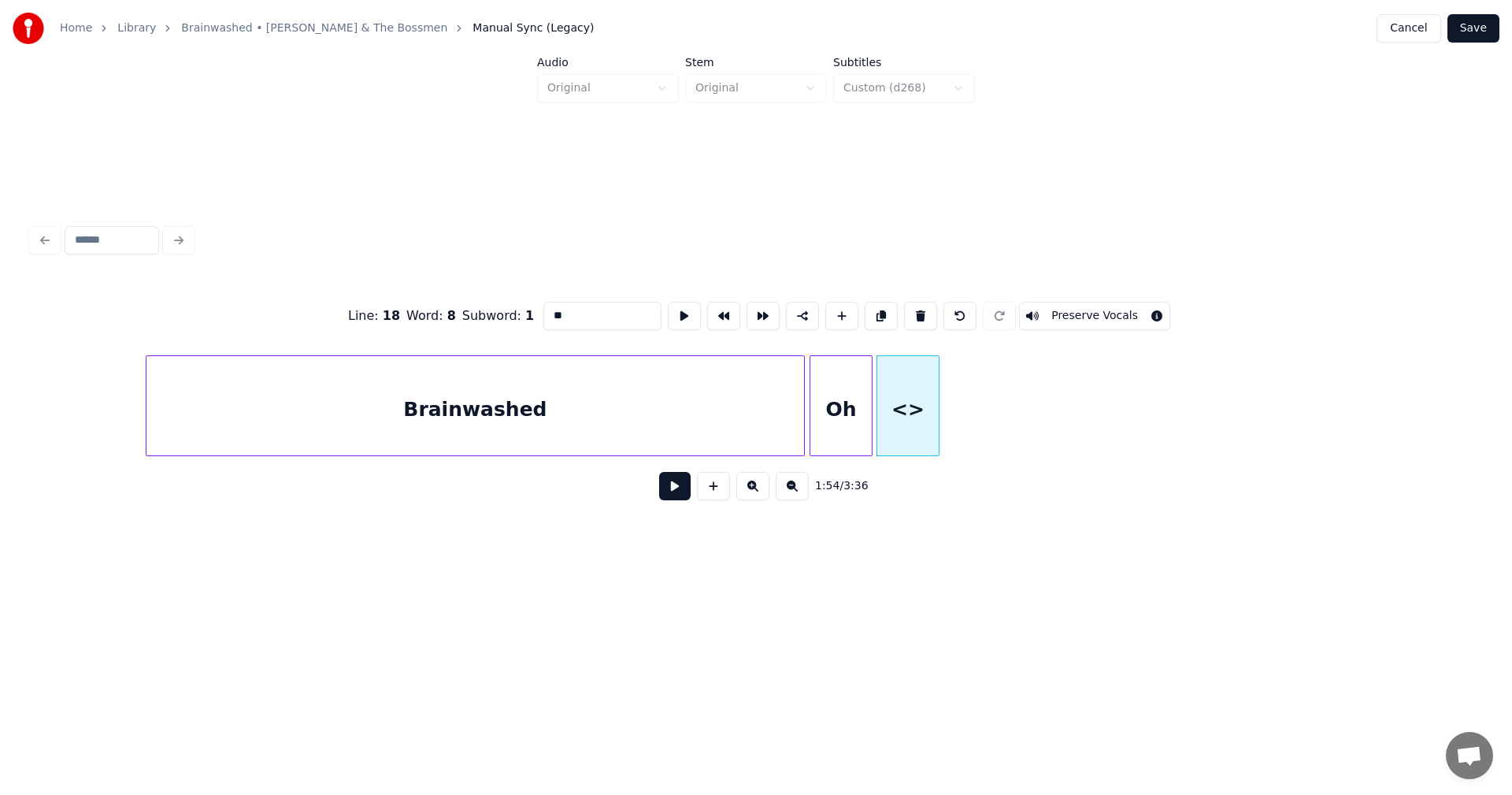
drag, startPoint x: 531, startPoint y: 311, endPoint x: 489, endPoint y: 318, distance: 42.6
click at [489, 318] on div "Line : 18 Word : 8 Subword : 1 ** Preserve Vocals" at bounding box center [756, 315] width 1449 height 79
type input "***"
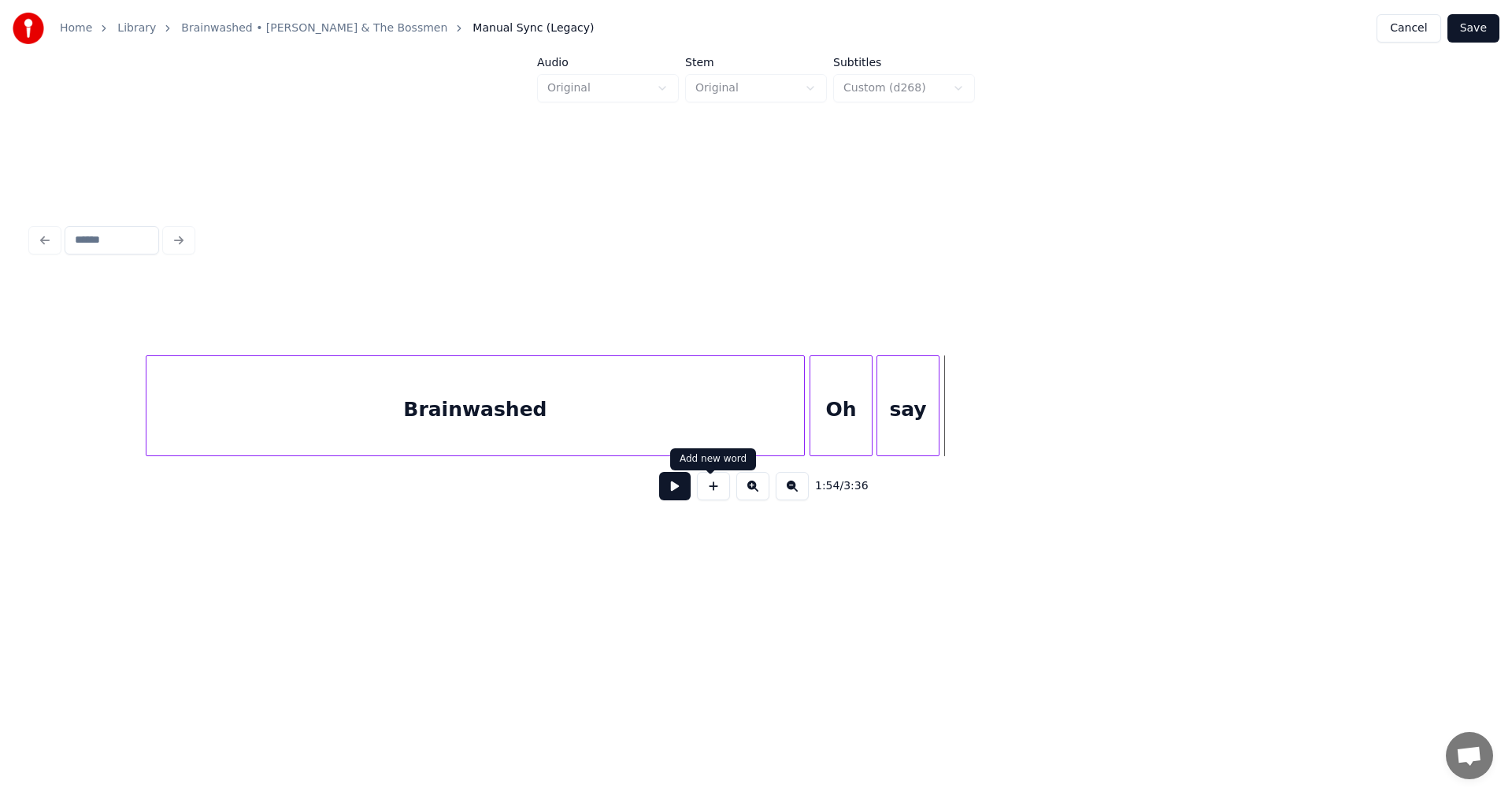
click at [719, 498] on button at bounding box center [714, 486] width 33 height 28
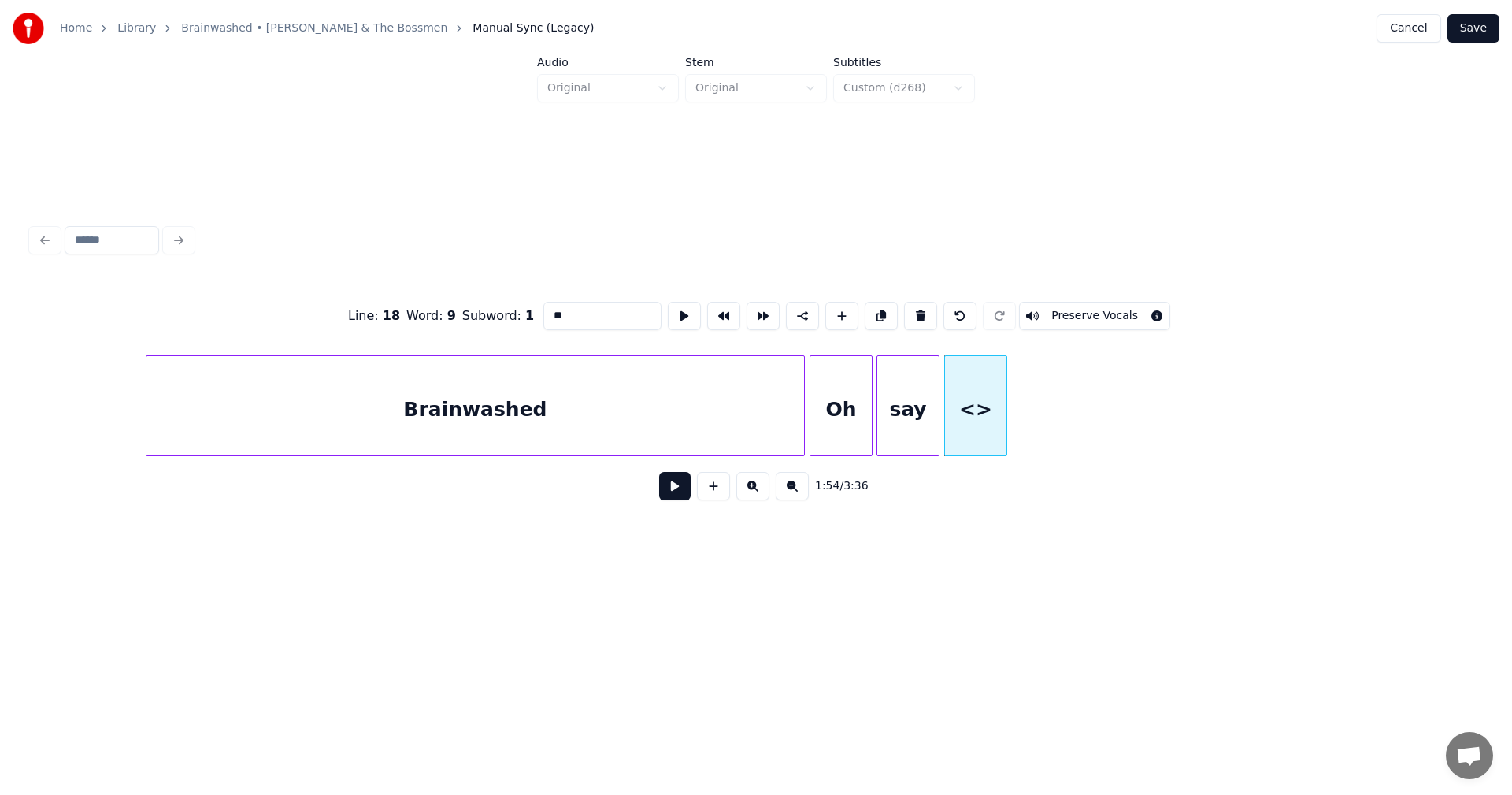
drag, startPoint x: 536, startPoint y: 318, endPoint x: 457, endPoint y: 309, distance: 79.5
click at [457, 309] on div "Line : 18 Word : 9 Subword : 1 ** Preserve Vocals" at bounding box center [756, 315] width 1449 height 79
type input "**"
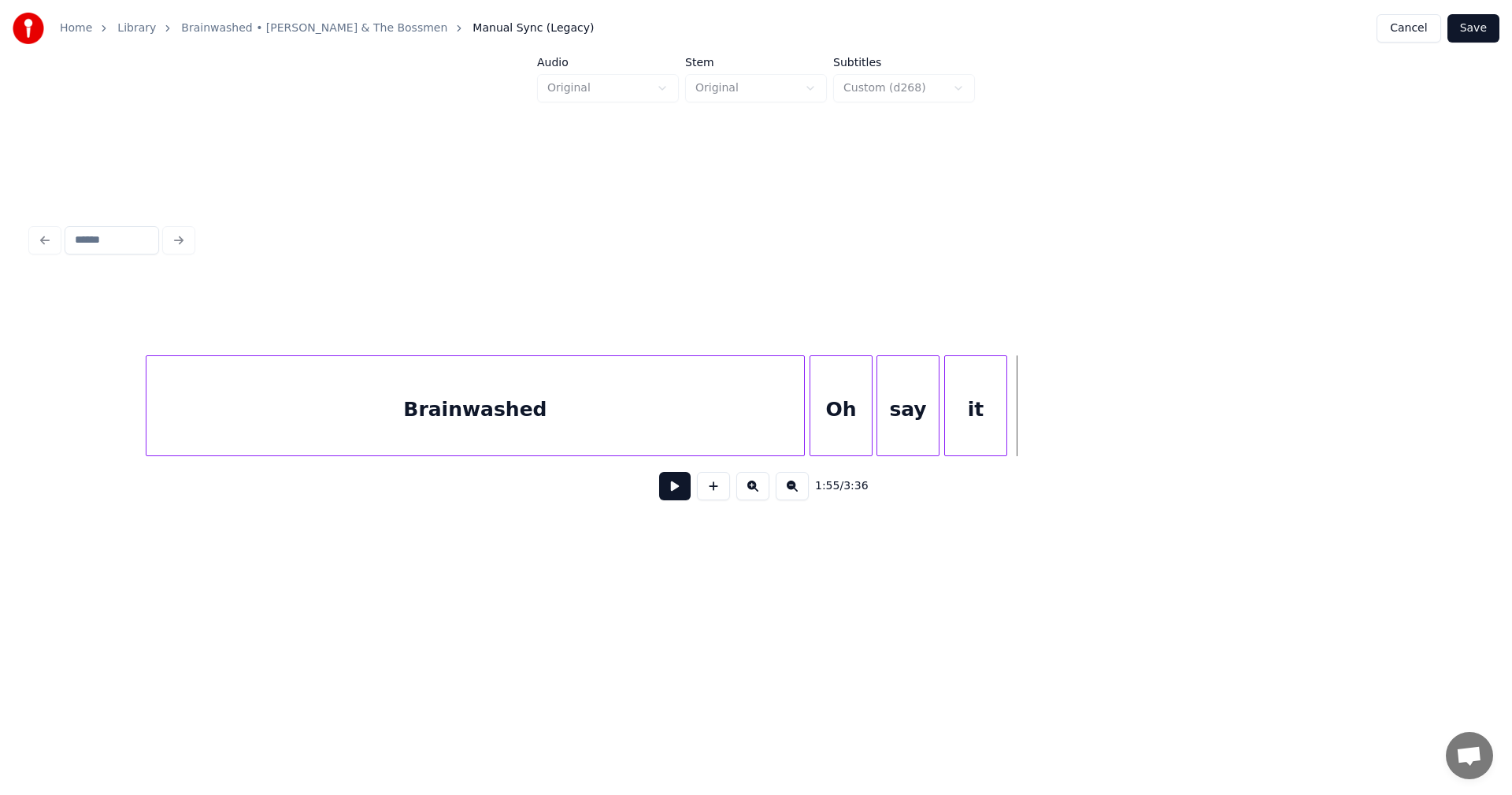
click at [701, 493] on button at bounding box center [714, 486] width 33 height 28
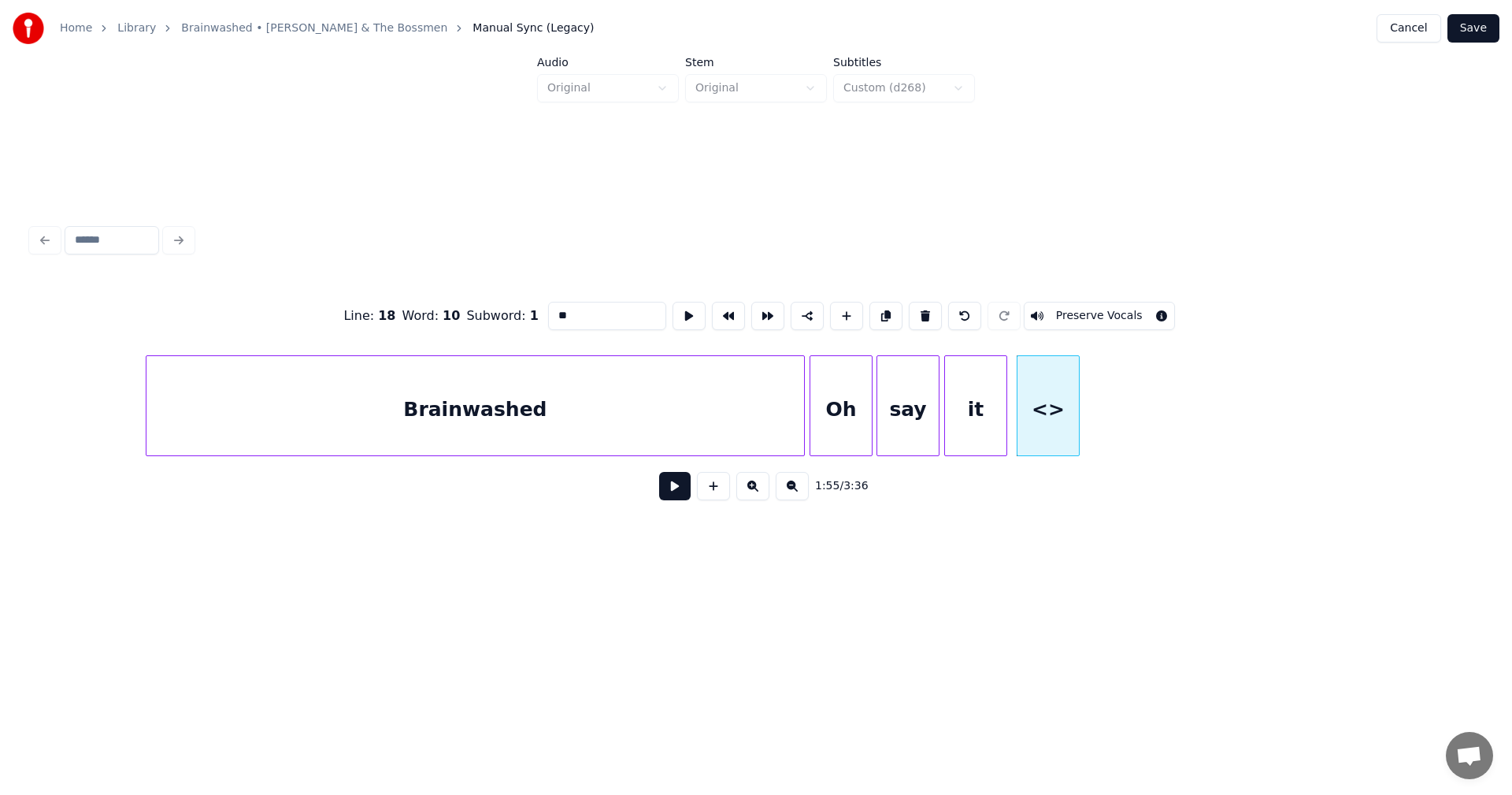
drag, startPoint x: 557, startPoint y: 305, endPoint x: 482, endPoint y: 305, distance: 75.0
click at [482, 305] on div "Line : 18 Word : 10 Subword : 1 ** Preserve Vocals" at bounding box center [756, 315] width 1449 height 79
type input "***"
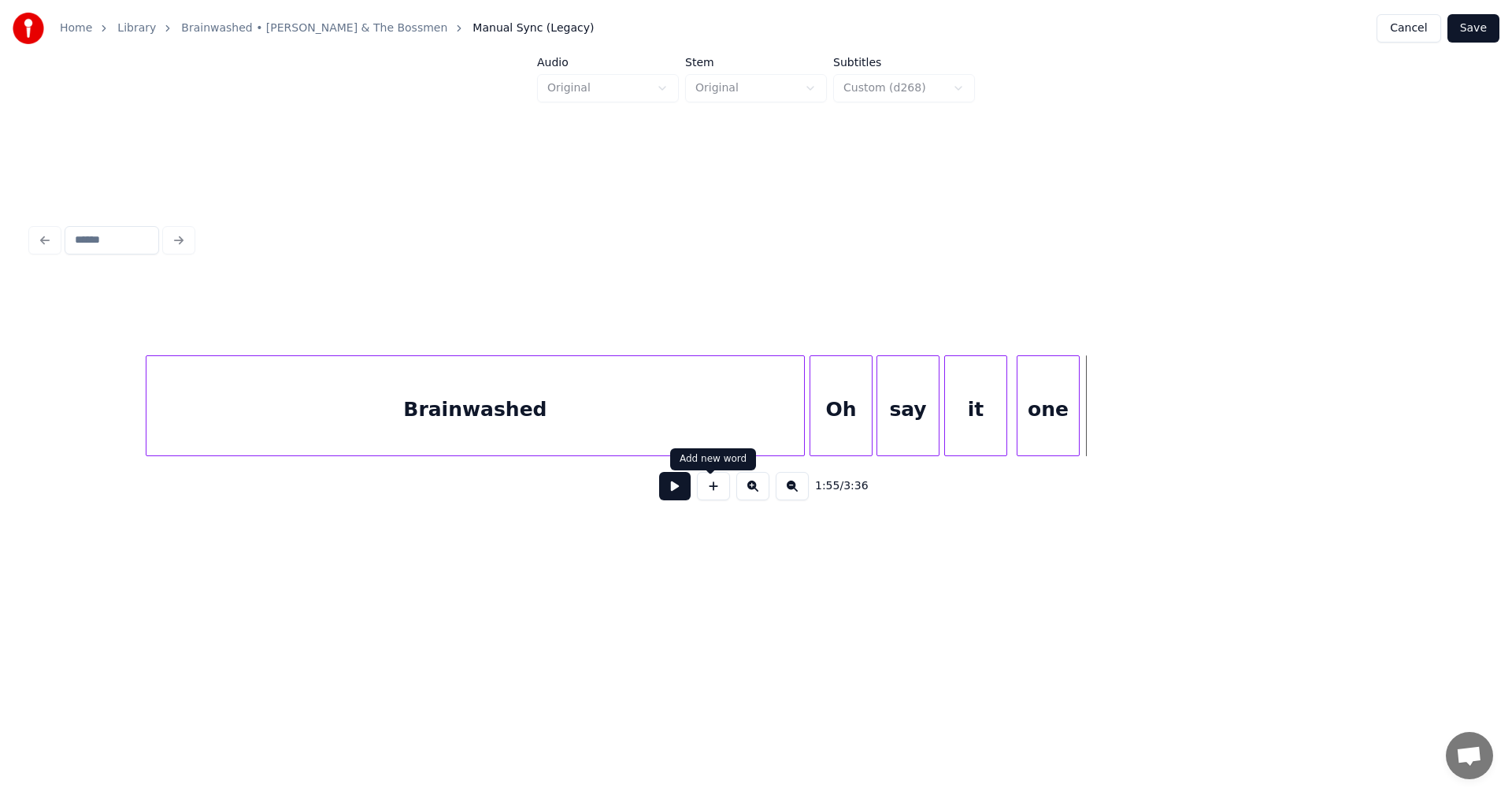
click at [701, 493] on button at bounding box center [714, 486] width 33 height 28
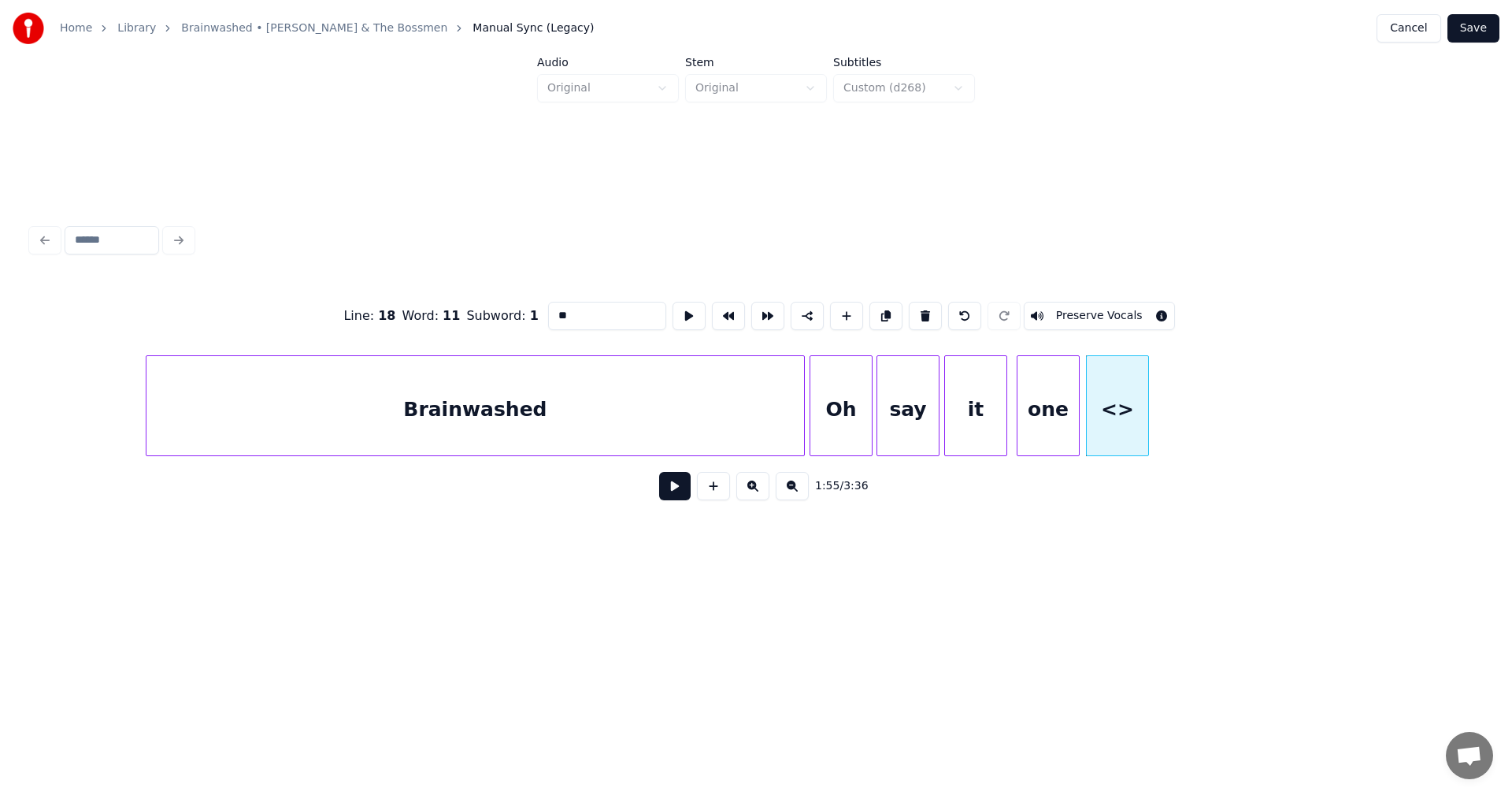
drag, startPoint x: 582, startPoint y: 299, endPoint x: 471, endPoint y: 292, distance: 111.2
click at [471, 292] on div "Line : 18 Word : 11 Subword : 1 ** Preserve Vocals" at bounding box center [756, 315] width 1449 height 79
type input "****"
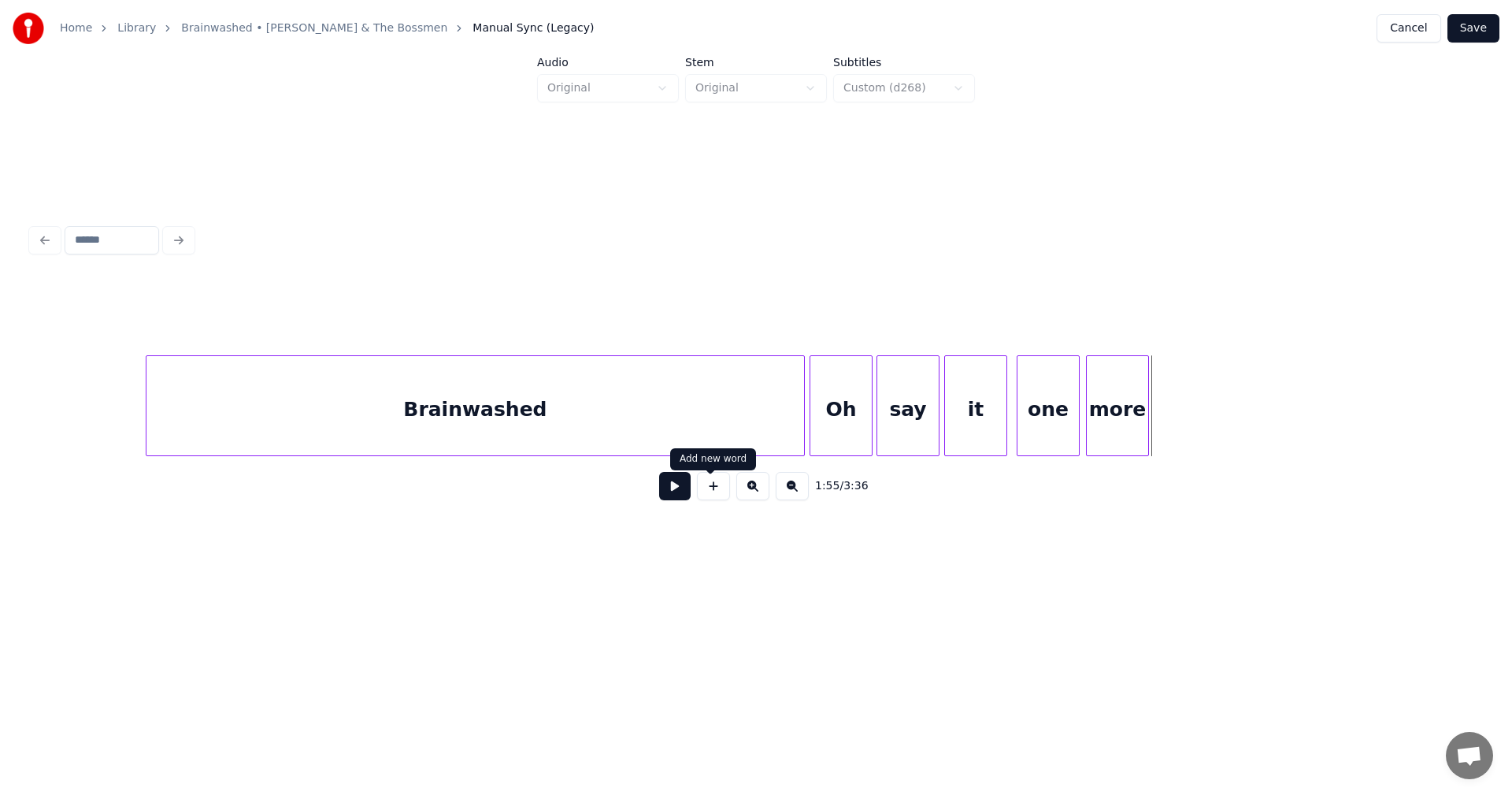
click at [713, 487] on button at bounding box center [714, 486] width 33 height 28
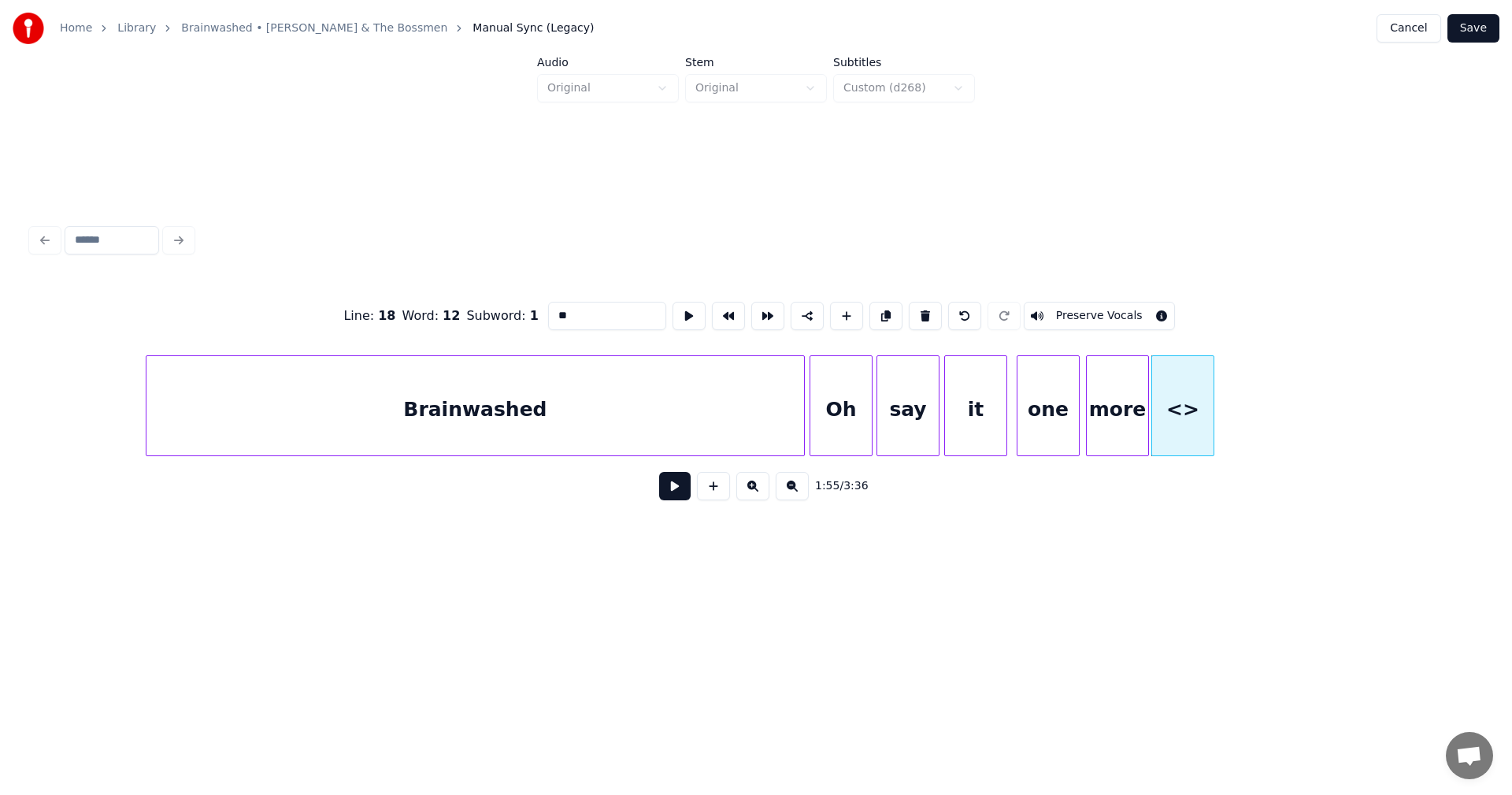
drag, startPoint x: 548, startPoint y: 318, endPoint x: 481, endPoint y: 313, distance: 67.2
click at [481, 313] on div "Line : 18 Word : 12 Subword : 1 ** Preserve Vocals" at bounding box center [756, 315] width 1449 height 79
click at [902, 395] on div at bounding box center [902, 405] width 5 height 99
click at [896, 398] on div at bounding box center [894, 405] width 5 height 99
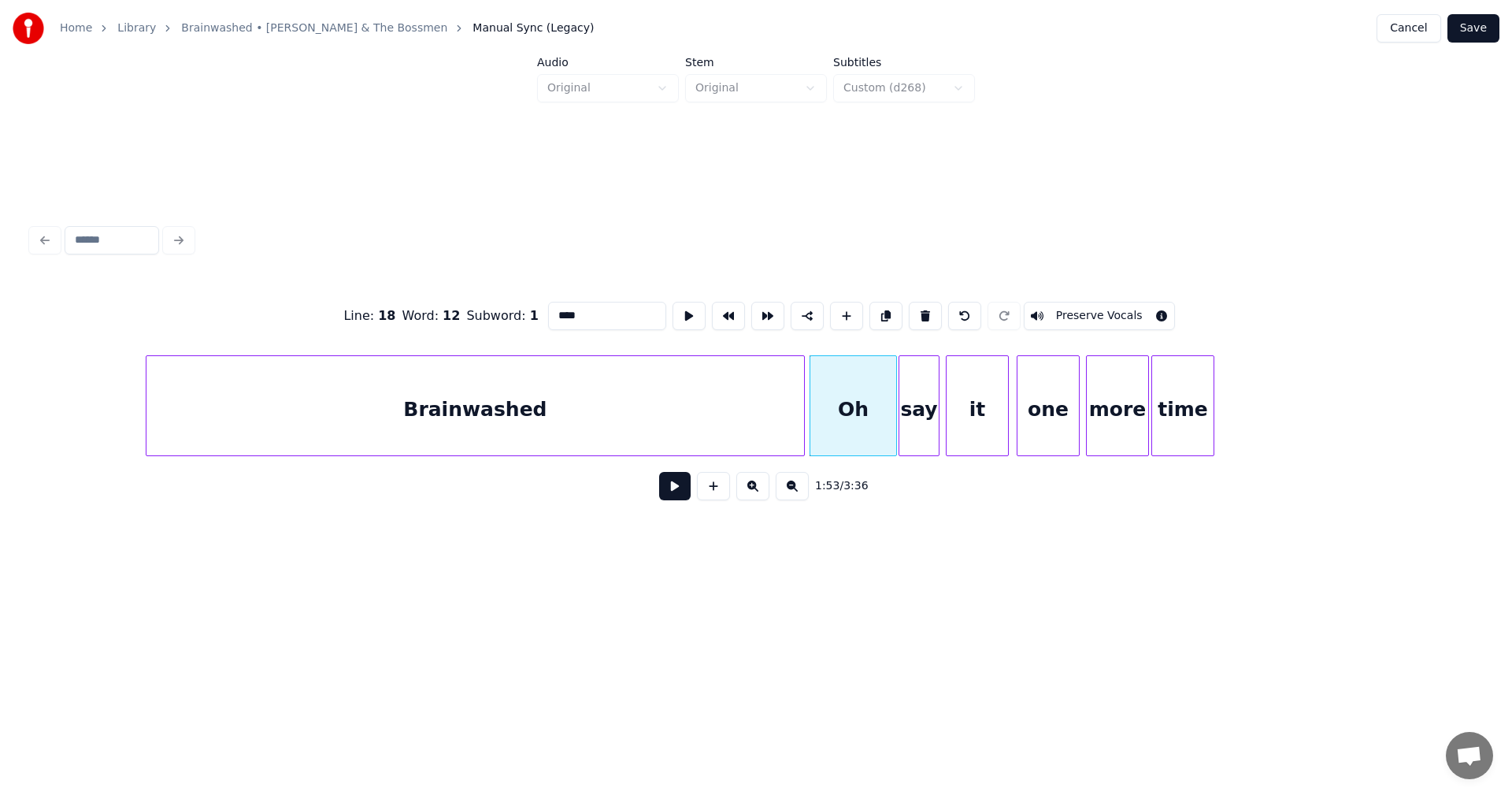
click at [973, 418] on div "it" at bounding box center [978, 409] width 61 height 108
click at [906, 395] on div "say" at bounding box center [919, 409] width 40 height 108
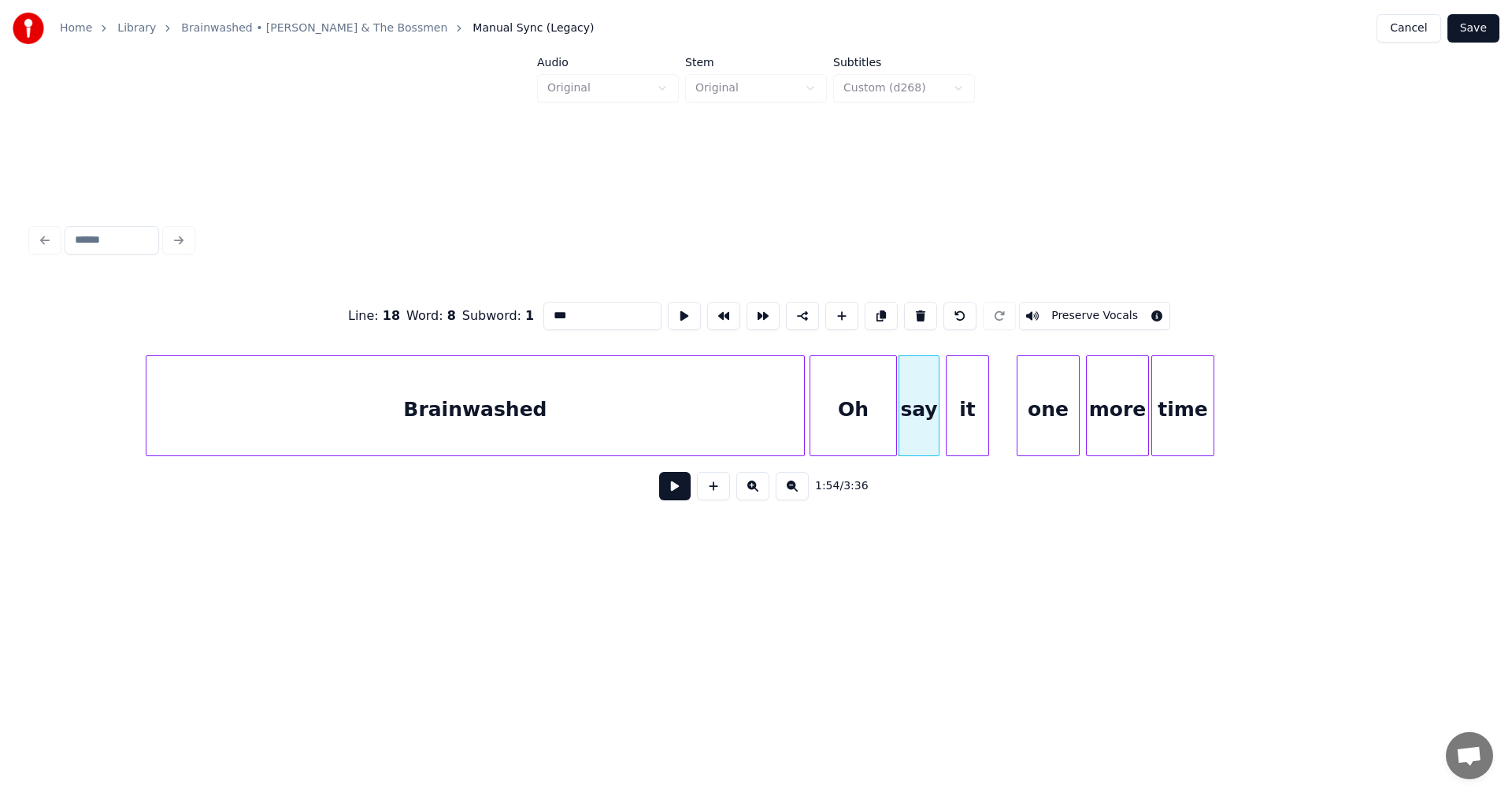
click at [985, 396] on div at bounding box center [986, 405] width 5 height 99
click at [963, 400] on div "it" at bounding box center [960, 409] width 41 height 108
click at [999, 405] on div "one" at bounding box center [1017, 409] width 61 height 108
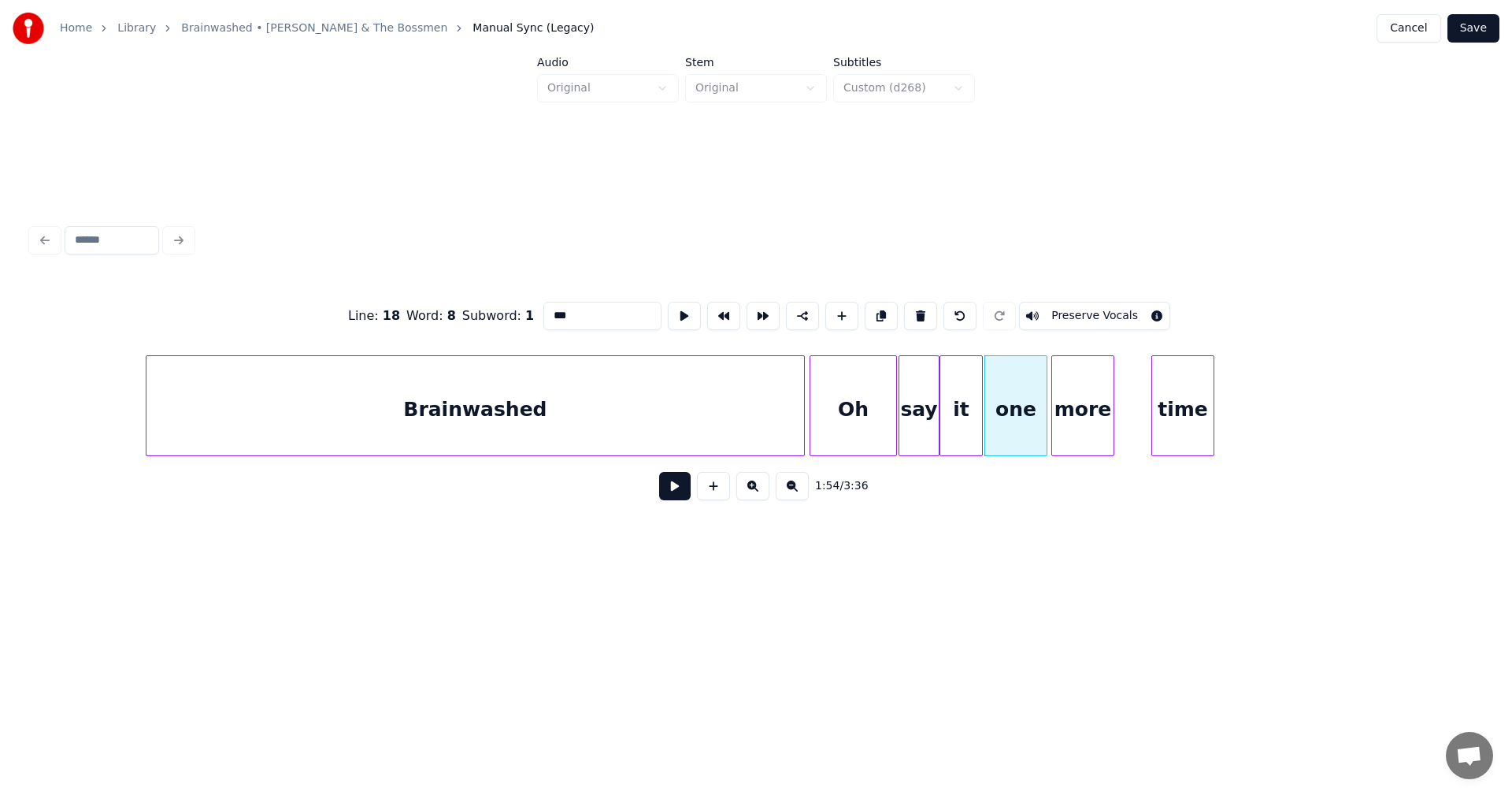
click at [1082, 400] on div "more" at bounding box center [1083, 409] width 61 height 108
click at [1122, 402] on div at bounding box center [1124, 405] width 5 height 99
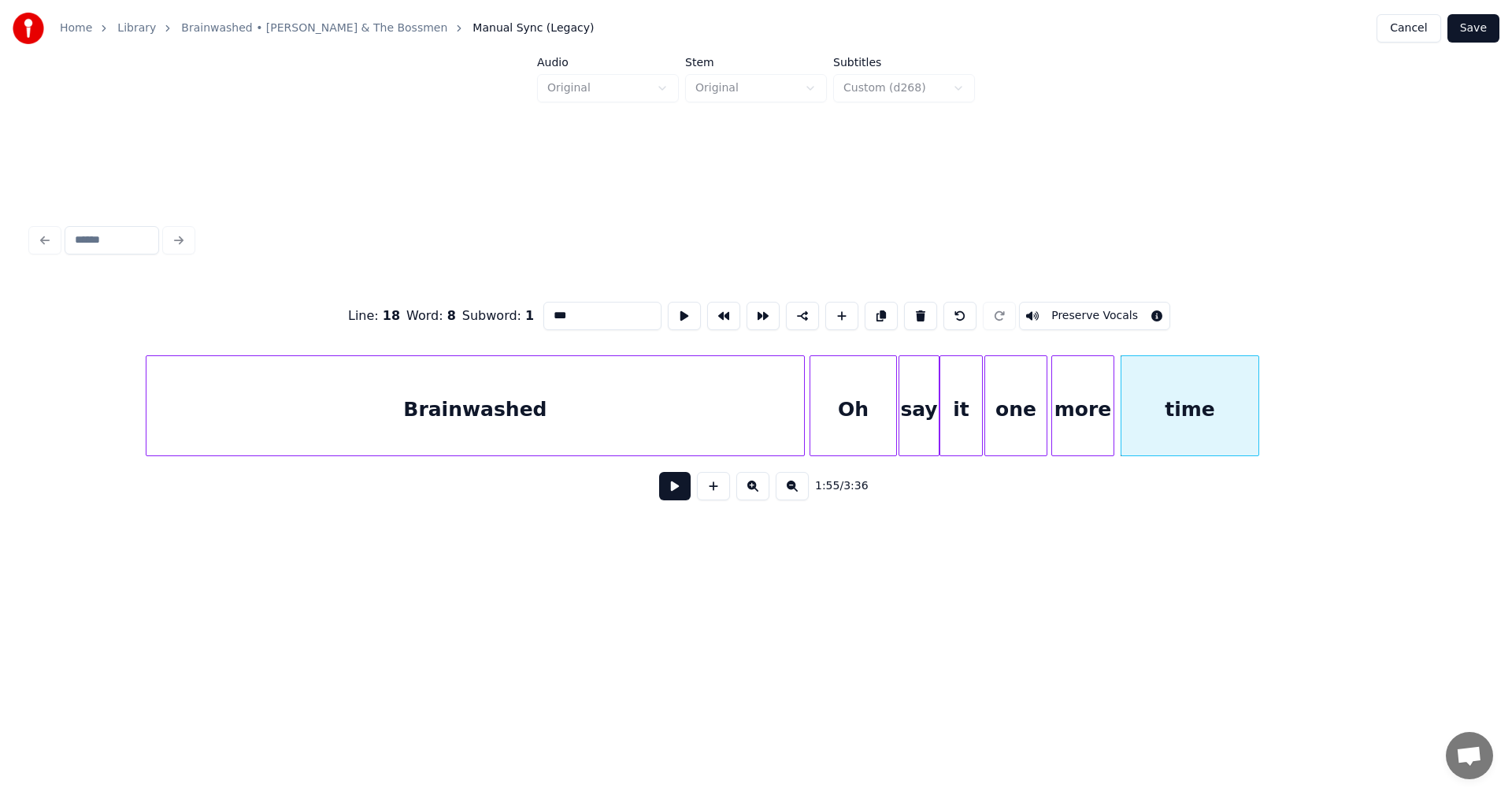
click at [1256, 403] on div at bounding box center [1256, 405] width 5 height 99
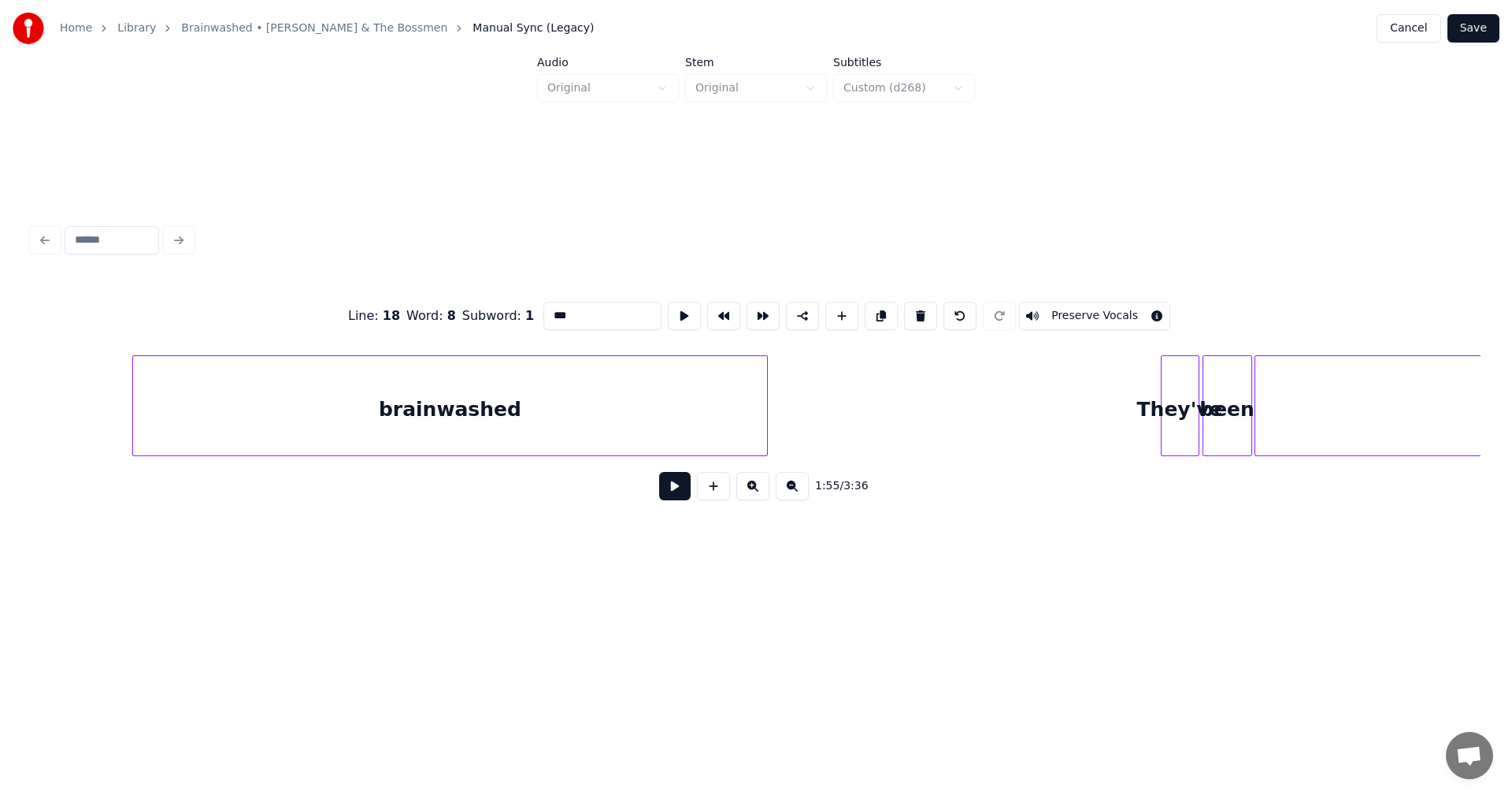
scroll to position [0, 24221]
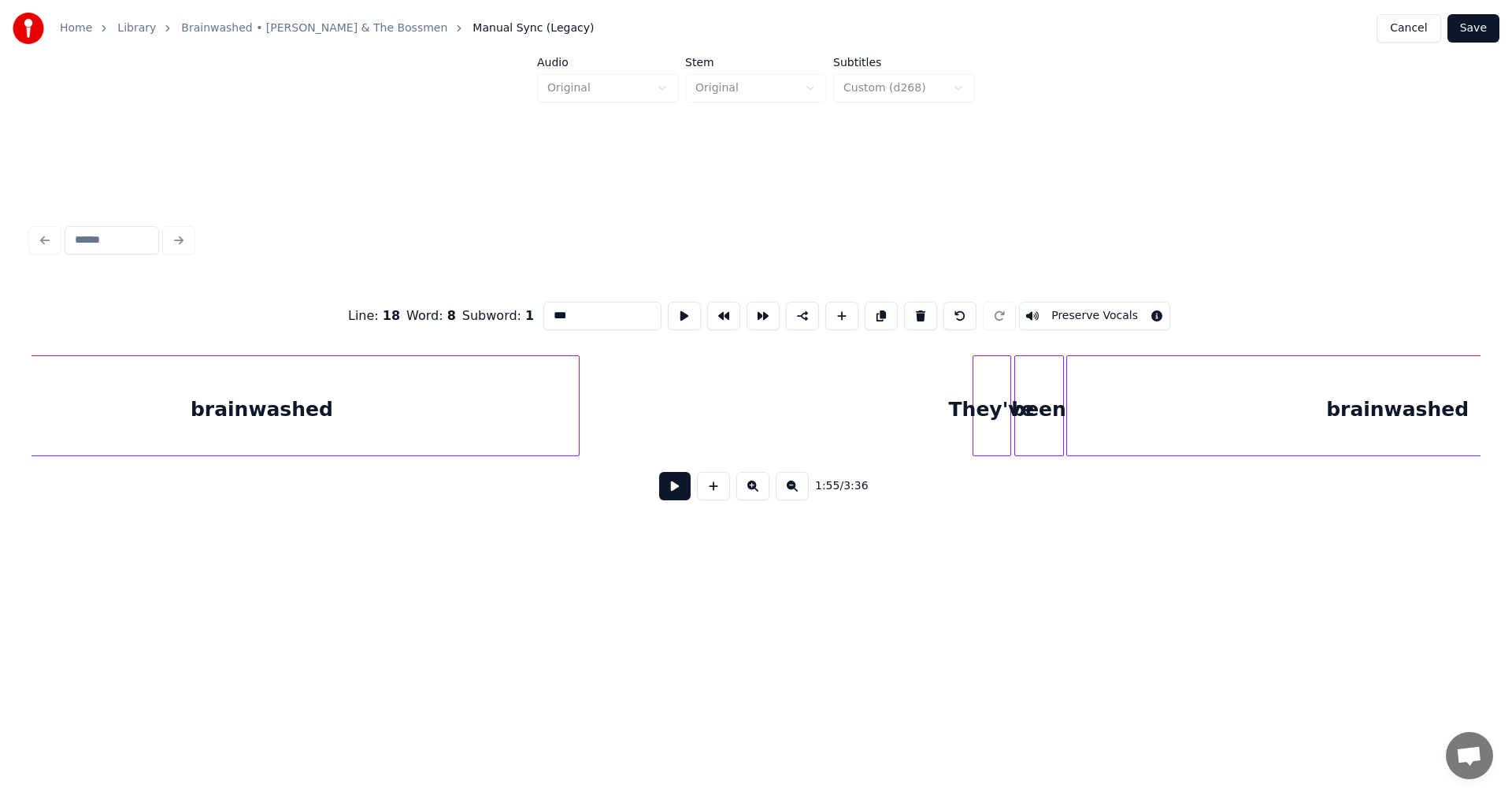
type input "***"
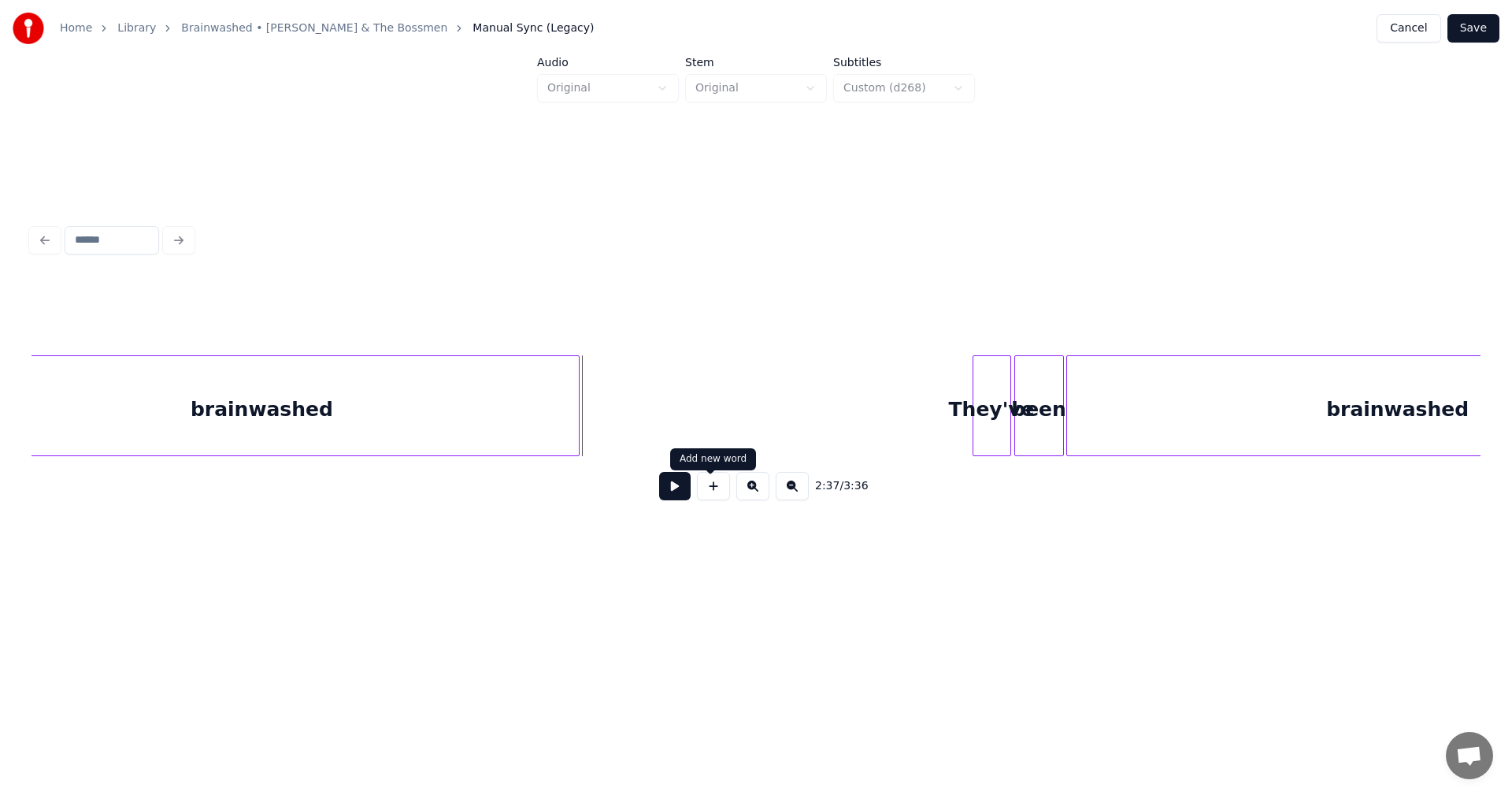
click at [704, 495] on button at bounding box center [714, 486] width 33 height 28
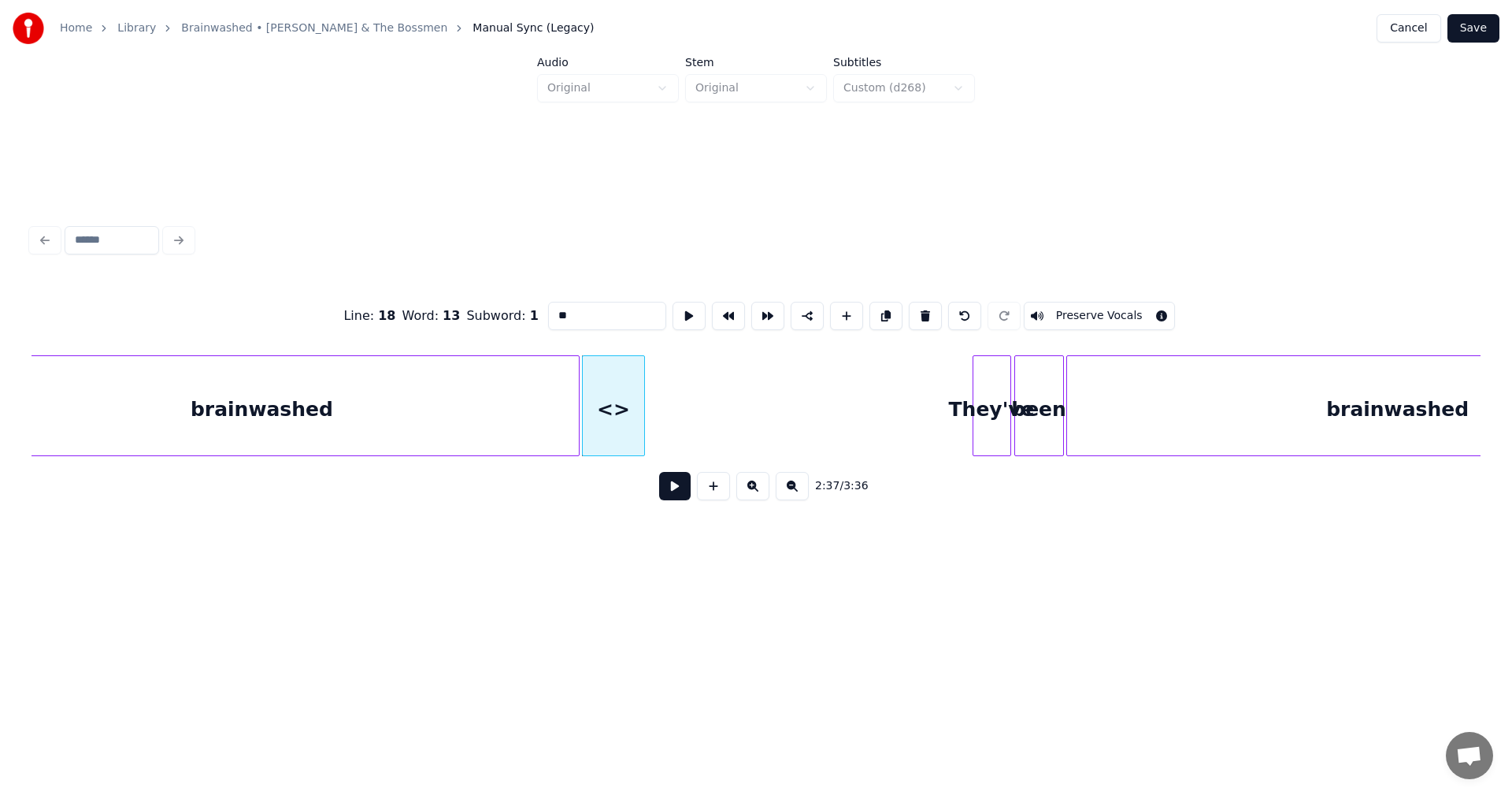
drag, startPoint x: 556, startPoint y: 309, endPoint x: 495, endPoint y: 322, distance: 62.4
click at [494, 322] on div "Line : 18 Word : 13 Subword : 1 ** Preserve Vocals" at bounding box center [756, 315] width 1449 height 79
type input "**"
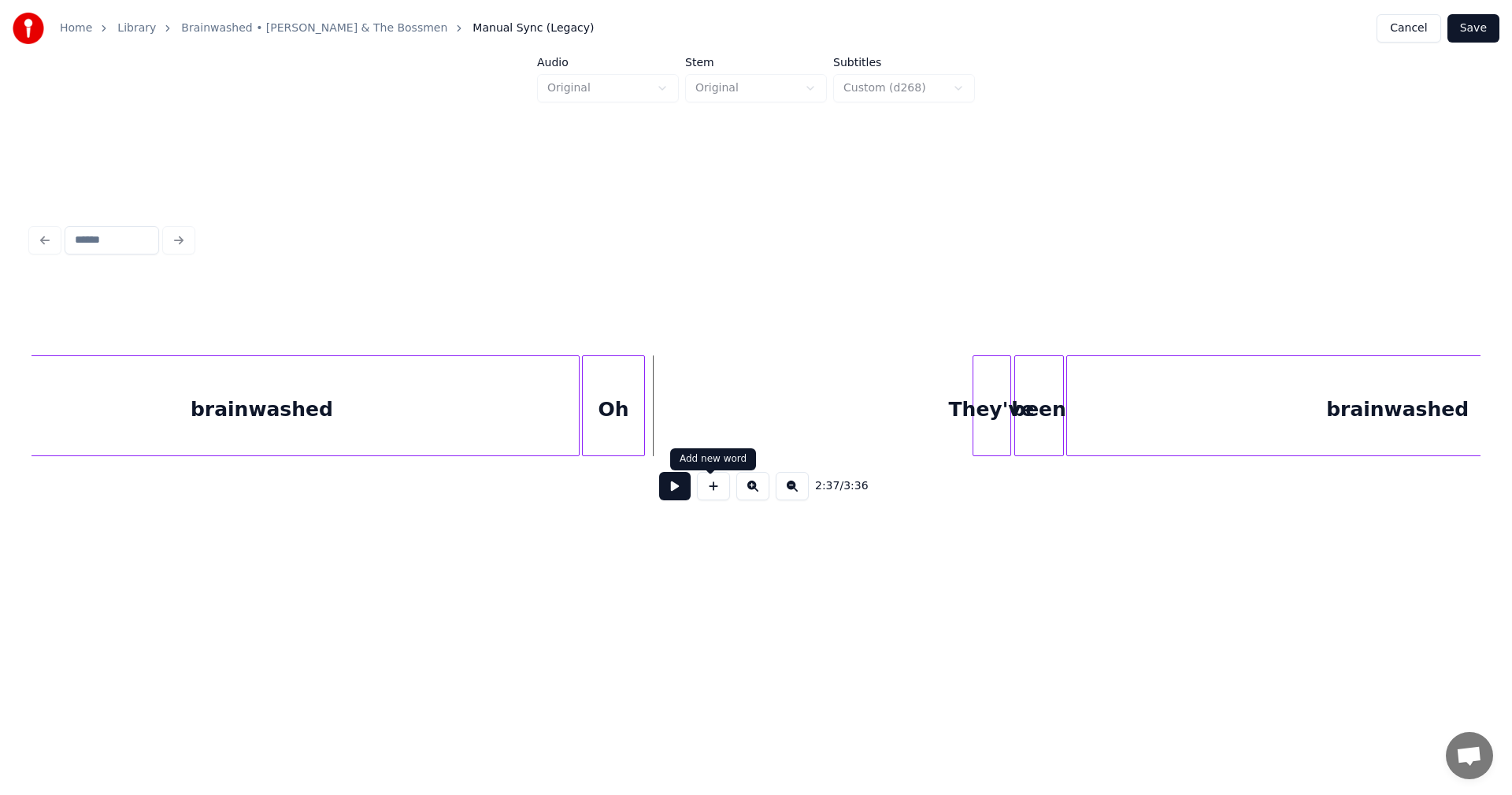
click at [716, 496] on button at bounding box center [714, 486] width 33 height 28
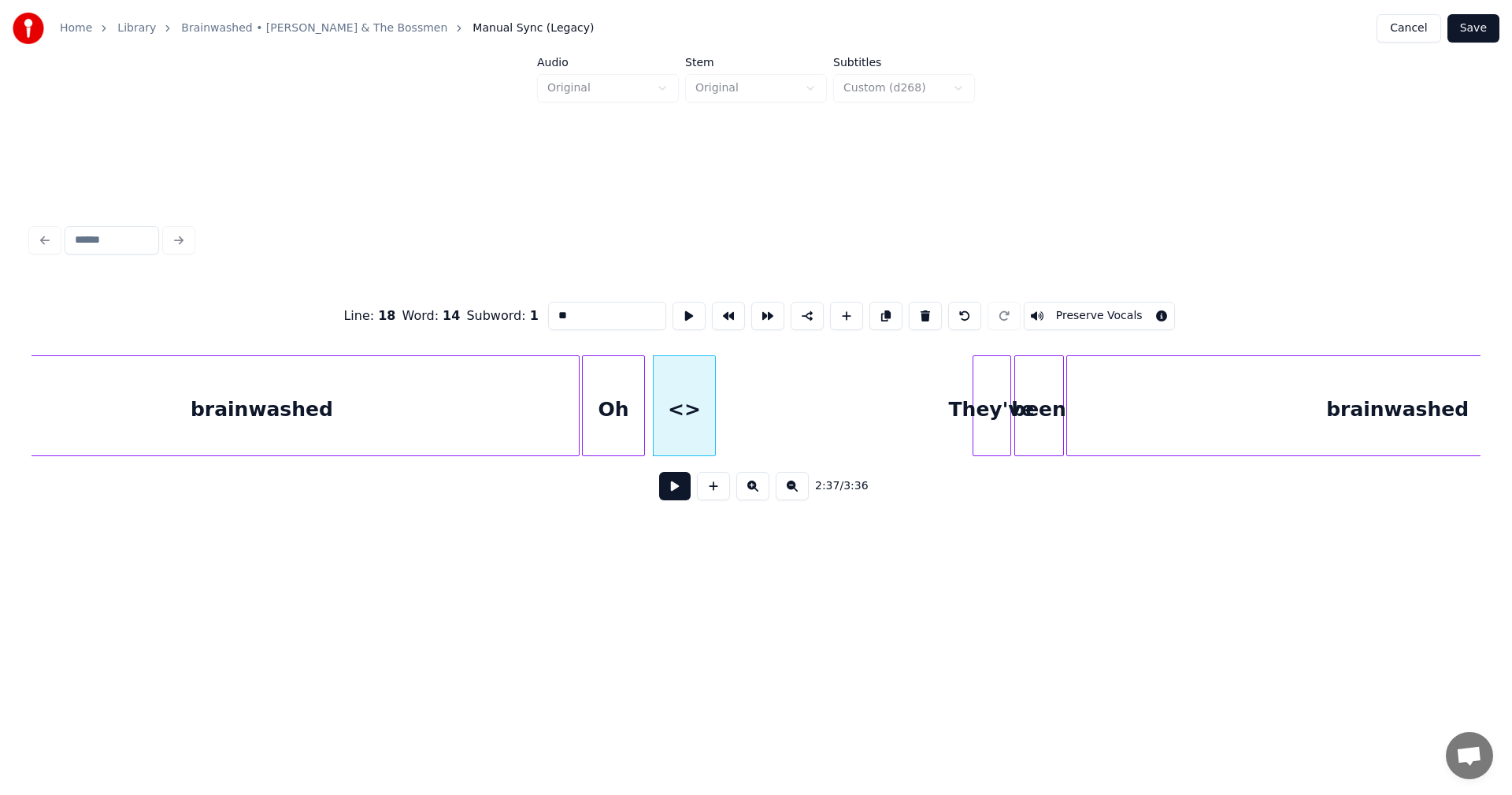
drag, startPoint x: 576, startPoint y: 316, endPoint x: 423, endPoint y: 316, distance: 153.0
click at [423, 316] on div "Line : 18 Word : 14 Subword : 1 ** Preserve Vocals" at bounding box center [756, 315] width 1449 height 79
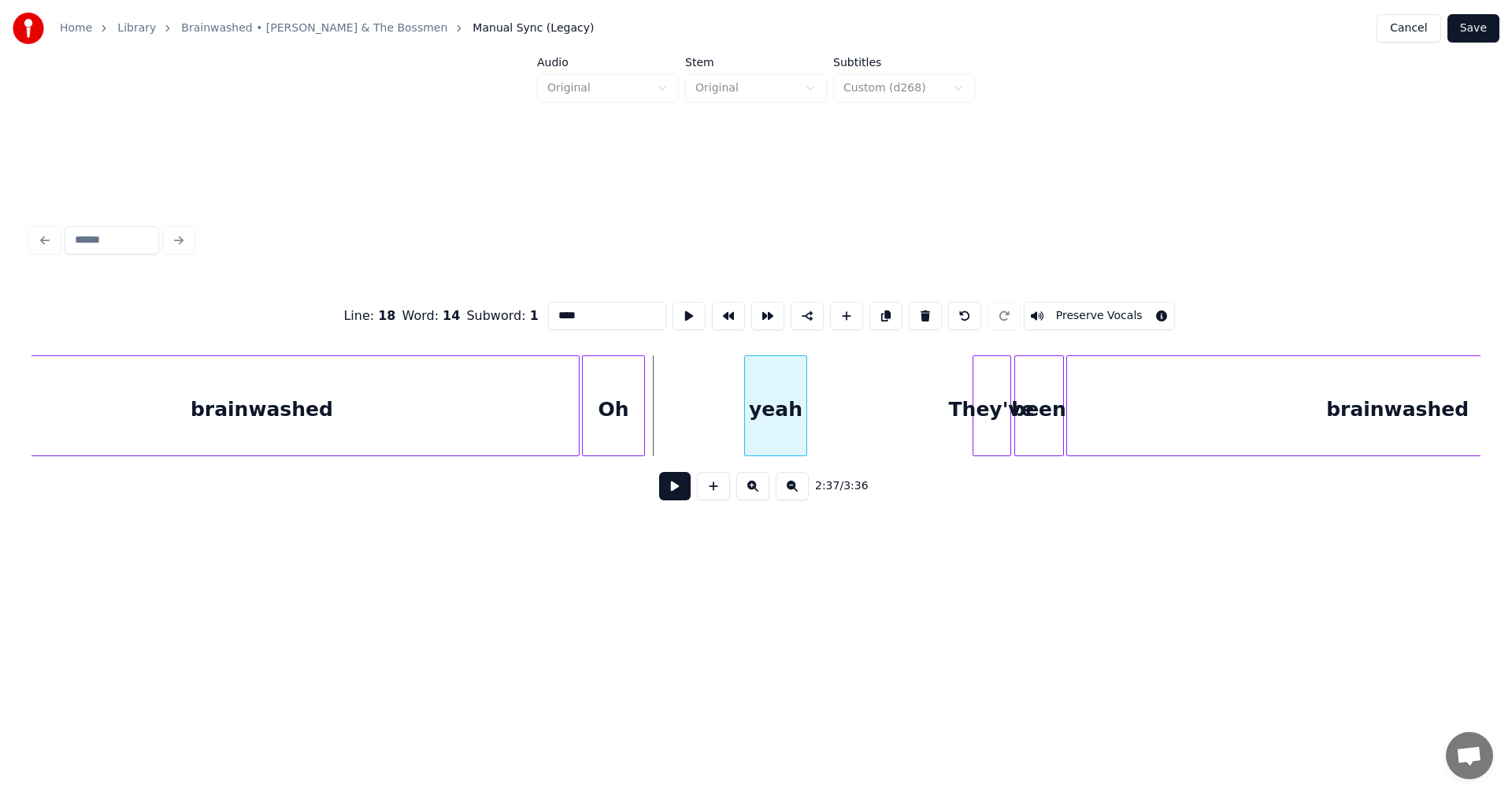
click at [782, 425] on div "yeah" at bounding box center [776, 409] width 61 height 108
click at [815, 415] on div at bounding box center [816, 405] width 5 height 99
click at [738, 415] on div at bounding box center [738, 405] width 5 height 99
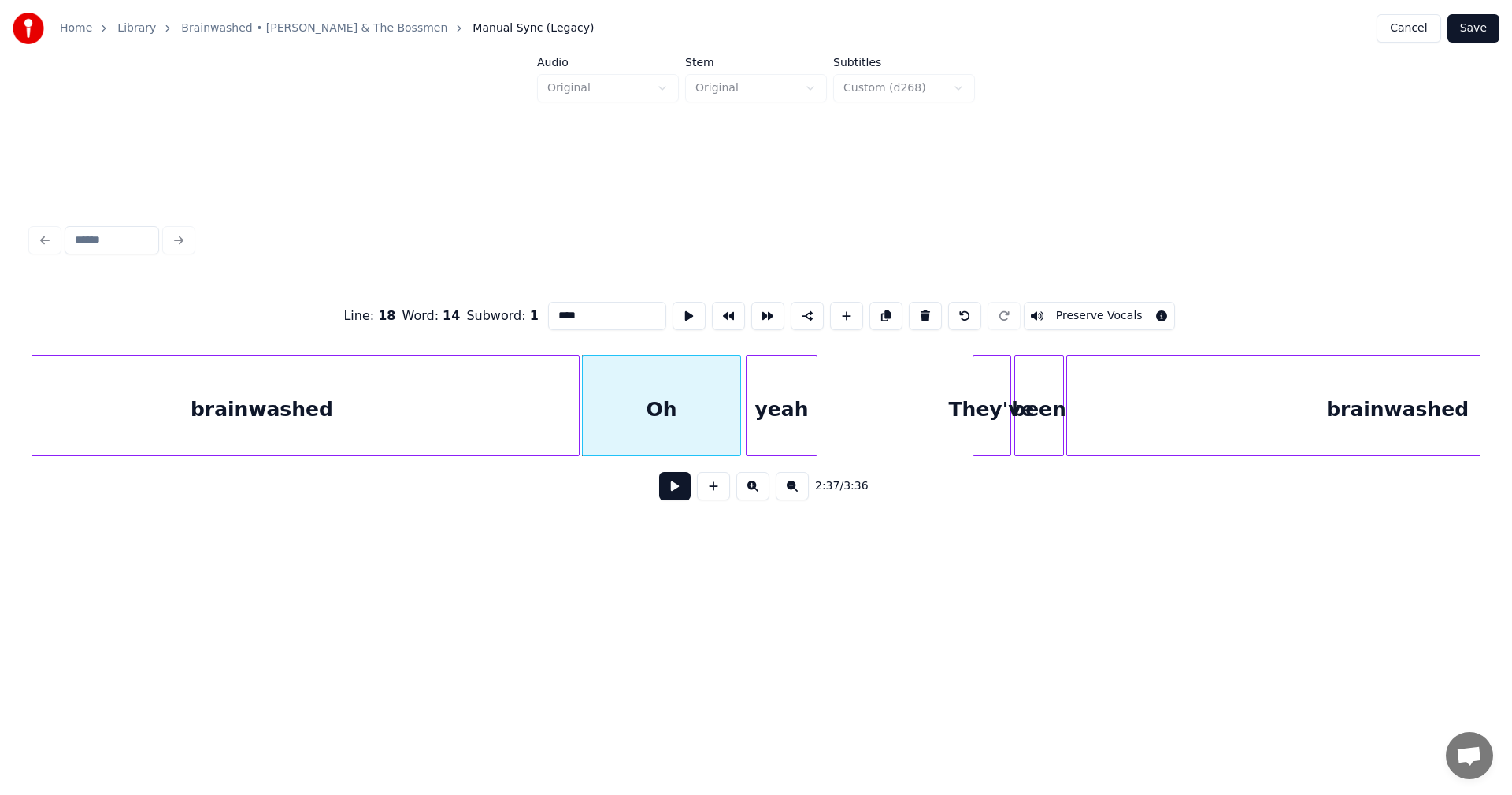
type input "****"
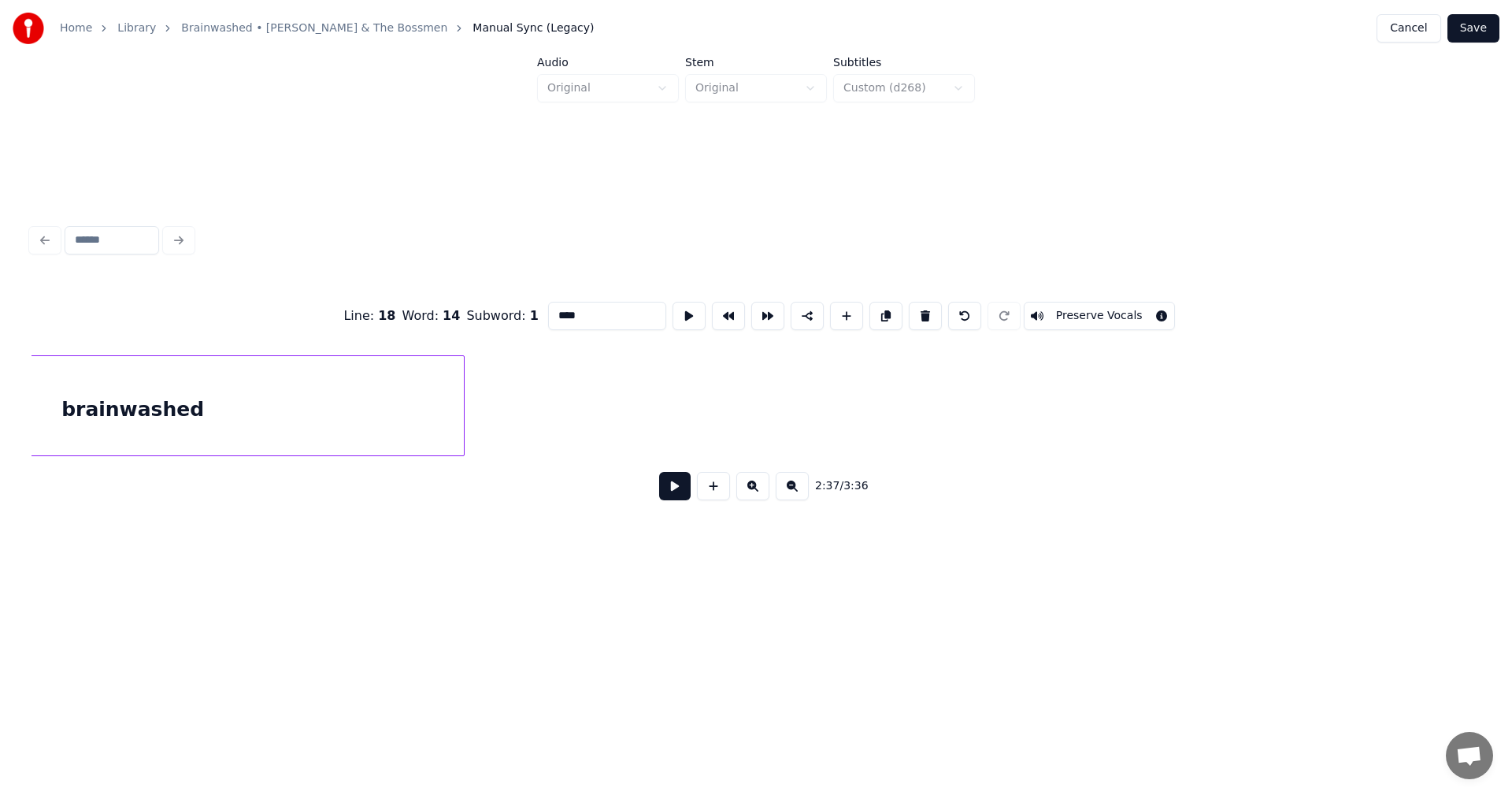
scroll to position [0, 25543]
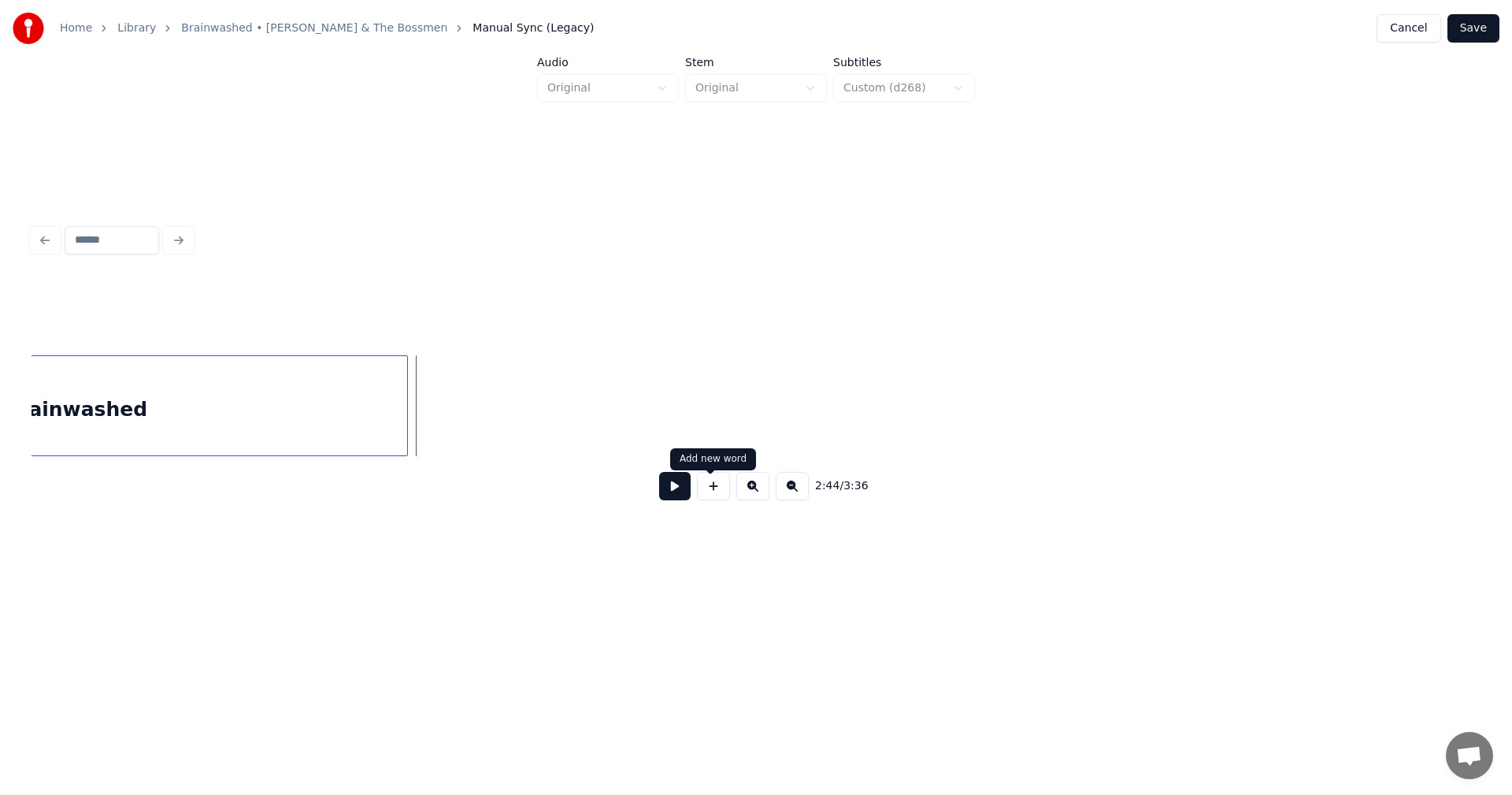
click at [715, 495] on button at bounding box center [714, 486] width 33 height 28
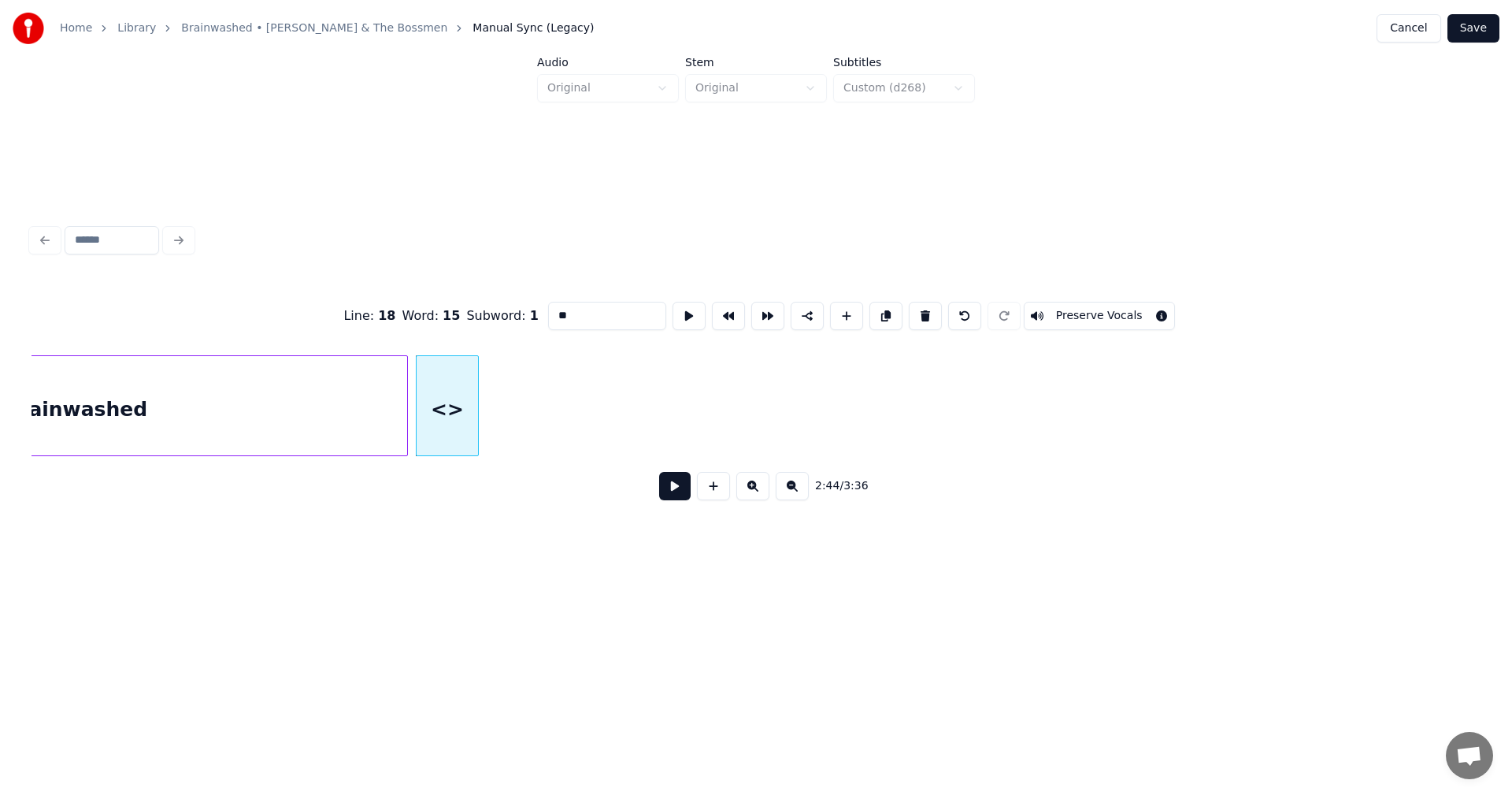
drag, startPoint x: 569, startPoint y: 302, endPoint x: 457, endPoint y: 310, distance: 112.3
click at [457, 310] on div "Line : 18 Word : 15 Subword : 1 ** Preserve Vocals" at bounding box center [756, 315] width 1449 height 79
type input "***"
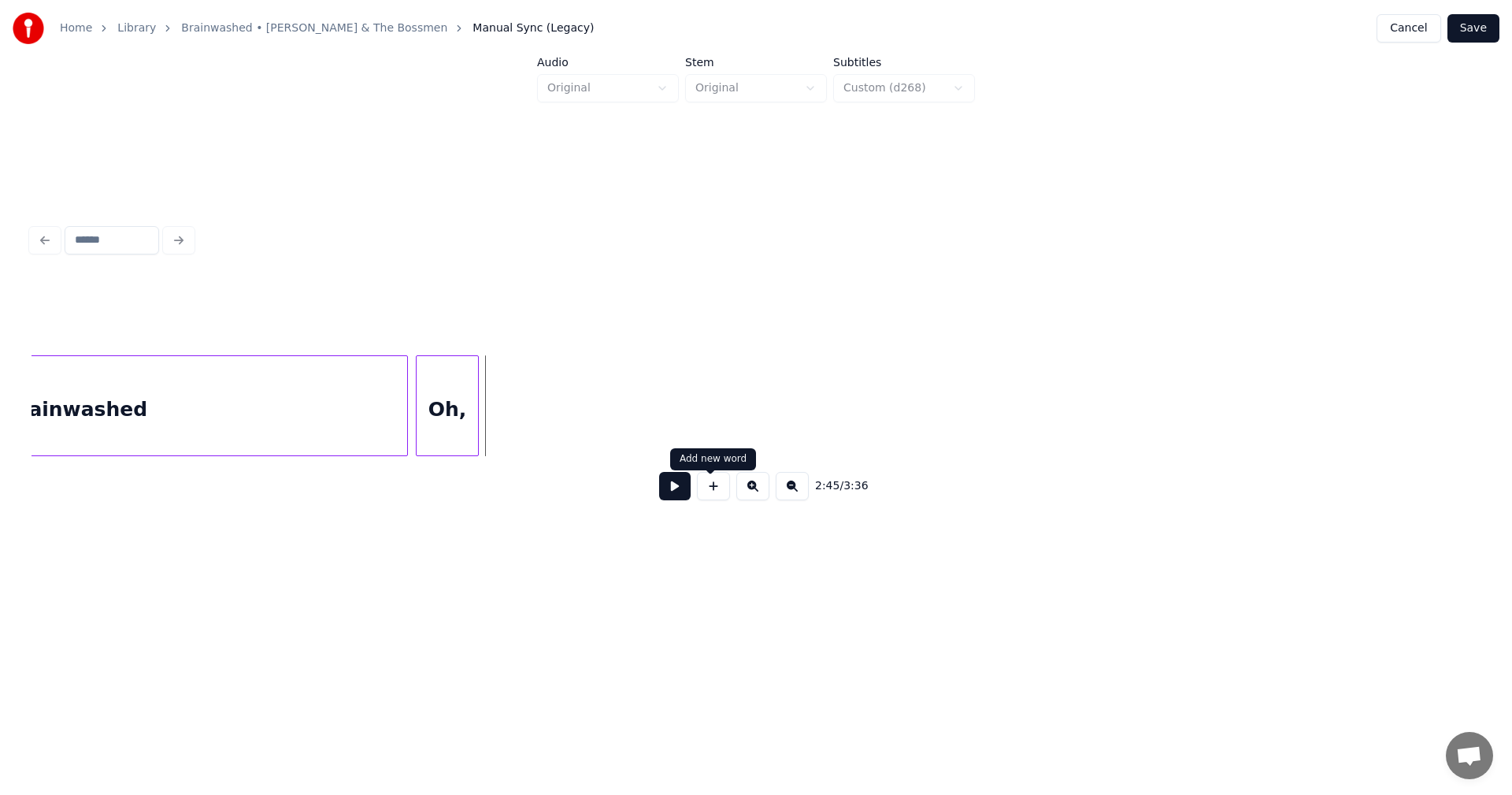
click at [711, 496] on button at bounding box center [714, 486] width 33 height 28
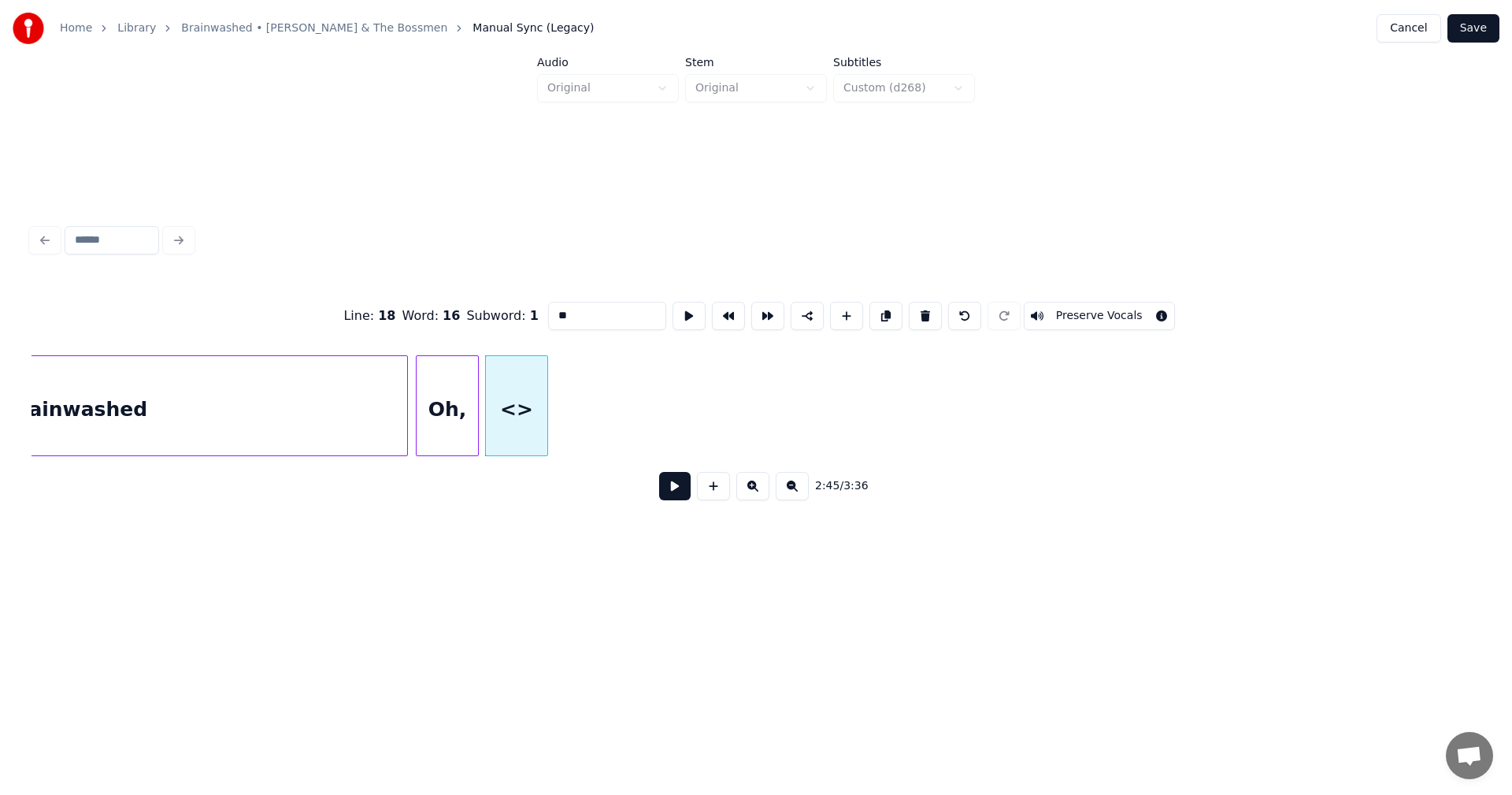
drag, startPoint x: 555, startPoint y: 315, endPoint x: 474, endPoint y: 301, distance: 82.2
click at [474, 302] on div "Line : 18 Word : 16 Subword : 1 ** Preserve Vocals" at bounding box center [756, 315] width 1449 height 79
type input "****"
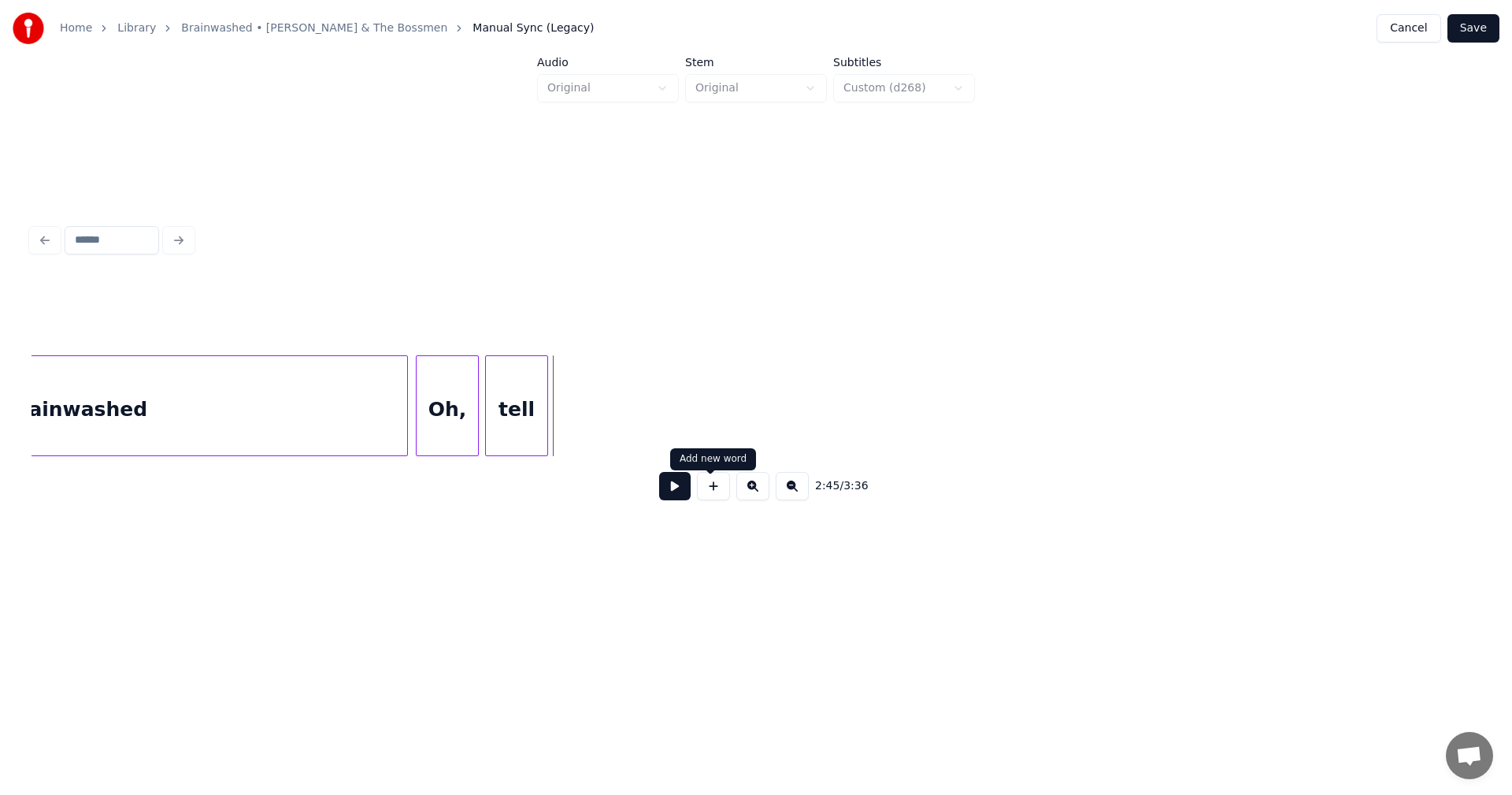
click at [713, 496] on button at bounding box center [714, 486] width 33 height 28
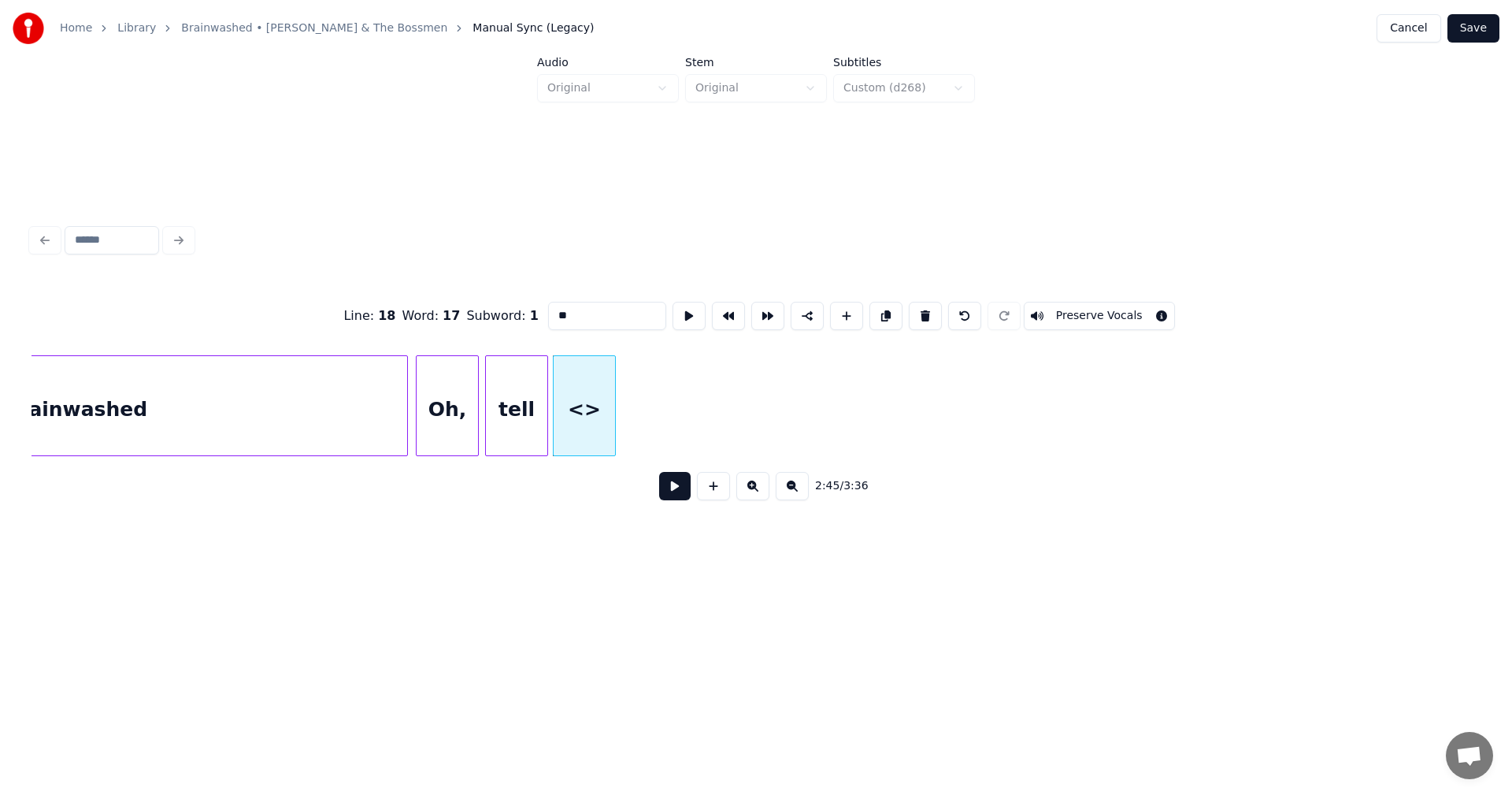
drag, startPoint x: 553, startPoint y: 311, endPoint x: 467, endPoint y: 310, distance: 86.0
click at [467, 310] on div "Line : 18 Word : 17 Subword : 1 ** Preserve Vocals" at bounding box center [756, 315] width 1449 height 79
type input "**"
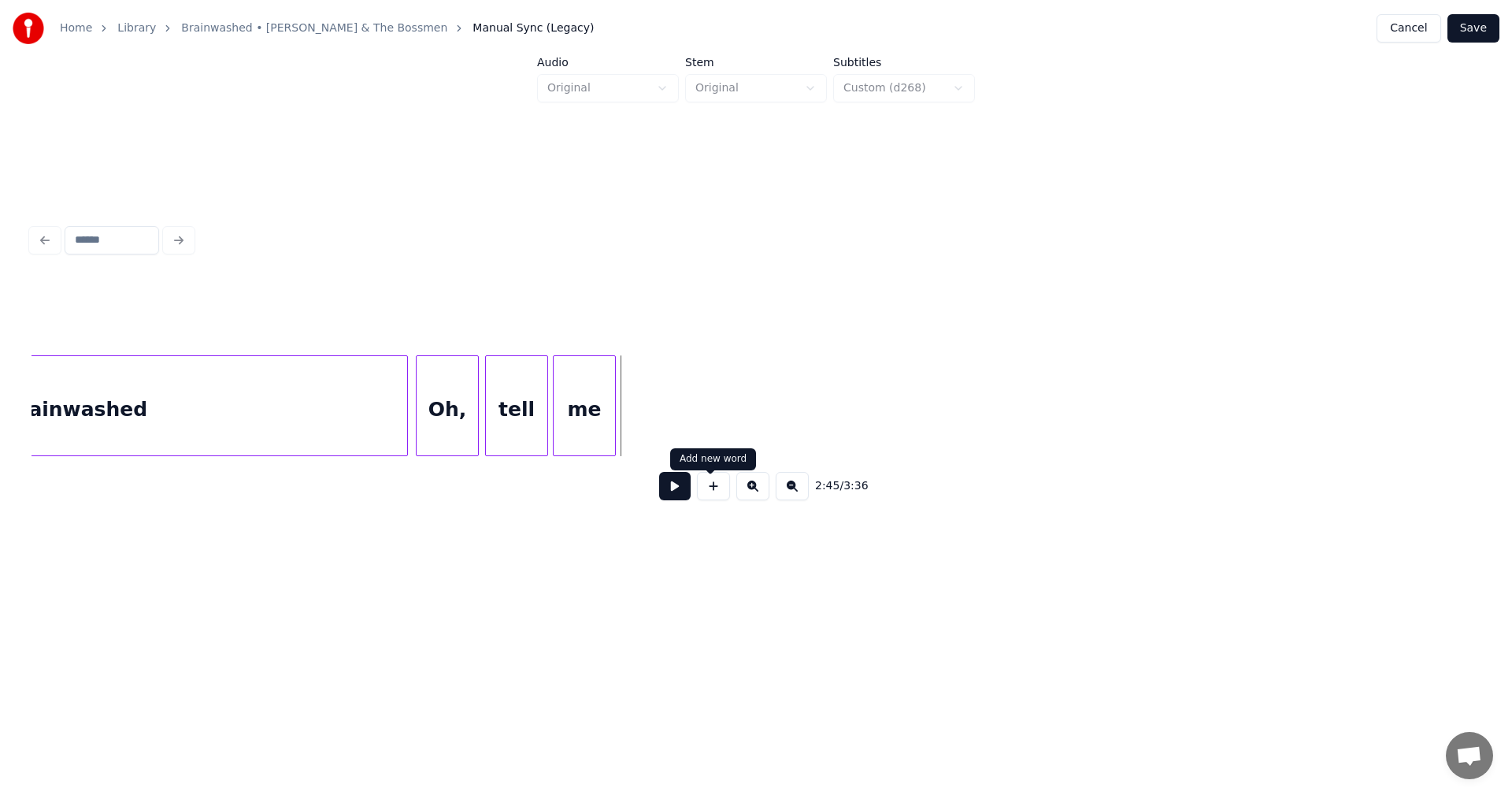
click at [701, 496] on button at bounding box center [714, 486] width 33 height 28
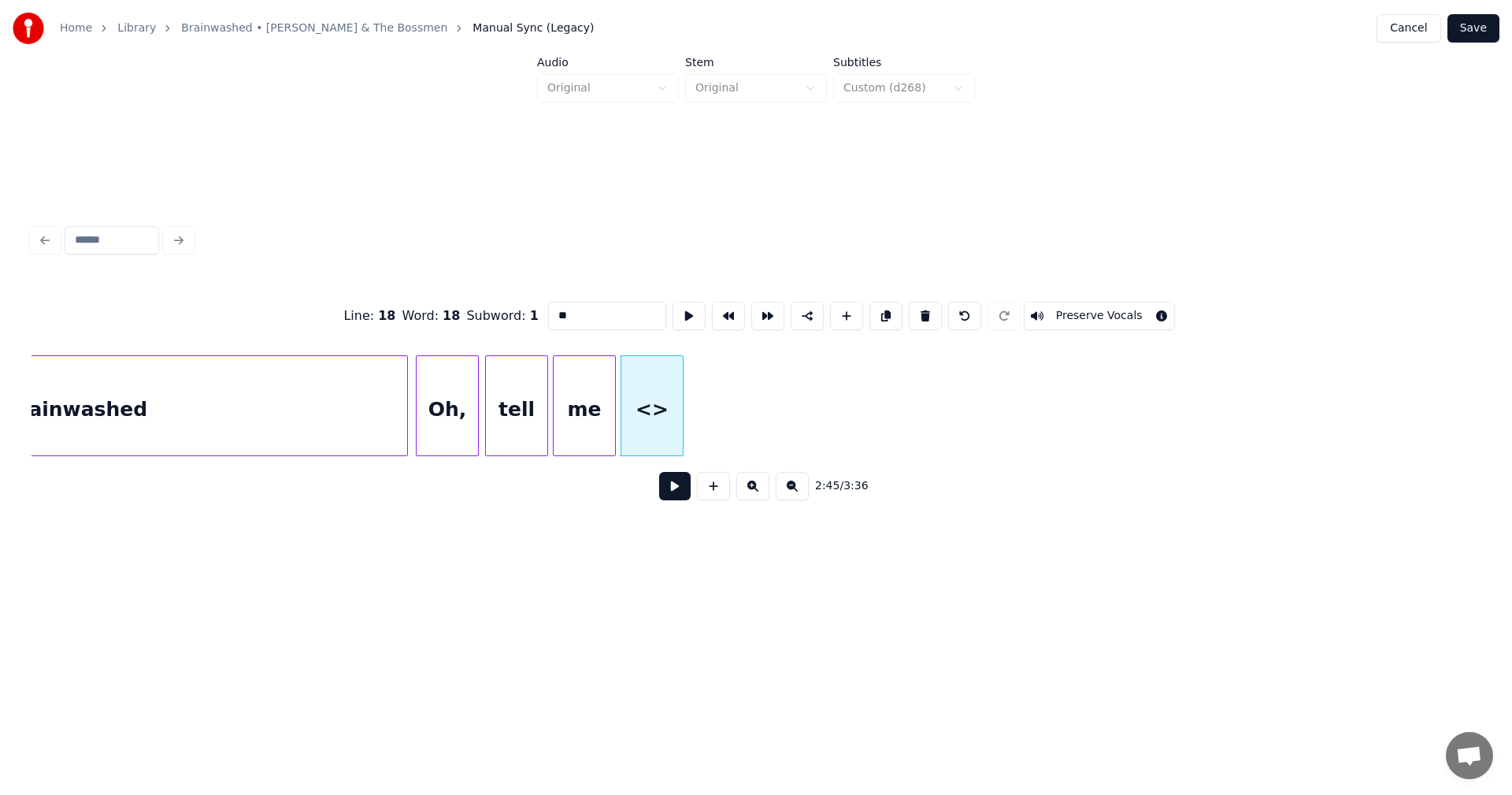
drag, startPoint x: 563, startPoint y: 315, endPoint x: 471, endPoint y: 315, distance: 92.0
click at [471, 315] on div "Line : 18 Word : 18 Subword : 1 ** Preserve Vocals" at bounding box center [756, 315] width 1449 height 79
type input "***"
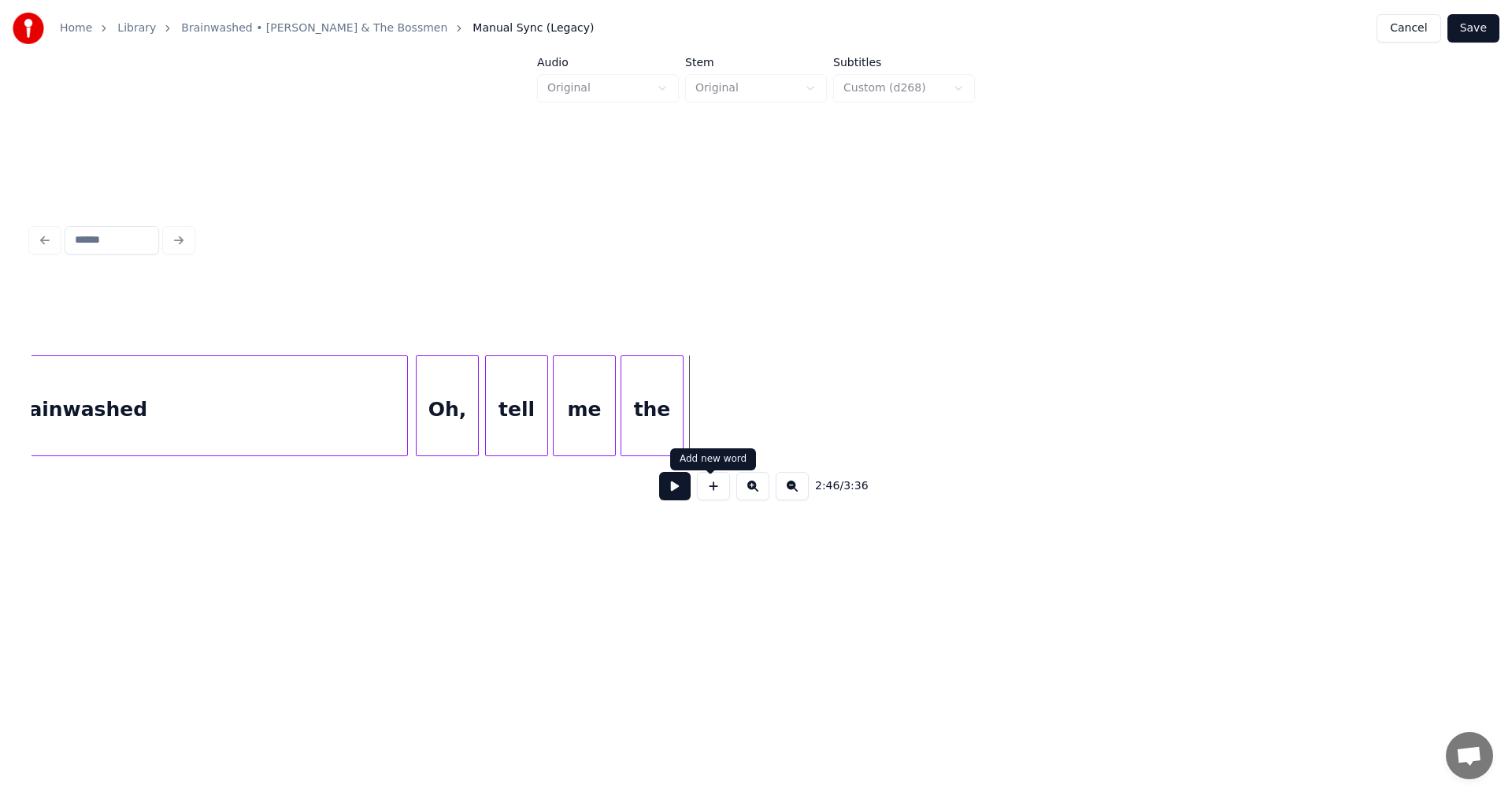
click at [707, 499] on button at bounding box center [714, 486] width 33 height 28
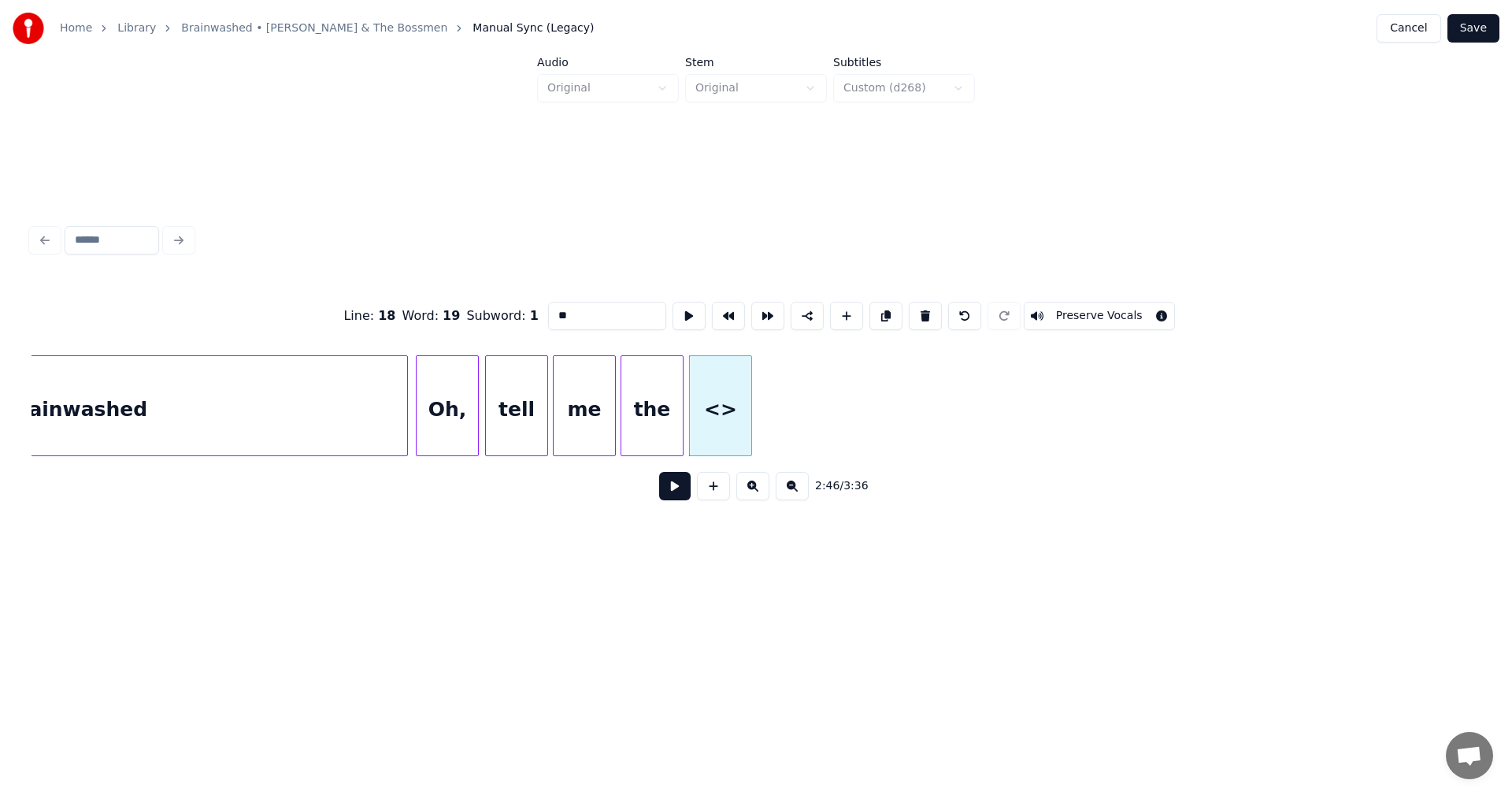
click at [548, 315] on input "**" at bounding box center [607, 316] width 118 height 28
drag, startPoint x: 555, startPoint y: 310, endPoint x: 397, endPoint y: 298, distance: 158.5
click at [397, 298] on div "Line : 18 Word : 19 Subword : 1 ** Preserve Vocals" at bounding box center [756, 315] width 1449 height 79
type input "*****"
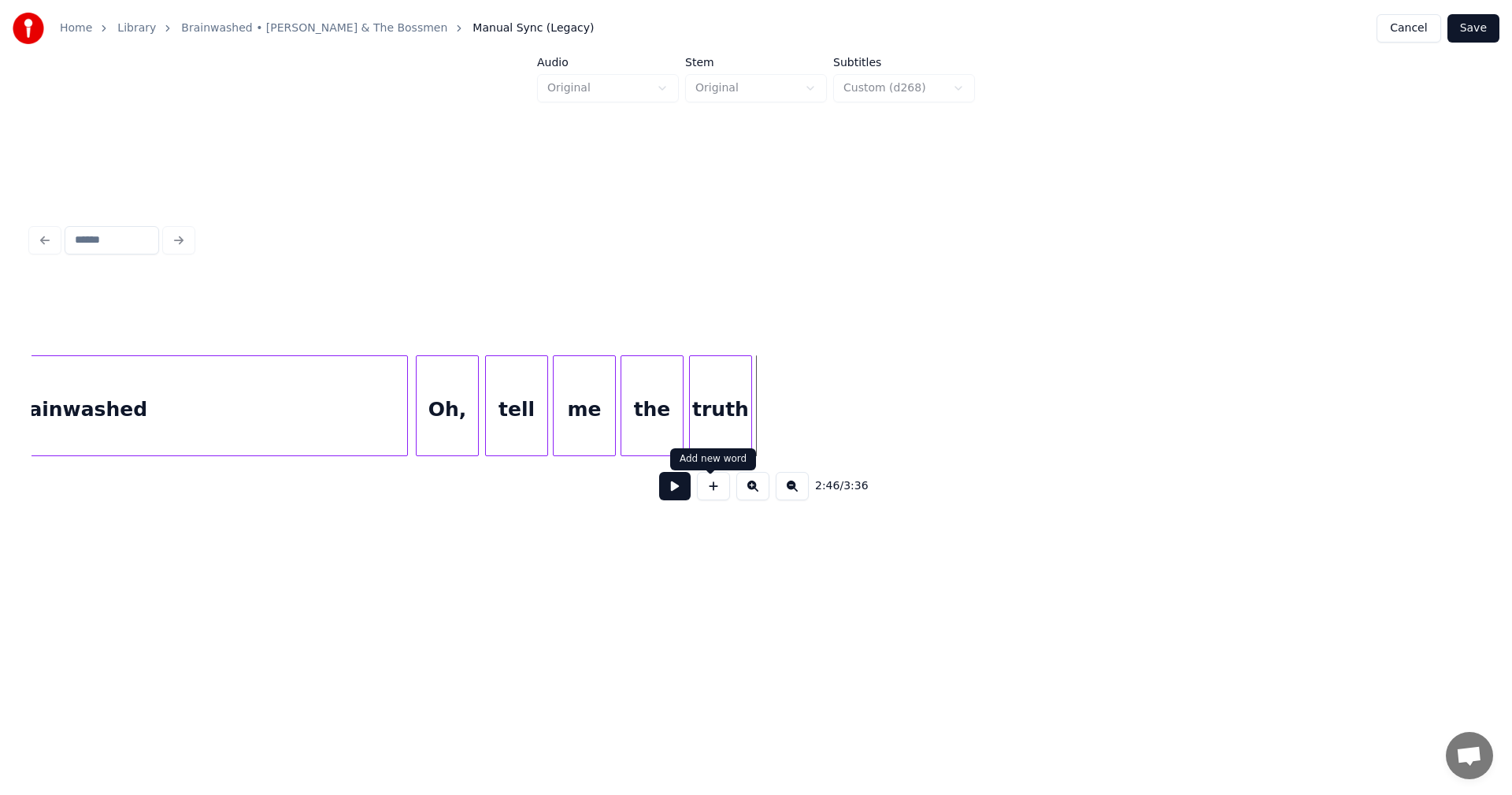
click at [708, 500] on button at bounding box center [714, 486] width 33 height 28
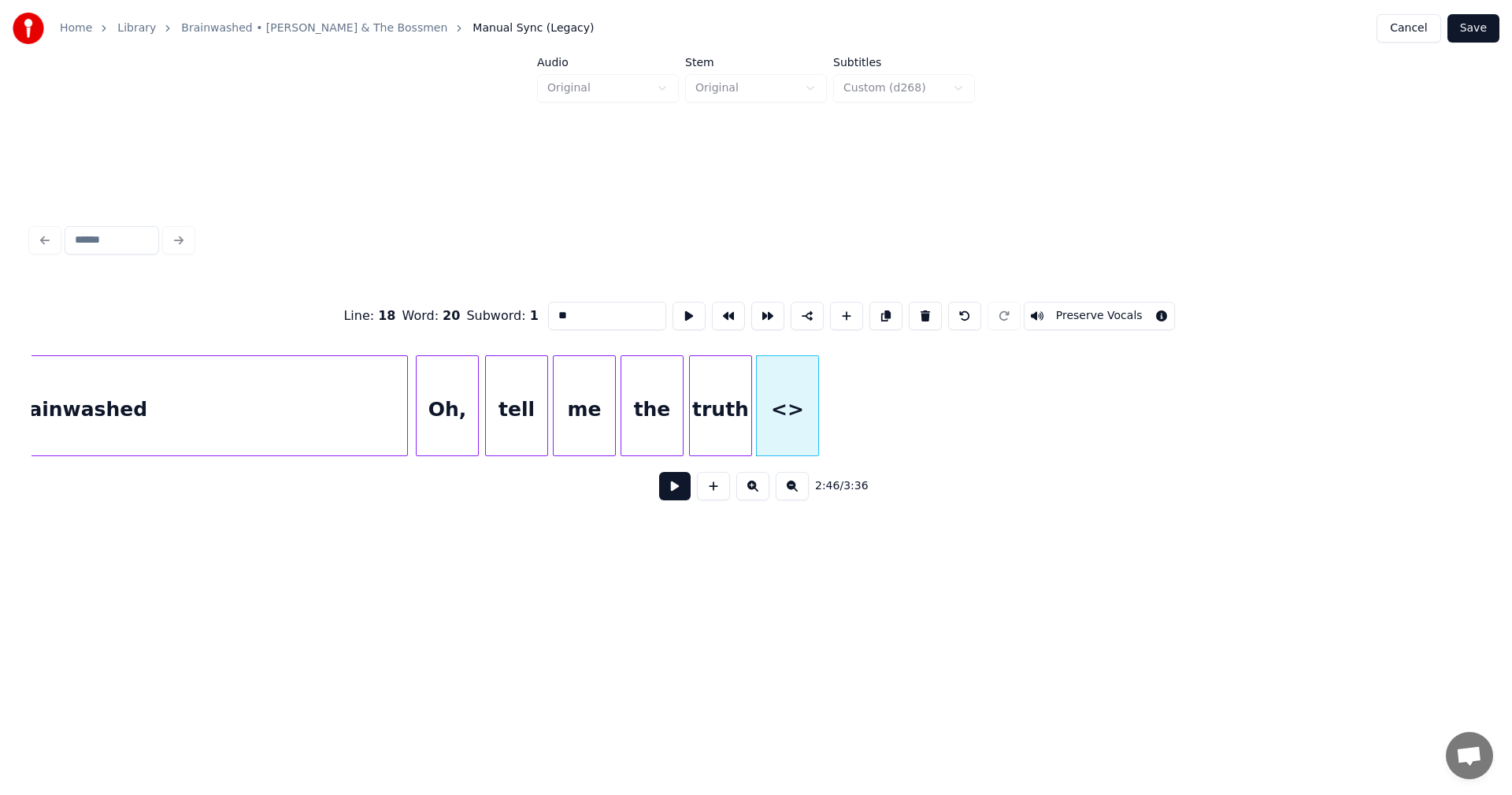
drag, startPoint x: 567, startPoint y: 305, endPoint x: 416, endPoint y: 293, distance: 151.5
click at [416, 293] on div "Line : 18 Word : 20 Subword : 1 ** Preserve Vocals" at bounding box center [756, 315] width 1449 height 79
click at [768, 393] on div at bounding box center [771, 405] width 5 height 99
click at [763, 392] on div at bounding box center [761, 405] width 5 height 99
click at [822, 379] on div at bounding box center [822, 405] width 5 height 99
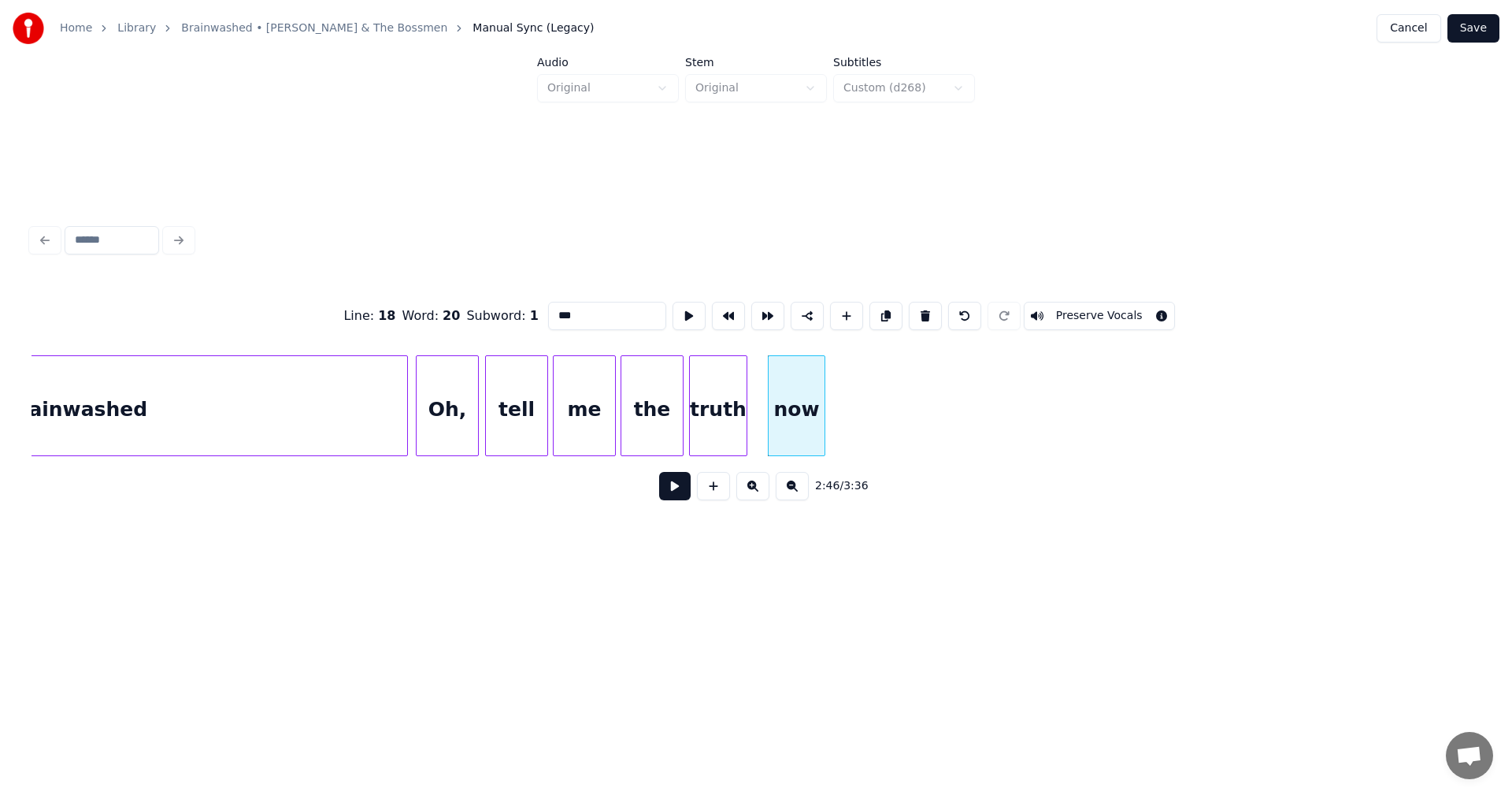
click at [744, 385] on div at bounding box center [744, 405] width 5 height 99
click at [751, 393] on div at bounding box center [754, 405] width 5 height 99
type input "***"
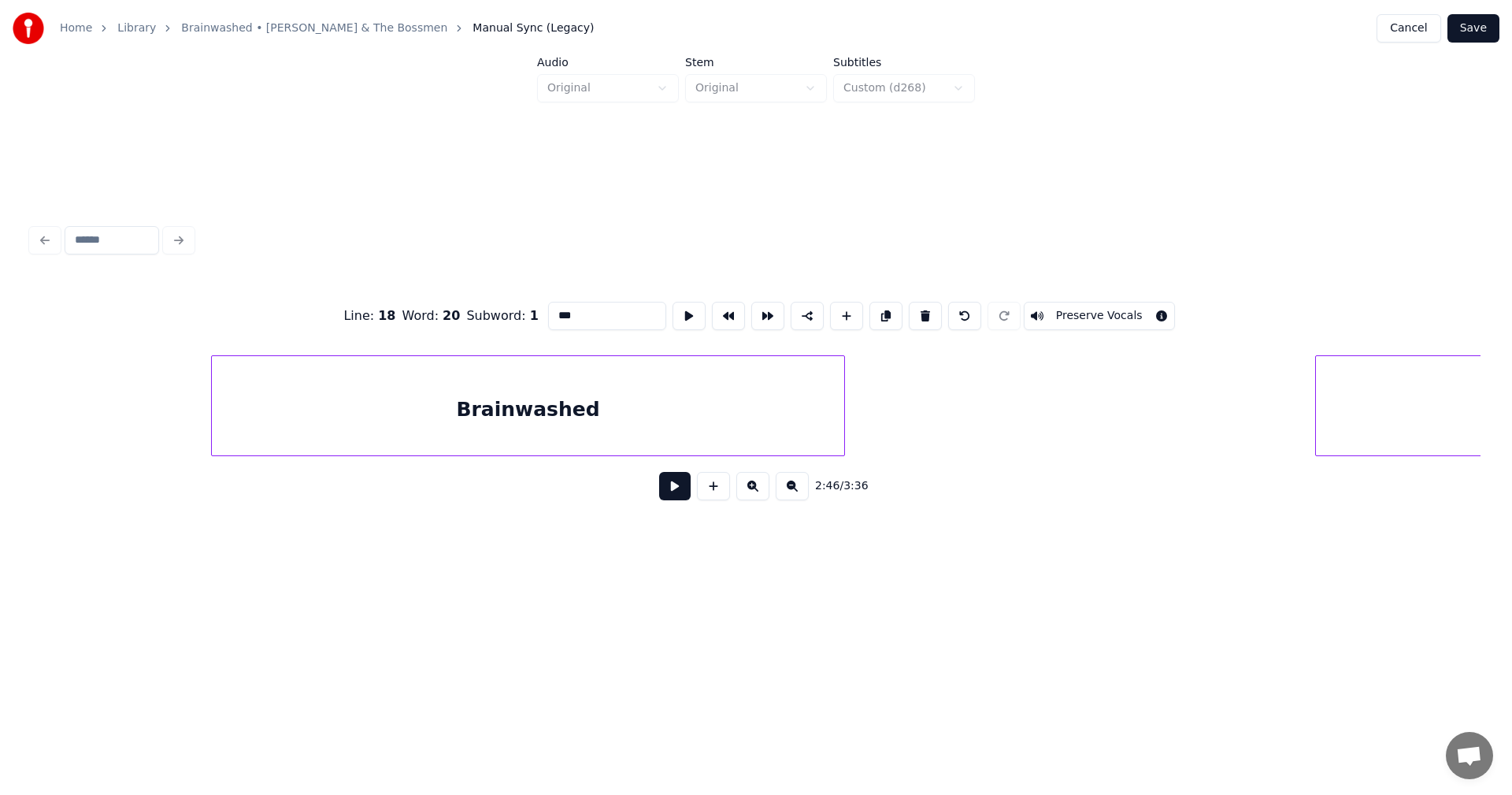
scroll to position [0, 27677]
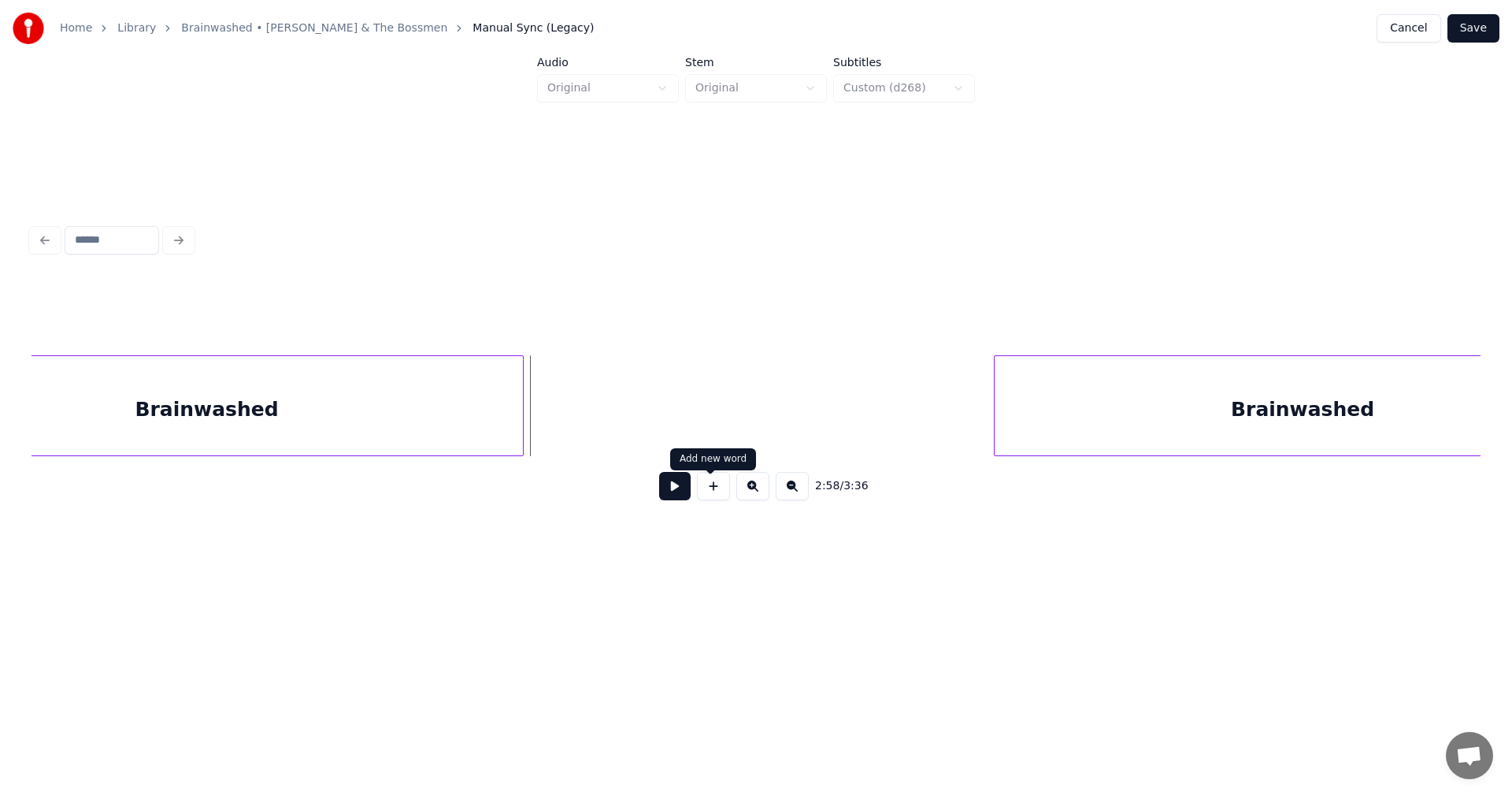
click at [711, 500] on button at bounding box center [714, 486] width 33 height 28
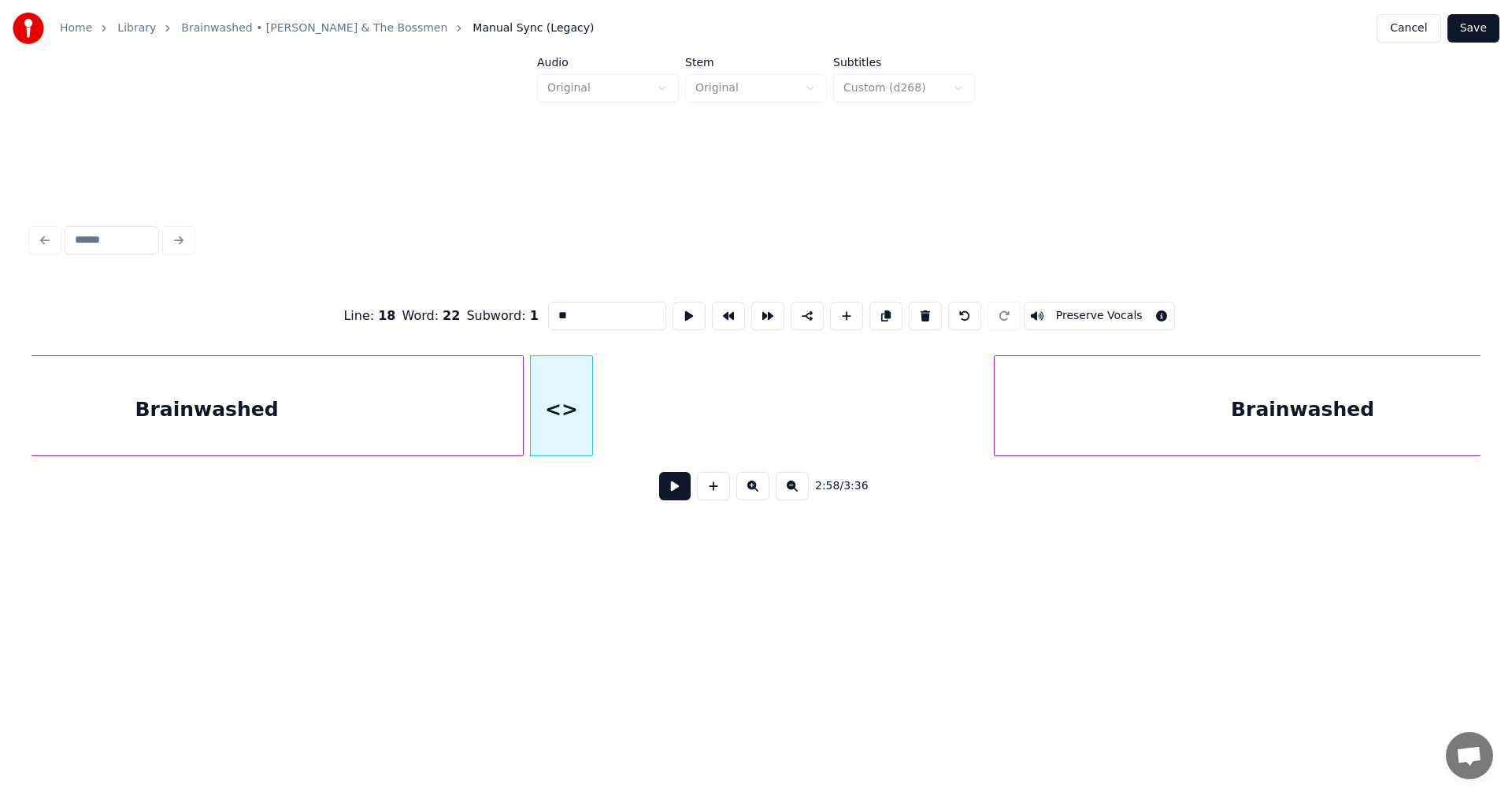
drag, startPoint x: 546, startPoint y: 312, endPoint x: 518, endPoint y: 312, distance: 28.0
click at [548, 312] on input "**" at bounding box center [607, 316] width 118 height 28
type input "***"
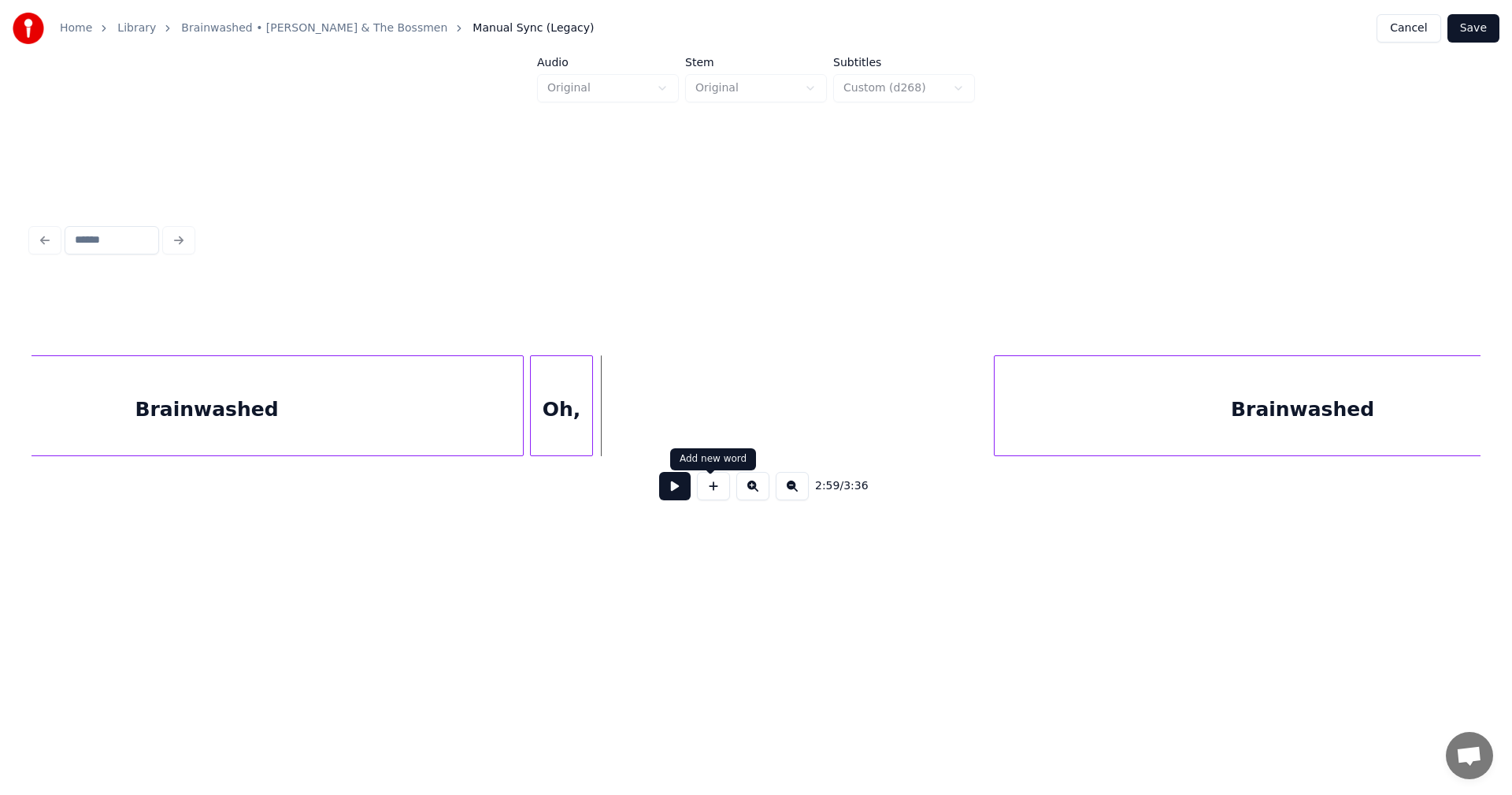
click at [715, 500] on button at bounding box center [714, 486] width 33 height 28
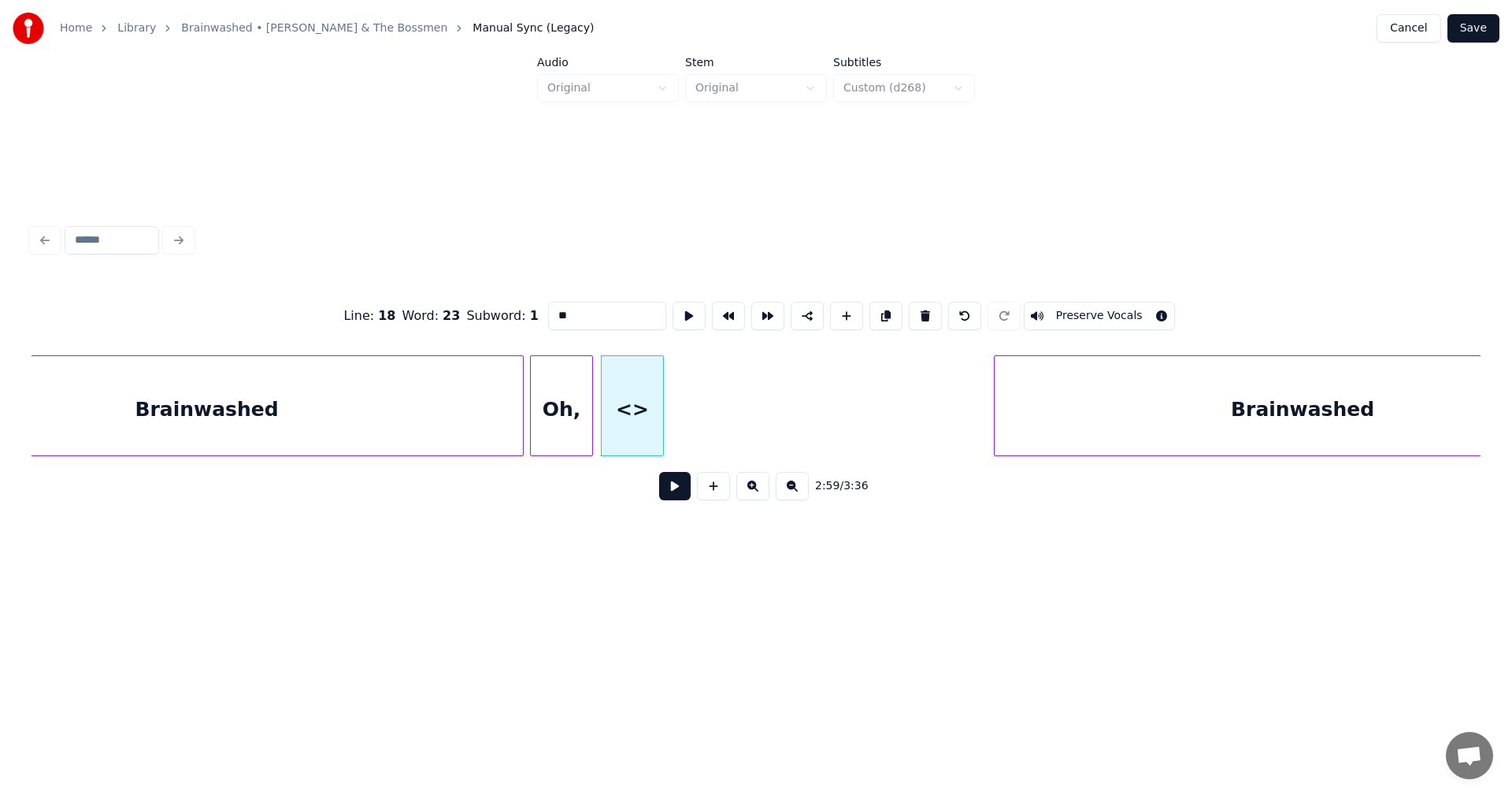
drag, startPoint x: 571, startPoint y: 315, endPoint x: 433, endPoint y: 295, distance: 139.4
click at [433, 295] on div "Line : 18 Word : 23 Subword : 1 ** Preserve Vocals" at bounding box center [756, 315] width 1449 height 79
type input "*"
type input "***"
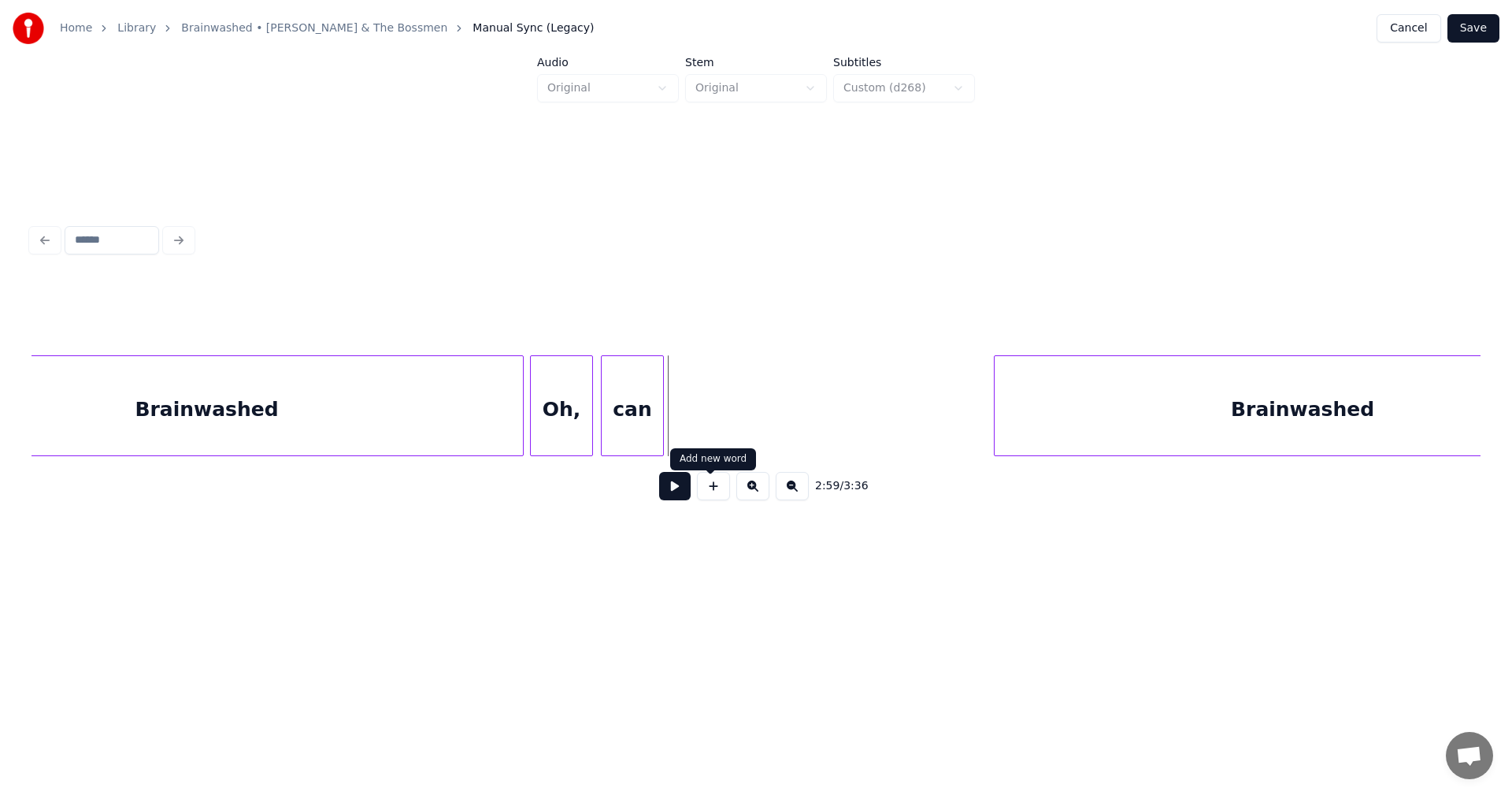
click at [719, 490] on button at bounding box center [714, 486] width 33 height 28
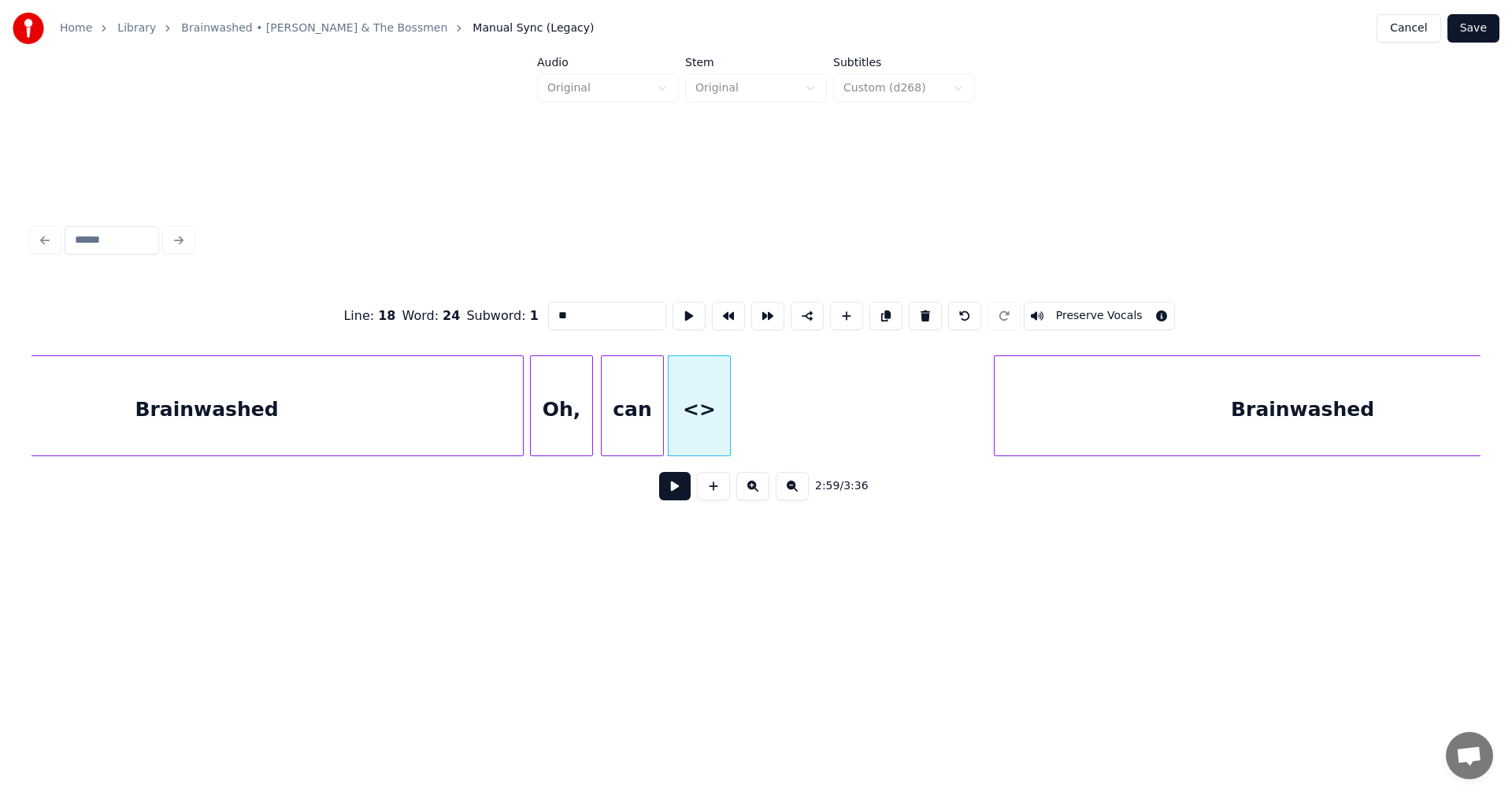
drag, startPoint x: 552, startPoint y: 321, endPoint x: 476, endPoint y: 309, distance: 76.9
click at [476, 309] on div "Line : 18 Word : 24 Subword : 1 ** Preserve Vocals" at bounding box center [756, 315] width 1449 height 79
type input "***"
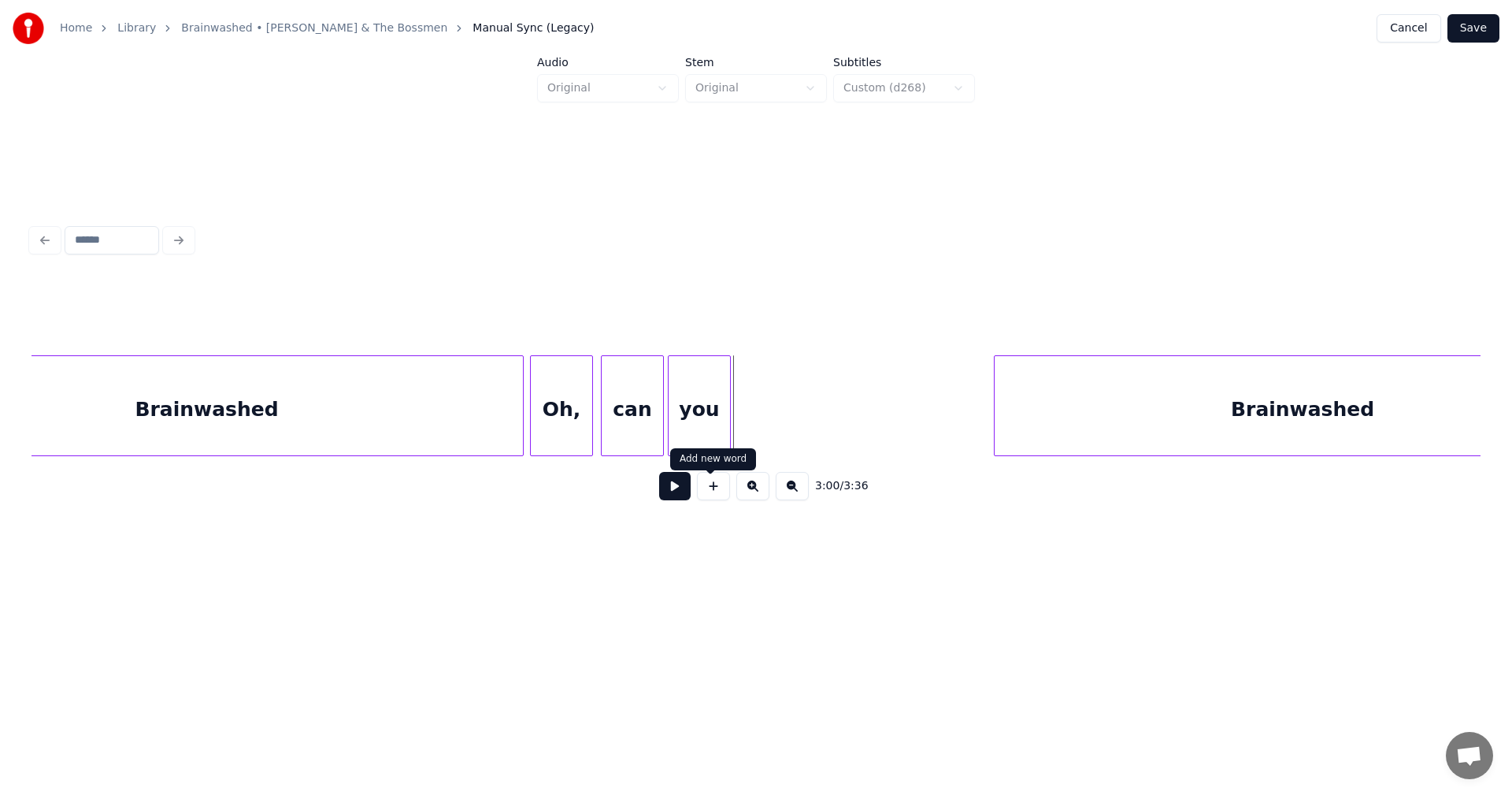
click at [717, 500] on button at bounding box center [714, 486] width 33 height 28
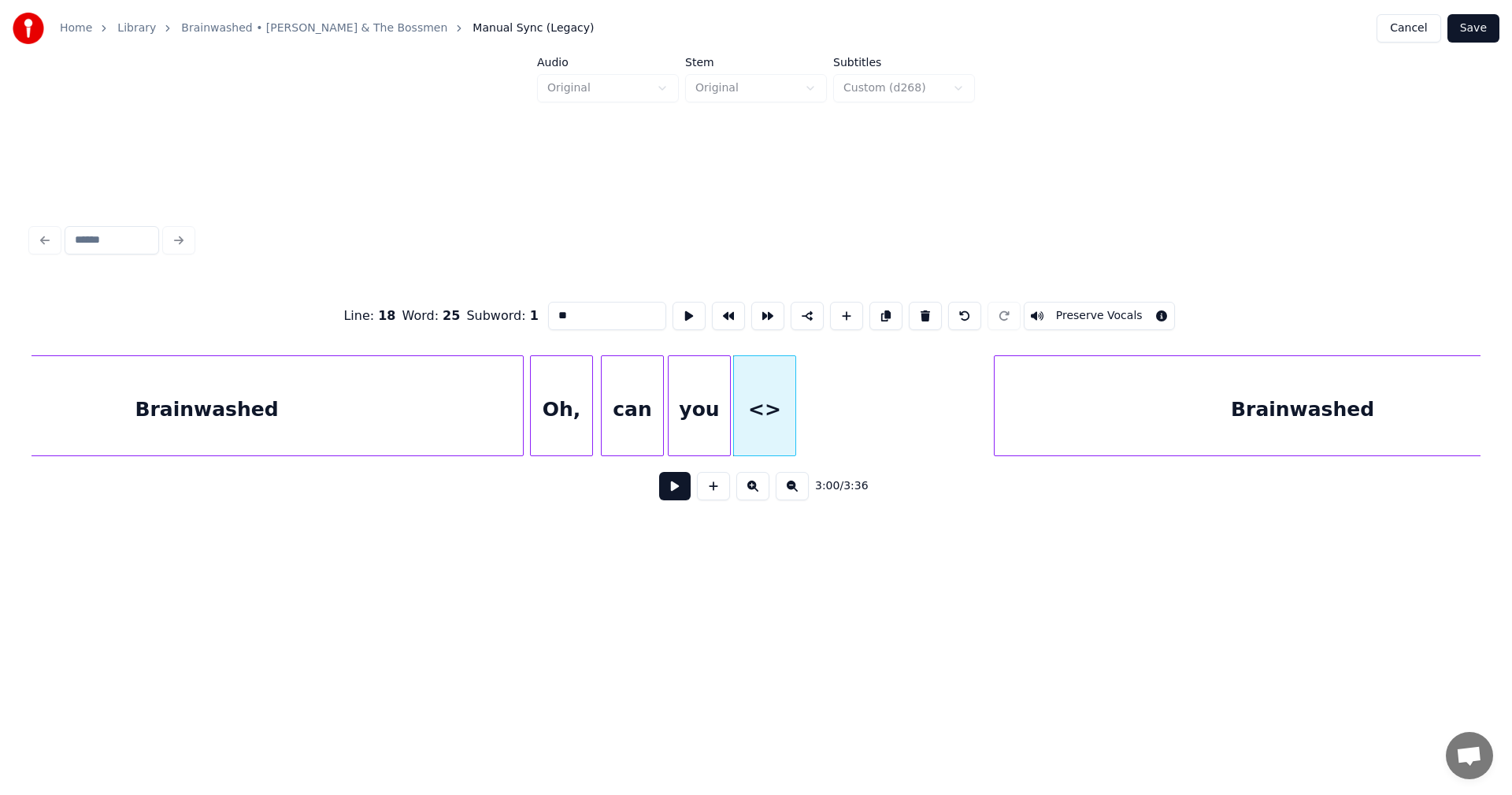
drag, startPoint x: 546, startPoint y: 313, endPoint x: 492, endPoint y: 305, distance: 54.6
click at [492, 305] on div "Line : 18 Word : 25 Subword : 1 ** Preserve Vocals" at bounding box center [756, 315] width 1449 height 79
click at [710, 400] on div at bounding box center [711, 405] width 5 height 99
click at [738, 399] on div "sing" at bounding box center [749, 409] width 61 height 108
click at [619, 401] on div at bounding box center [620, 405] width 5 height 99
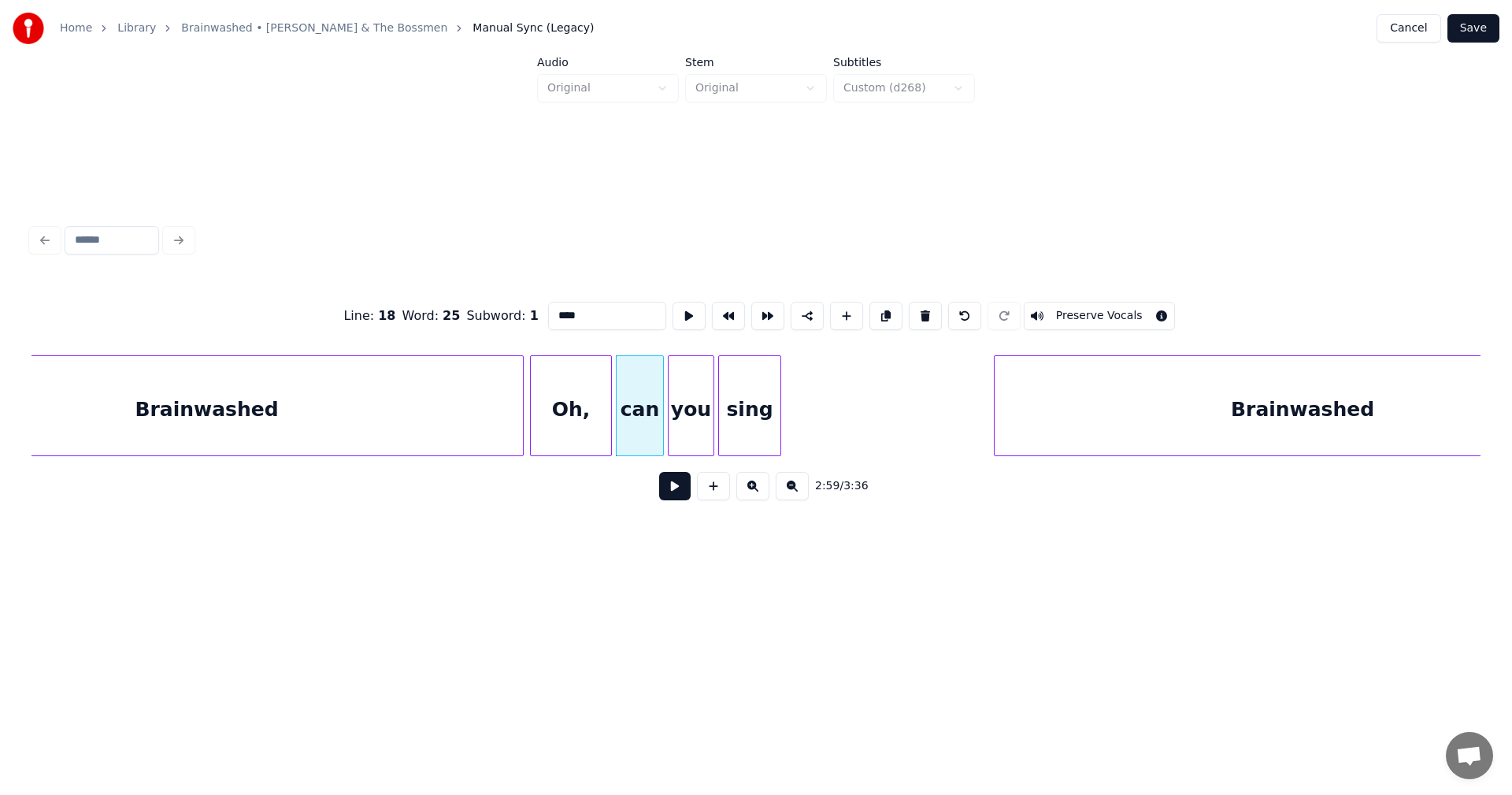
click at [610, 405] on div at bounding box center [609, 405] width 5 height 99
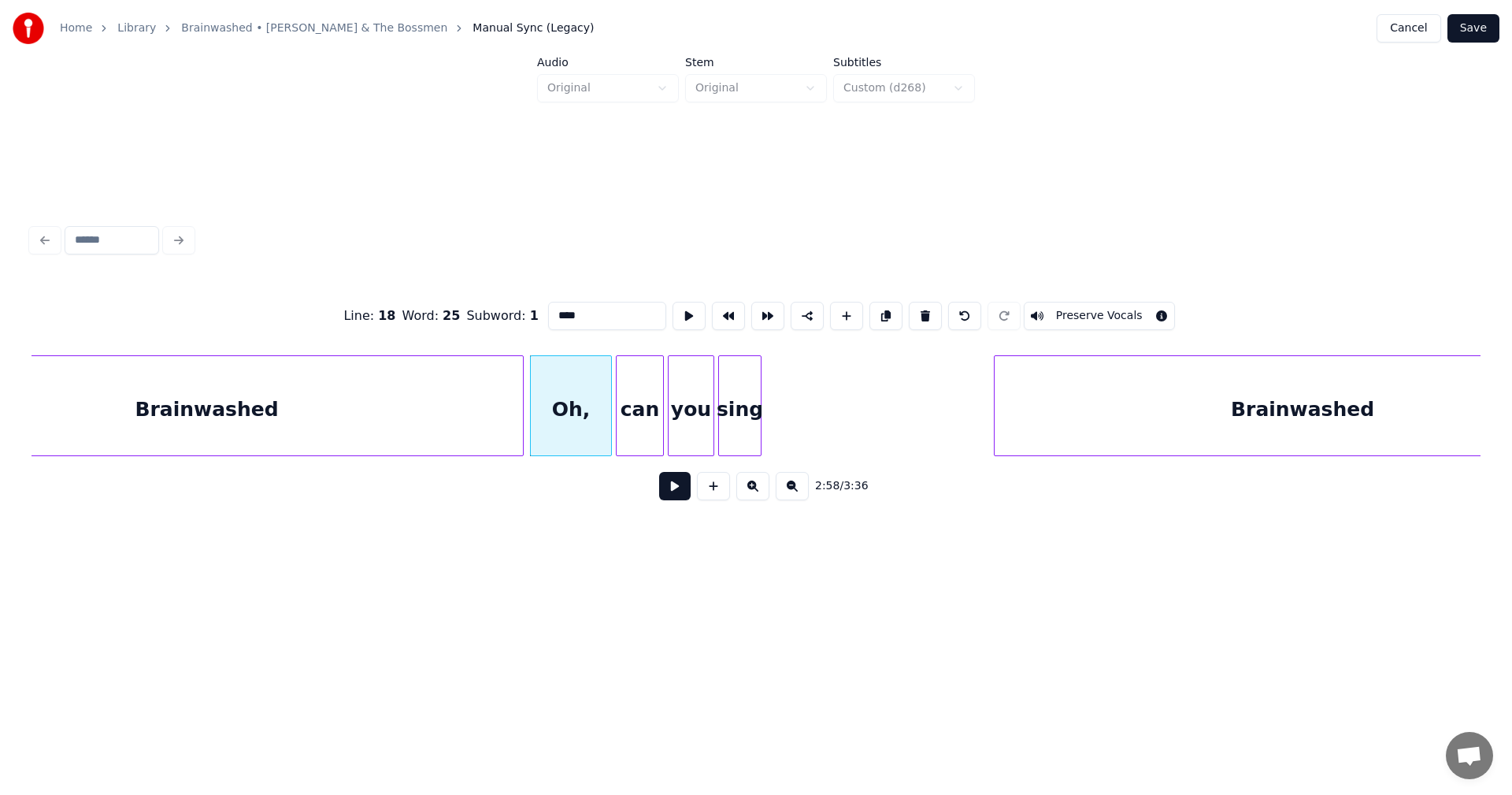
click at [758, 383] on div at bounding box center [758, 405] width 5 height 99
type input "****"
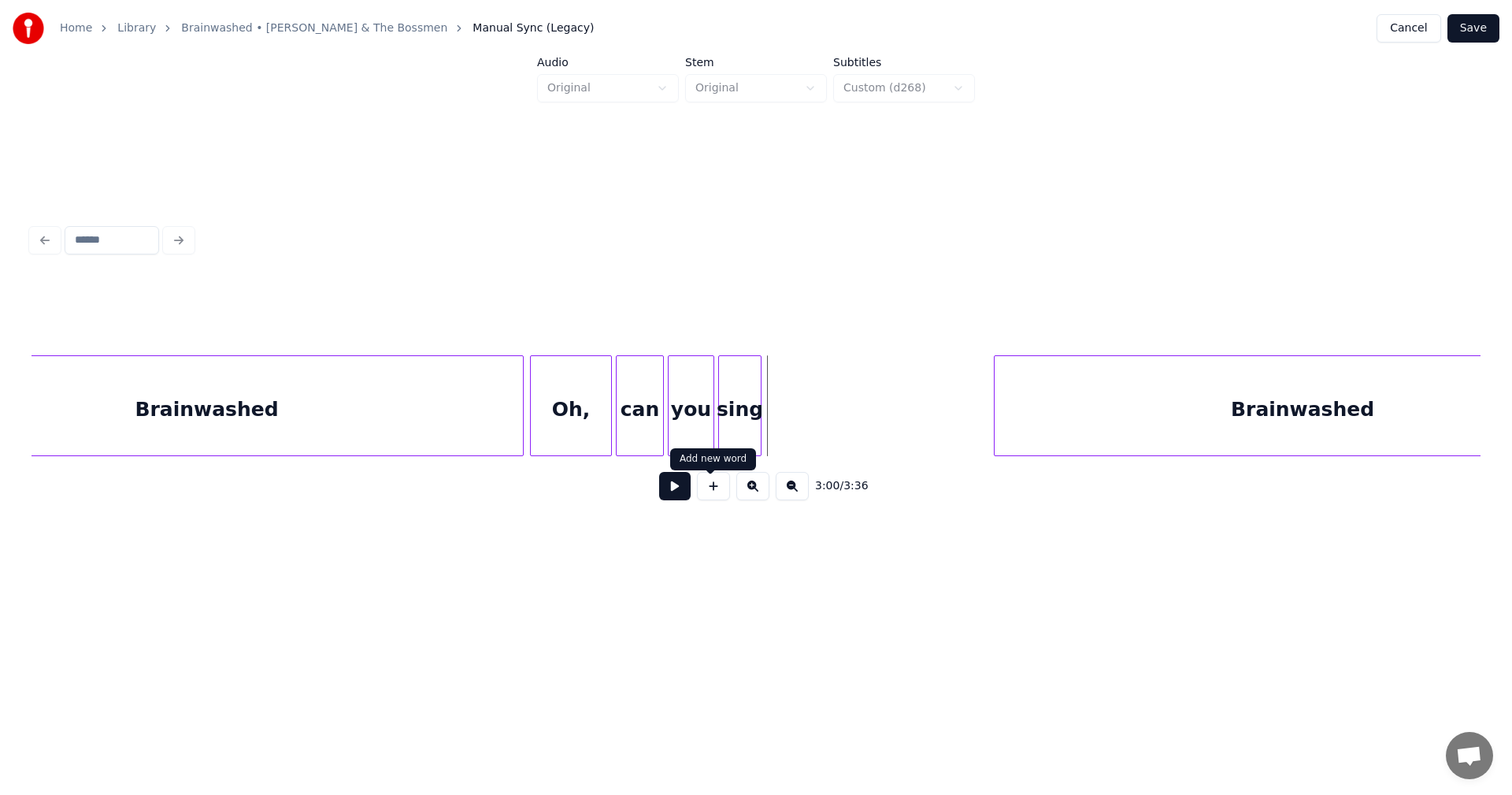
click at [704, 500] on button at bounding box center [714, 486] width 33 height 28
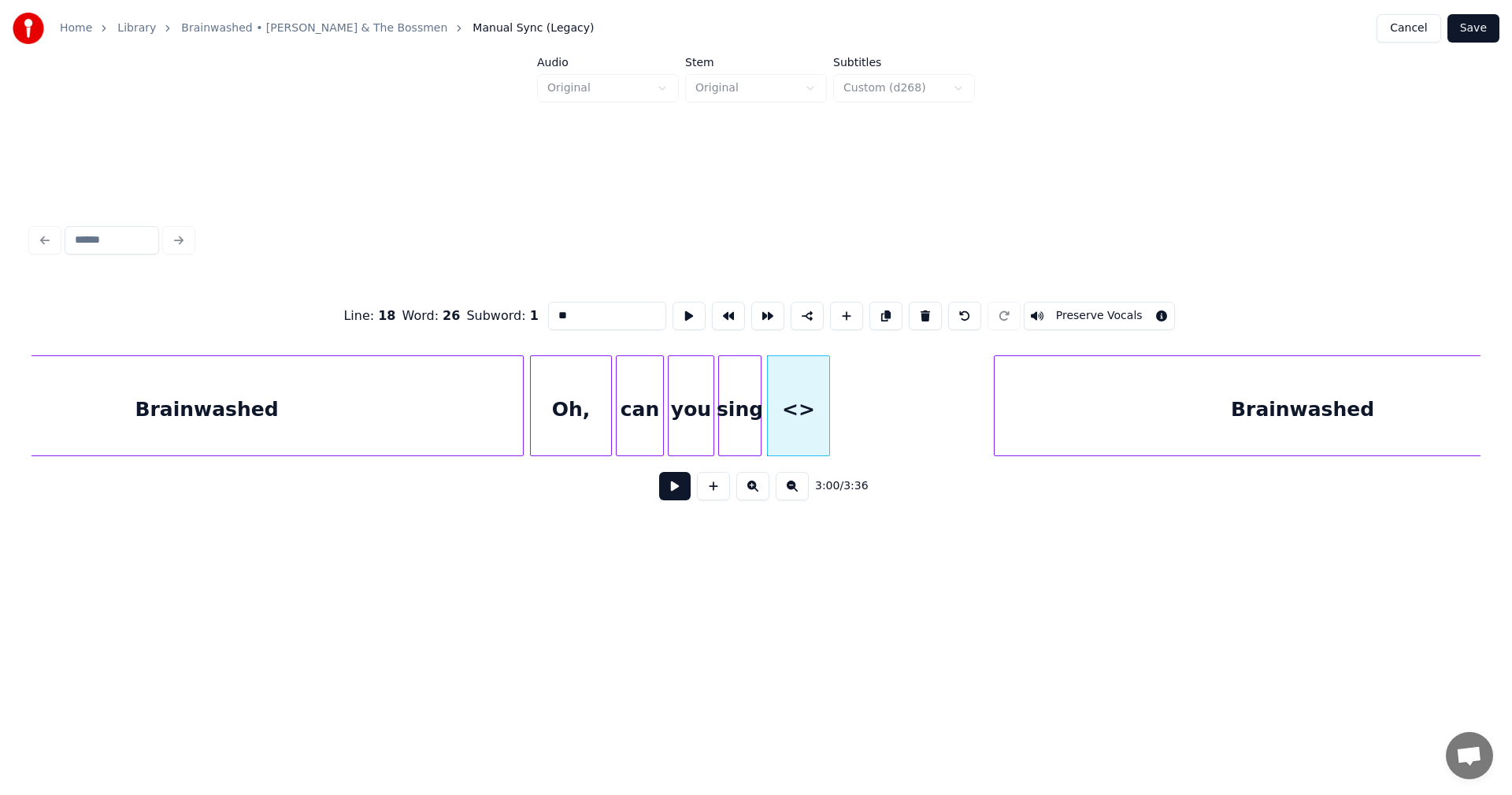
drag, startPoint x: 553, startPoint y: 314, endPoint x: 480, endPoint y: 300, distance: 74.3
click at [480, 300] on div "Line : 18 Word : 26 Subword : 1 ** Preserve Vocals" at bounding box center [756, 315] width 1449 height 79
click at [810, 392] on div at bounding box center [809, 405] width 5 height 99
click at [777, 401] on div "it" at bounding box center [787, 409] width 43 height 108
click at [800, 402] on div at bounding box center [801, 405] width 5 height 99
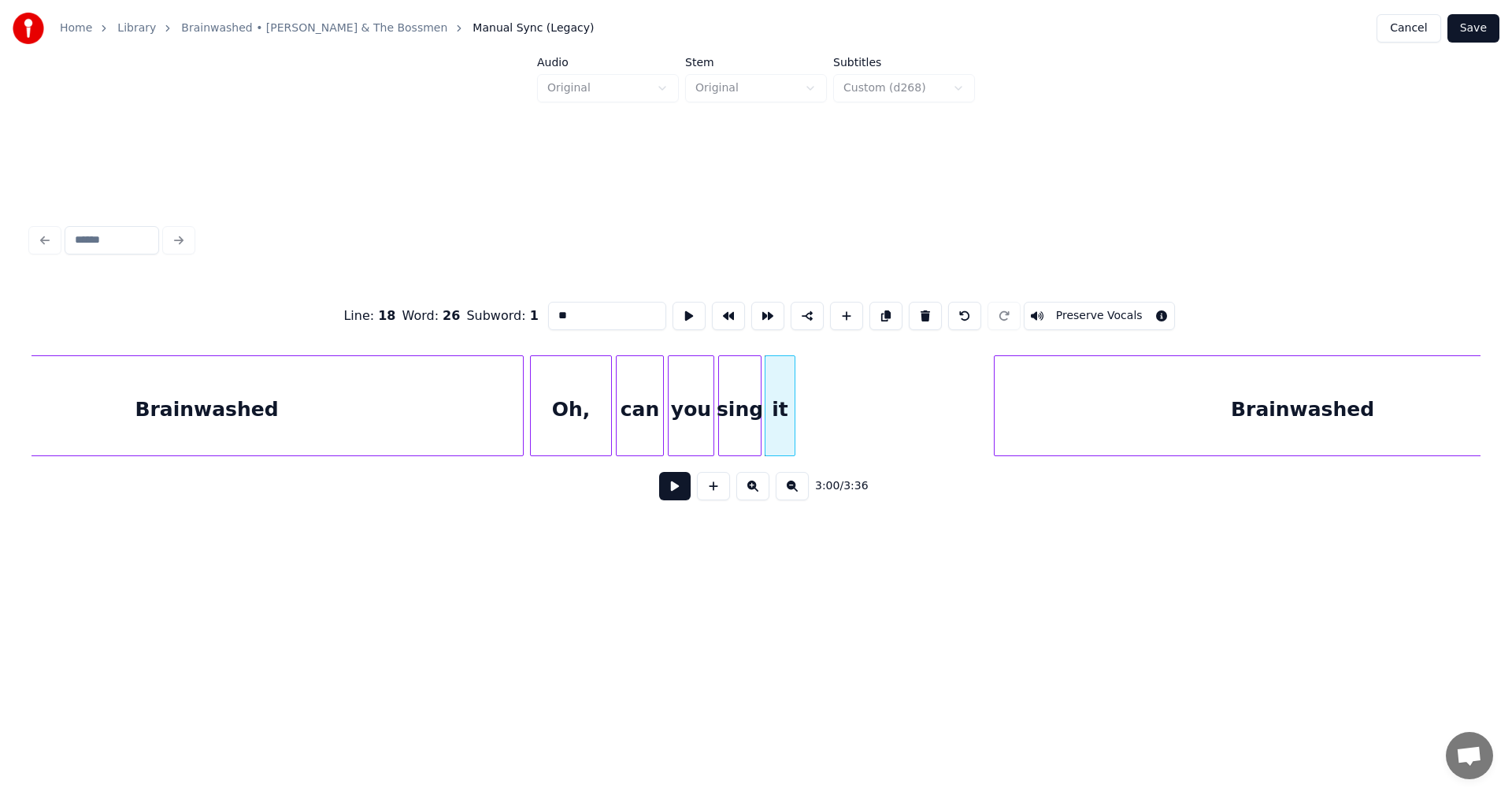
click at [792, 397] on div at bounding box center [792, 405] width 5 height 99
type input "**"
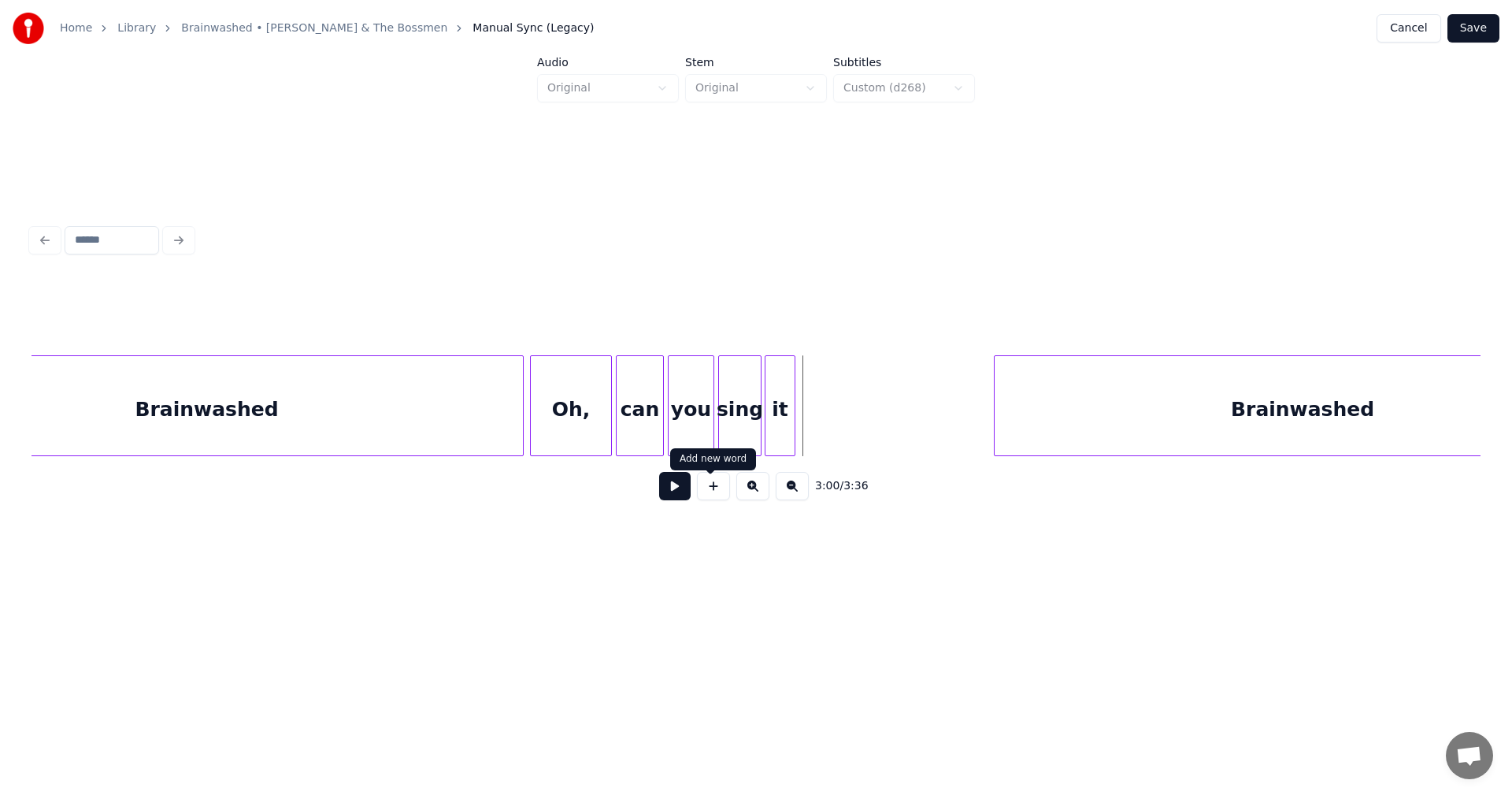
click at [707, 498] on button at bounding box center [714, 486] width 33 height 28
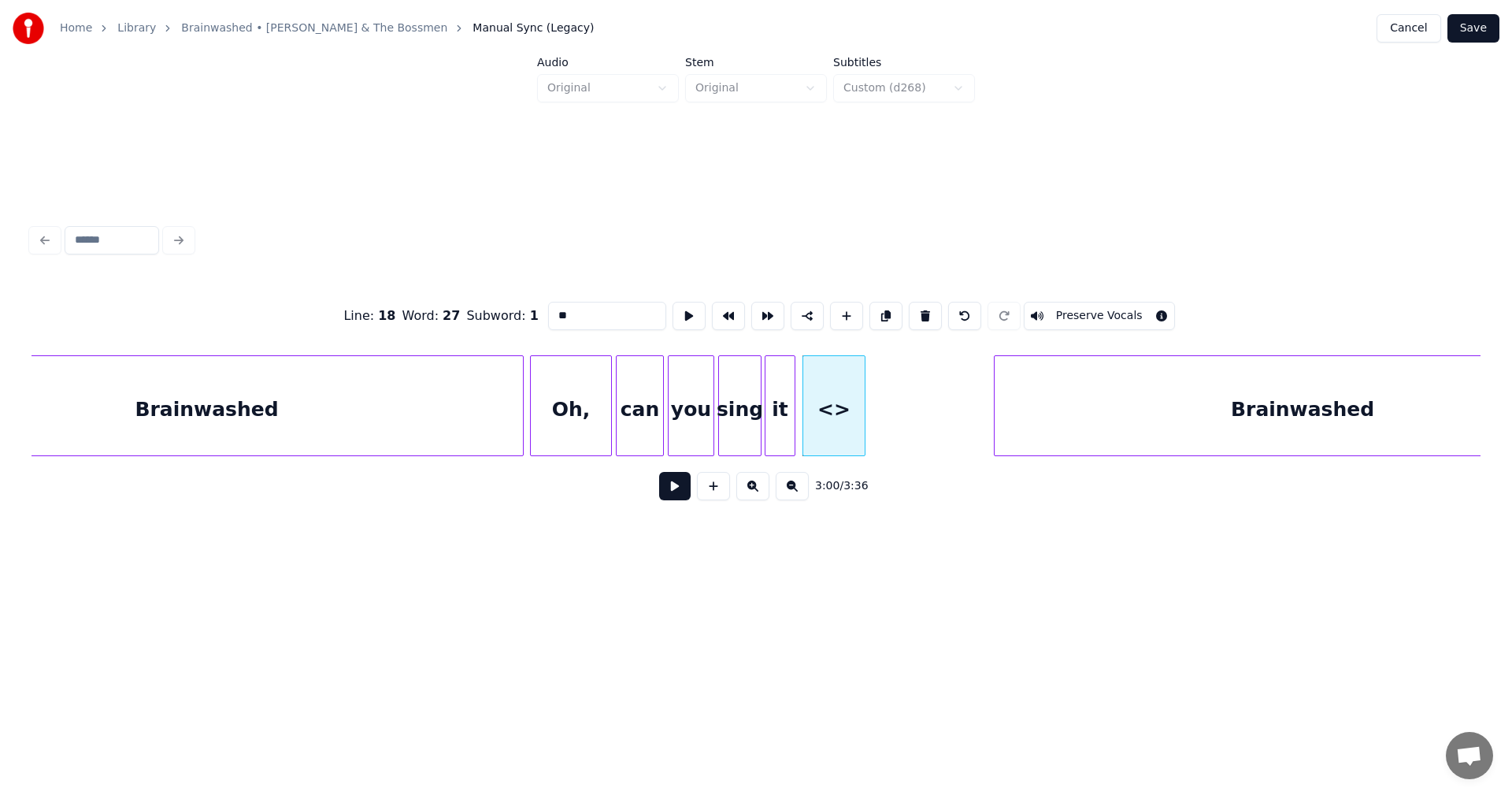
drag, startPoint x: 550, startPoint y: 300, endPoint x: 486, endPoint y: 300, distance: 64.0
click at [486, 300] on div "Line : 18 Word : 27 Subword : 1 ** Preserve Vocals" at bounding box center [756, 315] width 1449 height 79
click at [900, 399] on div "everywhere" at bounding box center [869, 409] width 61 height 108
click at [800, 400] on div at bounding box center [800, 405] width 5 height 99
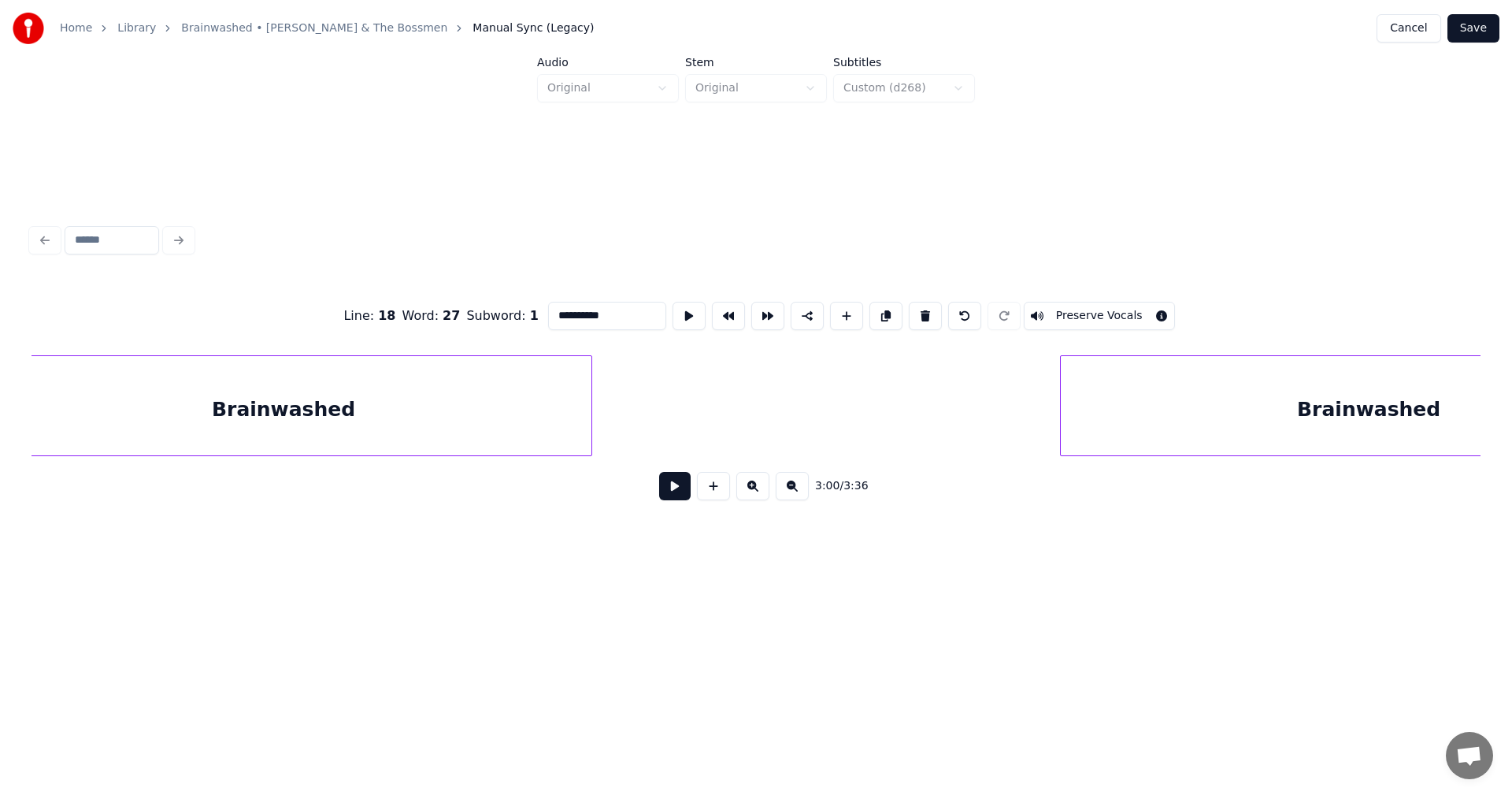
scroll to position [0, 28639]
type input "**********"
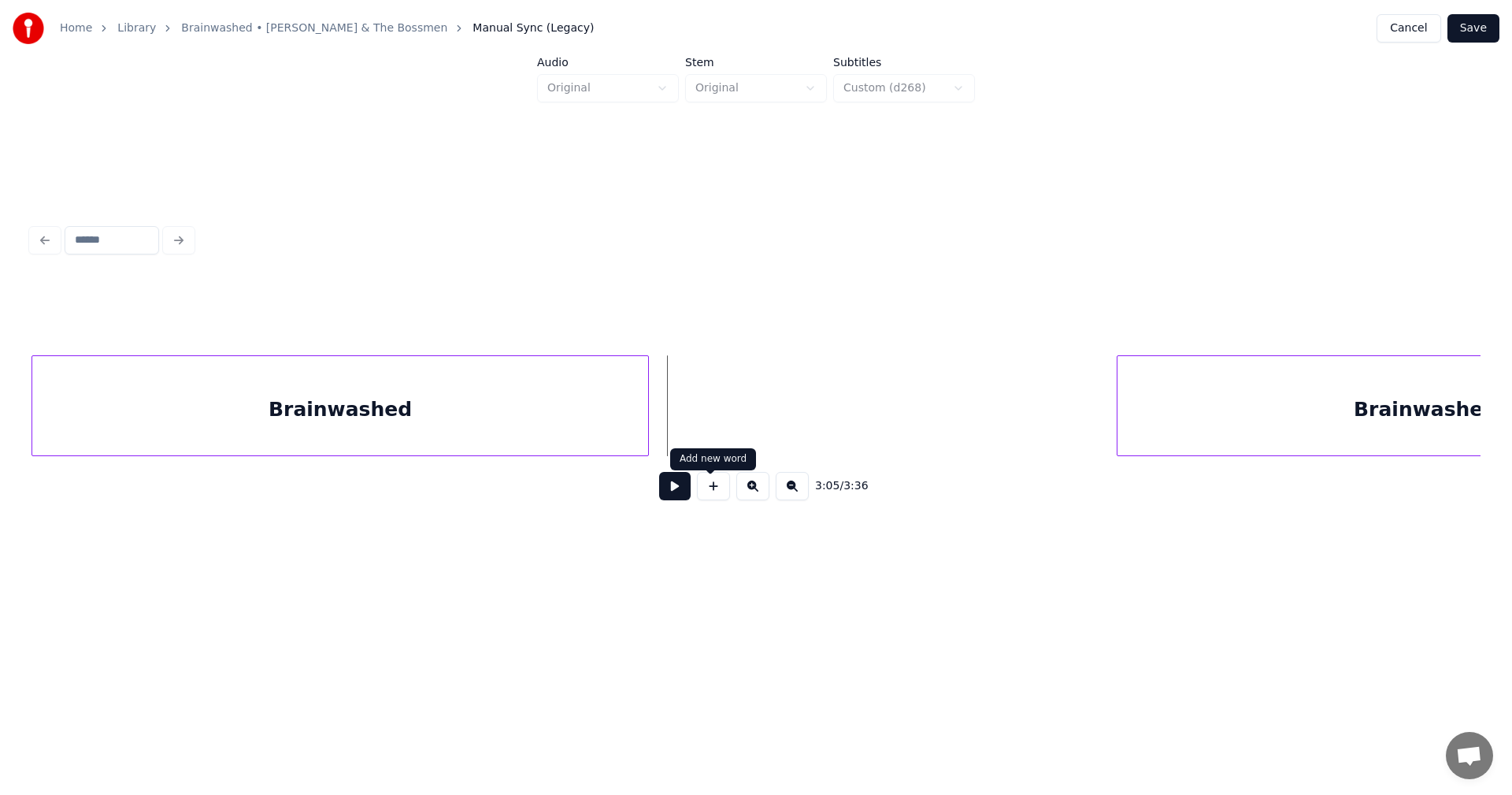
click at [717, 492] on button at bounding box center [714, 486] width 33 height 28
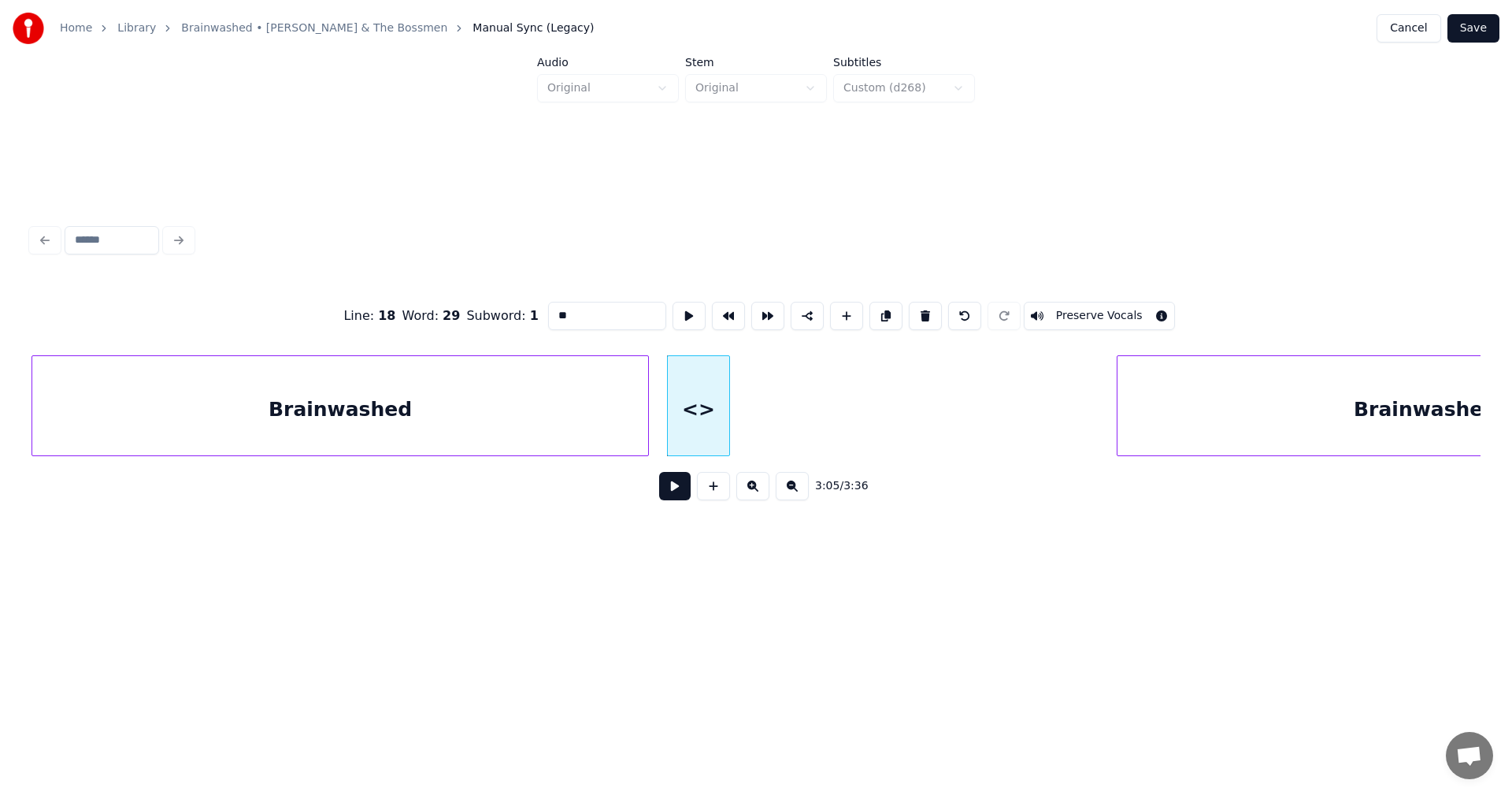
drag, startPoint x: 572, startPoint y: 309, endPoint x: 394, endPoint y: 305, distance: 178.0
click at [394, 305] on div "Line : 18 Word : 29 Subword : 1 ** Preserve Vocals" at bounding box center [756, 315] width 1449 height 79
click at [713, 388] on div at bounding box center [711, 405] width 5 height 99
type input "***"
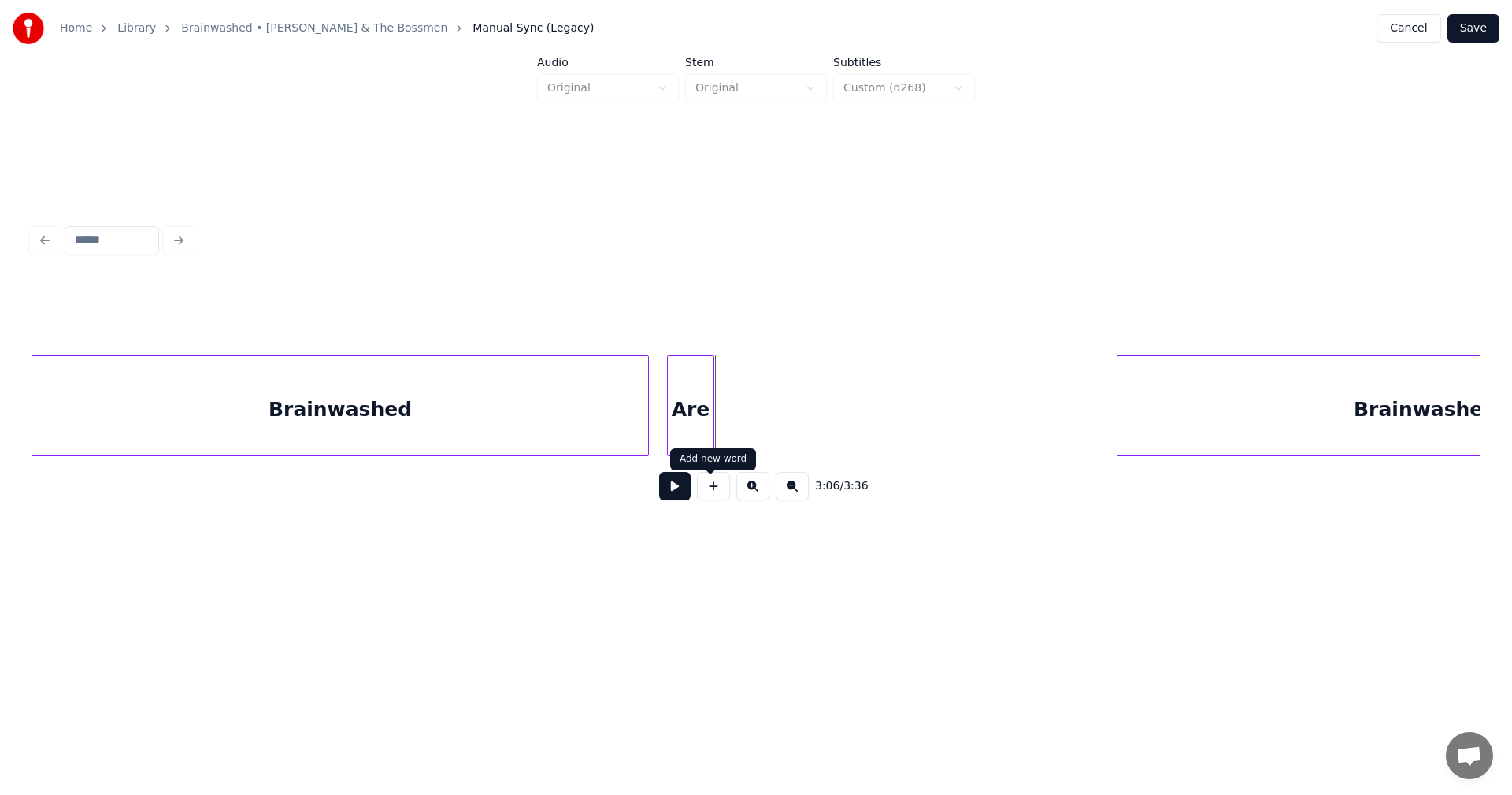
click at [706, 491] on button at bounding box center [714, 486] width 33 height 28
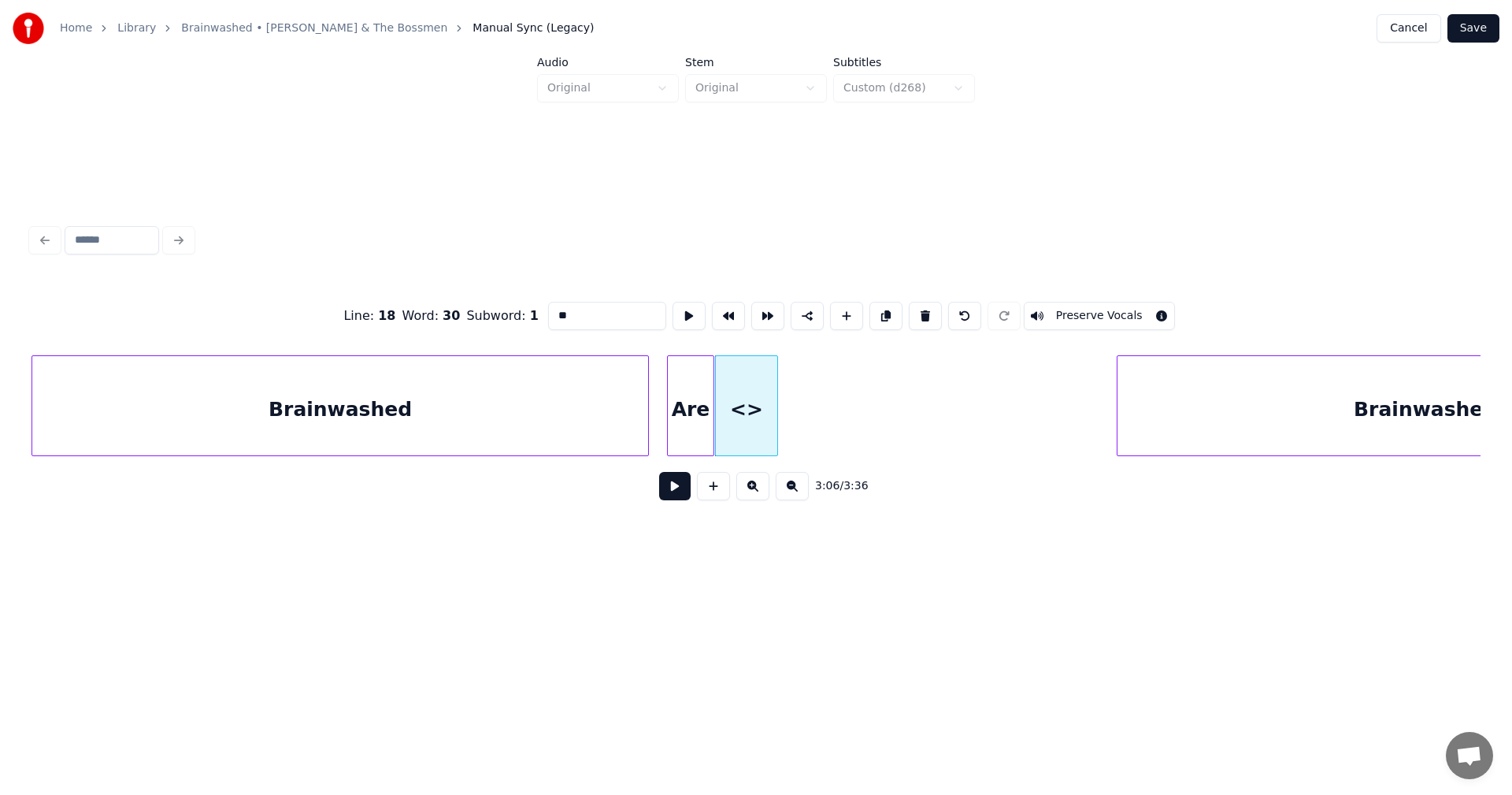
drag, startPoint x: 617, startPoint y: 318, endPoint x: 469, endPoint y: 310, distance: 148.2
click at [469, 310] on div "Line : 18 Word : 30 Subword : 1 ** Preserve Vocals" at bounding box center [756, 315] width 1449 height 79
click at [749, 384] on div "you" at bounding box center [733, 405] width 35 height 101
type input "***"
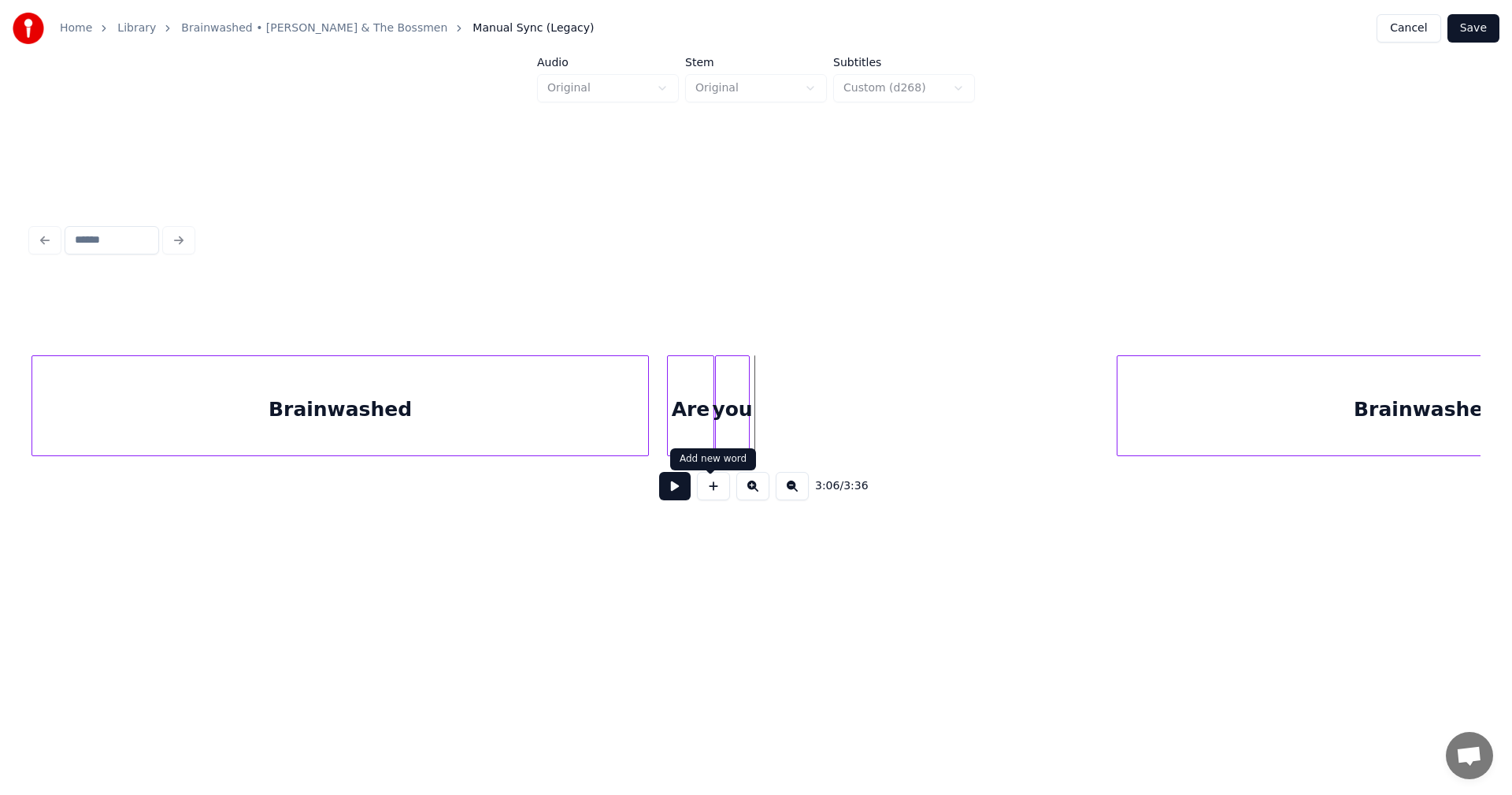
click at [720, 500] on button at bounding box center [714, 486] width 33 height 28
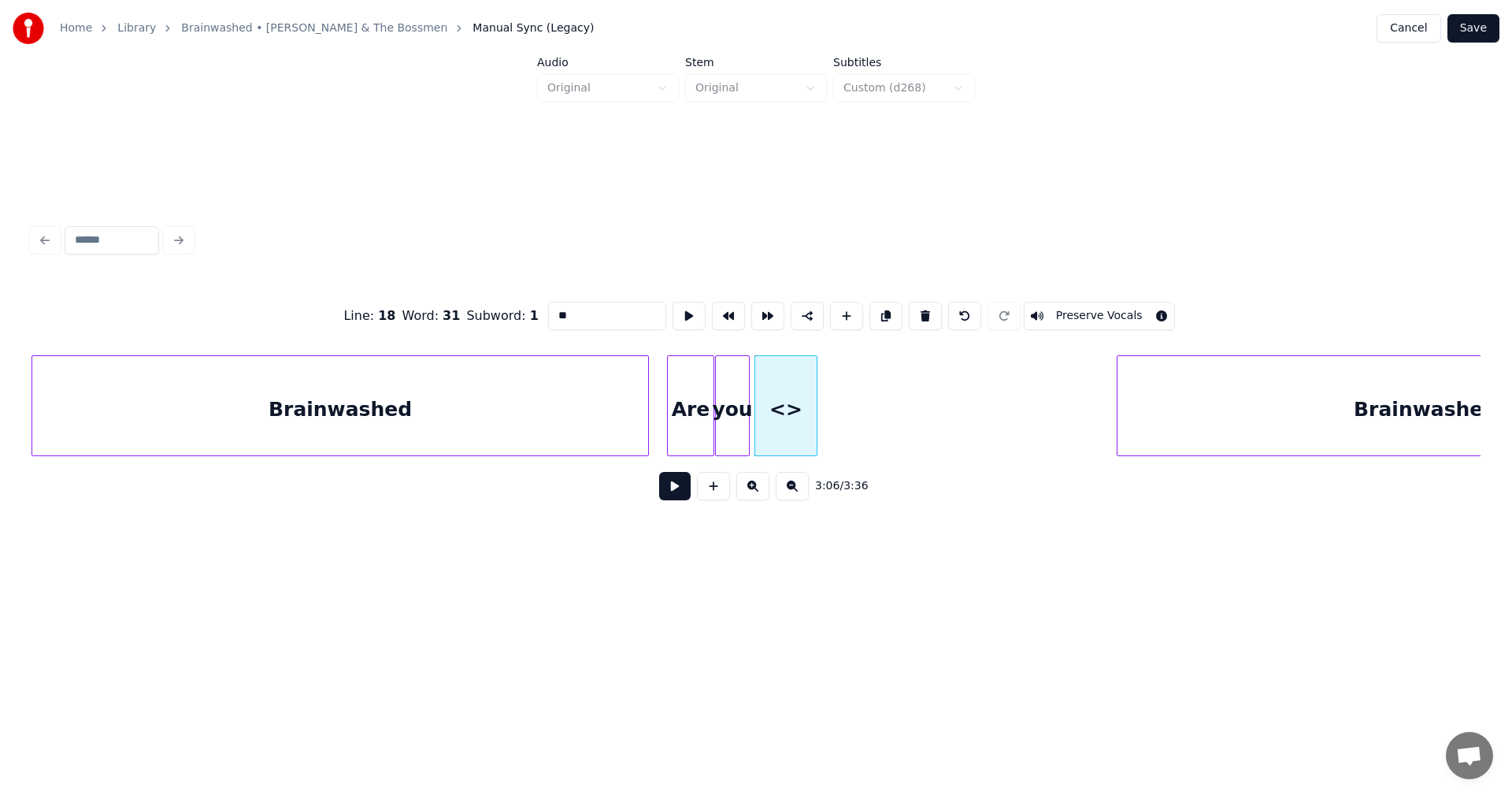
drag, startPoint x: 600, startPoint y: 321, endPoint x: 469, endPoint y: 309, distance: 131.5
click at [469, 309] on div "Line : 18 Word : 31 Subword : 1 ** Preserve Vocals" at bounding box center [756, 315] width 1449 height 79
type input "******"
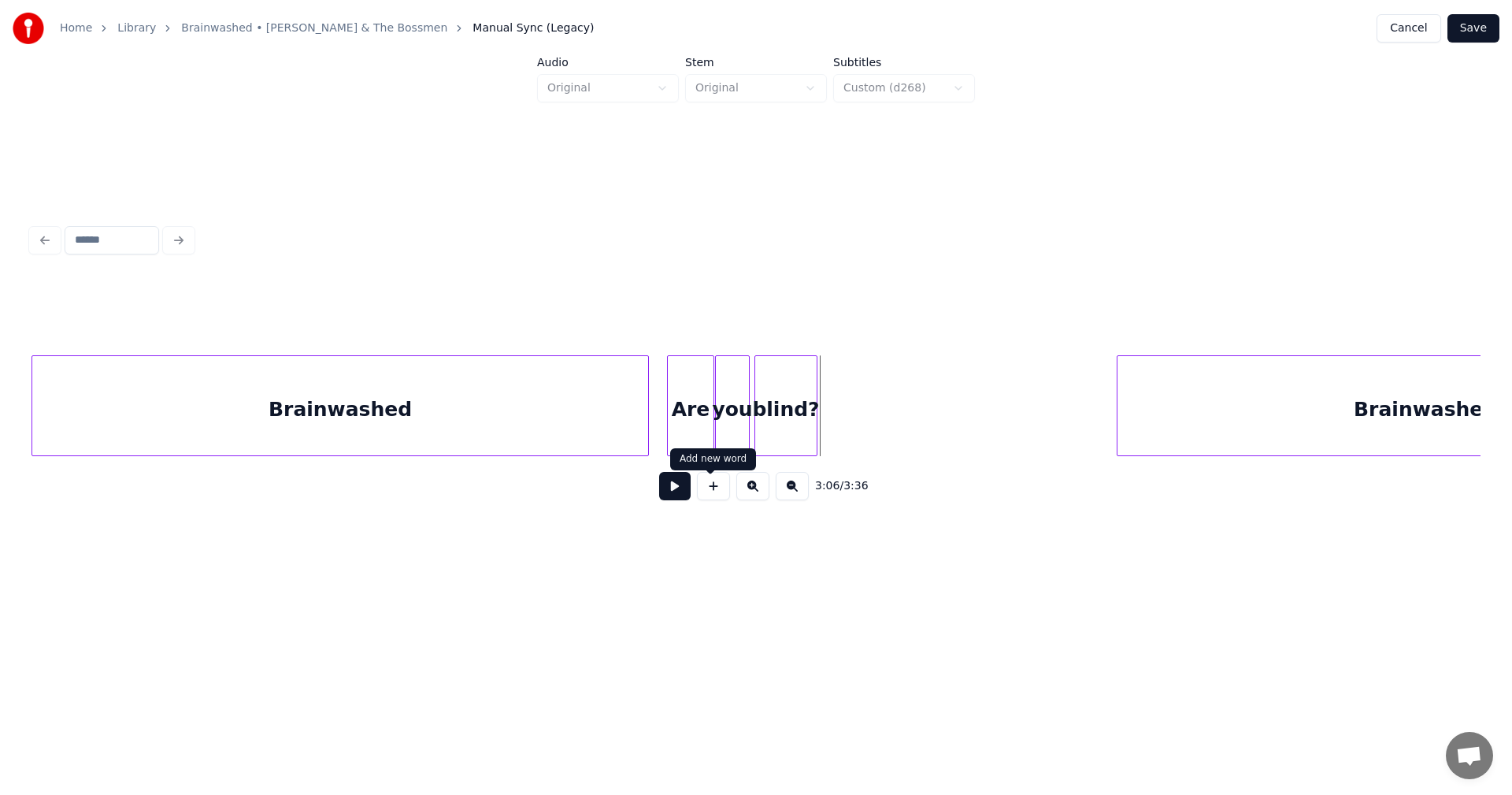
click at [712, 498] on button at bounding box center [714, 486] width 33 height 28
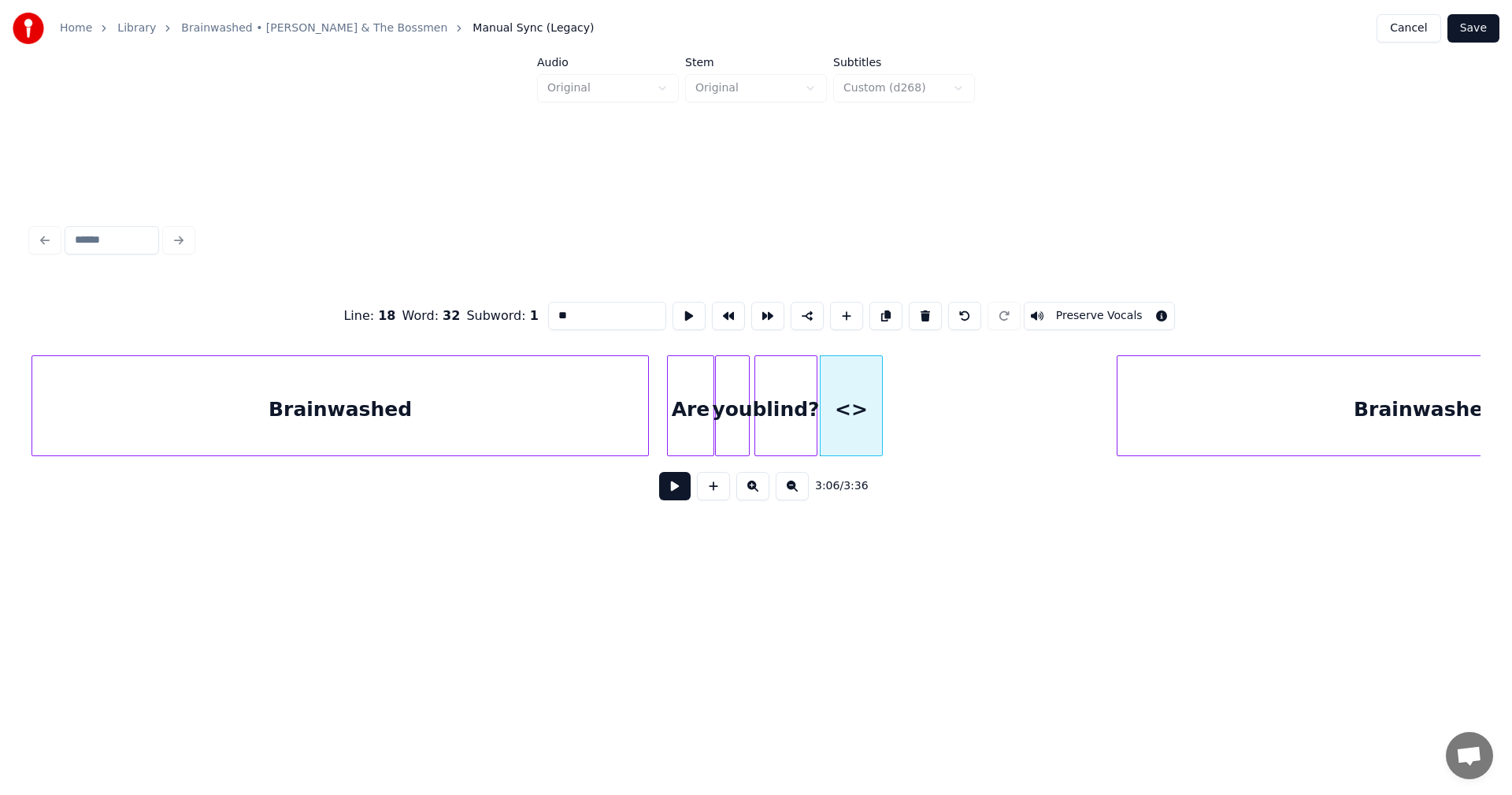
drag, startPoint x: 548, startPoint y: 307, endPoint x: 457, endPoint y: 295, distance: 91.8
click at [459, 304] on div "Line : 18 Word : 32 Subword : 1 ** Preserve Vocals" at bounding box center [756, 315] width 1449 height 79
type input "***"
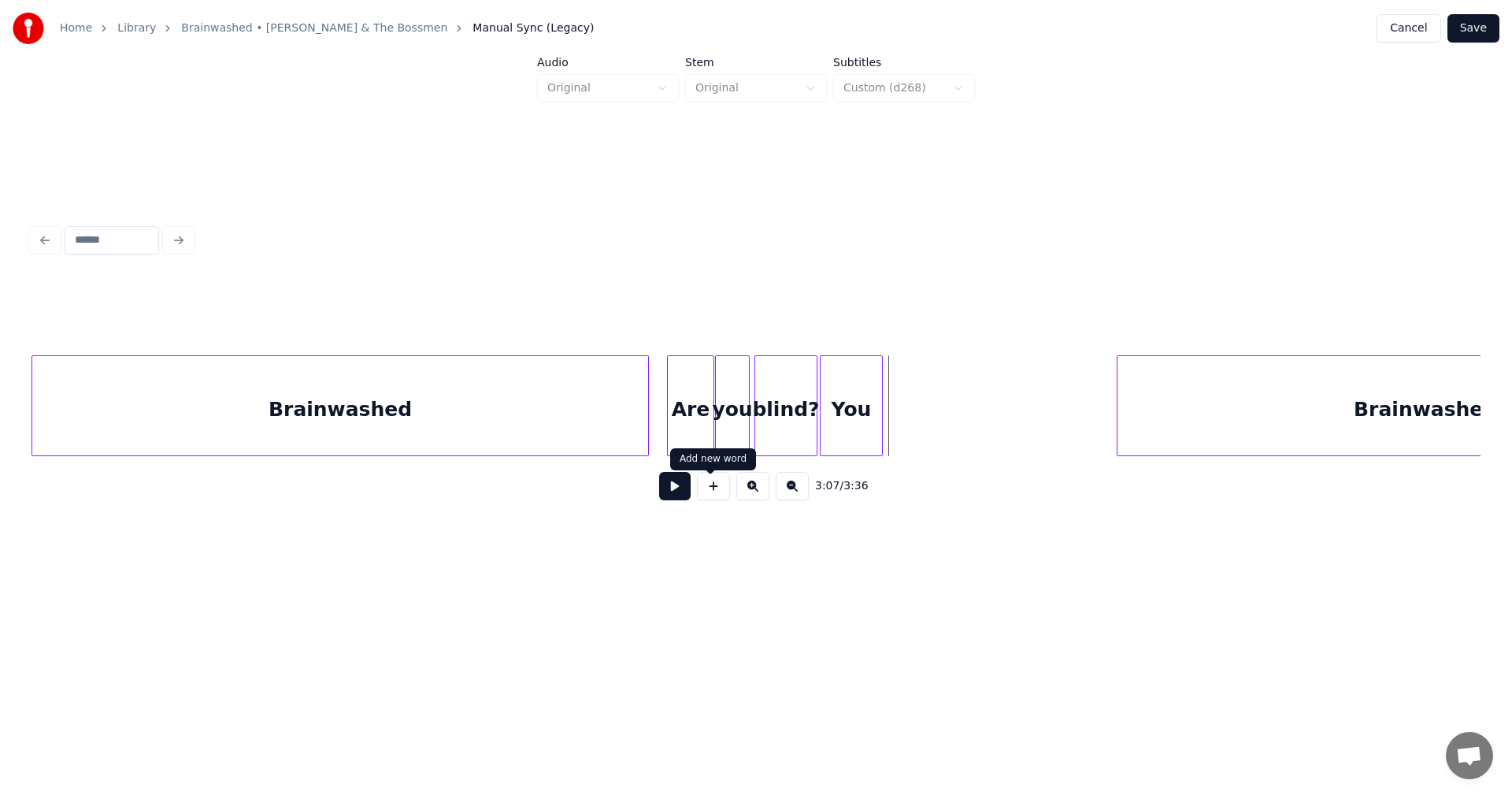
click at [718, 497] on button at bounding box center [714, 486] width 33 height 28
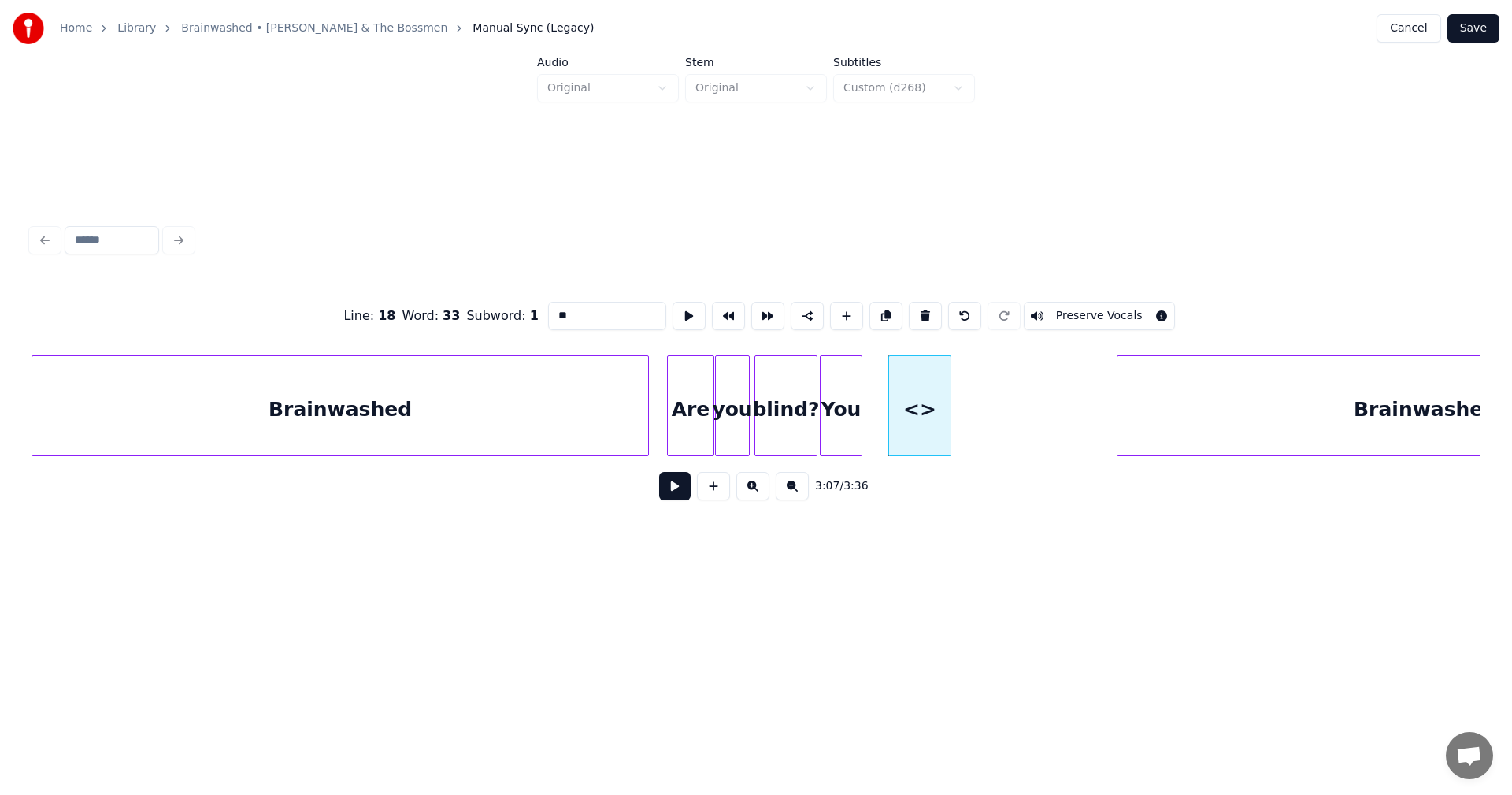
click at [861, 386] on div at bounding box center [859, 405] width 5 height 99
click at [913, 396] on div "<>" at bounding box center [920, 409] width 61 height 108
click at [900, 388] on div "<>" at bounding box center [899, 409] width 61 height 108
drag, startPoint x: 558, startPoint y: 312, endPoint x: 456, endPoint y: 305, distance: 102.2
click at [456, 305] on div "Line : 18 Word : 33 Subword : 1 ** Preserve Vocals" at bounding box center [756, 315] width 1449 height 79
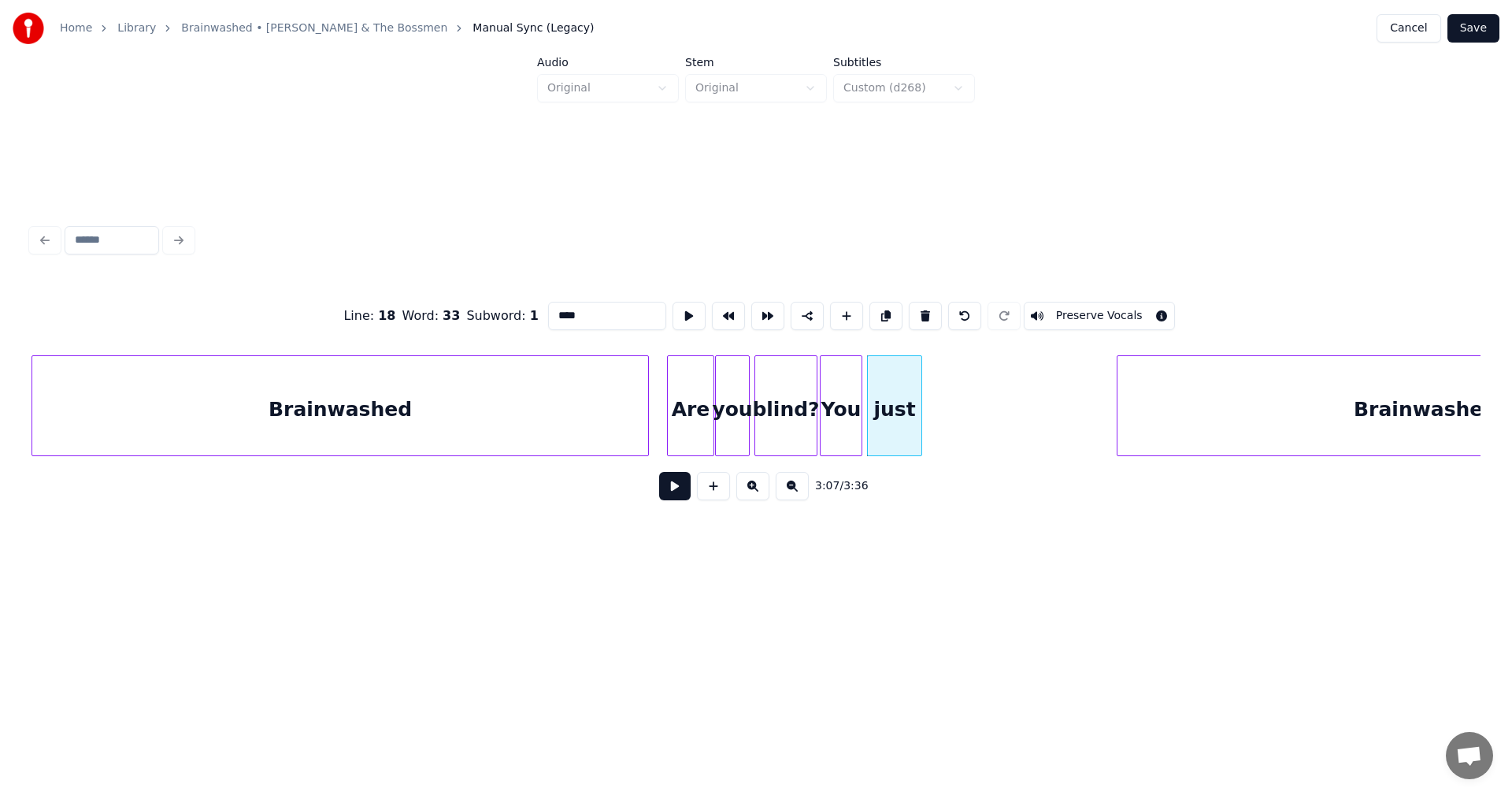
click at [918, 399] on div at bounding box center [919, 405] width 5 height 99
type input "****"
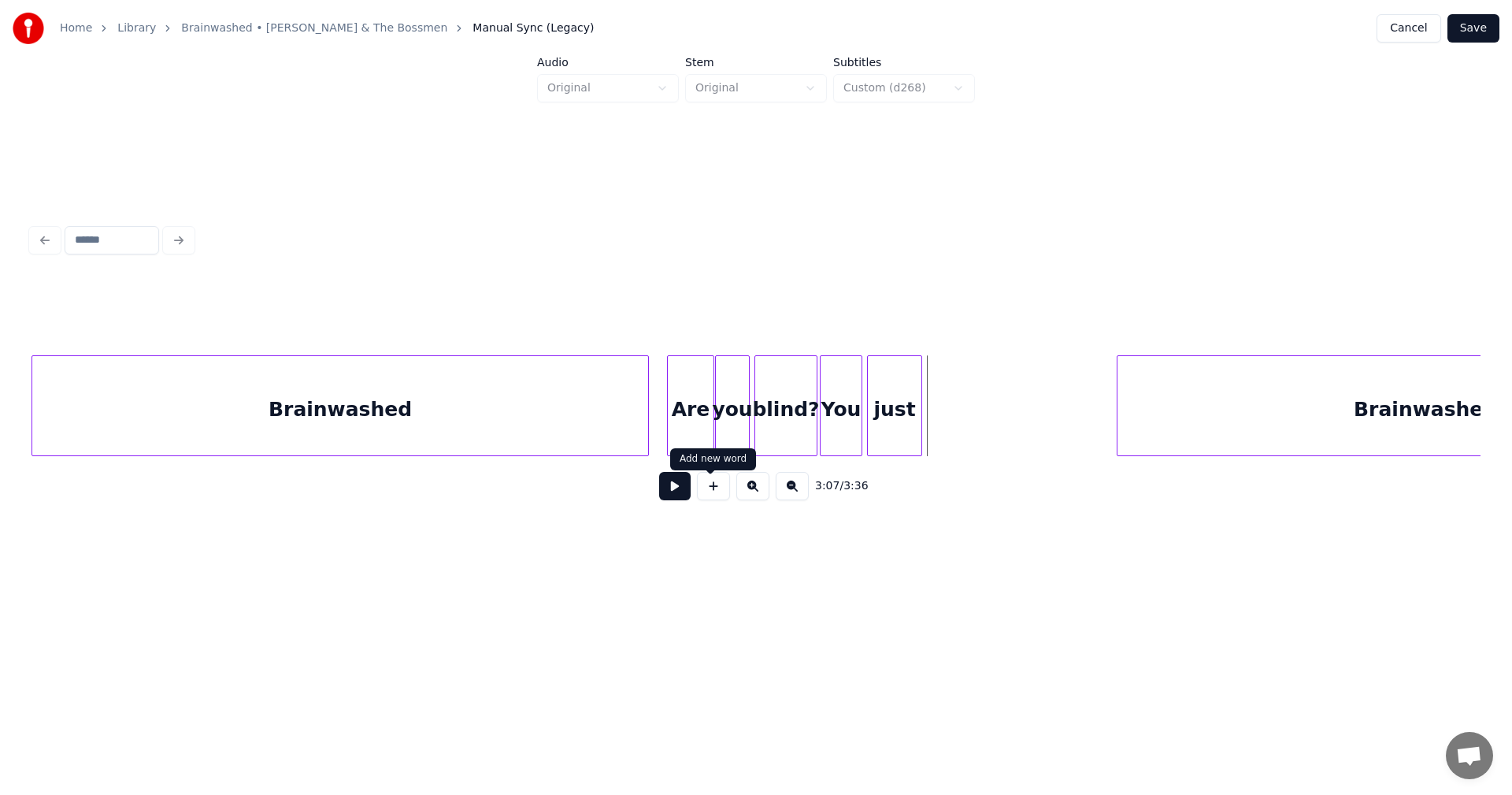
click at [705, 500] on button at bounding box center [714, 486] width 33 height 28
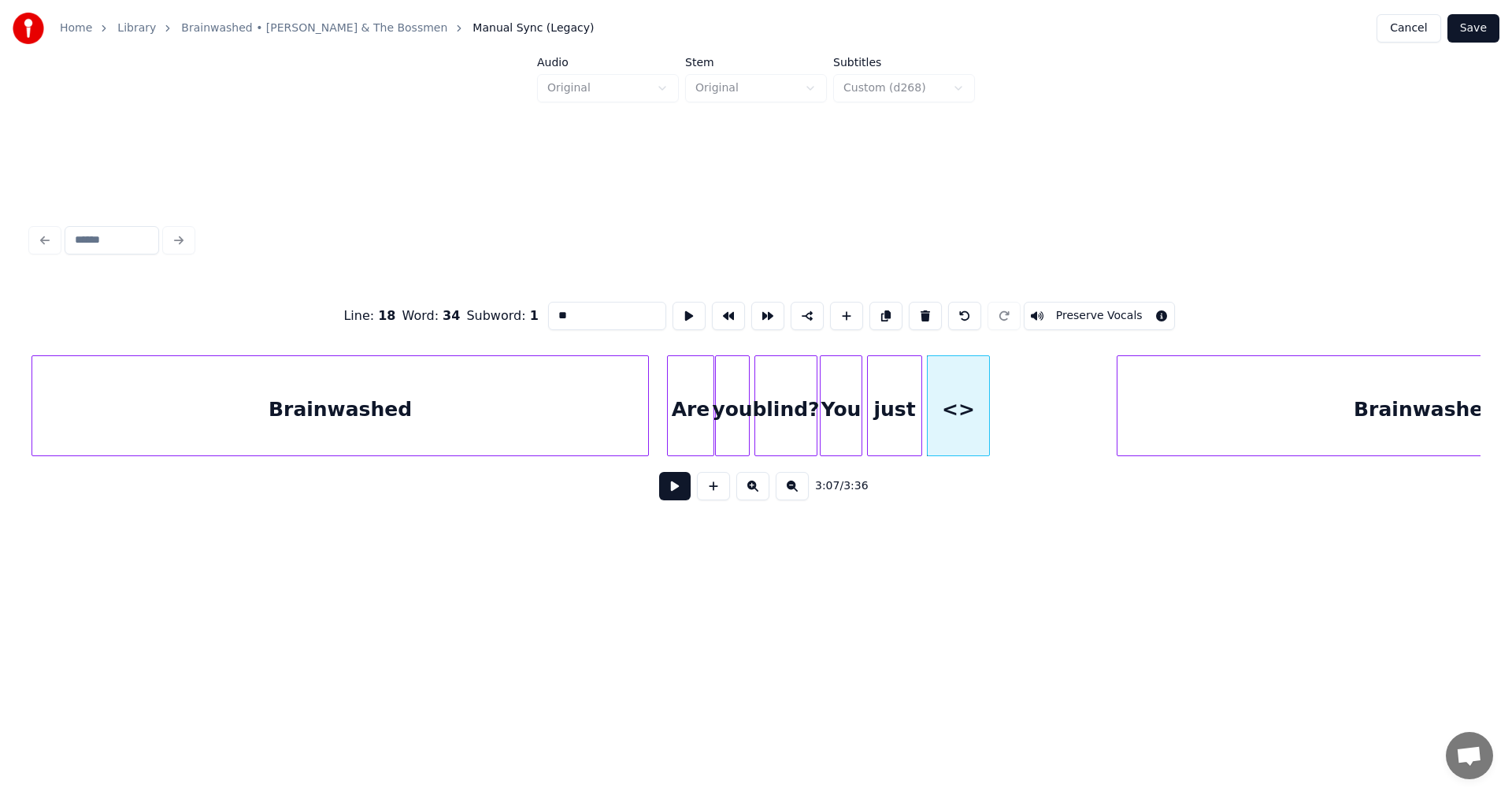
drag, startPoint x: 576, startPoint y: 309, endPoint x: 337, endPoint y: 307, distance: 239.0
click at [337, 307] on div "Line : 18 Word : 34 Subword : 1 ** Preserve Vocals" at bounding box center [756, 315] width 1449 height 79
type input "*****"
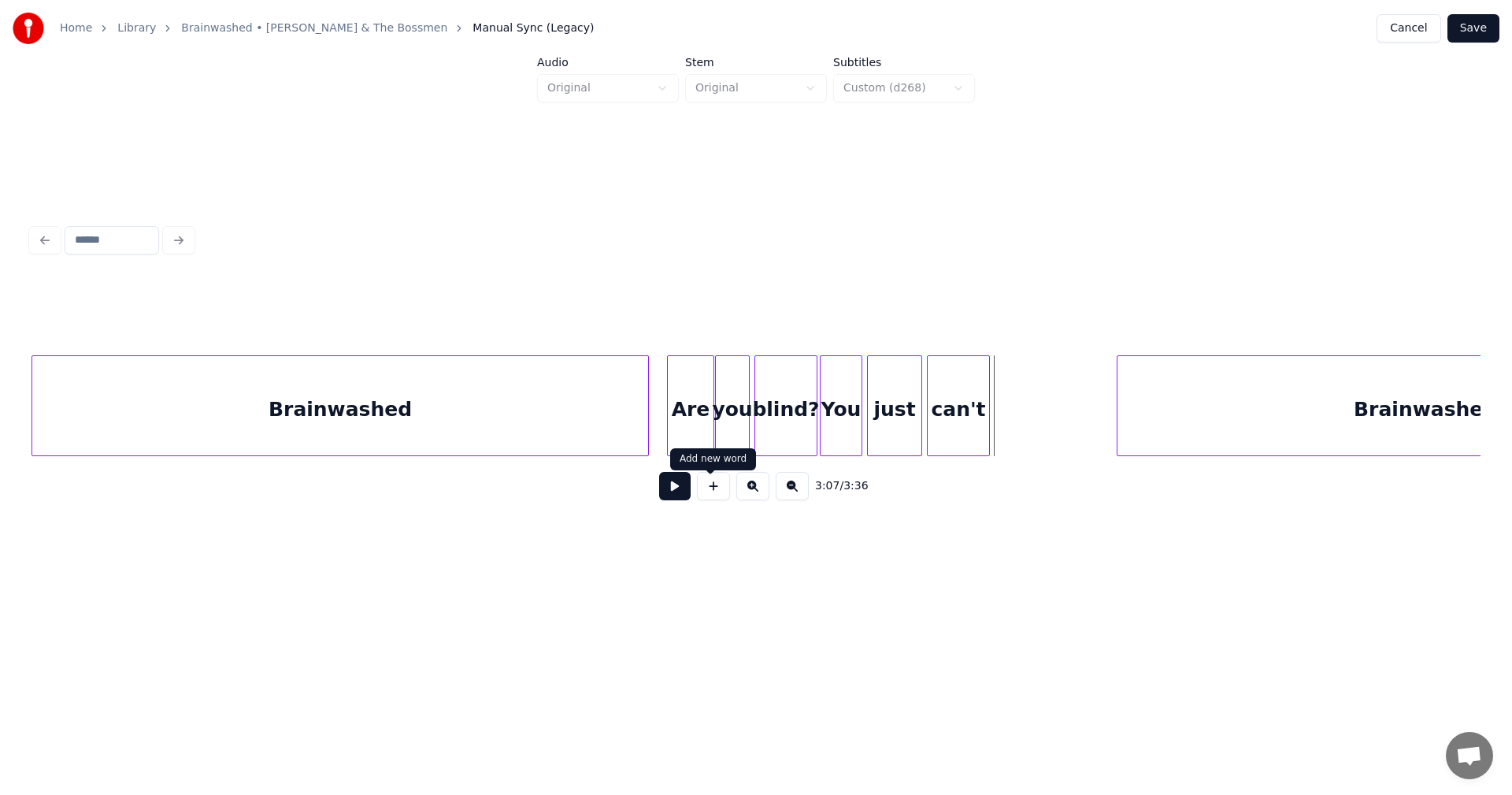
click at [722, 496] on button at bounding box center [714, 486] width 33 height 28
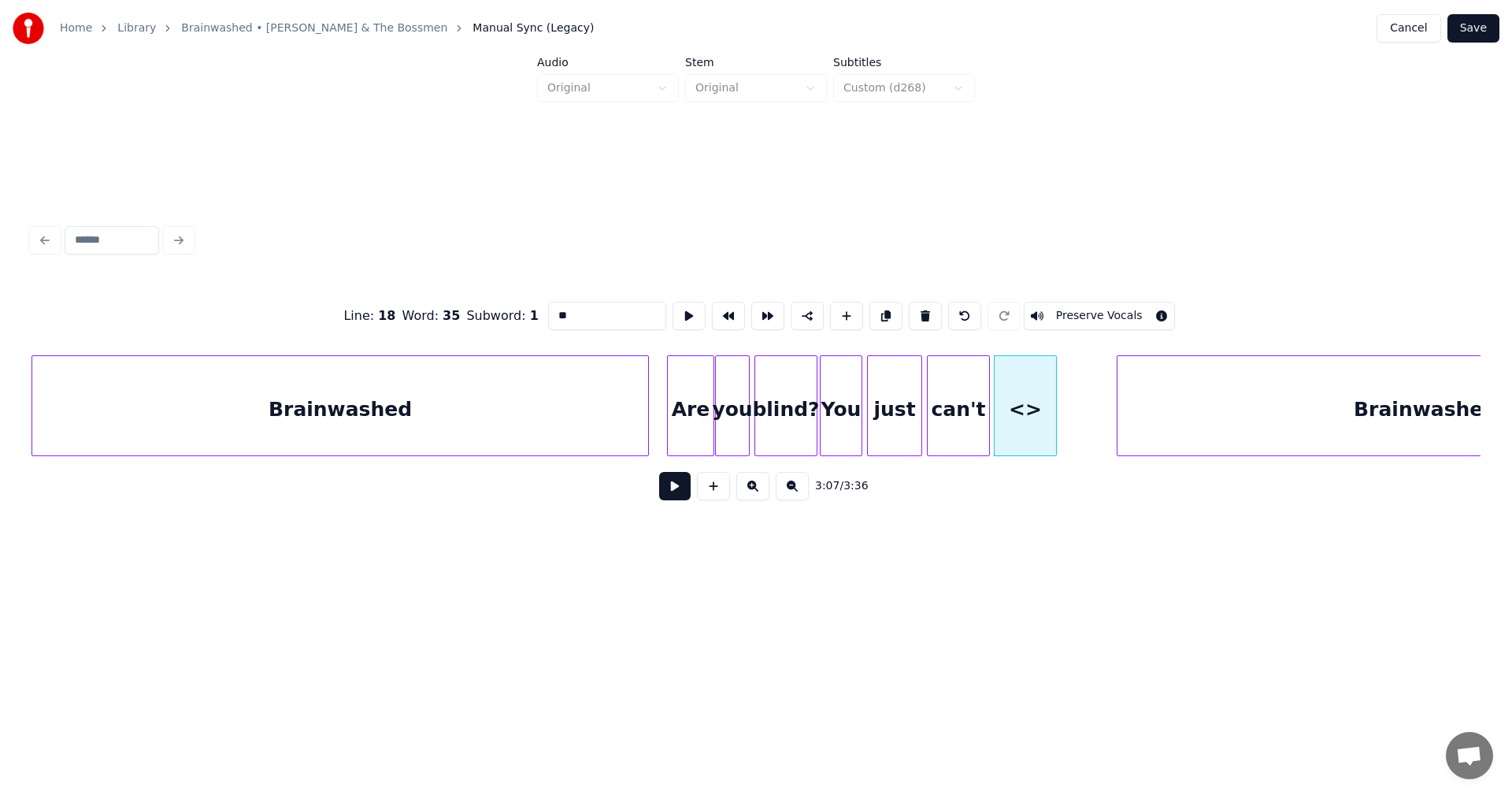
drag, startPoint x: 543, startPoint y: 307, endPoint x: 498, endPoint y: 312, distance: 45.3
click at [498, 312] on div "Line : 18 Word : 35 Subword : 1 ** Preserve Vocals" at bounding box center [756, 315] width 1449 height 79
click at [964, 383] on div at bounding box center [966, 405] width 5 height 99
click at [959, 383] on div at bounding box center [961, 405] width 5 height 99
click at [985, 397] on div "see" at bounding box center [994, 409] width 61 height 108
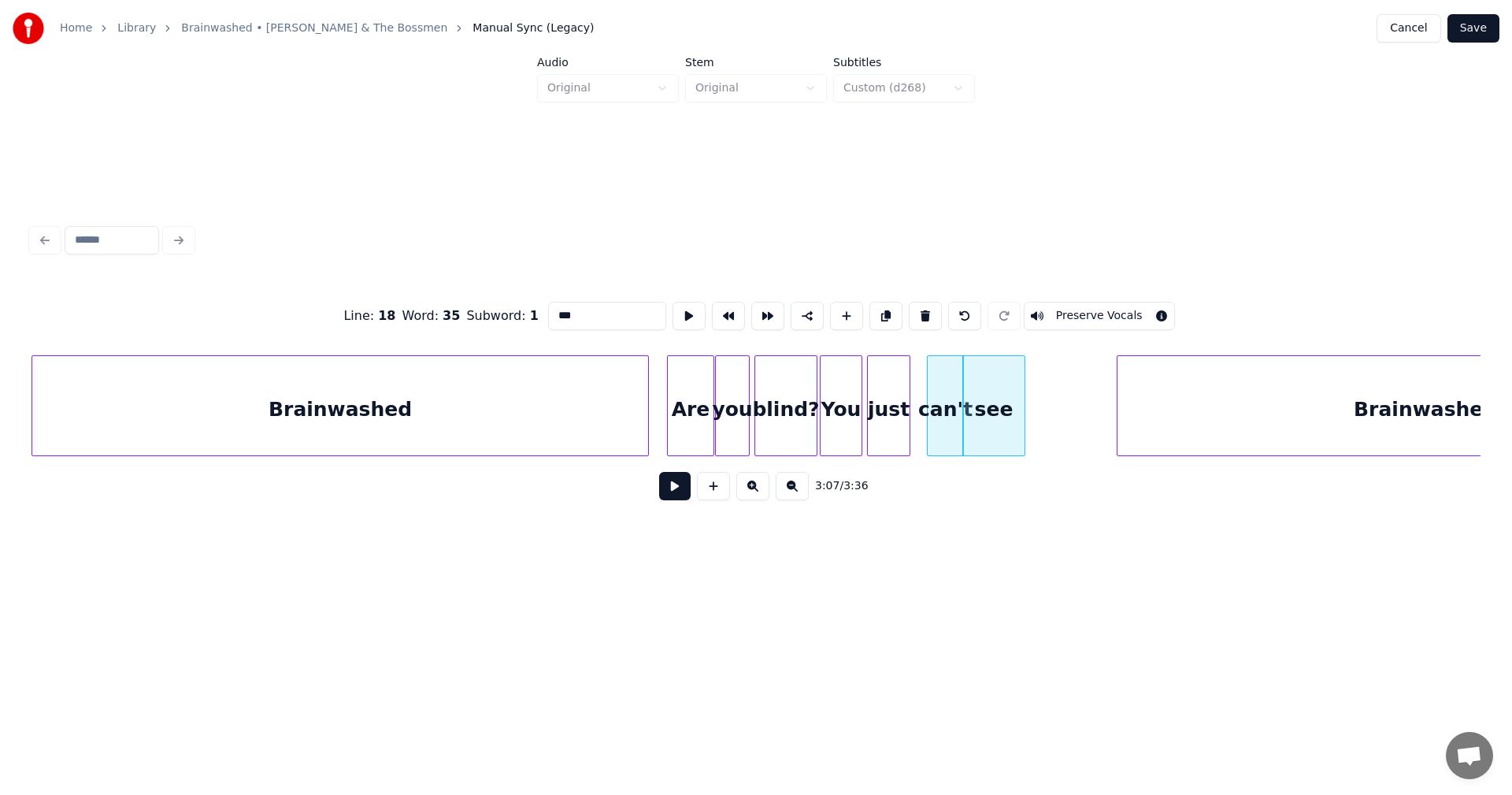
click at [909, 395] on div at bounding box center [907, 405] width 5 height 99
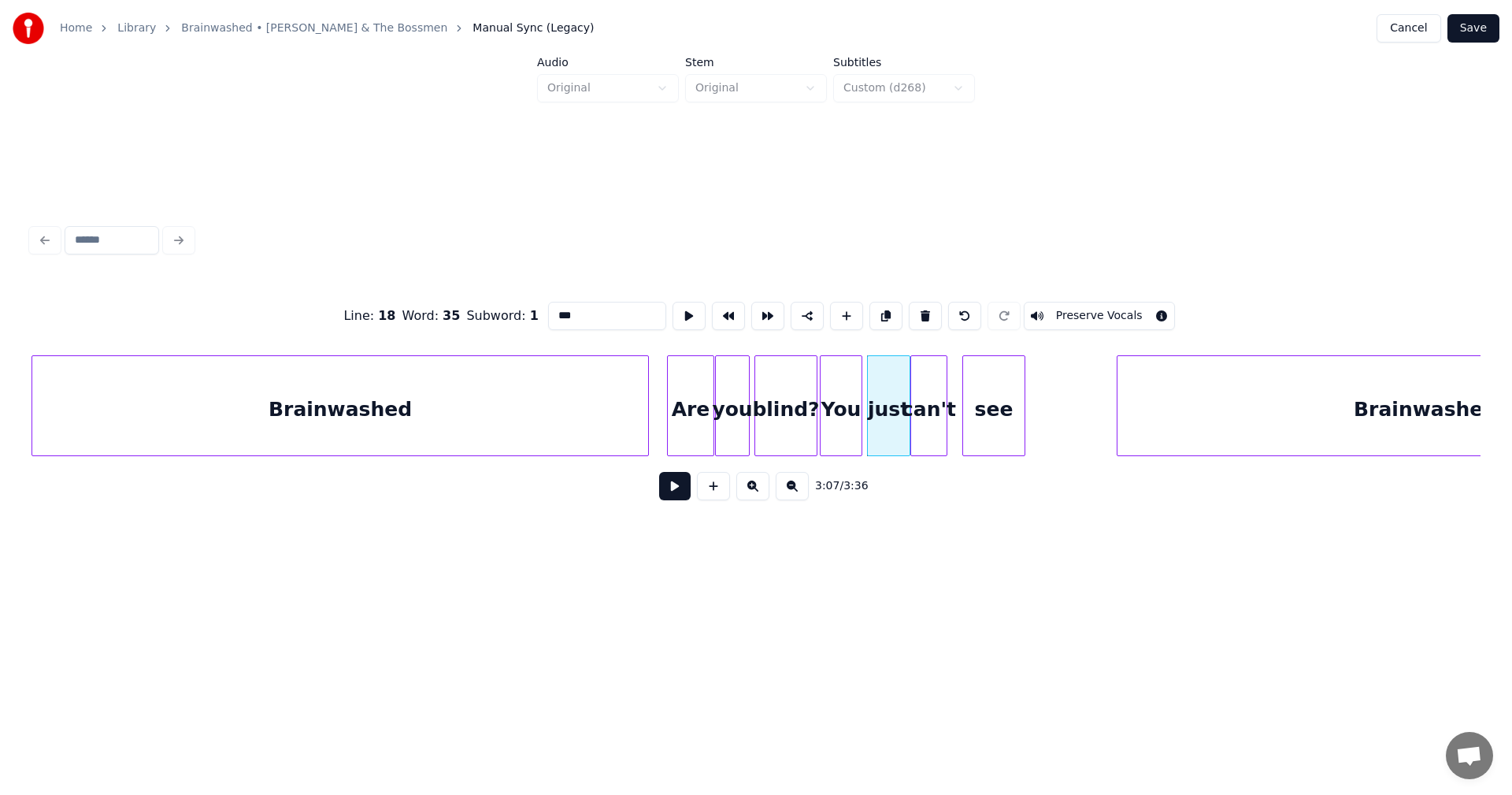
click at [936, 392] on div "can't" at bounding box center [929, 409] width 36 height 108
click at [951, 393] on div at bounding box center [953, 405] width 5 height 99
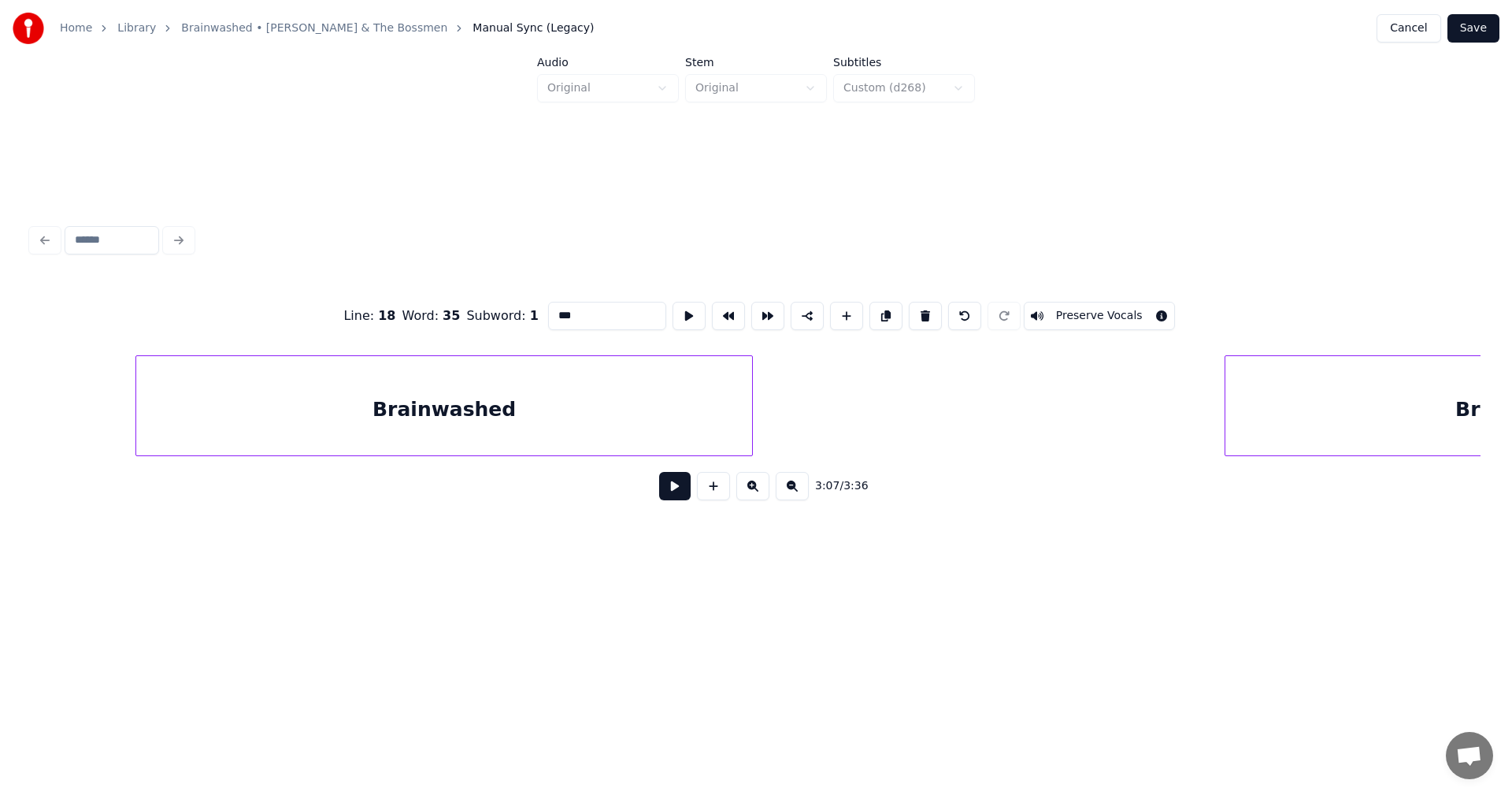
scroll to position [0, 29678]
type input "***"
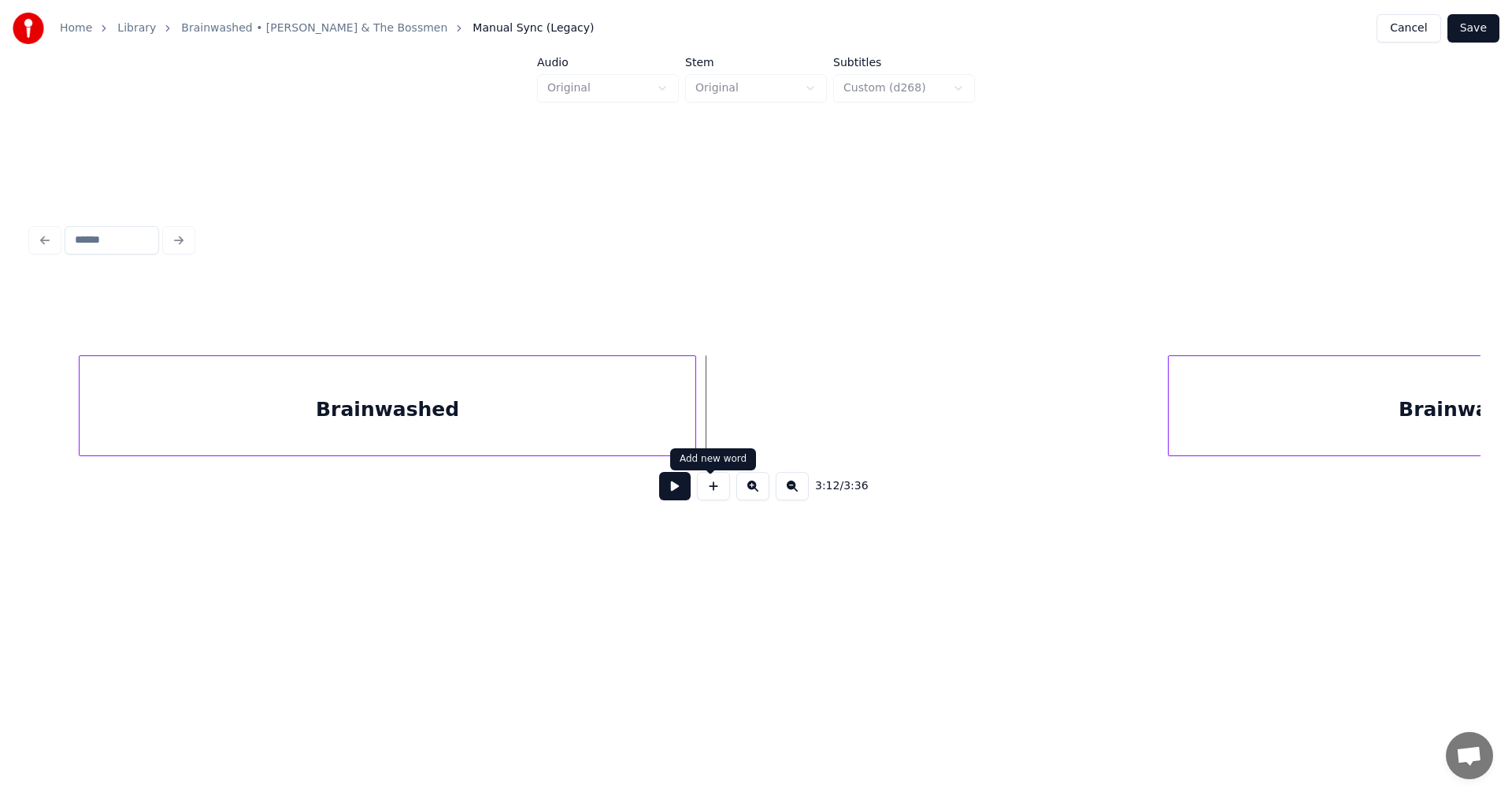
click at [709, 493] on button at bounding box center [714, 486] width 33 height 28
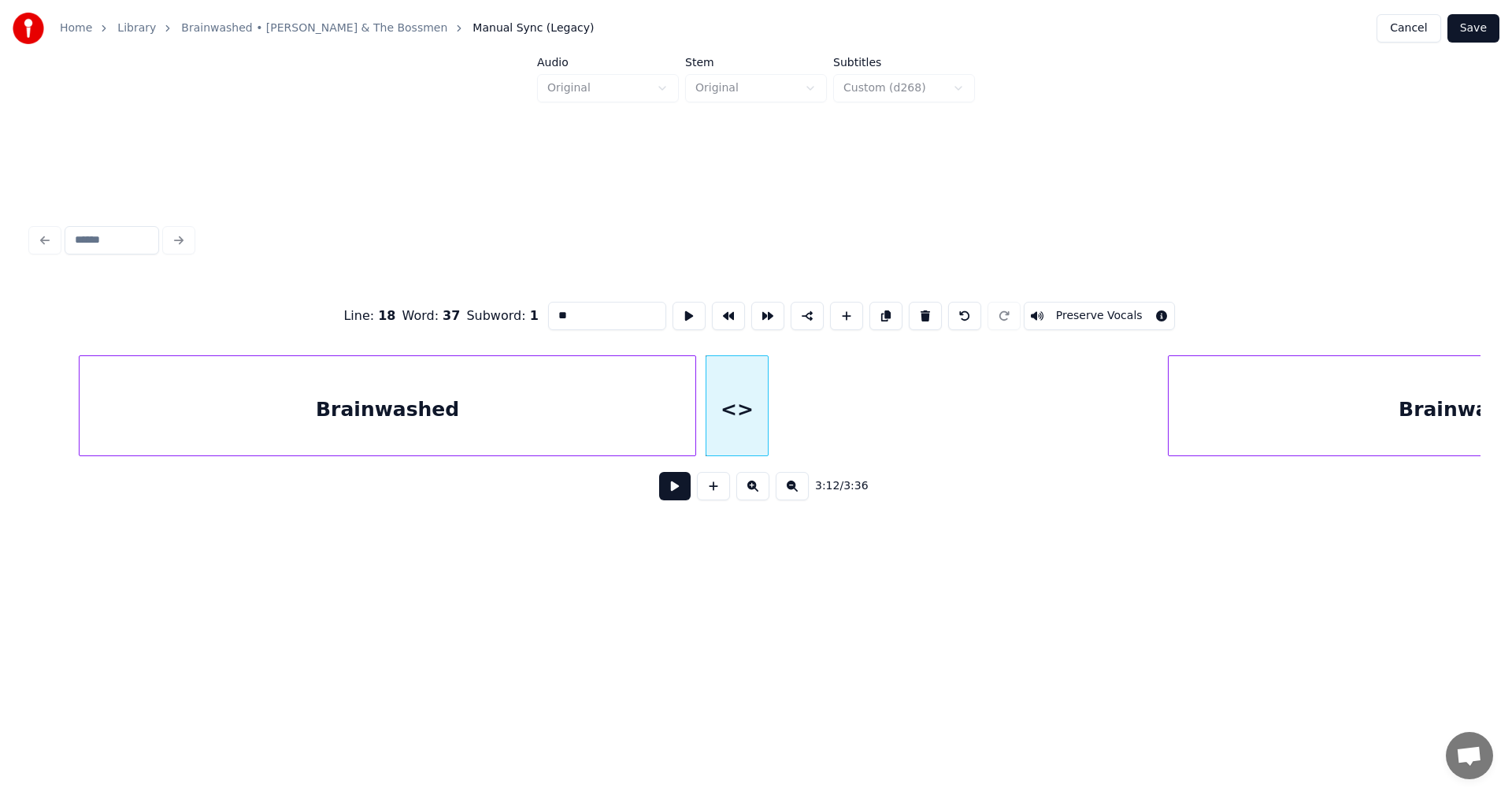
drag, startPoint x: 588, startPoint y: 313, endPoint x: 518, endPoint y: 314, distance: 70.0
click at [548, 314] on input "**" at bounding box center [607, 316] width 118 height 28
click at [883, 393] on div at bounding box center [884, 405] width 5 height 99
click at [880, 386] on div "Ah," at bounding box center [792, 405] width 175 height 101
type input "***"
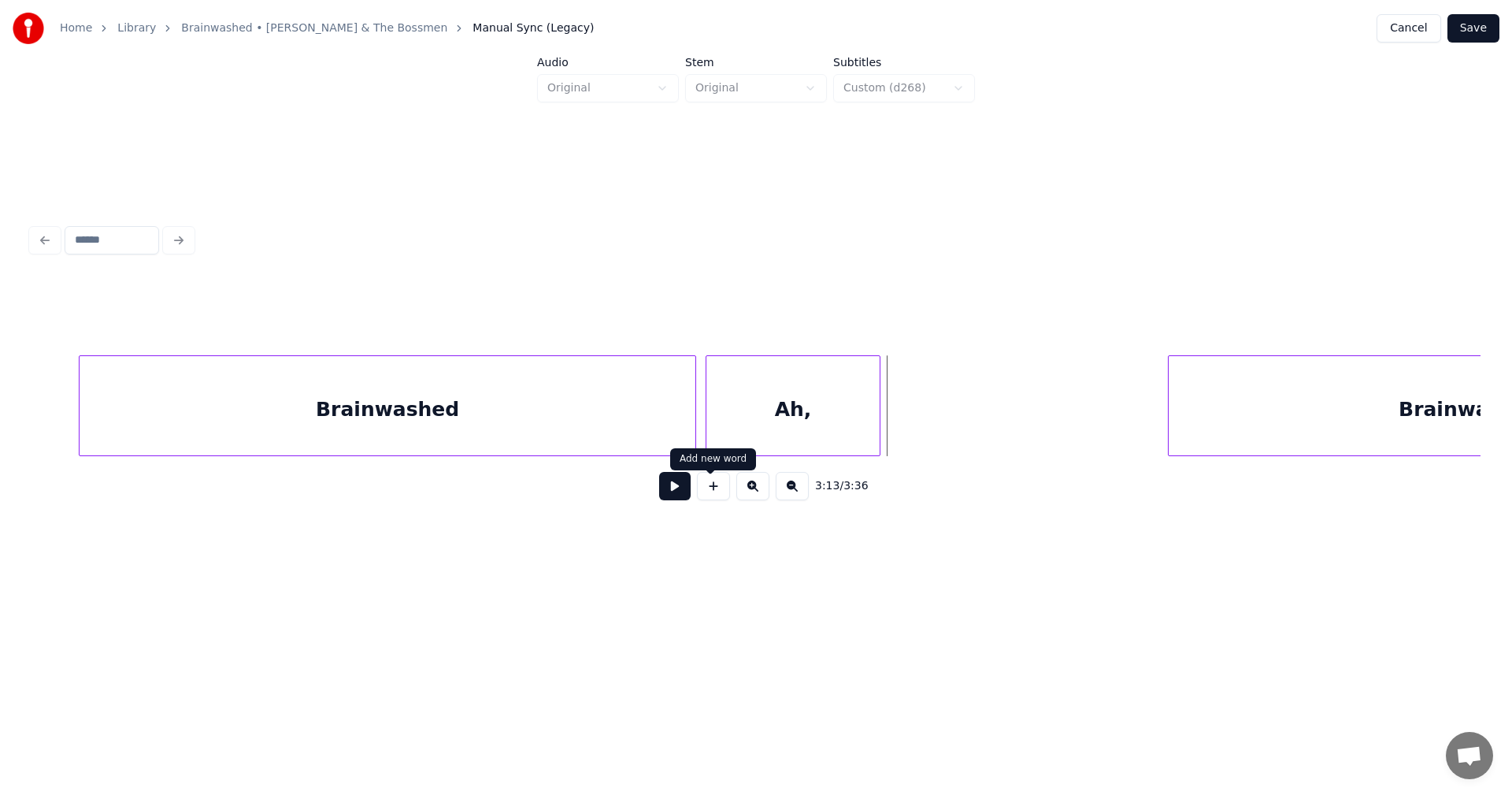
click at [715, 495] on button at bounding box center [714, 486] width 33 height 28
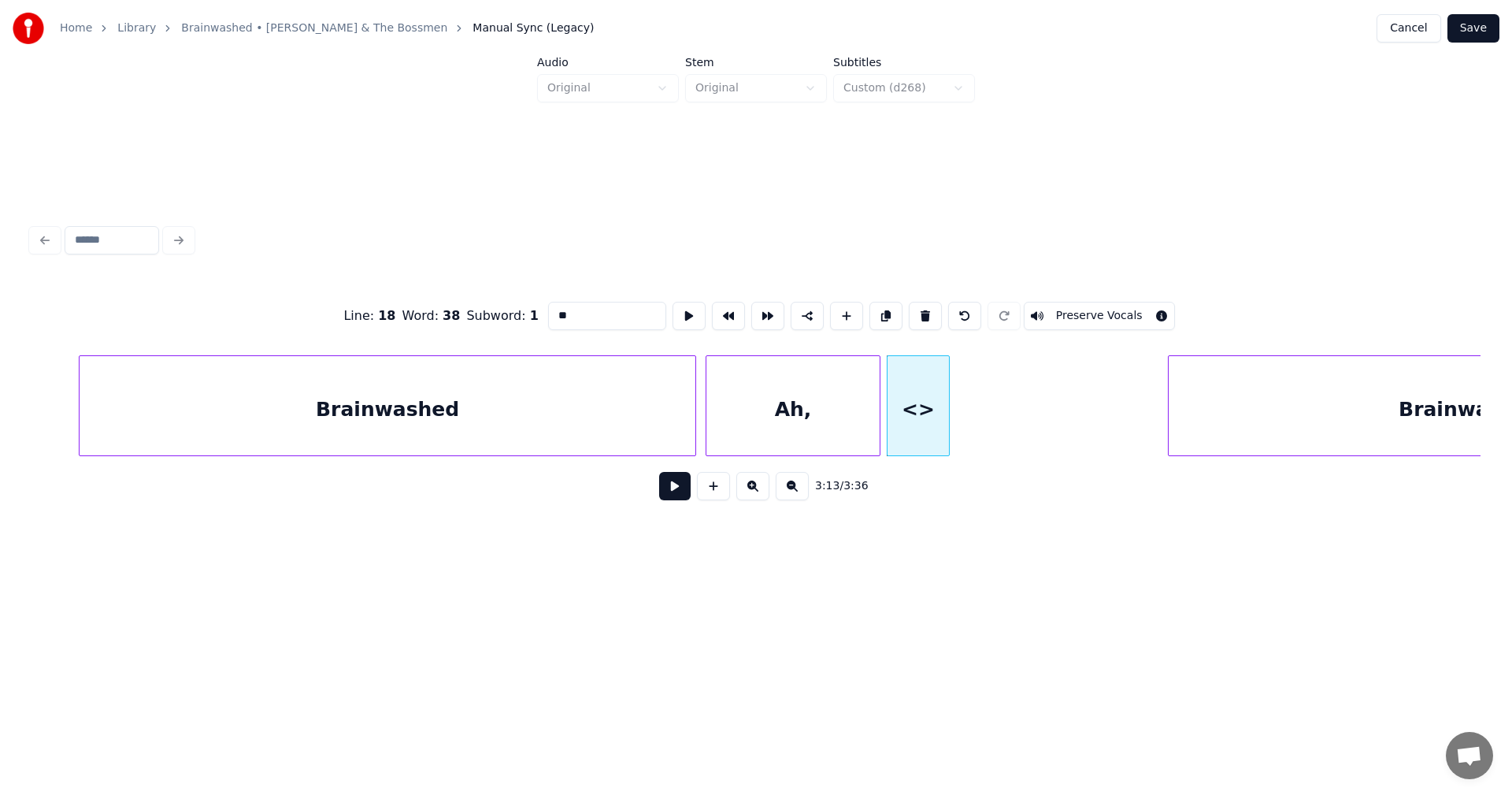
drag, startPoint x: 592, startPoint y: 311, endPoint x: 508, endPoint y: 318, distance: 84.3
click at [508, 318] on div "Line : 18 Word : 38 Subword : 1 ** Preserve Vocals" at bounding box center [756, 315] width 1449 height 79
type input "*"
click at [920, 394] on div at bounding box center [921, 405] width 5 height 99
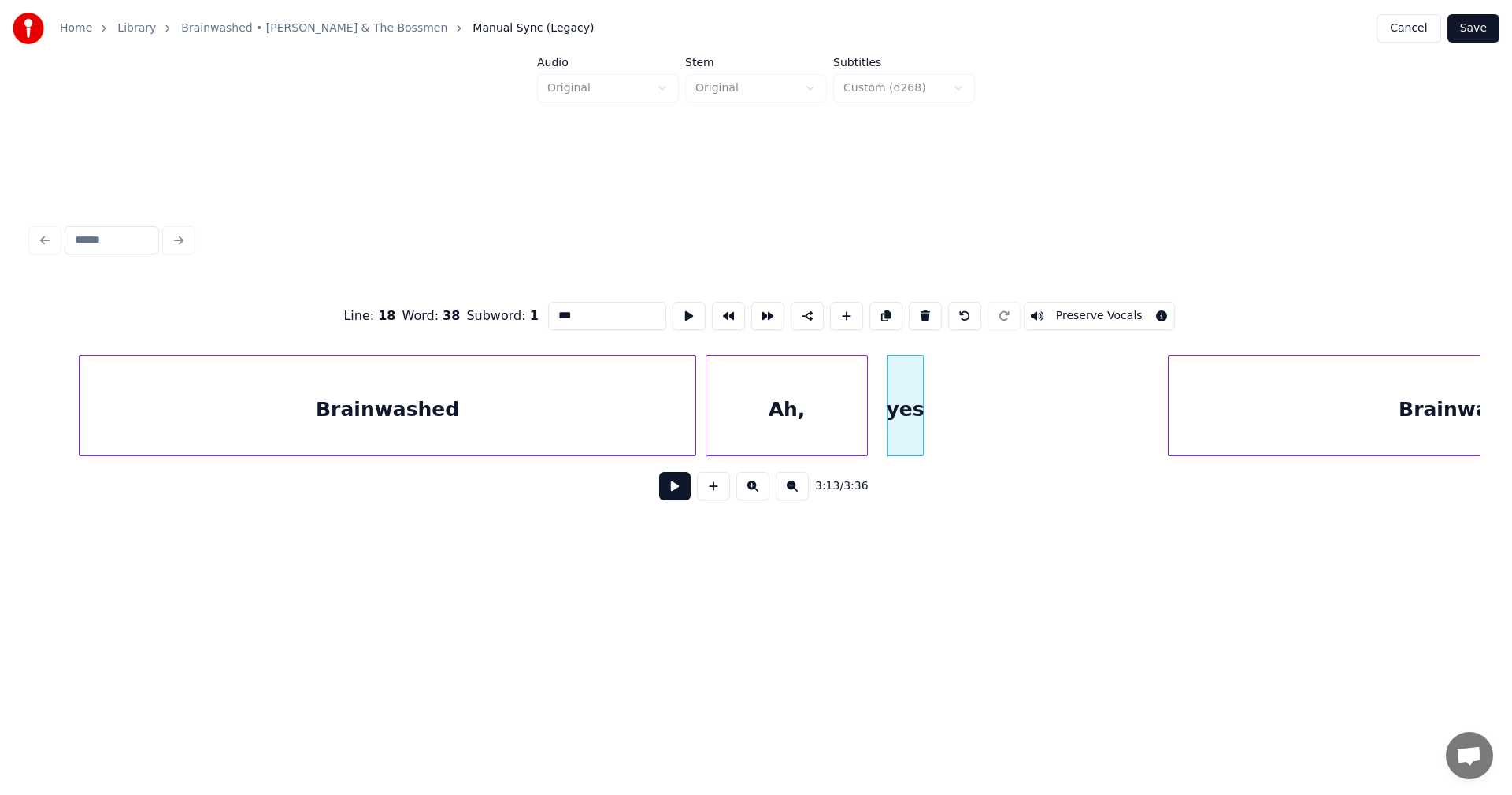
click at [863, 382] on div at bounding box center [865, 405] width 5 height 99
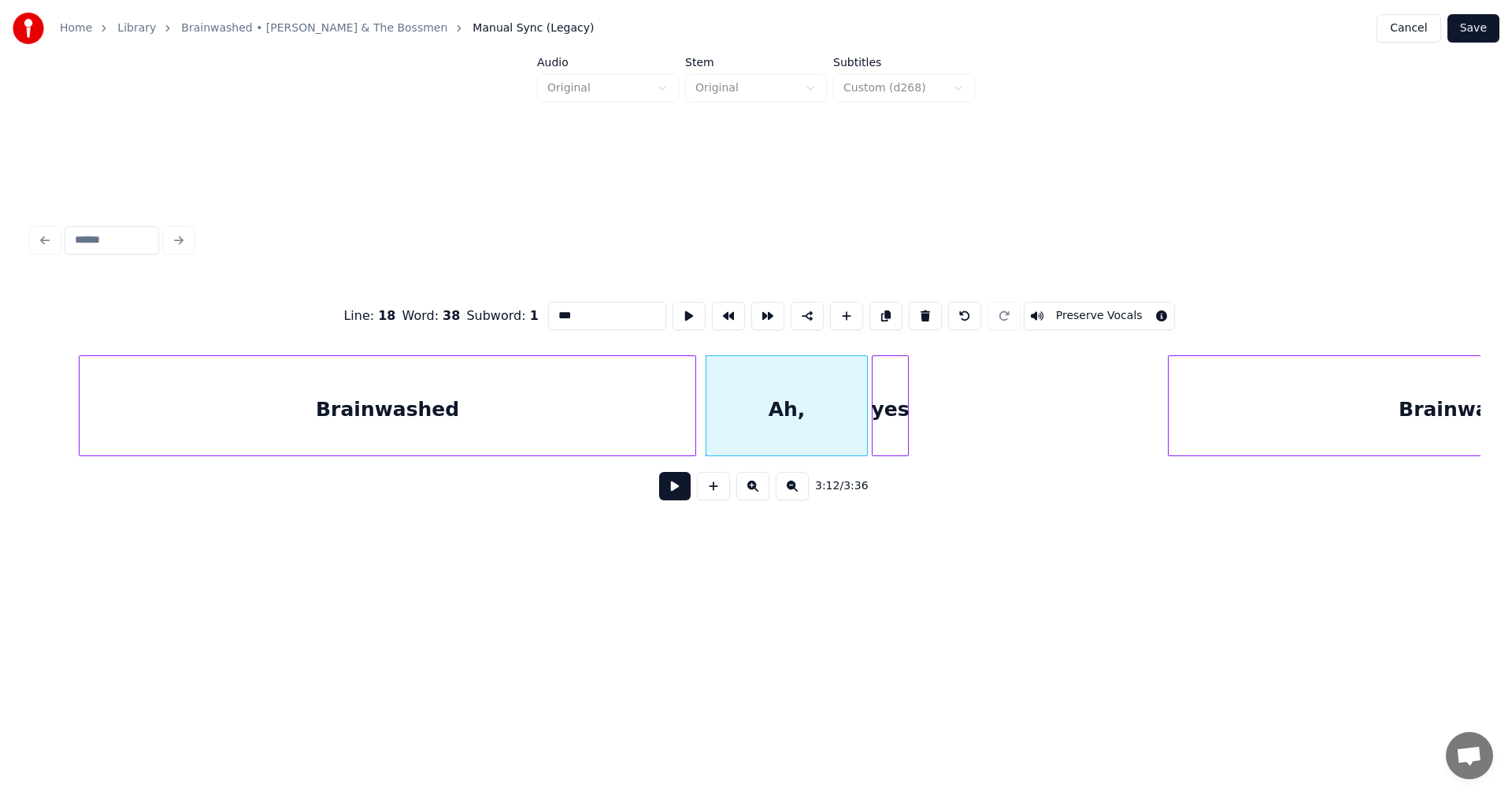
click at [901, 392] on div "yes" at bounding box center [890, 409] width 36 height 108
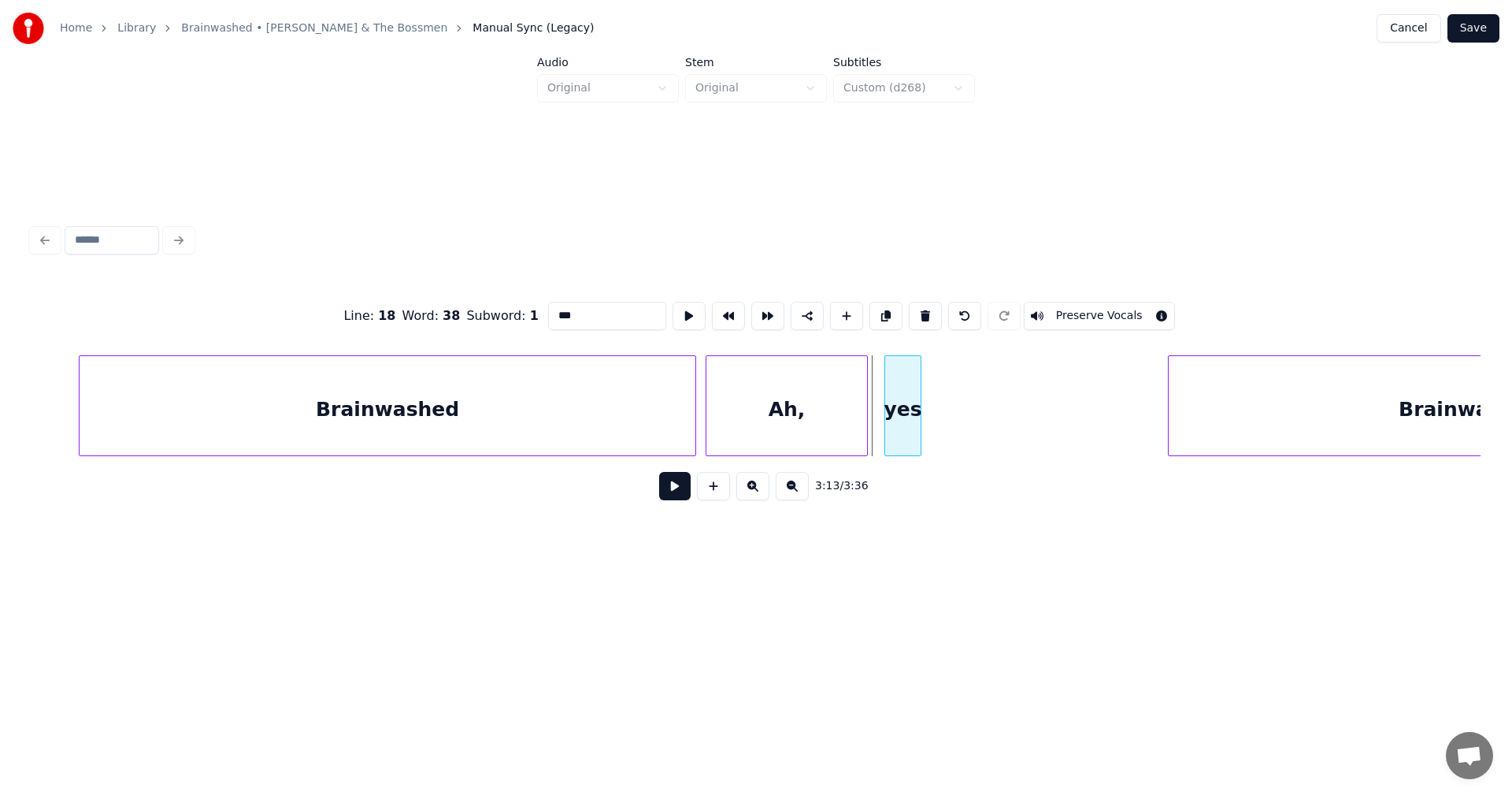
click at [913, 370] on div "yes" at bounding box center [902, 409] width 36 height 108
click at [906, 419] on div "yes" at bounding box center [904, 409] width 36 height 108
click at [883, 401] on div at bounding box center [881, 405] width 5 height 99
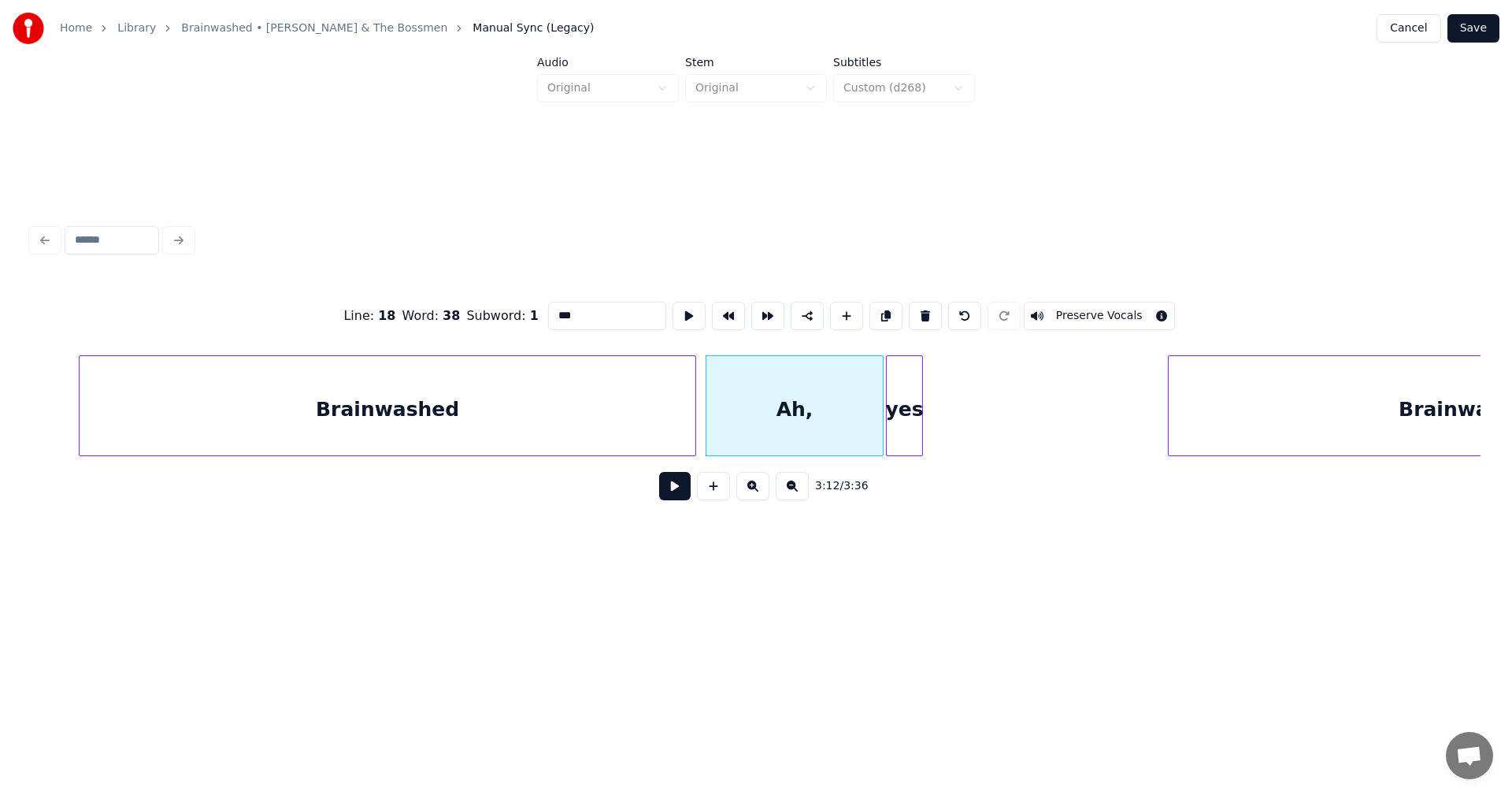
type input "***"
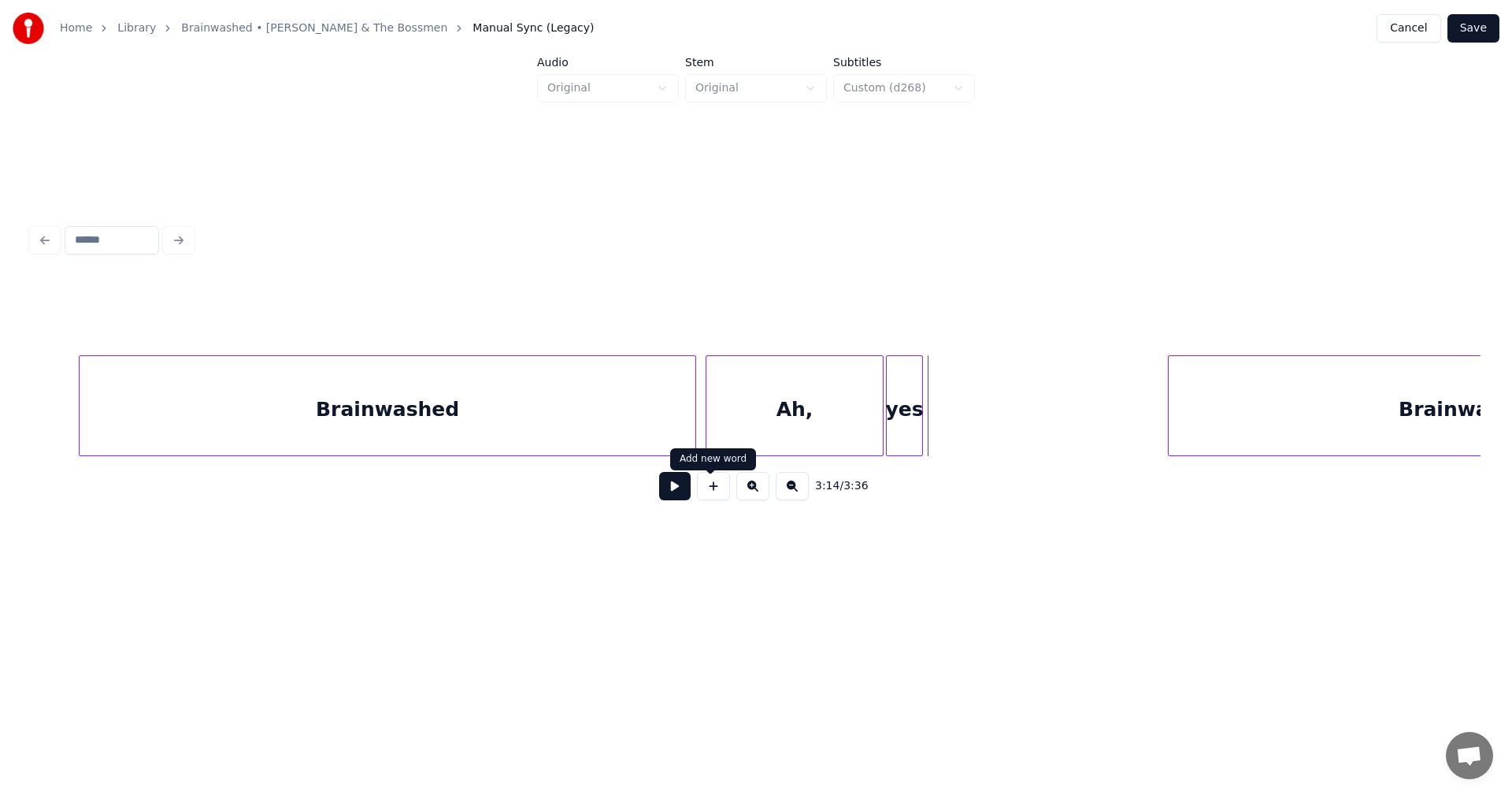
click at [705, 494] on button at bounding box center [714, 486] width 33 height 28
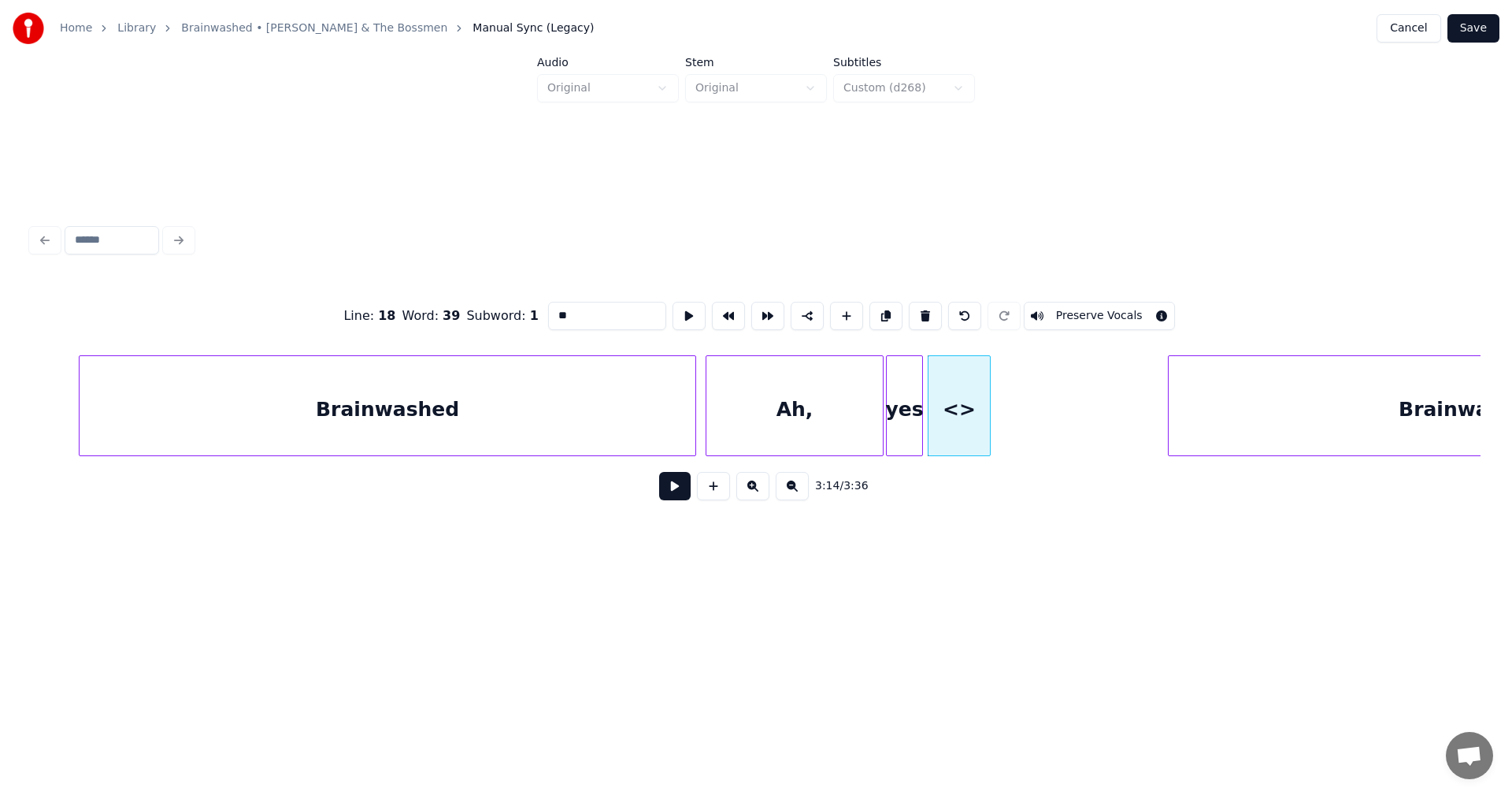
drag, startPoint x: 600, startPoint y: 309, endPoint x: 451, endPoint y: 323, distance: 149.7
click at [451, 323] on div "Line : 18 Word : 39 Subword : 1 ** Preserve Vocals" at bounding box center [756, 315] width 1449 height 79
type input "*"
click at [950, 388] on div at bounding box center [951, 405] width 5 height 99
type input "*"
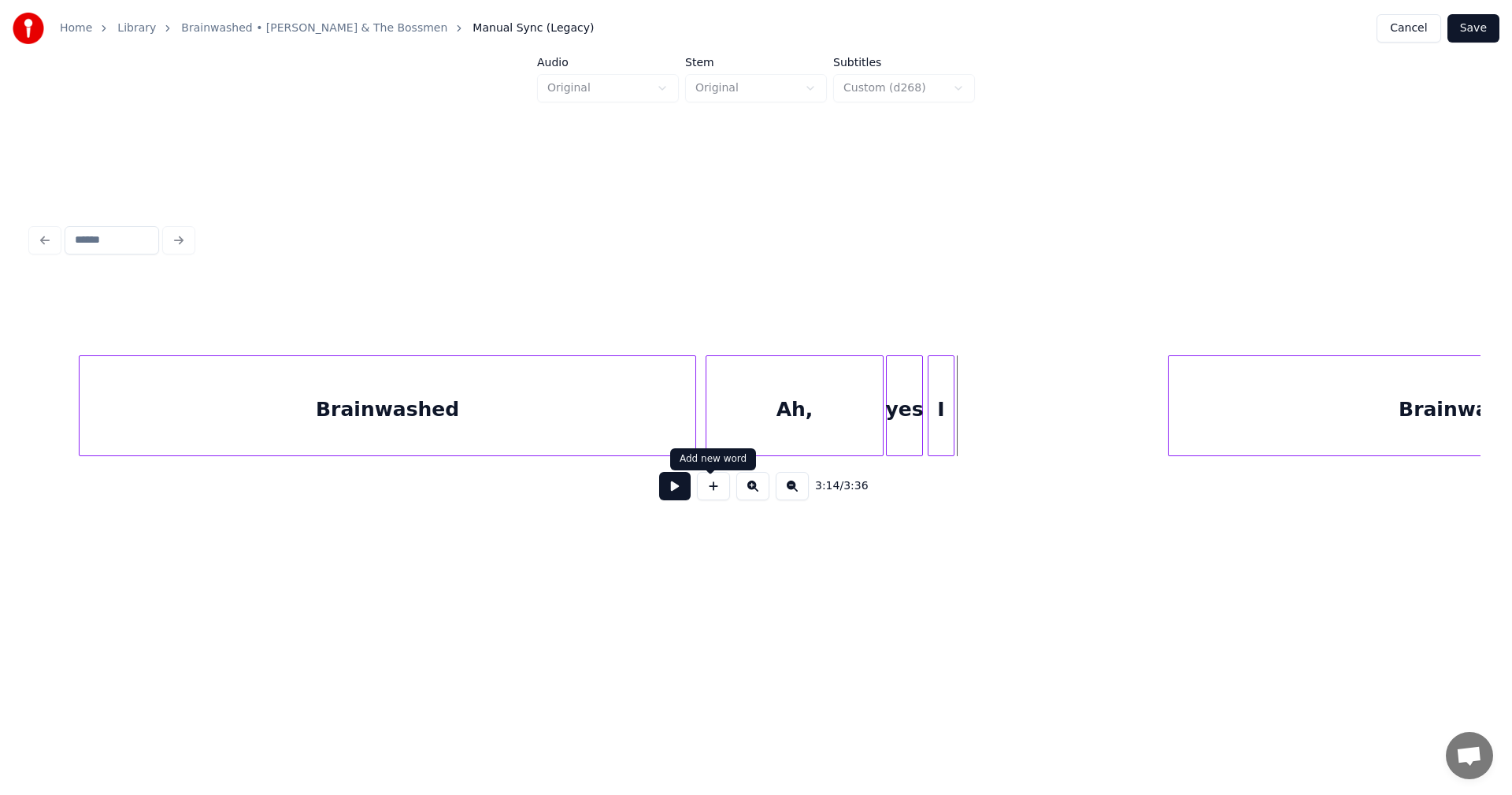
click at [710, 494] on button at bounding box center [714, 486] width 33 height 28
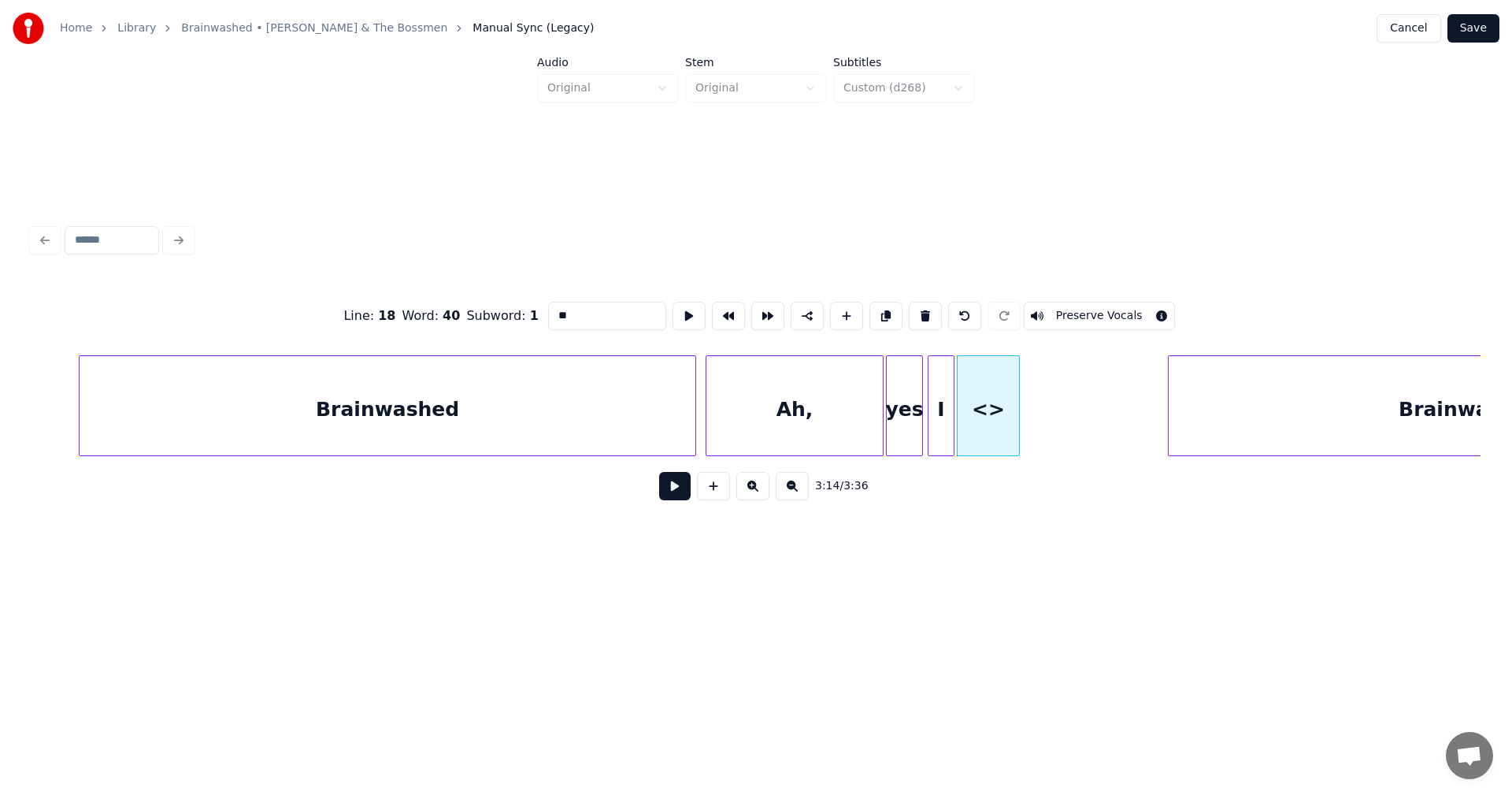
drag, startPoint x: 582, startPoint y: 313, endPoint x: 394, endPoint y: 312, distance: 188.0
click at [394, 312] on div "Line : 18 Word : 40 Subword : 1 ** Preserve Vocals" at bounding box center [756, 315] width 1449 height 79
click at [1047, 393] on div at bounding box center [1050, 405] width 5 height 99
click at [954, 404] on div at bounding box center [953, 405] width 5 height 99
click at [973, 399] on div "have" at bounding box center [1012, 405] width 79 height 101
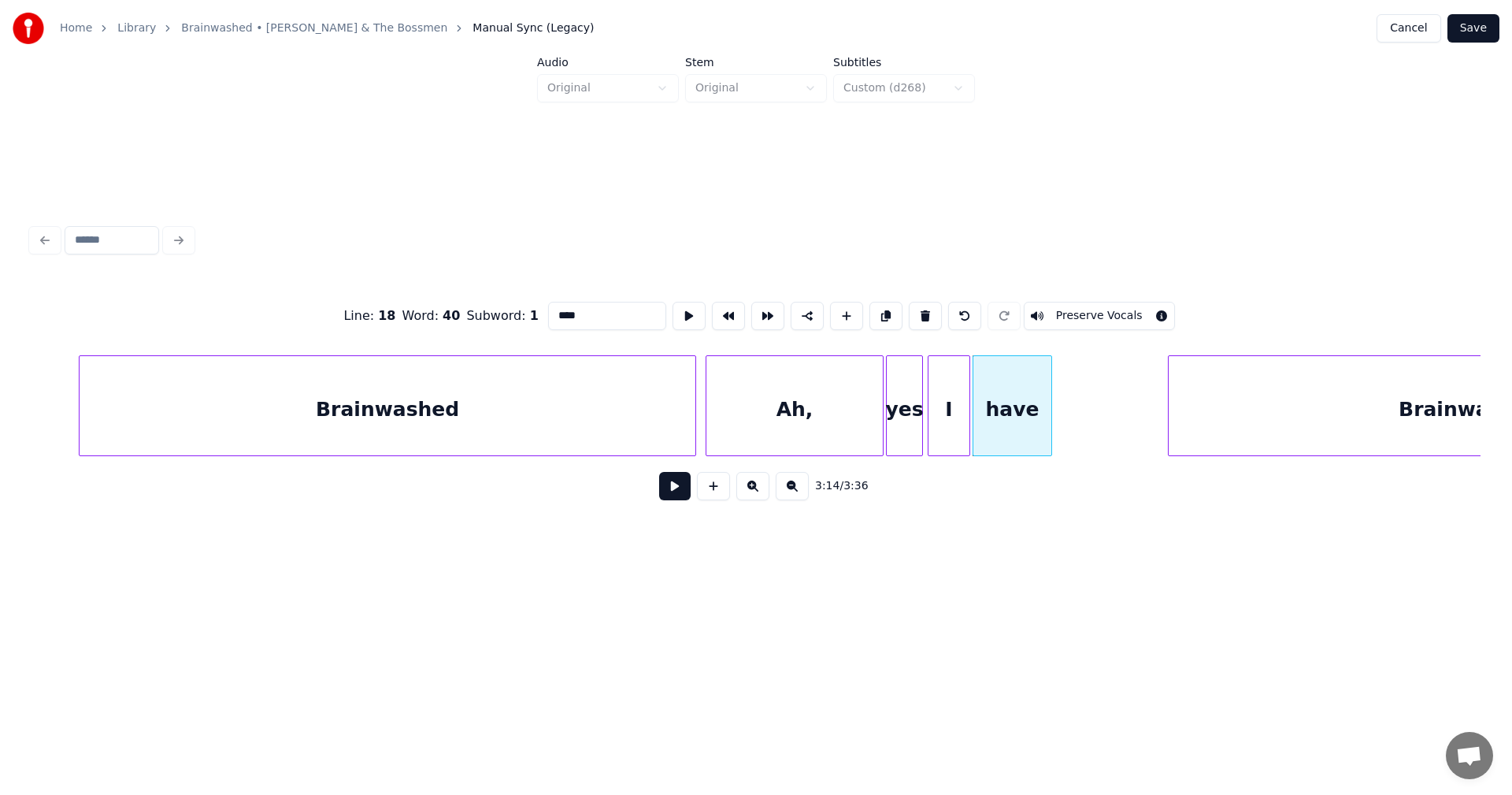
click at [966, 400] on div at bounding box center [968, 405] width 5 height 99
click at [983, 396] on div "have" at bounding box center [1022, 405] width 79 height 101
click at [993, 395] on div at bounding box center [993, 405] width 5 height 99
click at [982, 404] on div at bounding box center [983, 405] width 5 height 99
type input "****"
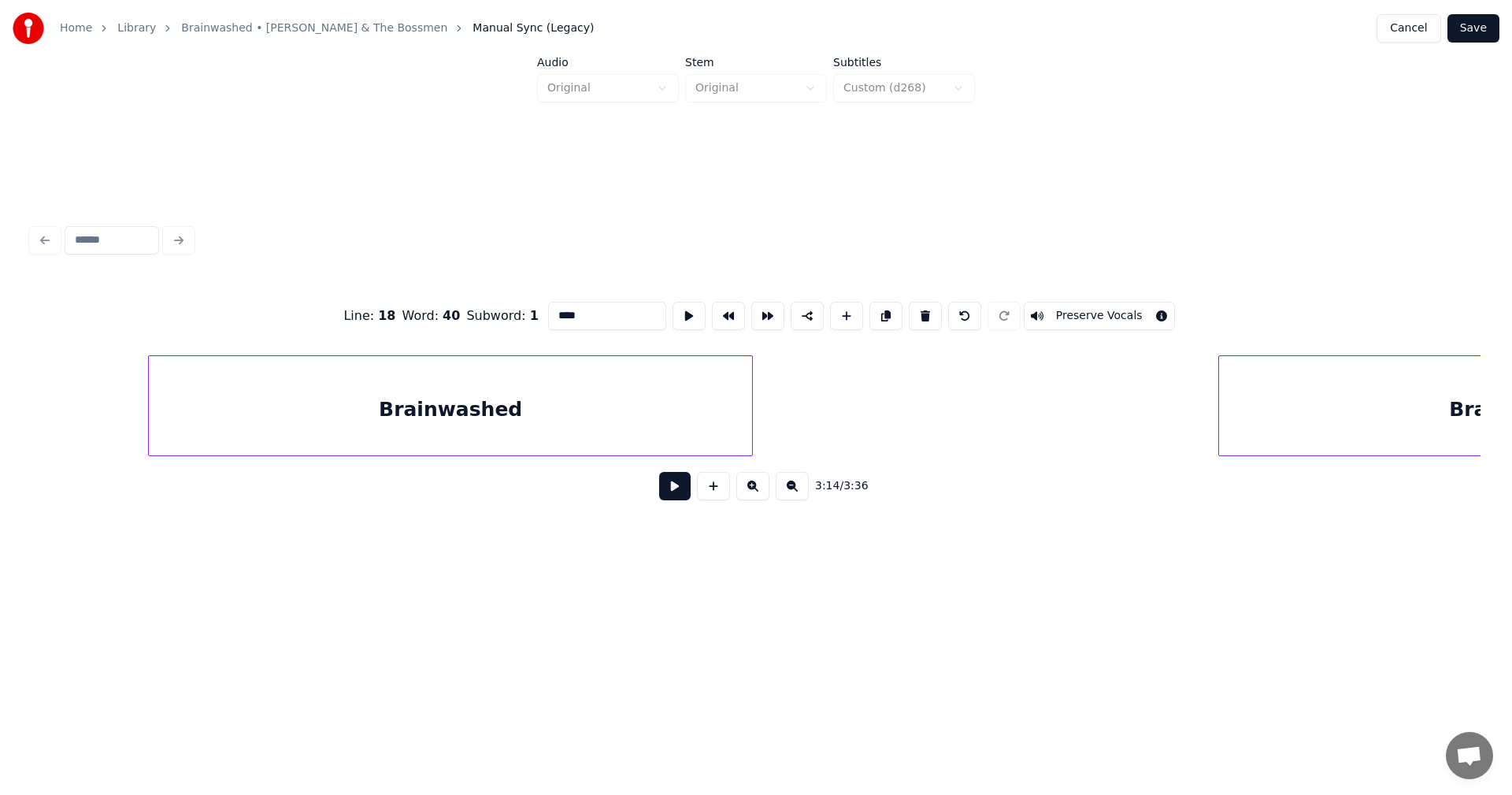
scroll to position [0, 30716]
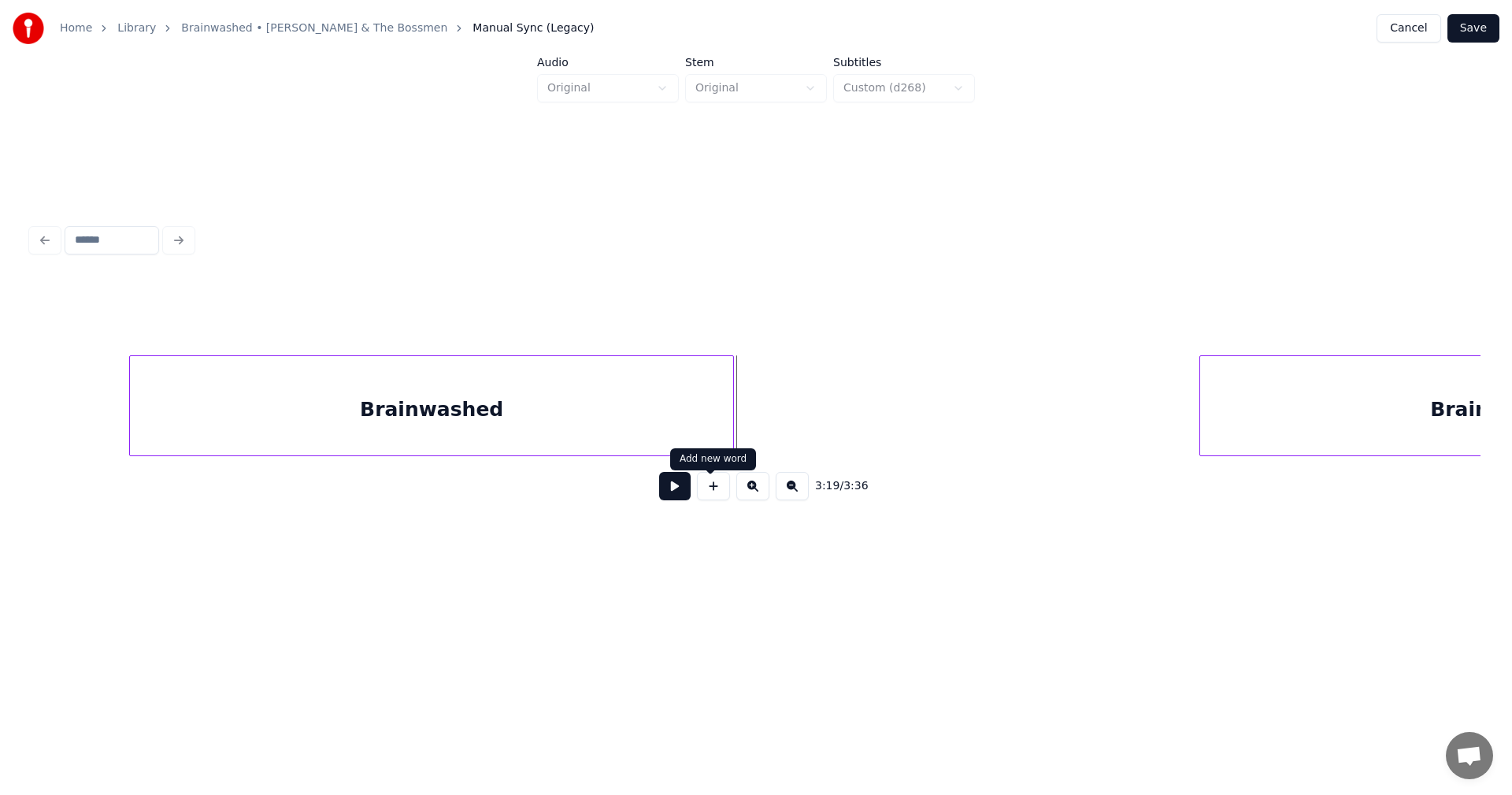
click at [714, 500] on button at bounding box center [714, 486] width 33 height 28
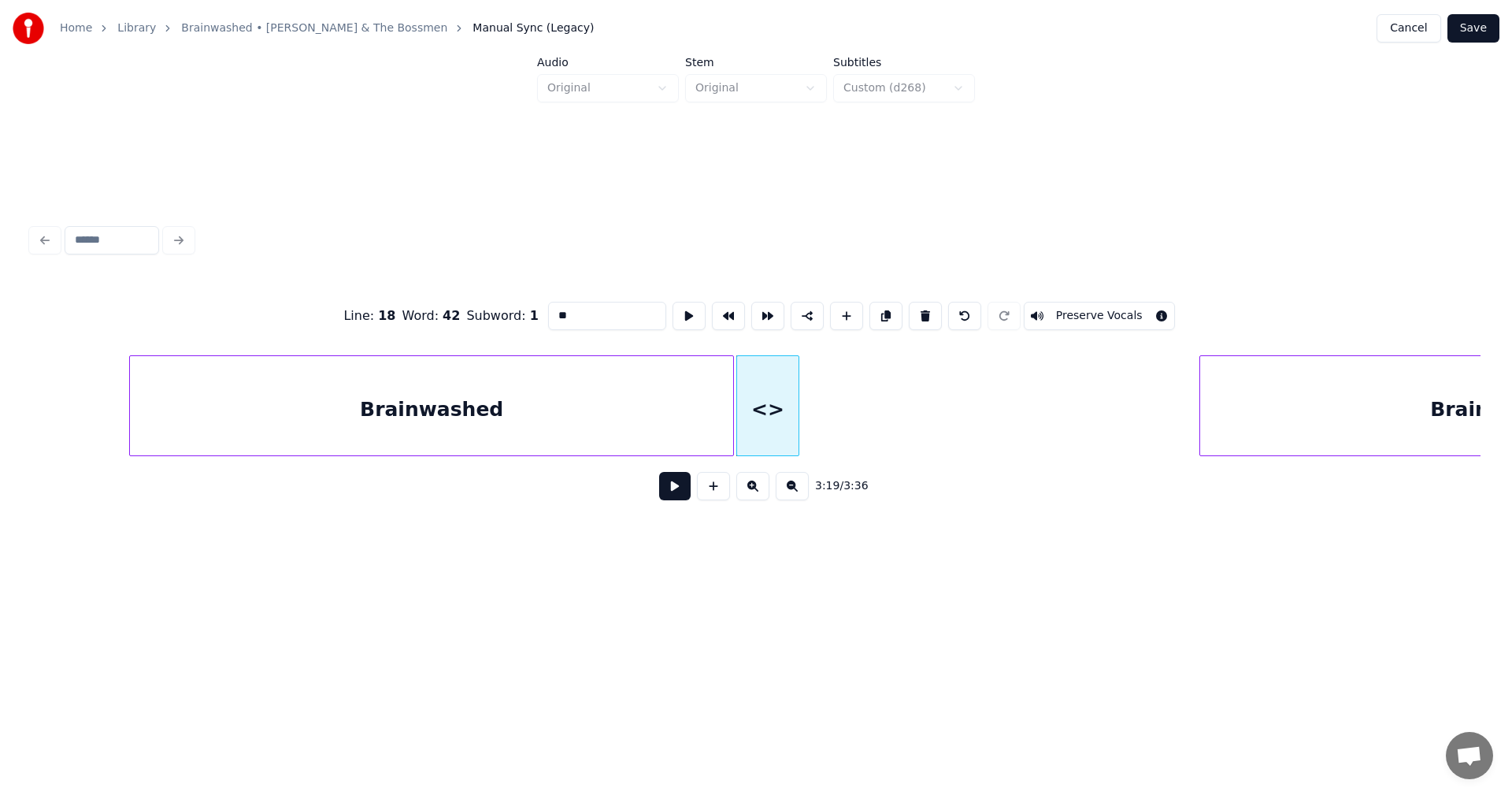
drag, startPoint x: 543, startPoint y: 313, endPoint x: 472, endPoint y: 311, distance: 71.0
click at [471, 311] on div "Line : 18 Word : 42 Subword : 1 ** Preserve Vocals" at bounding box center [756, 315] width 1449 height 79
click at [904, 395] on div at bounding box center [902, 405] width 5 height 99
type input "***"
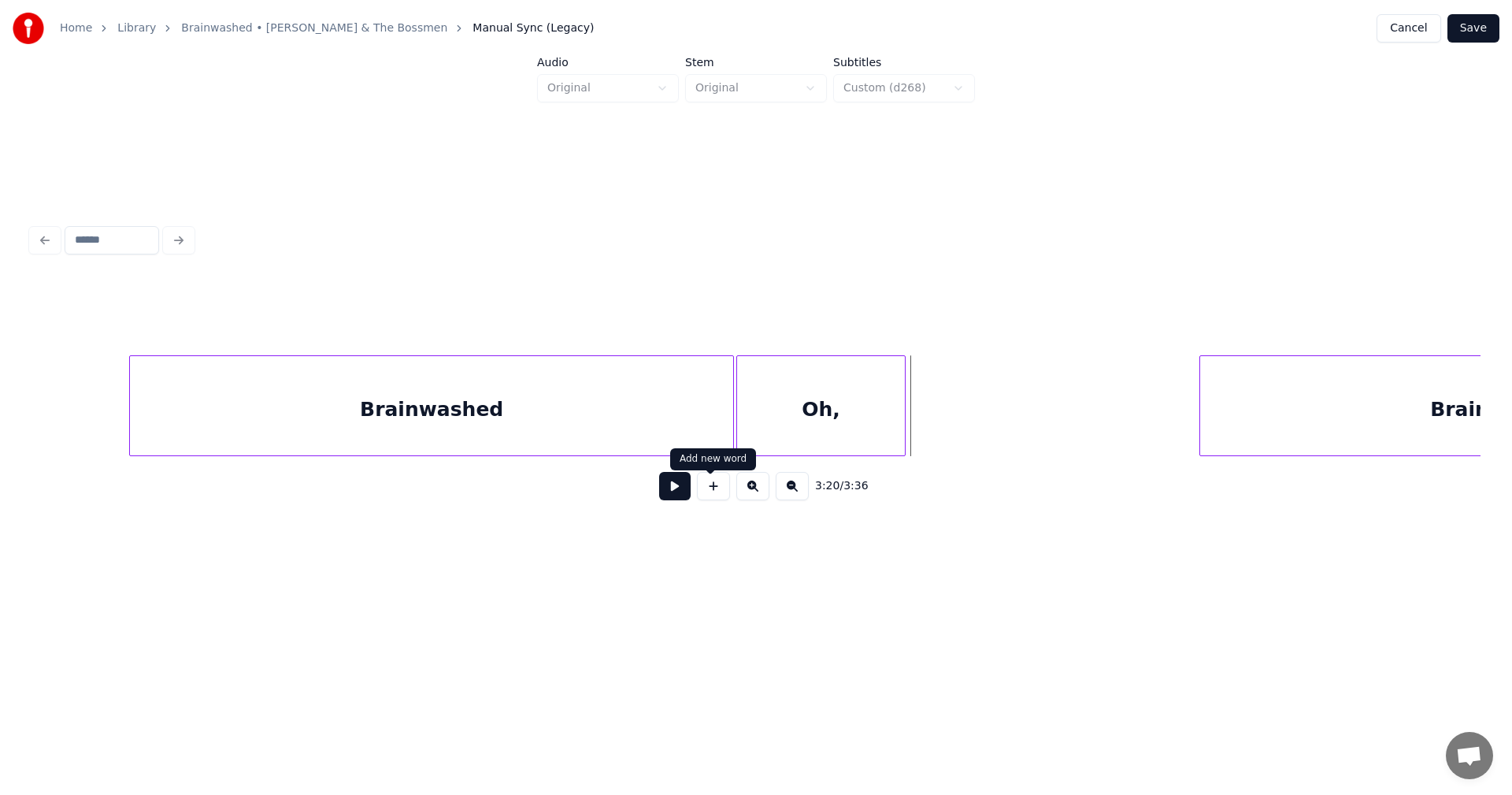
click at [717, 497] on button at bounding box center [714, 486] width 33 height 28
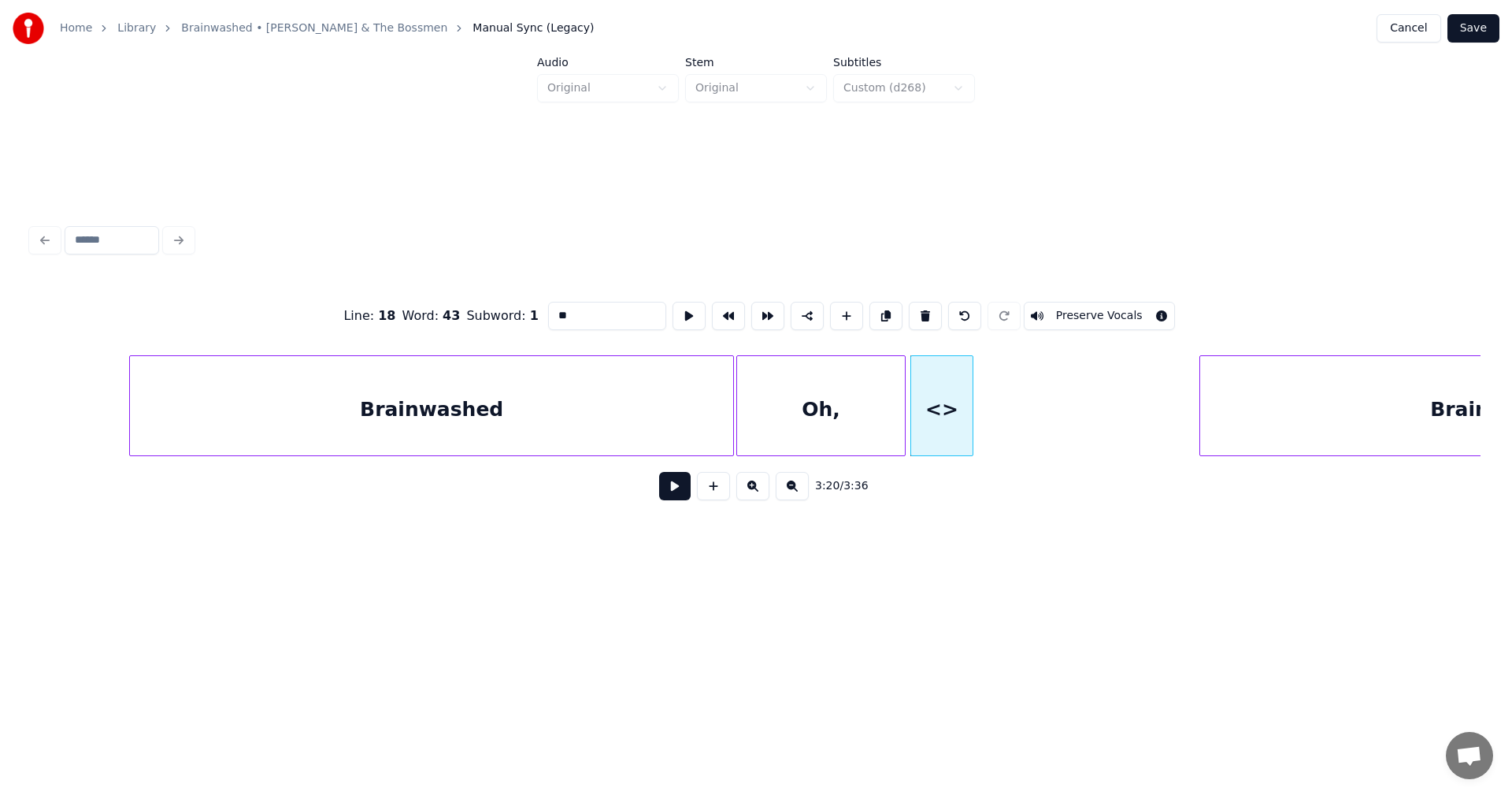
drag, startPoint x: 567, startPoint y: 314, endPoint x: 495, endPoint y: 307, distance: 72.3
click at [494, 309] on div "Line : 18 Word : 43 Subword : 1 ** Preserve Vocals" at bounding box center [756, 315] width 1449 height 79
click at [949, 374] on div at bounding box center [950, 405] width 5 height 99
type input "*****"
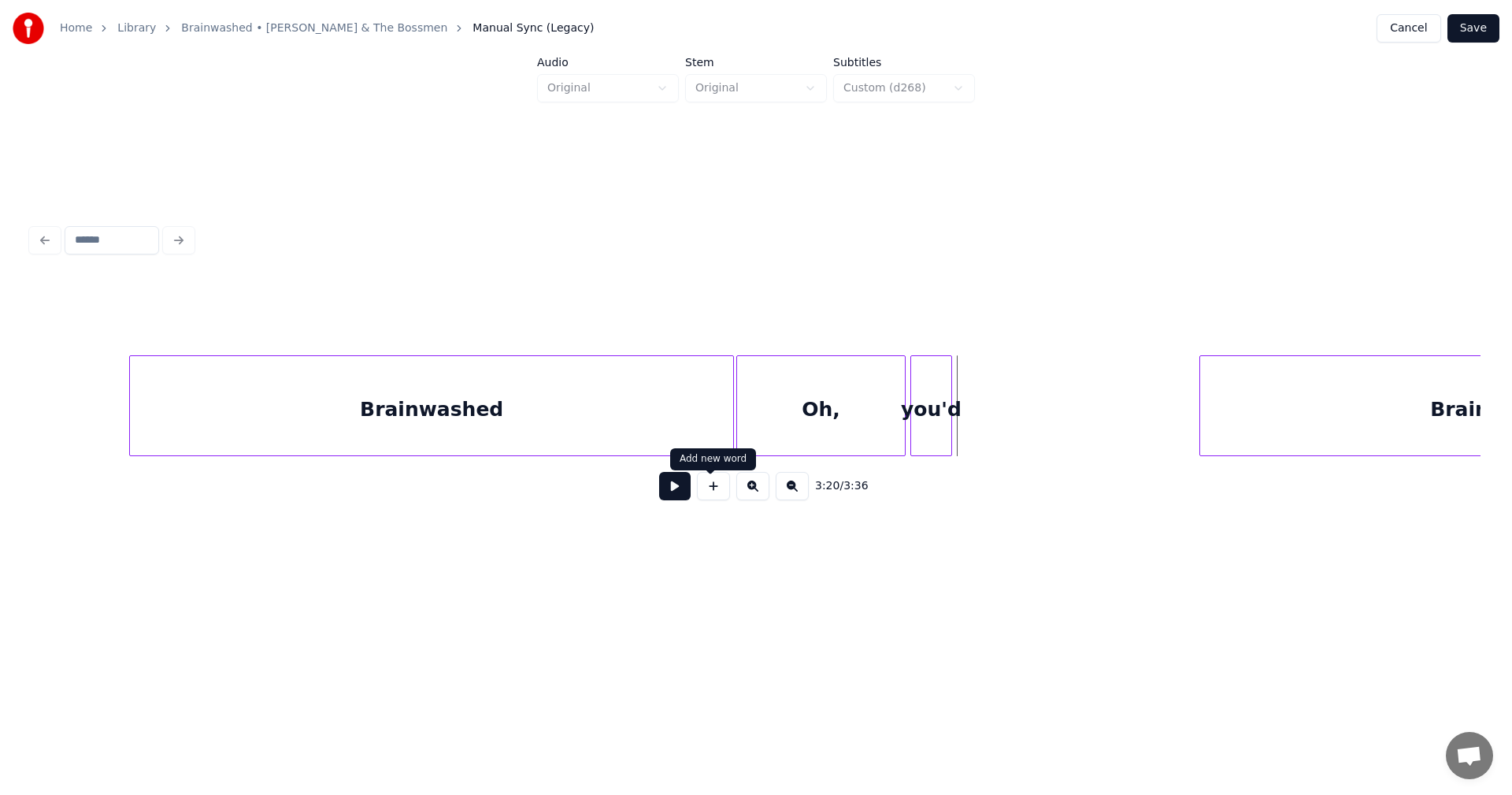
click at [722, 491] on button at bounding box center [714, 486] width 33 height 28
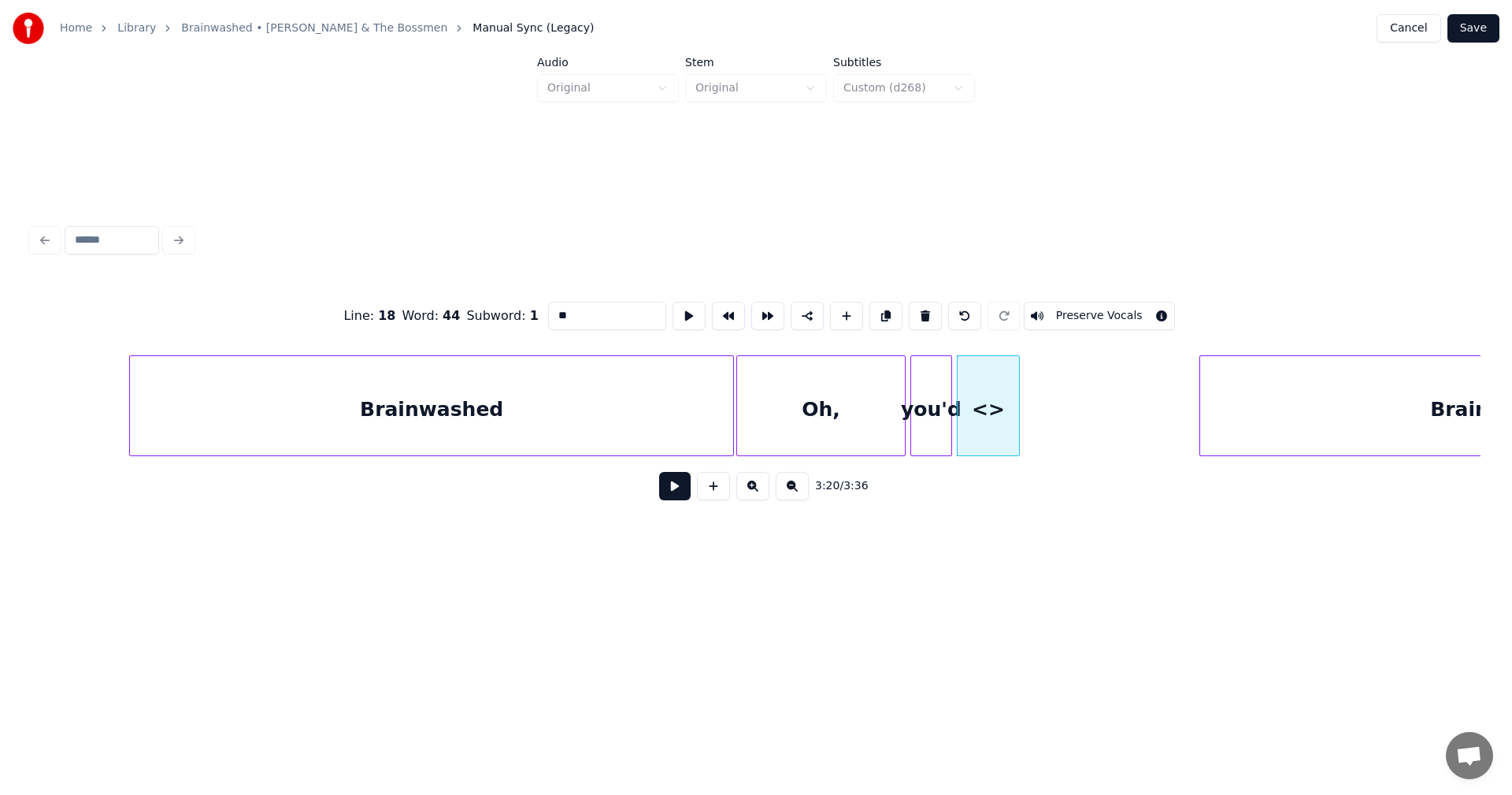
drag, startPoint x: 565, startPoint y: 316, endPoint x: 467, endPoint y: 312, distance: 98.1
click at [467, 312] on div "Line : 18 Word : 44 Subword : 1 ** Preserve Vocals" at bounding box center [756, 315] width 1449 height 79
click at [996, 391] on div at bounding box center [993, 405] width 5 height 99
type input "******"
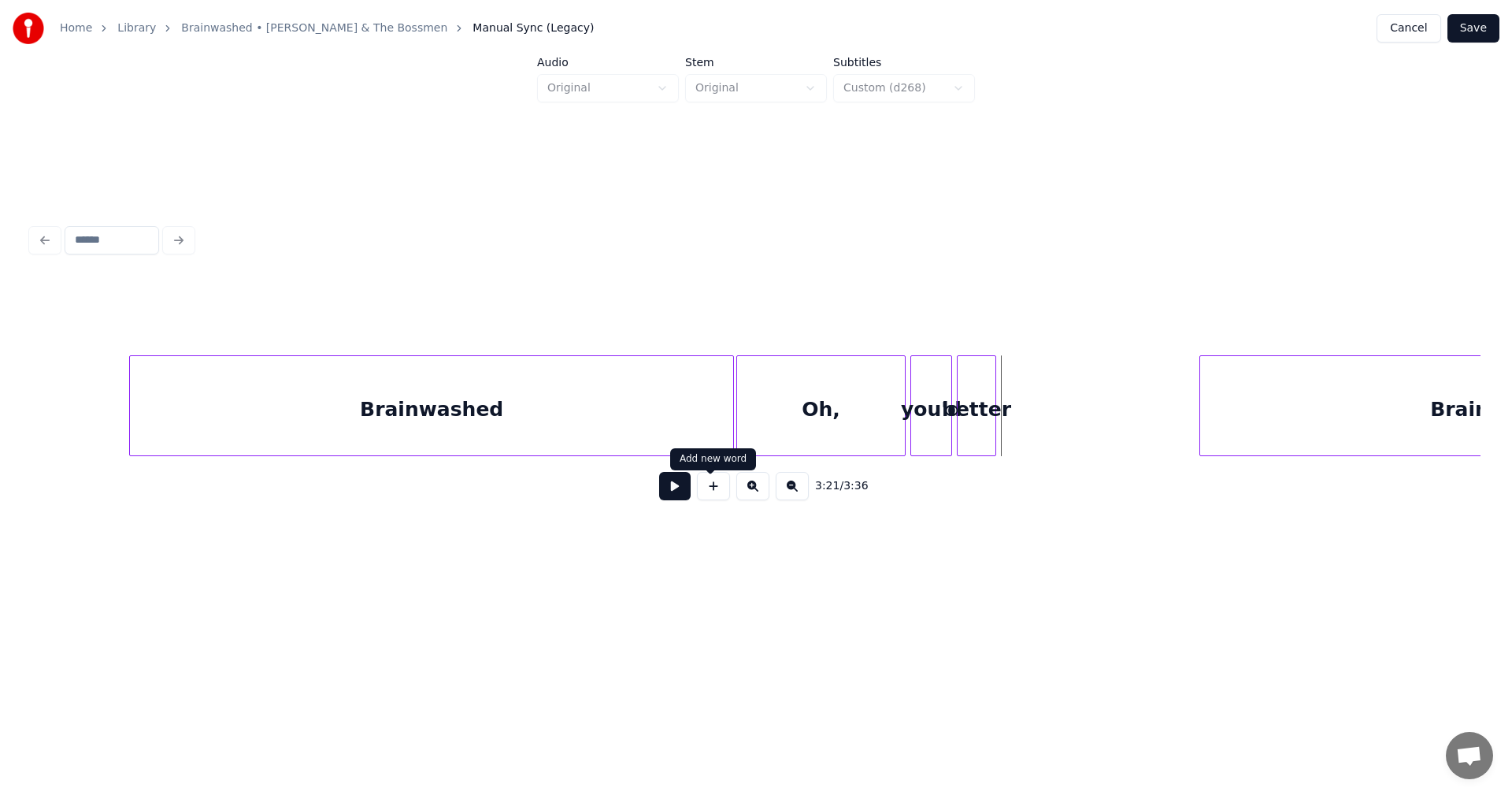
click at [709, 496] on button at bounding box center [714, 486] width 33 height 28
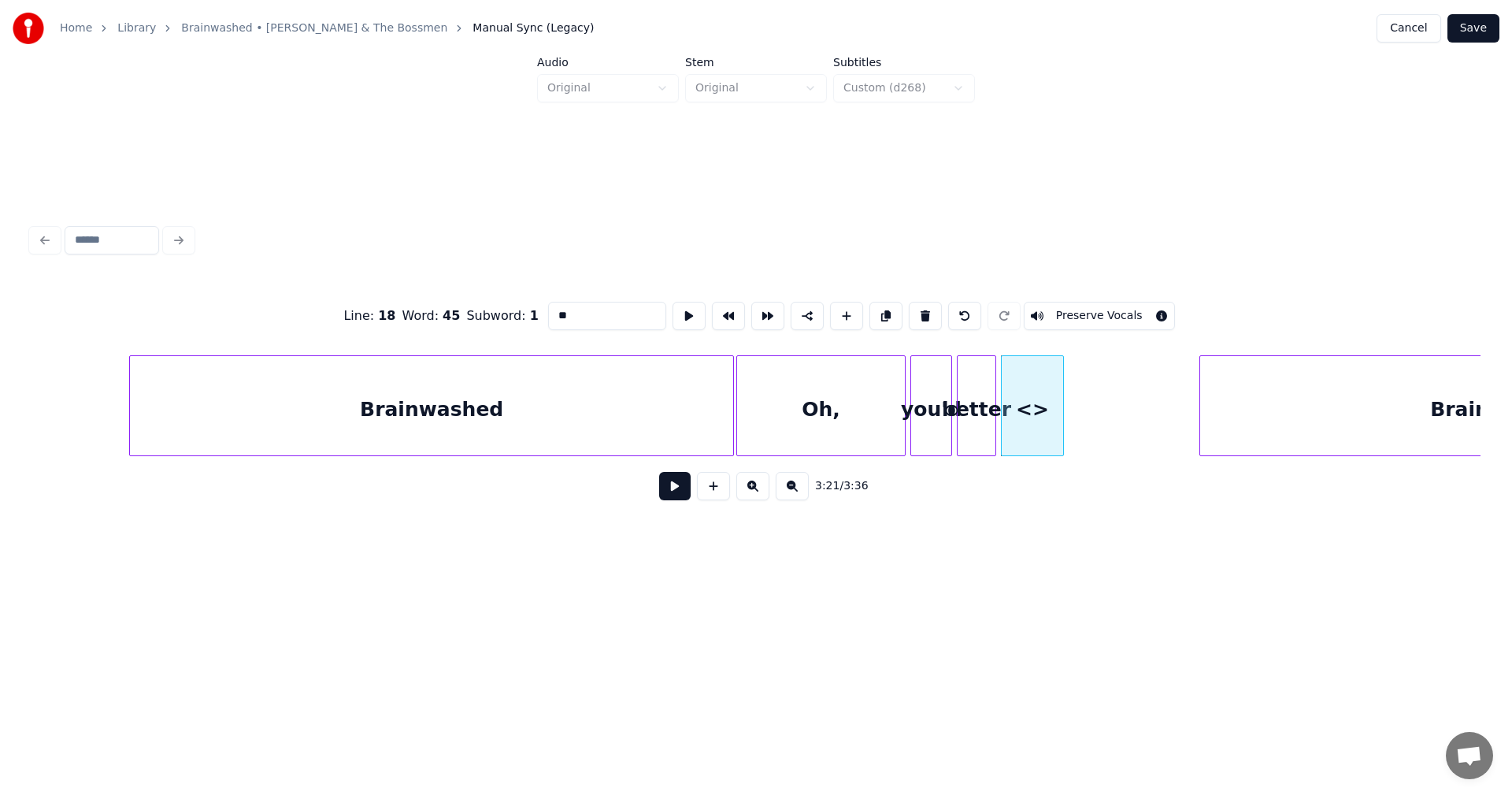
drag, startPoint x: 594, startPoint y: 311, endPoint x: 452, endPoint y: 314, distance: 142.0
click at [452, 314] on div "Line : 18 Word : 45 Subword : 1 ** Preserve Vocals" at bounding box center [756, 315] width 1449 height 79
type input "*******"
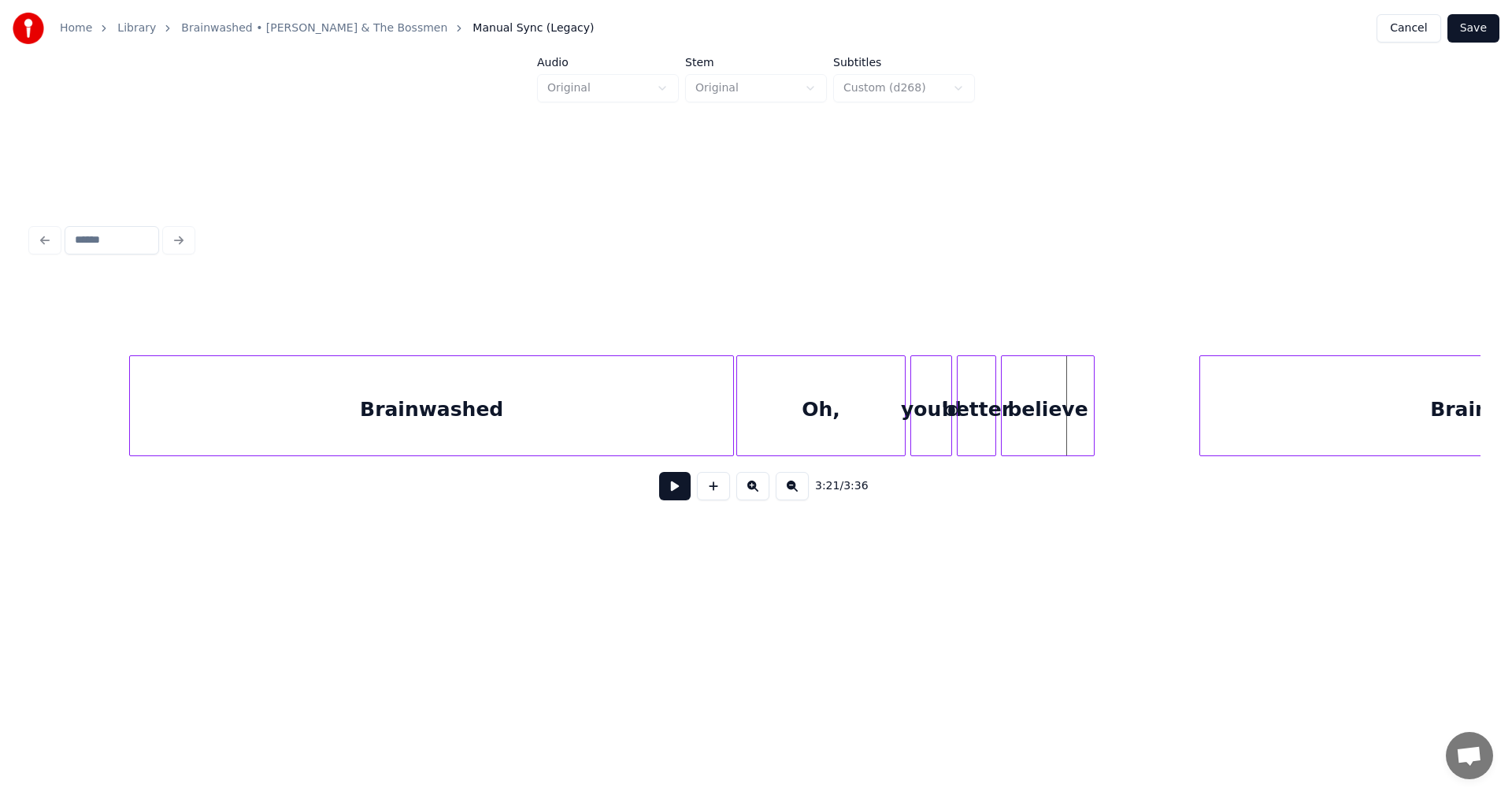
click at [1092, 378] on div at bounding box center [1092, 405] width 5 height 99
click at [715, 500] on button at bounding box center [714, 486] width 33 height 28
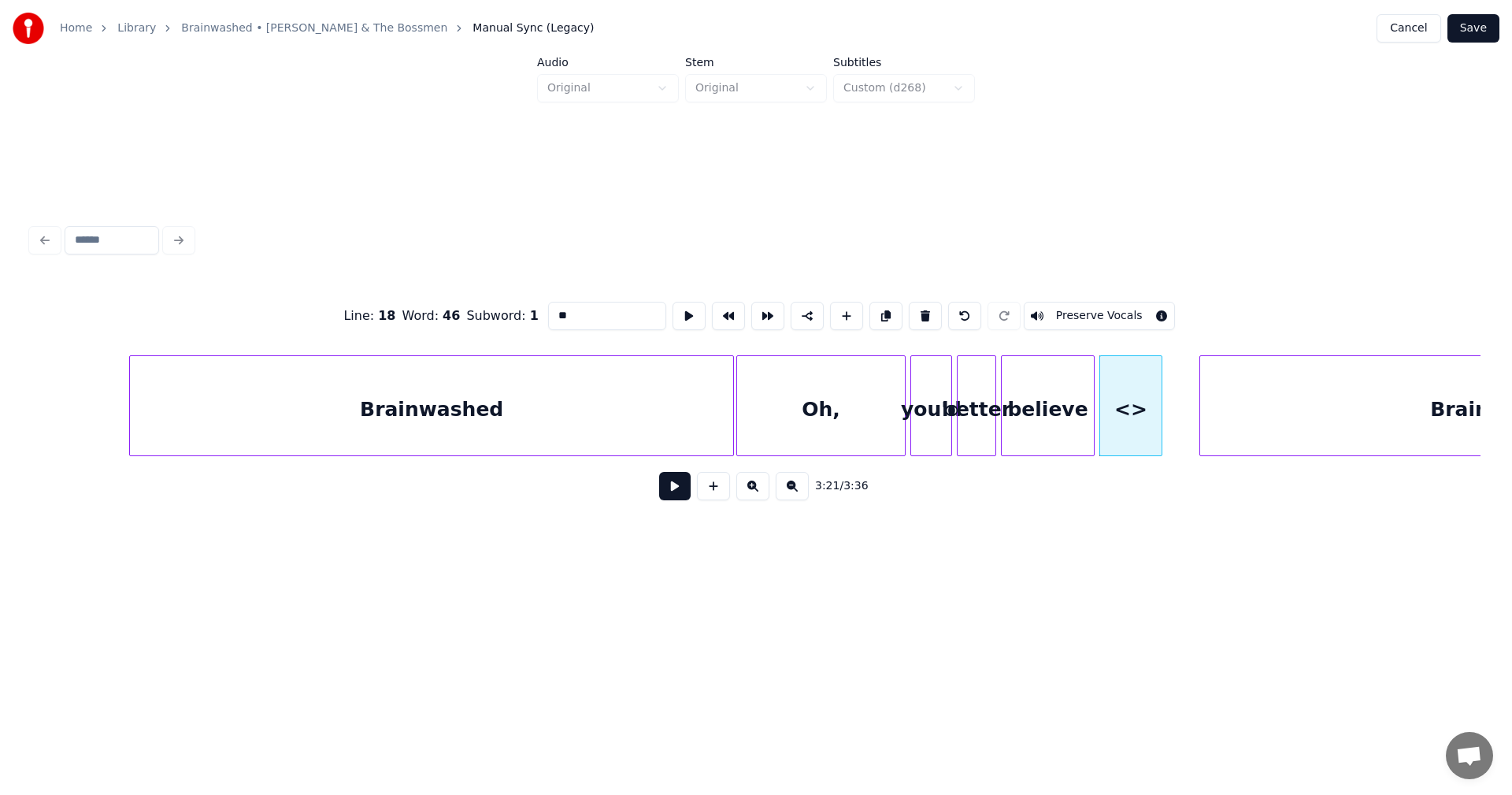
drag, startPoint x: 555, startPoint y: 309, endPoint x: 490, endPoint y: 289, distance: 68.0
click at [476, 305] on div "Line : 18 Word : 46 Subword : 1 ** Preserve Vocals" at bounding box center [756, 315] width 1449 height 79
click at [1149, 372] on div "it" at bounding box center [1124, 405] width 50 height 101
click at [1124, 389] on div "it" at bounding box center [1118, 409] width 49 height 108
click at [1127, 383] on div "it" at bounding box center [1121, 409] width 49 height 108
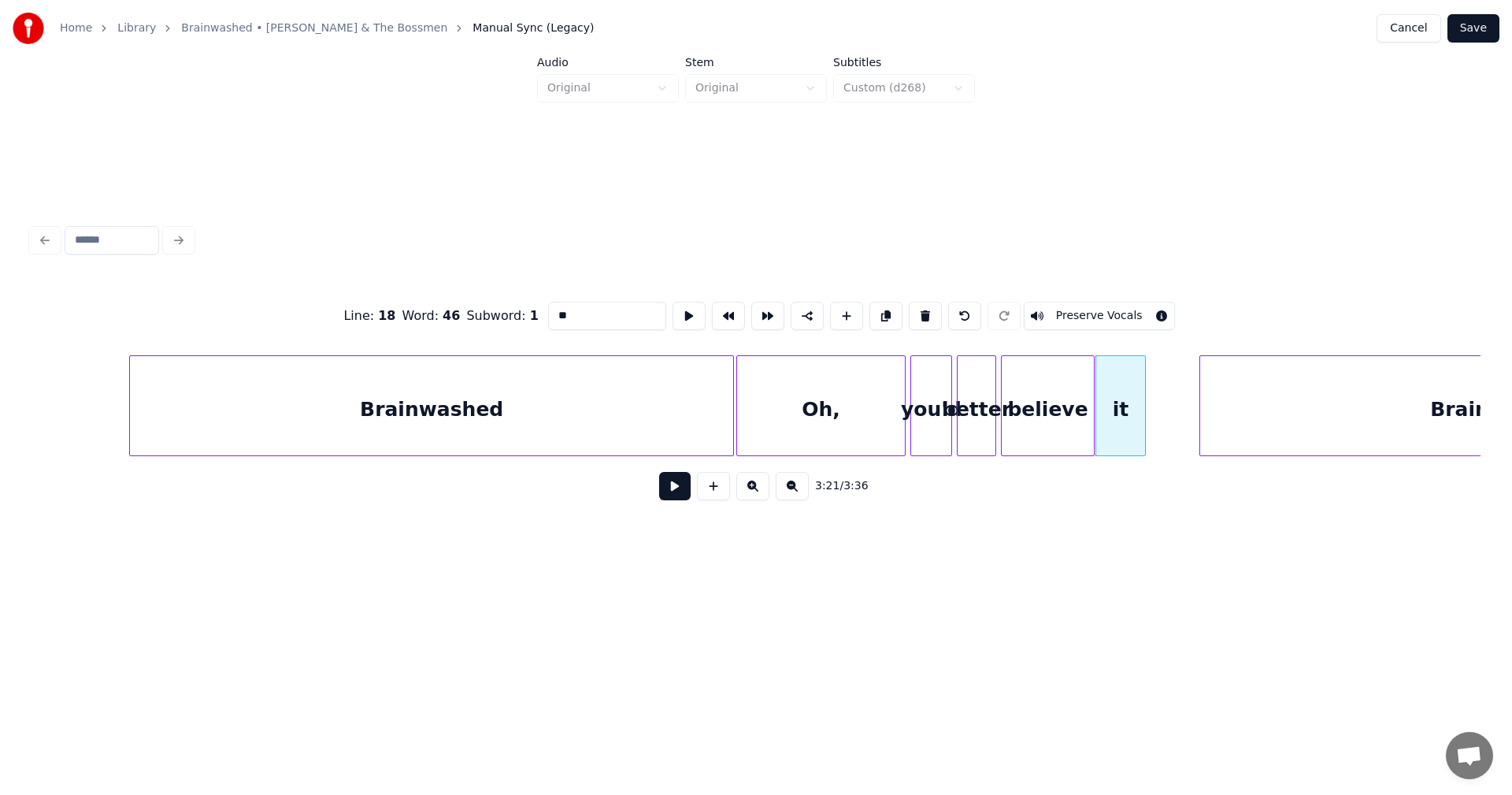
type input "**"
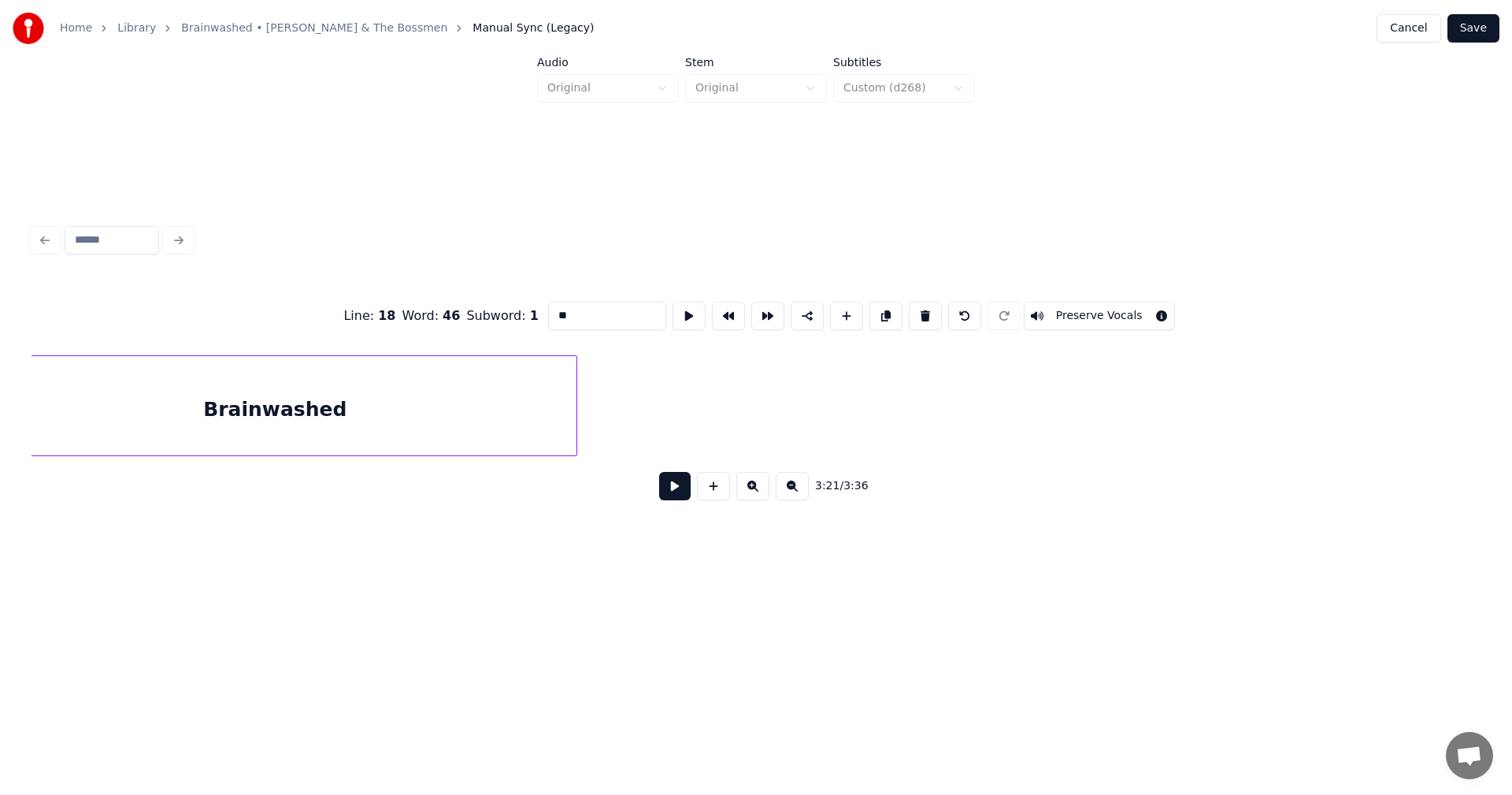
scroll to position [0, 32075]
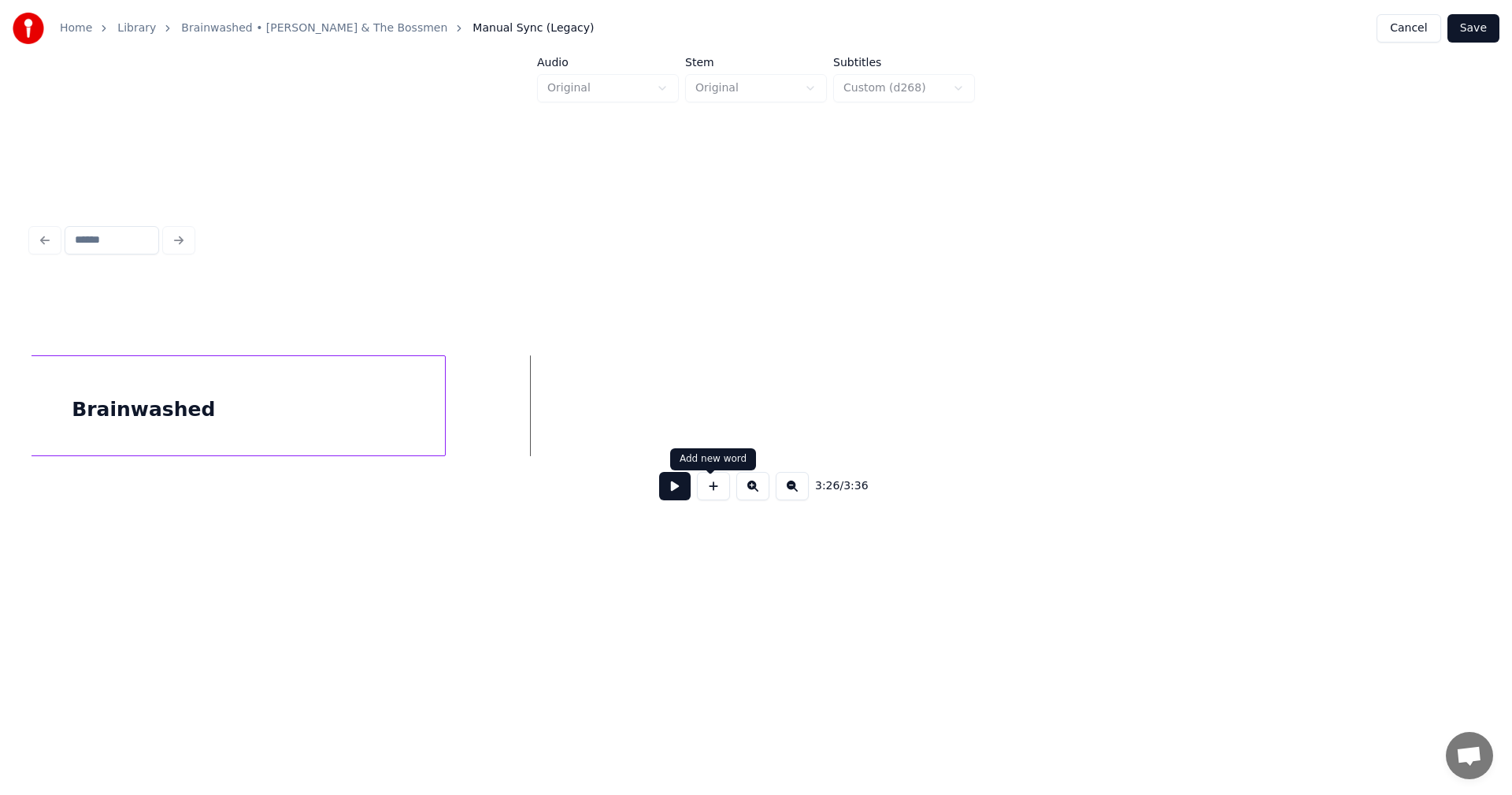
click at [706, 500] on button at bounding box center [714, 486] width 33 height 28
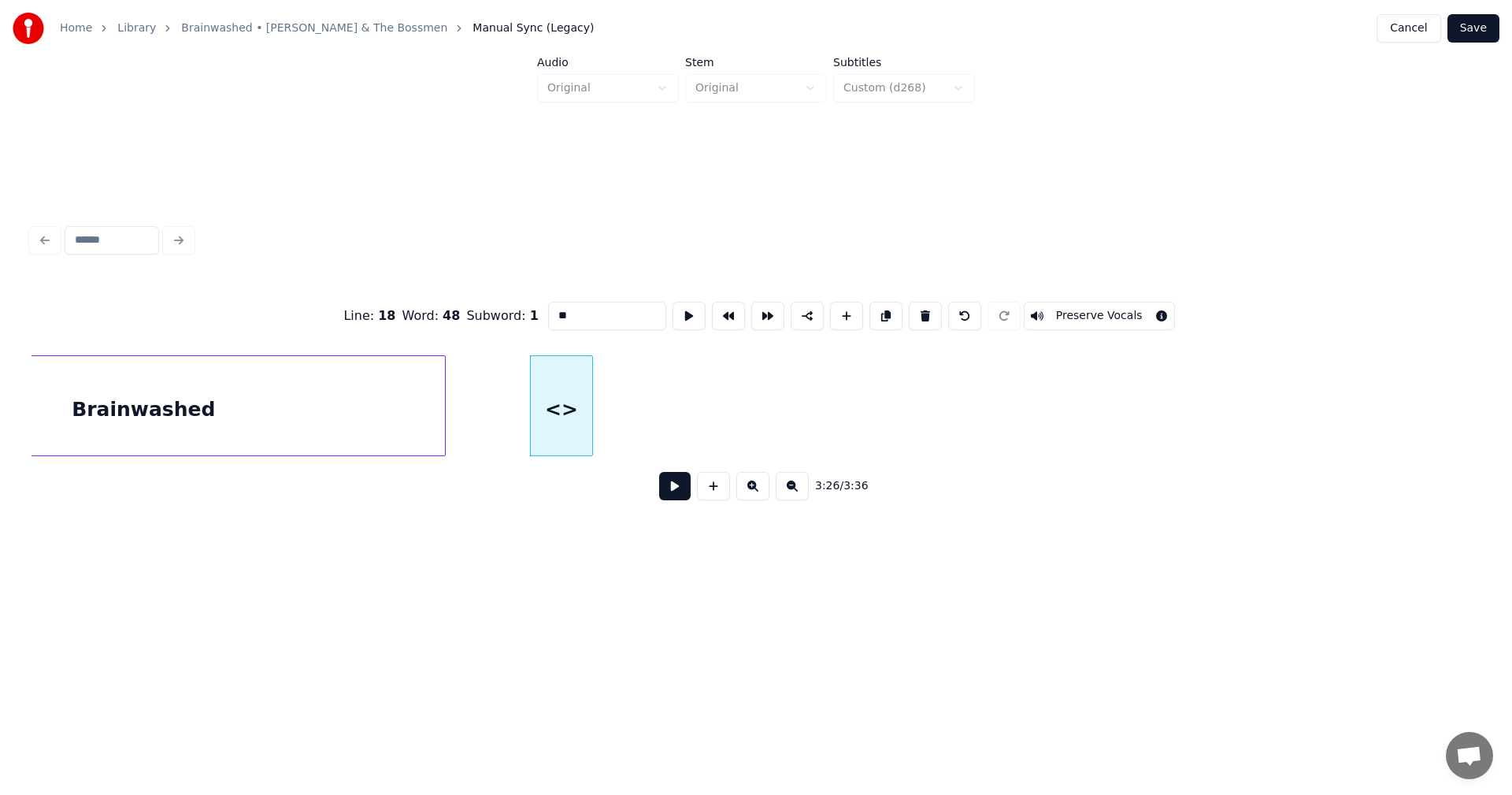
drag, startPoint x: 587, startPoint y: 309, endPoint x: 495, endPoint y: 305, distance: 92.1
click at [500, 305] on div "Line : 18 Word : 48 Subword : 1 ** Preserve Vocals" at bounding box center [756, 315] width 1449 height 79
click at [613, 371] on div at bounding box center [611, 405] width 5 height 99
type input "*****"
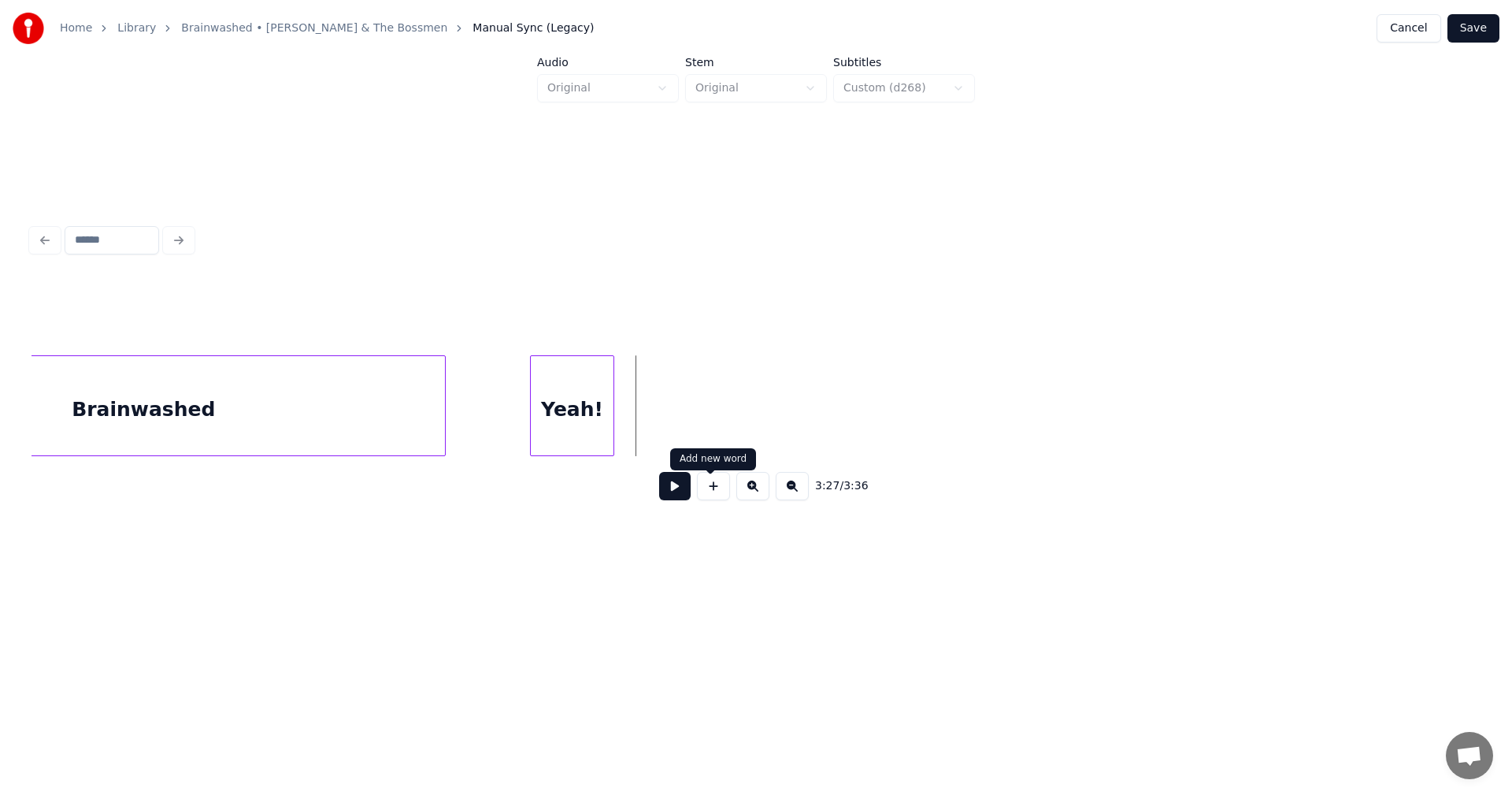
click at [713, 500] on button at bounding box center [714, 486] width 33 height 28
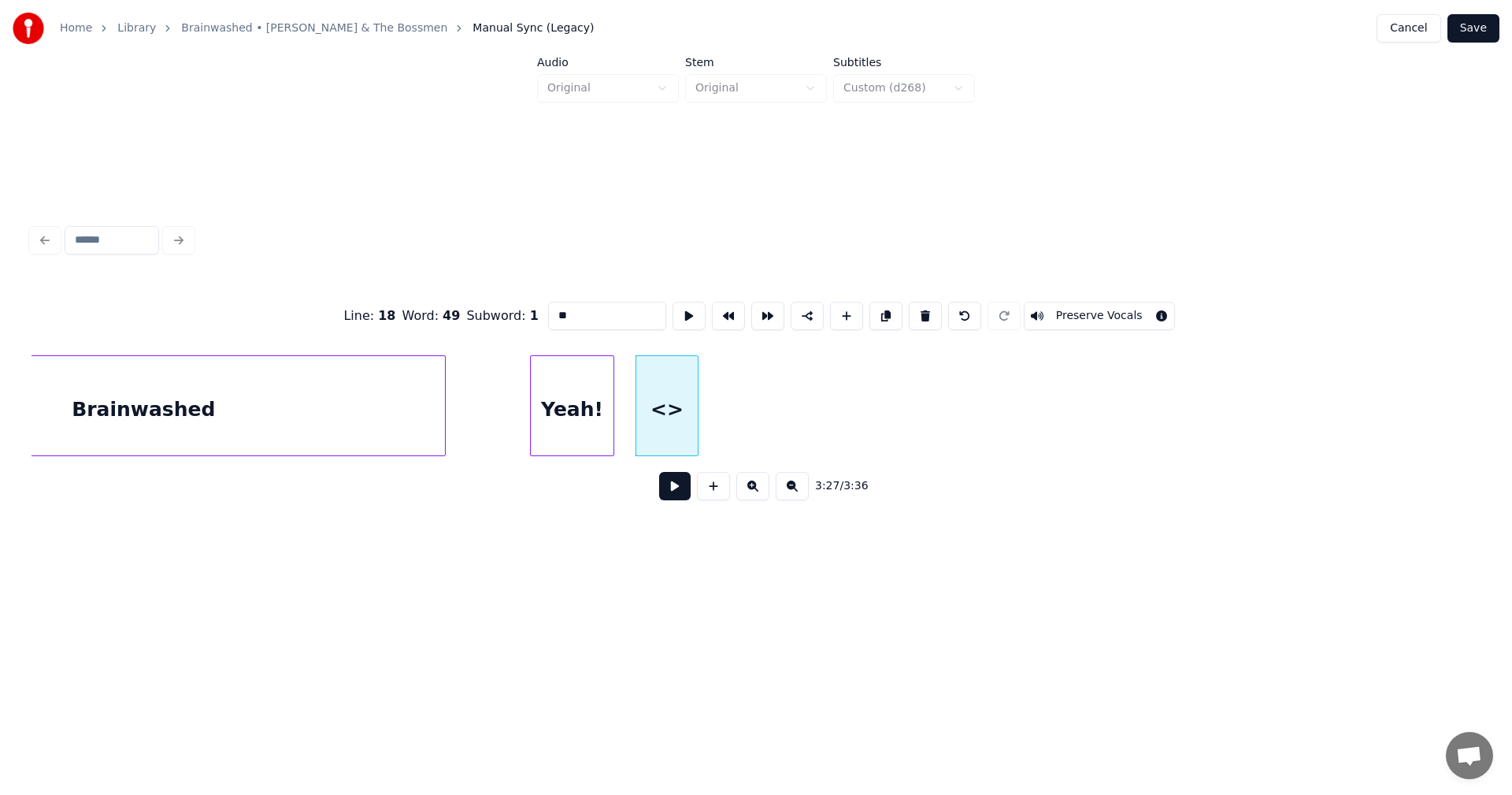
drag, startPoint x: 551, startPoint y: 313, endPoint x: 490, endPoint y: 314, distance: 61.0
click at [490, 314] on div "Line : 18 Word : 49 Subword : 1 ** Preserve Vocals" at bounding box center [756, 315] width 1449 height 79
click at [720, 364] on div at bounding box center [718, 405] width 5 height 99
click at [603, 371] on div at bounding box center [602, 405] width 5 height 99
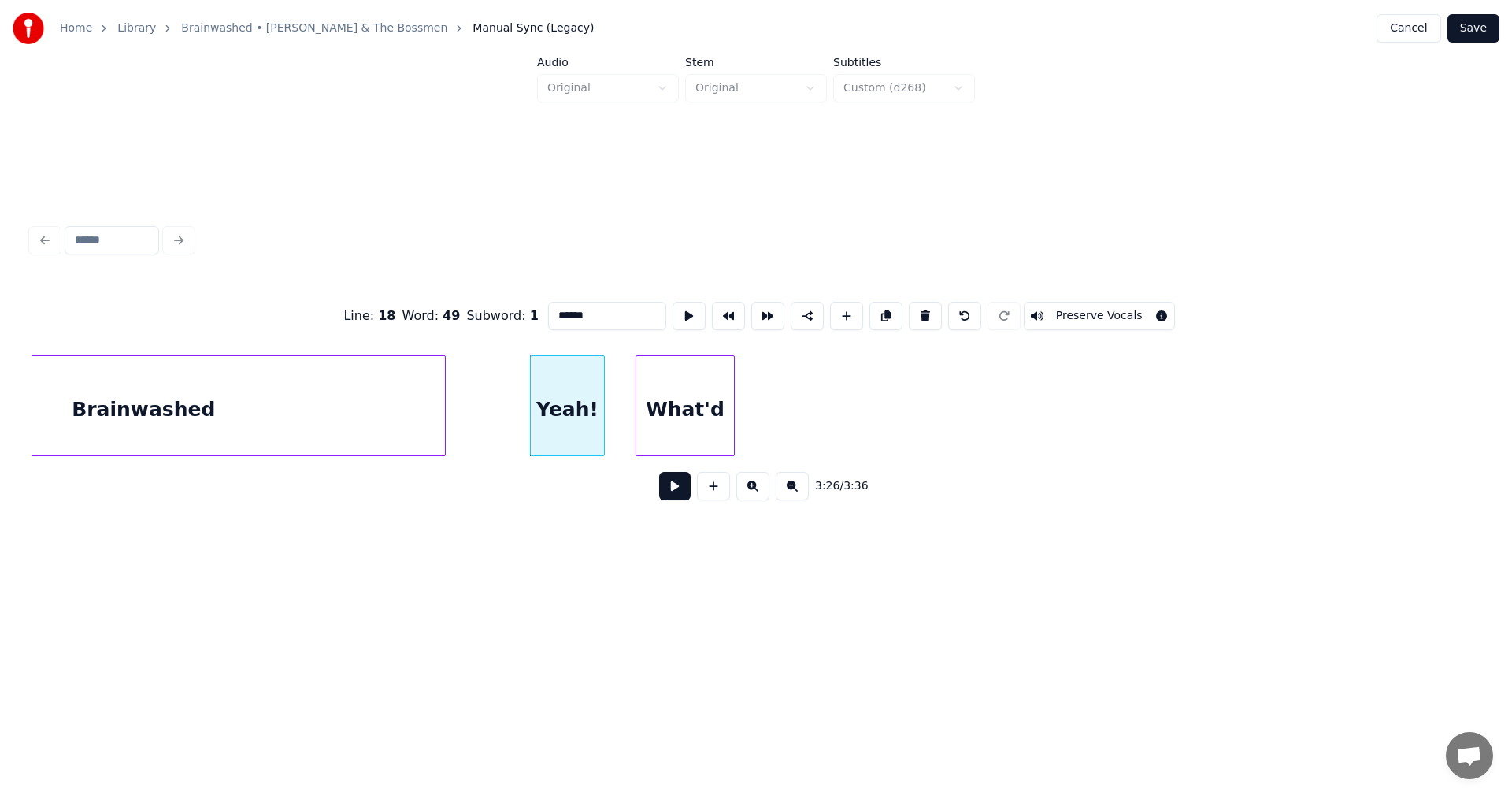
click at [732, 376] on div at bounding box center [732, 405] width 5 height 99
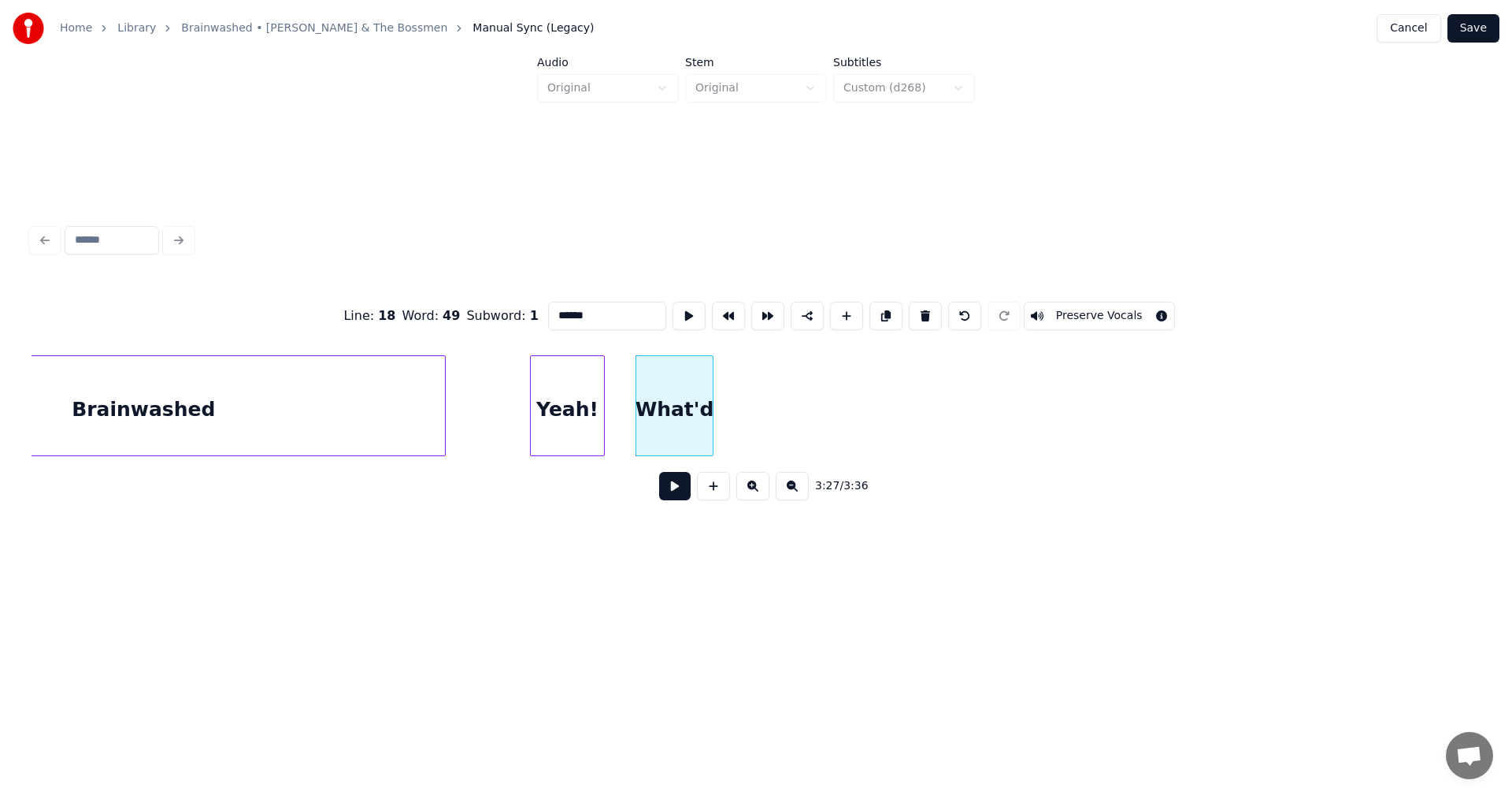
click at [713, 383] on div at bounding box center [711, 405] width 5 height 99
type input "******"
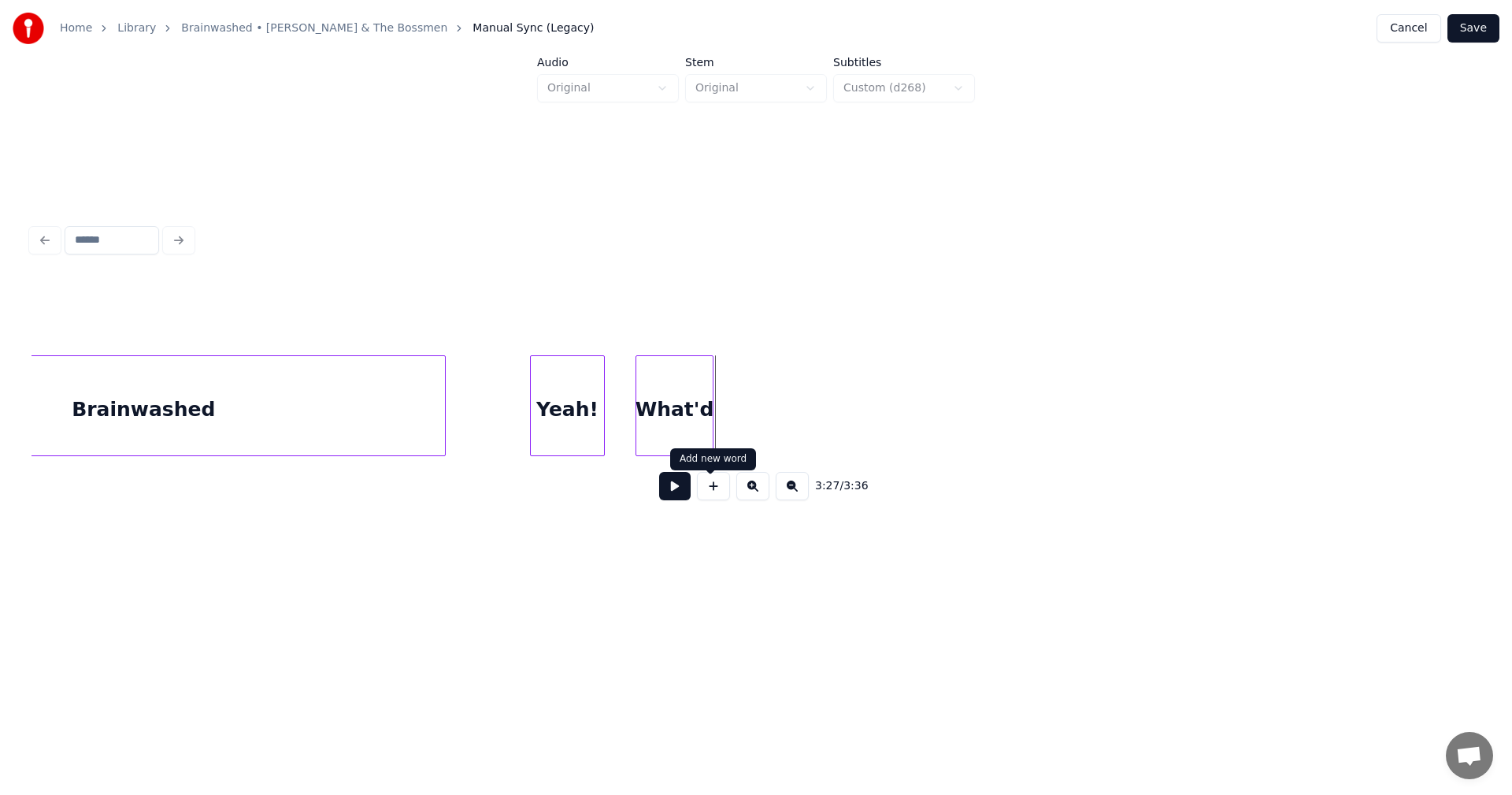
click at [714, 496] on button at bounding box center [714, 486] width 33 height 28
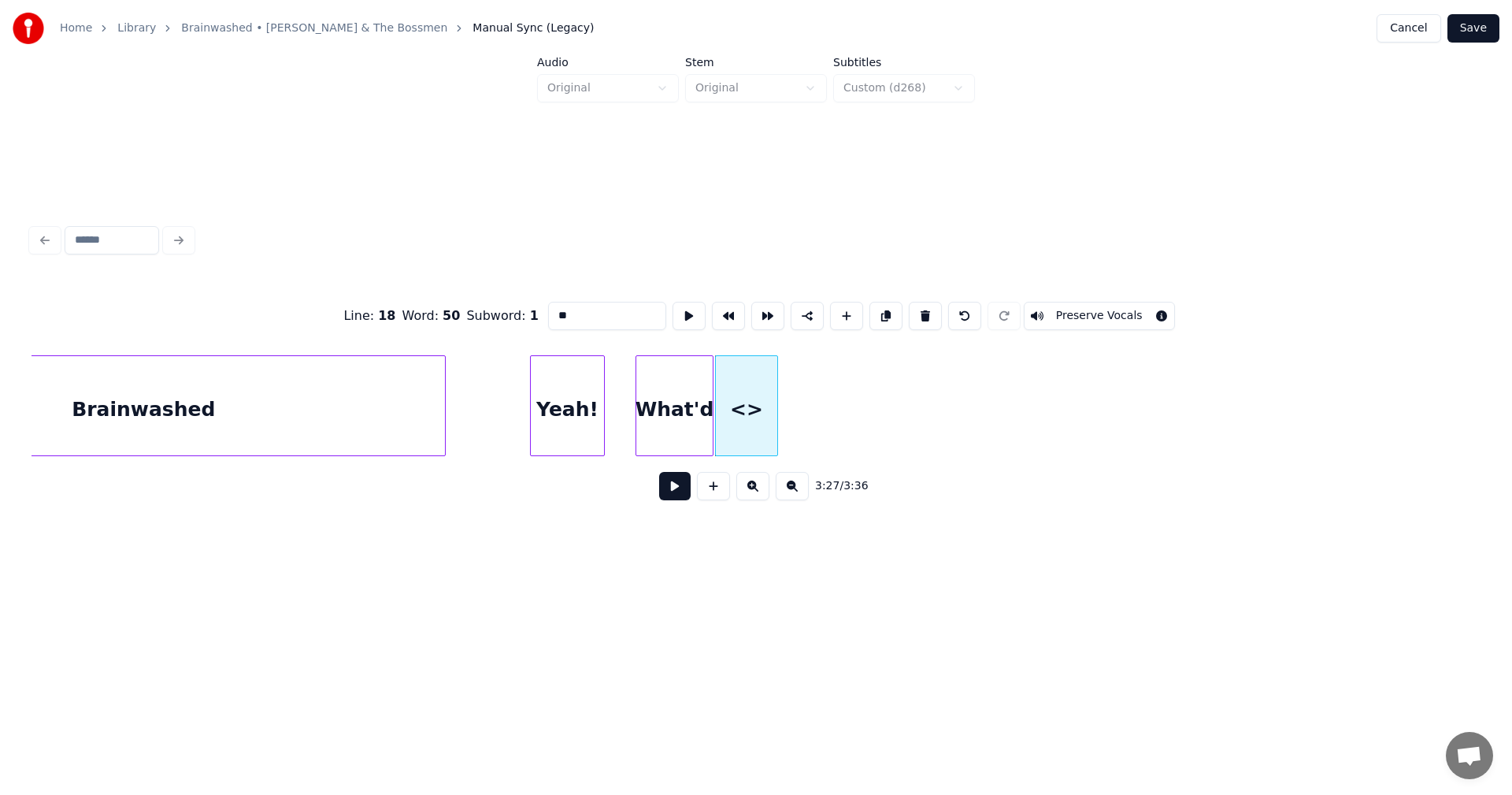
drag, startPoint x: 553, startPoint y: 312, endPoint x: 511, endPoint y: 312, distance: 42.0
click at [548, 312] on input "**" at bounding box center [607, 316] width 118 height 28
click at [749, 388] on div at bounding box center [746, 405] width 5 height 99
click at [701, 378] on div at bounding box center [700, 405] width 5 height 99
click at [709, 386] on div at bounding box center [711, 405] width 5 height 99
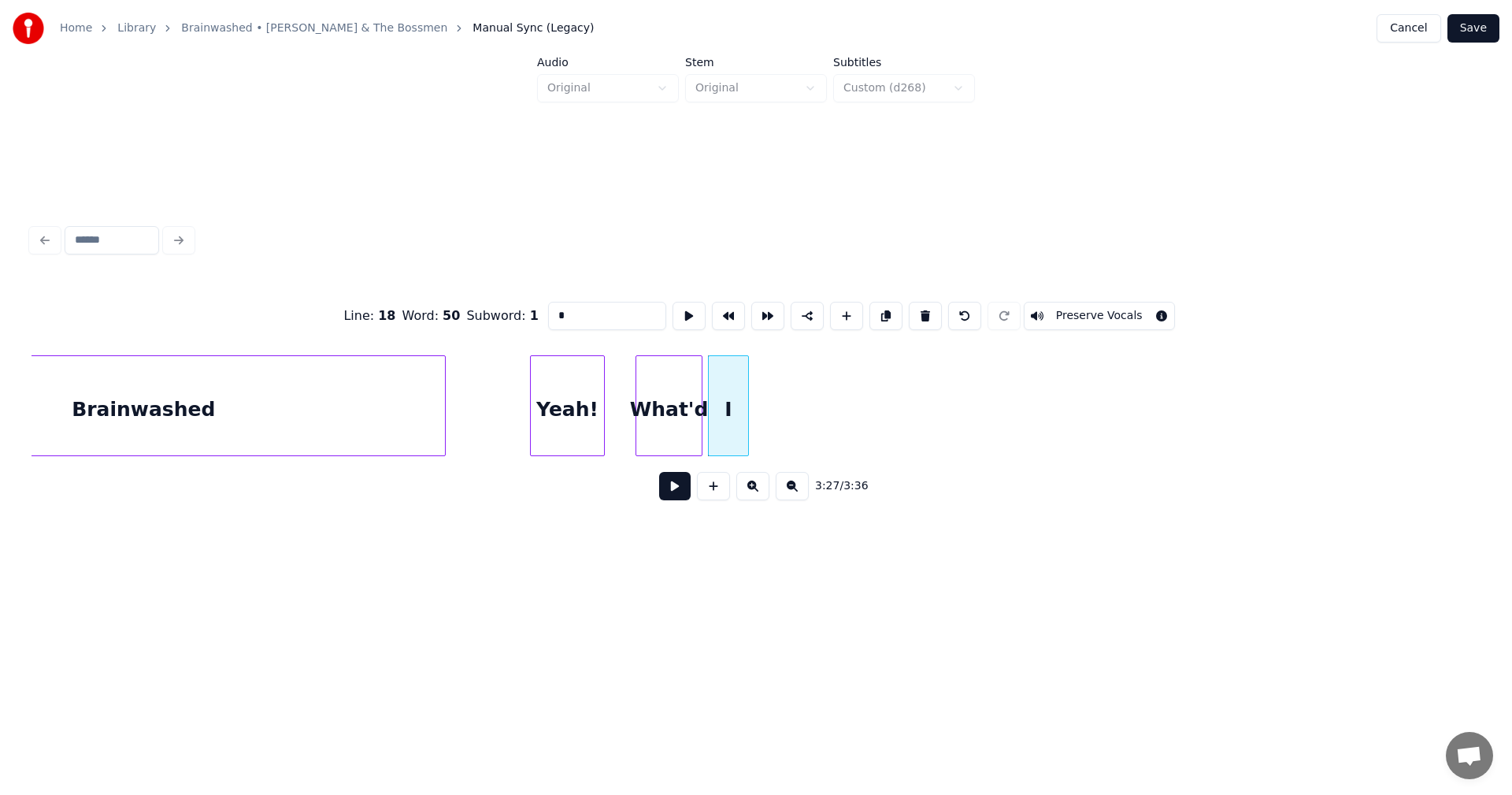
type input "*"
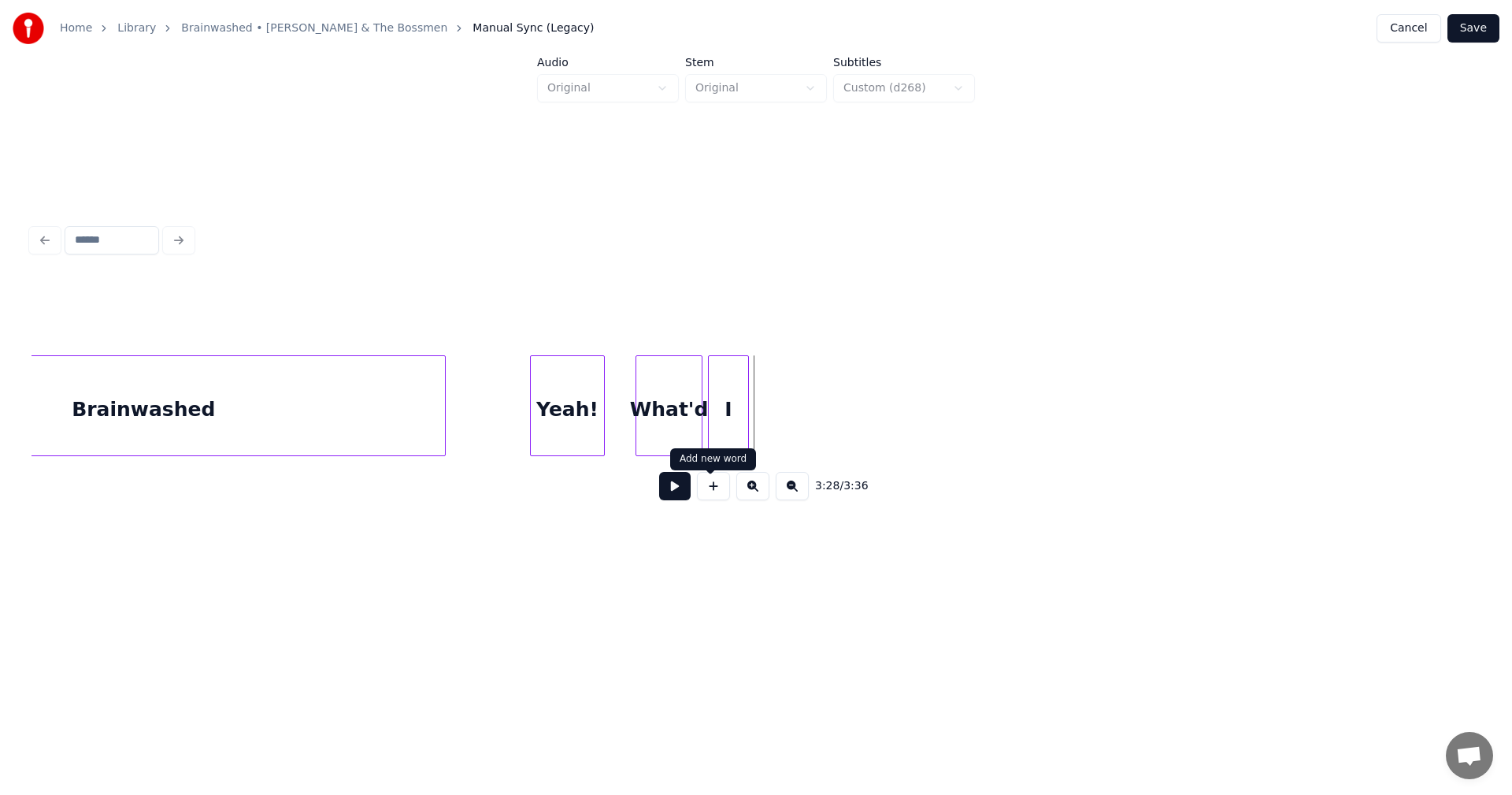
click at [711, 495] on button at bounding box center [714, 486] width 33 height 28
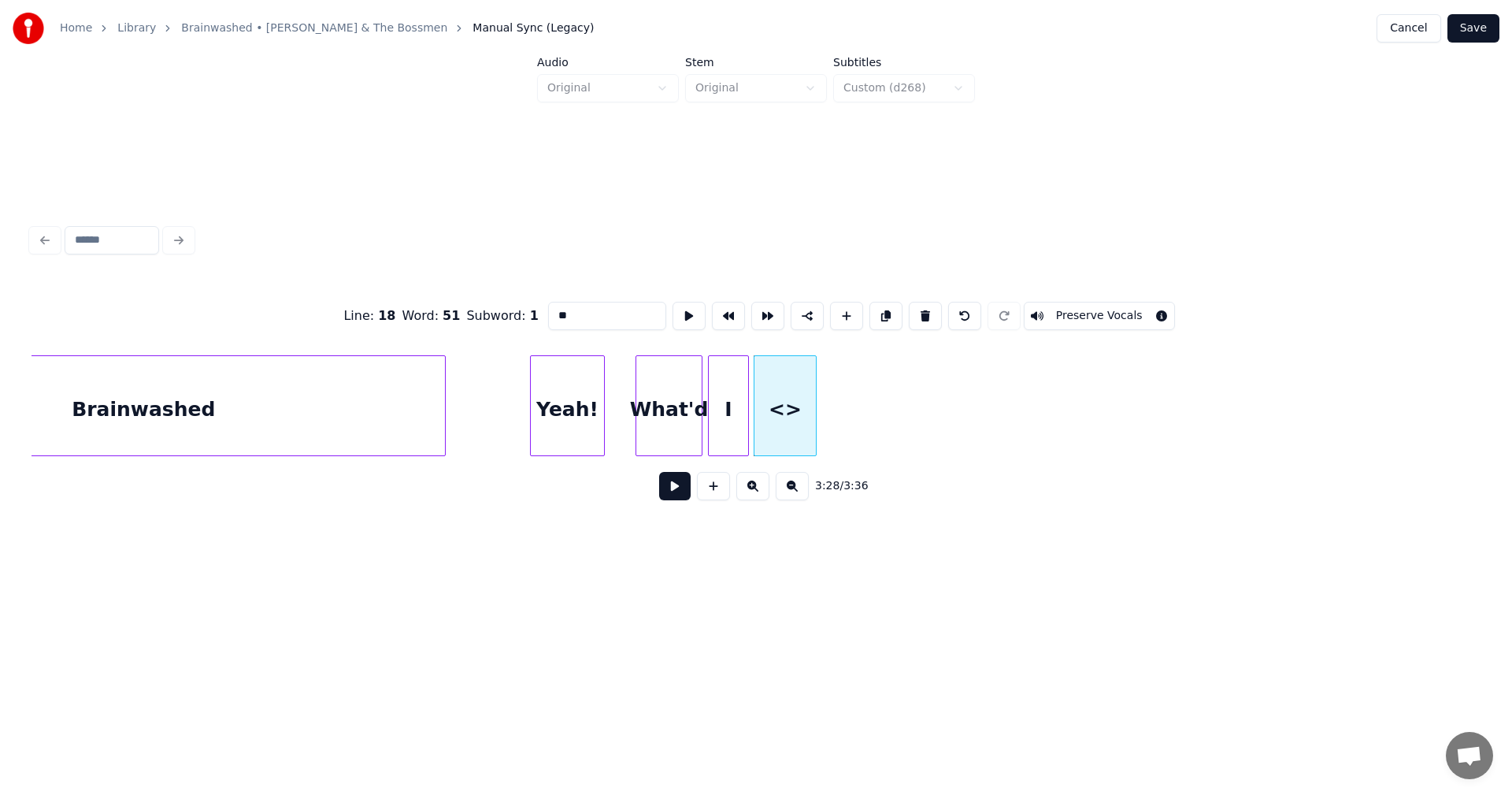
drag, startPoint x: 523, startPoint y: 305, endPoint x: 442, endPoint y: 310, distance: 81.2
click at [442, 310] on div "Line : 18 Word : 51 Subword : 1 ** Preserve Vocals" at bounding box center [756, 315] width 1449 height 79
click at [801, 396] on div at bounding box center [801, 405] width 5 height 99
type input "***"
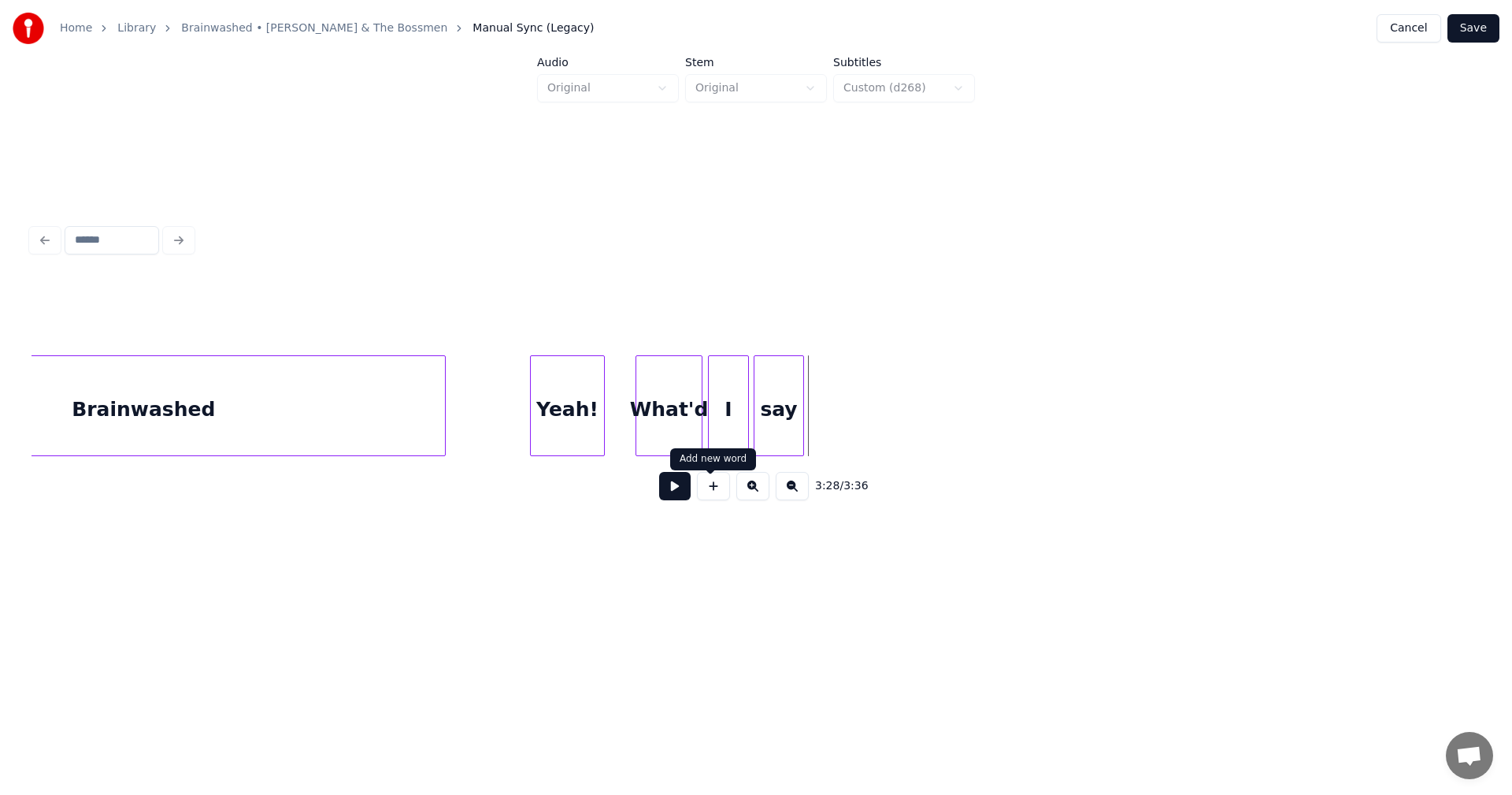
click at [713, 495] on button at bounding box center [714, 486] width 33 height 28
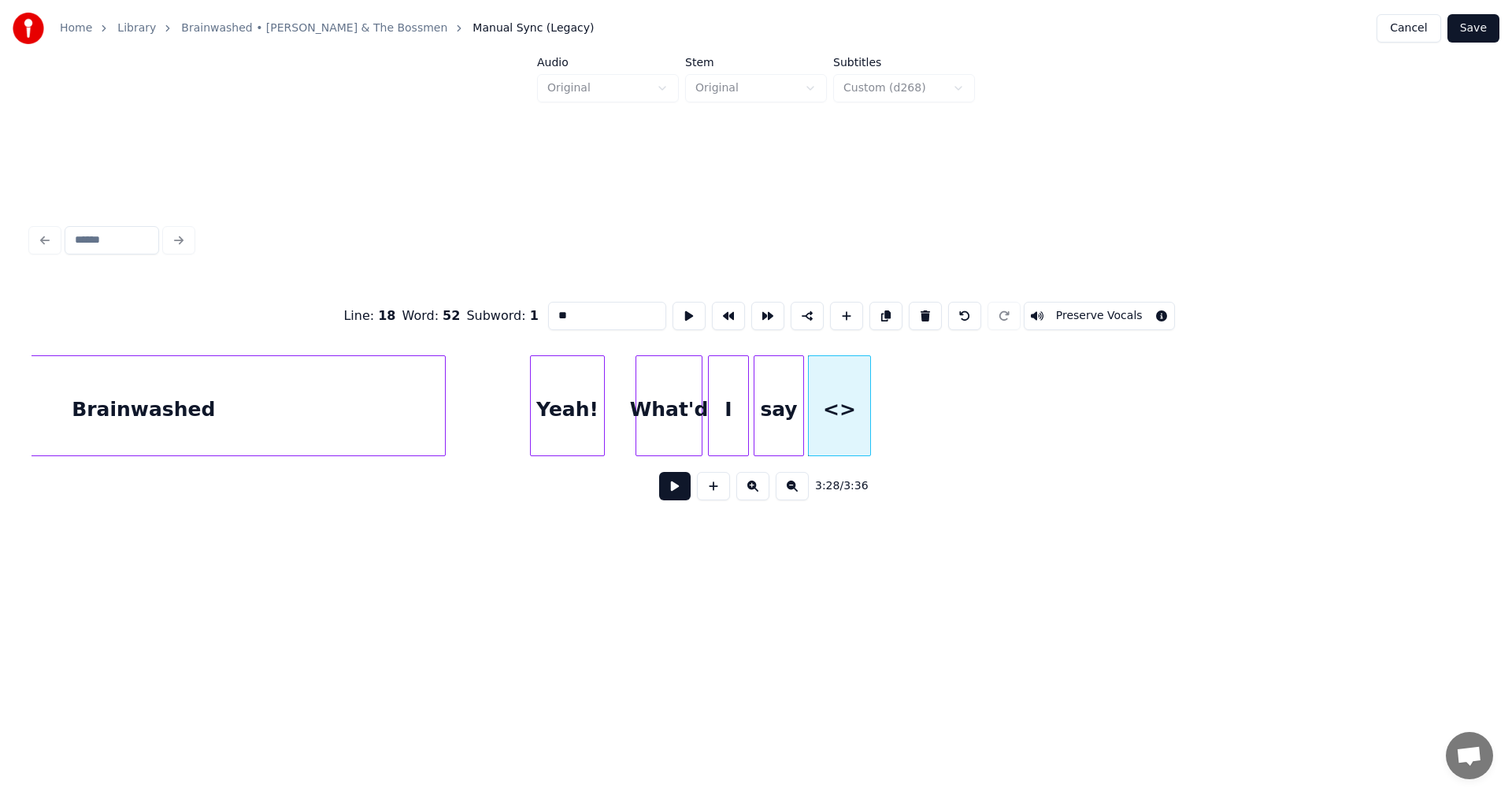
drag, startPoint x: 559, startPoint y: 316, endPoint x: 472, endPoint y: 304, distance: 87.8
click at [472, 304] on div "Line : 18 Word : 52 Subword : 1 ** Preserve Vocals" at bounding box center [756, 315] width 1449 height 79
type input "***"
click at [1474, 31] on button "Save" at bounding box center [1473, 28] width 52 height 28
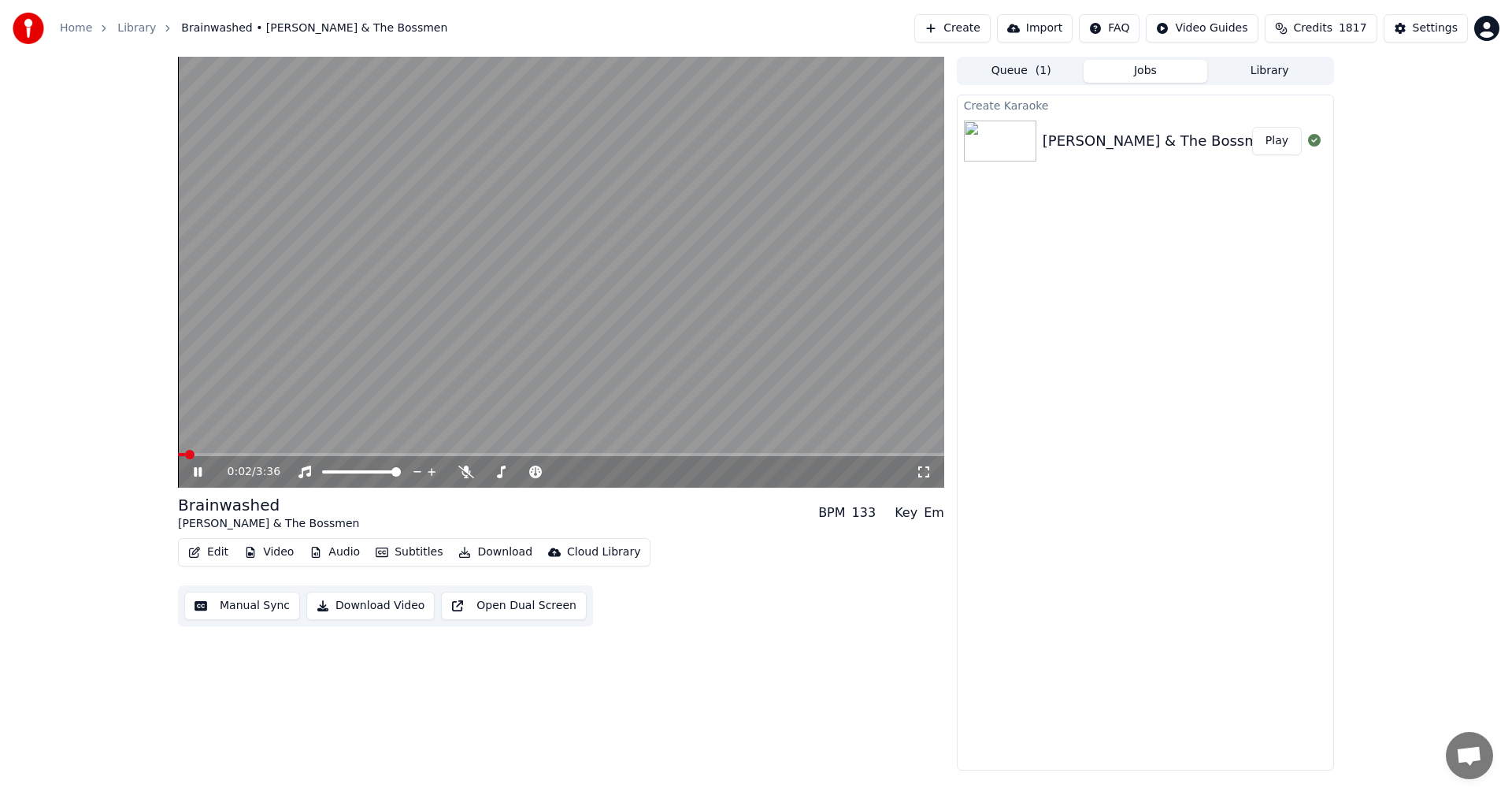
click at [920, 475] on icon at bounding box center [923, 472] width 16 height 12
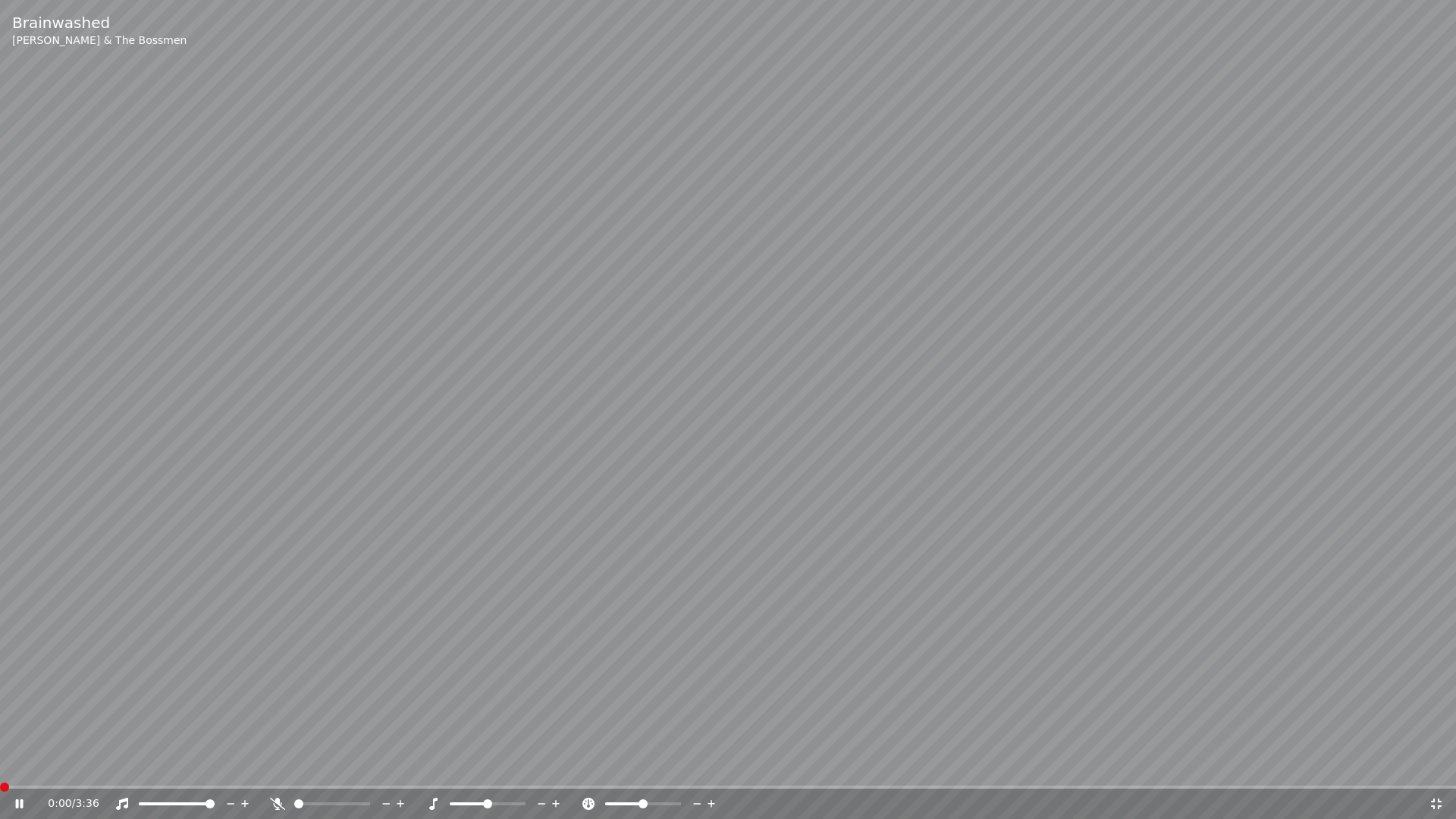
click at [0, 765] on span at bounding box center [0, 788] width 0 height 3
click at [16, 765] on div "0:27 / 3:36" at bounding box center [728, 804] width 1444 height 15
click at [21, 765] on icon at bounding box center [20, 804] width 8 height 9
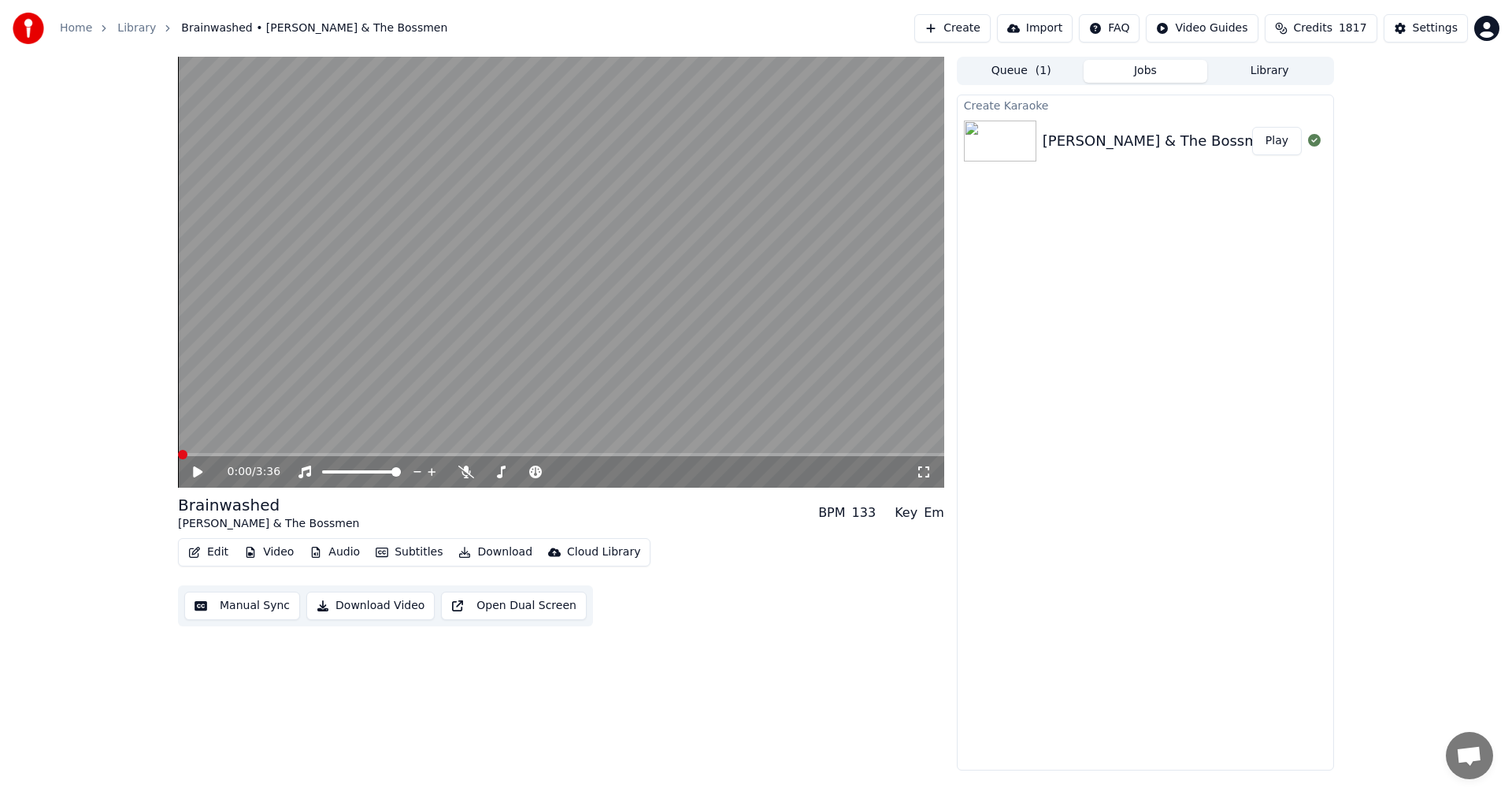
click at [178, 459] on span at bounding box center [182, 454] width 9 height 9
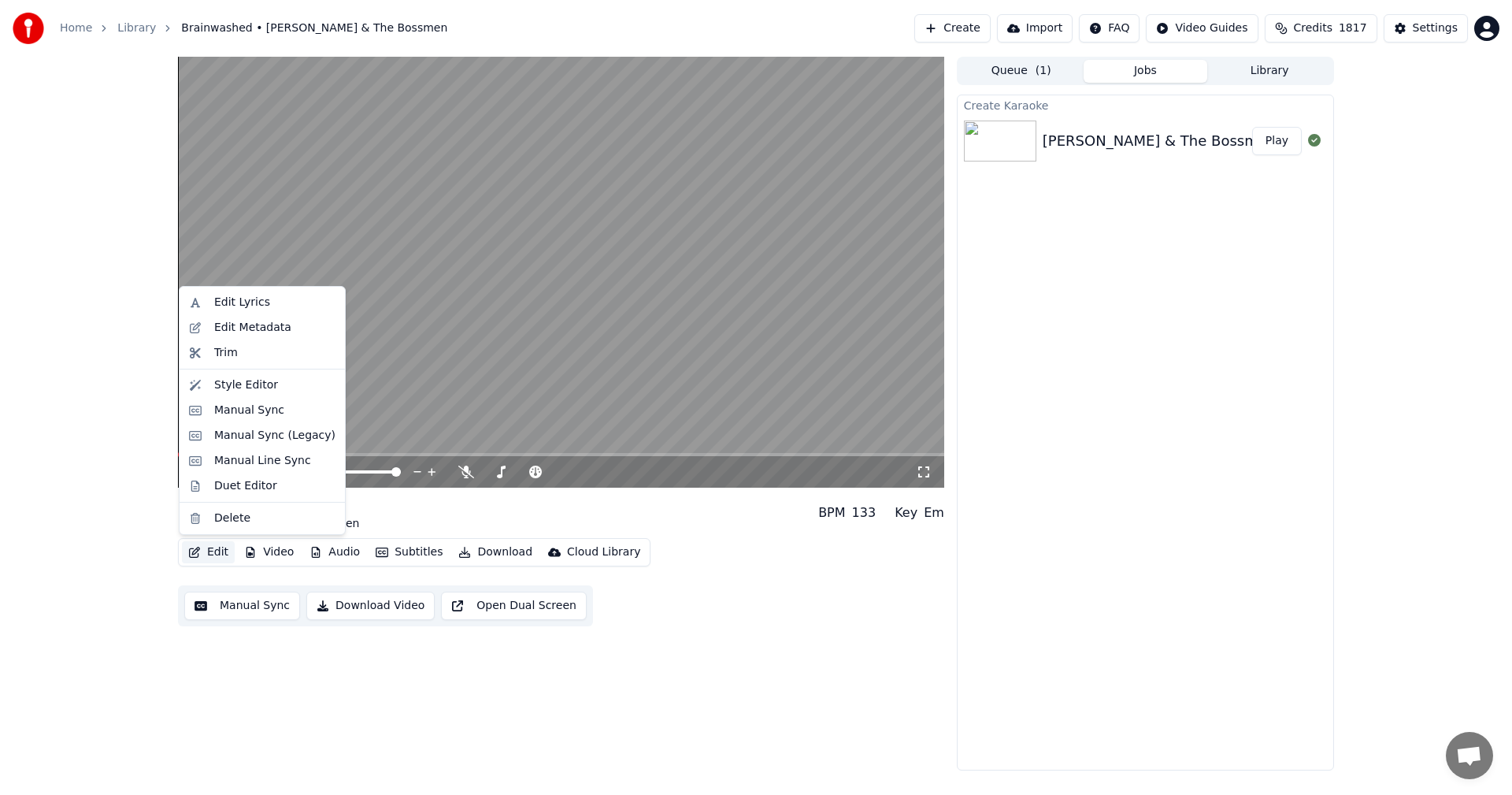
click at [217, 554] on button "Edit" at bounding box center [208, 552] width 53 height 22
click at [242, 438] on div "Manual Sync (Legacy)" at bounding box center [275, 435] width 122 height 16
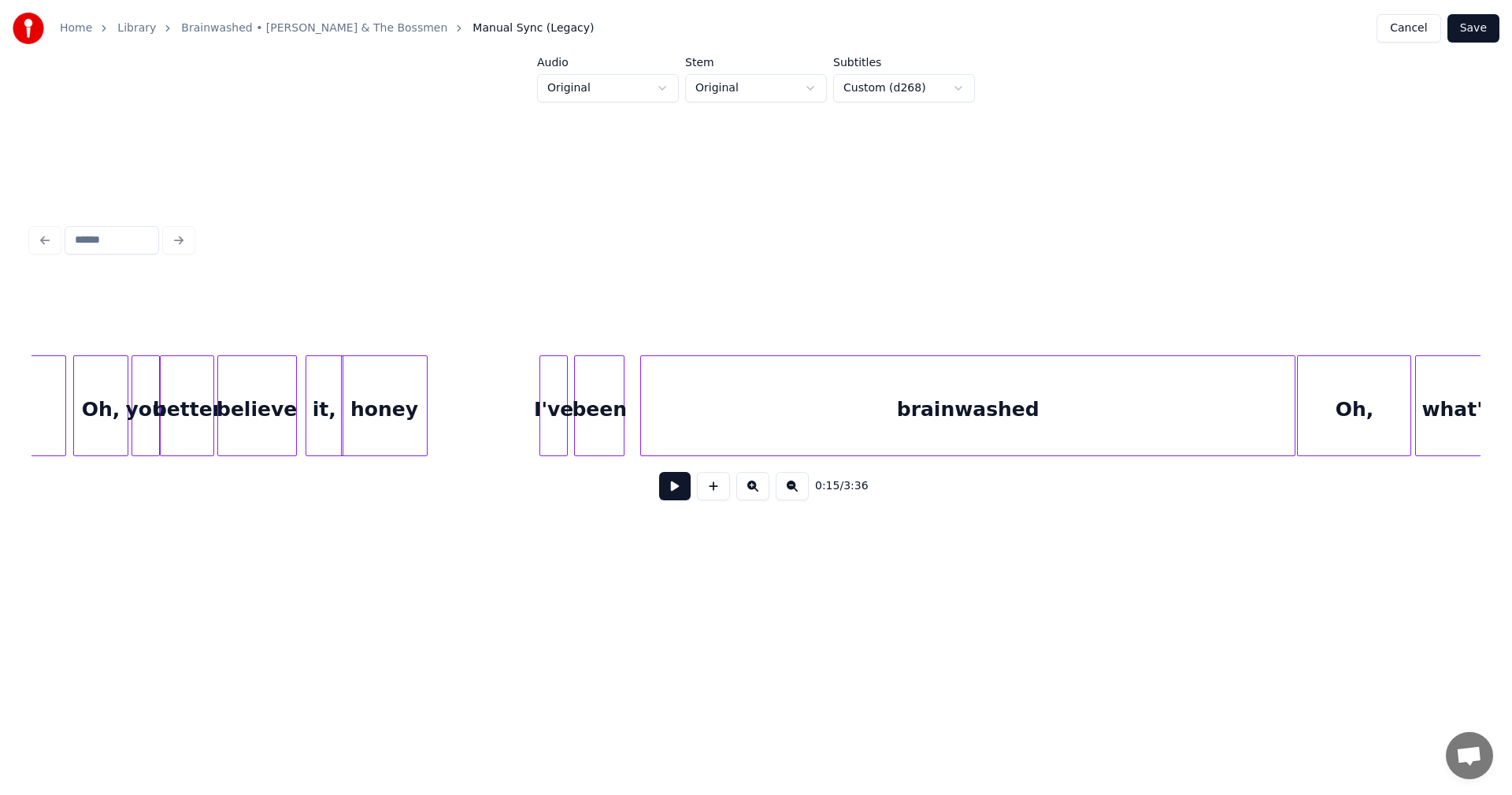
scroll to position [0, 3058]
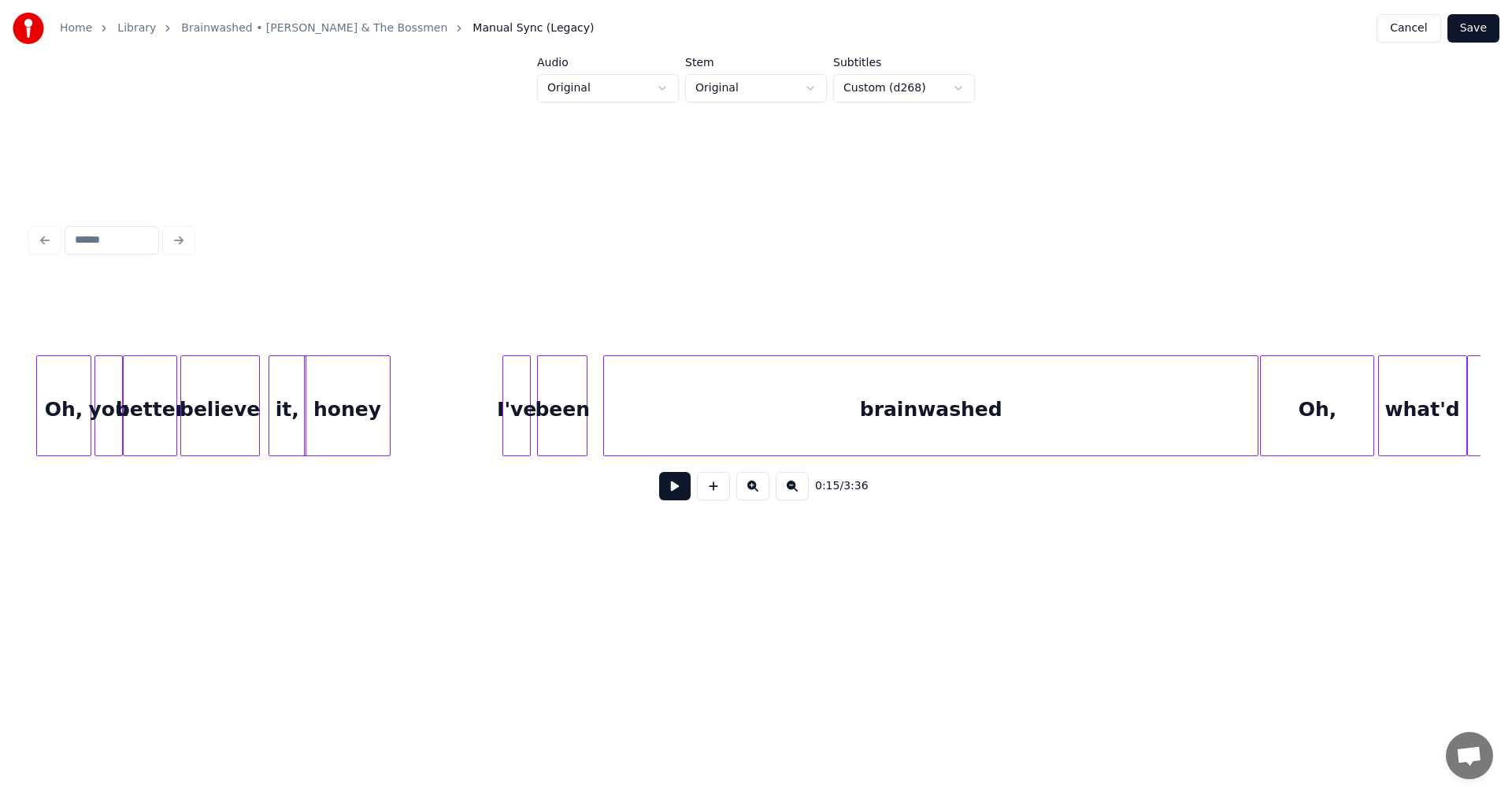
click at [1467, 31] on button "Save" at bounding box center [1473, 28] width 52 height 28
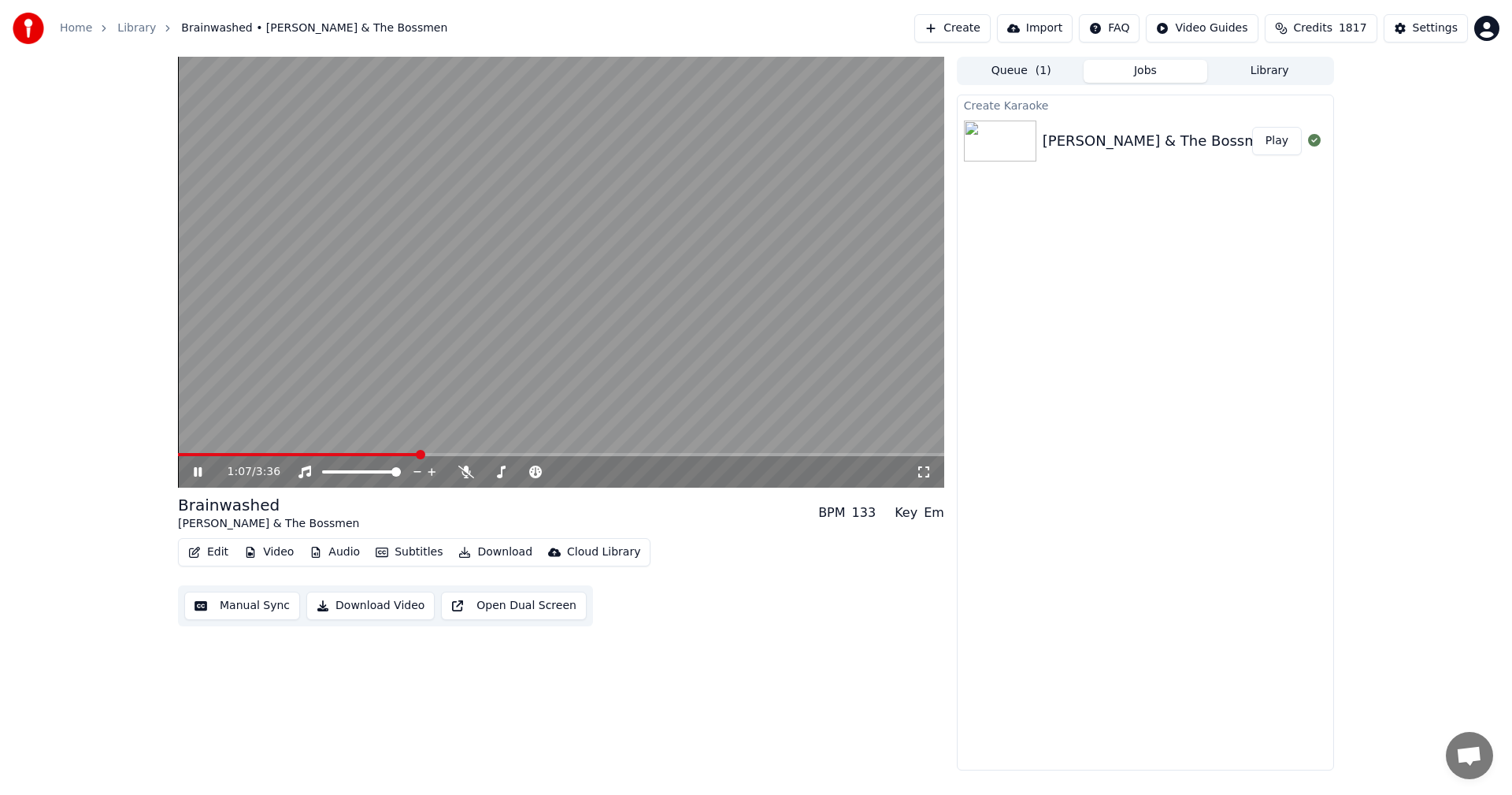
click at [193, 472] on icon at bounding box center [208, 472] width 37 height 12
click at [1263, 69] on button "Library" at bounding box center [1270, 71] width 124 height 23
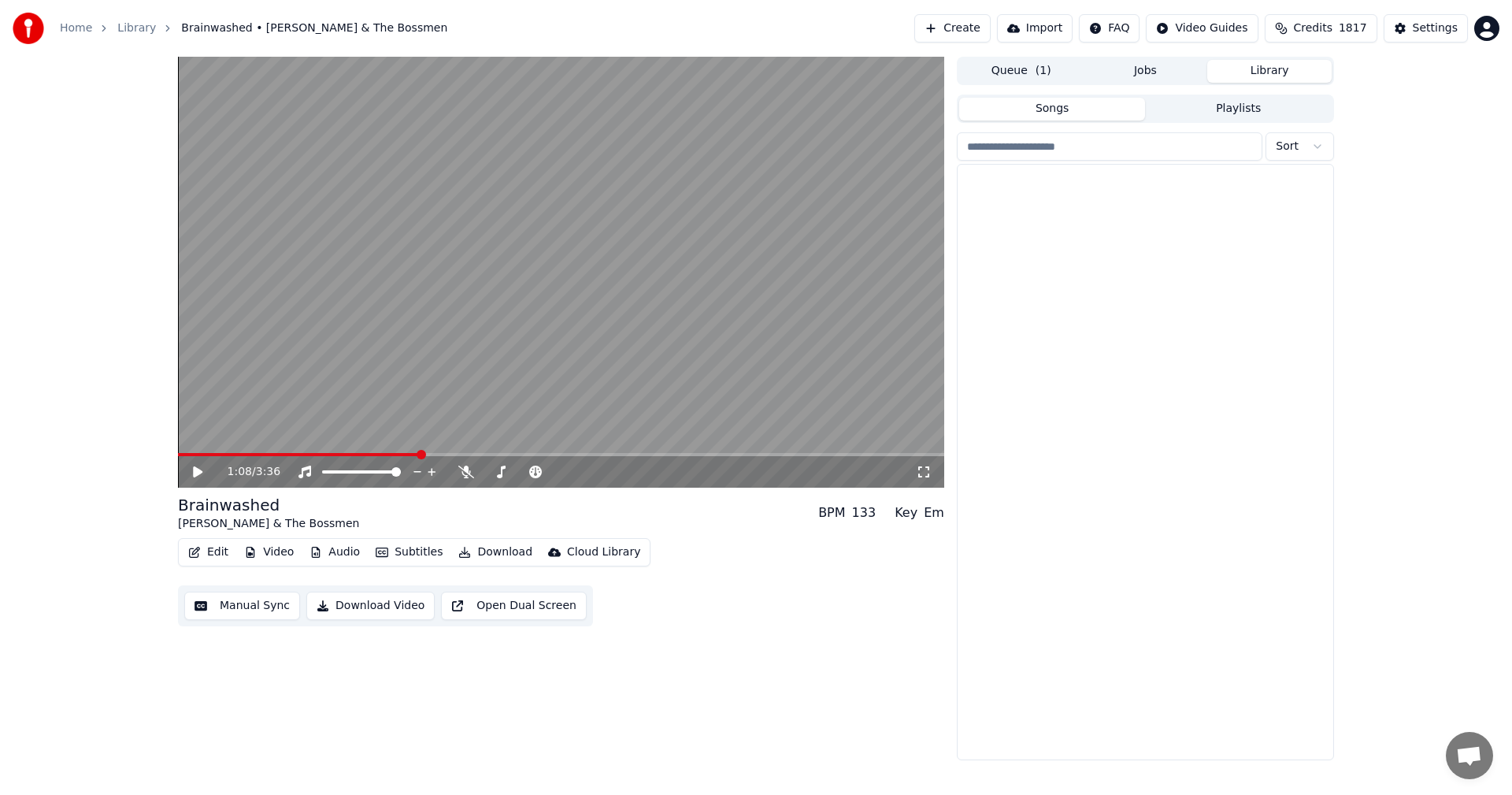
scroll to position [9849, 0]
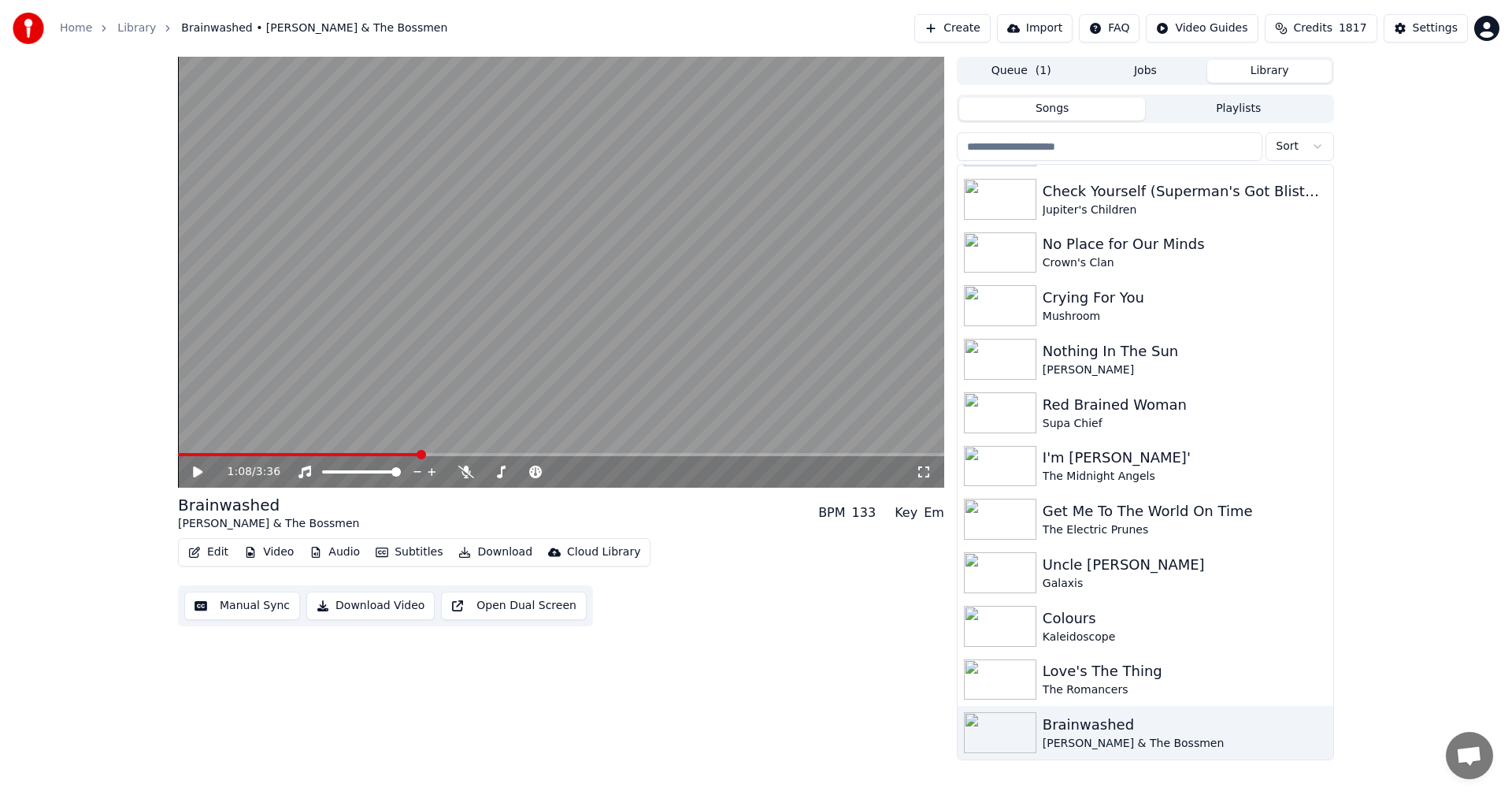
click at [194, 471] on icon at bounding box center [197, 472] width 9 height 11
click at [619, 455] on span at bounding box center [561, 455] width 767 height 3
click at [782, 456] on span at bounding box center [561, 455] width 767 height 3
click at [915, 456] on span at bounding box center [561, 455] width 767 height 3
click at [1312, 735] on icon "button" at bounding box center [1319, 731] width 16 height 12
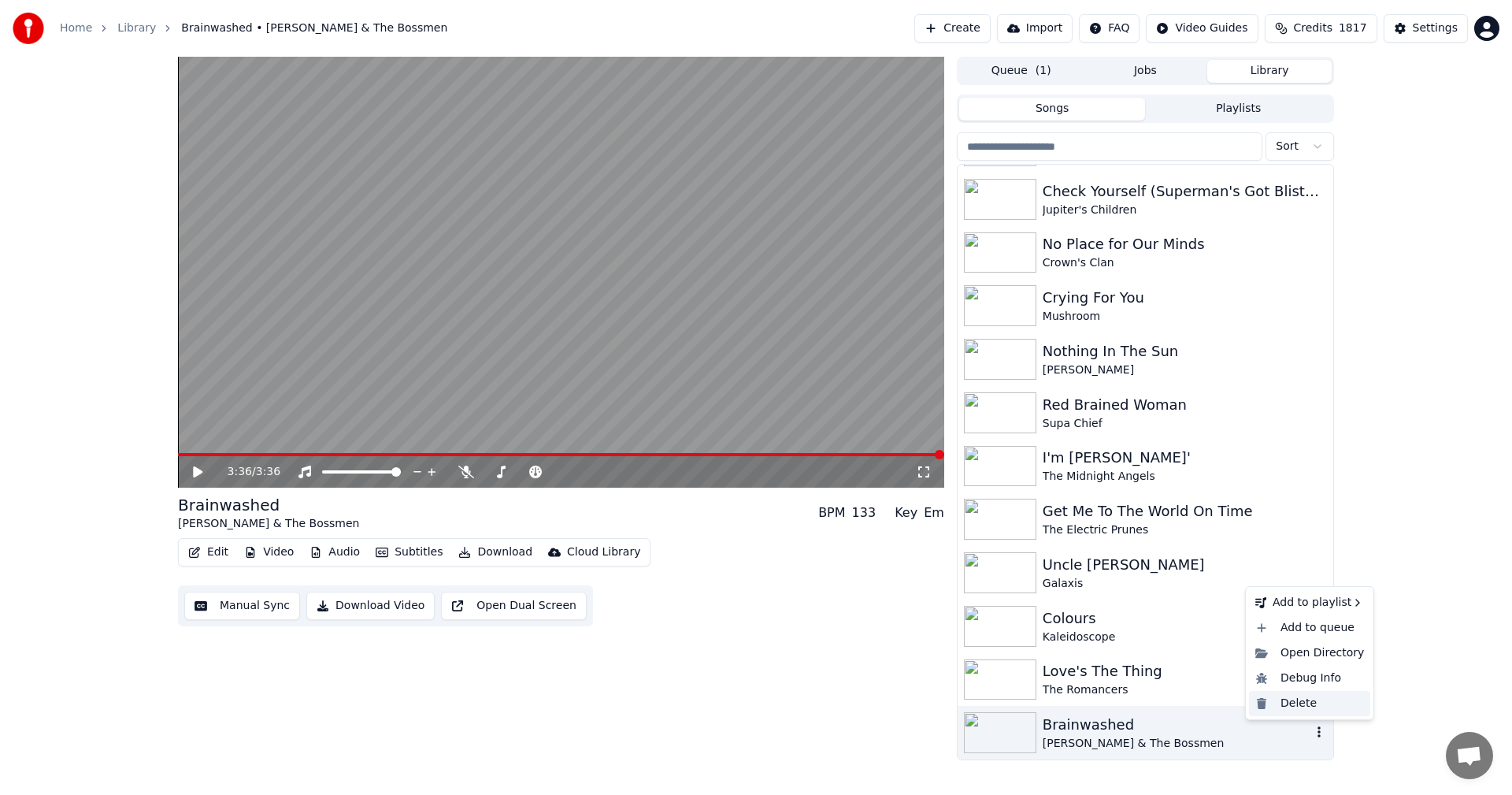
click at [1294, 707] on div "Delete" at bounding box center [1309, 703] width 122 height 25
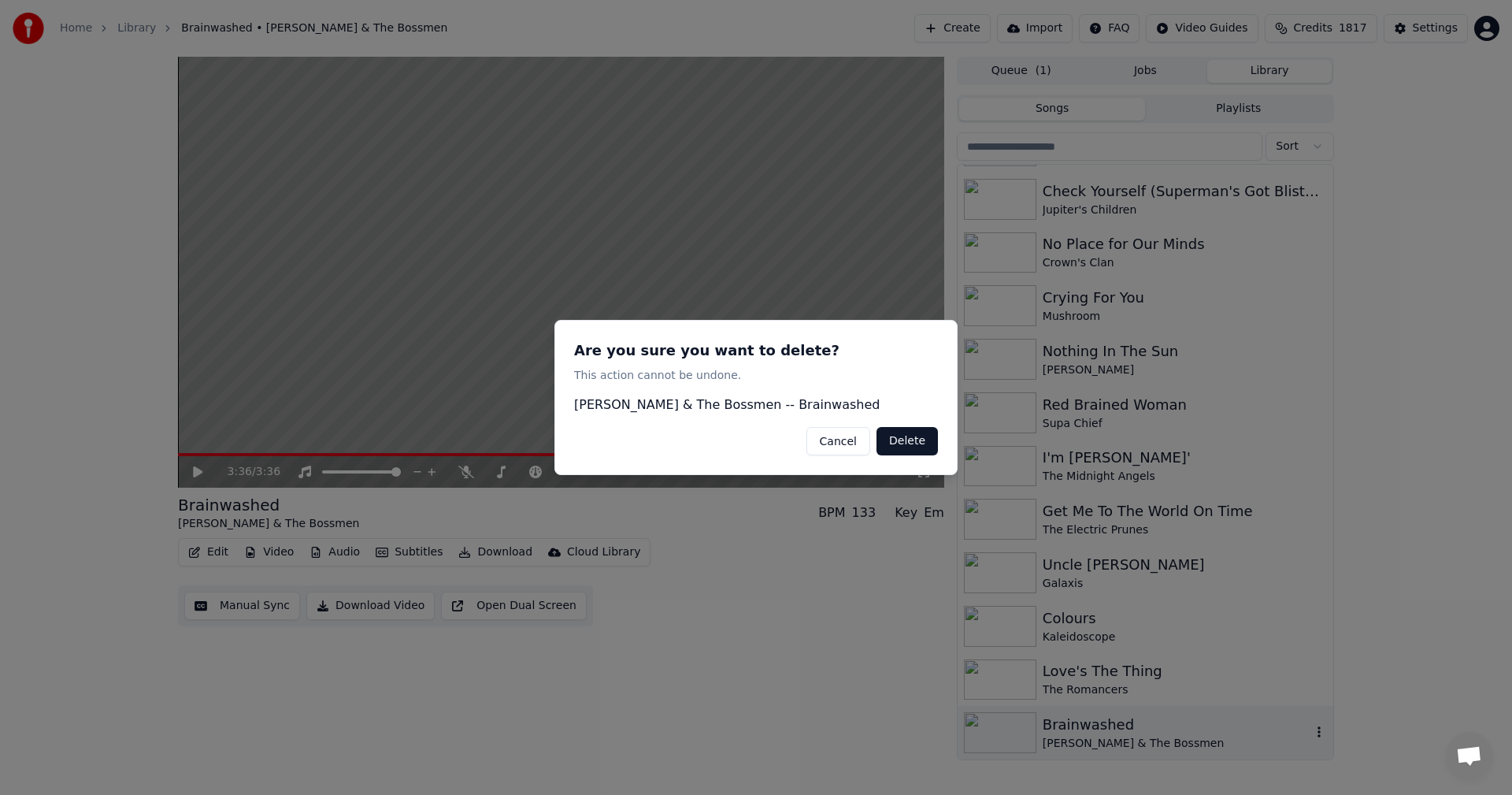
click at [922, 433] on button "Delete" at bounding box center [907, 441] width 61 height 28
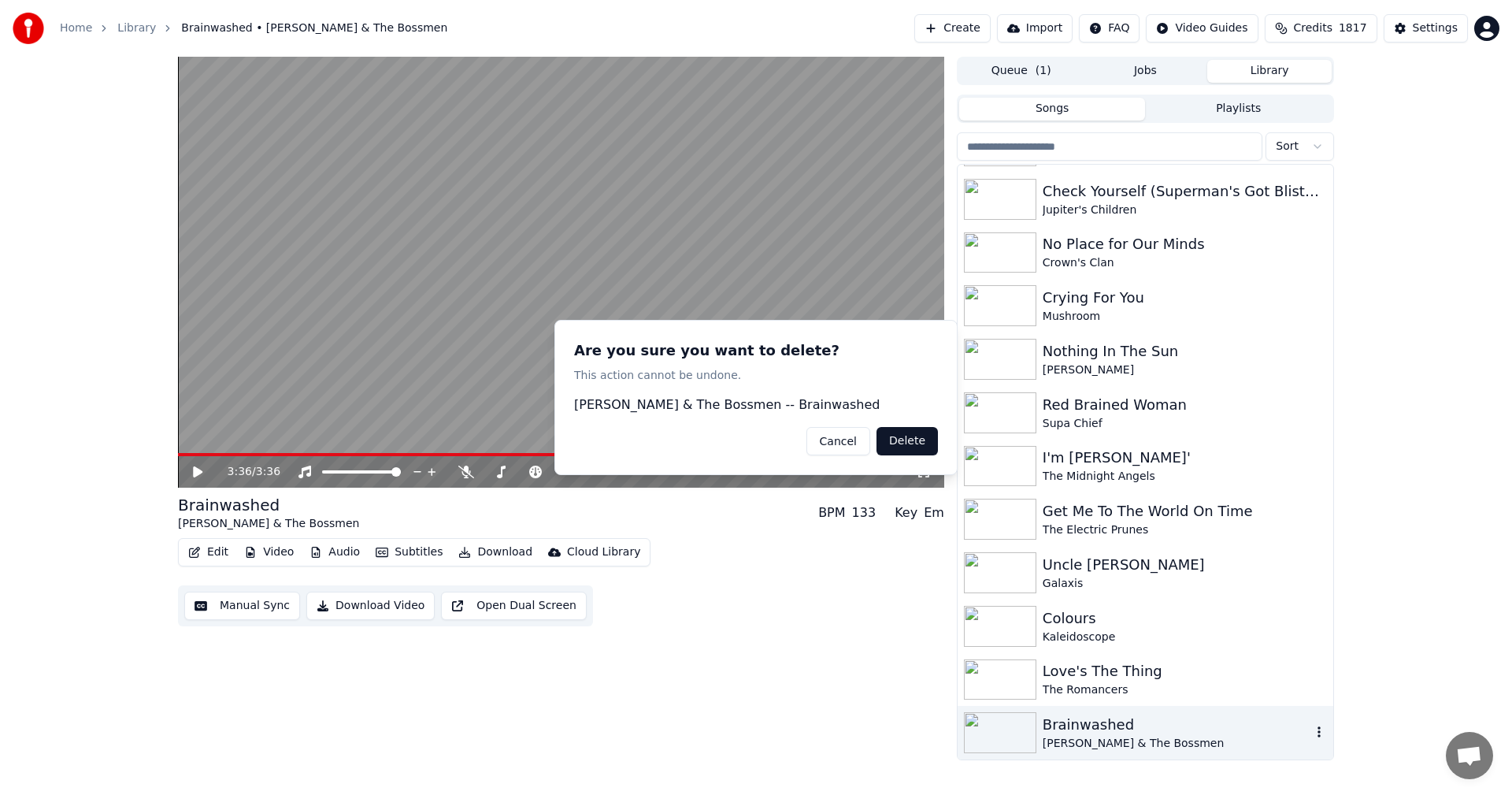
scroll to position [9795, 0]
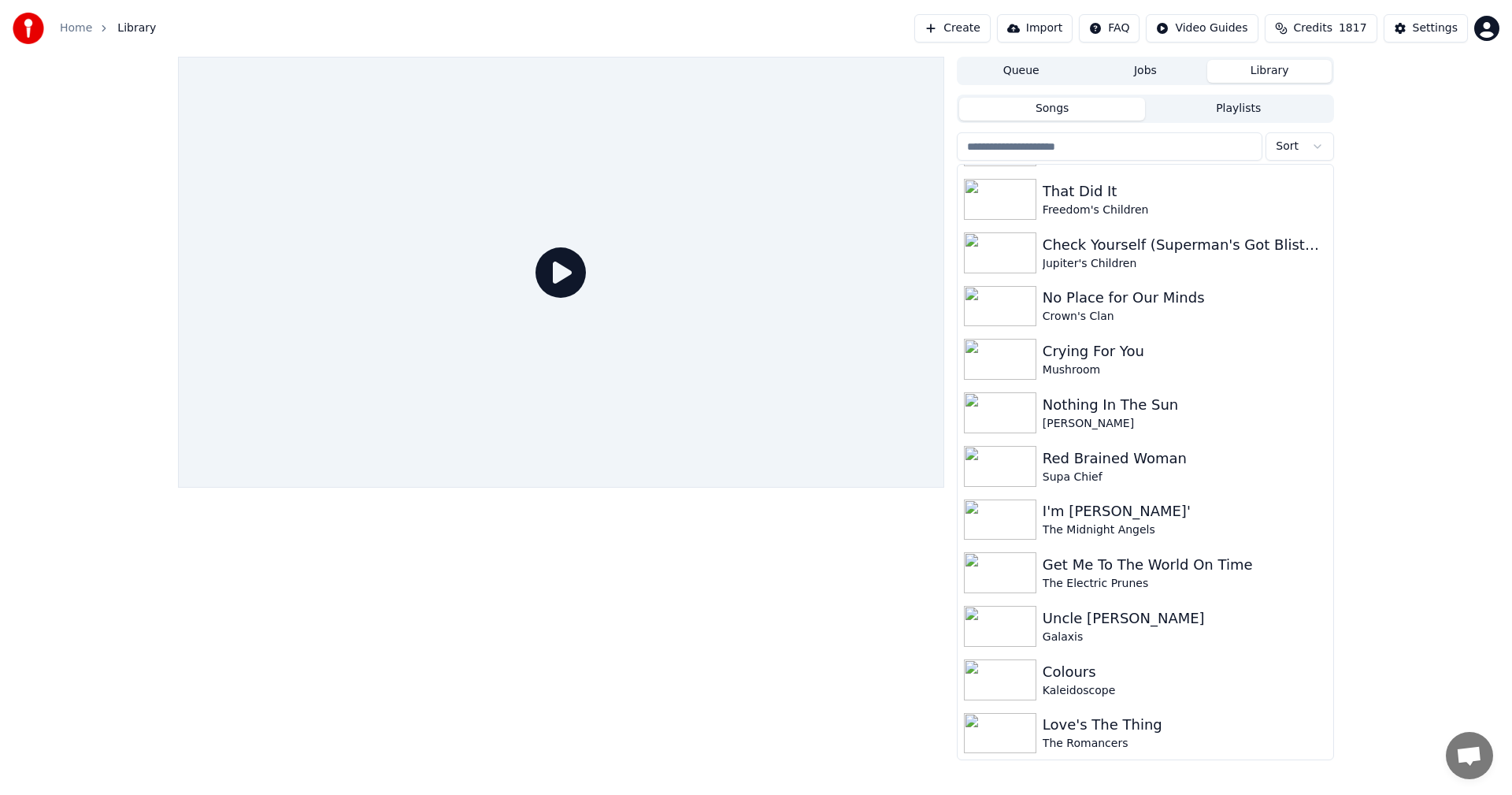
click at [947, 37] on button "Create" at bounding box center [953, 28] width 76 height 28
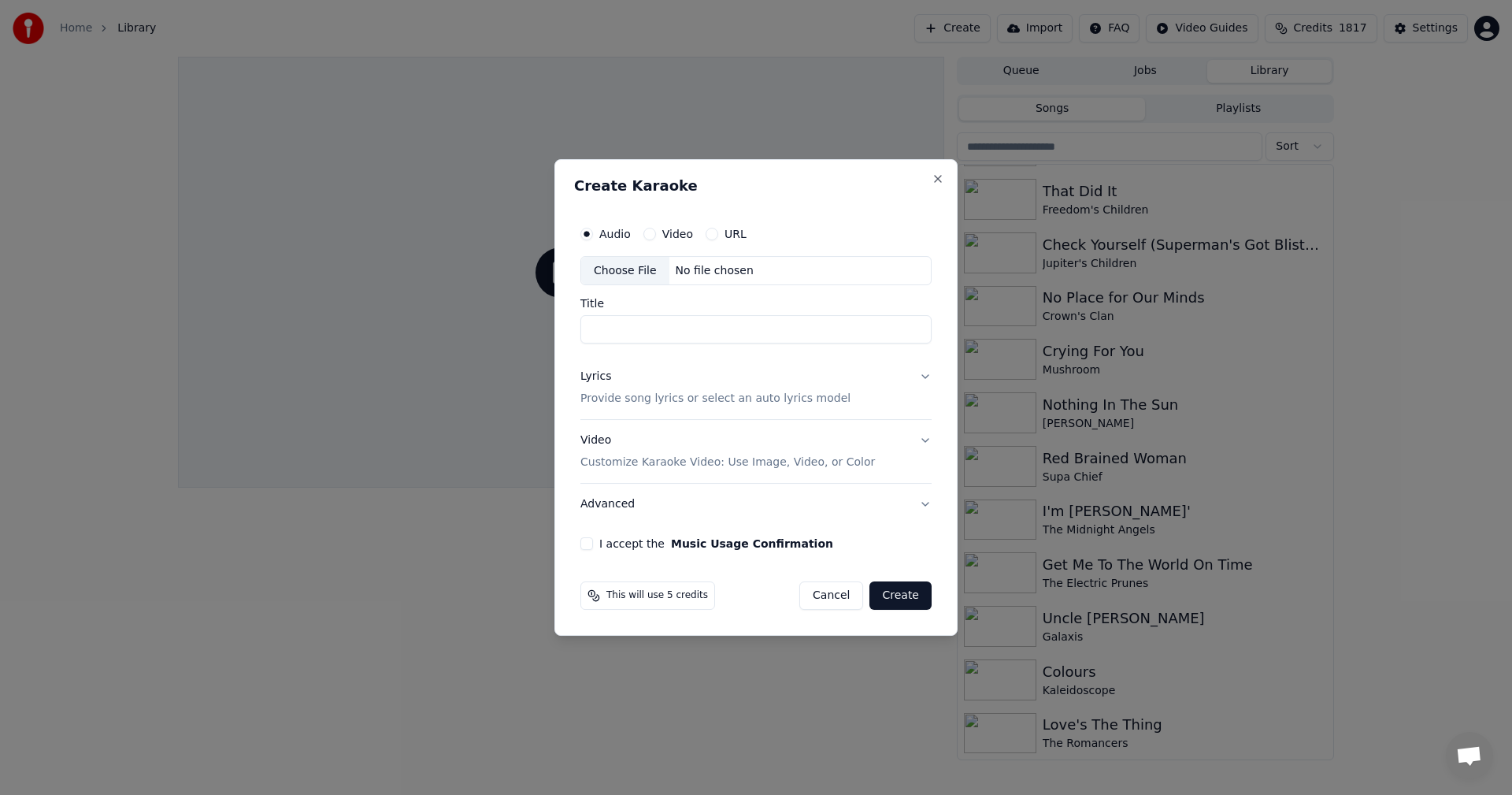
click at [633, 267] on div "Choose File" at bounding box center [625, 271] width 89 height 28
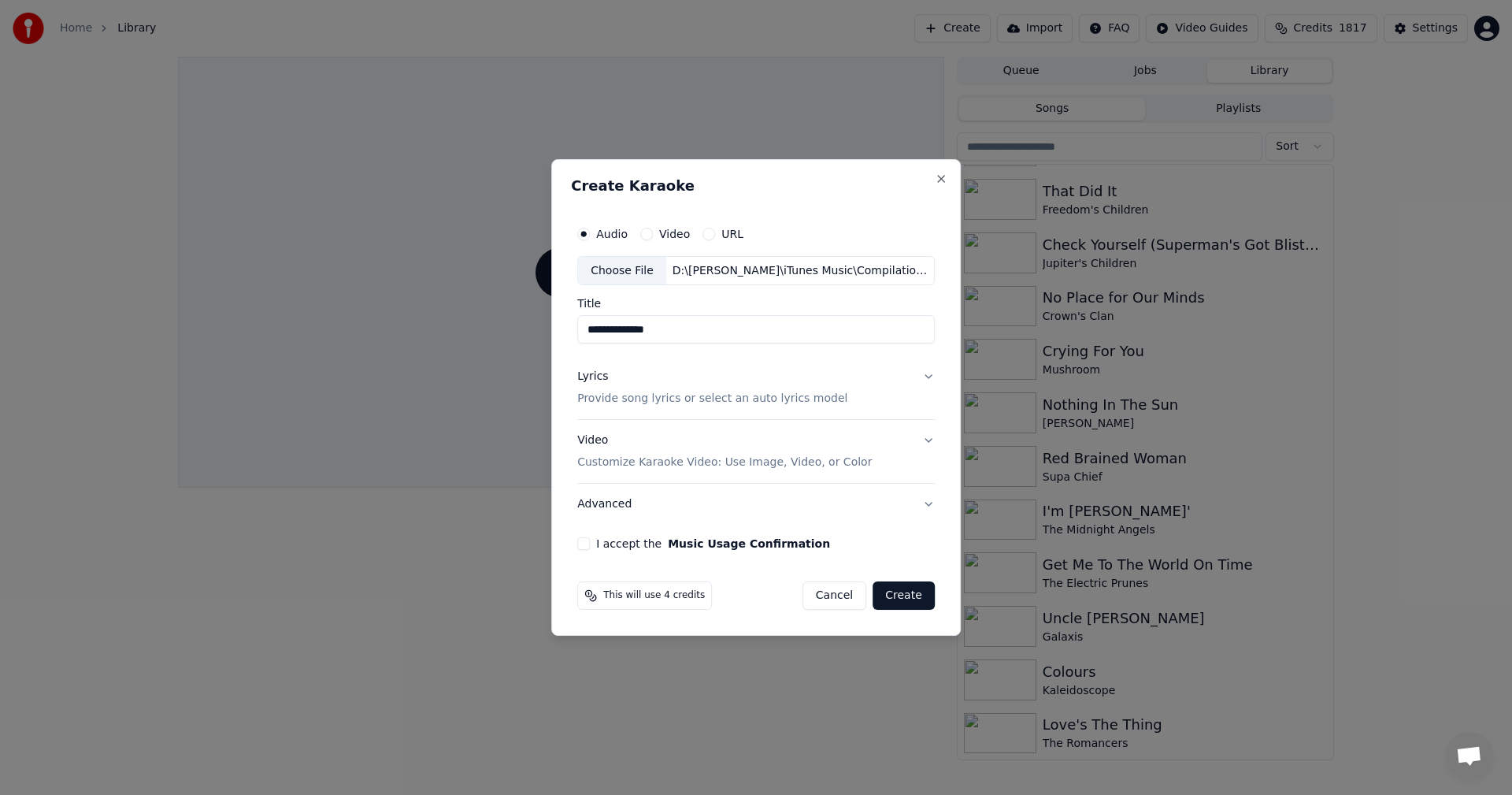
drag, startPoint x: 601, startPoint y: 331, endPoint x: 553, endPoint y: 322, distance: 48.8
click at [553, 322] on body "Home Library Create Import FAQ Video Guides Credits 1817 Settings Queue Jobs Li…" at bounding box center [756, 397] width 1512 height 795
type input "**********"
click at [617, 467] on p "Customize Karaoke Video: Use Image, Video, or Color" at bounding box center [725, 462] width 294 height 16
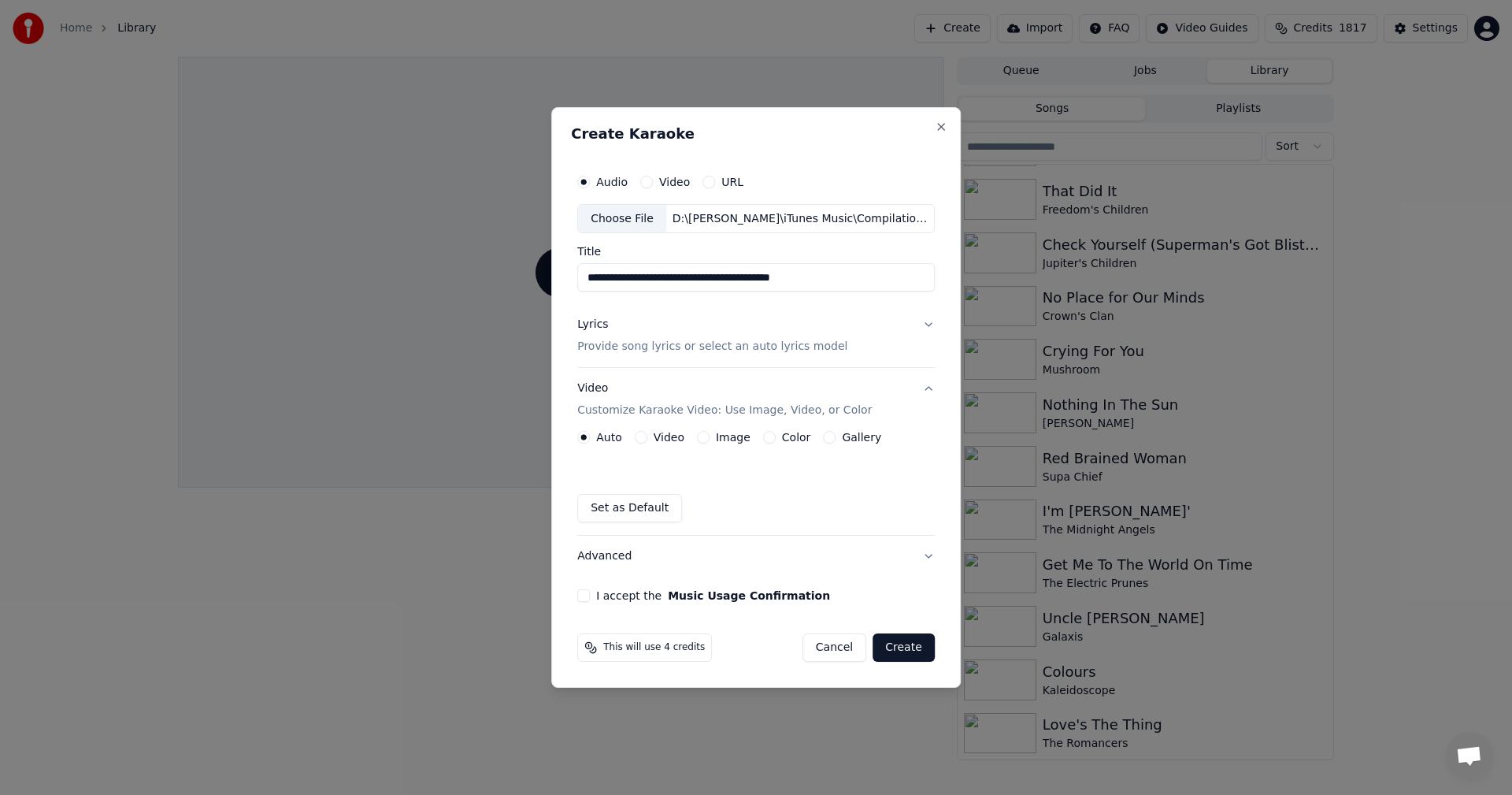
click at [734, 432] on label "Image" at bounding box center [734, 437] width 35 height 11
click at [710, 431] on button "Image" at bounding box center [703, 437] width 12 height 12
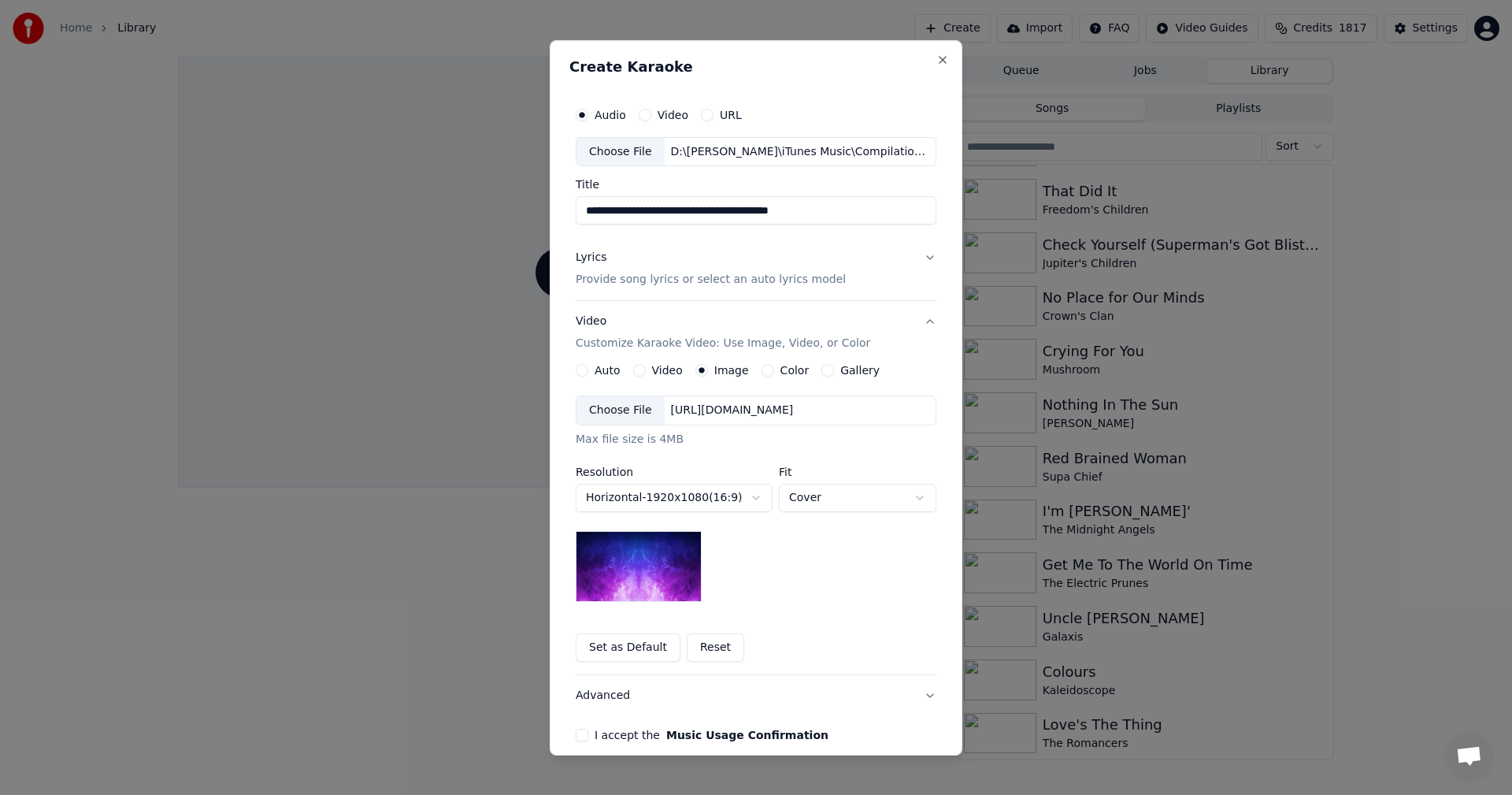
click at [604, 414] on div "Choose File" at bounding box center [620, 410] width 89 height 28
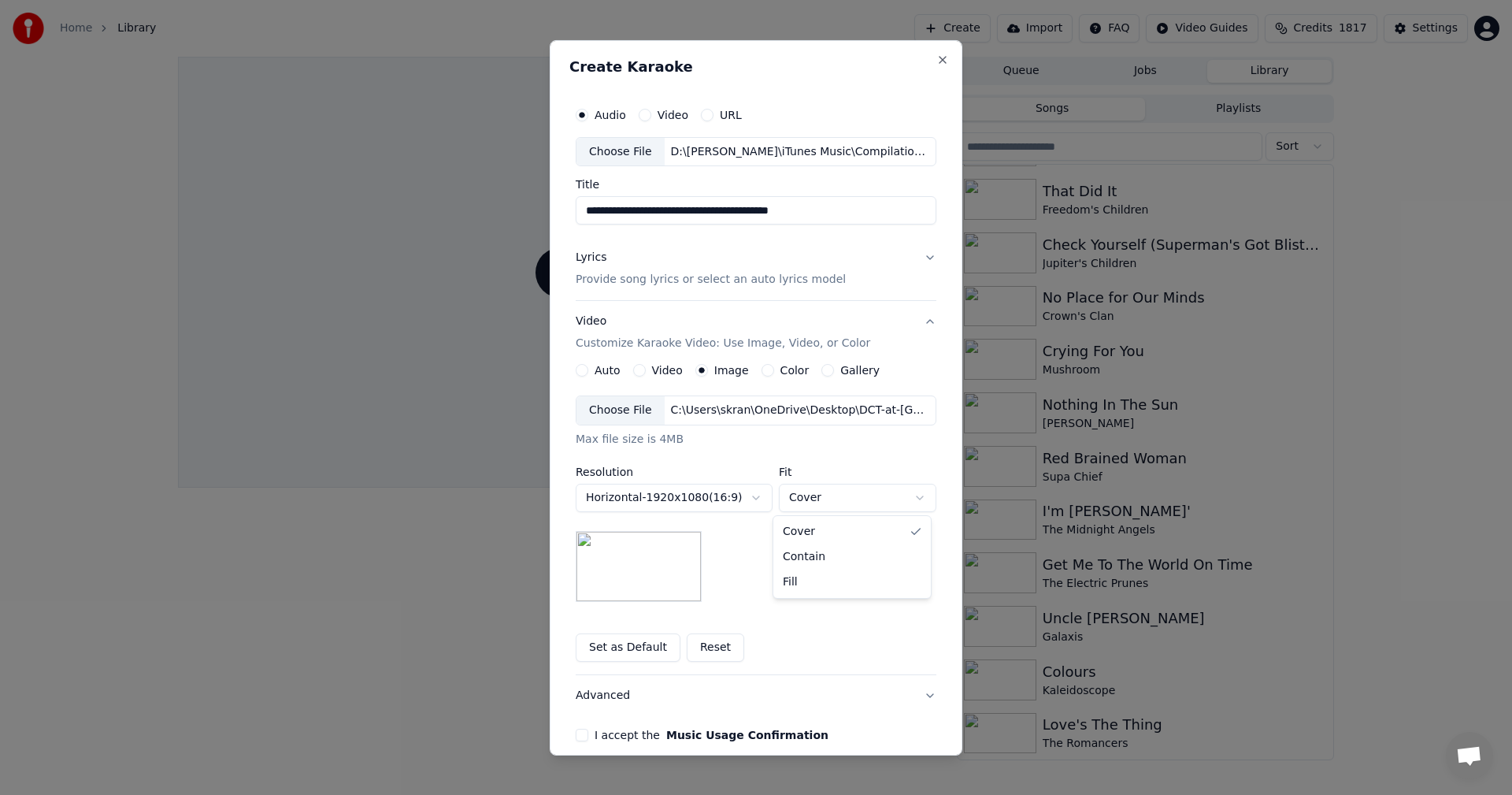
click at [847, 500] on body "Home Library Create Import FAQ Video Guides Credits 1817 Settings Queue Jobs Li…" at bounding box center [756, 397] width 1512 height 795
select select "*******"
click at [614, 278] on p "Provide song lyrics or select an auto lyrics model" at bounding box center [711, 280] width 270 height 16
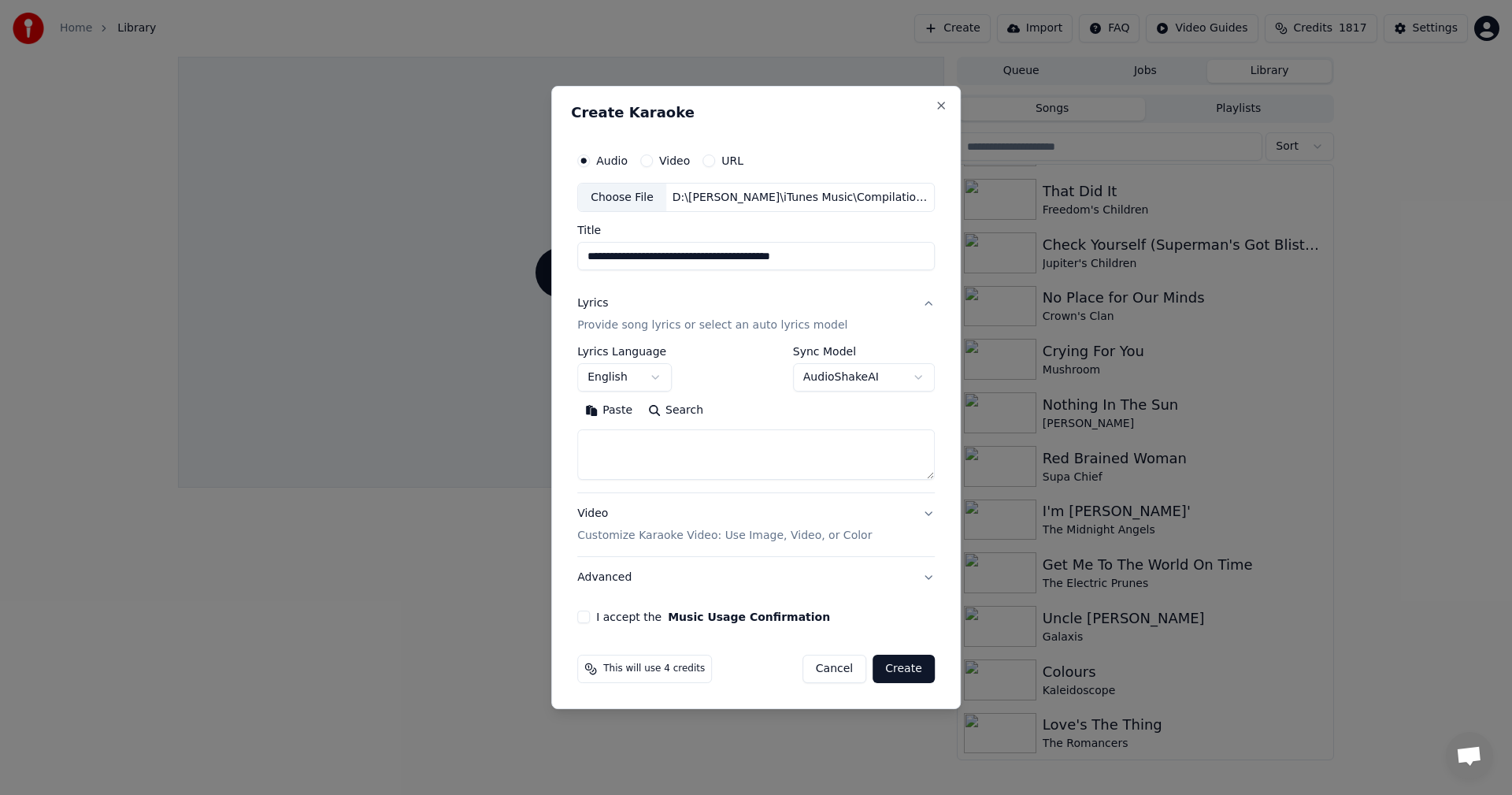
click at [631, 414] on button "Paste" at bounding box center [609, 411] width 63 height 25
click at [722, 447] on textarea "**********" at bounding box center [753, 455] width 352 height 50
click at [595, 472] on textarea at bounding box center [753, 455] width 352 height 50
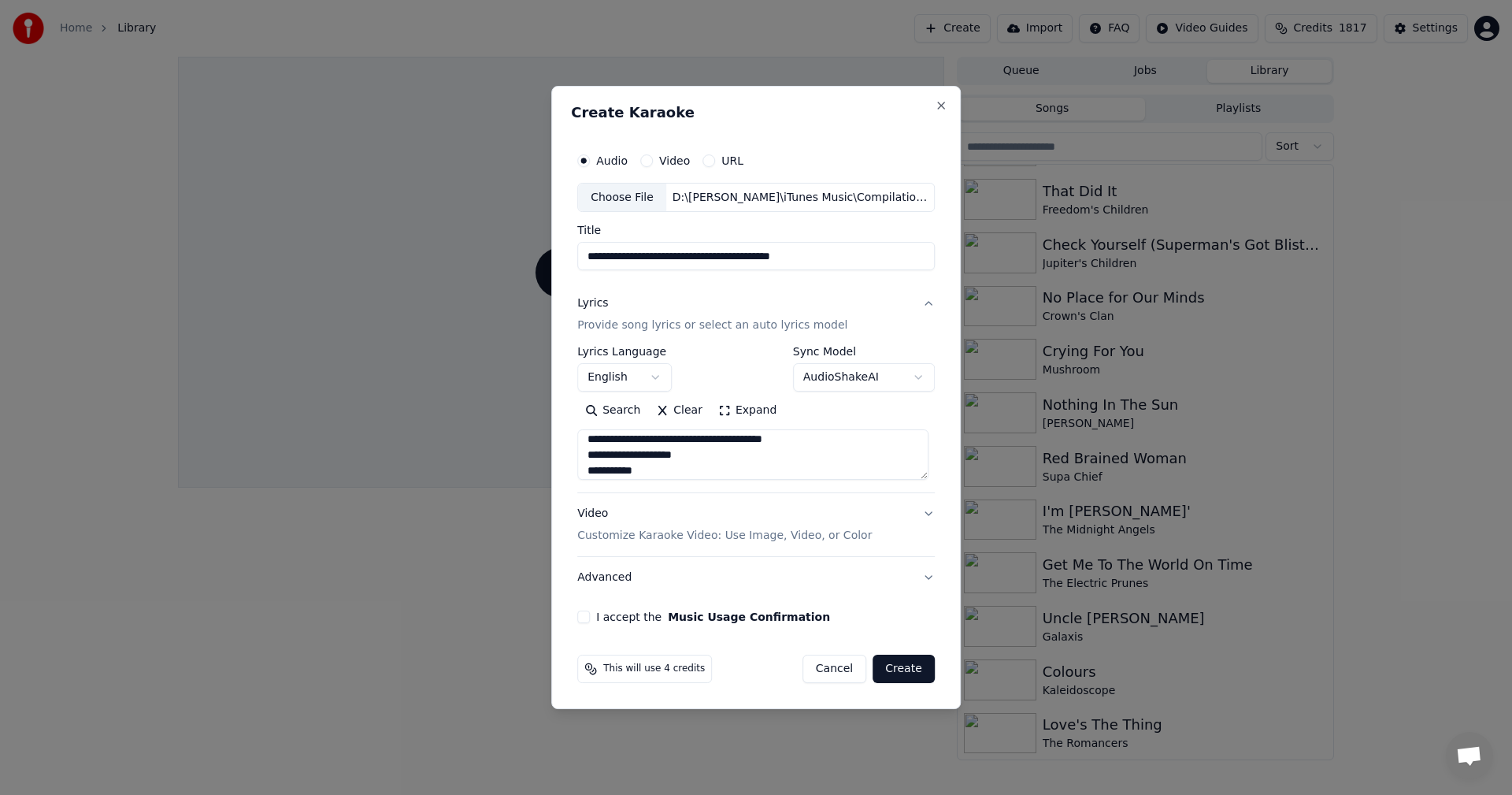
click at [769, 460] on textarea at bounding box center [753, 455] width 352 height 50
drag, startPoint x: 596, startPoint y: 456, endPoint x: 586, endPoint y: 457, distance: 10.0
click at [586, 457] on textarea at bounding box center [753, 455] width 352 height 50
drag, startPoint x: 596, startPoint y: 457, endPoint x: 581, endPoint y: 458, distance: 15.0
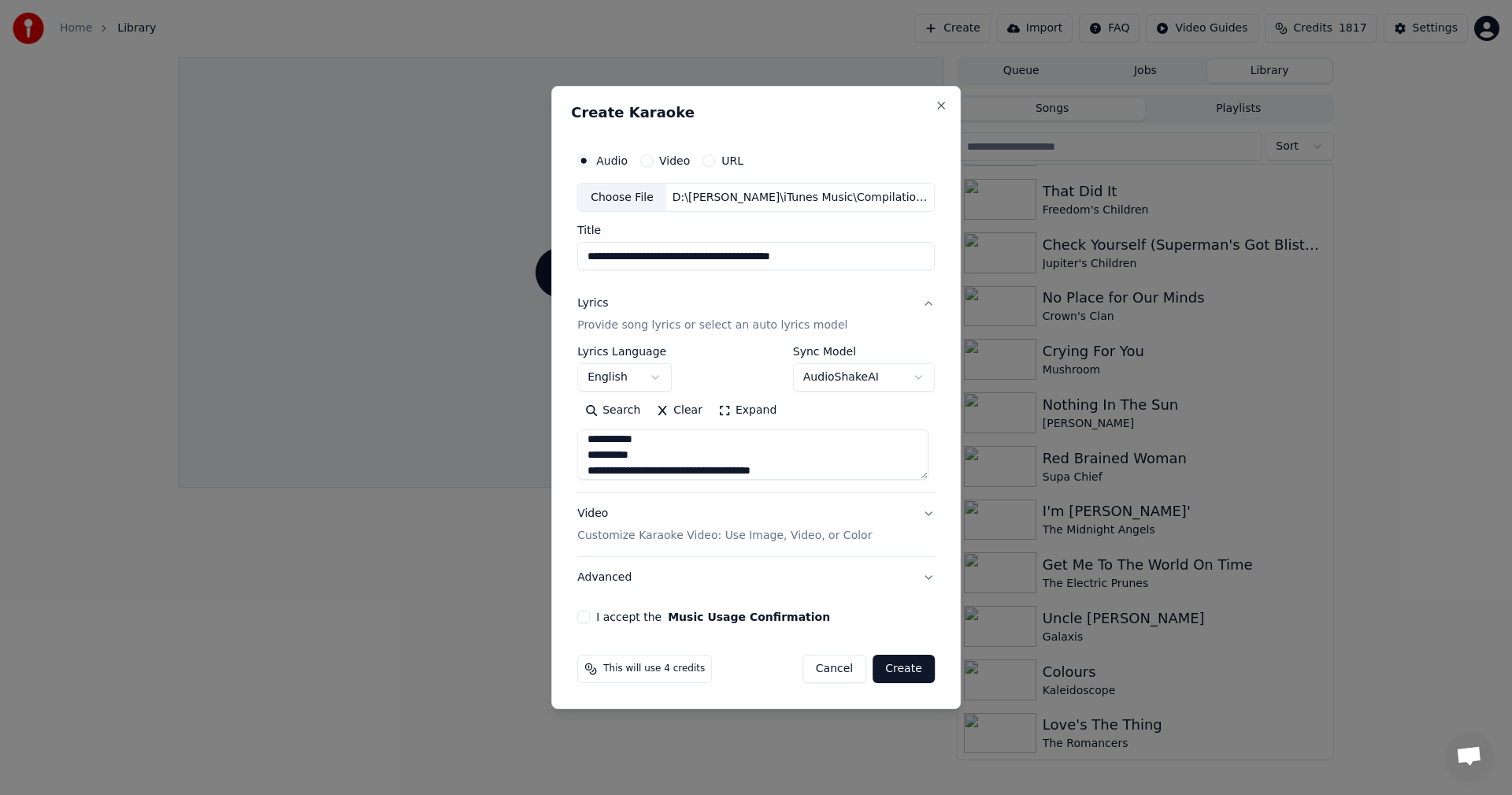
click at [581, 458] on textarea at bounding box center [753, 455] width 352 height 50
click at [605, 462] on textarea at bounding box center [753, 455] width 352 height 50
click at [687, 445] on textarea at bounding box center [753, 455] width 352 height 50
click at [644, 464] on textarea at bounding box center [753, 455] width 352 height 50
click at [648, 457] on textarea at bounding box center [753, 455] width 352 height 50
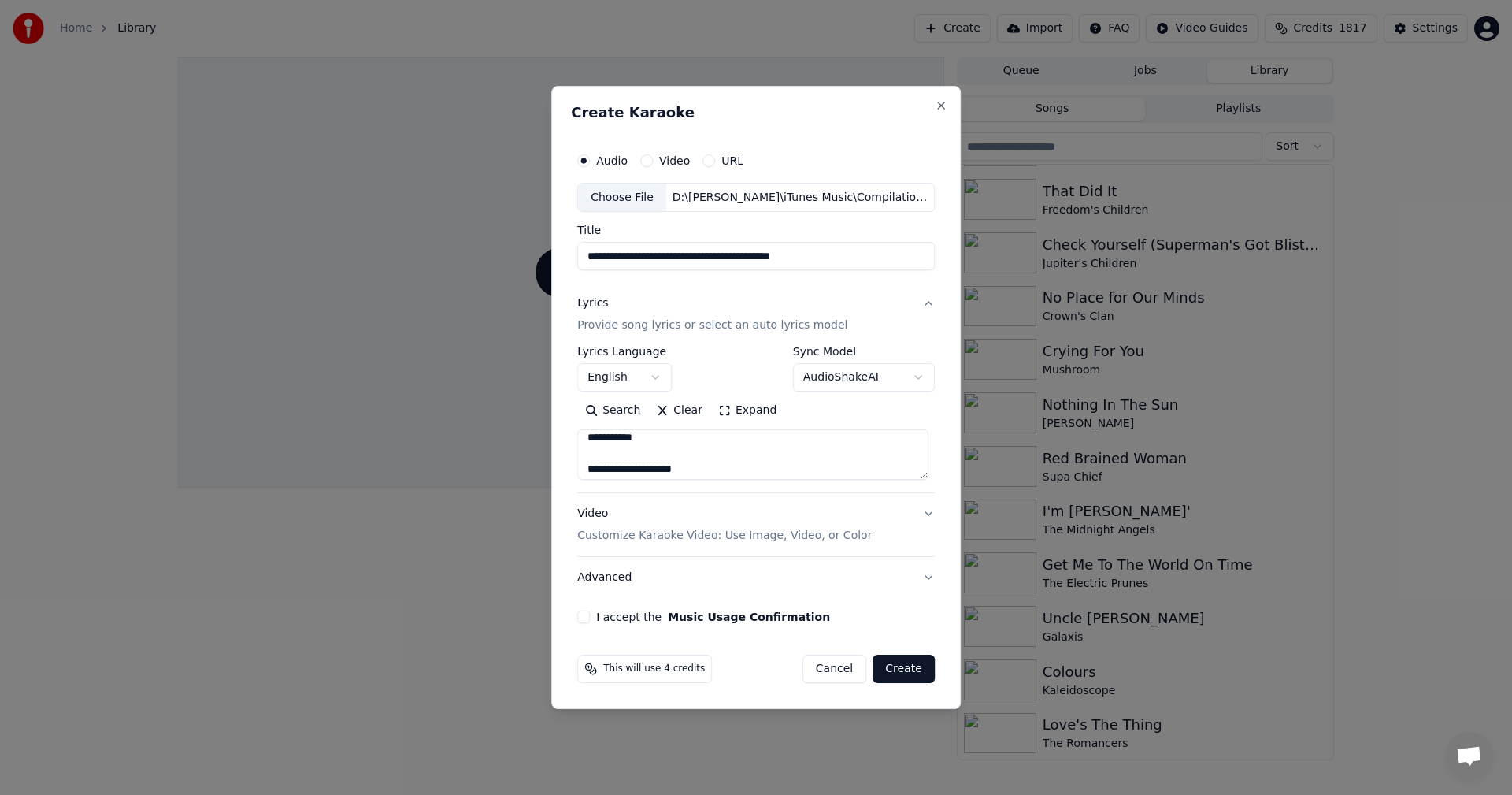
scroll to position [322, 0]
click at [739, 459] on textarea at bounding box center [753, 455] width 352 height 50
click at [596, 448] on textarea at bounding box center [753, 455] width 352 height 50
drag, startPoint x: 600, startPoint y: 465, endPoint x: 653, endPoint y: 528, distance: 82.3
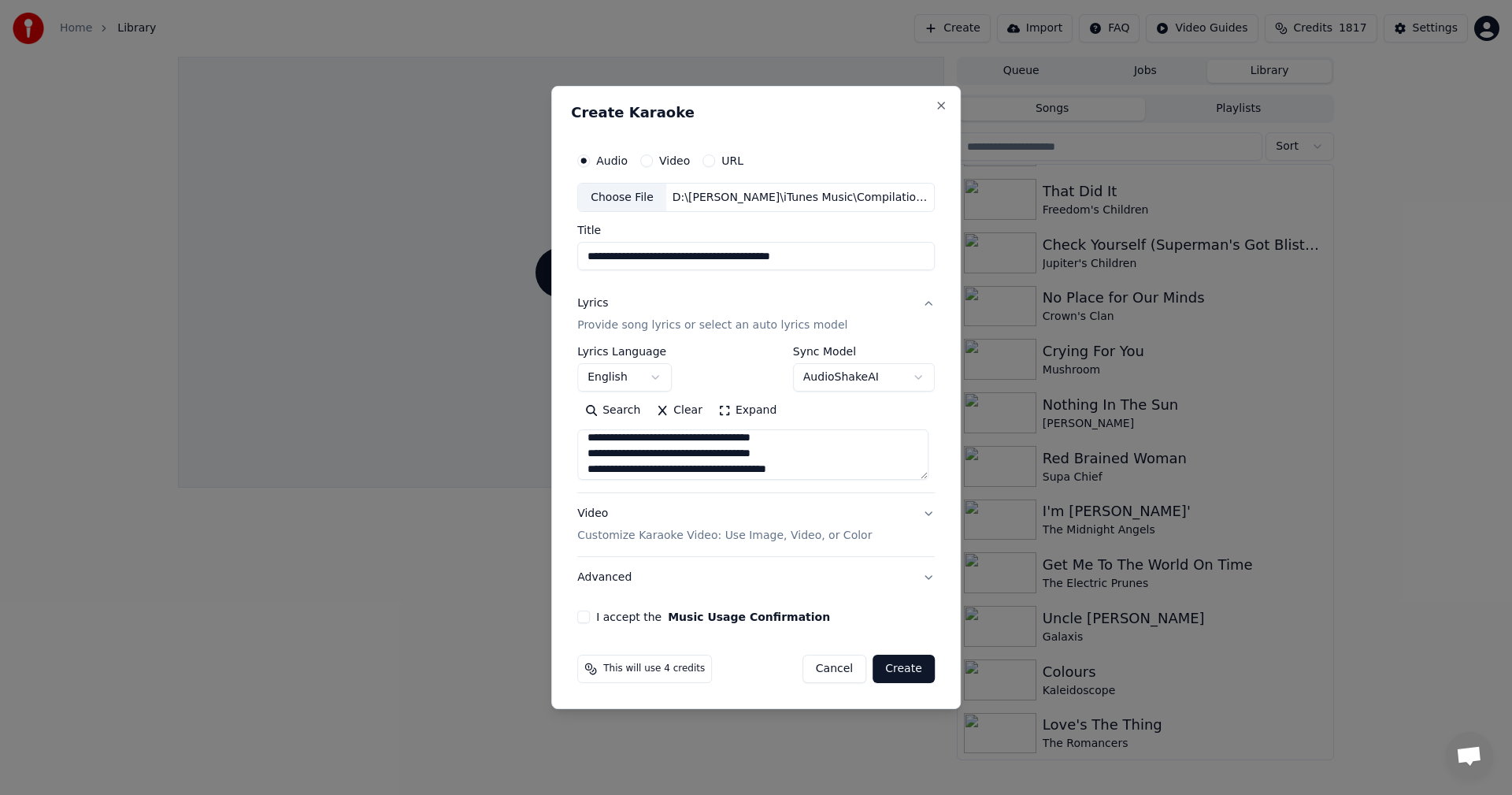
click at [600, 466] on textarea at bounding box center [753, 455] width 352 height 50
click at [666, 467] on textarea at bounding box center [753, 455] width 352 height 50
click at [718, 472] on textarea at bounding box center [753, 455] width 352 height 50
click at [682, 456] on textarea at bounding box center [753, 455] width 352 height 50
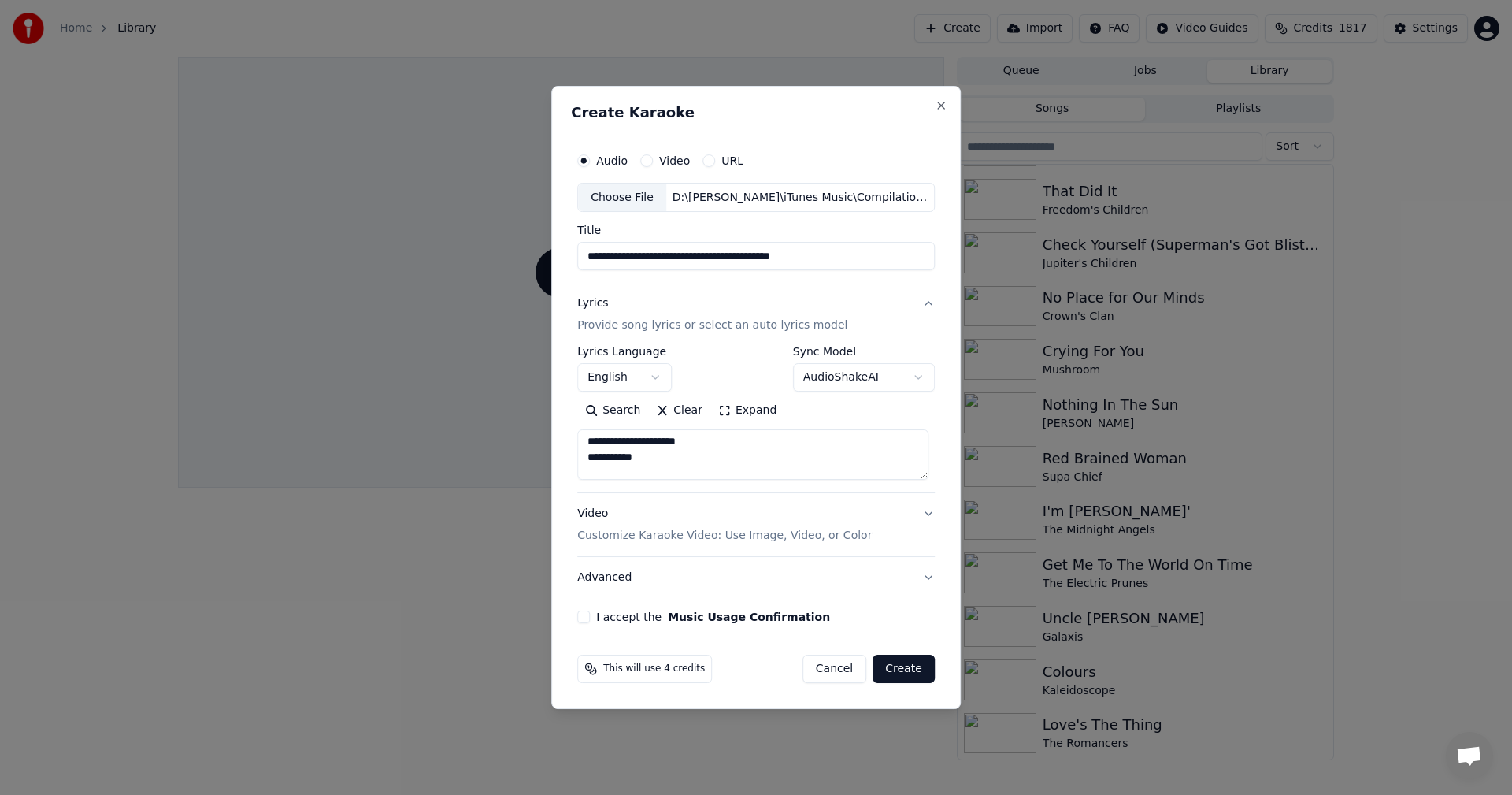
scroll to position [336, 0]
click at [721, 438] on textarea at bounding box center [753, 455] width 352 height 50
click at [587, 474] on textarea at bounding box center [753, 455] width 352 height 50
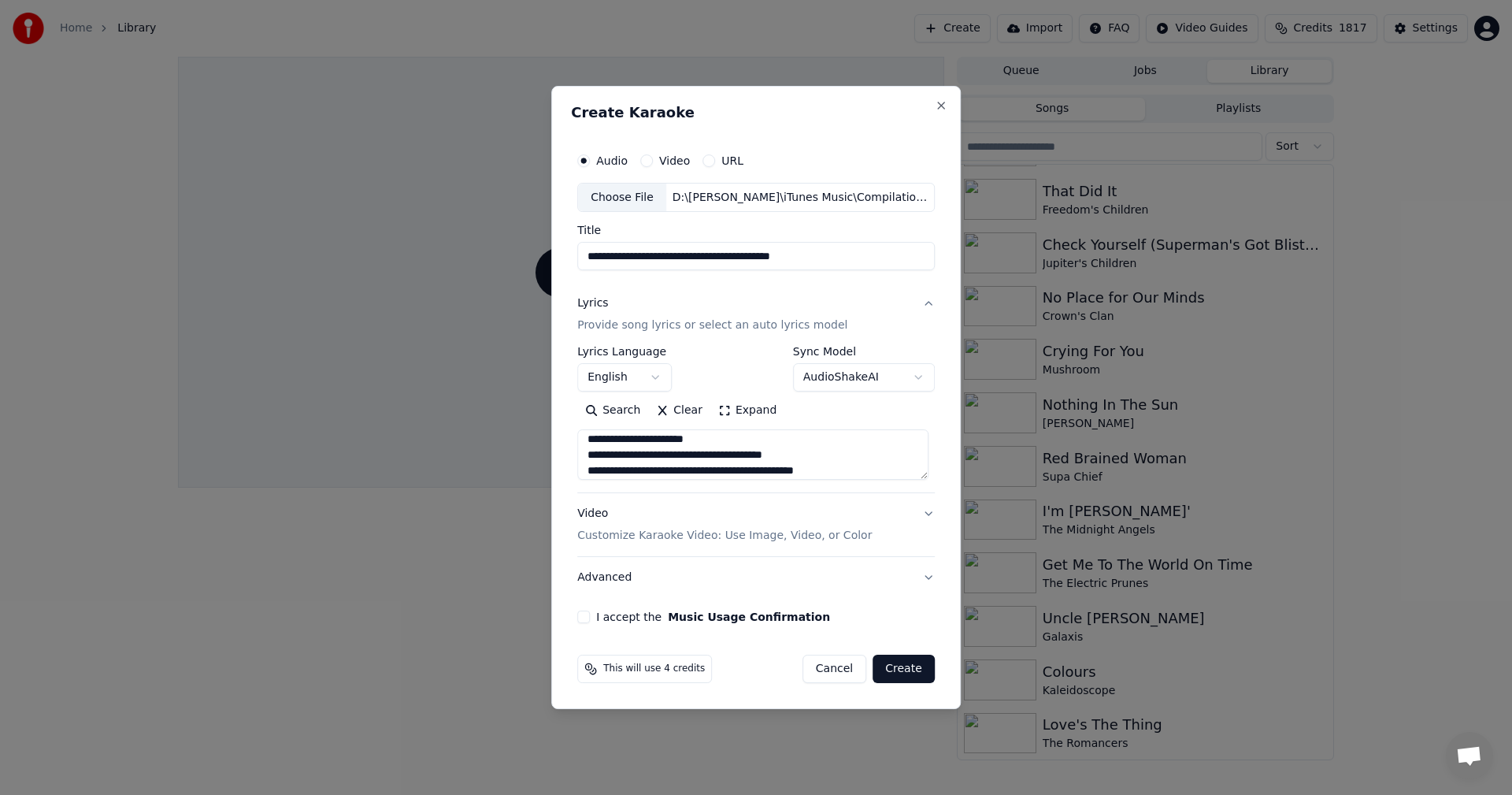
click at [721, 472] on textarea at bounding box center [753, 455] width 352 height 50
drag, startPoint x: 732, startPoint y: 472, endPoint x: 845, endPoint y: 476, distance: 113.1
click at [732, 472] on textarea at bounding box center [753, 455] width 352 height 50
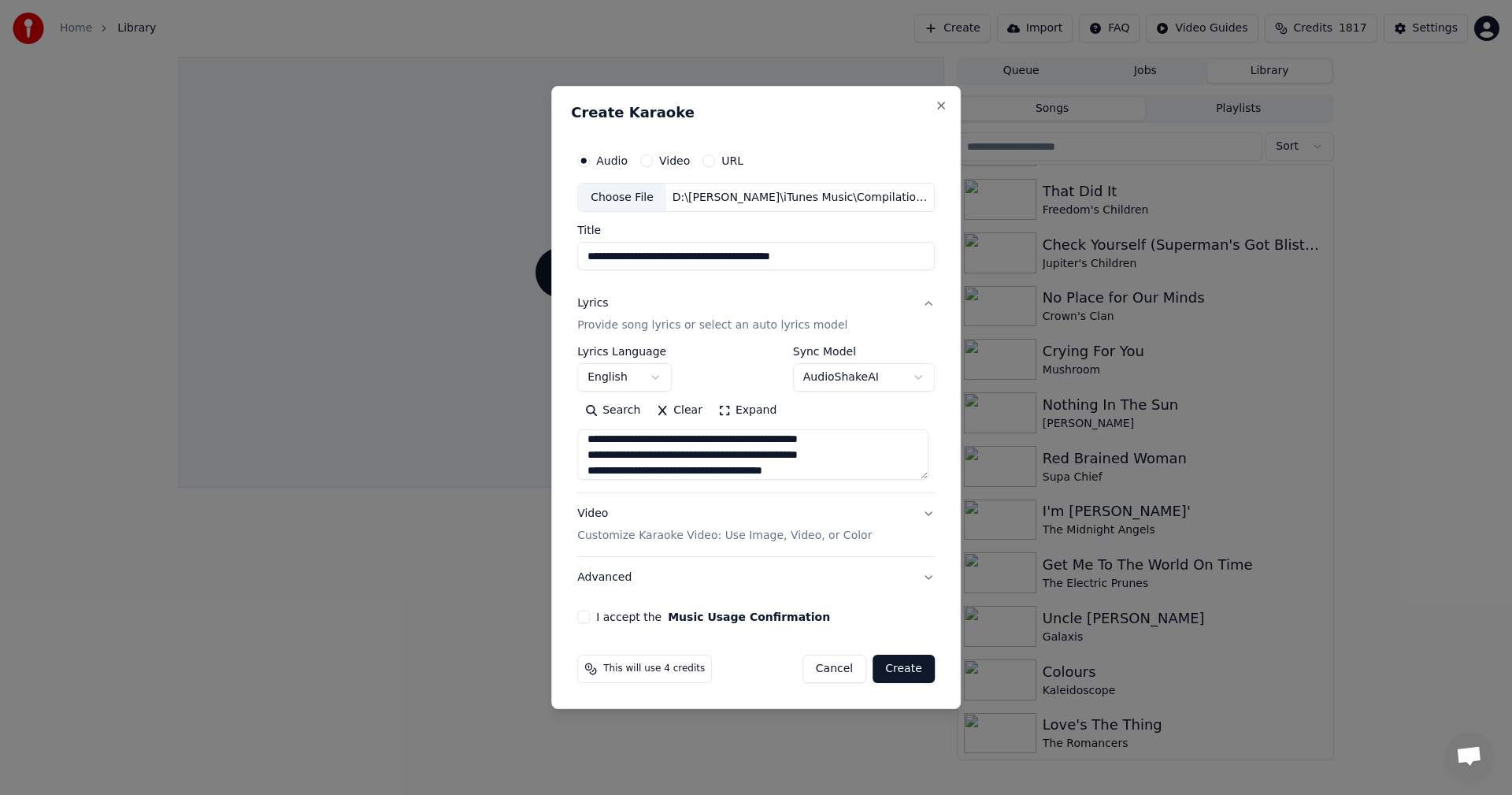
click at [783, 472] on textarea at bounding box center [753, 455] width 352 height 50
type textarea "**********"
click at [588, 619] on button "I accept the Music Usage Confirmation" at bounding box center [583, 616] width 12 height 12
click at [913, 674] on button "Create" at bounding box center [903, 668] width 62 height 28
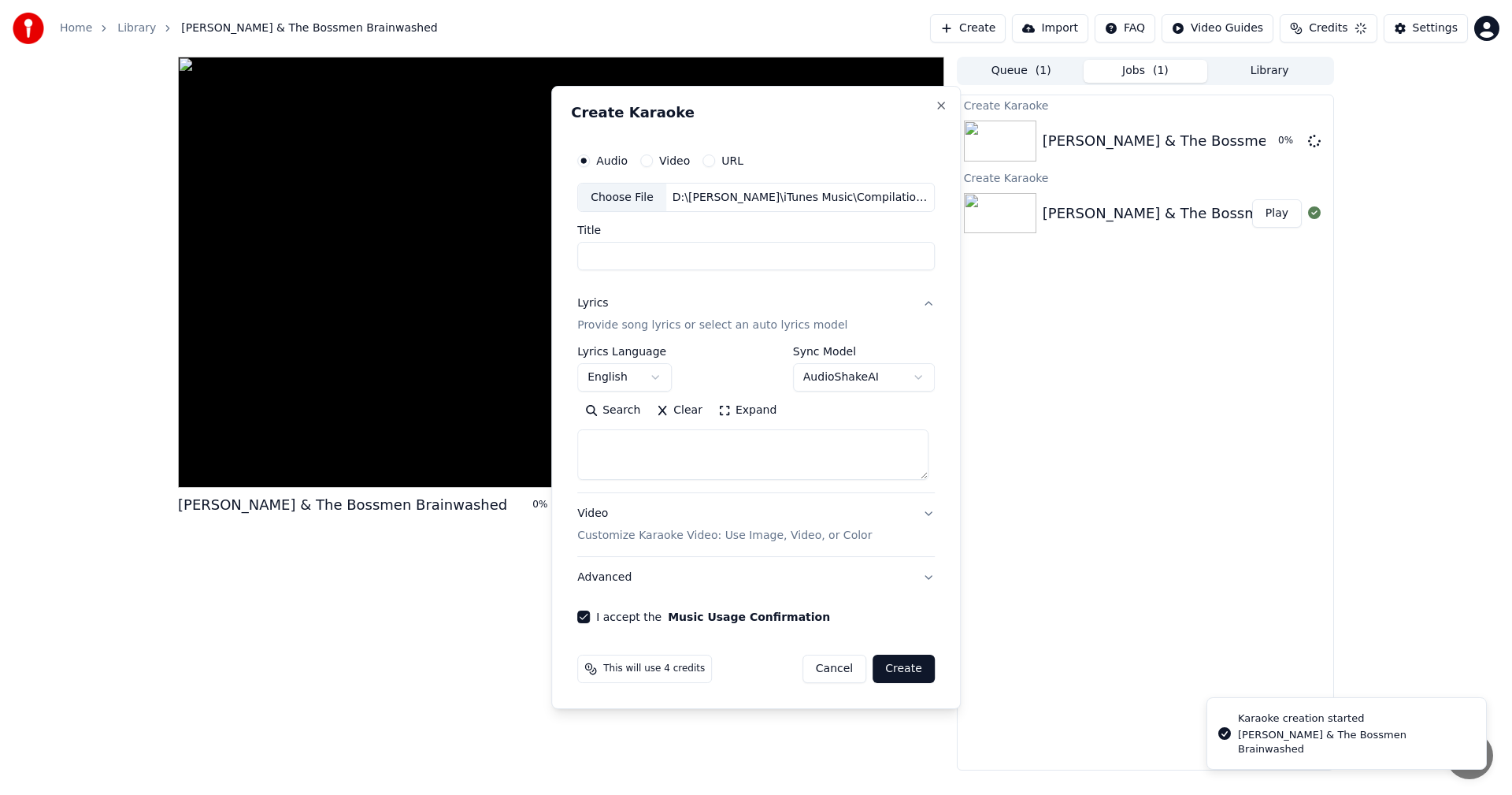
select select
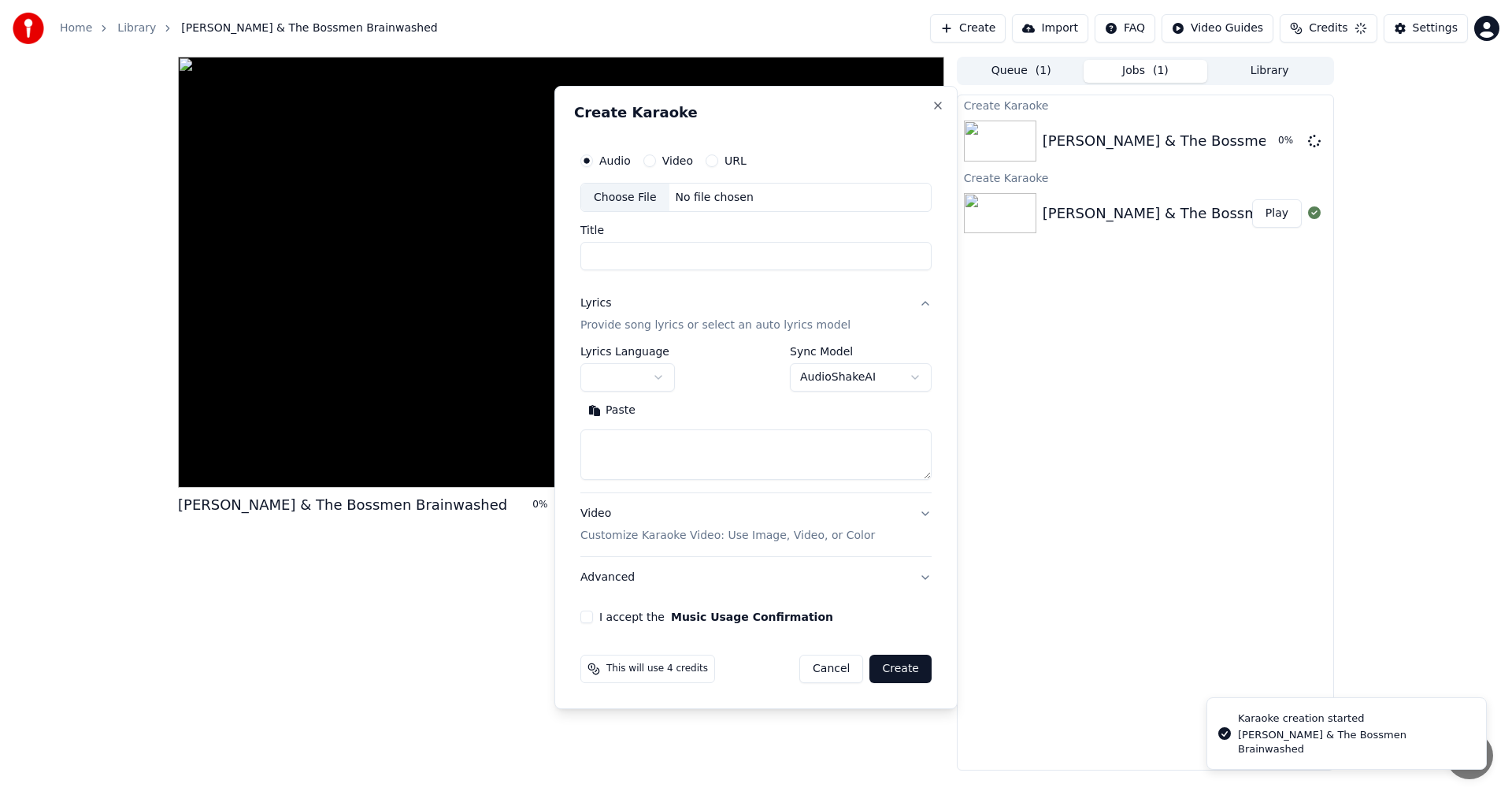
scroll to position [0, 0]
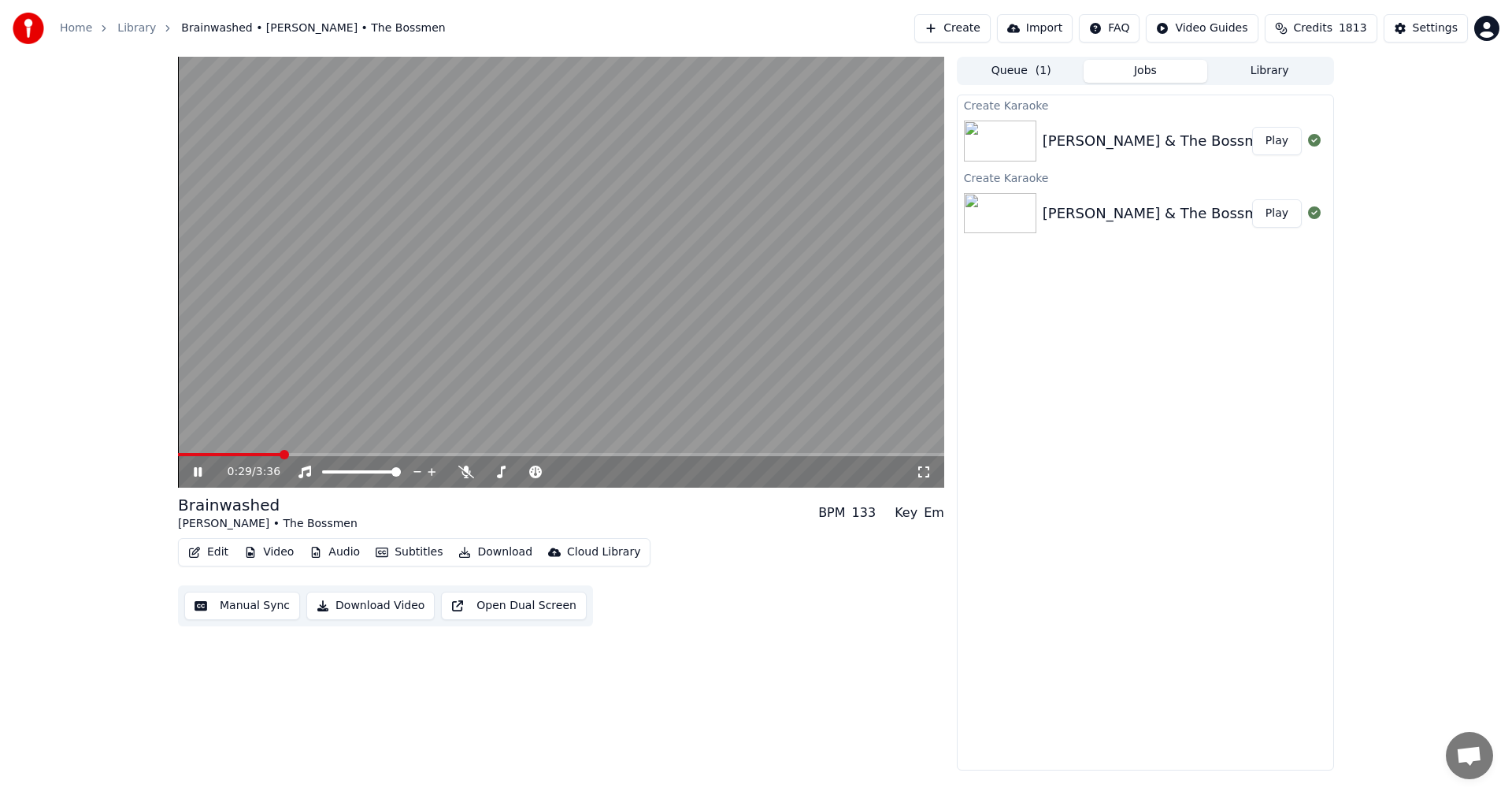
click at [486, 256] on video at bounding box center [561, 272] width 767 height 431
click at [178, 453] on span at bounding box center [182, 454] width 9 height 9
click at [218, 557] on button "Edit" at bounding box center [208, 552] width 53 height 22
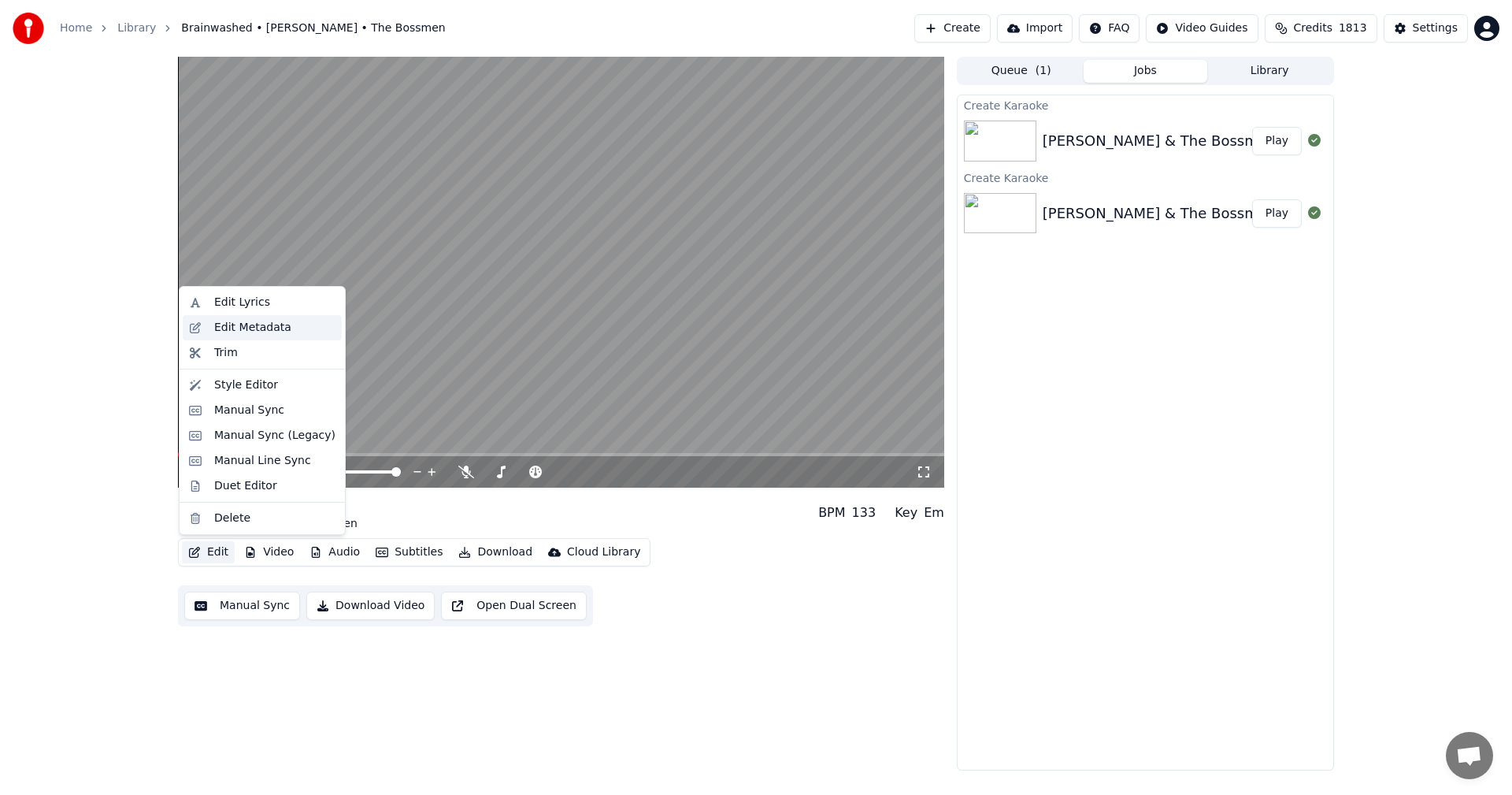
click at [222, 329] on div "Edit Metadata" at bounding box center [252, 328] width 77 height 16
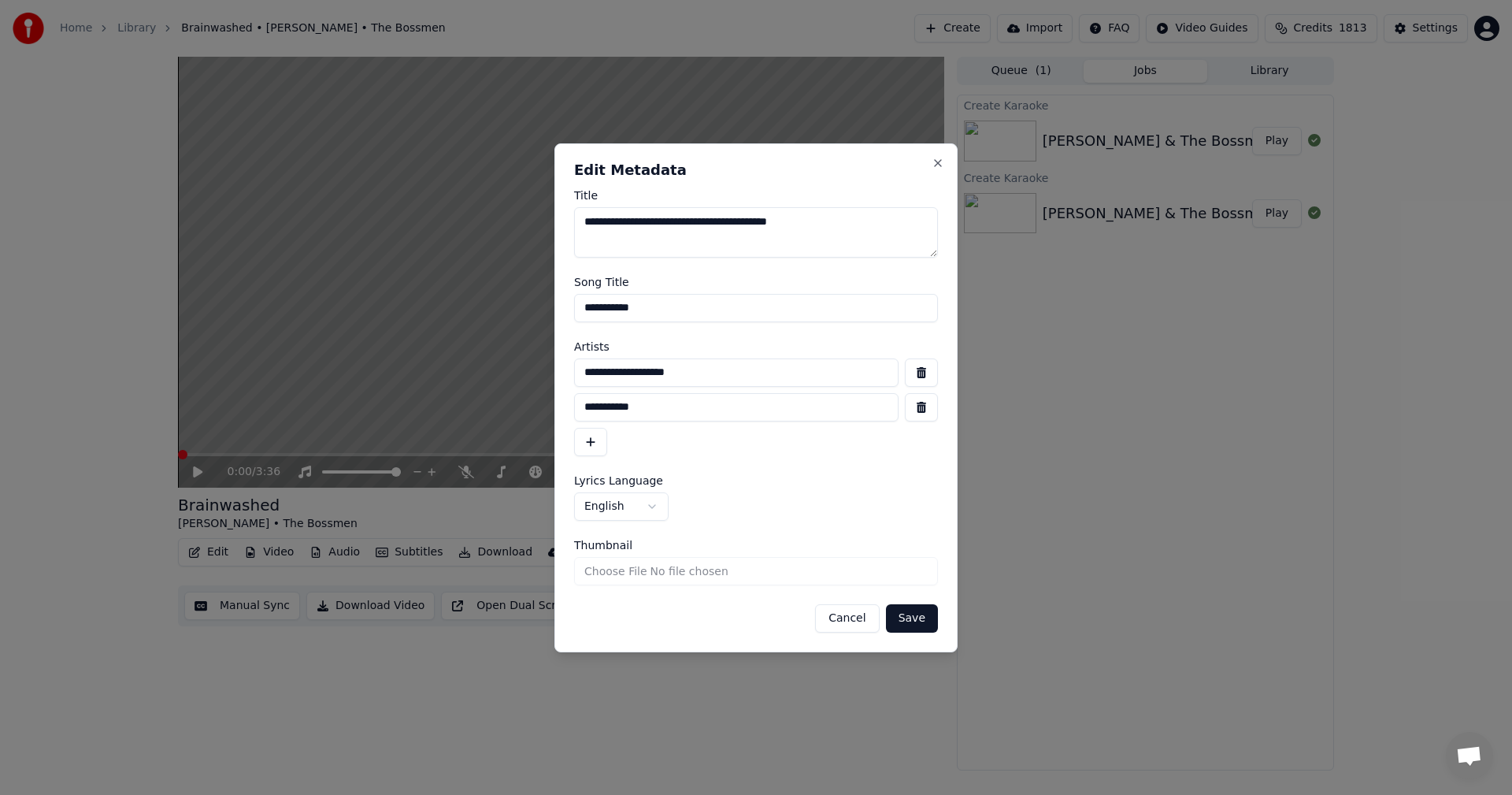
click at [915, 407] on button "button" at bounding box center [921, 407] width 33 height 28
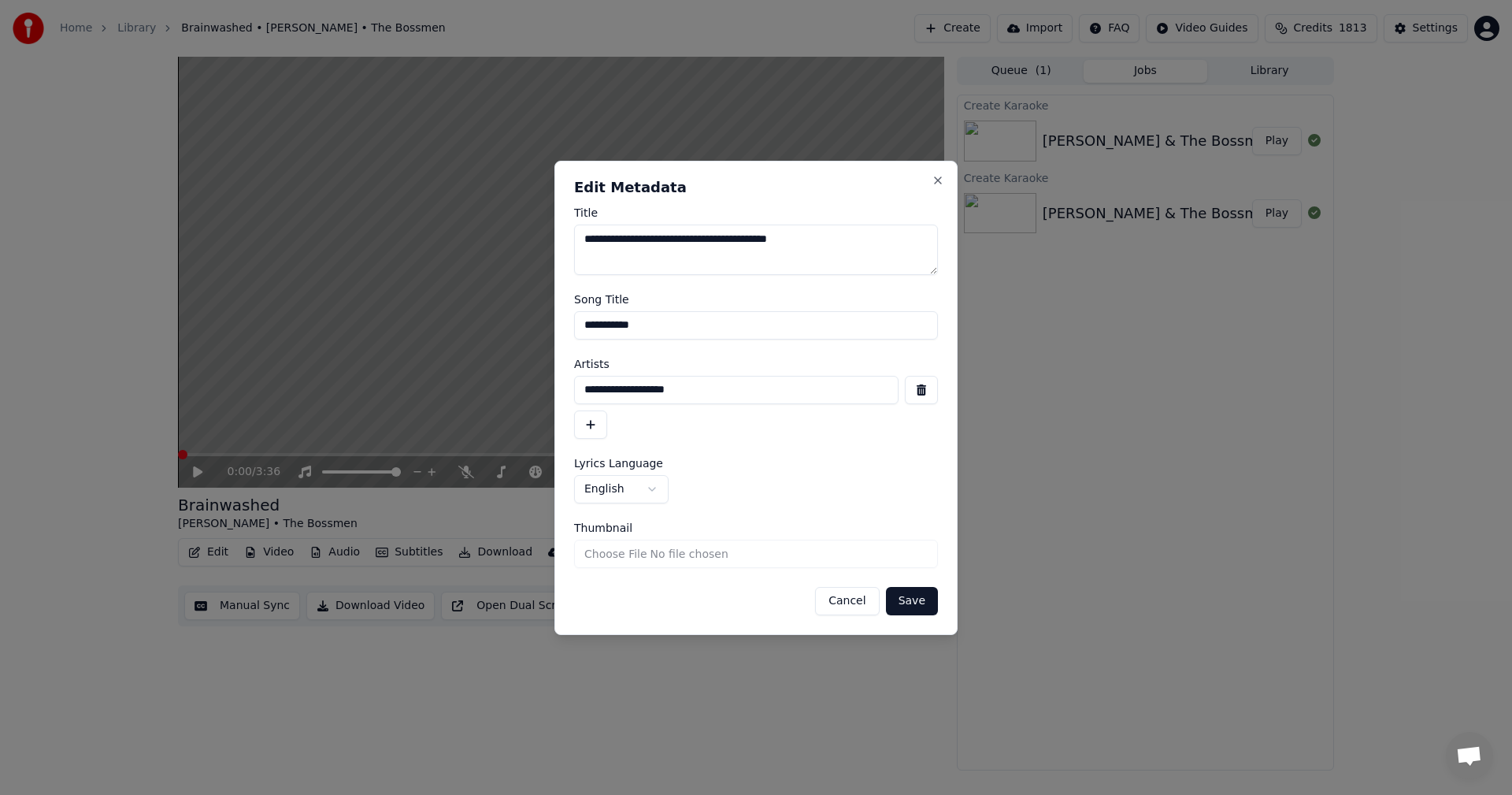
click at [773, 388] on input "**********" at bounding box center [736, 390] width 324 height 28
type input "**********"
click at [916, 608] on button "Save" at bounding box center [912, 601] width 52 height 28
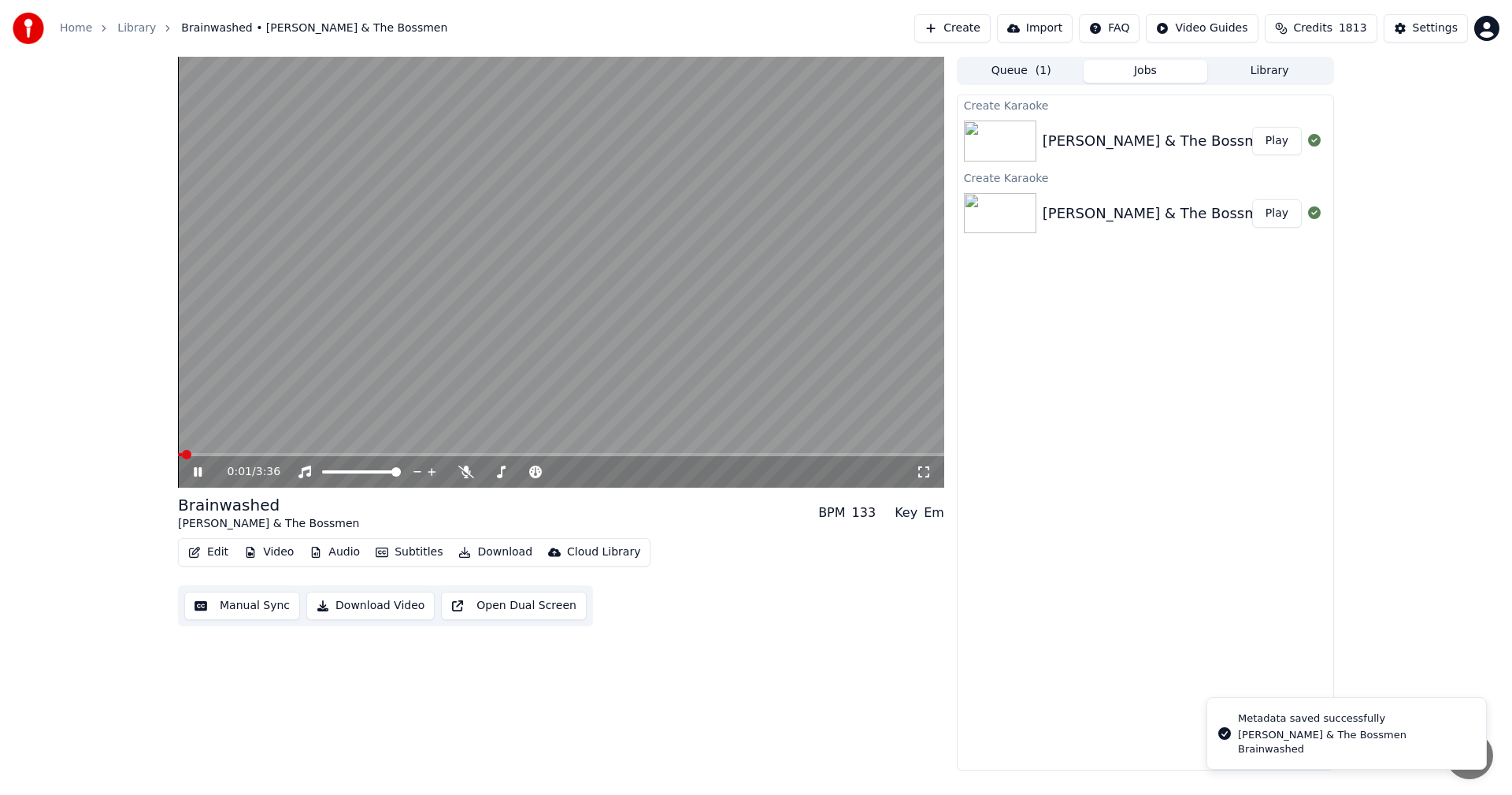
click at [925, 466] on icon at bounding box center [923, 472] width 16 height 12
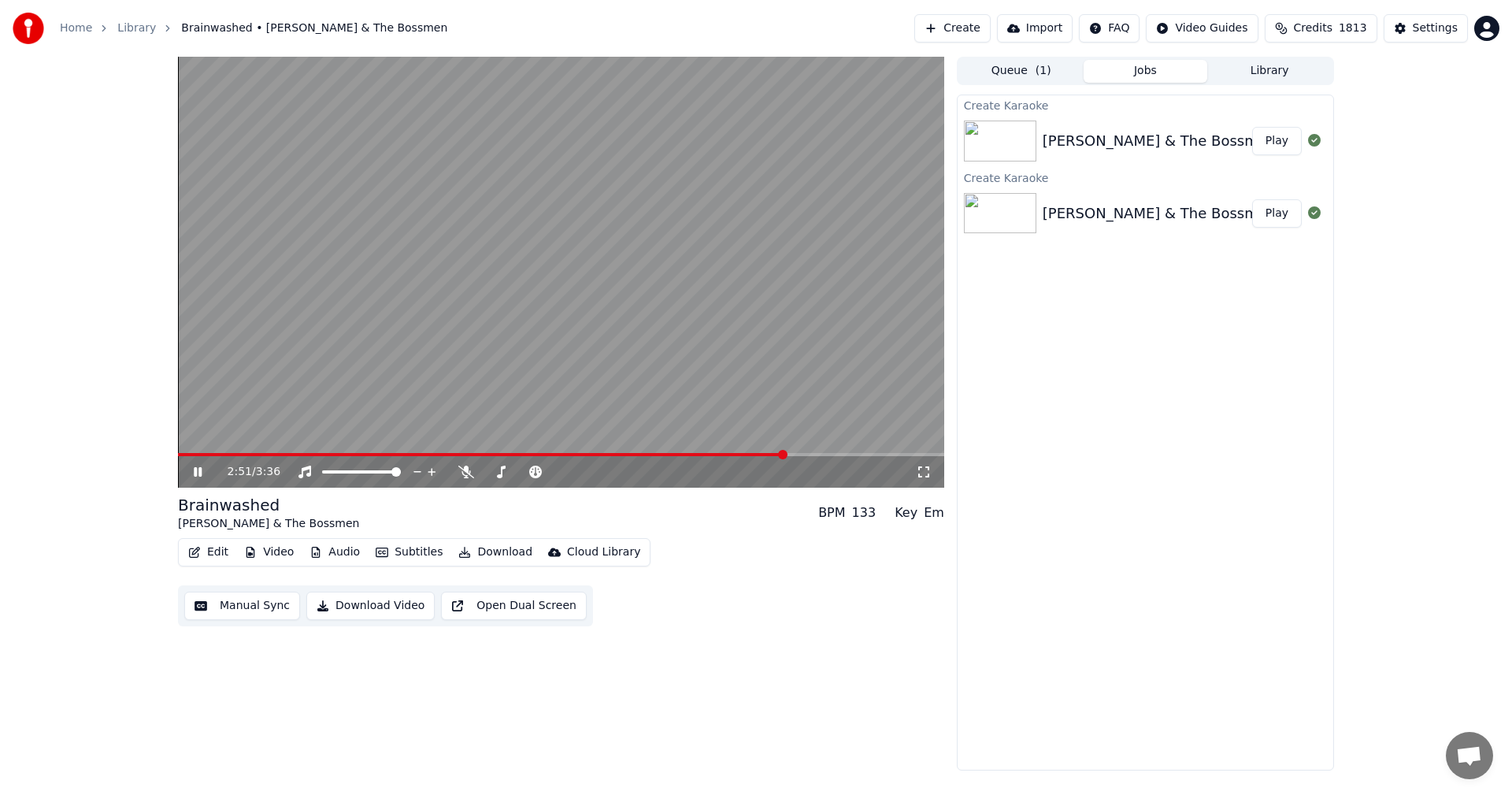
click at [687, 407] on video at bounding box center [561, 272] width 767 height 431
click at [209, 553] on button "Edit" at bounding box center [208, 552] width 53 height 22
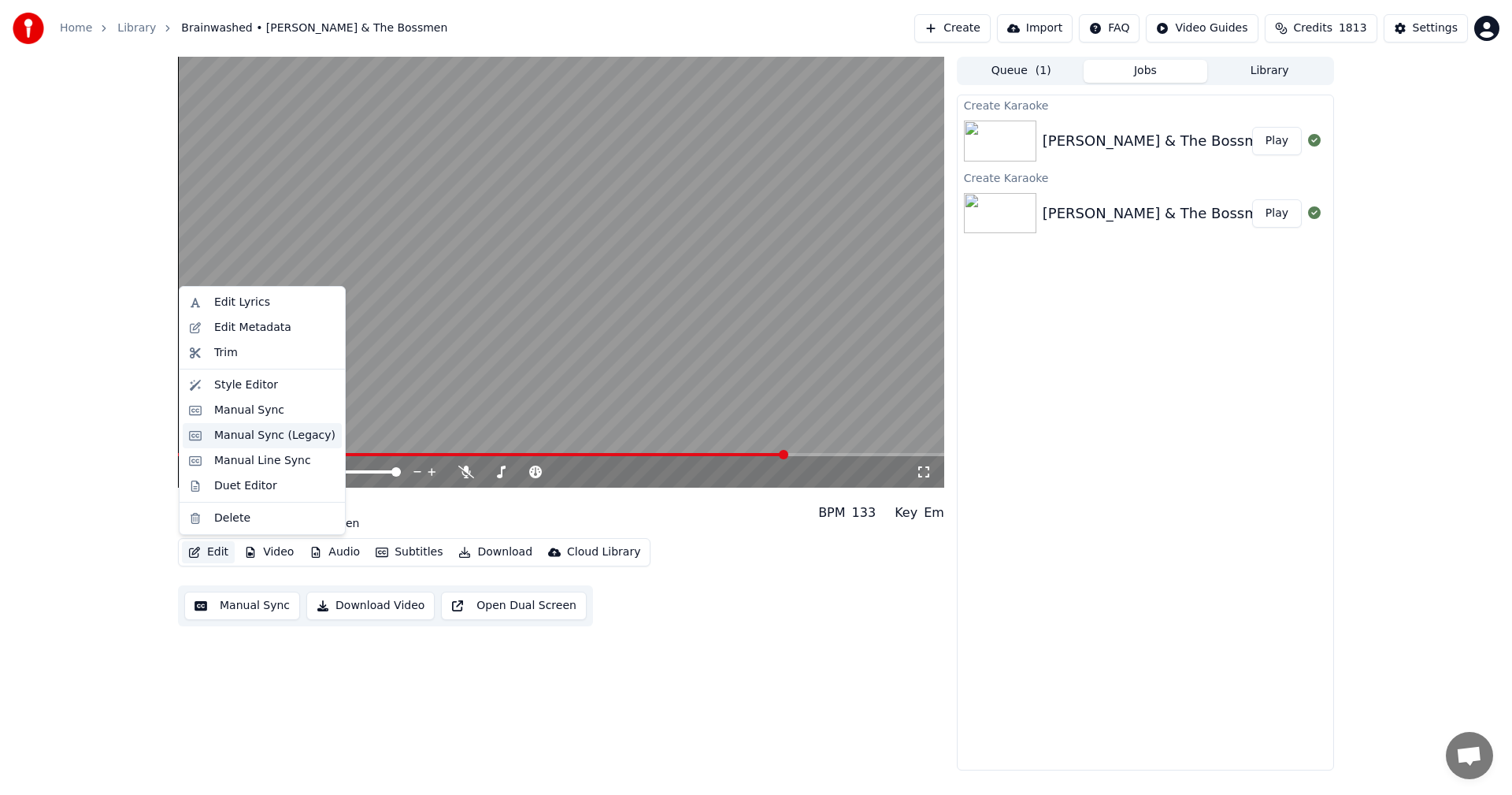
click at [251, 438] on div "Manual Sync (Legacy)" at bounding box center [275, 435] width 122 height 16
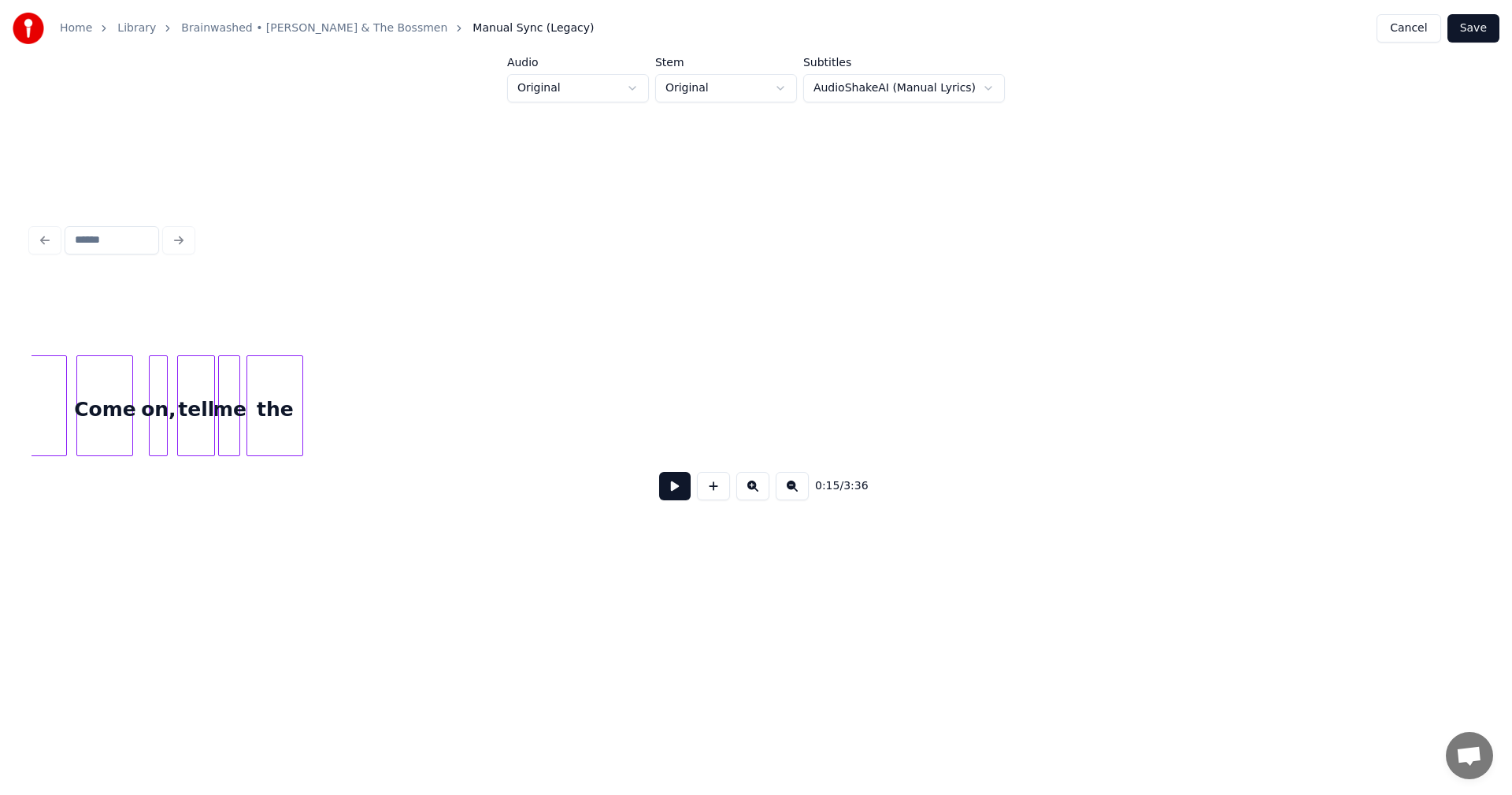
scroll to position [0, 25959]
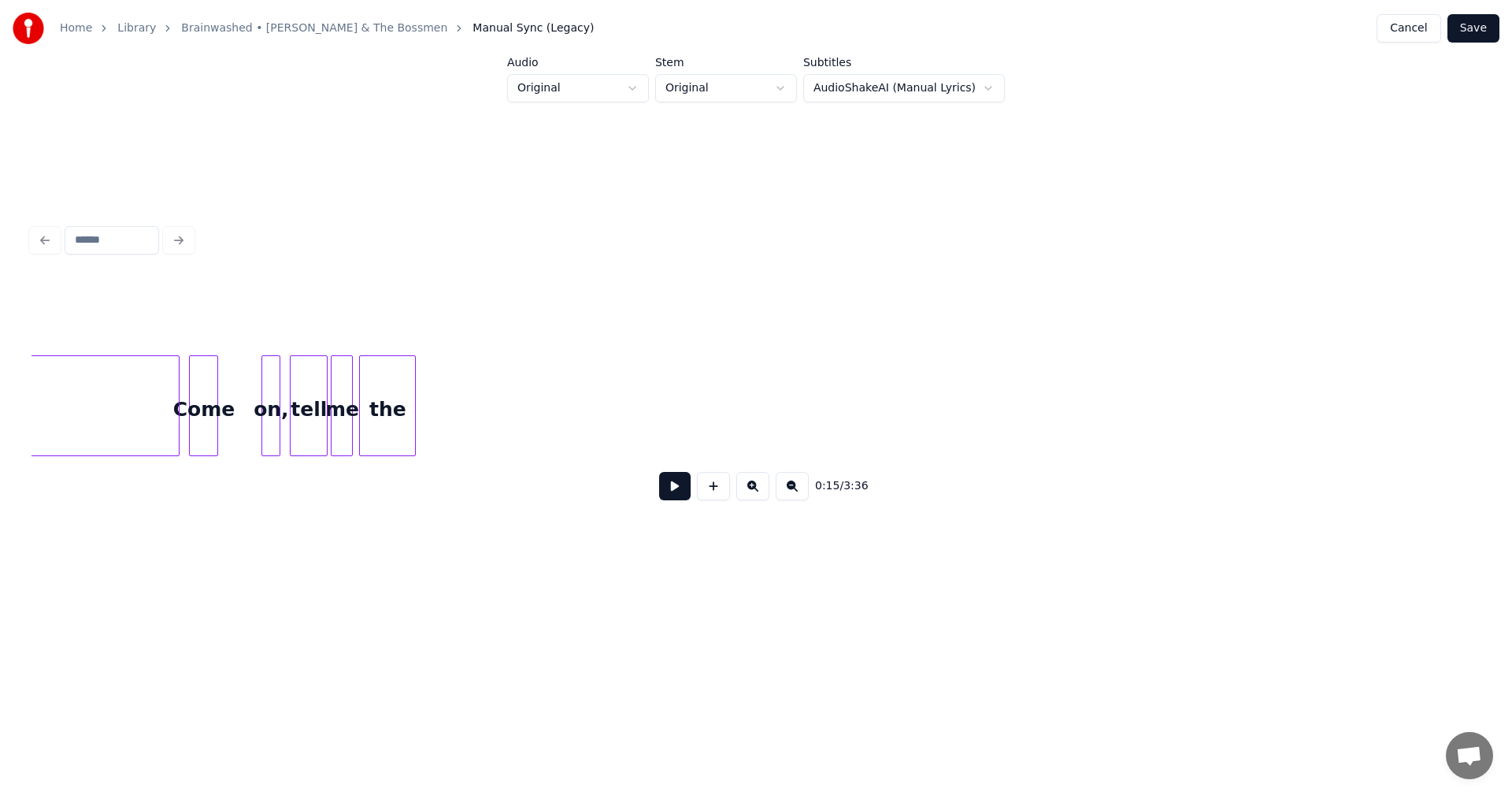
click at [217, 401] on div at bounding box center [215, 405] width 5 height 99
click at [222, 398] on div "on," at bounding box center [221, 409] width 17 height 108
click at [259, 405] on div "tell" at bounding box center [257, 409] width 36 height 108
click at [289, 395] on div "me" at bounding box center [290, 409] width 21 height 108
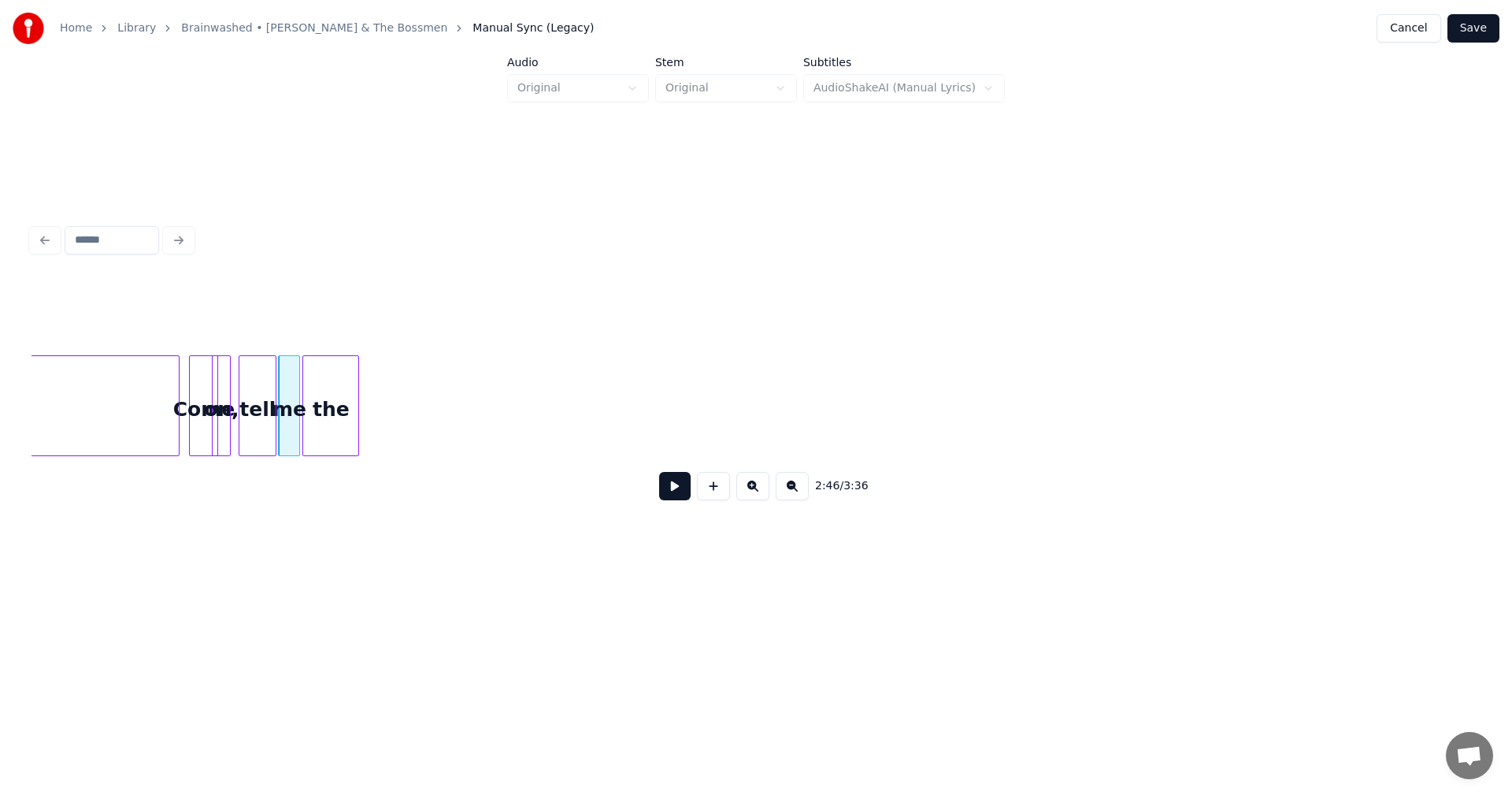
click at [314, 390] on div "the" at bounding box center [331, 409] width 55 height 108
click at [338, 396] on div at bounding box center [337, 405] width 5 height 99
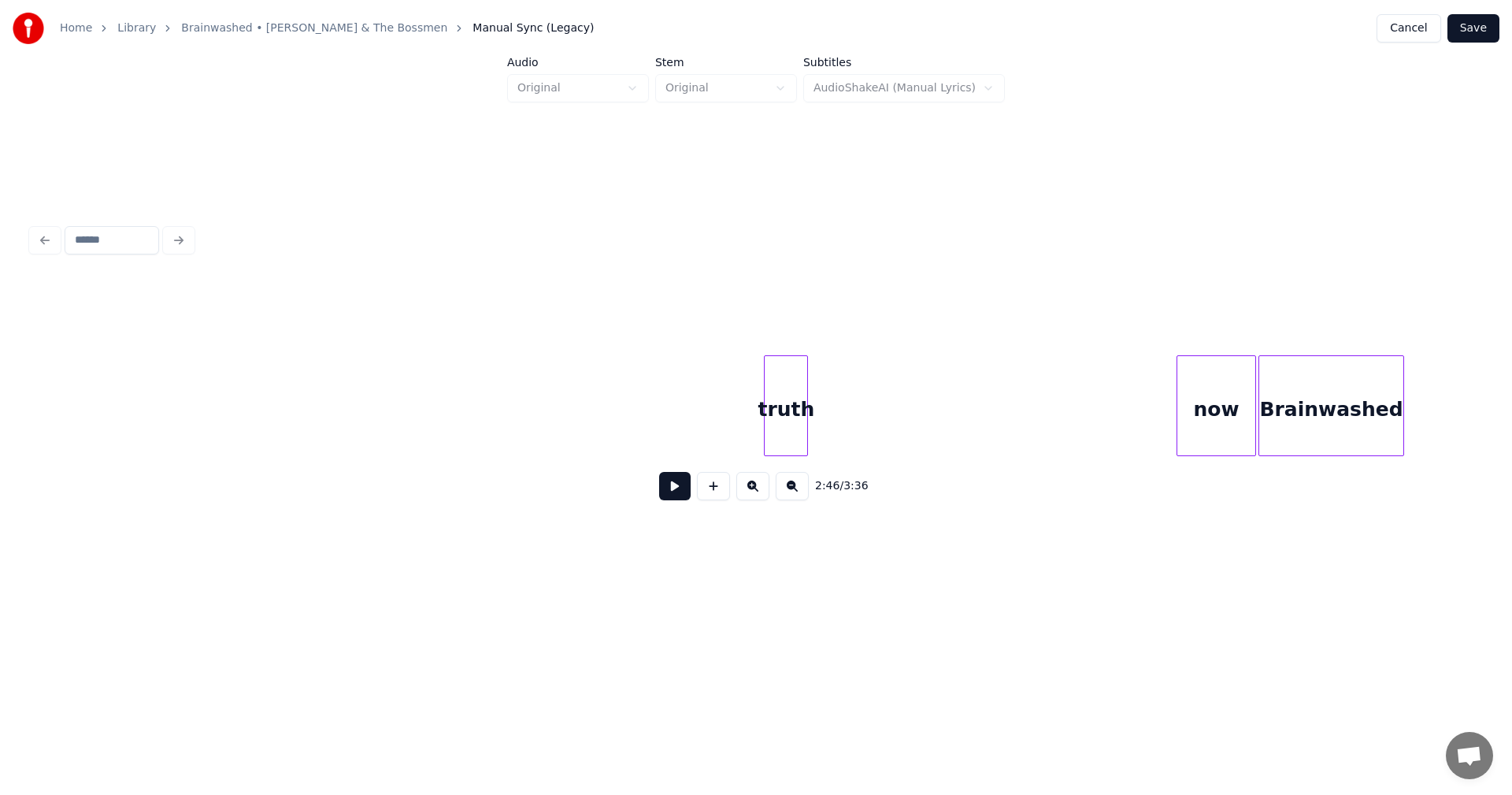
scroll to position [0, 26713]
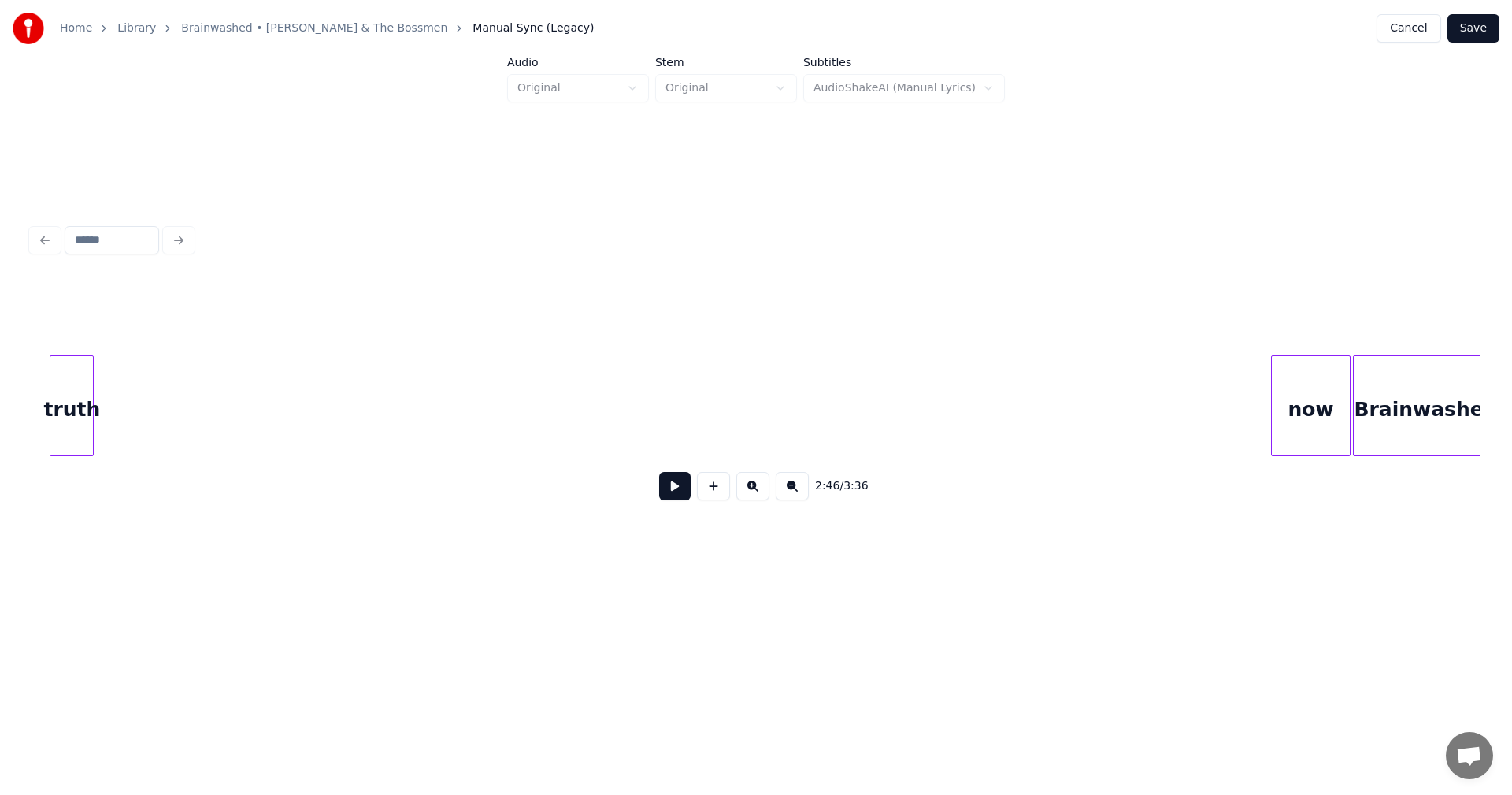
click at [77, 411] on div "truth" at bounding box center [71, 409] width 42 height 108
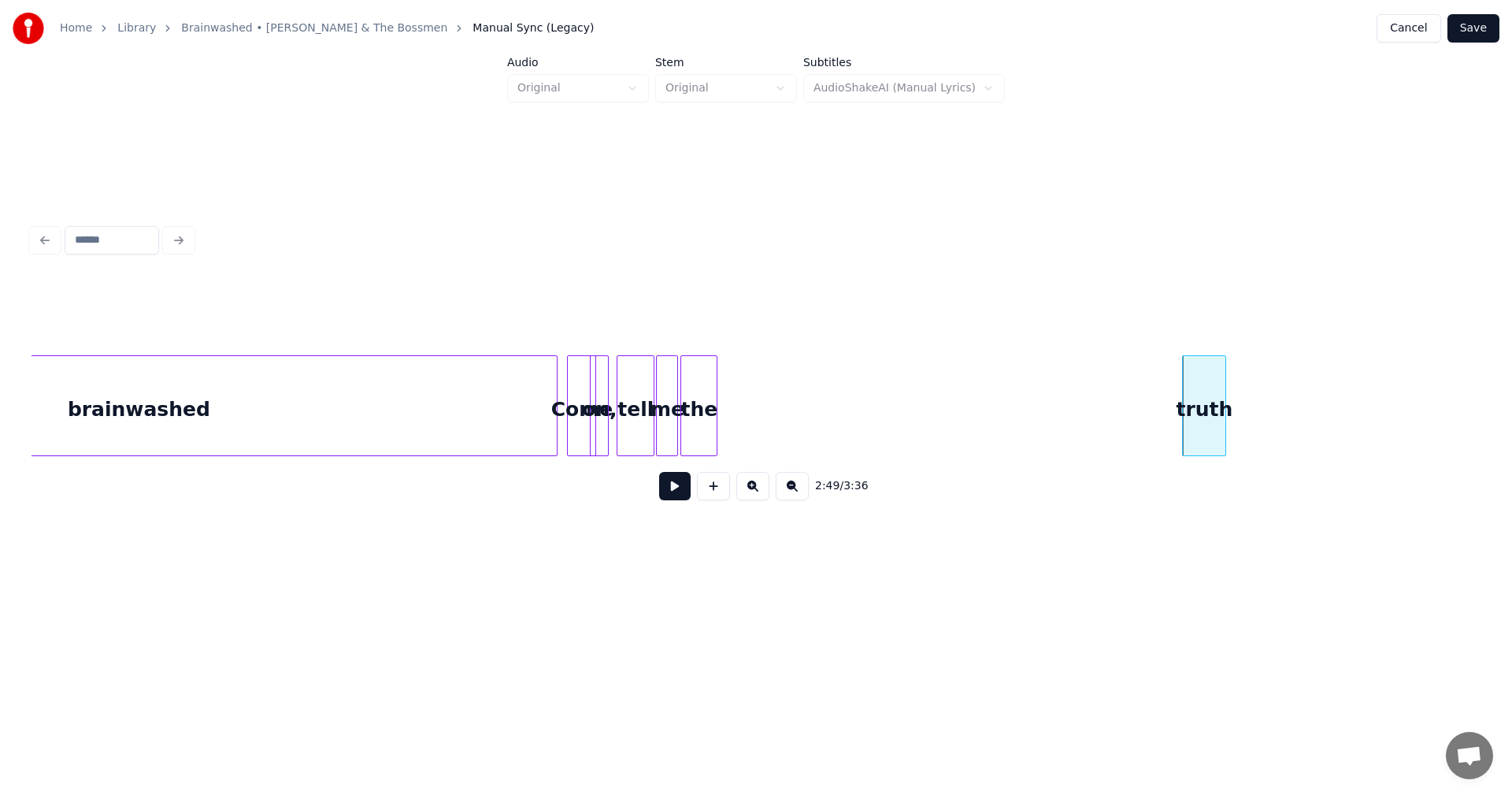
scroll to position [0, 25600]
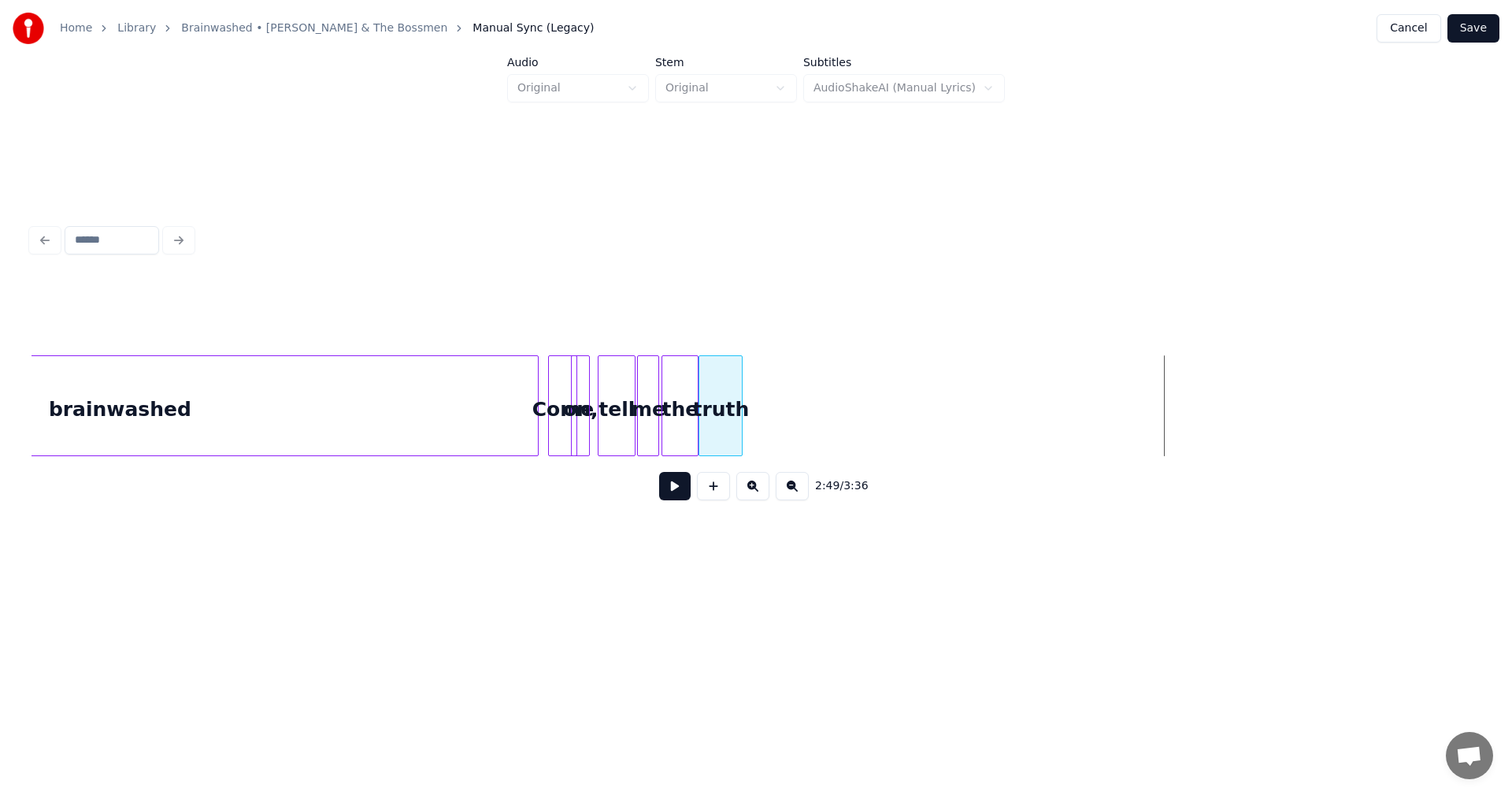
click at [714, 403] on div "truth" at bounding box center [720, 409] width 42 height 108
click at [1165, 456] on div "brainwashed Come on, tell me the truth" at bounding box center [756, 405] width 1449 height 101
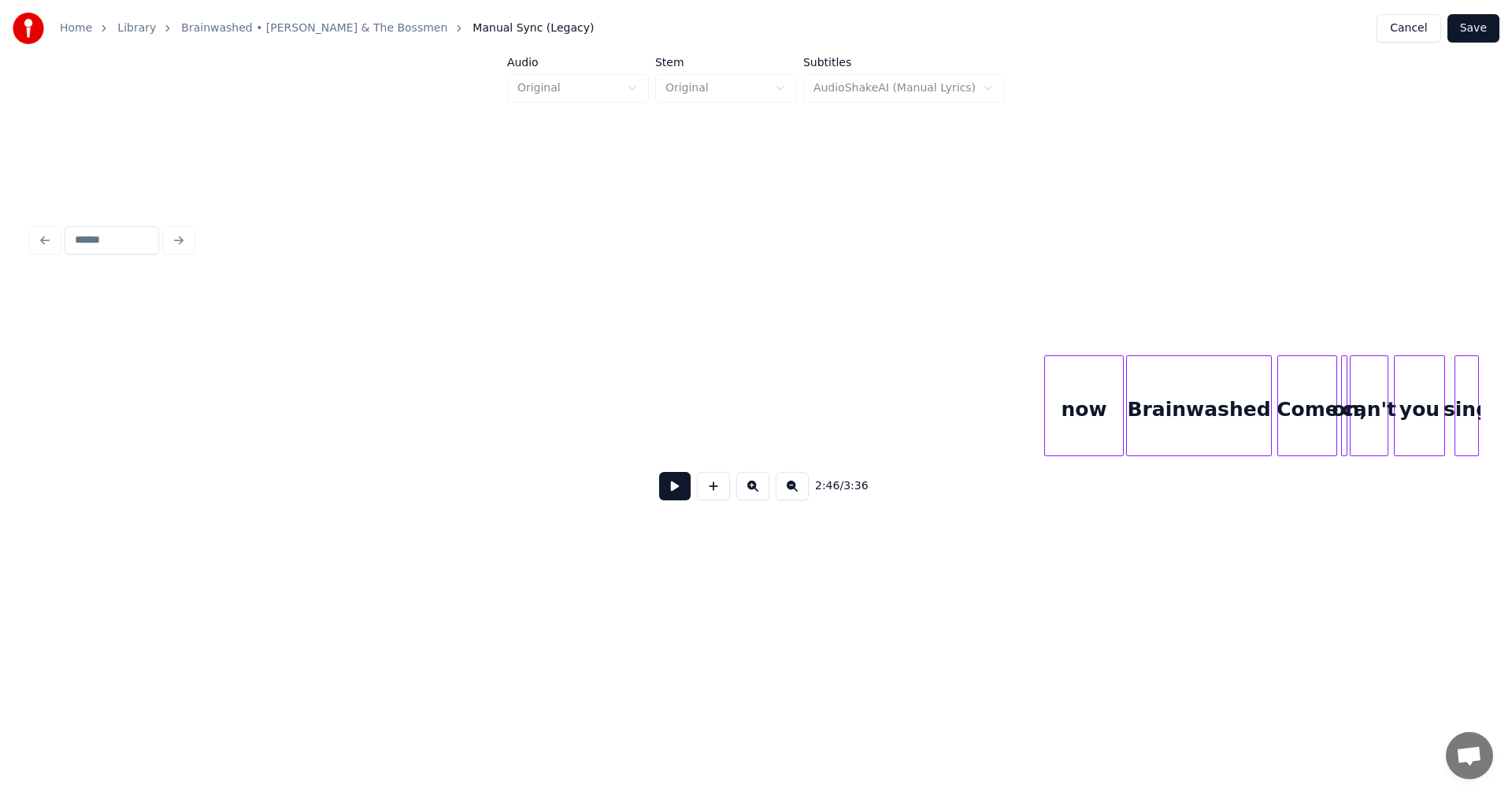
scroll to position [0, 27016]
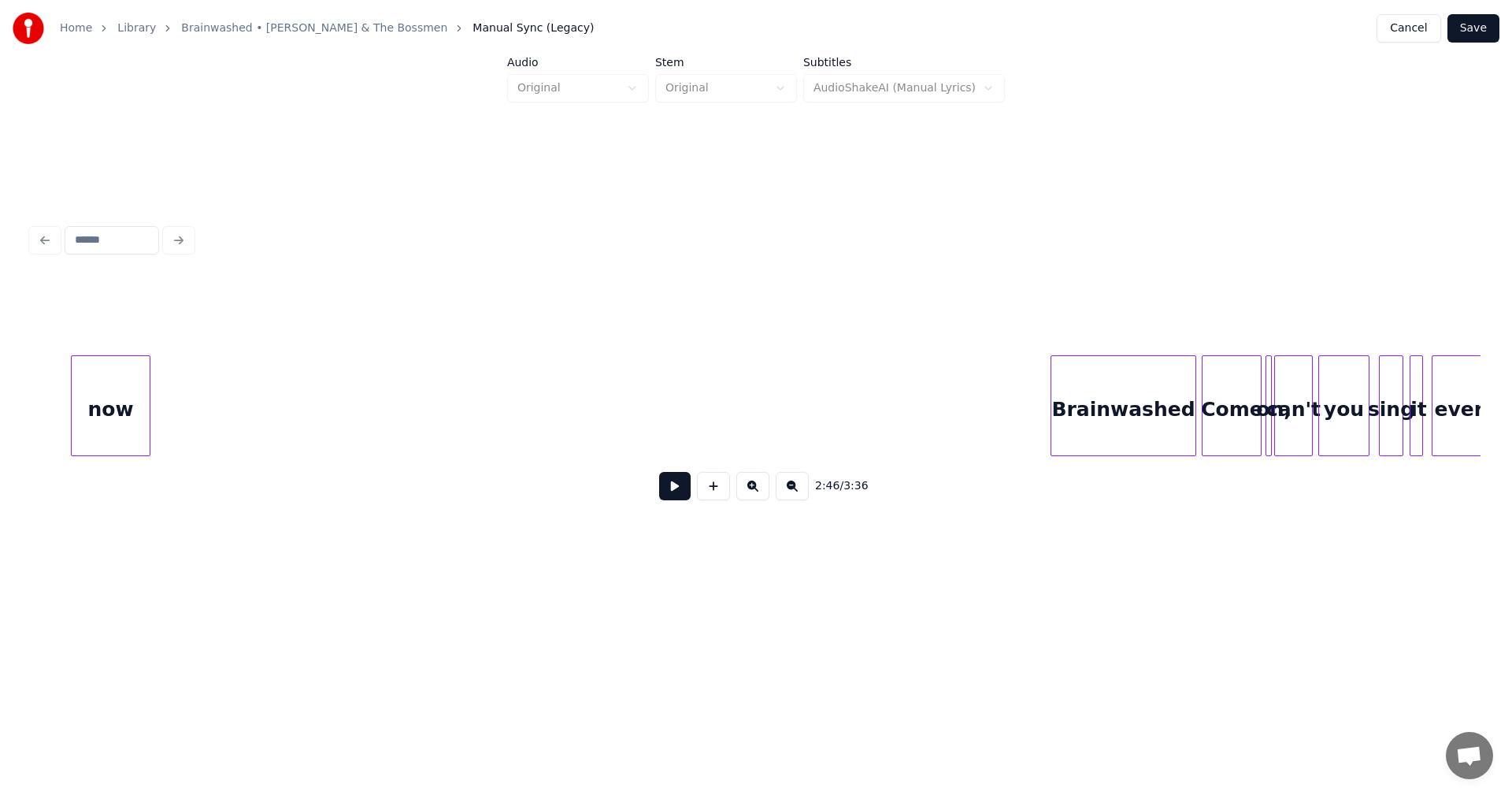
click at [123, 417] on div "now" at bounding box center [110, 409] width 77 height 108
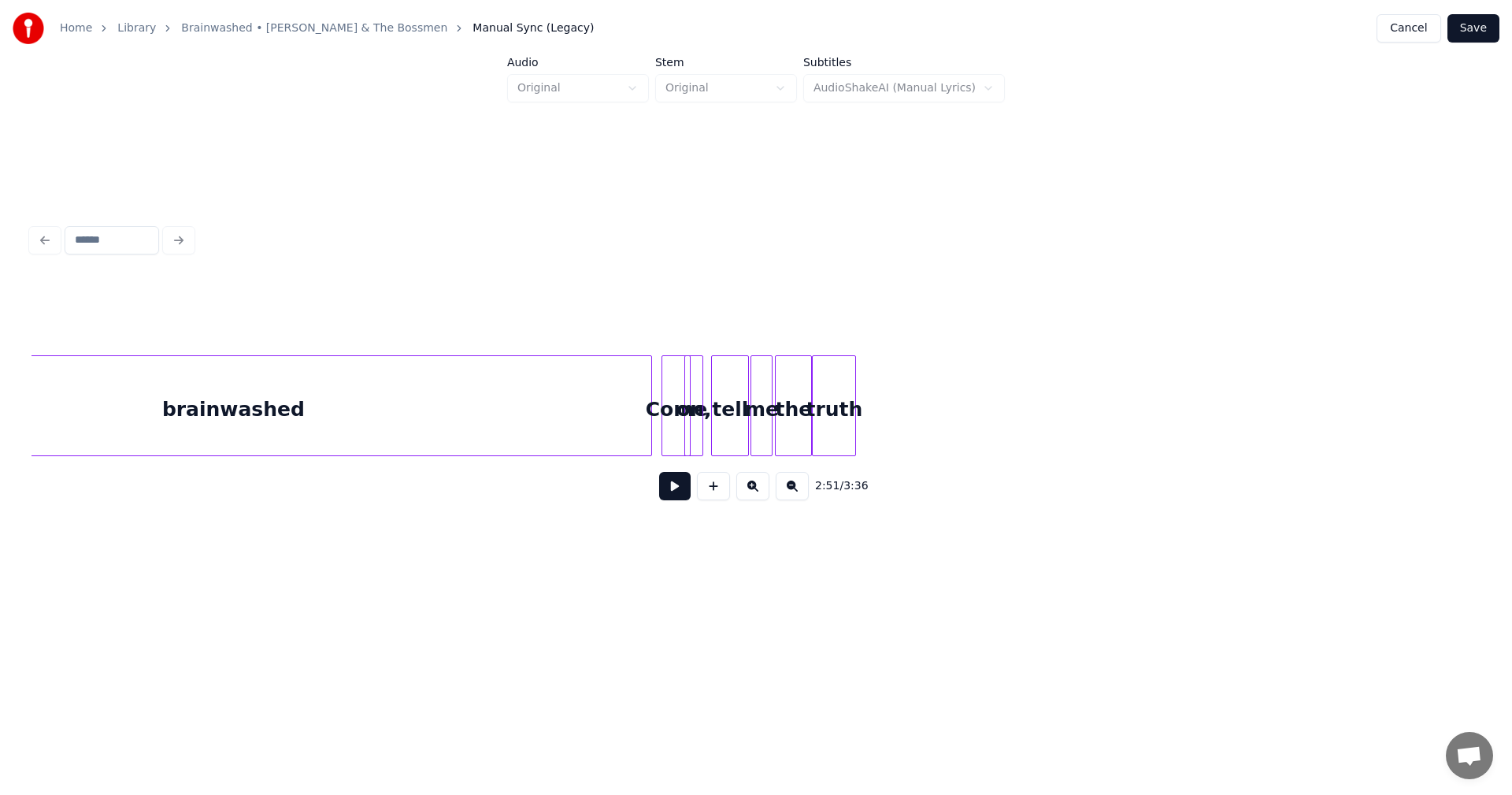
scroll to position [0, 25788]
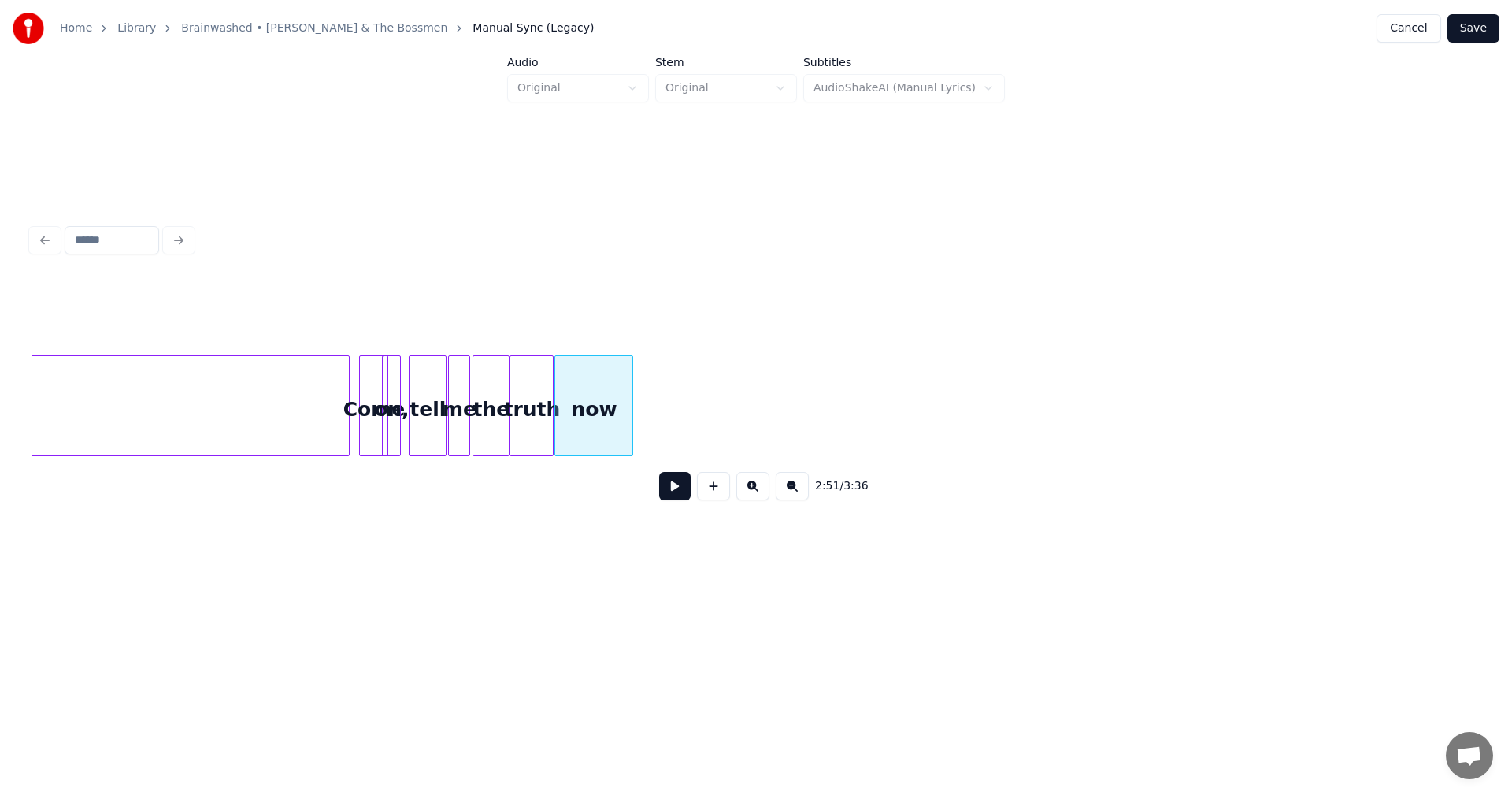
click at [587, 404] on div "now" at bounding box center [593, 409] width 77 height 108
click at [586, 411] on div at bounding box center [589, 405] width 5 height 99
click at [433, 400] on div "tell" at bounding box center [421, 409] width 36 height 108
click at [451, 397] on div "me" at bounding box center [455, 409] width 21 height 108
click at [481, 403] on div "the" at bounding box center [486, 409] width 36 height 108
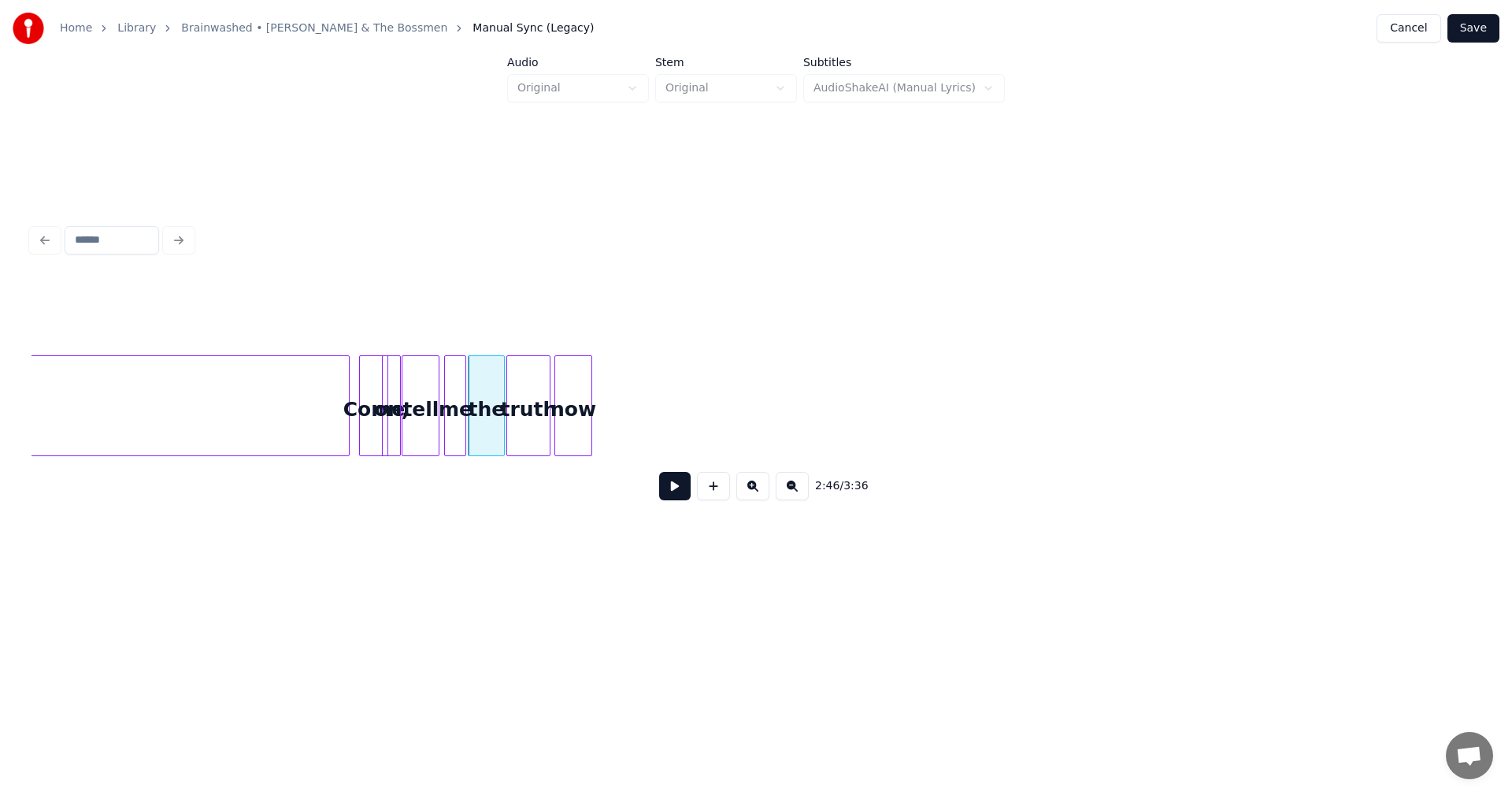
click at [515, 404] on div "truth" at bounding box center [528, 409] width 42 height 108
click at [583, 411] on div "now" at bounding box center [570, 409] width 36 height 108
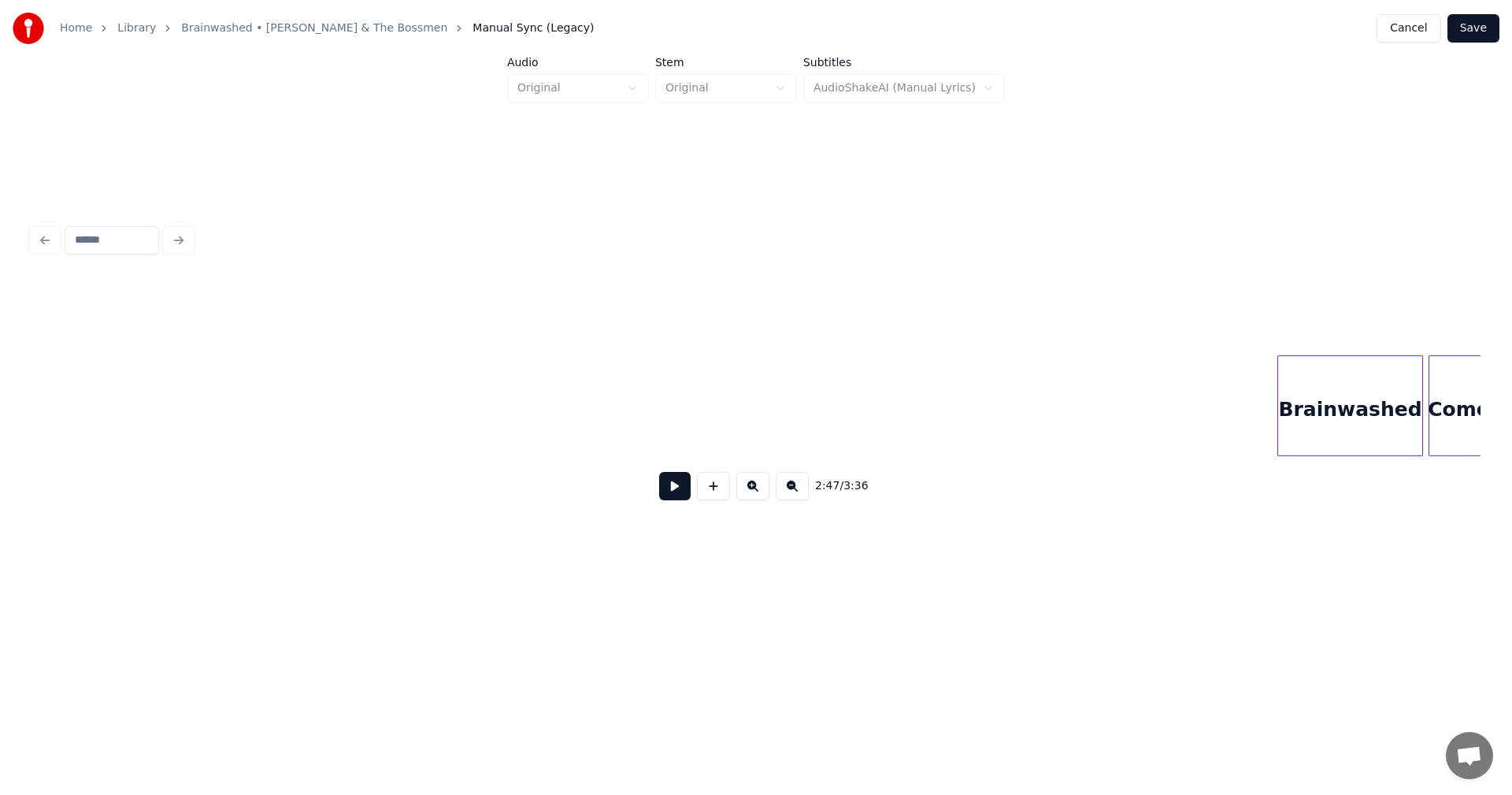
scroll to position [0, 27054]
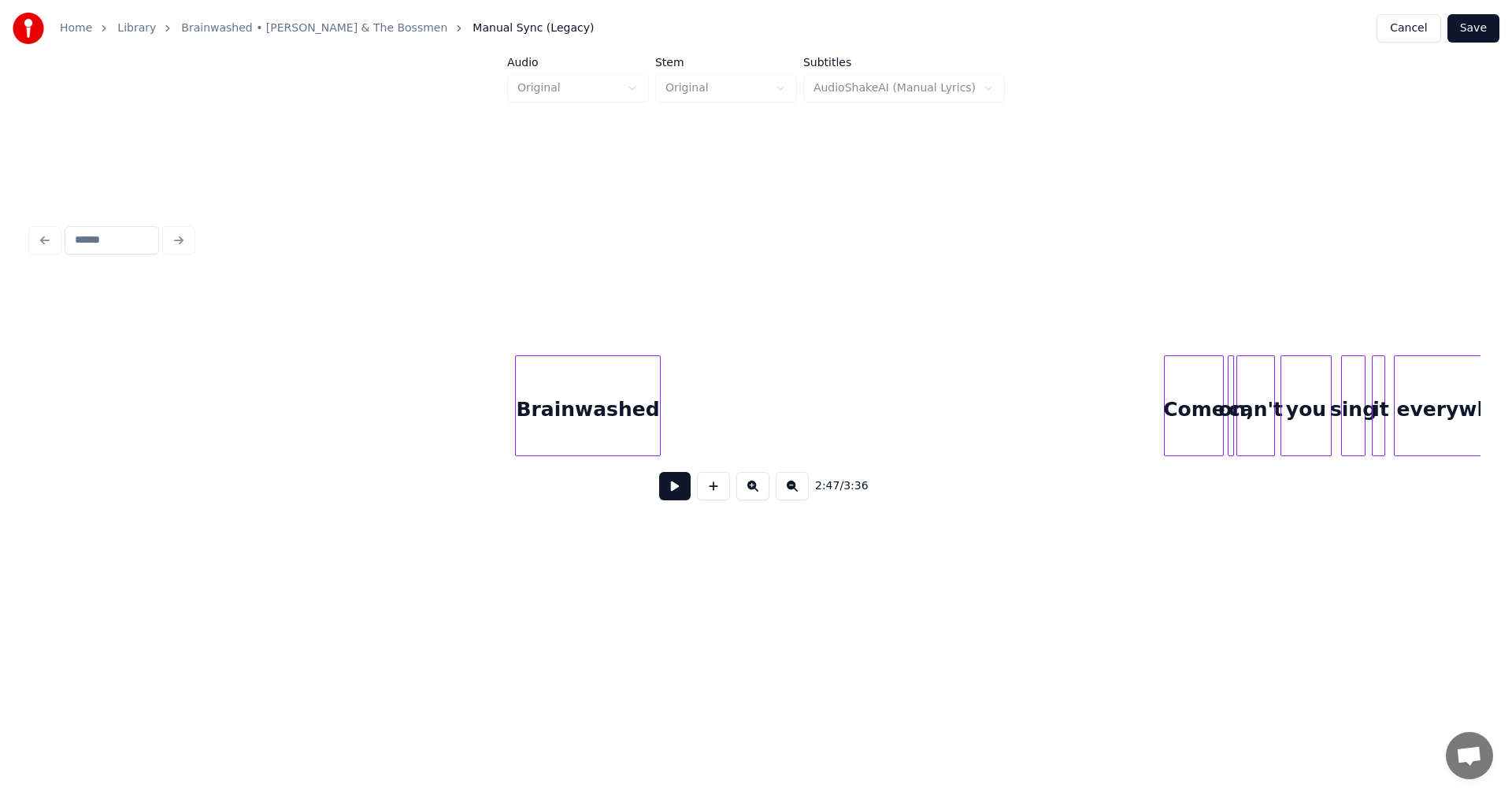
click at [613, 396] on div "Brainwashed" at bounding box center [587, 409] width 143 height 108
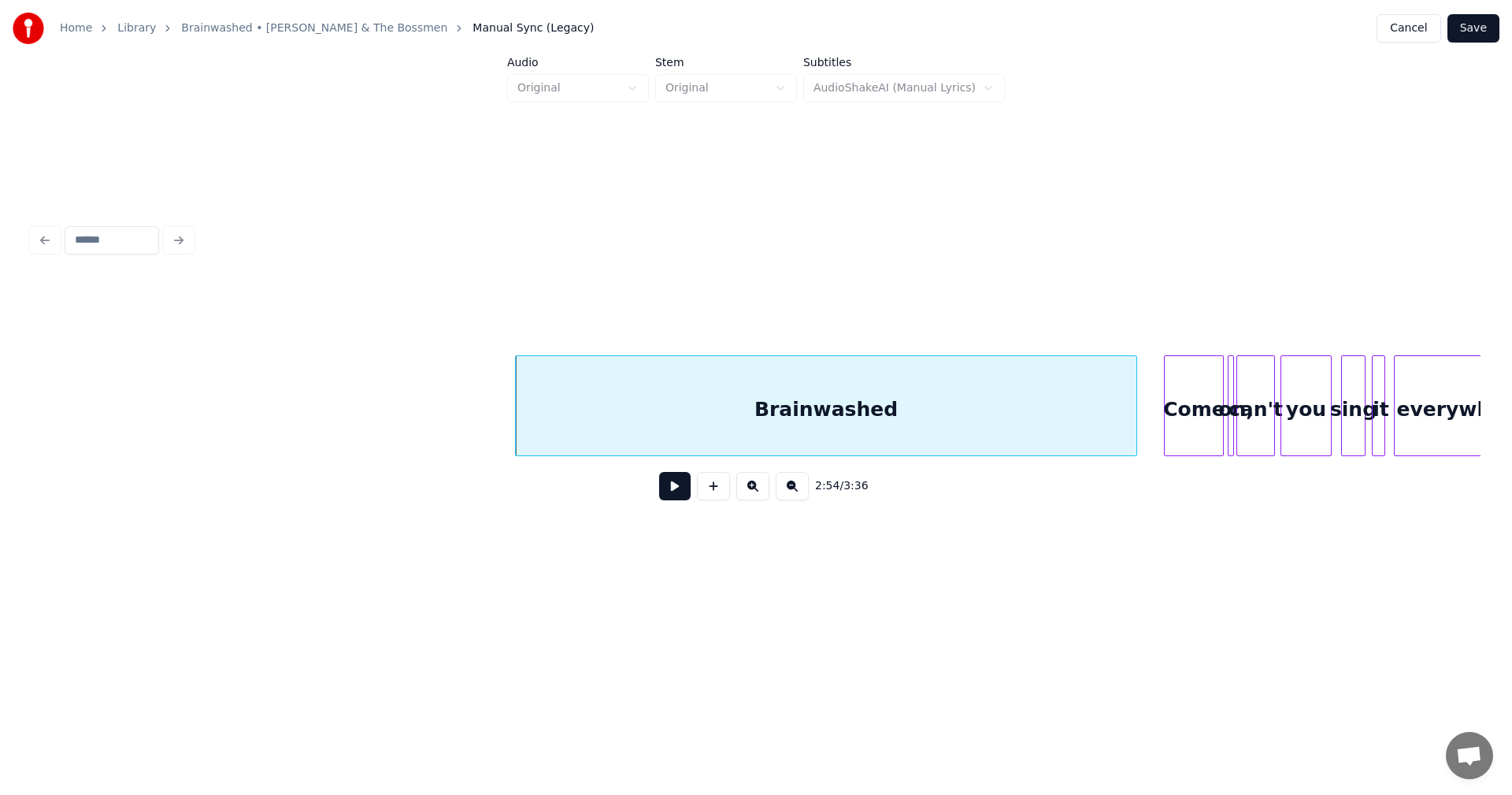
click at [1134, 395] on div at bounding box center [1134, 405] width 5 height 99
click at [1188, 408] on div "Come" at bounding box center [1174, 409] width 58 height 108
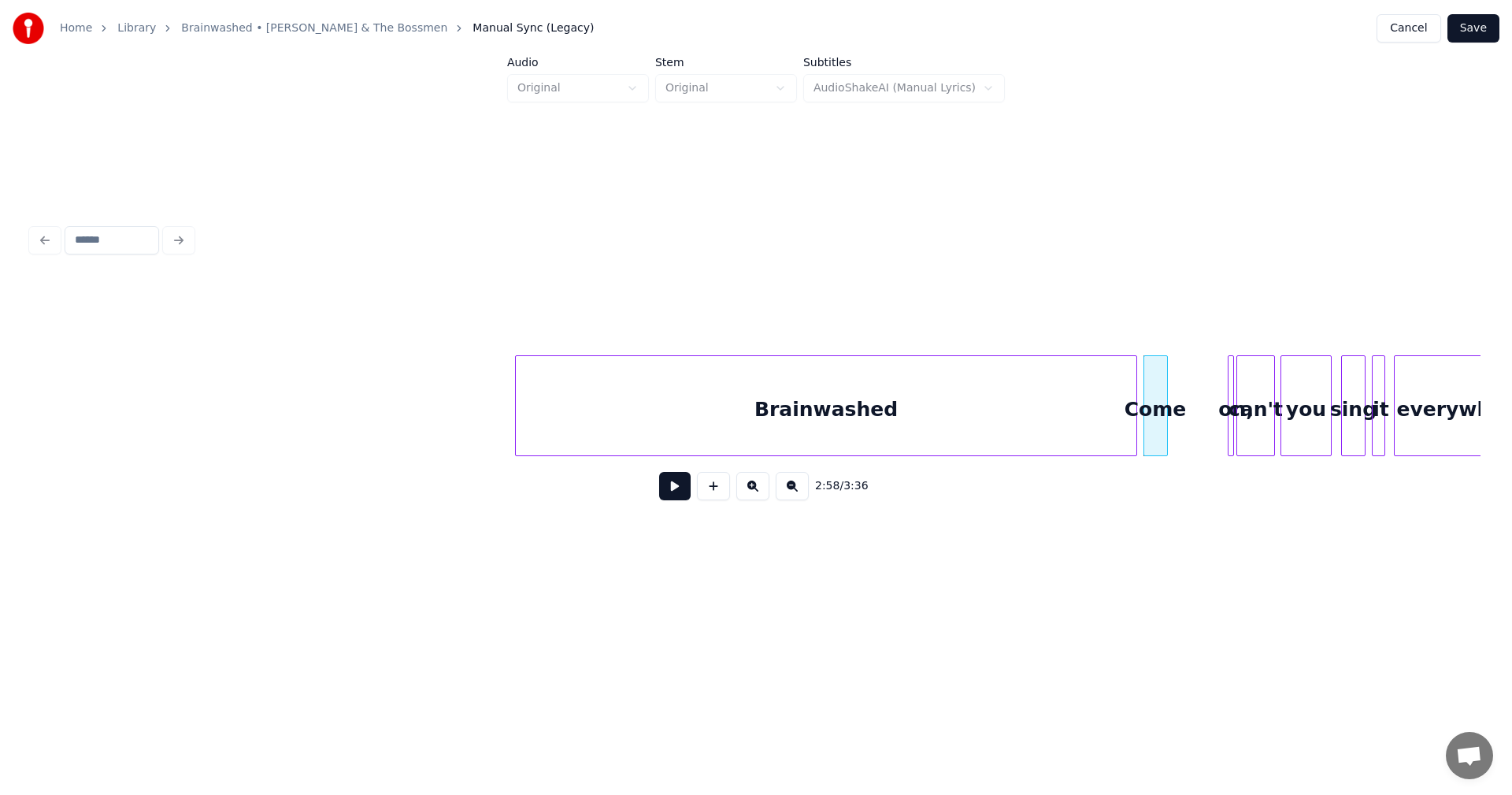
click at [1164, 395] on div at bounding box center [1165, 405] width 5 height 99
click at [1174, 401] on div "on," at bounding box center [1181, 409] width 16 height 108
click at [1195, 380] on div at bounding box center [1197, 405] width 5 height 99
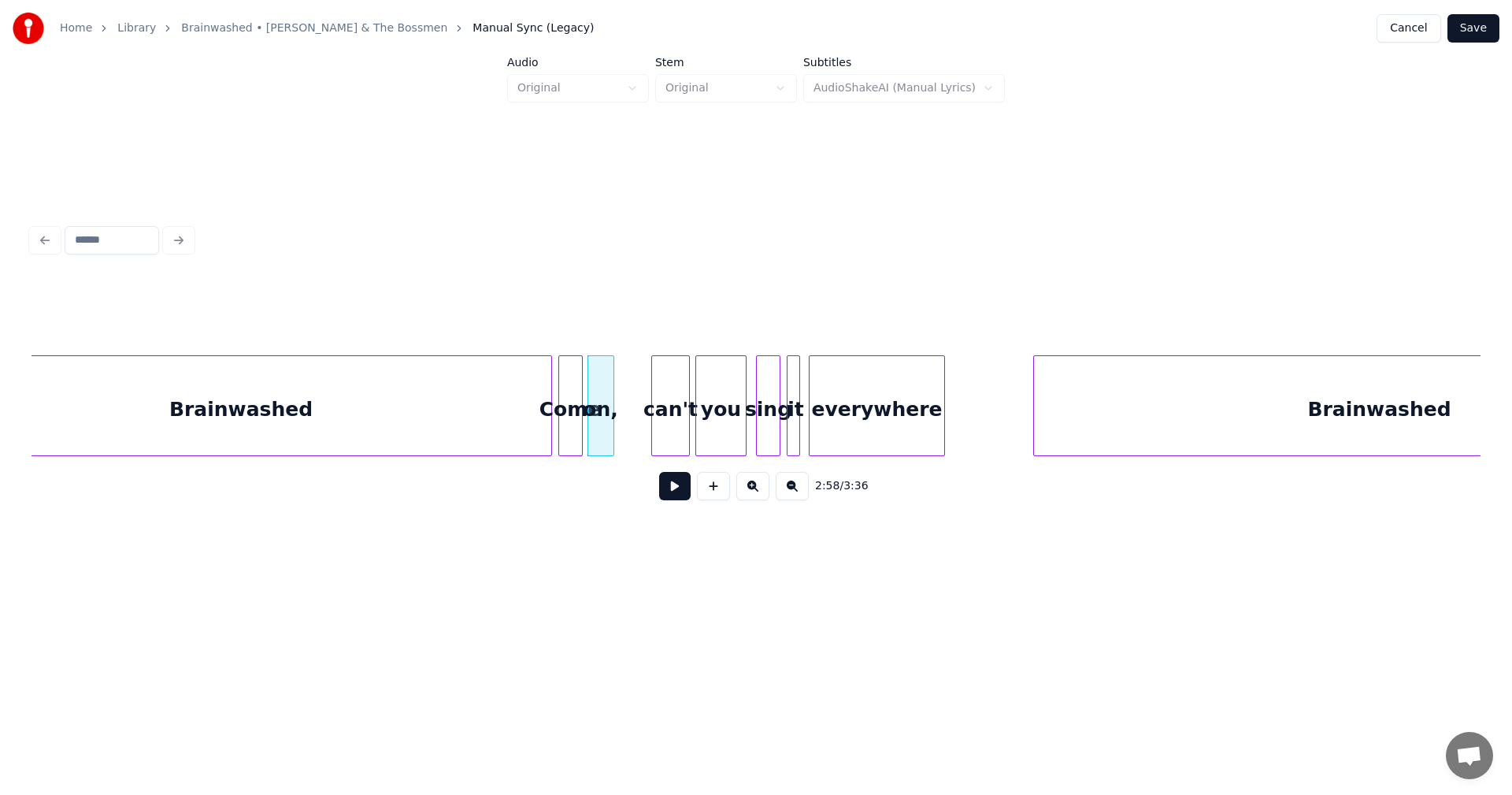
scroll to position [0, 27734]
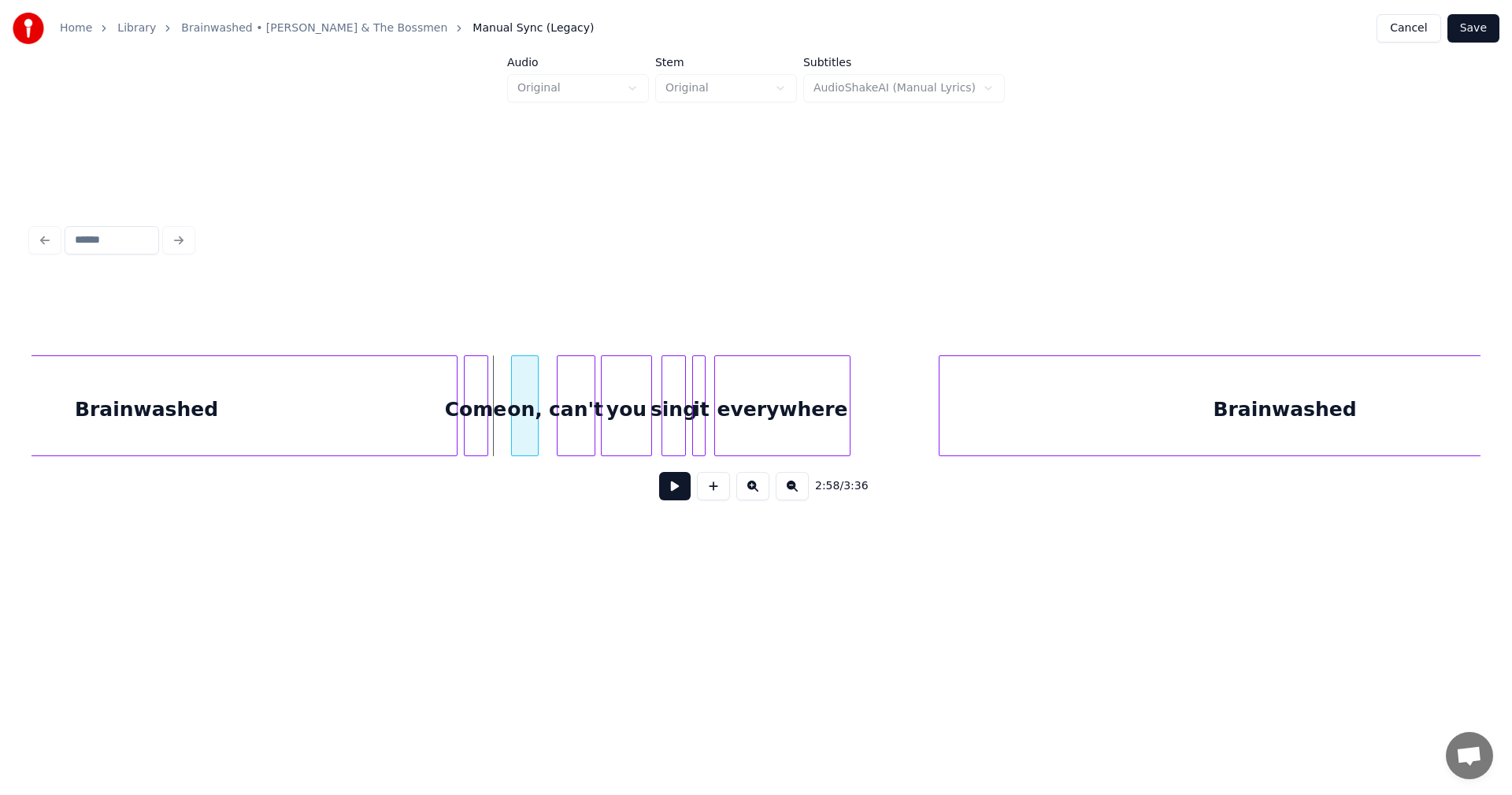
click at [531, 398] on div "on," at bounding box center [524, 409] width 25 height 108
click at [489, 388] on div "Come" at bounding box center [478, 409] width 23 height 108
click at [500, 387] on div at bounding box center [502, 405] width 5 height 99
click at [551, 390] on div at bounding box center [551, 405] width 5 height 99
click at [711, 392] on div at bounding box center [710, 405] width 5 height 99
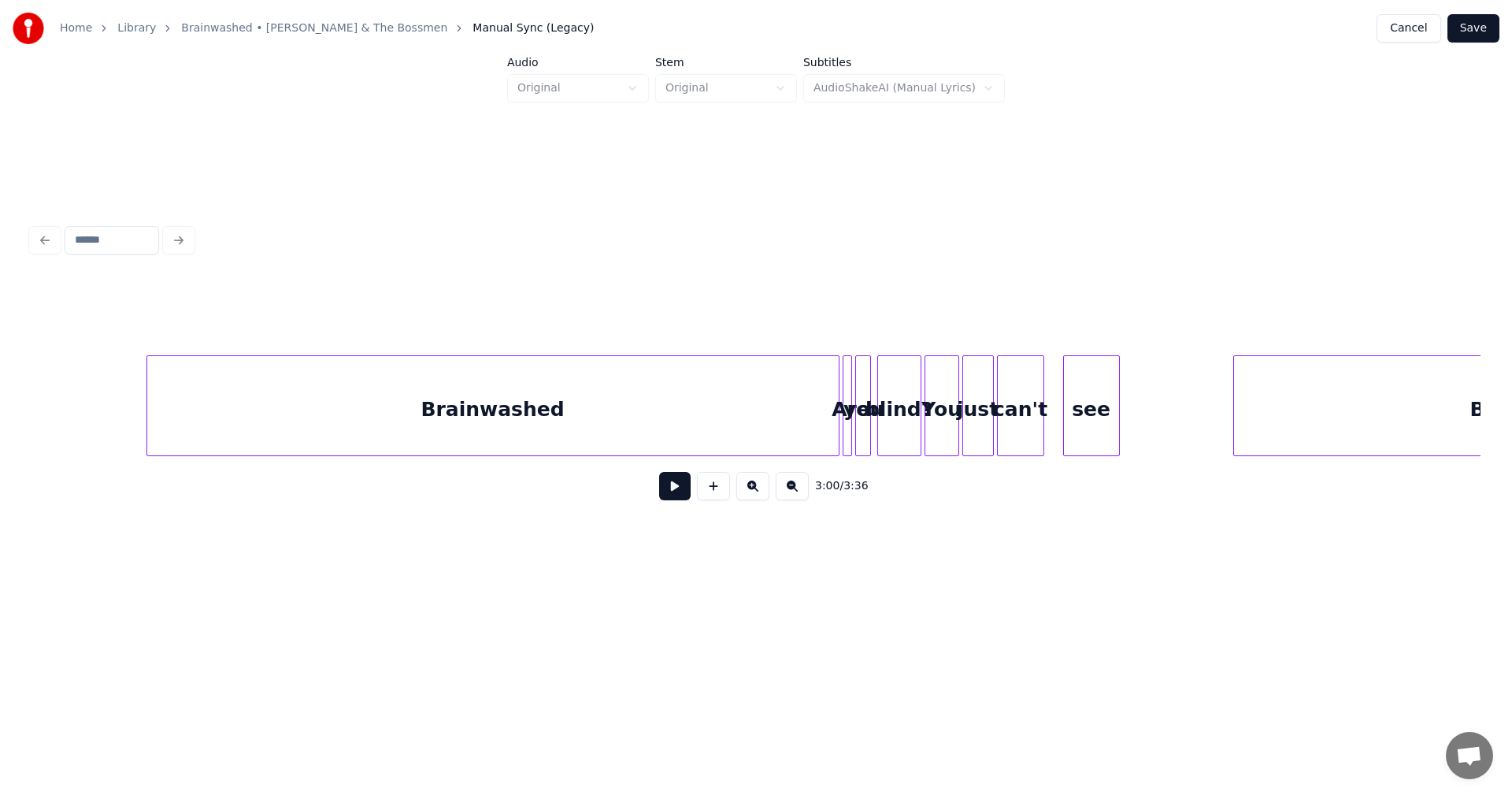
scroll to position [0, 28582]
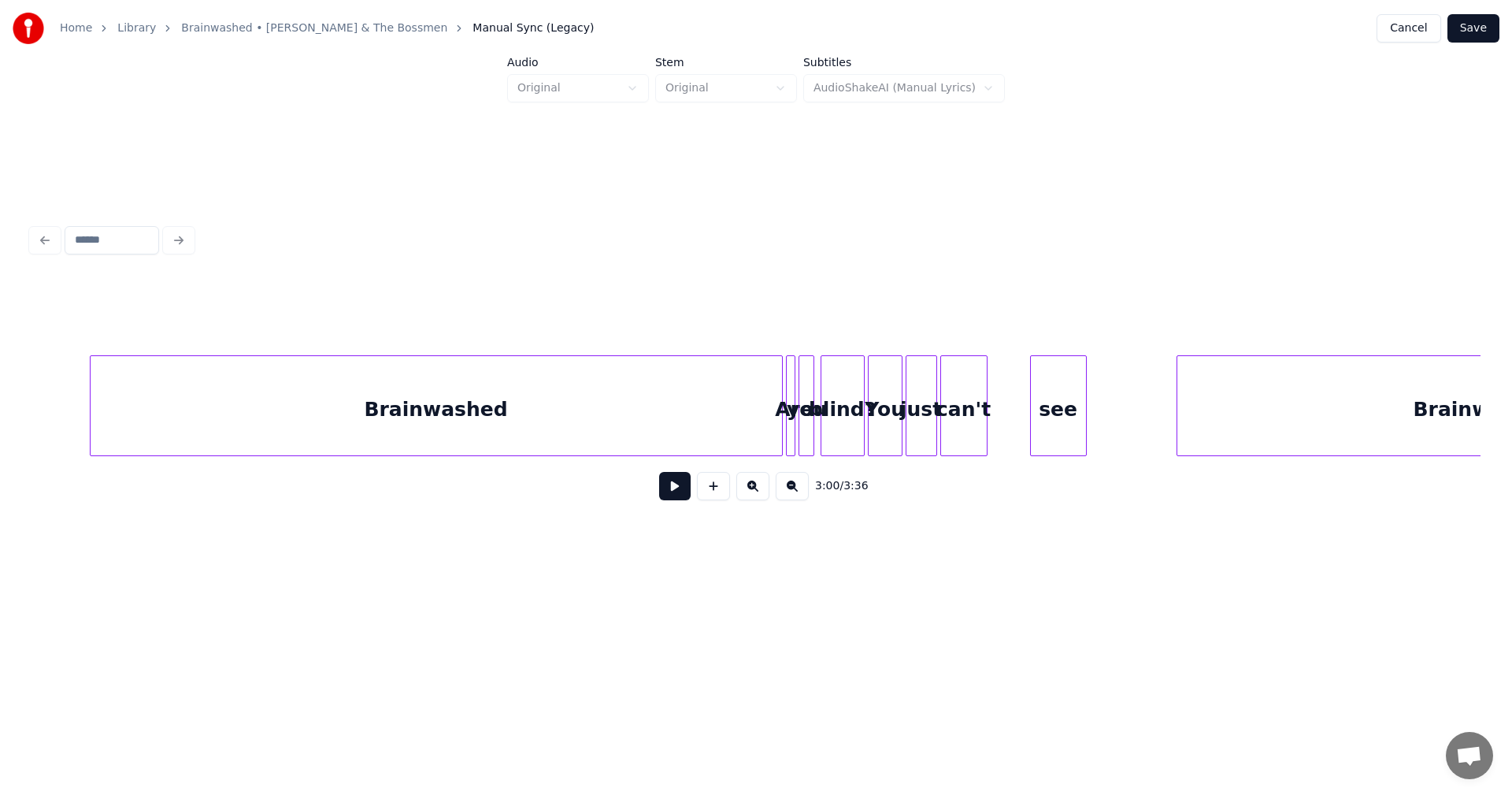
click at [1060, 390] on div "see" at bounding box center [1059, 409] width 55 height 108
click at [1009, 402] on div "can't" at bounding box center [1003, 409] width 45 height 108
click at [959, 404] on div "just" at bounding box center [963, 409] width 30 height 108
click at [906, 422] on div at bounding box center [908, 405] width 5 height 99
click at [924, 386] on div "You" at bounding box center [920, 409] width 41 height 108
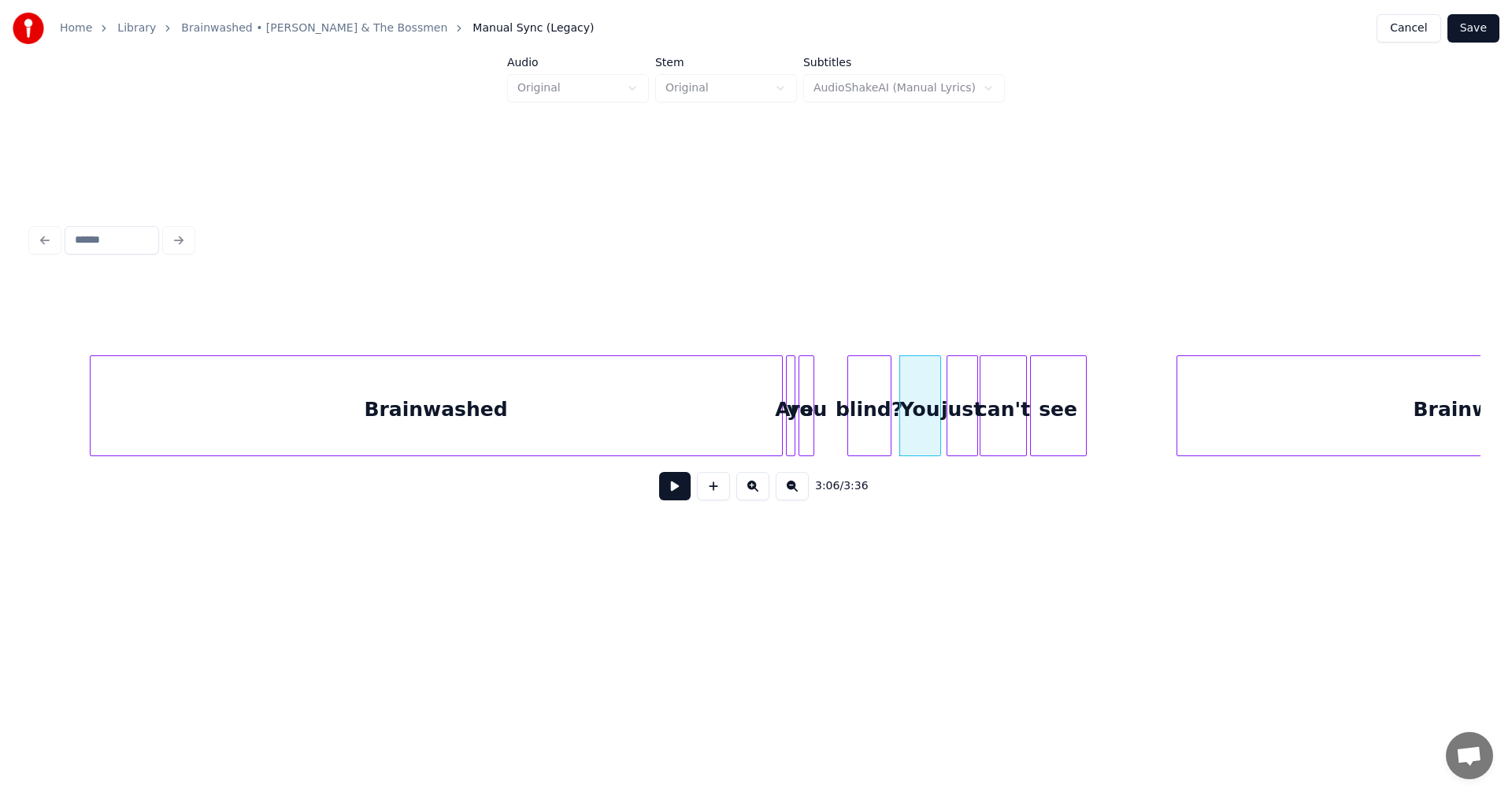
click at [873, 389] on div "blind?" at bounding box center [869, 409] width 42 height 108
click at [828, 403] on div "you" at bounding box center [829, 409] width 16 height 108
click at [766, 398] on div at bounding box center [768, 405] width 5 height 99
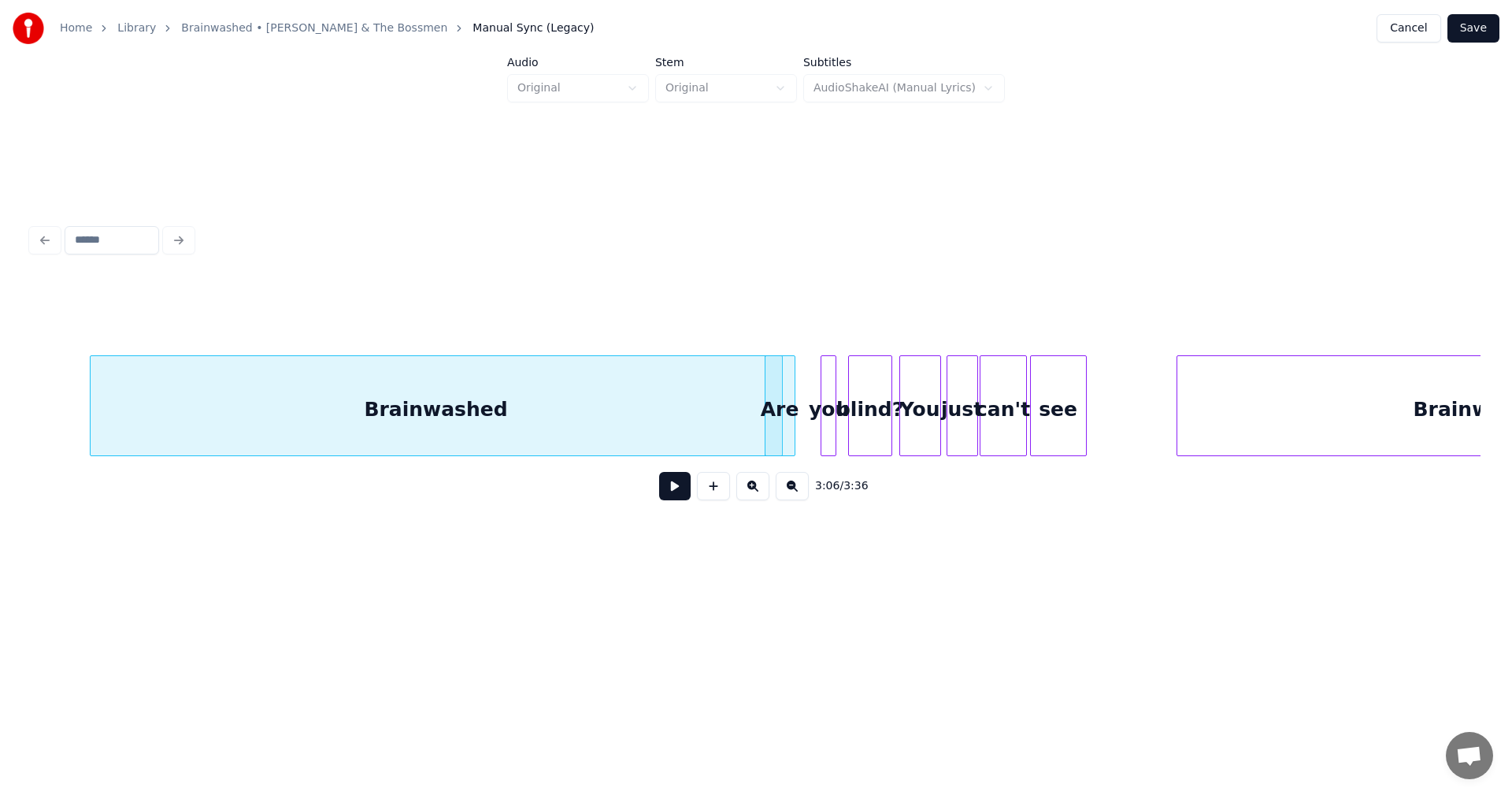
click at [788, 390] on div "Are" at bounding box center [780, 409] width 29 height 108
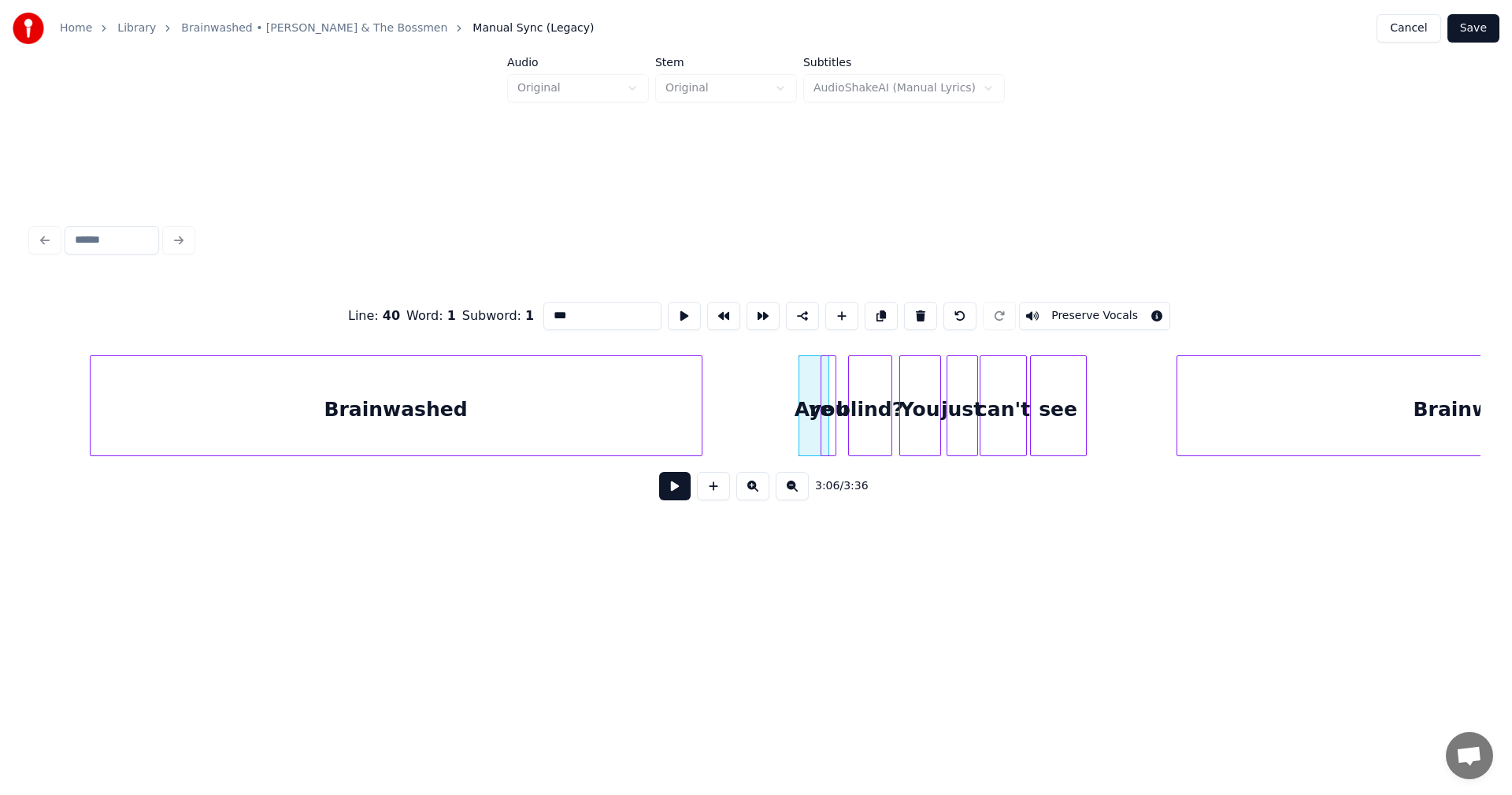
click at [699, 408] on div at bounding box center [700, 405] width 5 height 99
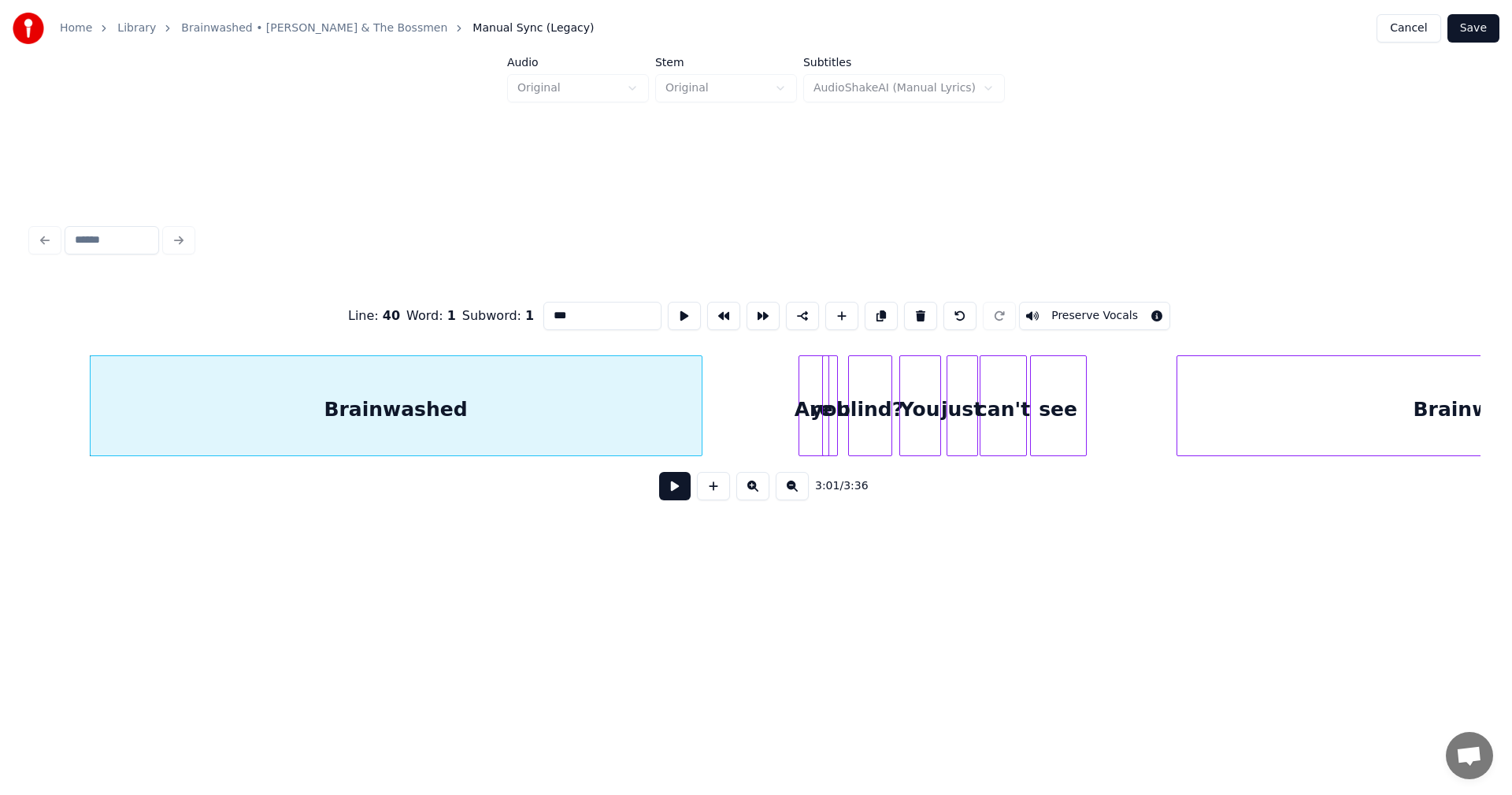
click at [823, 400] on div "you" at bounding box center [830, 409] width 16 height 108
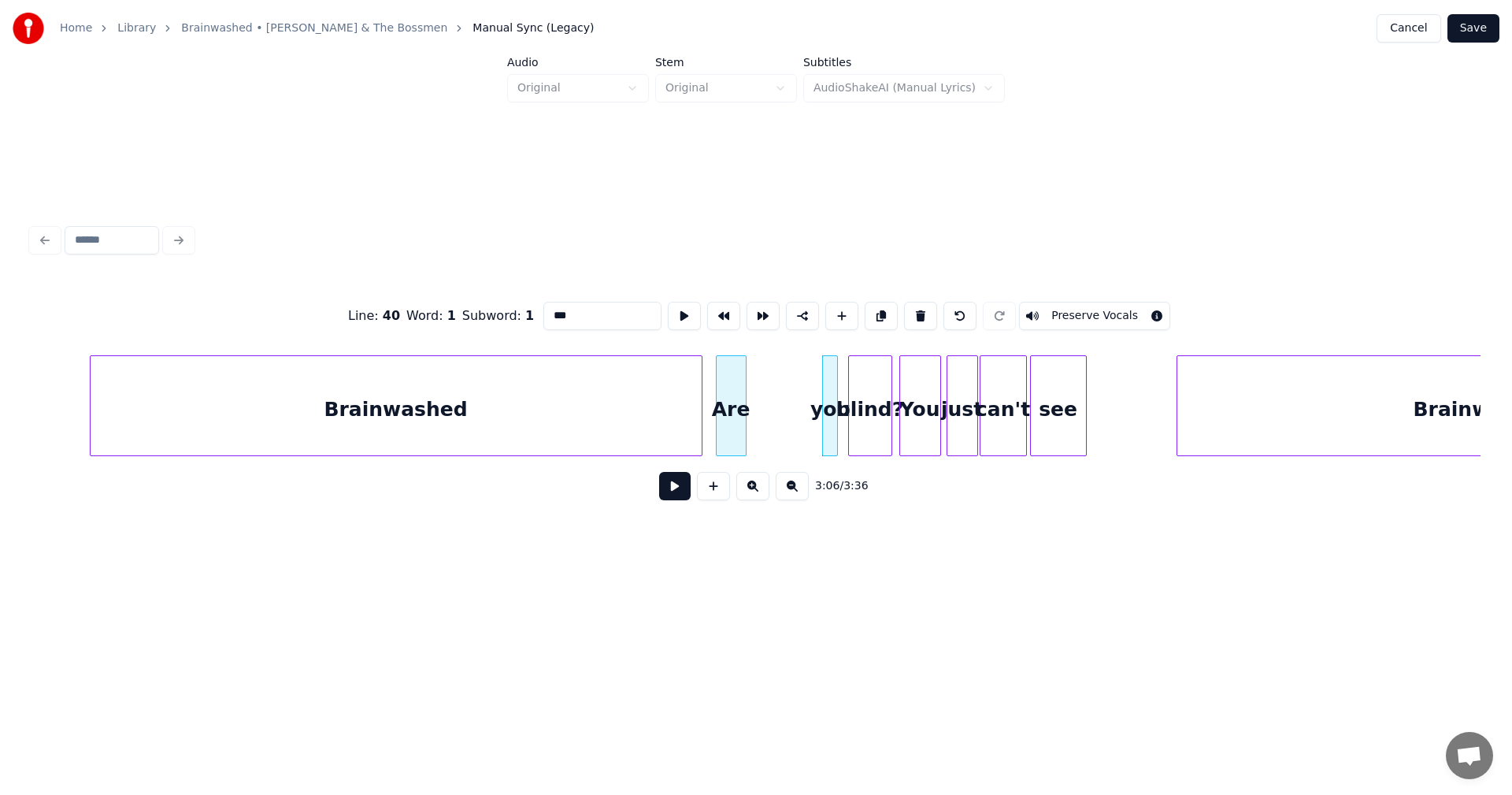
click at [729, 408] on div "Are" at bounding box center [731, 409] width 29 height 108
click at [784, 396] on div "Are" at bounding box center [769, 409] width 29 height 108
click at [795, 400] on div at bounding box center [794, 405] width 5 height 99
click at [856, 391] on div "blind?" at bounding box center [870, 409] width 42 height 108
type input "******"
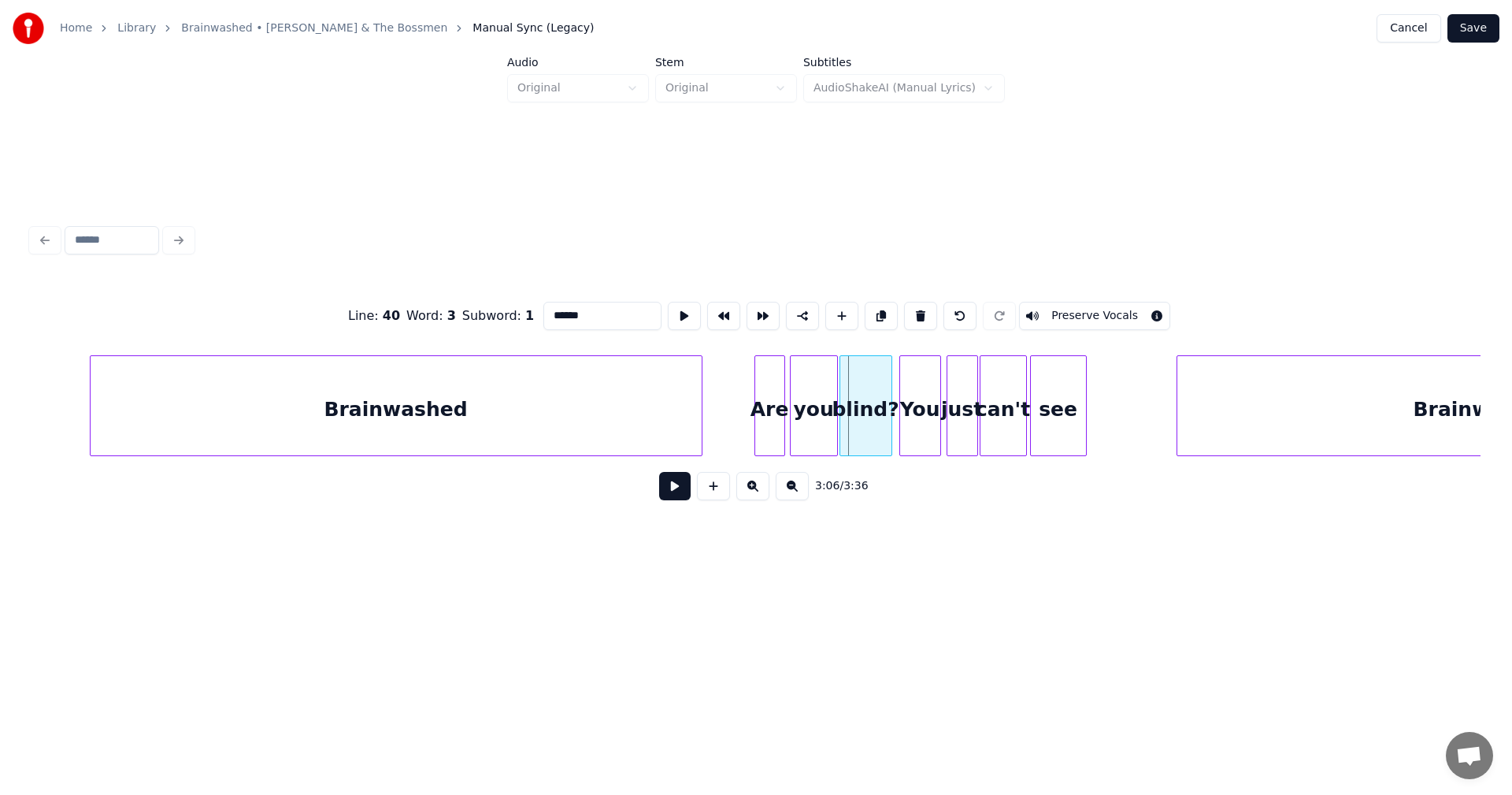
click at [845, 391] on div at bounding box center [843, 405] width 5 height 99
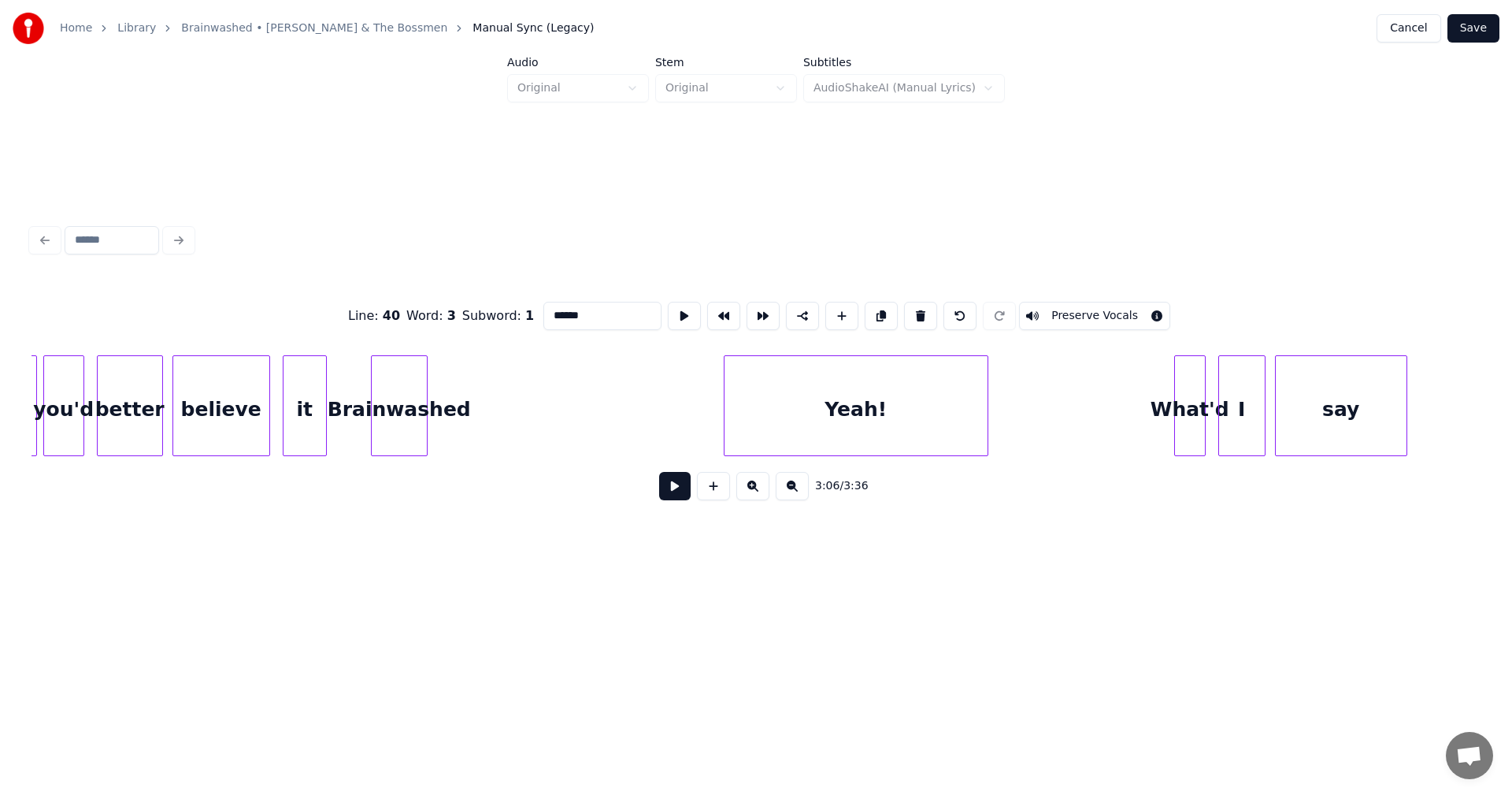
scroll to position [0, 31490]
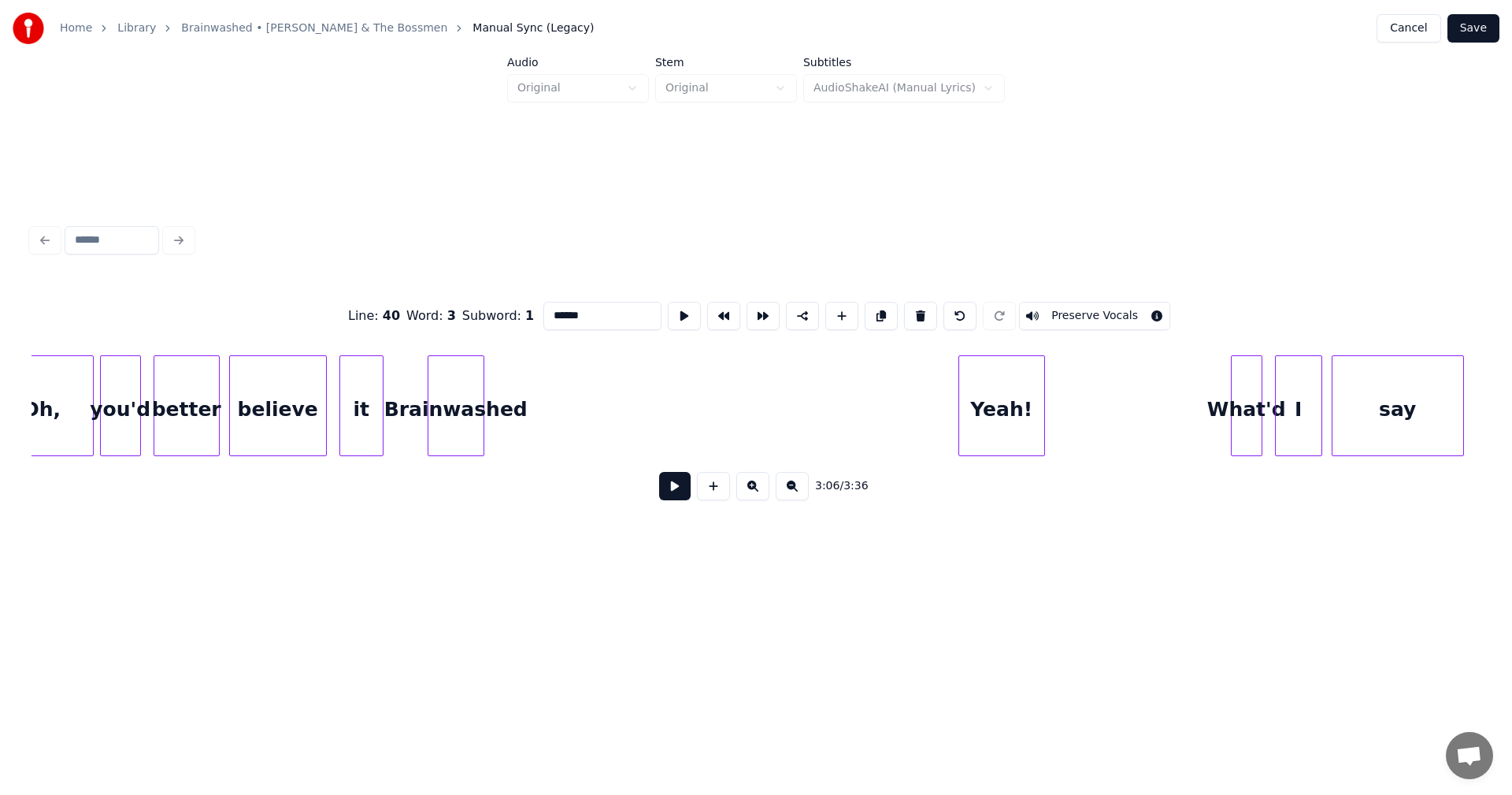
click at [962, 417] on div at bounding box center [962, 405] width 5 height 99
click at [1189, 422] on div "Yeah!" at bounding box center [1181, 409] width 85 height 108
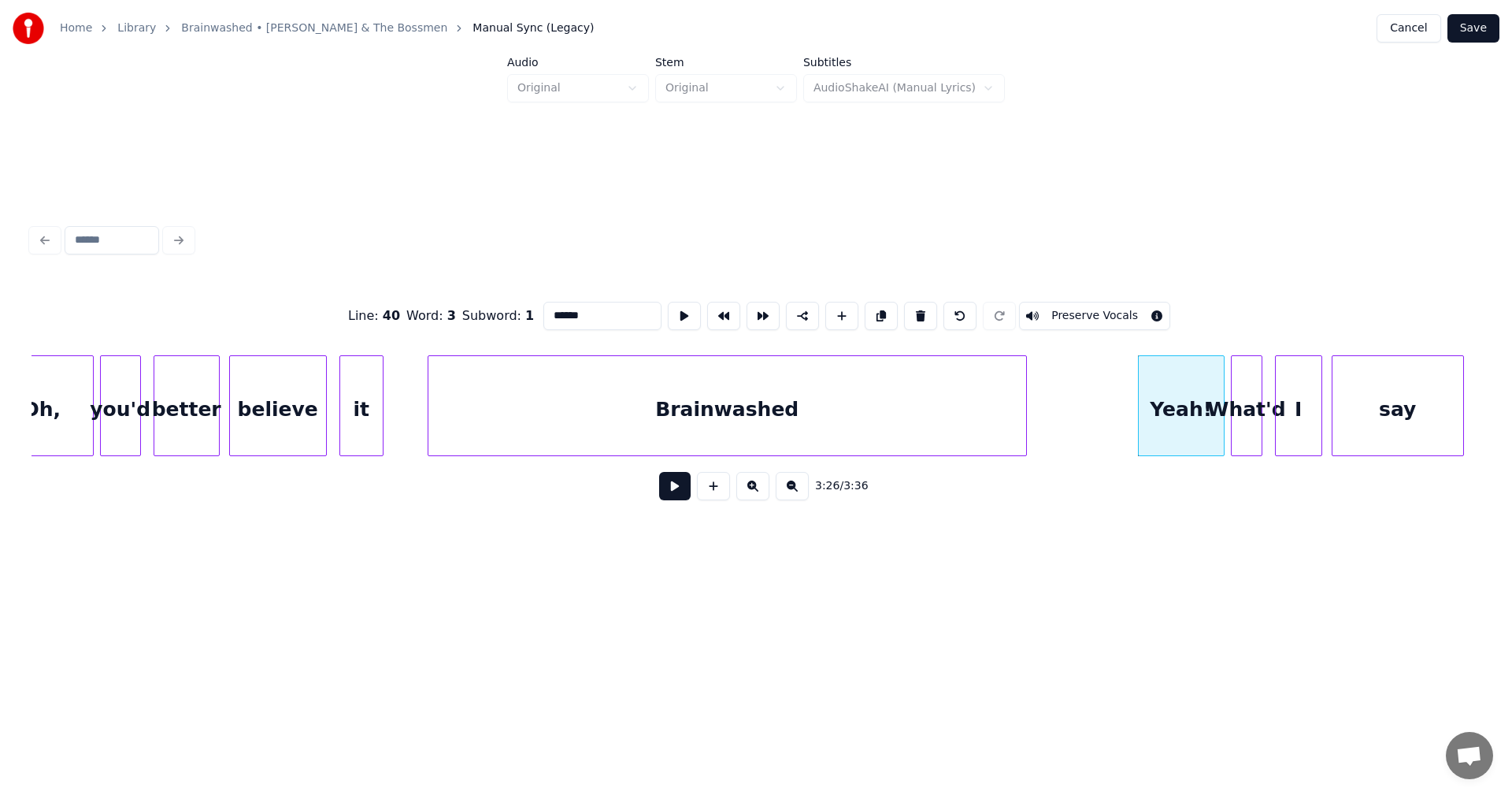
click at [1022, 438] on div at bounding box center [1024, 405] width 5 height 99
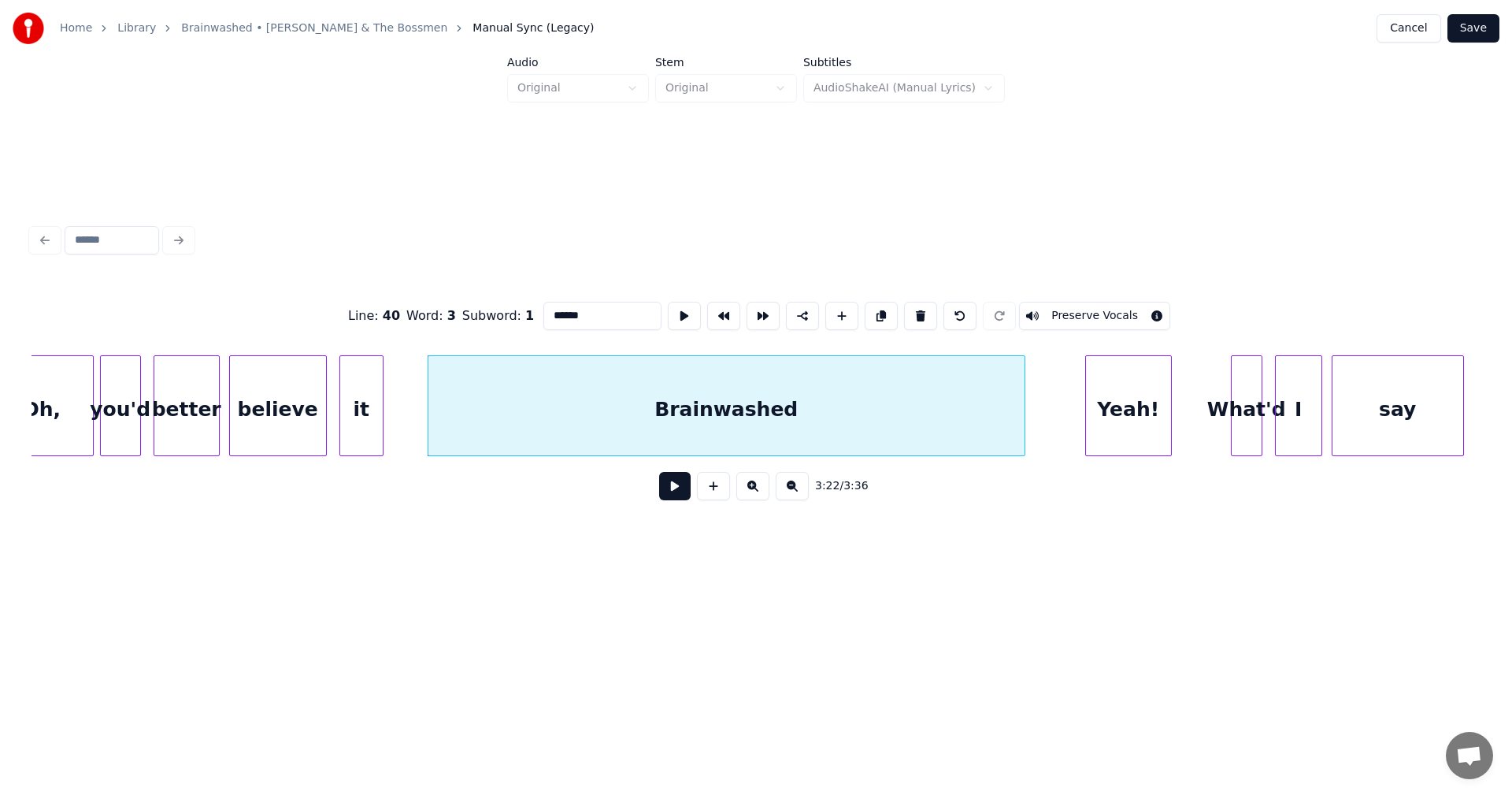
click at [1115, 402] on div "Yeah!" at bounding box center [1128, 409] width 85 height 108
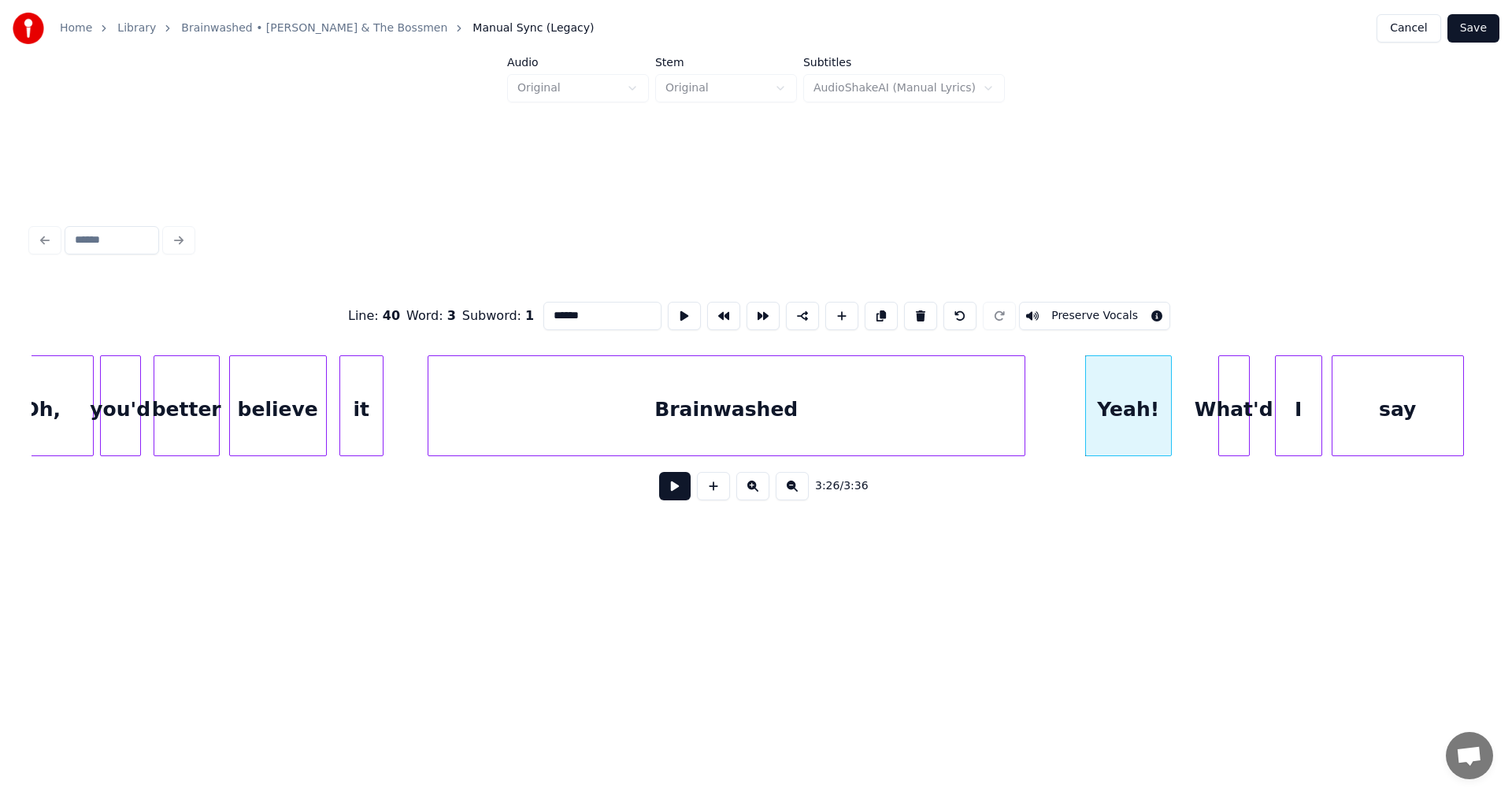
click at [1232, 411] on div "What'd" at bounding box center [1234, 409] width 30 height 108
click at [1281, 398] on div "I" at bounding box center [1285, 409] width 45 height 108
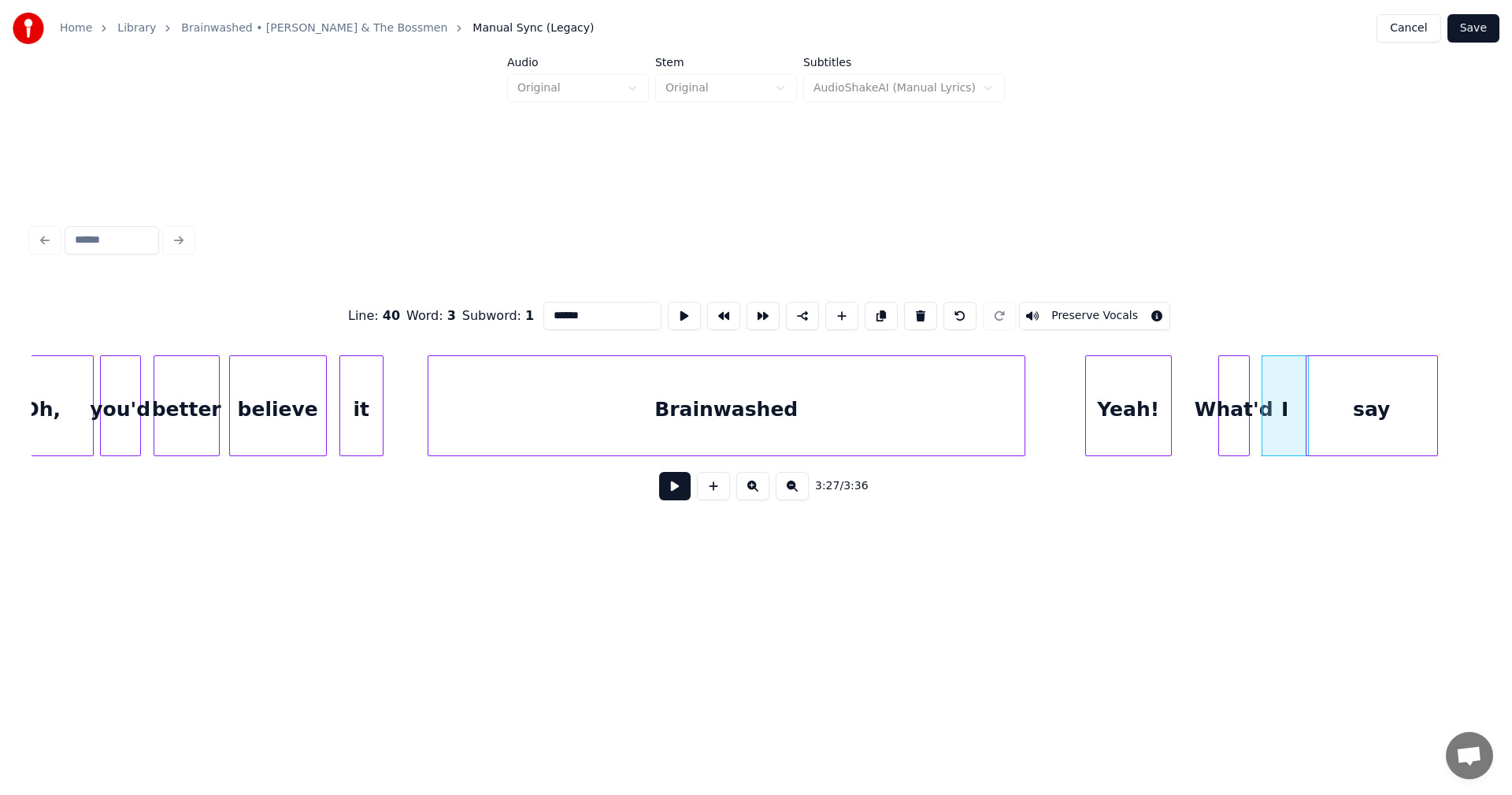
click at [1330, 398] on div "say" at bounding box center [1372, 409] width 131 height 108
click at [1438, 402] on div "say" at bounding box center [1379, 409] width 131 height 108
click at [1382, 398] on div at bounding box center [1384, 405] width 5 height 99
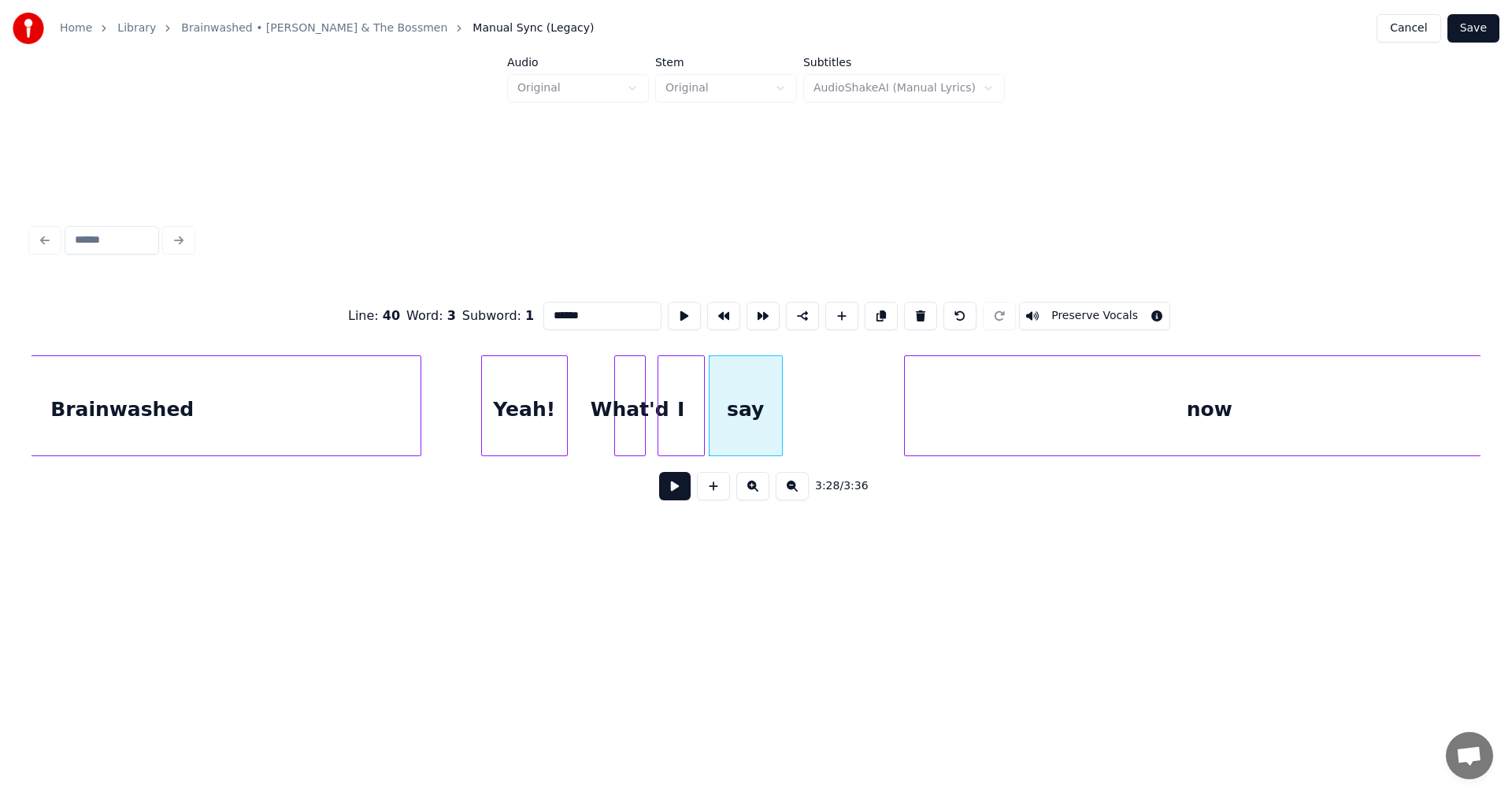
scroll to position [0, 32377]
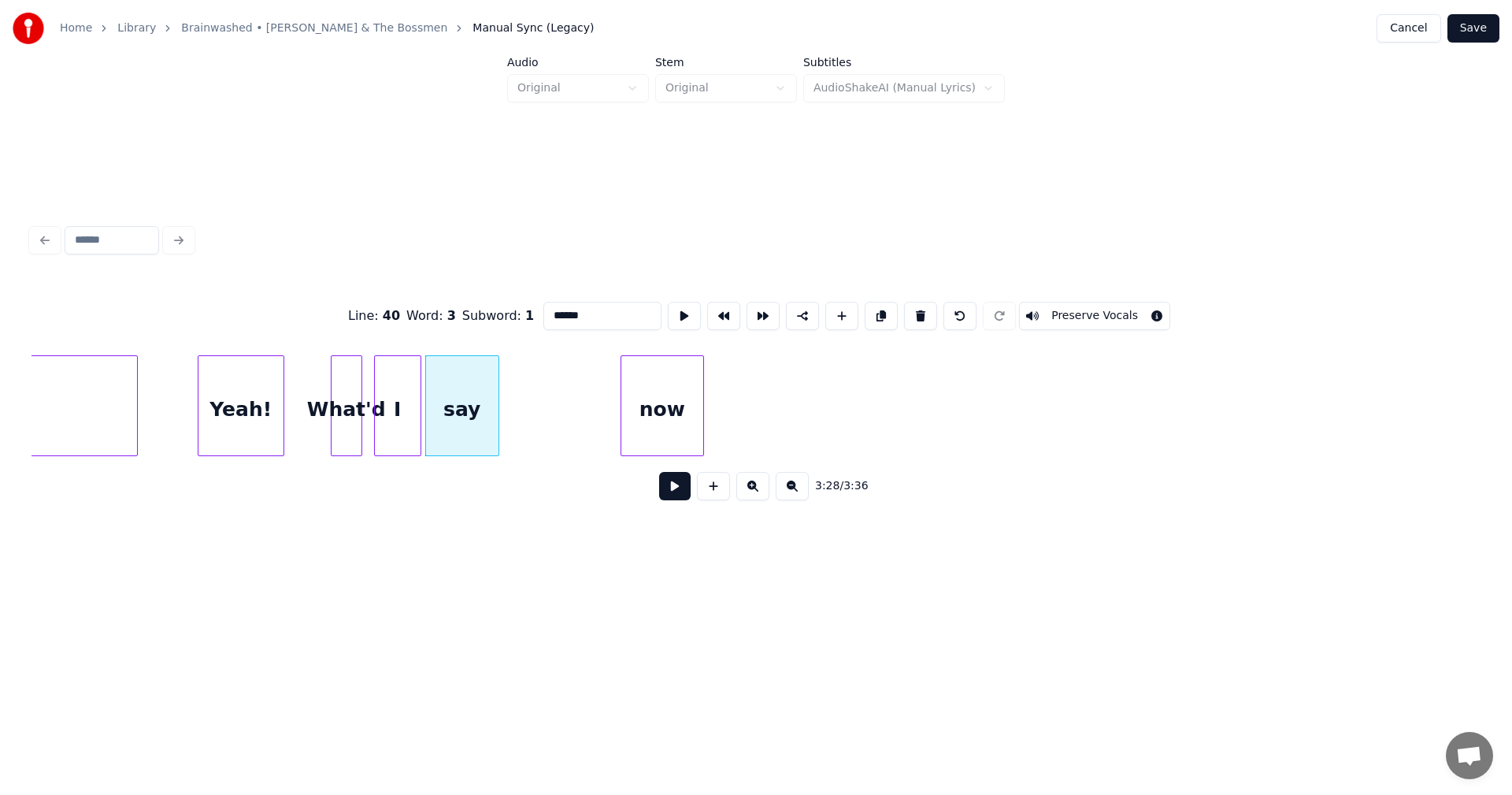
click at [701, 395] on div at bounding box center [701, 405] width 5 height 99
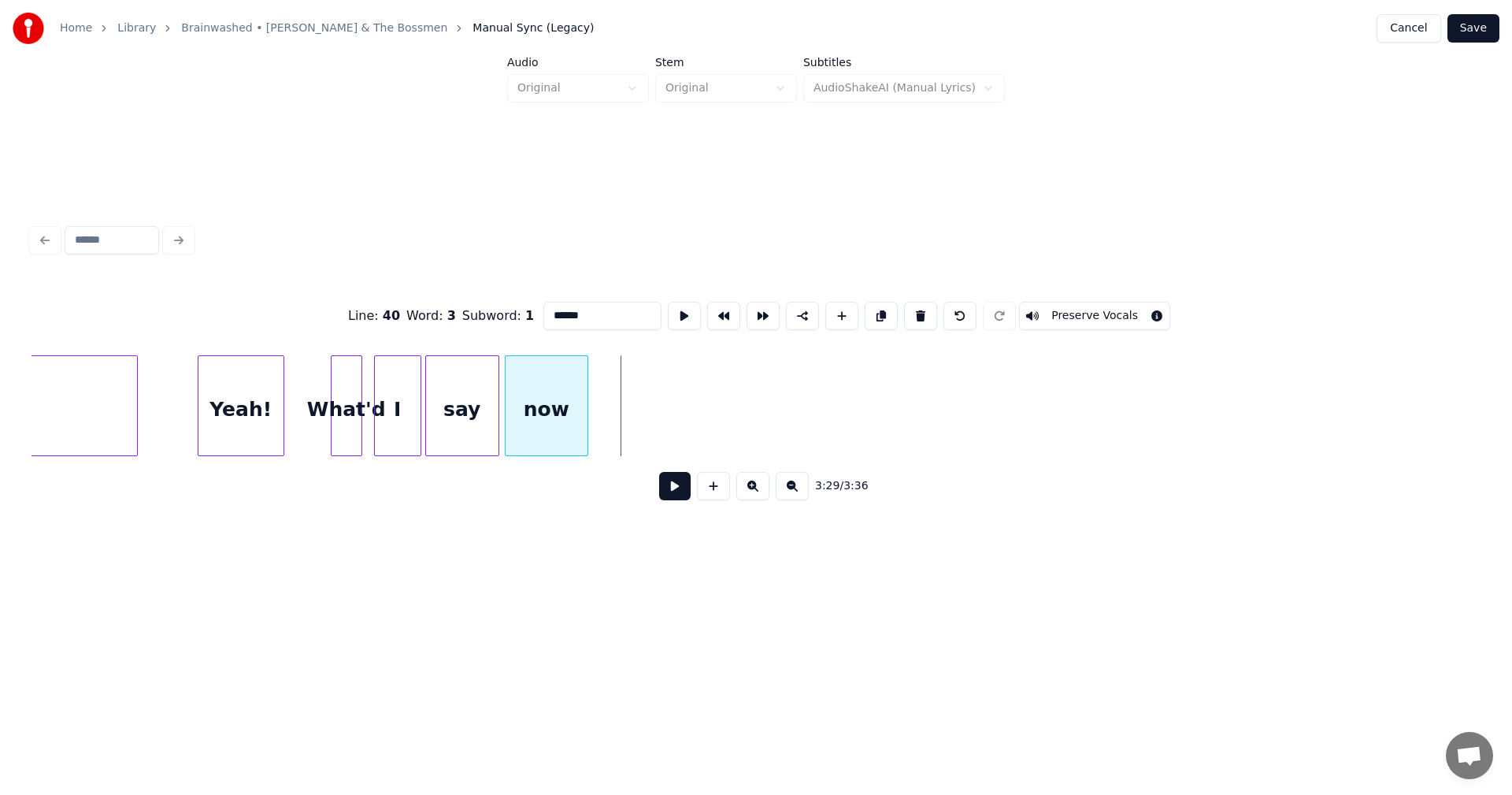
click at [531, 400] on div "now" at bounding box center [546, 409] width 82 height 108
click at [318, 388] on div at bounding box center [316, 405] width 5 height 99
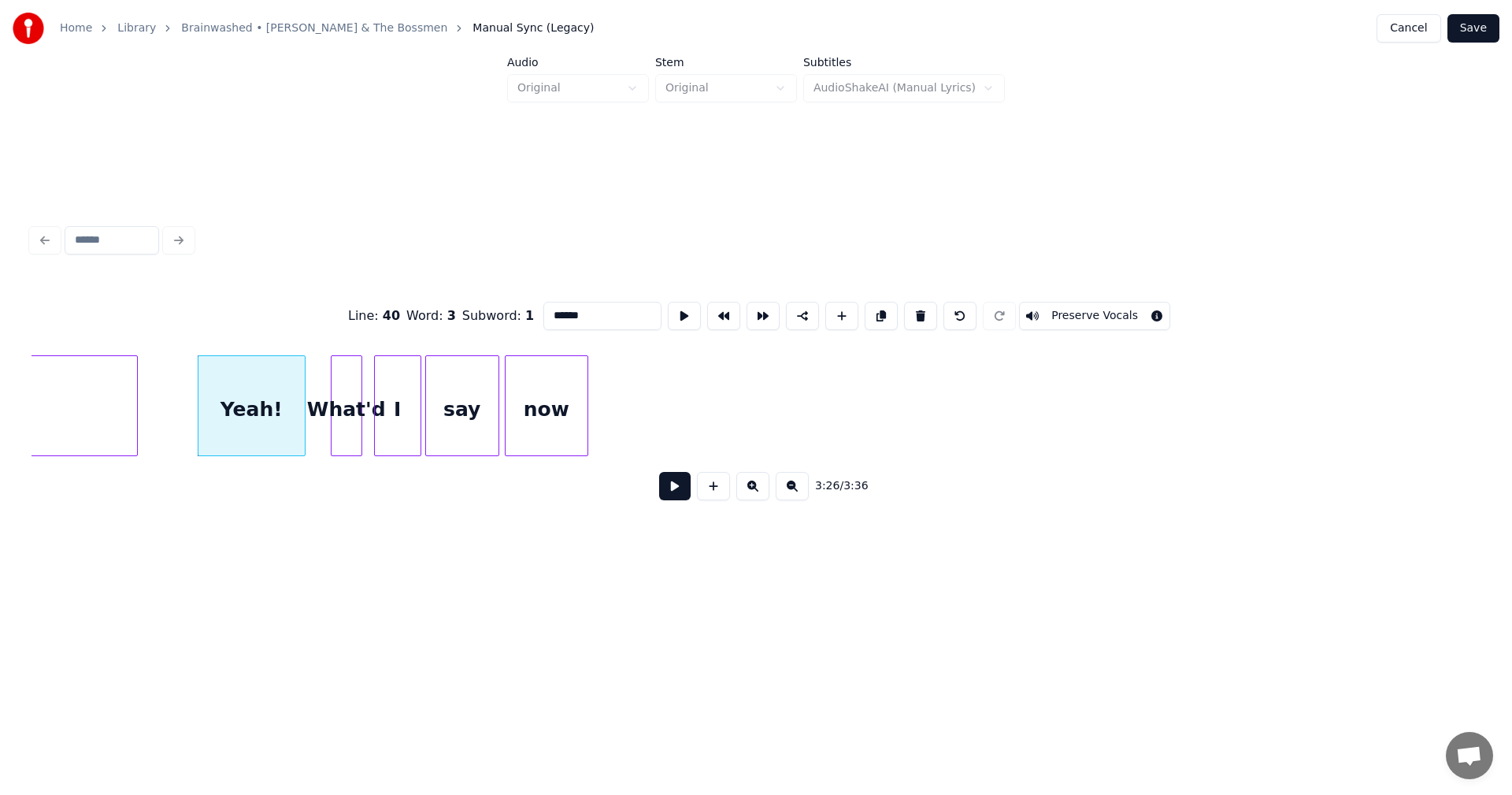
click at [304, 390] on div at bounding box center [303, 405] width 5 height 99
click at [369, 392] on div at bounding box center [368, 405] width 5 height 99
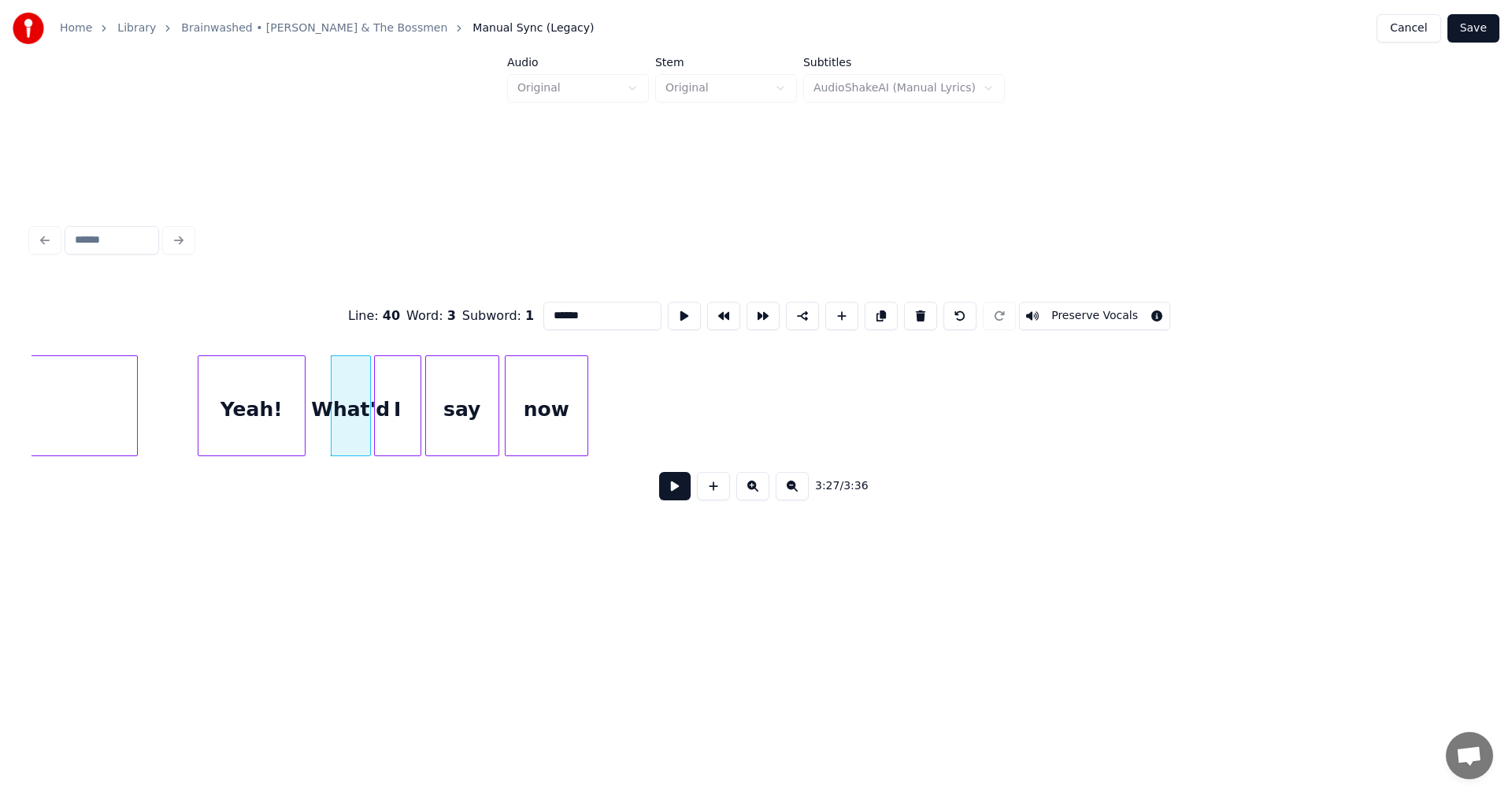
click at [1461, 28] on button "Save" at bounding box center [1473, 28] width 52 height 28
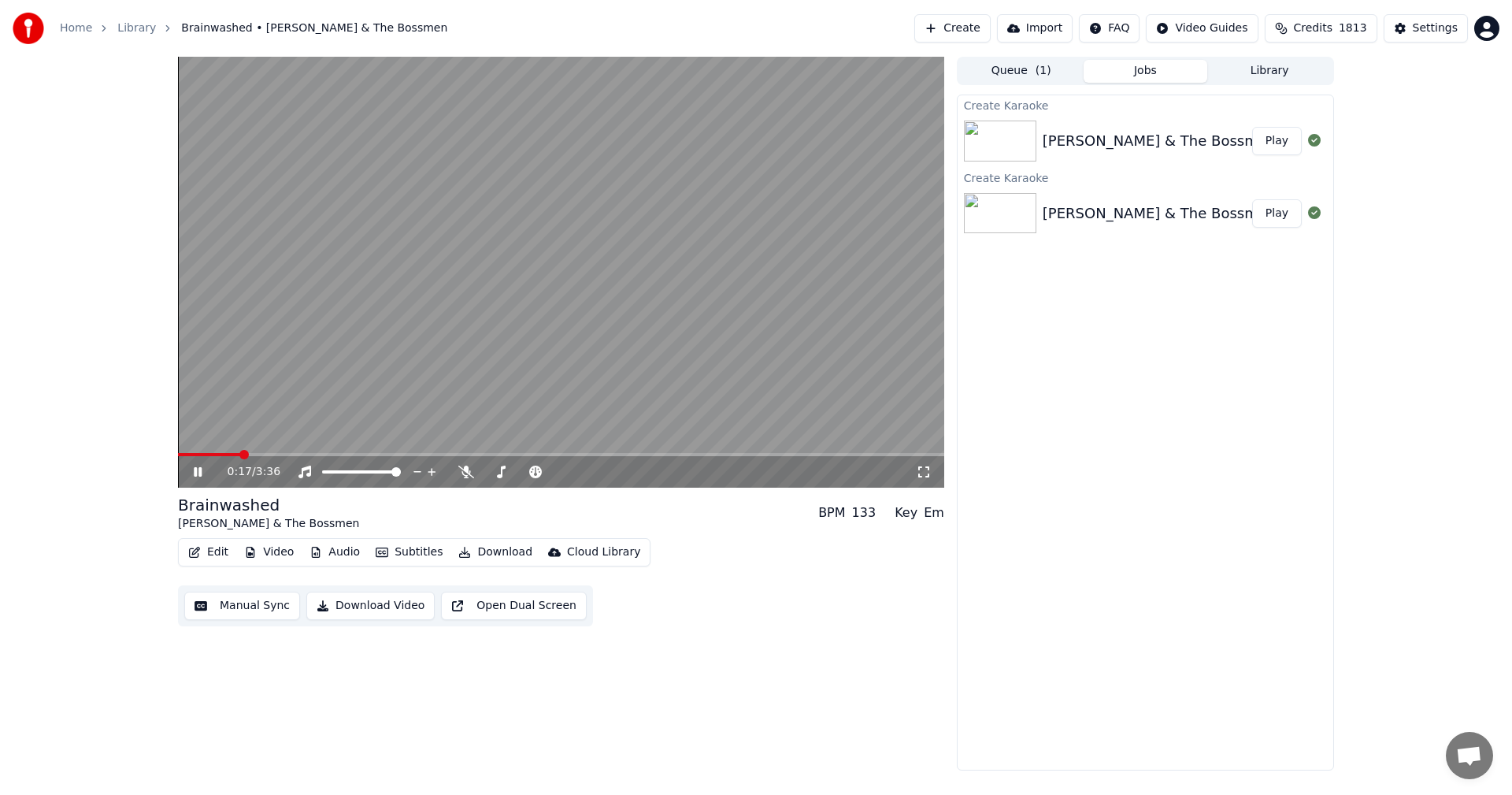
click at [930, 465] on div "0:17 / 3:36" at bounding box center [561, 472] width 754 height 16
click at [916, 472] on icon at bounding box center [923, 472] width 16 height 12
click at [222, 553] on button "Edit" at bounding box center [208, 552] width 53 height 22
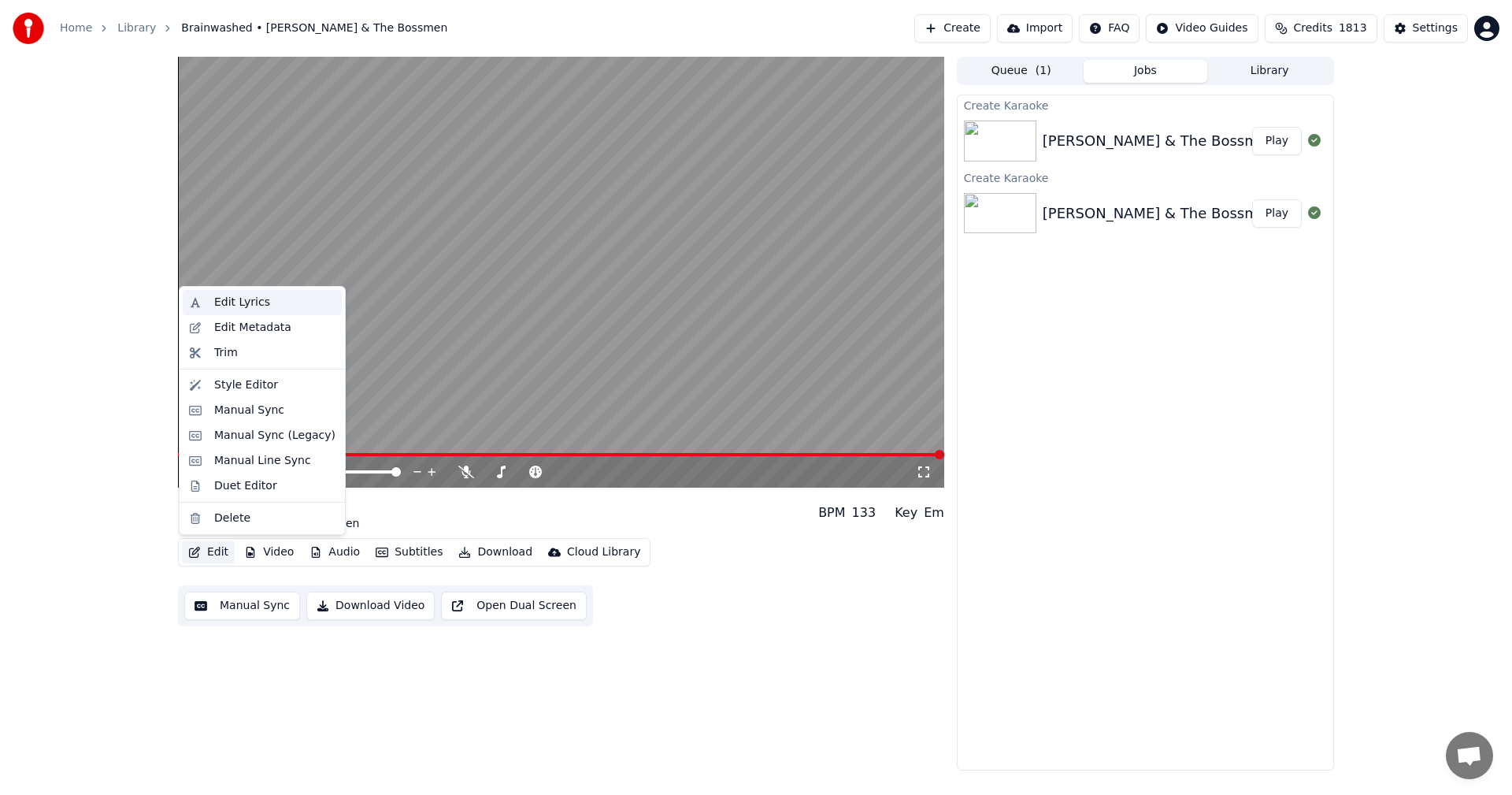
click at [247, 301] on div "Edit Lyrics" at bounding box center [242, 302] width 56 height 16
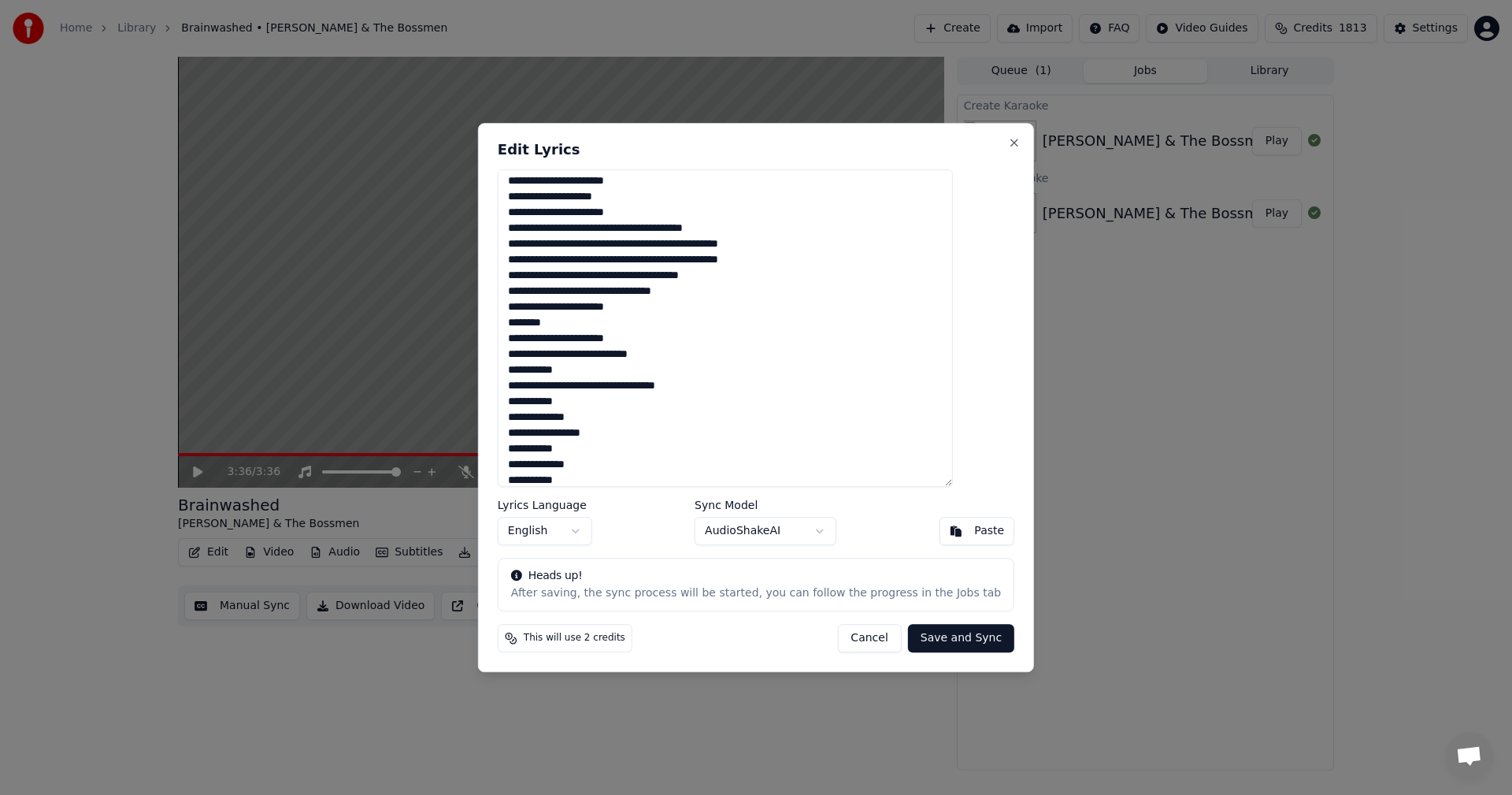
scroll to position [436, 0]
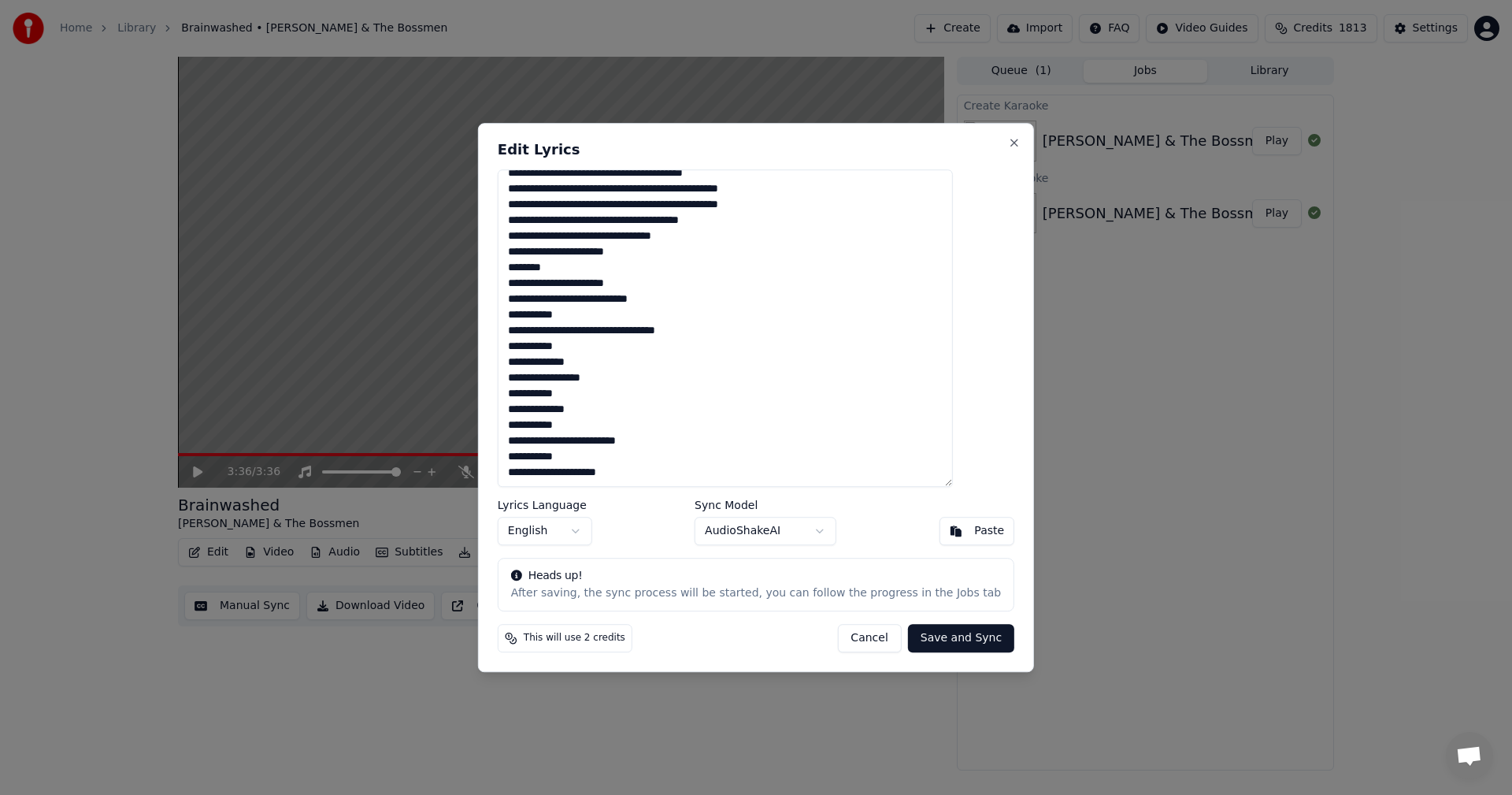
click at [864, 644] on button "Cancel" at bounding box center [868, 638] width 64 height 28
